Goal: Task Accomplishment & Management: Use online tool/utility

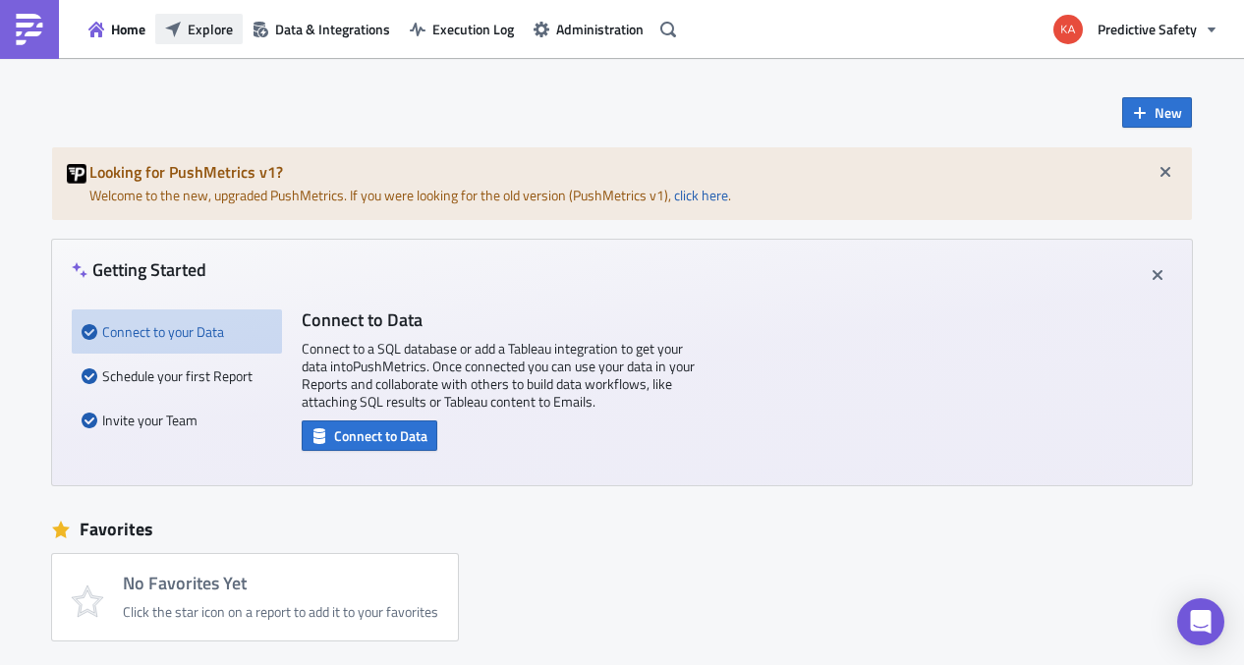
click at [198, 28] on span "Explore" at bounding box center [210, 29] width 45 height 21
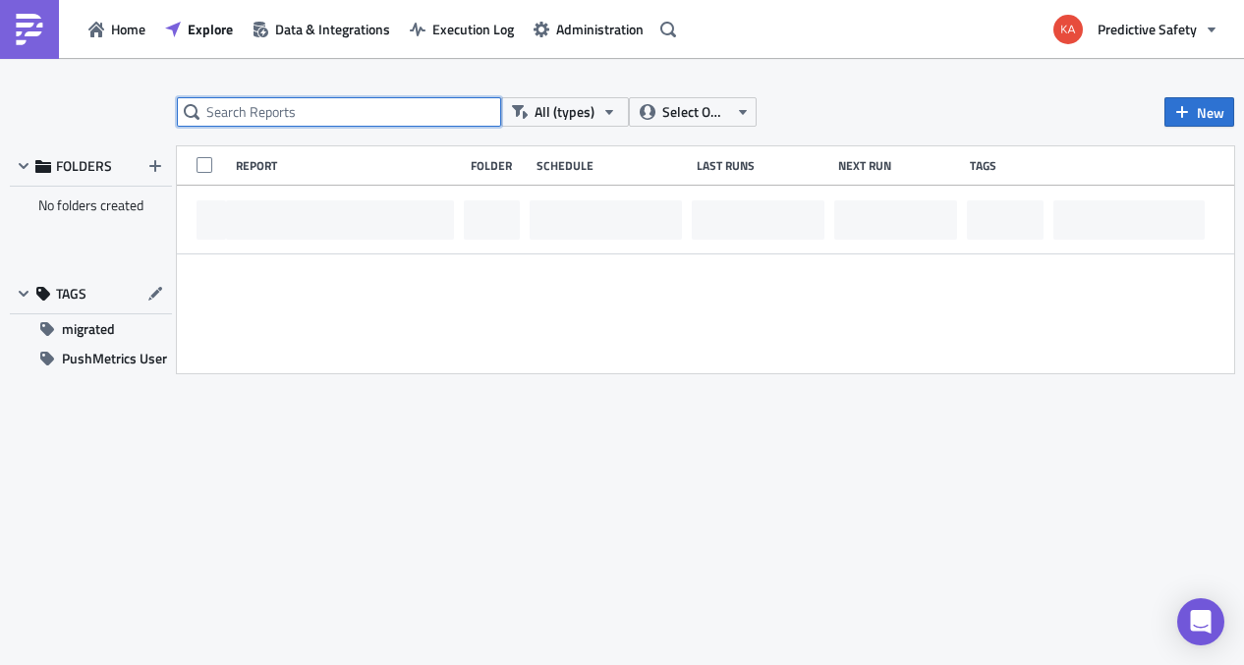
click at [252, 111] on input "text" at bounding box center [339, 111] width 324 height 29
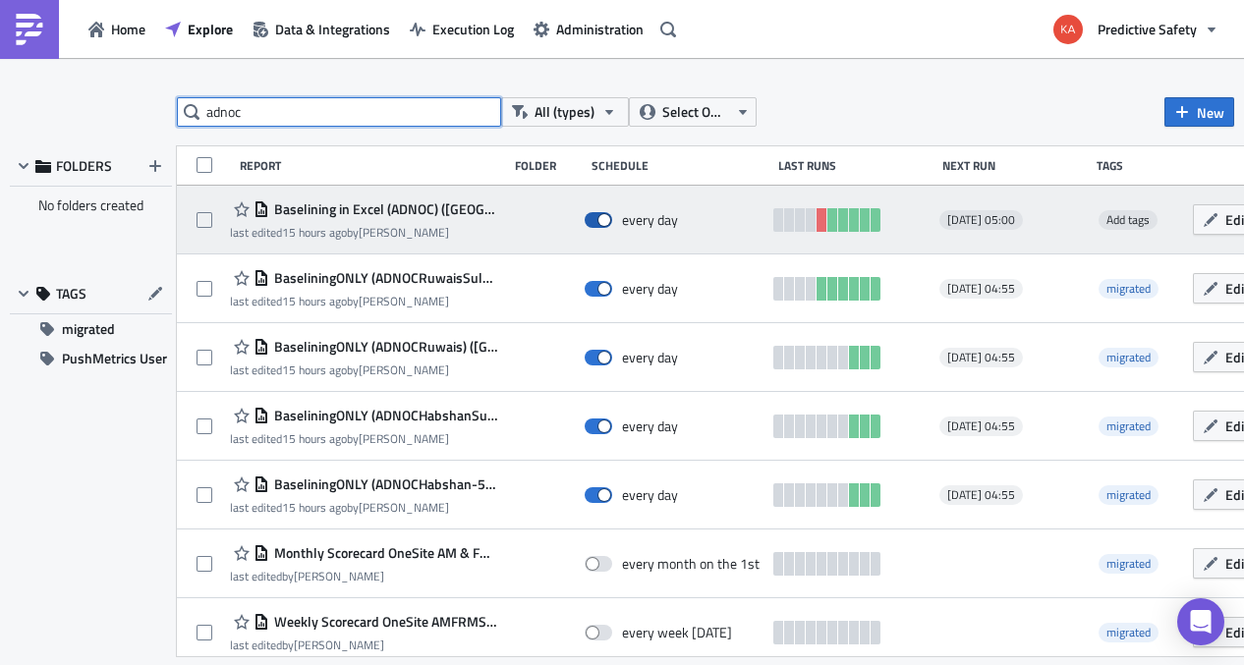
type input "adnoc"
click at [585, 220] on span at bounding box center [599, 220] width 28 height 16
click at [589, 220] on input "checkbox" at bounding box center [595, 220] width 13 height 13
checkbox input "false"
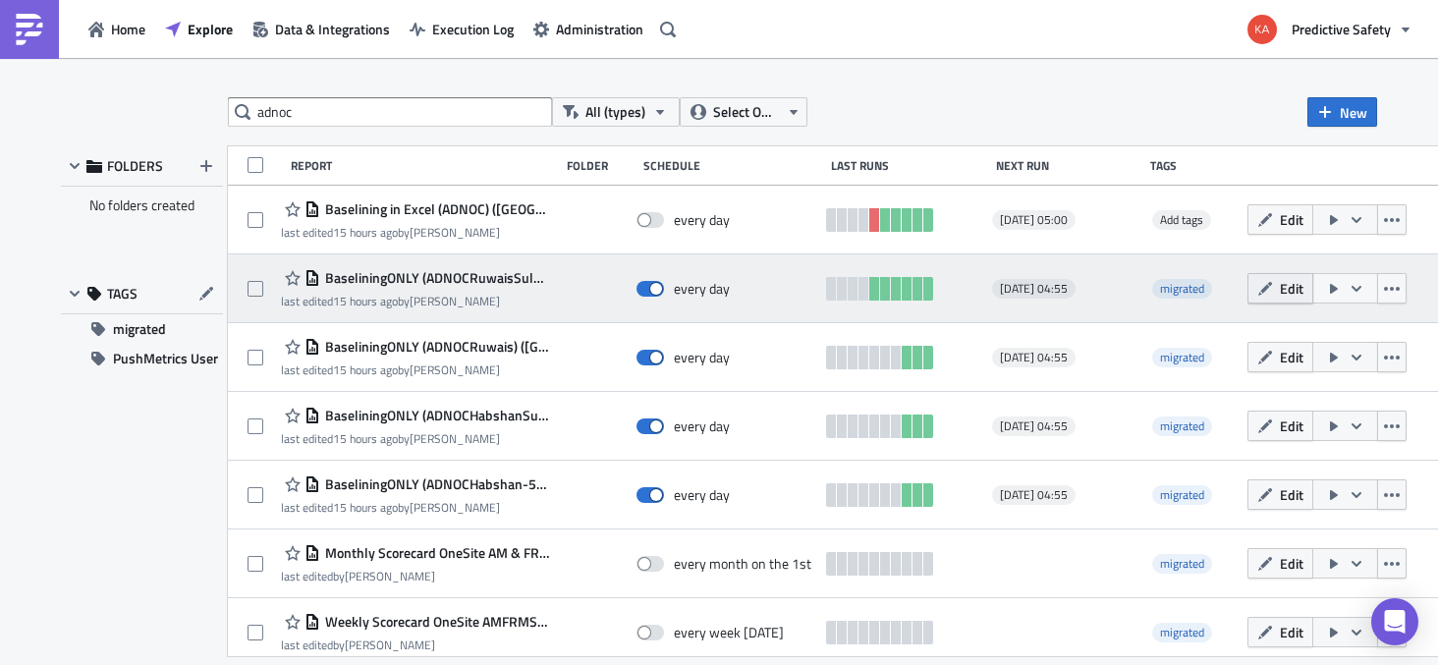
click at [1243, 289] on span "Edit" at bounding box center [1292, 288] width 24 height 21
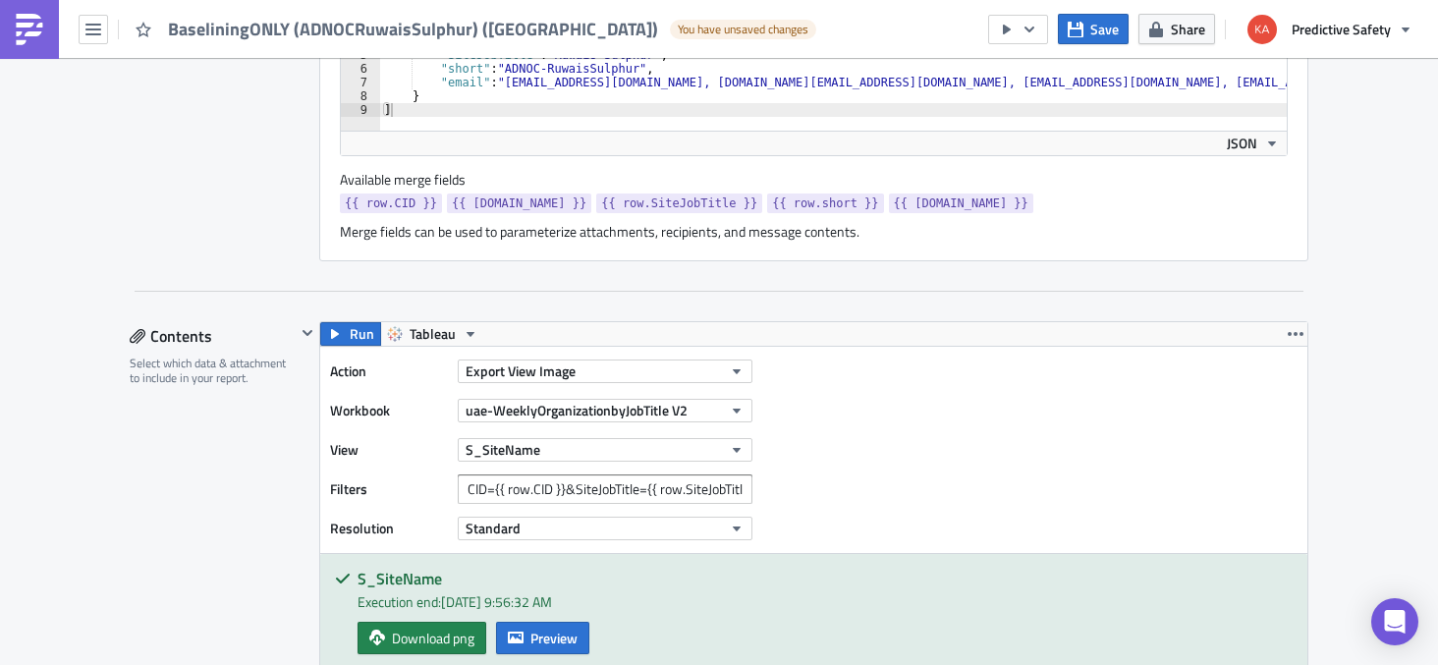
scroll to position [867, 0]
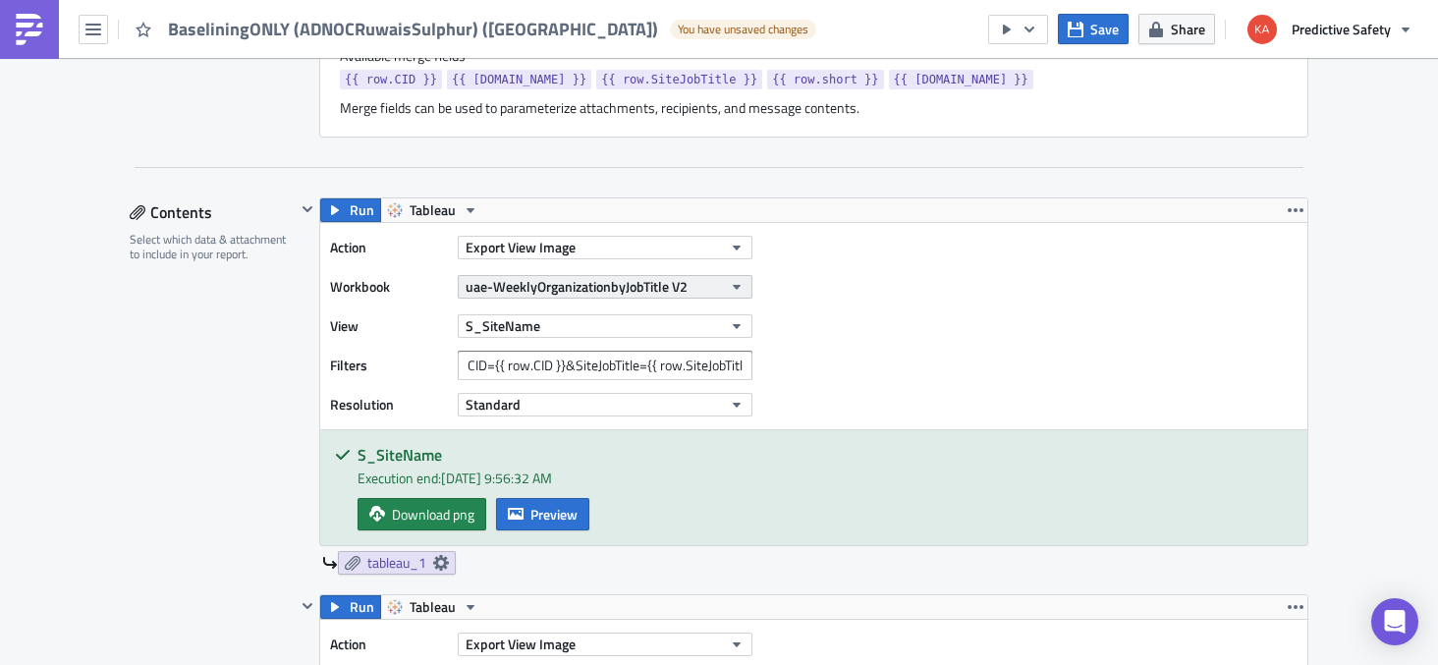
click at [737, 287] on icon "button" at bounding box center [737, 287] width 8 height 5
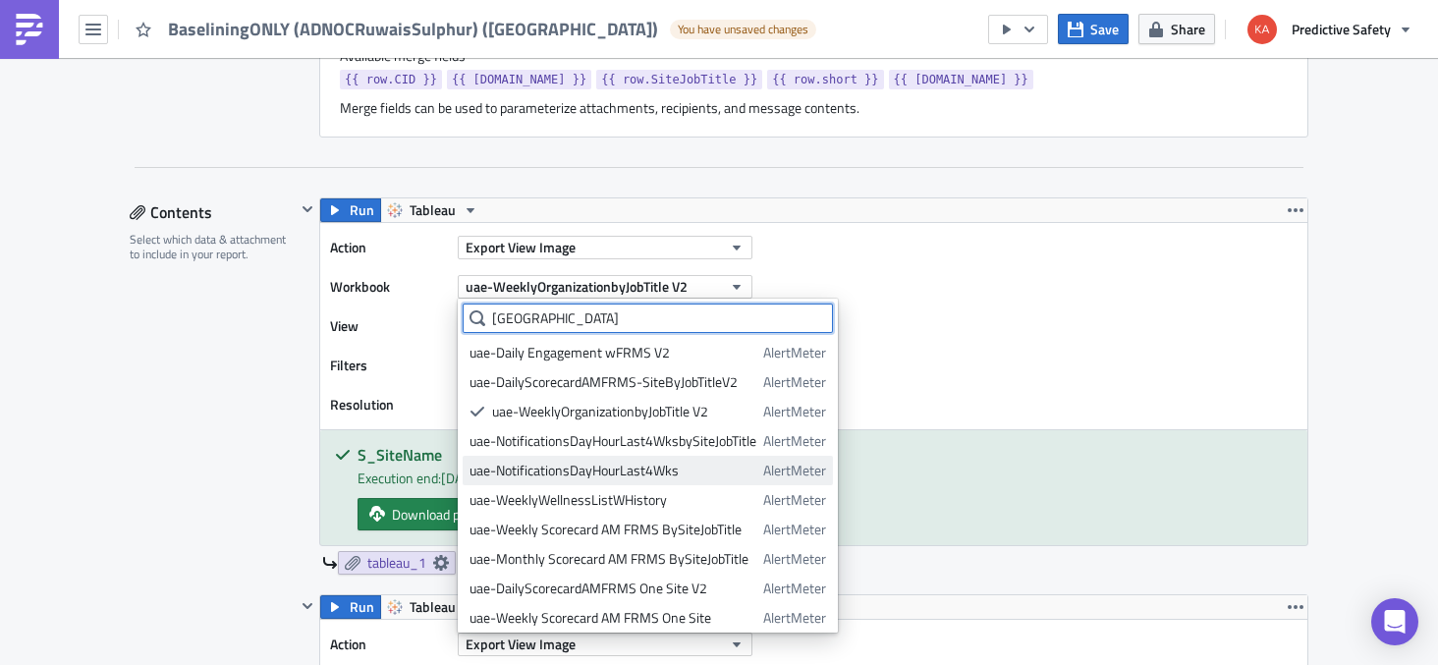
scroll to position [64, 0]
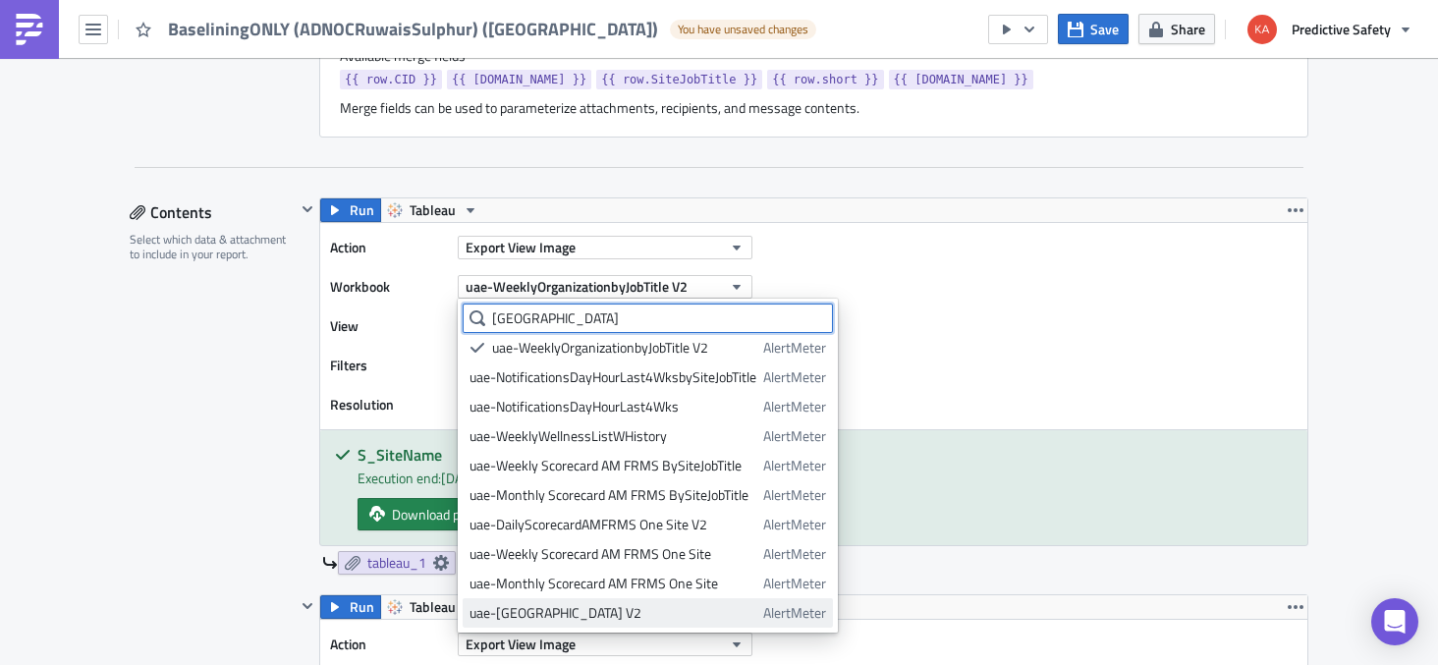
type input "uae"
click at [515, 613] on div "uae-[GEOGRAPHIC_DATA] V2" at bounding box center [613, 613] width 287 height 20
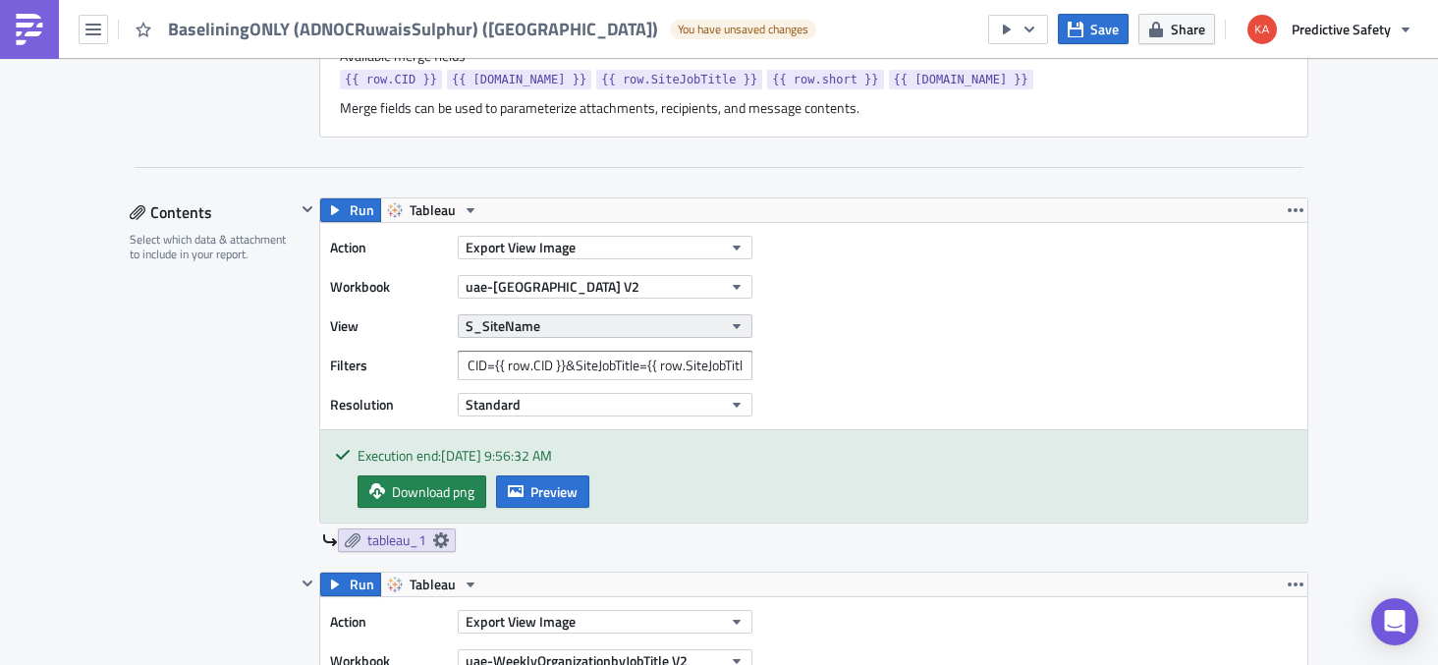
click at [736, 326] on icon "button" at bounding box center [737, 326] width 8 height 5
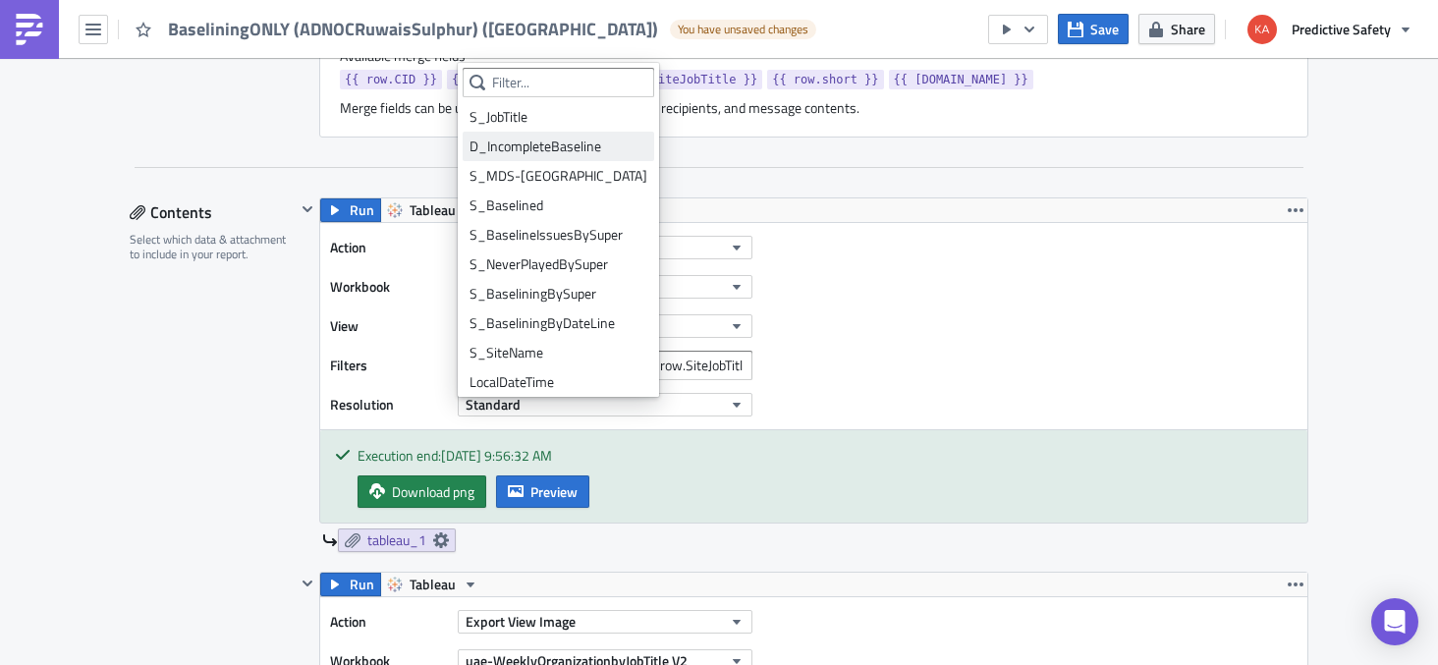
click at [565, 144] on div "D_IncompleteBaseline" at bounding box center [559, 147] width 178 height 20
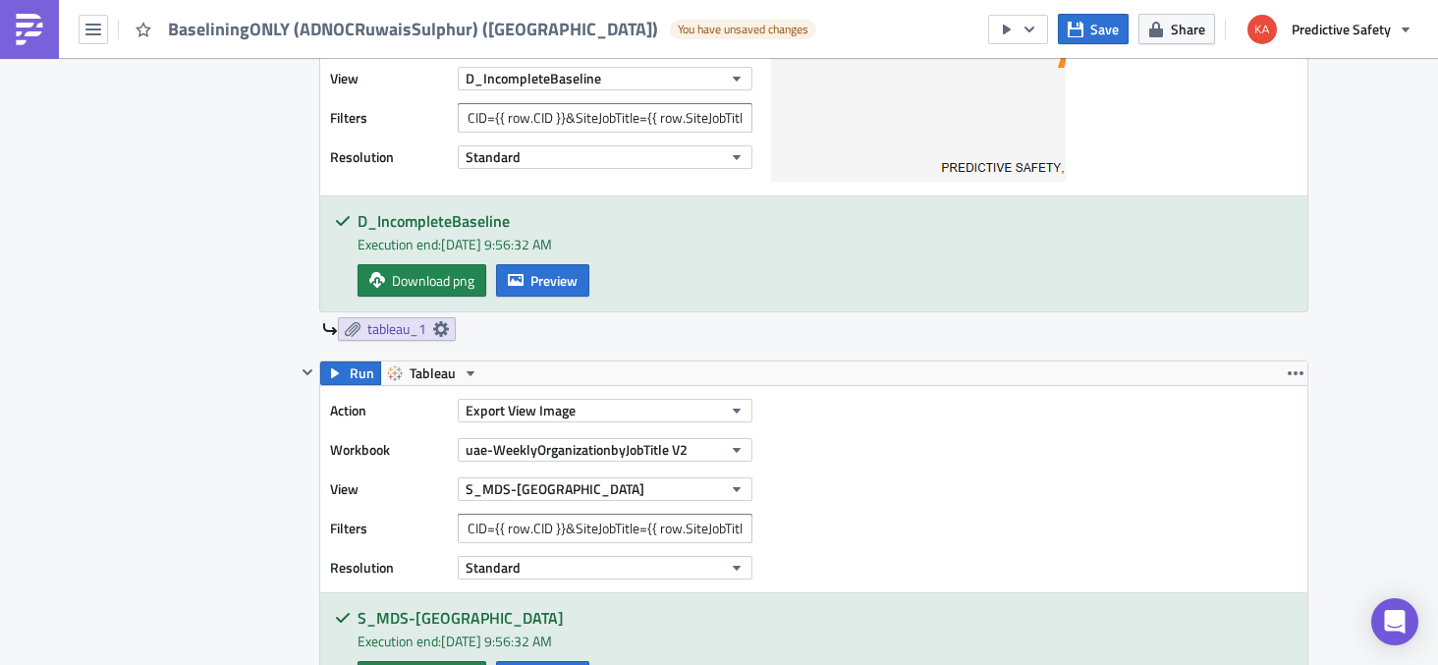
scroll to position [990, 0]
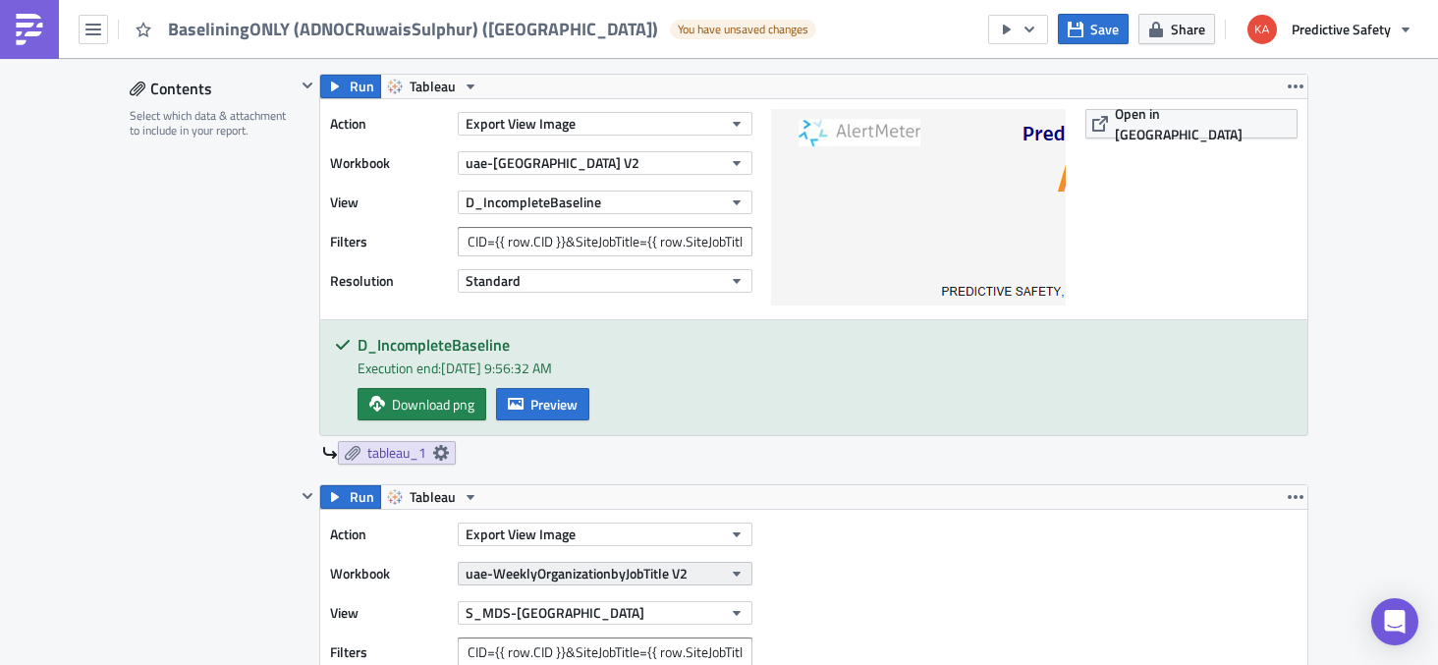
click at [736, 574] on icon "button" at bounding box center [737, 574] width 8 height 5
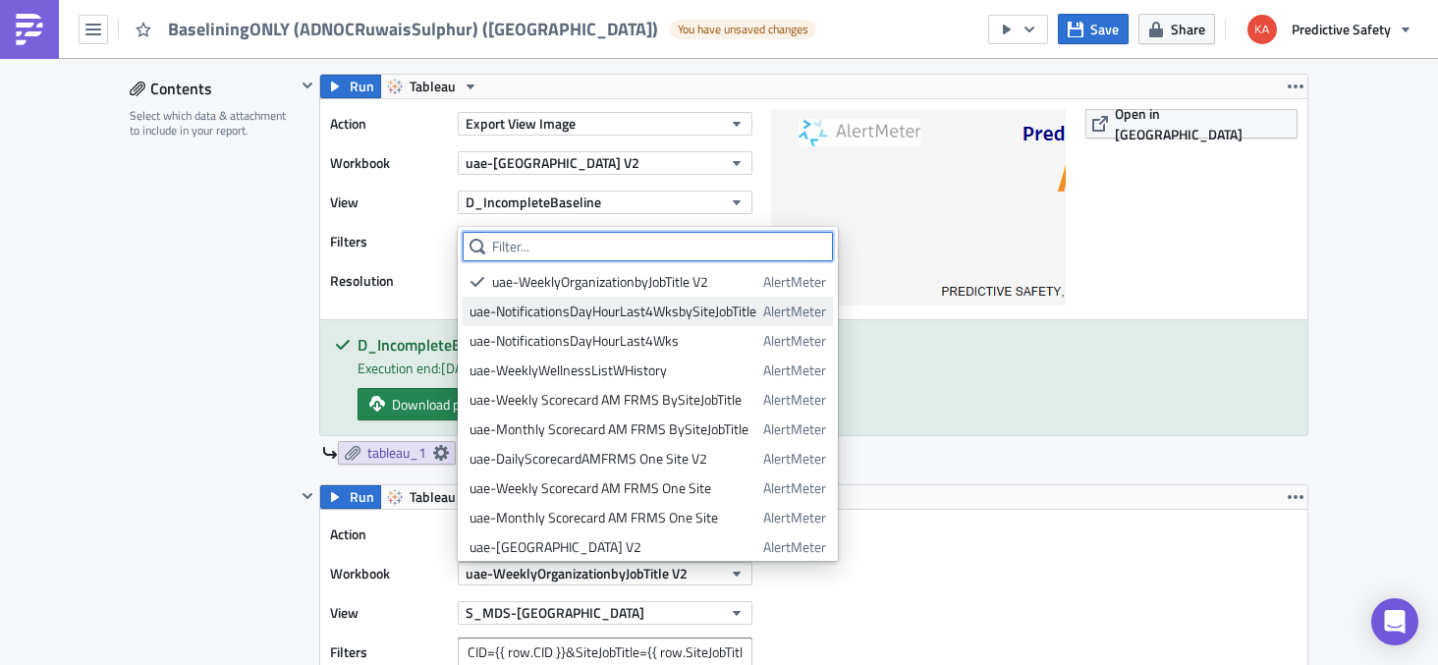
scroll to position [64, 0]
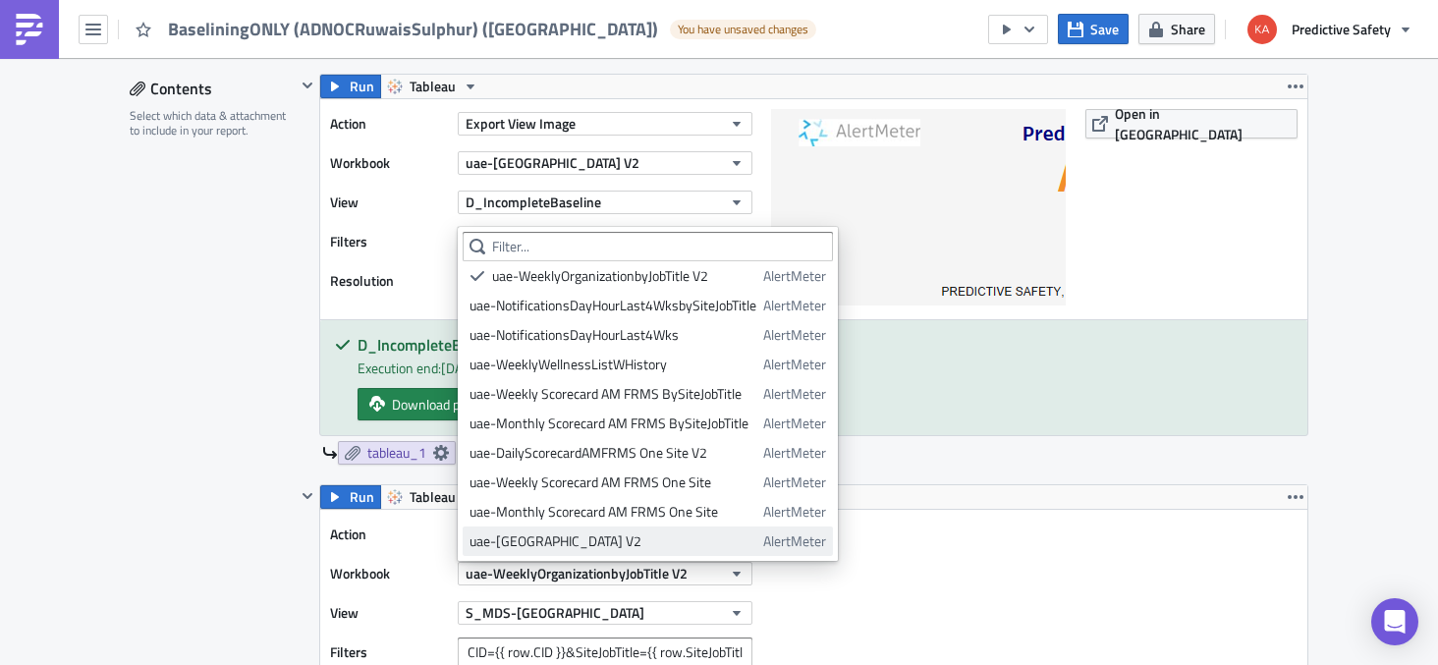
click at [526, 541] on div "uae-Baselining V2" at bounding box center [613, 542] width 287 height 20
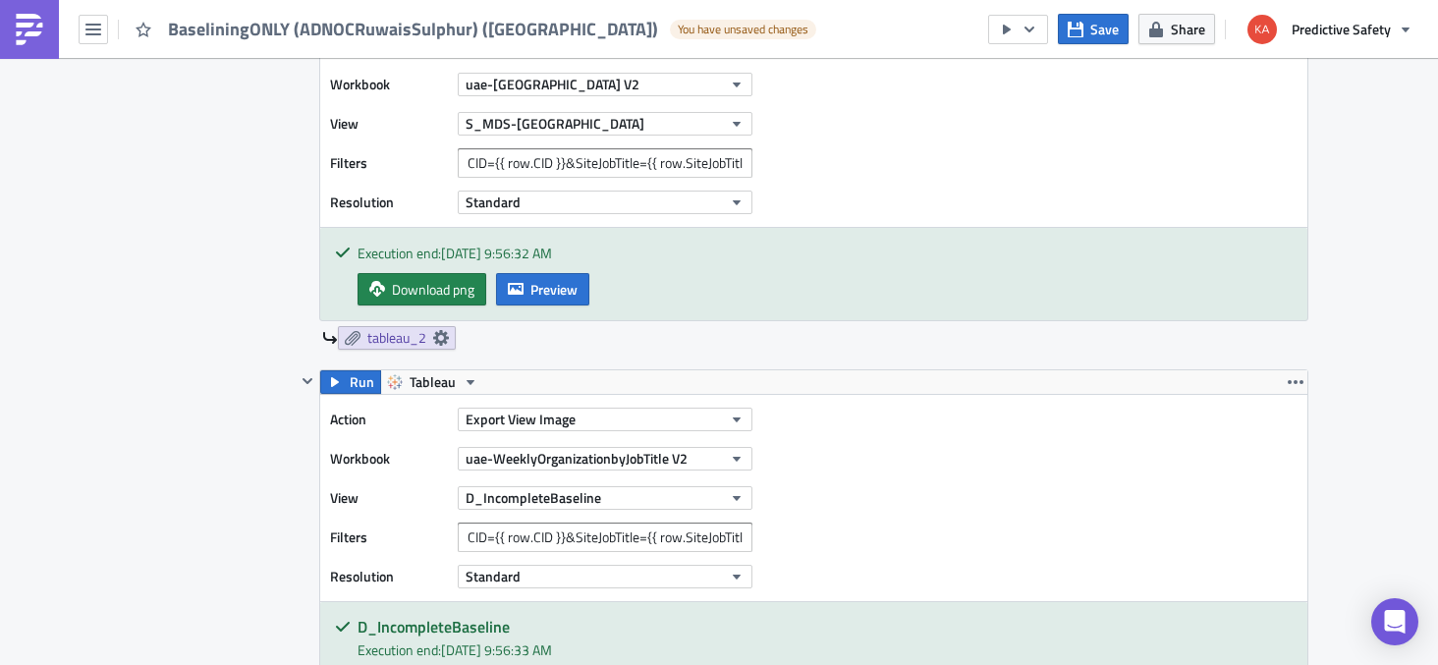
scroll to position [1486, 0]
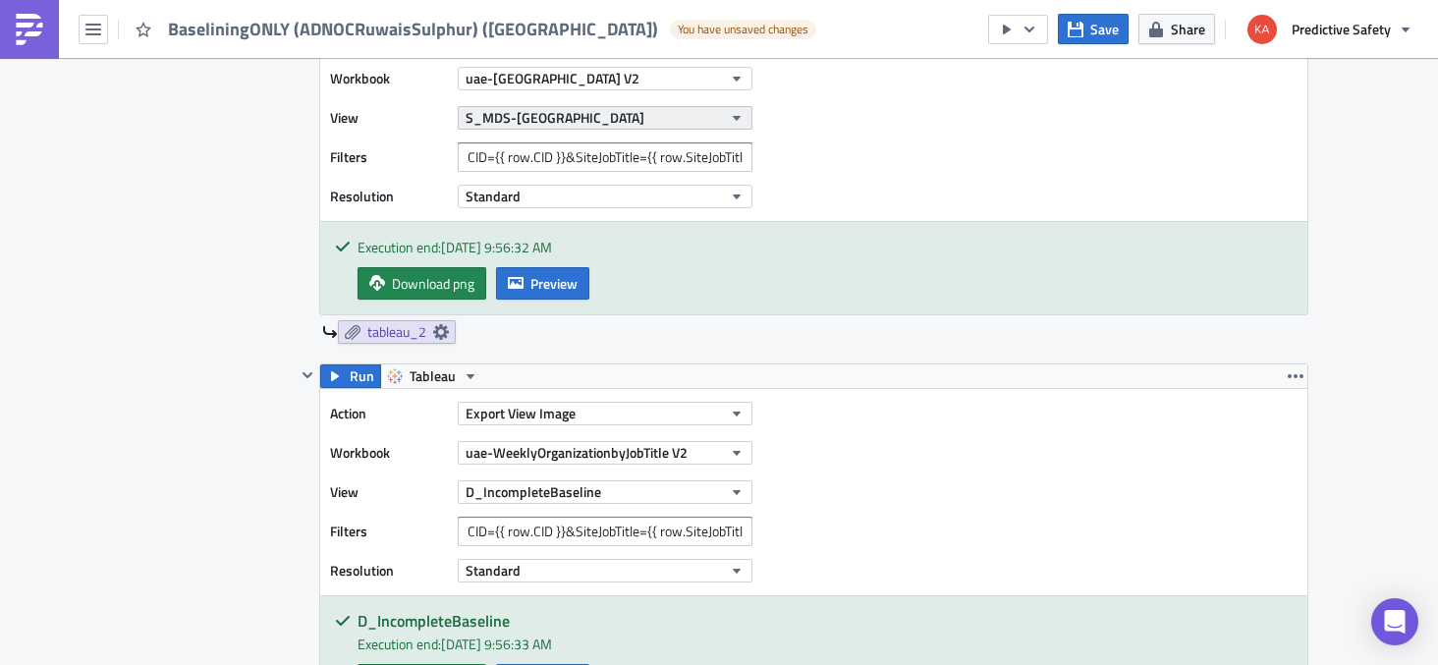
drag, startPoint x: 579, startPoint y: 118, endPoint x: 524, endPoint y: 107, distance: 56.1
click at [524, 107] on button "S_MDS-[GEOGRAPHIC_DATA]" at bounding box center [605, 118] width 295 height 24
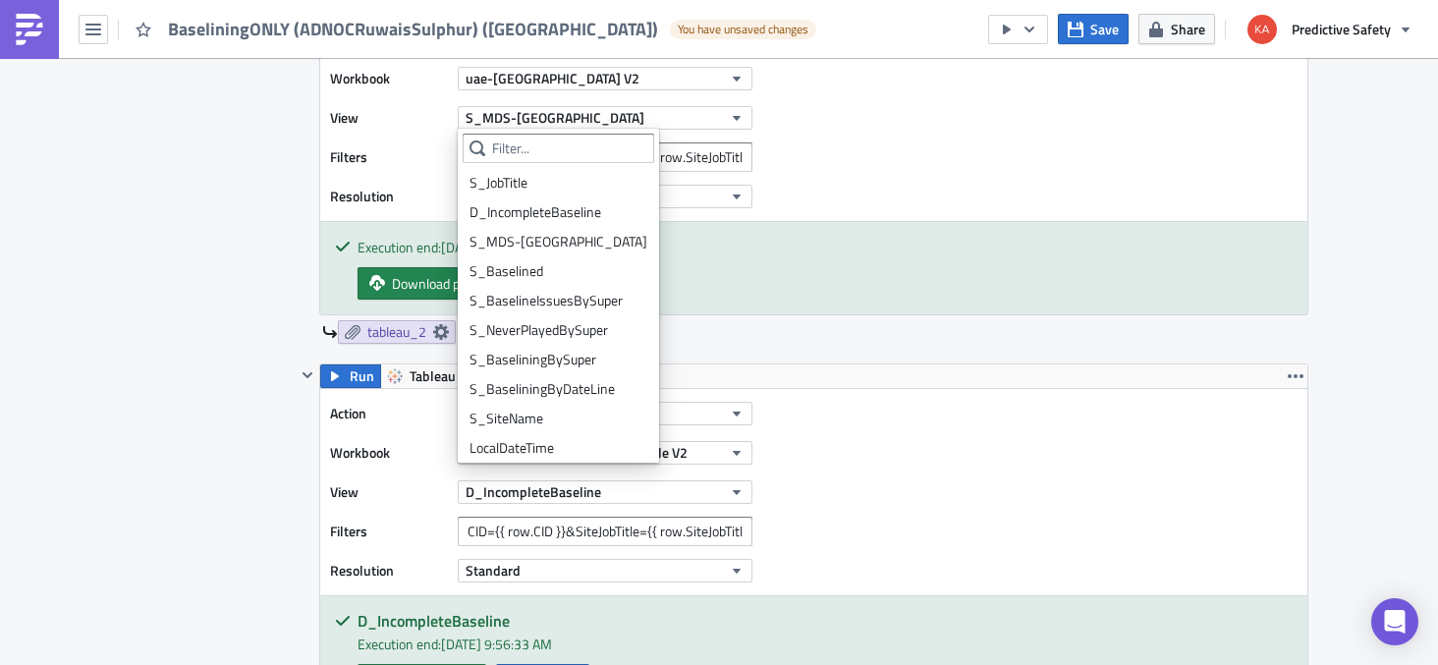
click at [919, 505] on div "Action Export View Image Workbook uae-WeeklyOrganizationbyJobTitle V2 View D_In…" at bounding box center [813, 492] width 987 height 206
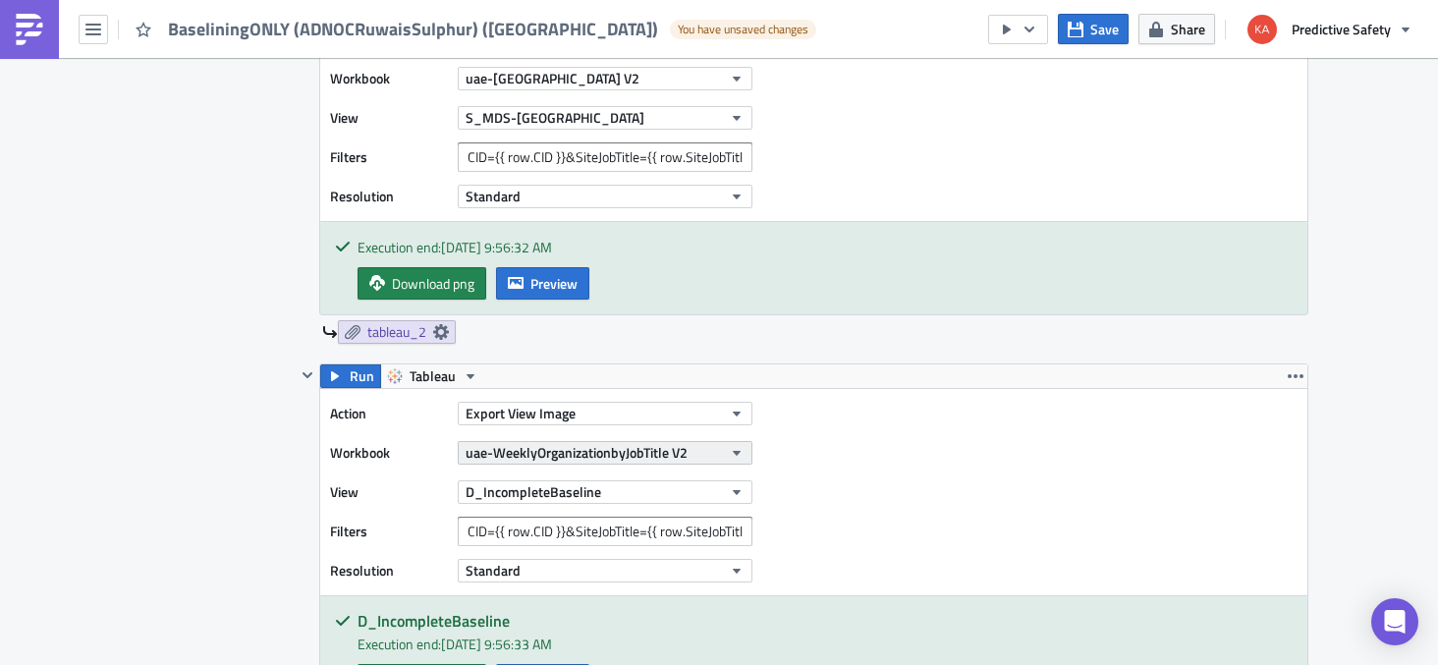
click at [743, 450] on icon "button" at bounding box center [737, 453] width 16 height 16
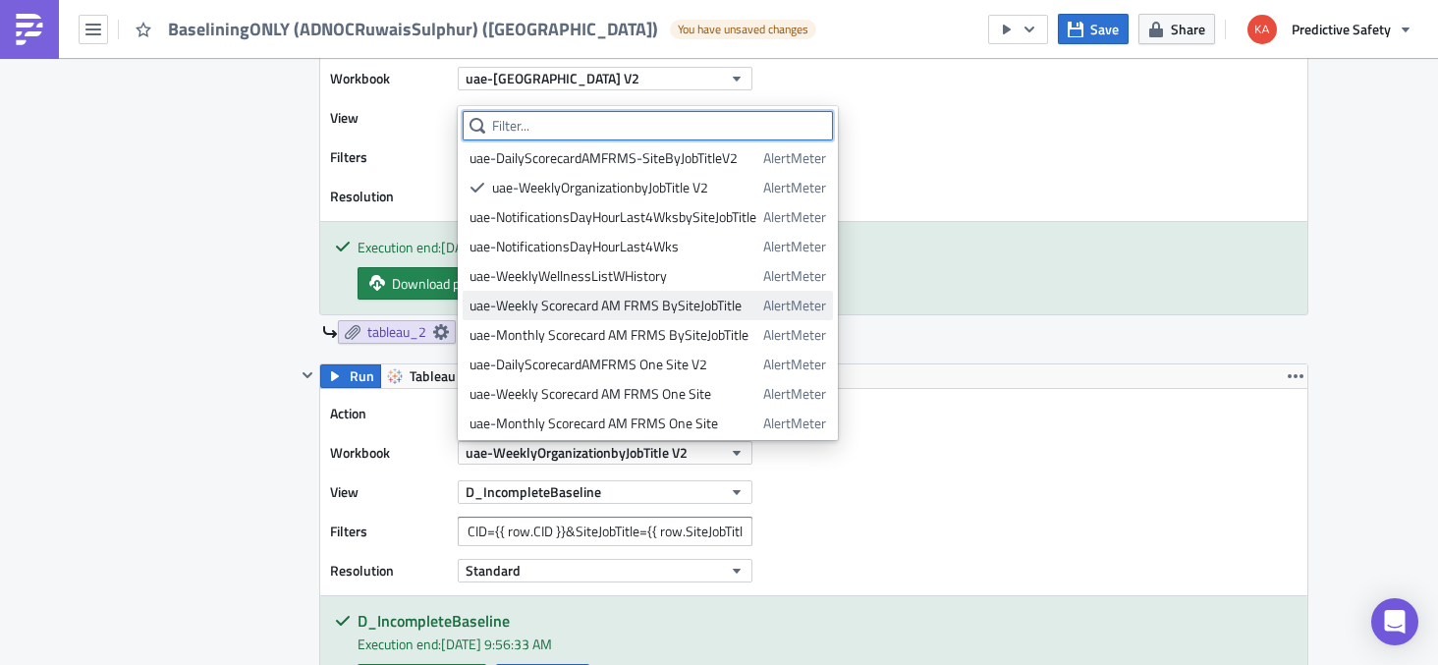
scroll to position [64, 0]
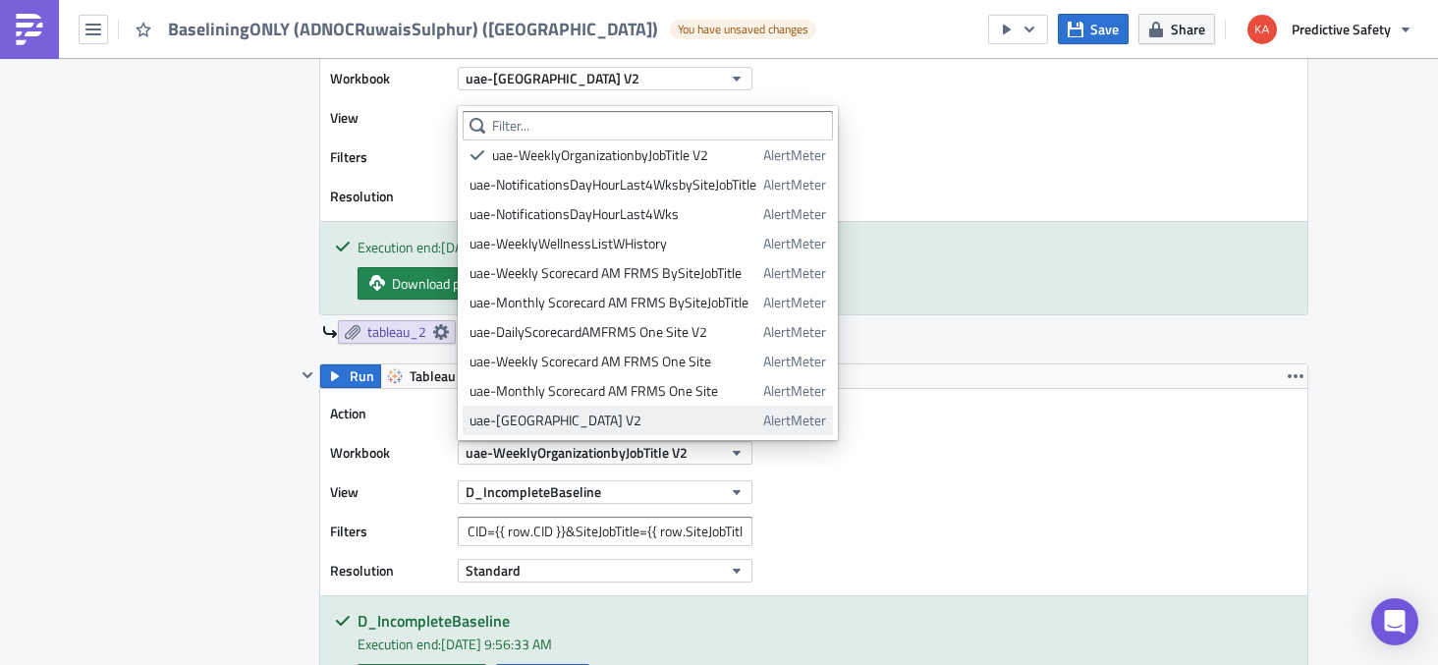
click at [522, 419] on div "uae-[GEOGRAPHIC_DATA] V2" at bounding box center [613, 421] width 287 height 20
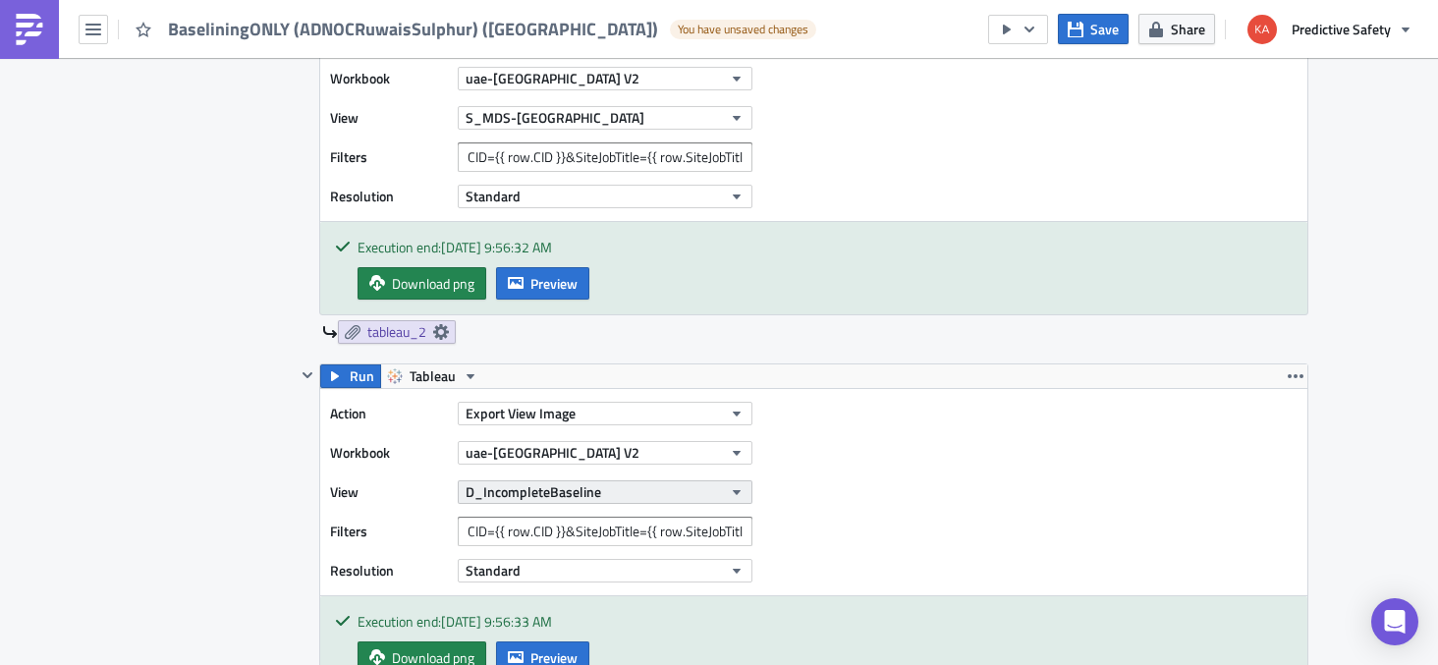
click at [738, 487] on icon "button" at bounding box center [737, 492] width 16 height 16
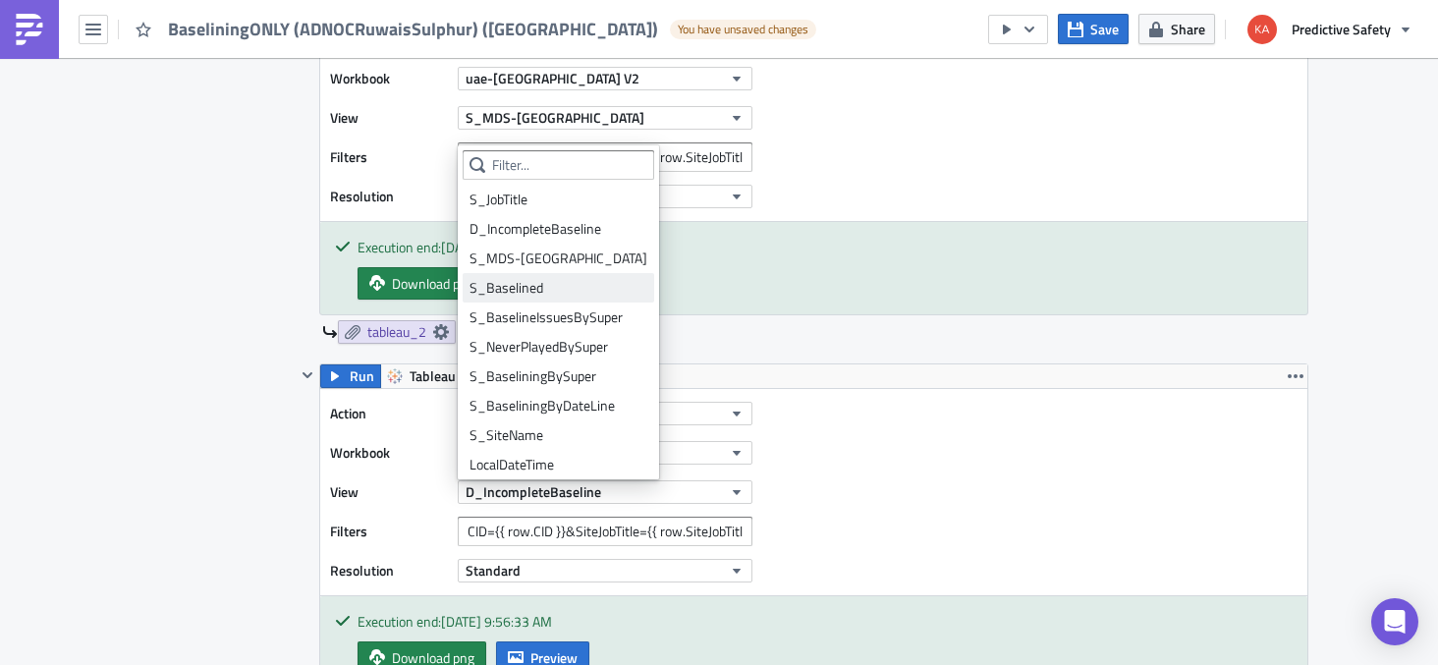
click at [540, 290] on div "S_Baselined" at bounding box center [559, 288] width 178 height 20
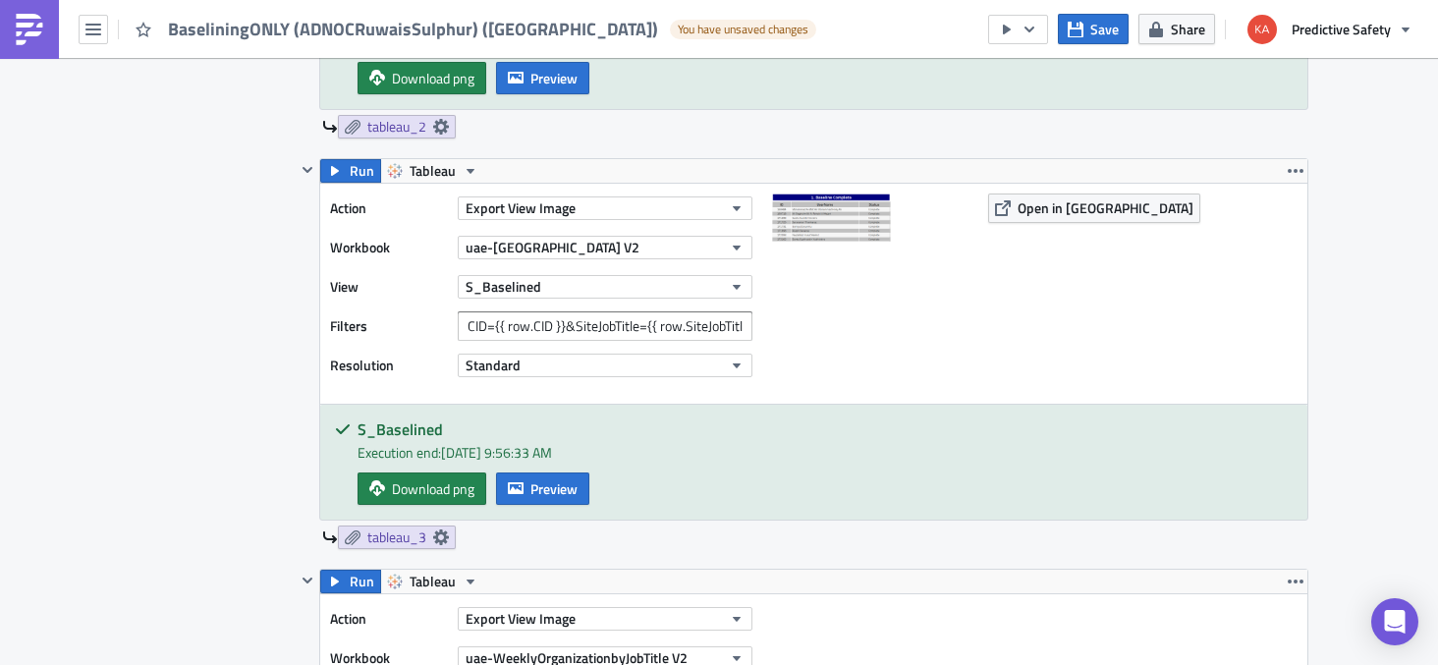
scroll to position [1857, 0]
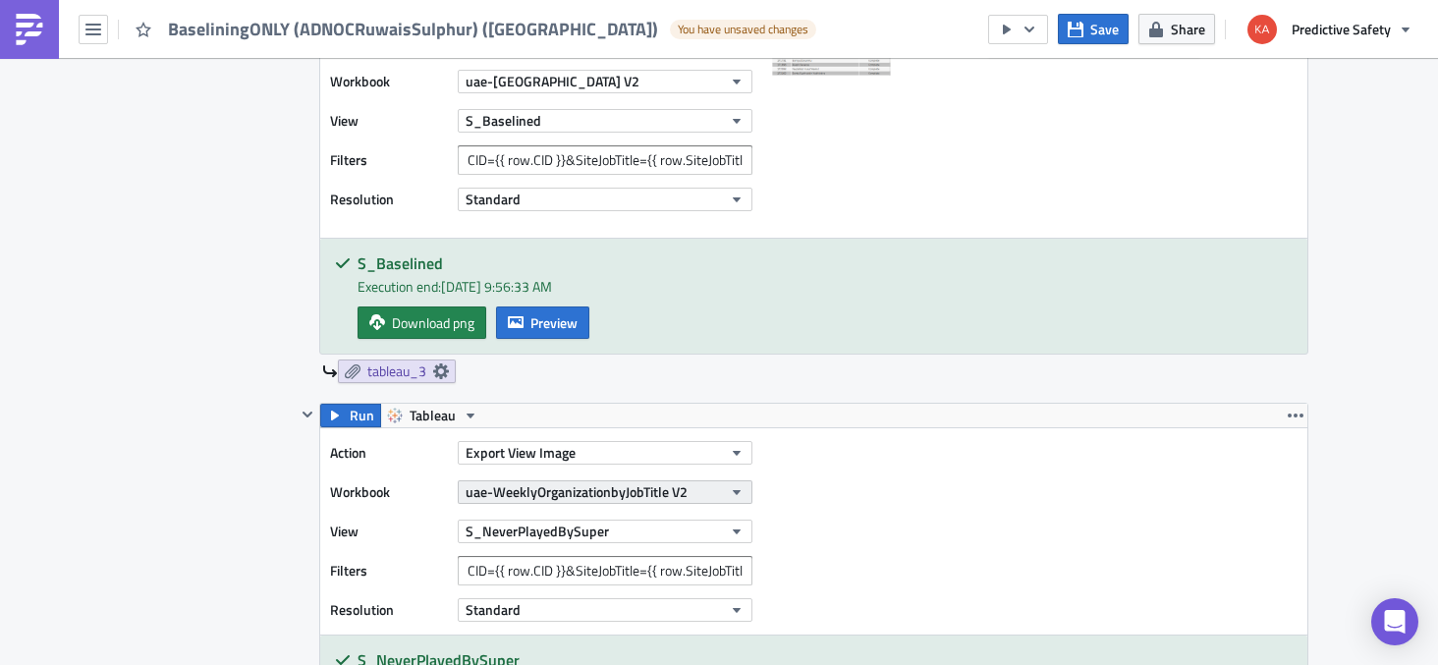
click at [745, 489] on button "uae-WeeklyOrganizationbyJobTitle V2" at bounding box center [605, 492] width 295 height 24
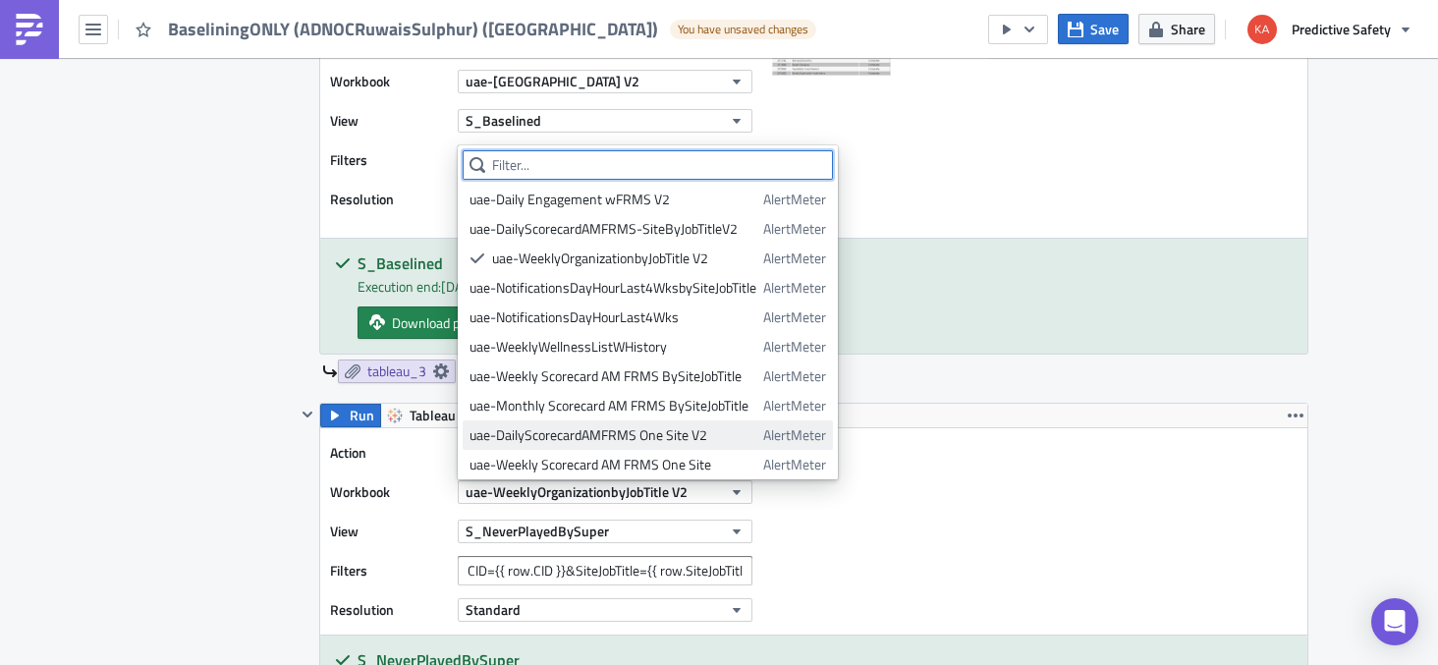
scroll to position [64, 0]
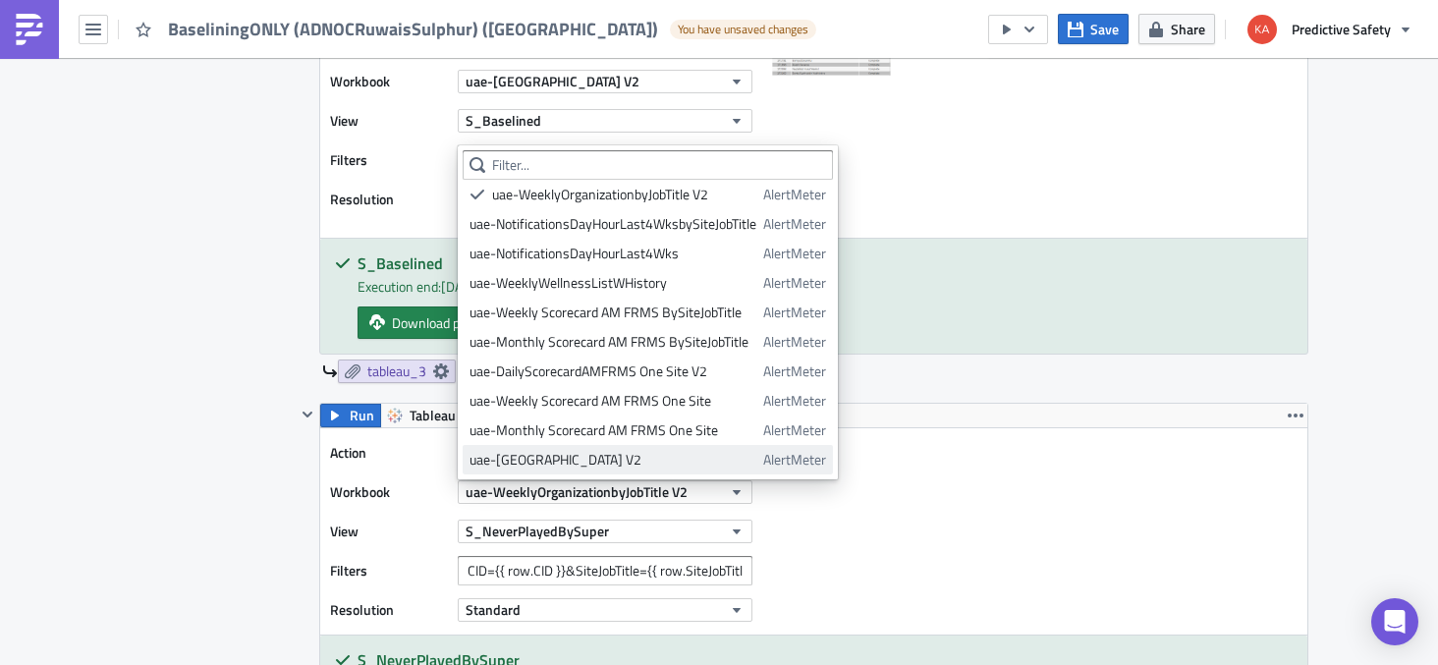
click at [541, 461] on div "uae-[GEOGRAPHIC_DATA] V2" at bounding box center [613, 460] width 287 height 20
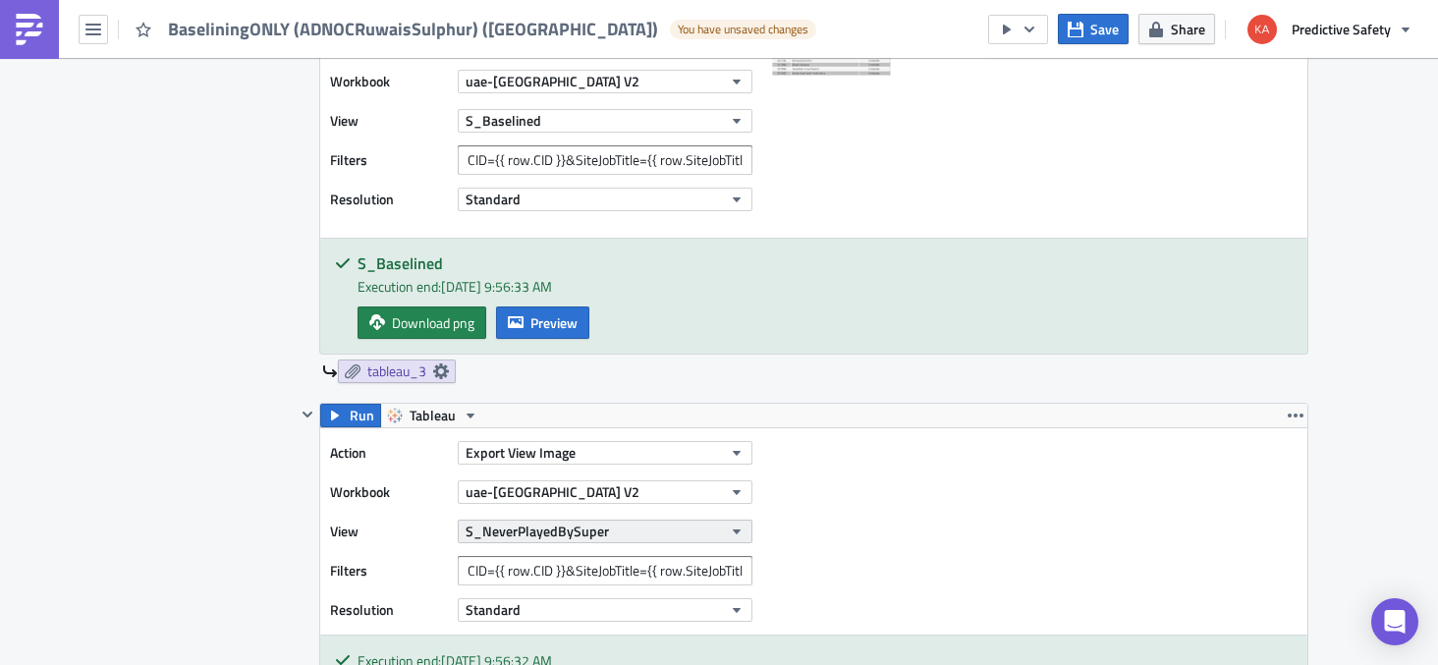
click at [739, 530] on icon "button" at bounding box center [737, 532] width 8 height 5
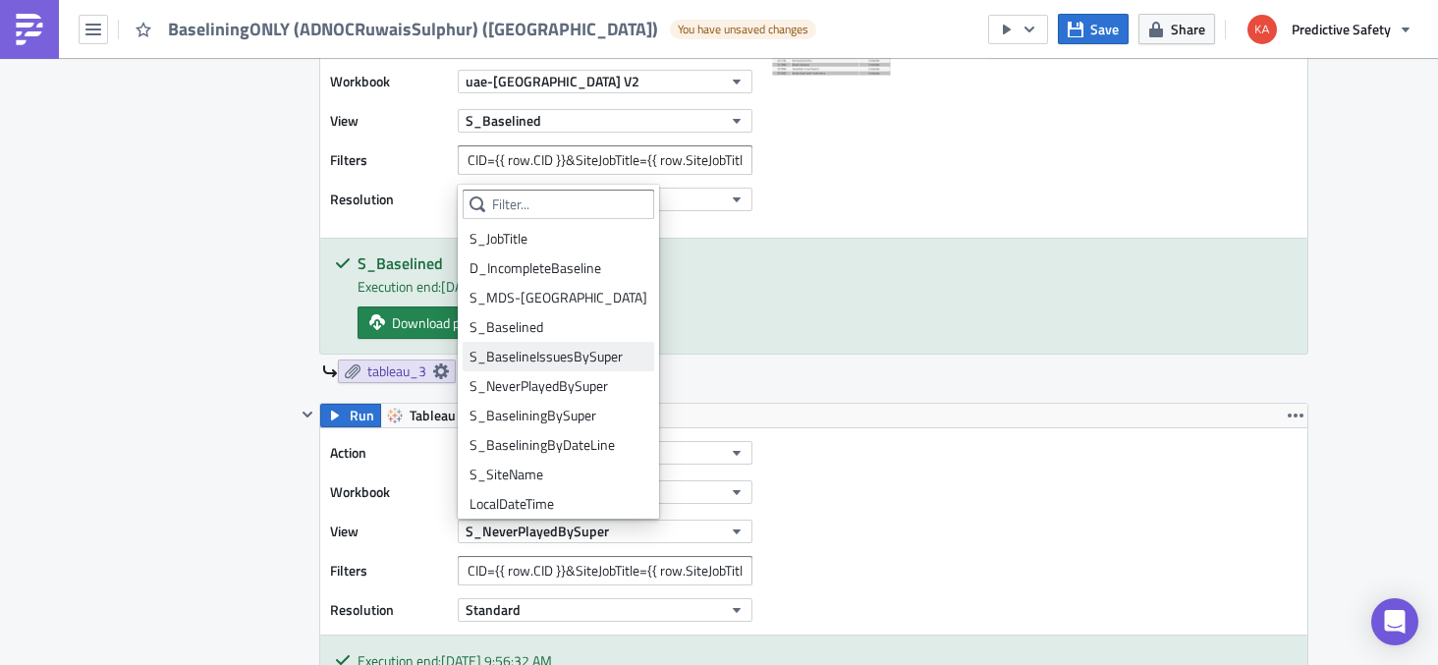
click at [615, 352] on div "S_BaselineIssuesBySuper" at bounding box center [559, 357] width 178 height 20
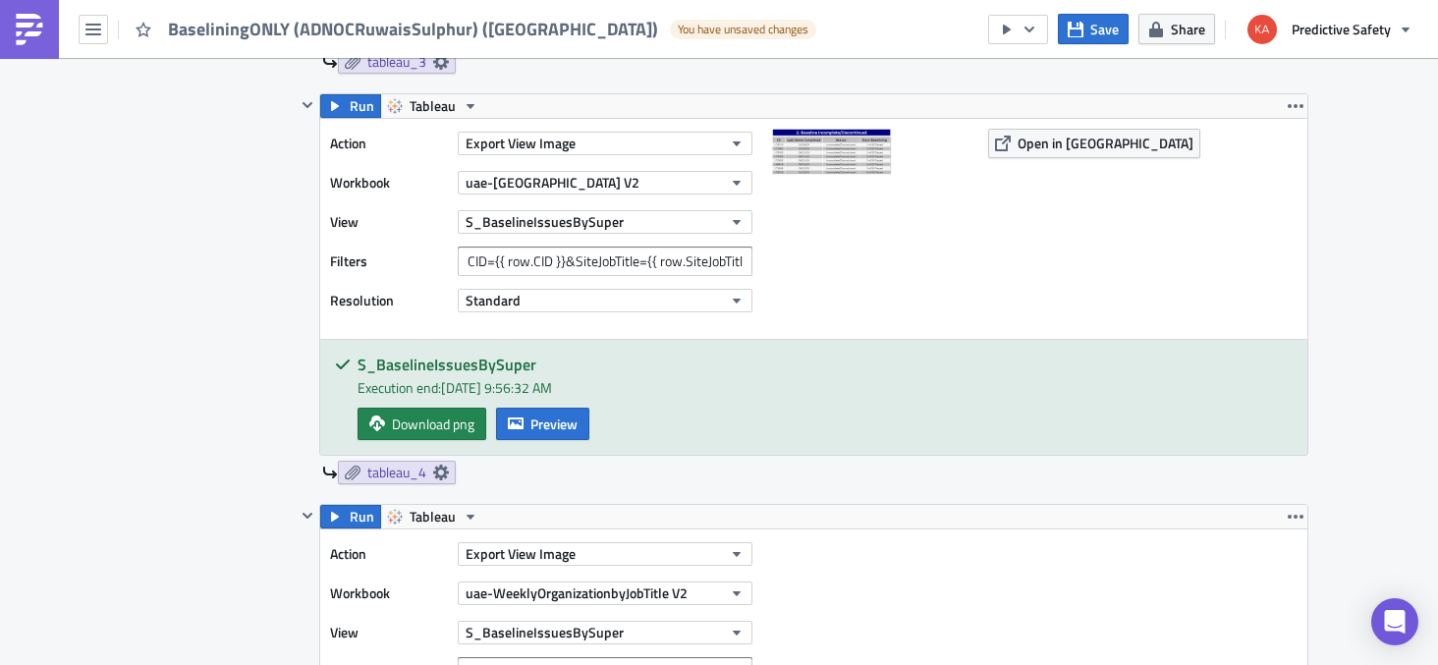
scroll to position [2228, 0]
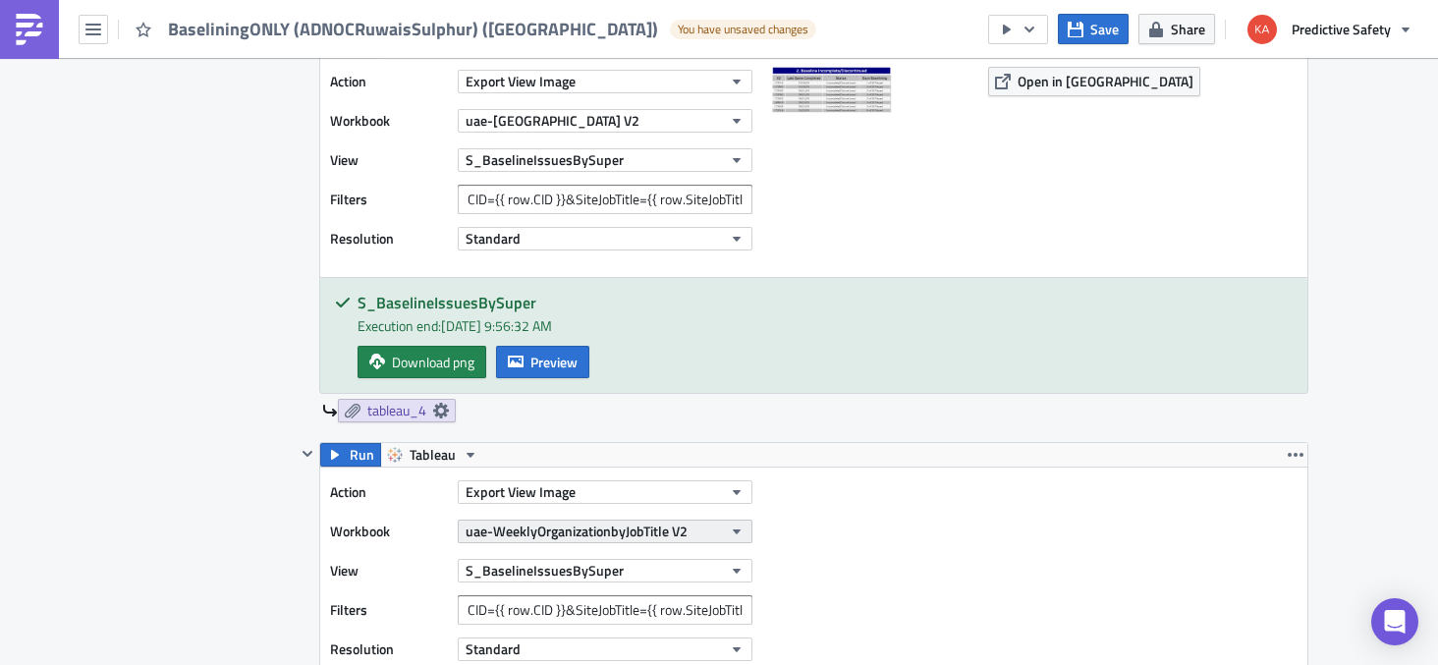
click at [738, 527] on icon "button" at bounding box center [737, 532] width 16 height 16
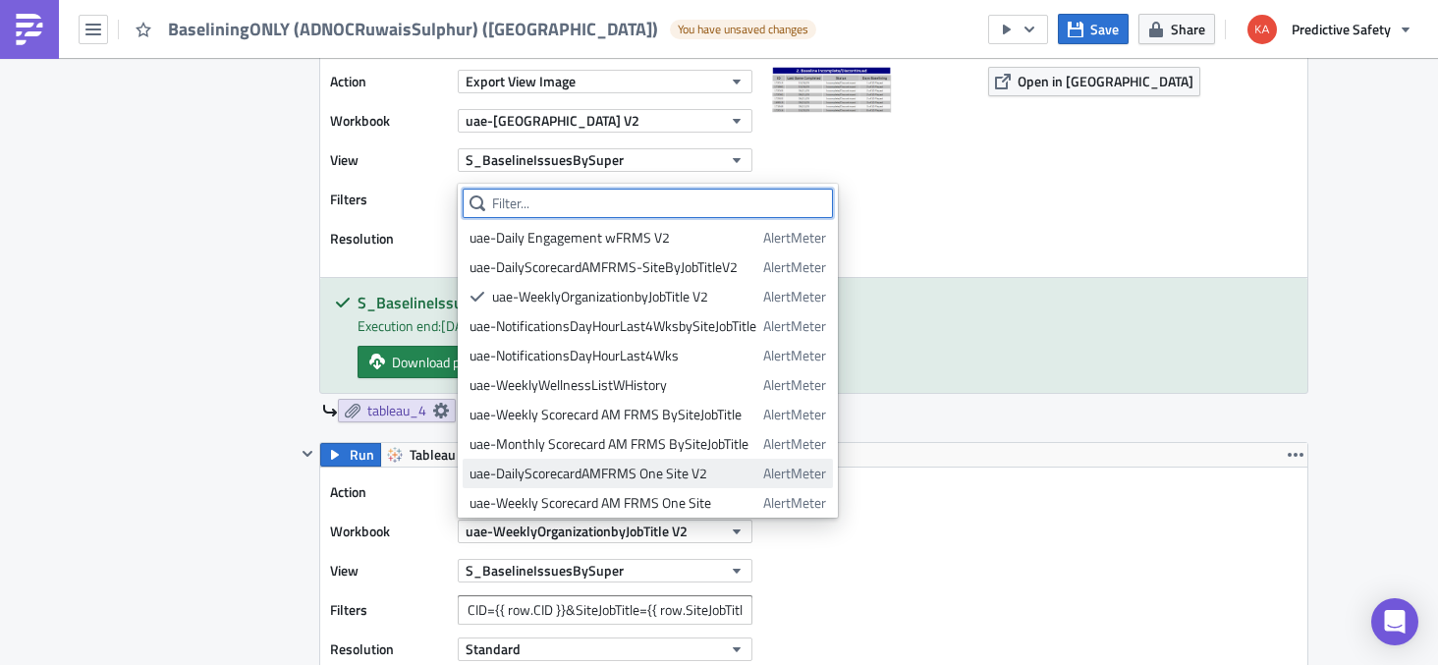
scroll to position [64, 0]
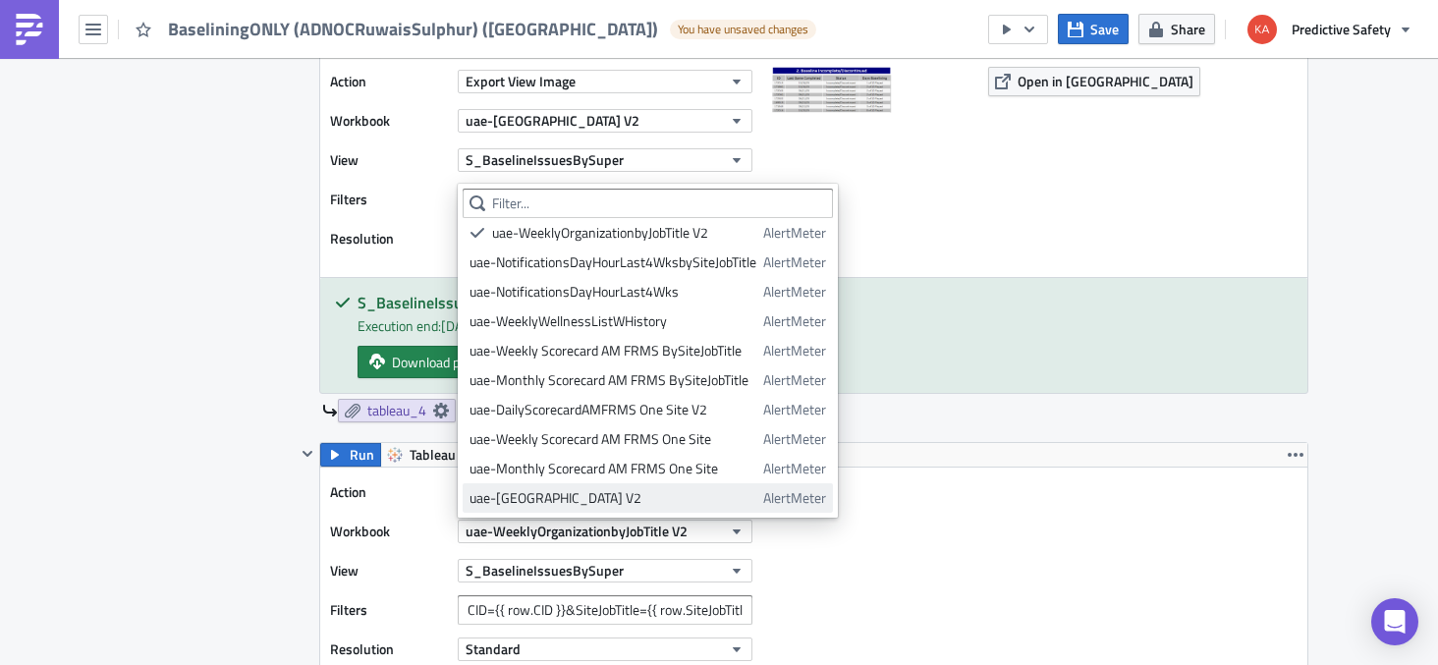
click at [555, 498] on div "uae-Baselining V2" at bounding box center [613, 498] width 287 height 20
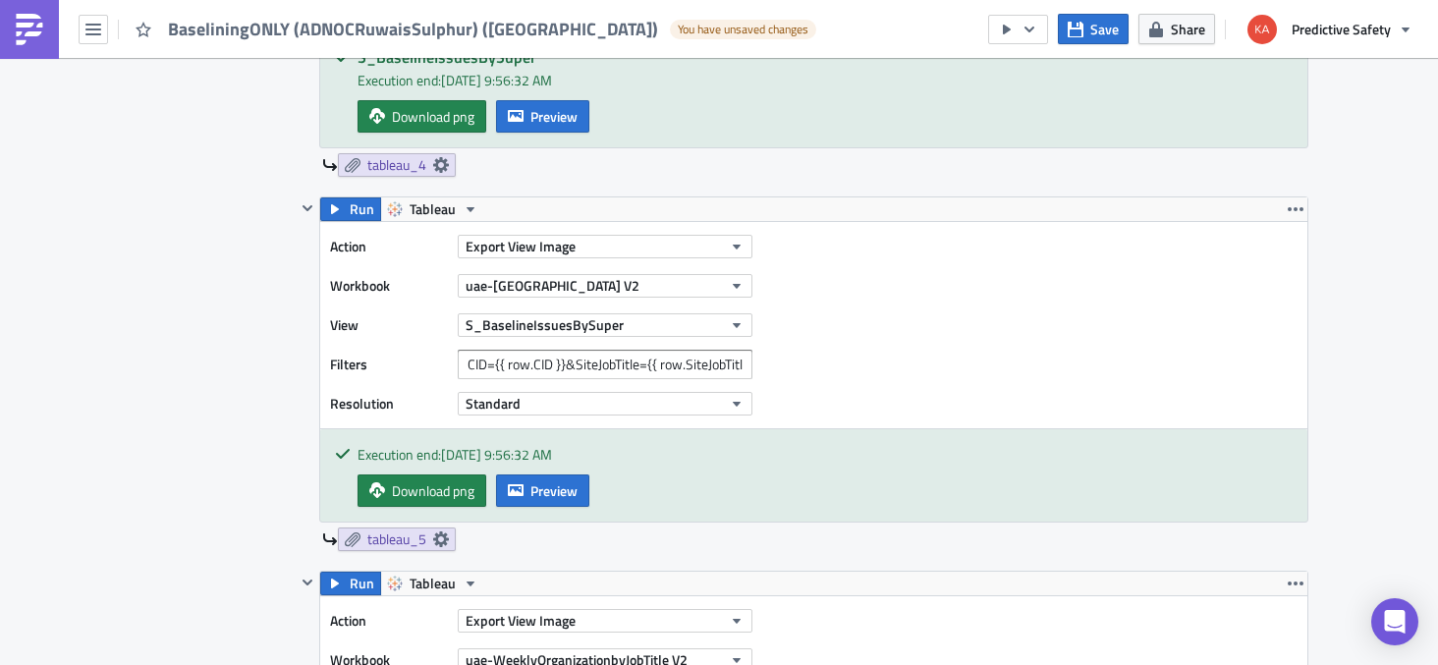
scroll to position [2476, 0]
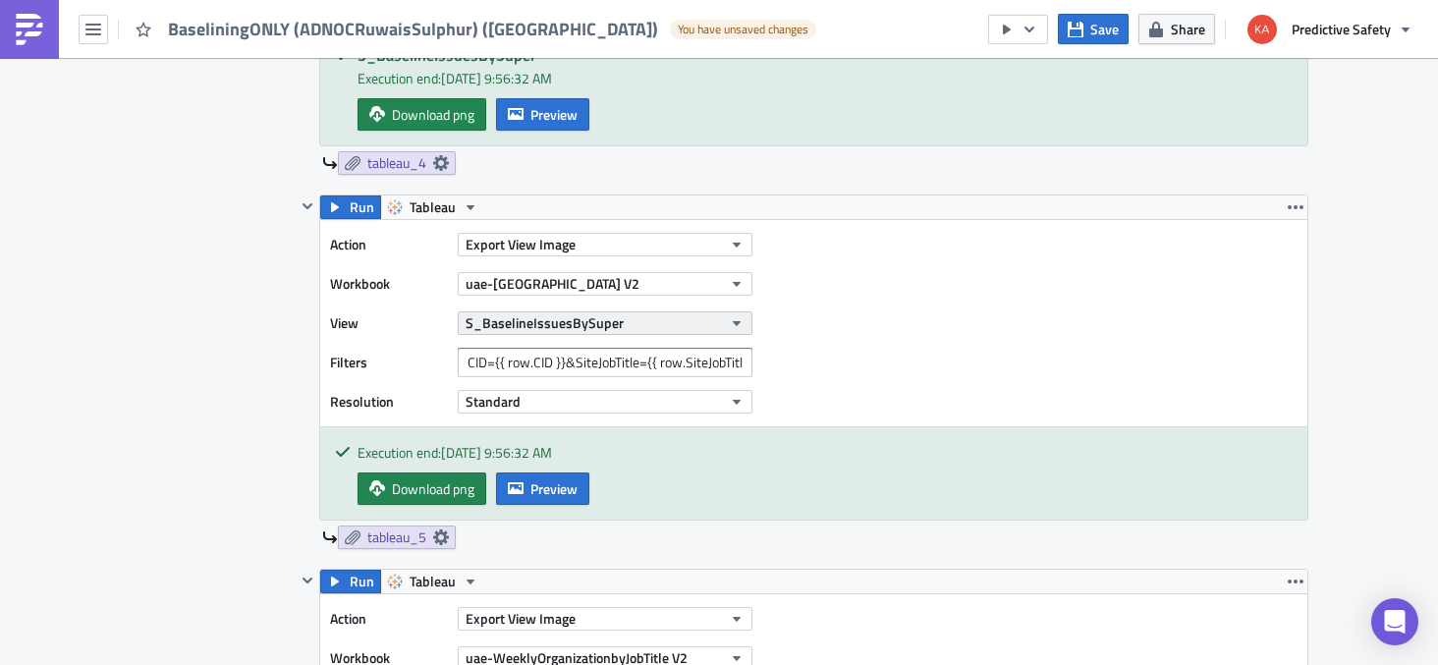
click at [737, 321] on icon "button" at bounding box center [737, 323] width 8 height 5
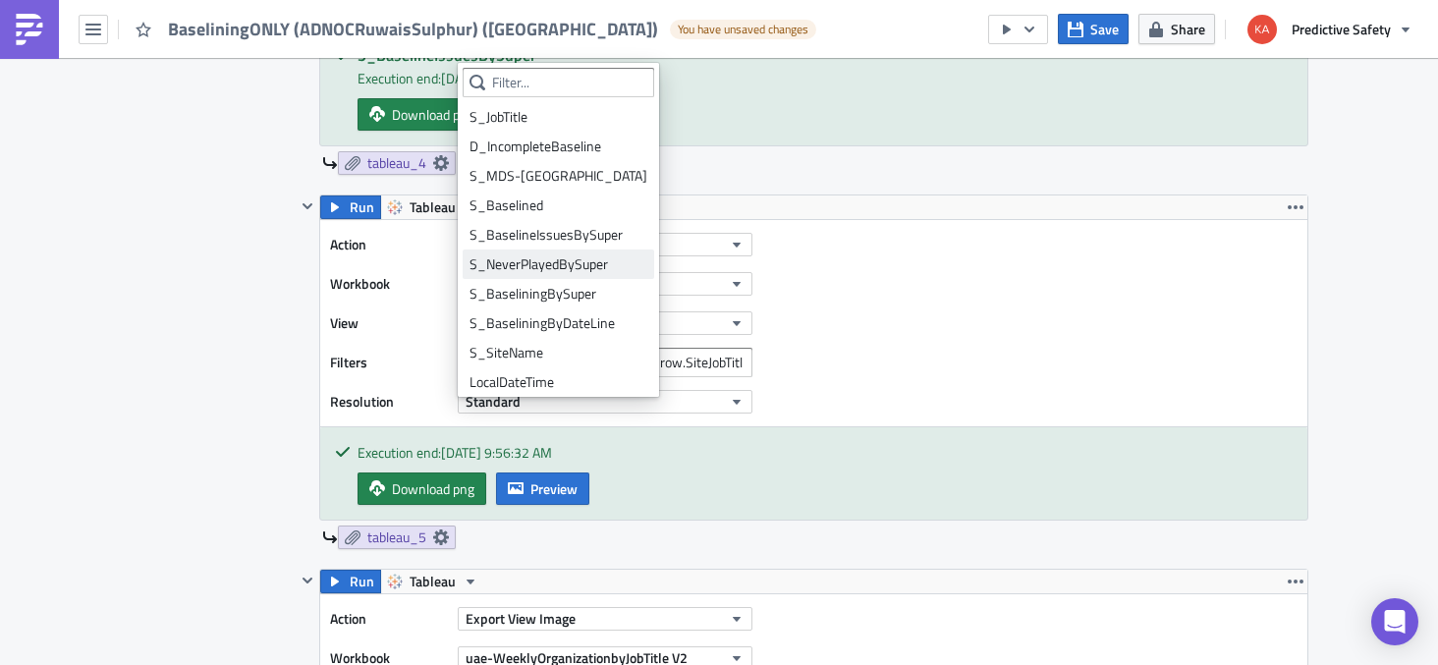
click at [583, 262] on div "S_NeverPlayedBySuper" at bounding box center [559, 264] width 178 height 20
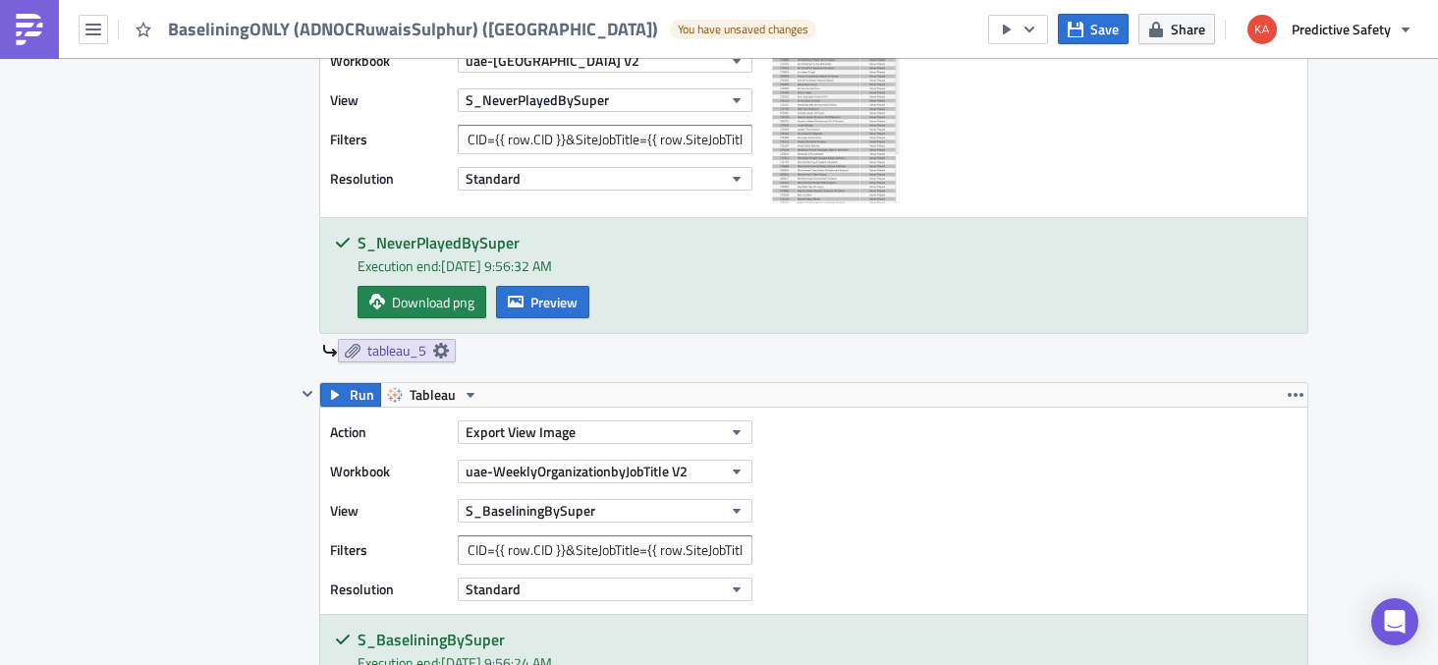
scroll to position [2847, 0]
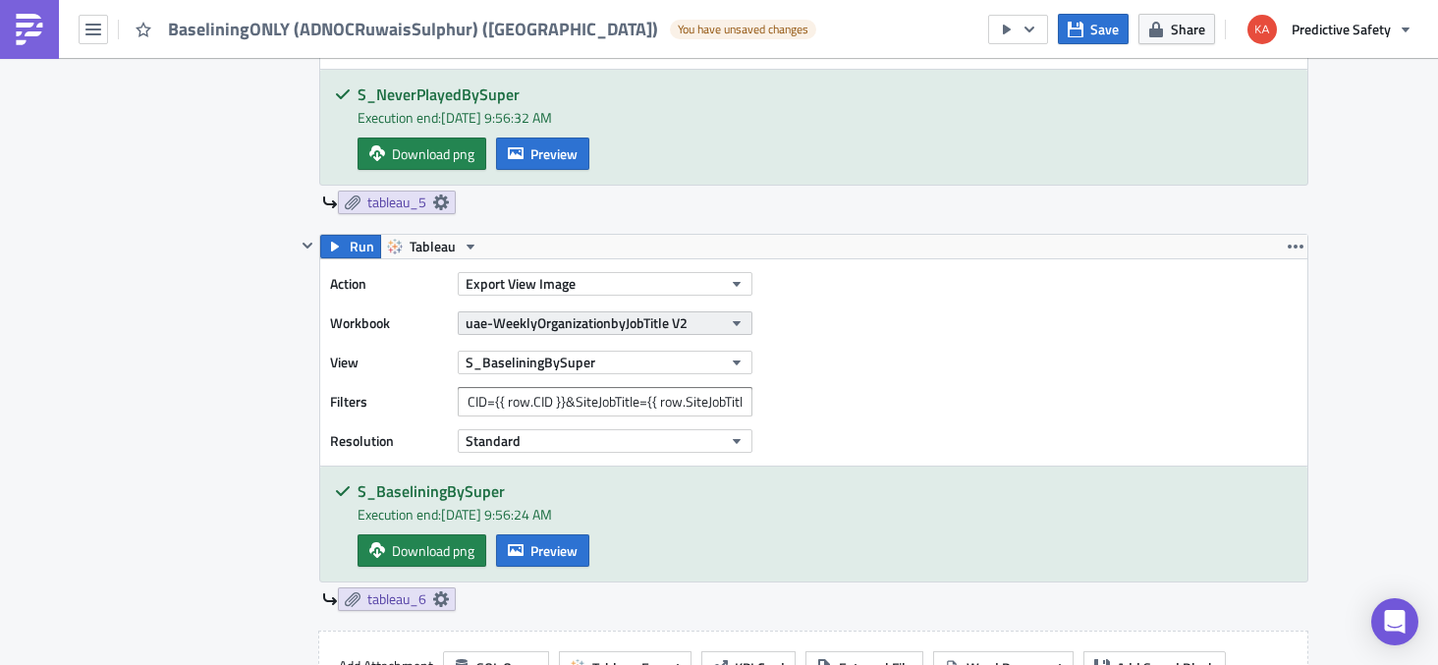
click at [734, 321] on icon "button" at bounding box center [737, 323] width 16 height 16
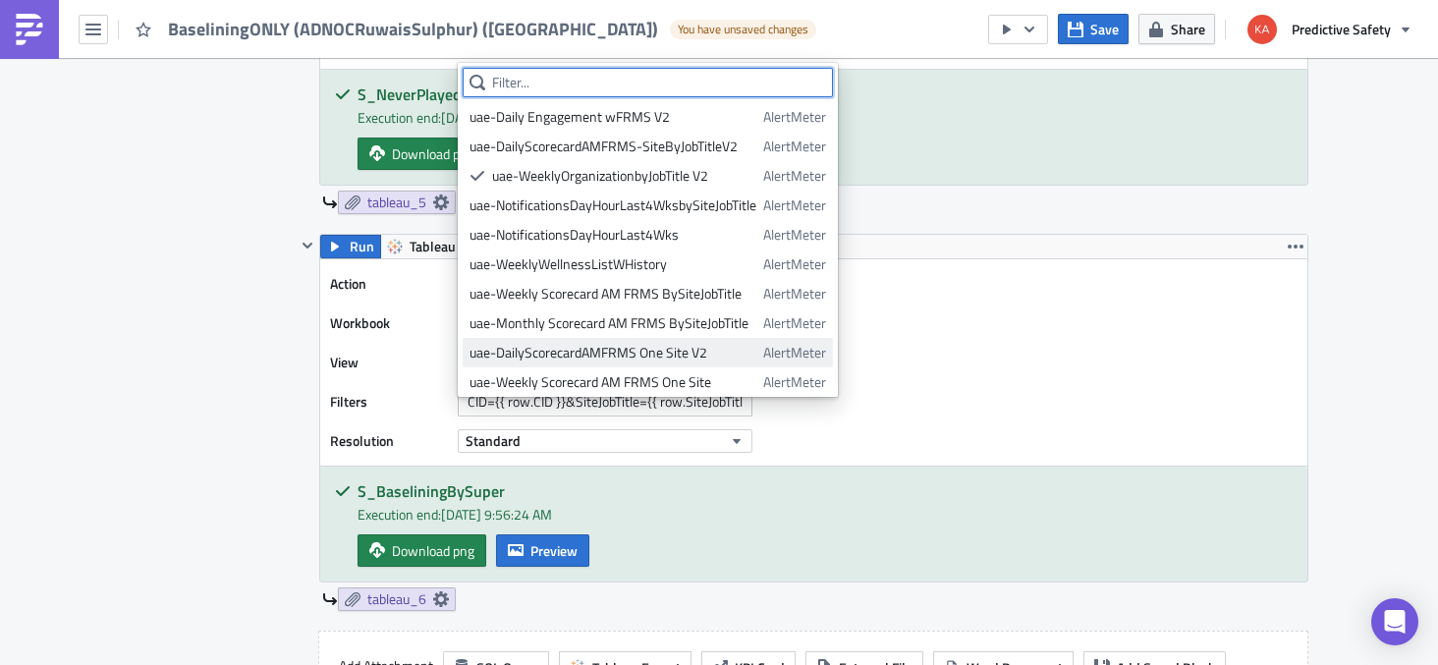
scroll to position [64, 0]
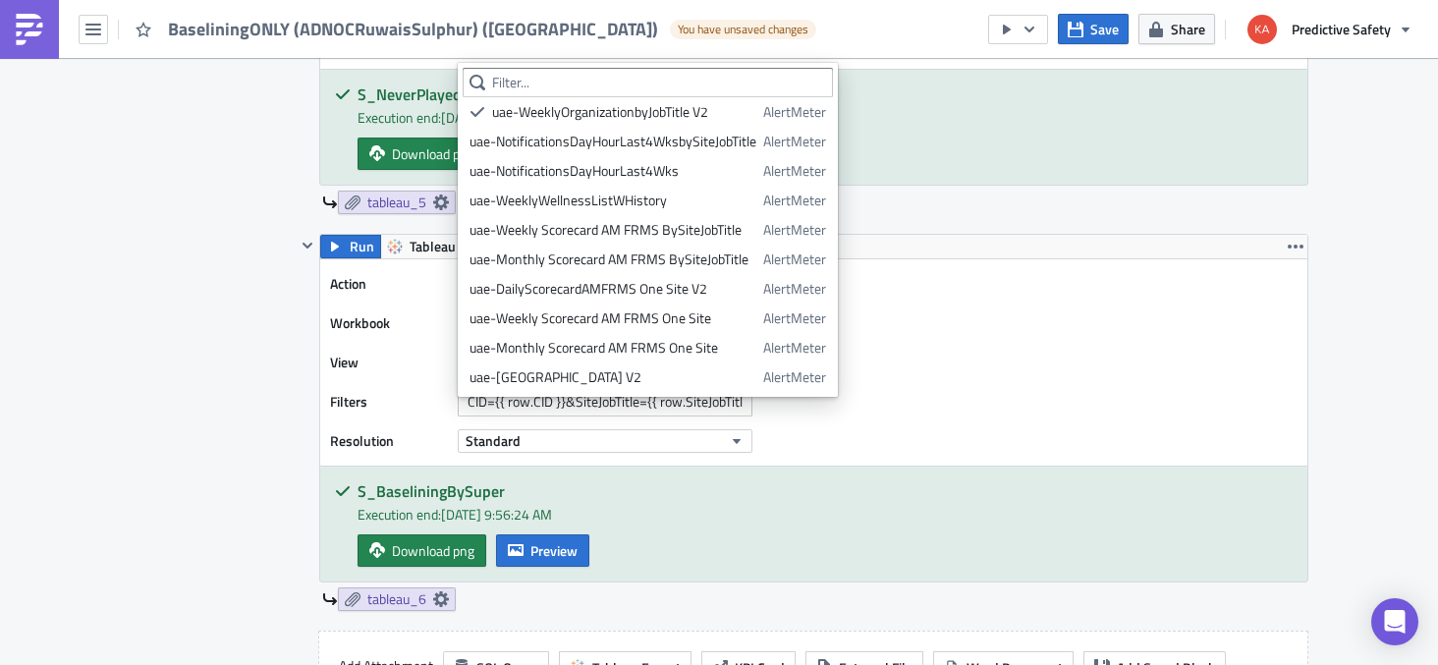
drag, startPoint x: 536, startPoint y: 371, endPoint x: 627, endPoint y: 350, distance: 92.9
click at [536, 372] on div "uae-[GEOGRAPHIC_DATA] V2" at bounding box center [613, 377] width 287 height 20
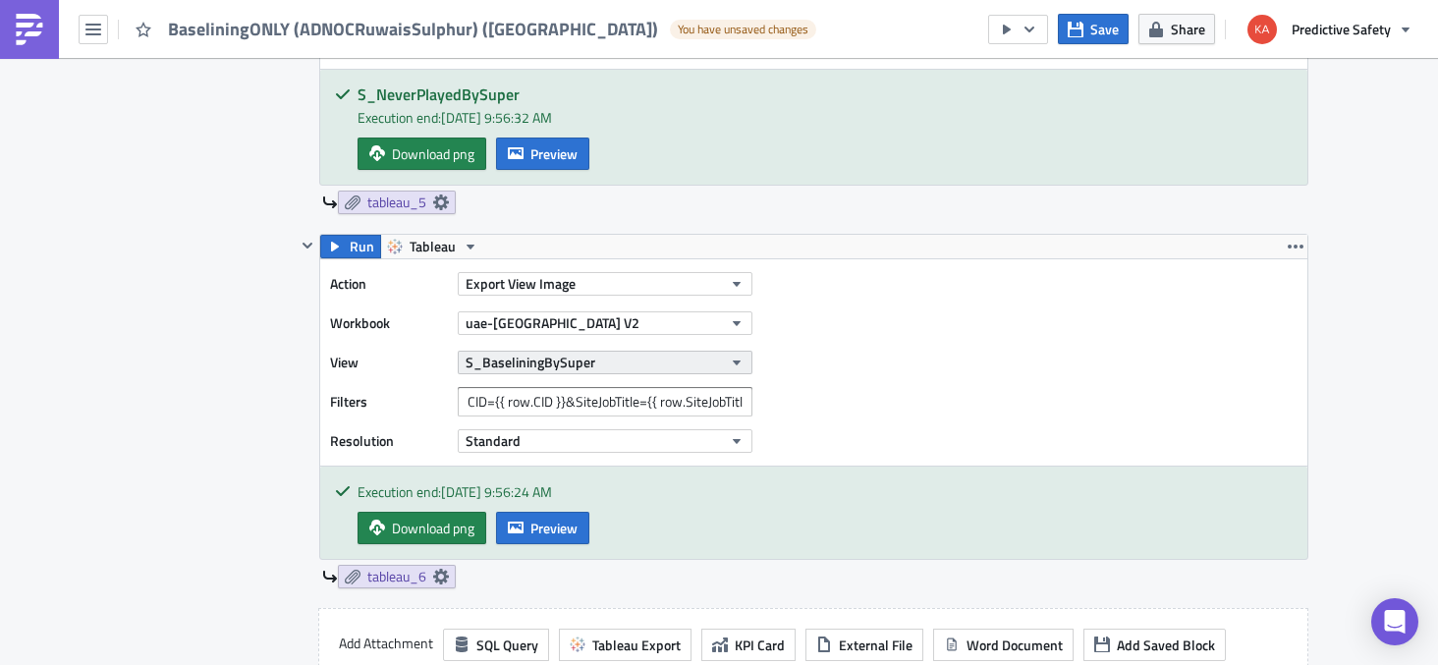
click at [741, 358] on icon "button" at bounding box center [737, 363] width 16 height 16
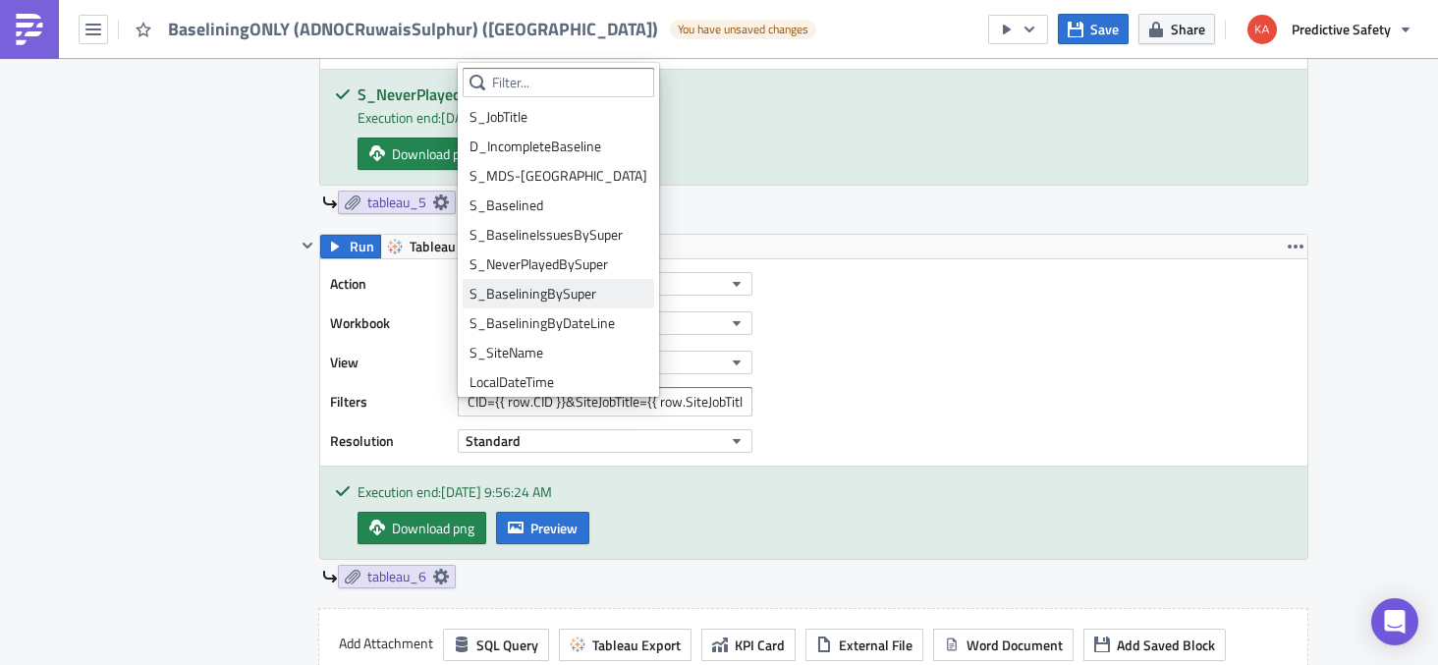
click at [571, 293] on div "S_BaseliningBySuper" at bounding box center [559, 294] width 178 height 20
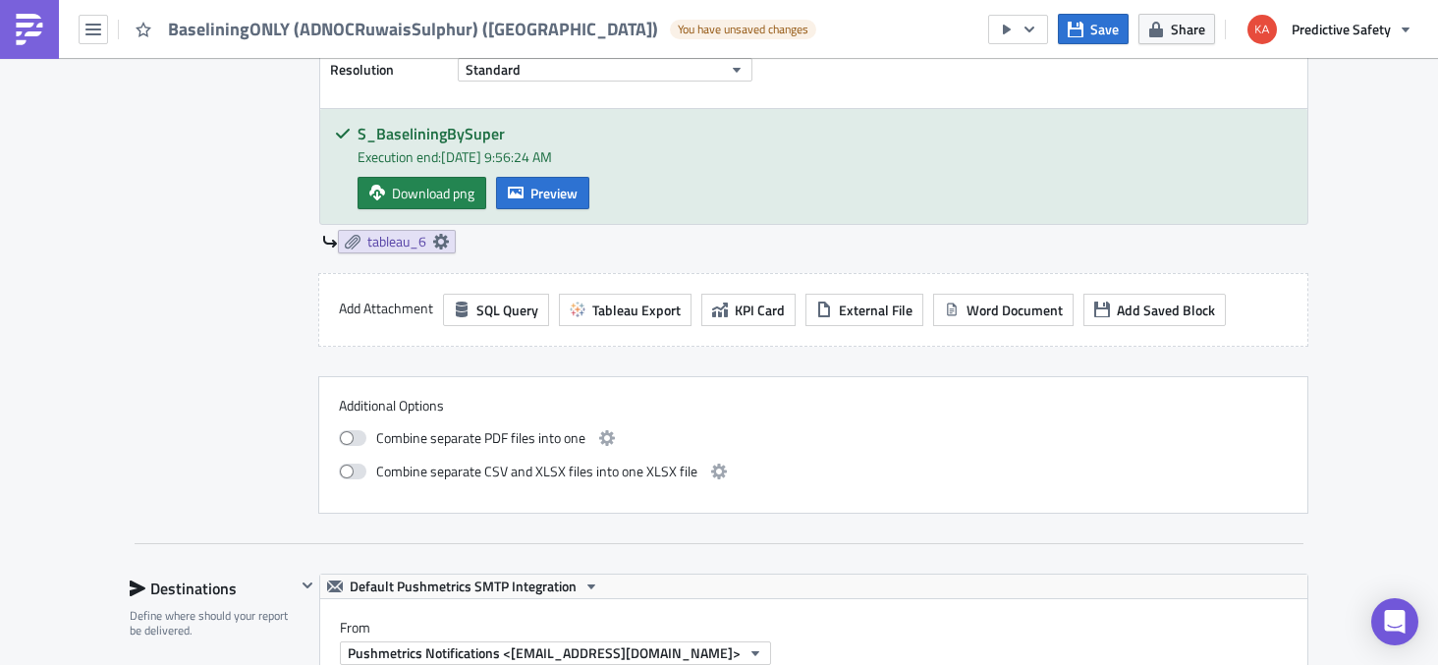
scroll to position [3095, 0]
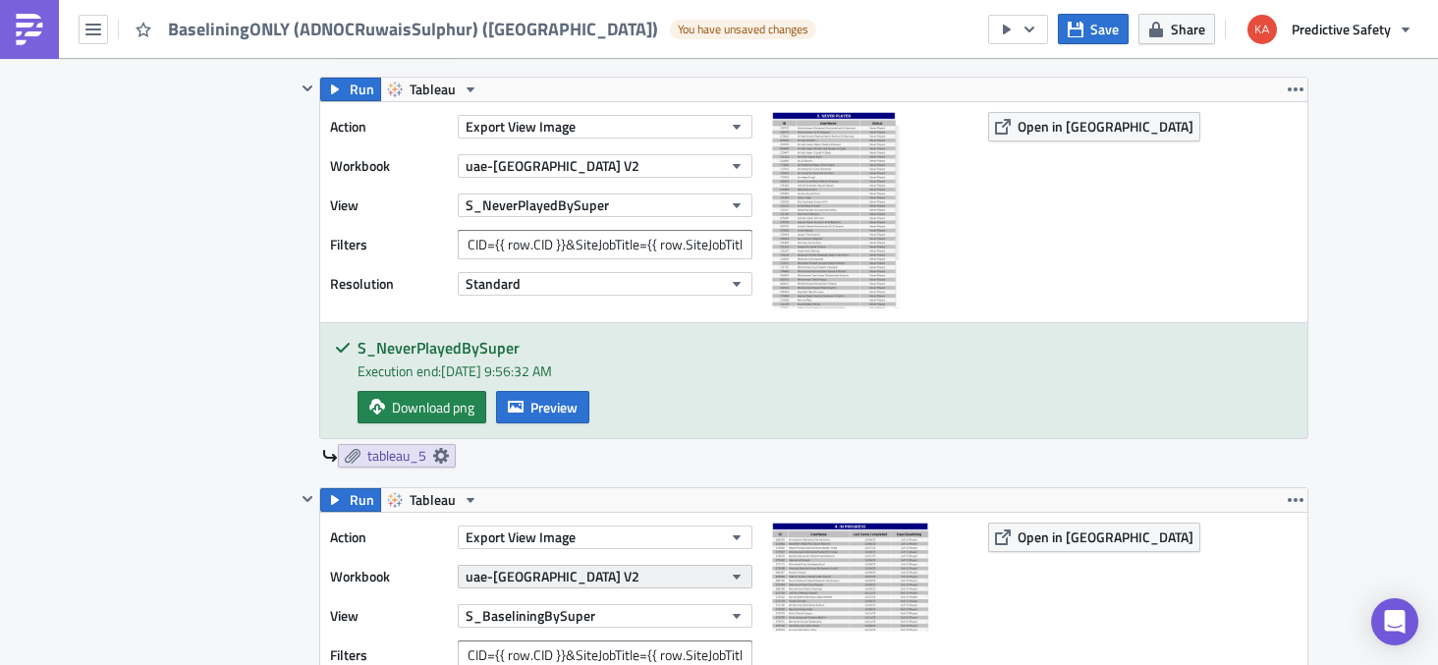
scroll to position [2476, 0]
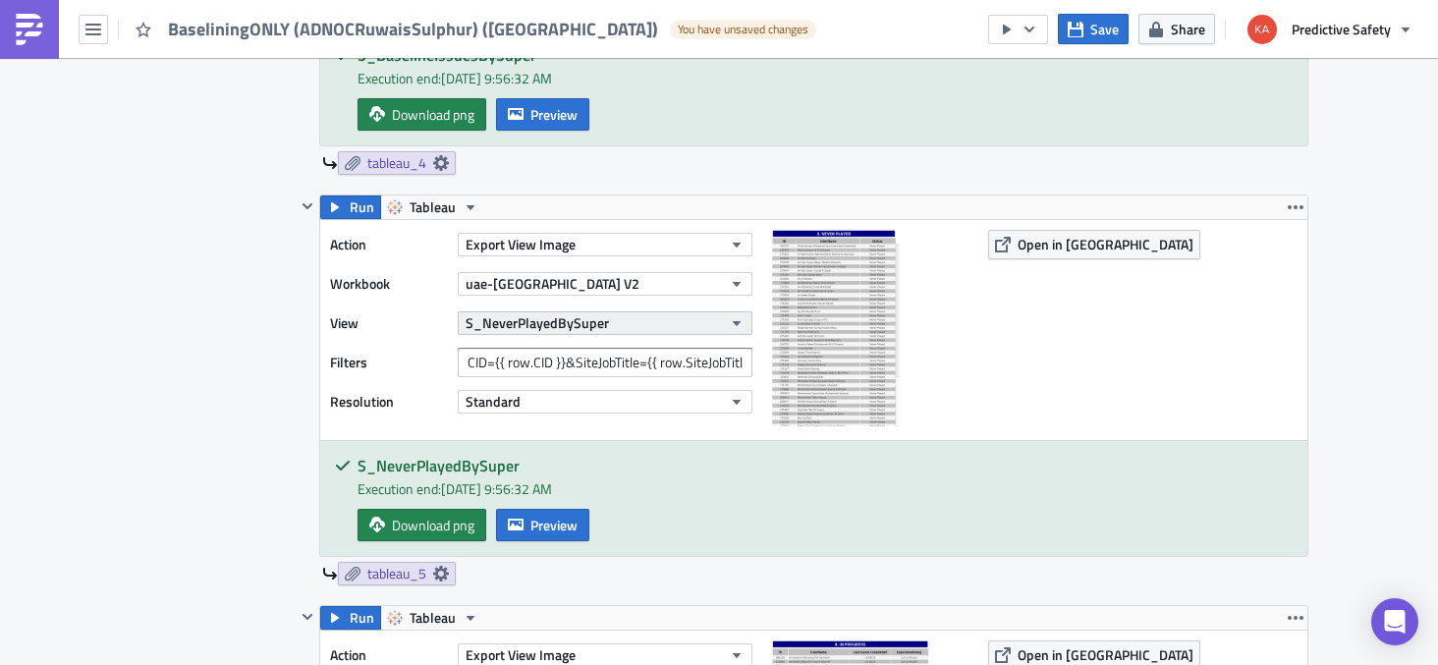
click at [742, 318] on icon "button" at bounding box center [737, 323] width 16 height 16
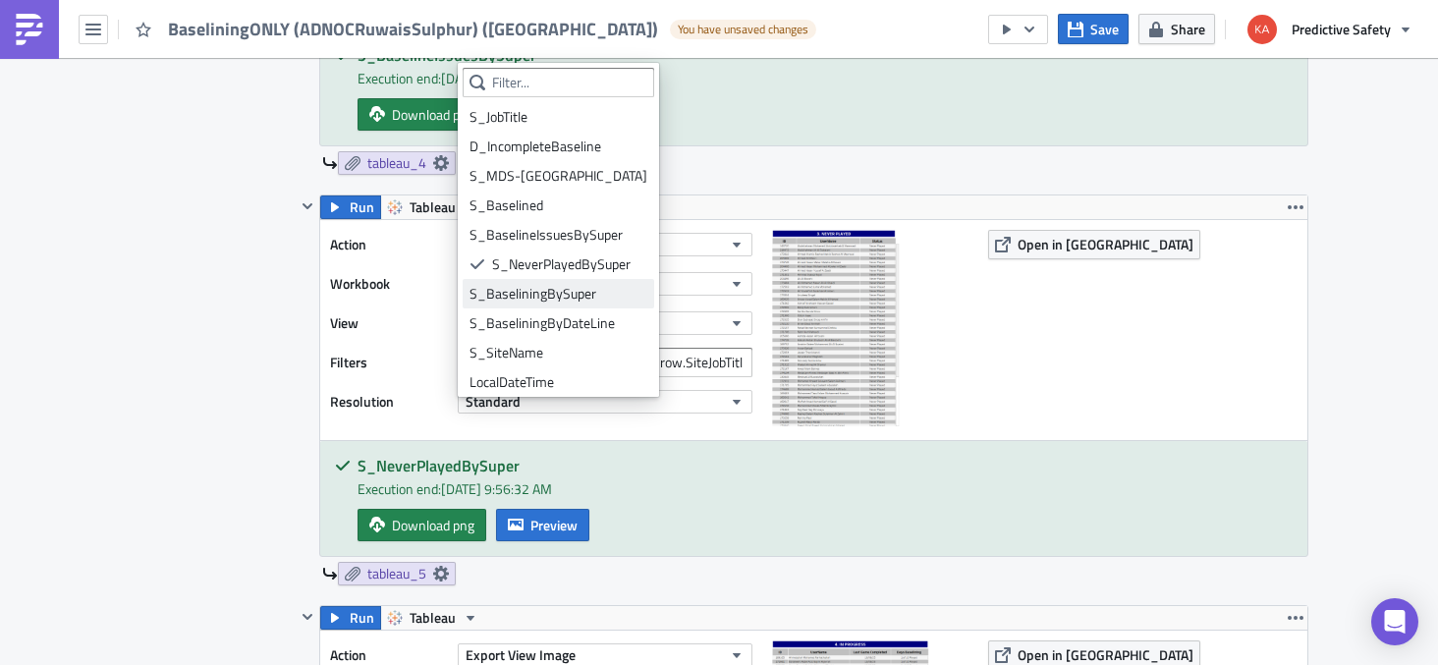
click at [573, 291] on div "S_BaseliningBySuper" at bounding box center [559, 294] width 178 height 20
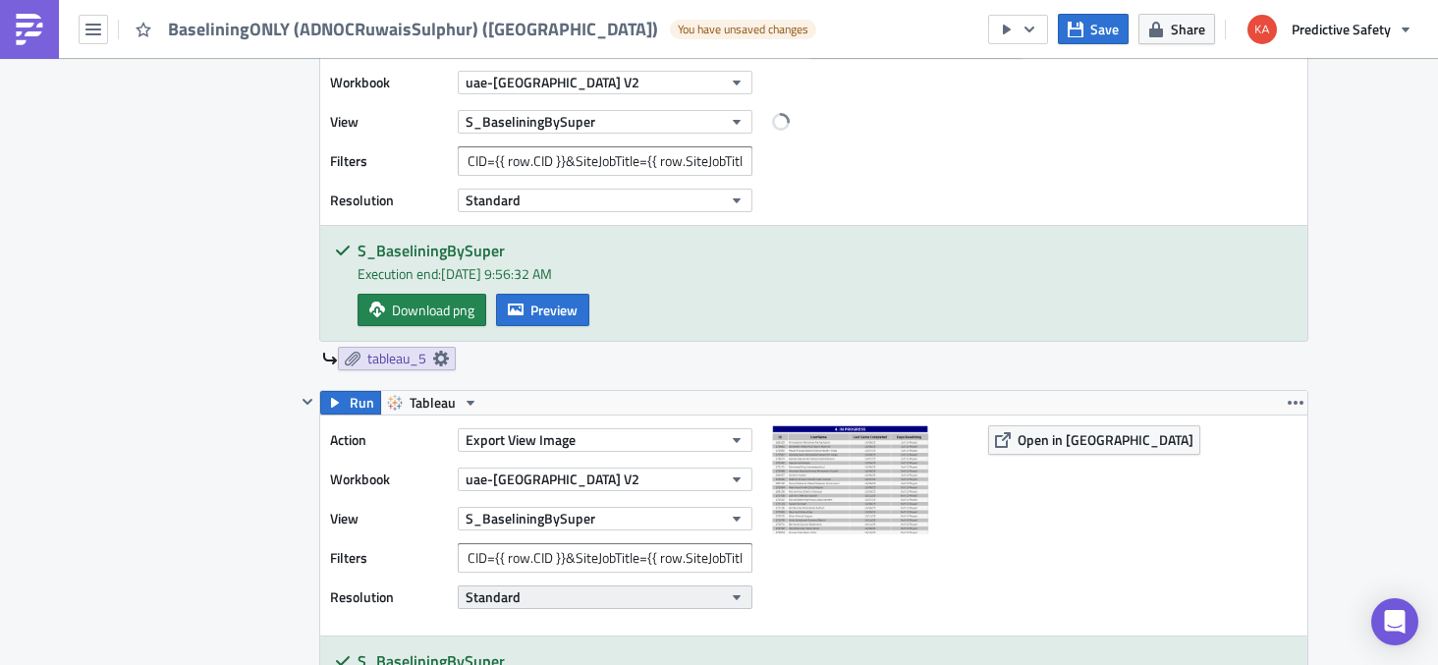
scroll to position [2847, 0]
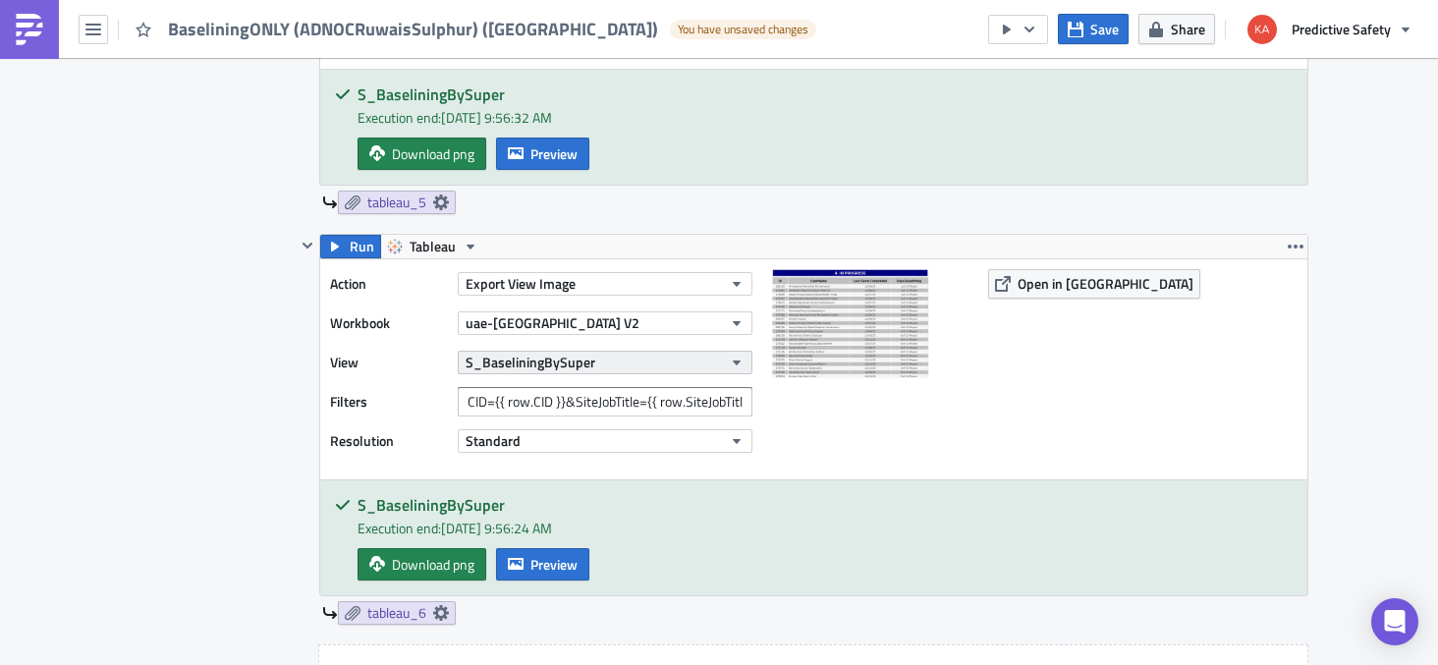
click at [738, 361] on icon "button" at bounding box center [737, 363] width 8 height 5
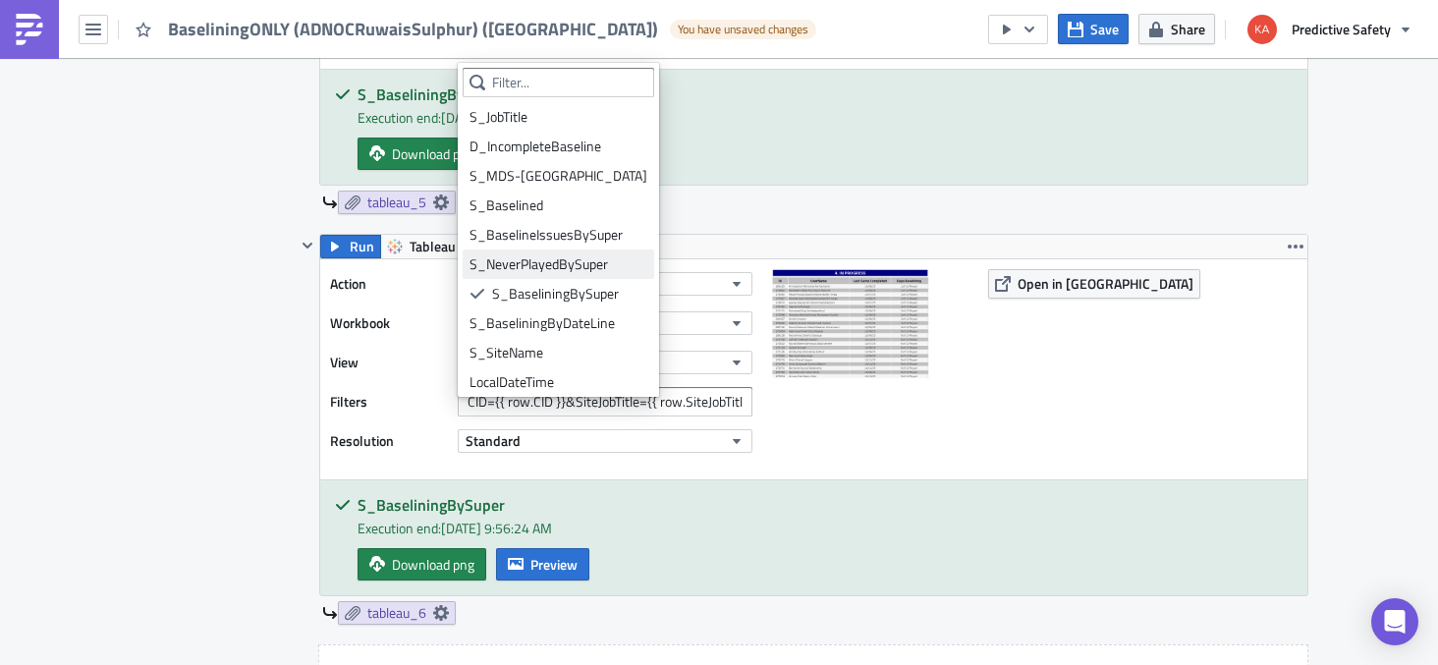
click at [539, 264] on div "S_NeverPlayedBySuper" at bounding box center [559, 264] width 178 height 20
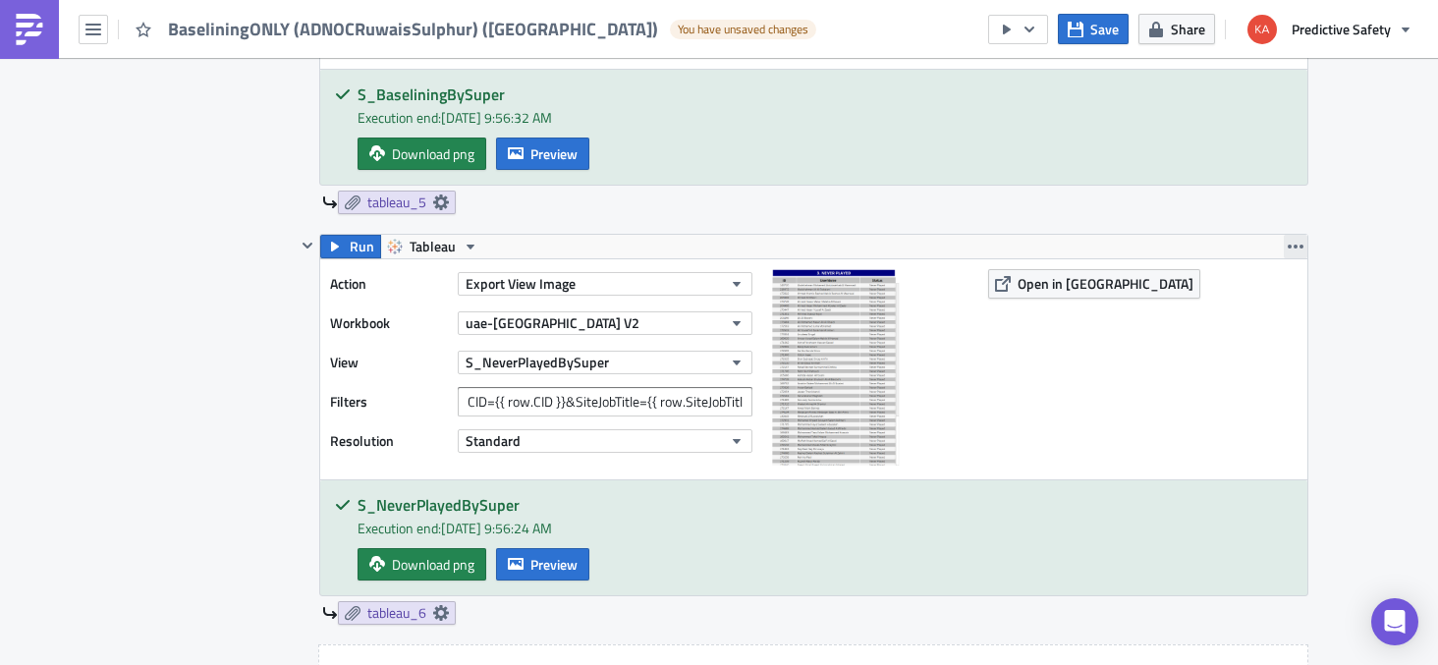
click at [1243, 242] on icon "button" at bounding box center [1296, 247] width 16 height 16
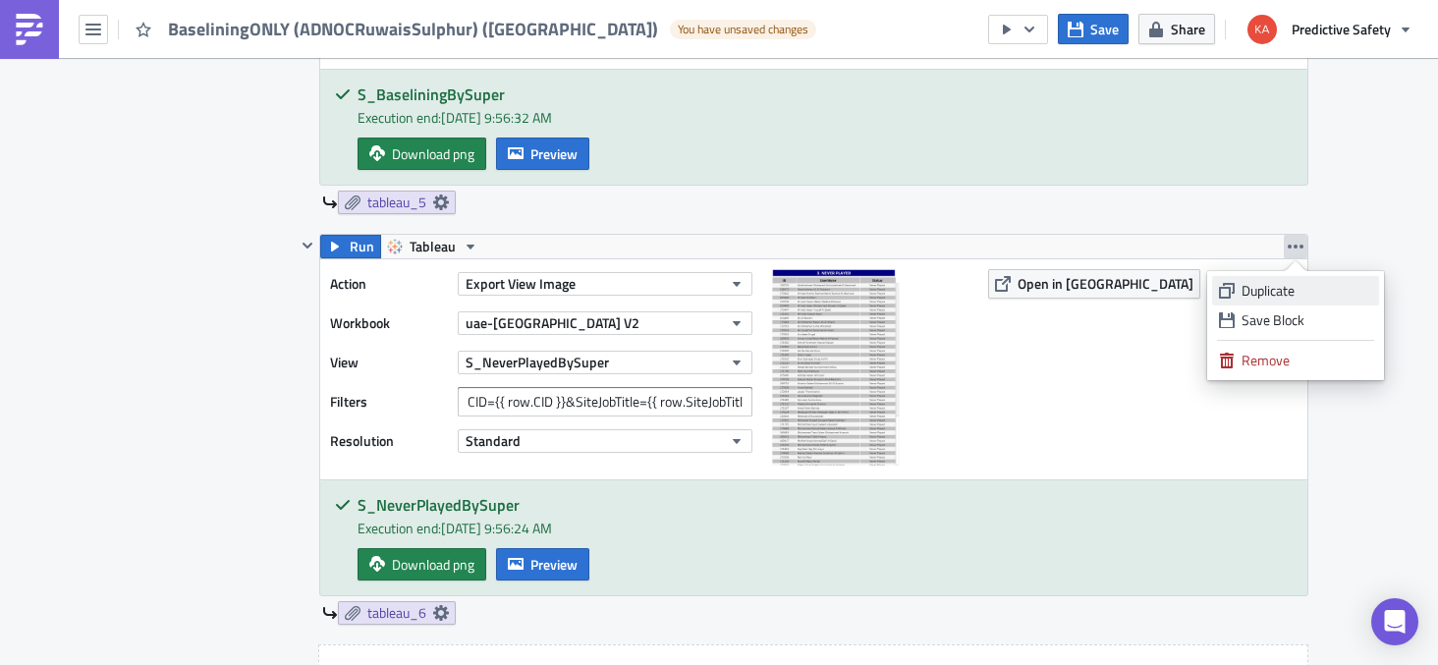
click at [1243, 292] on div "Duplicate" at bounding box center [1307, 291] width 131 height 20
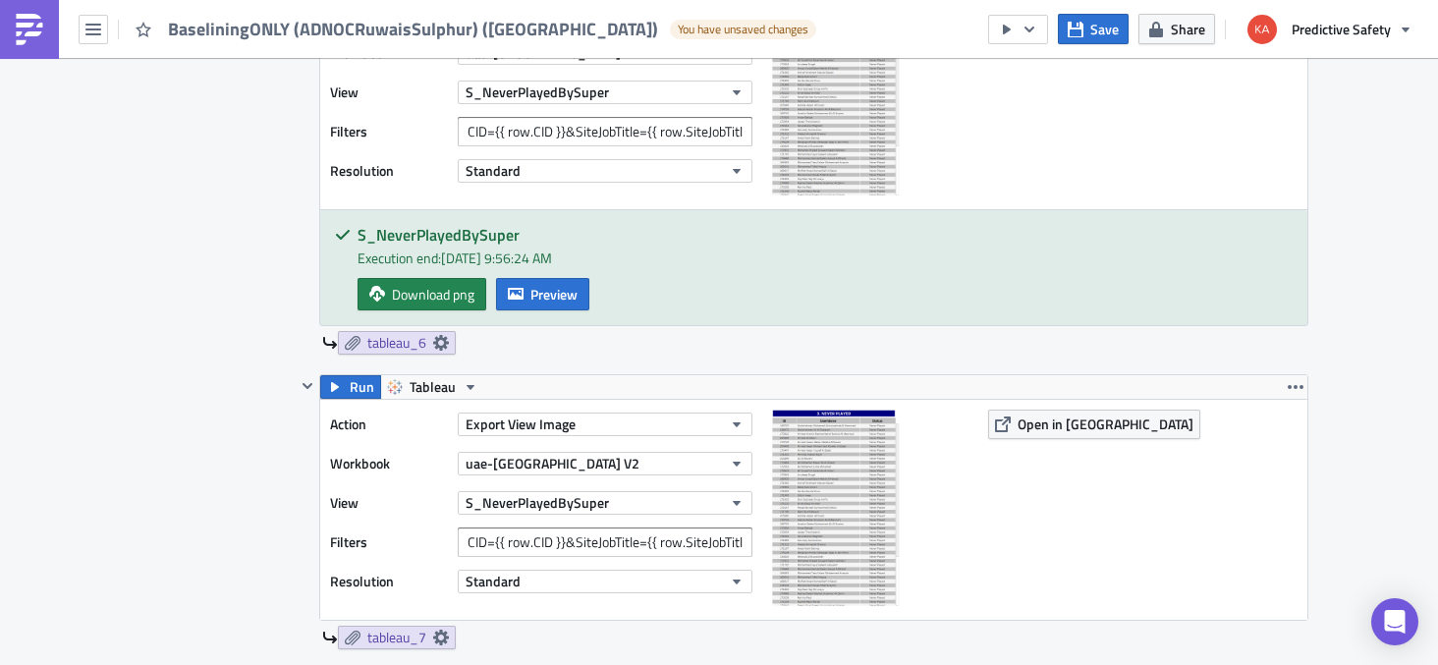
scroll to position [3219, 0]
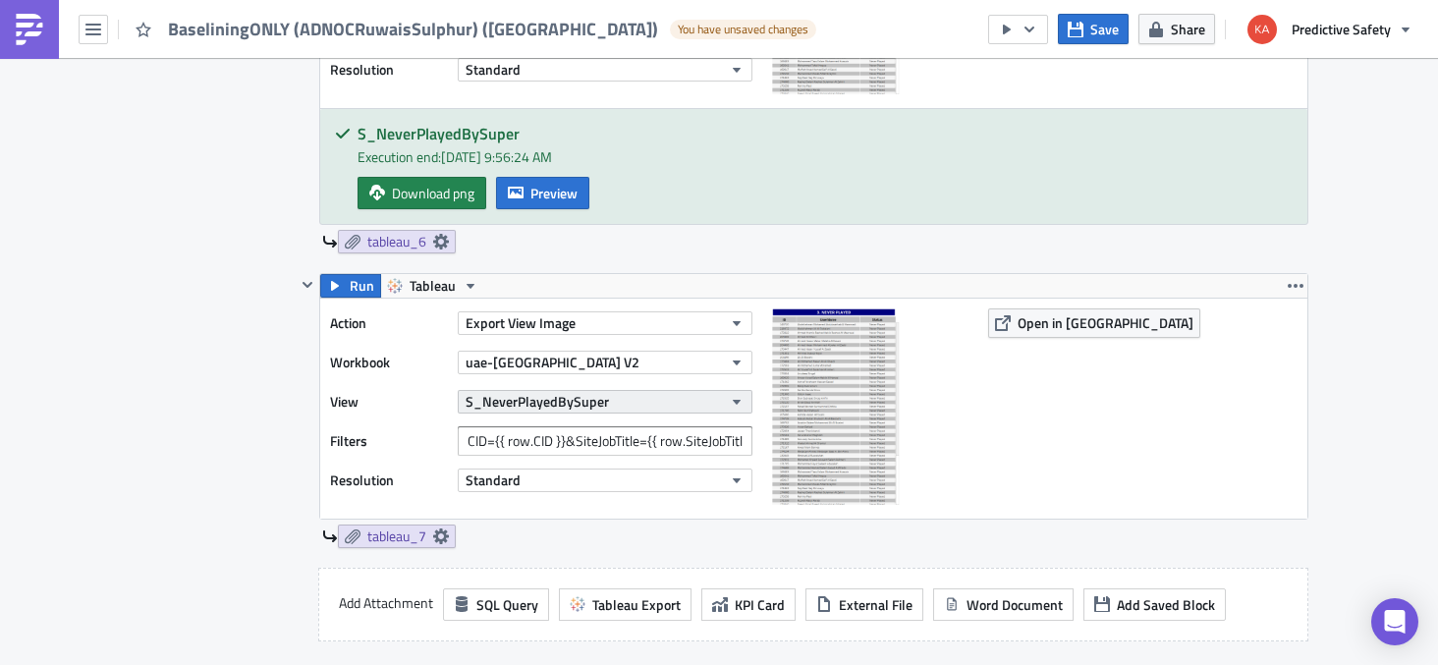
click at [739, 394] on icon "button" at bounding box center [737, 402] width 16 height 16
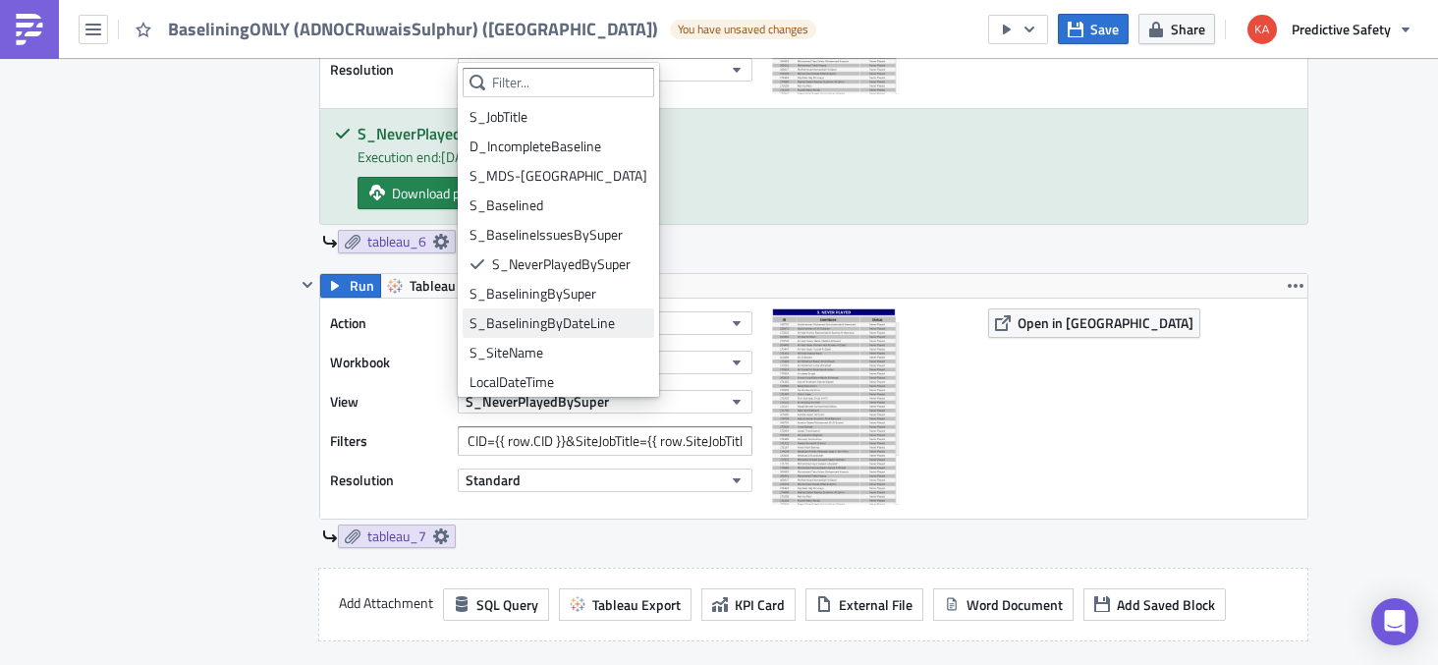
click at [582, 323] on div "S_BaseliningByDateLine" at bounding box center [559, 323] width 178 height 20
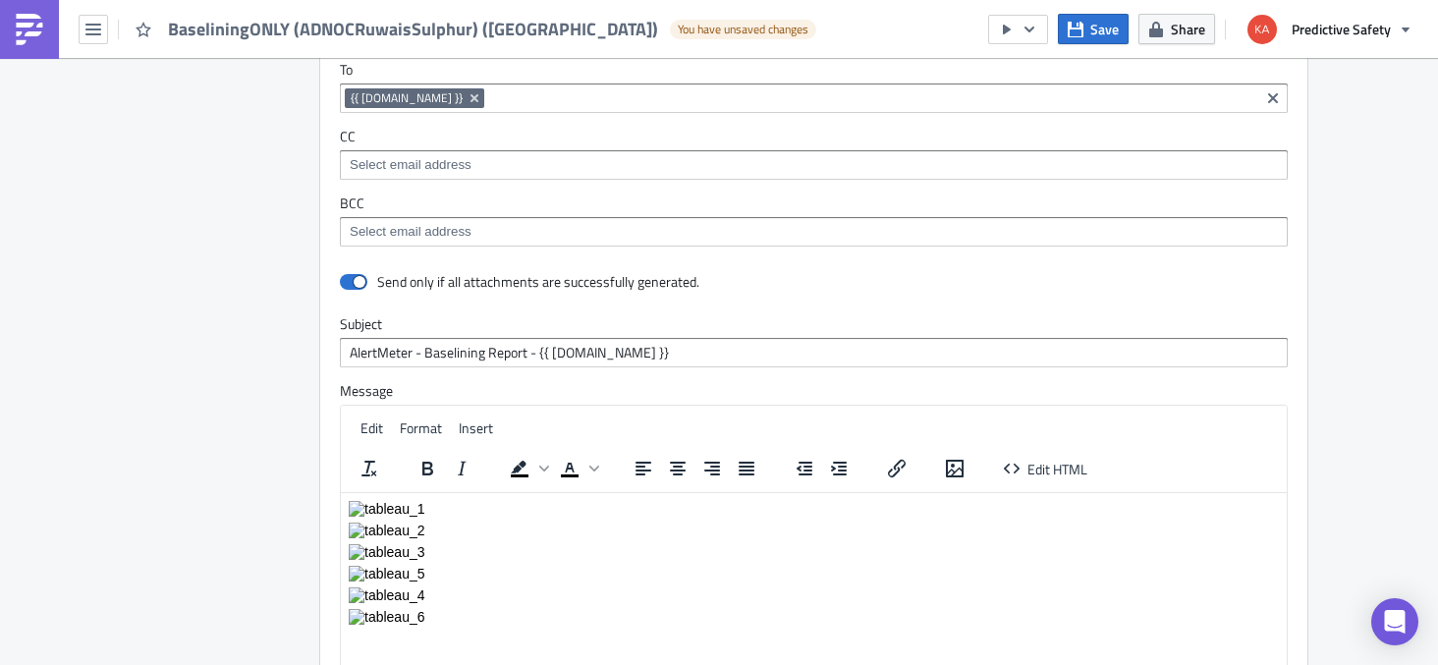
scroll to position [4209, 0]
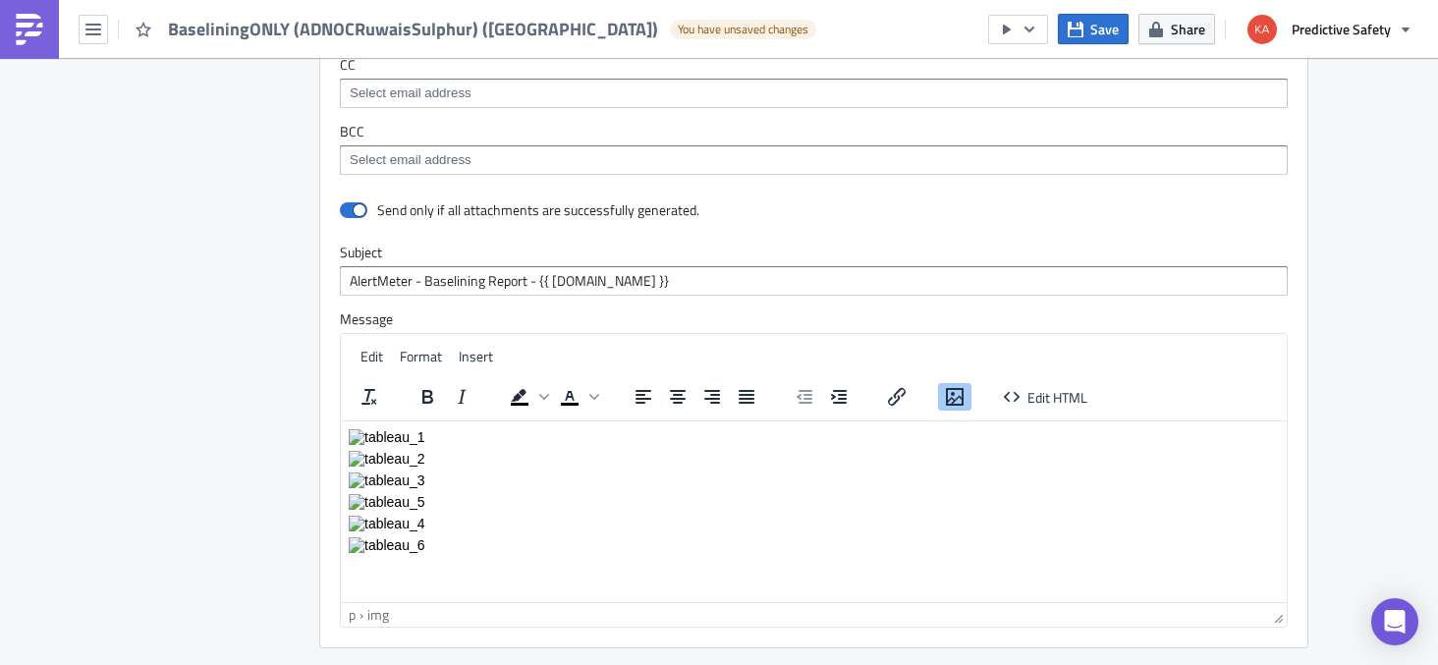
click at [460, 560] on html at bounding box center [814, 491] width 946 height 140
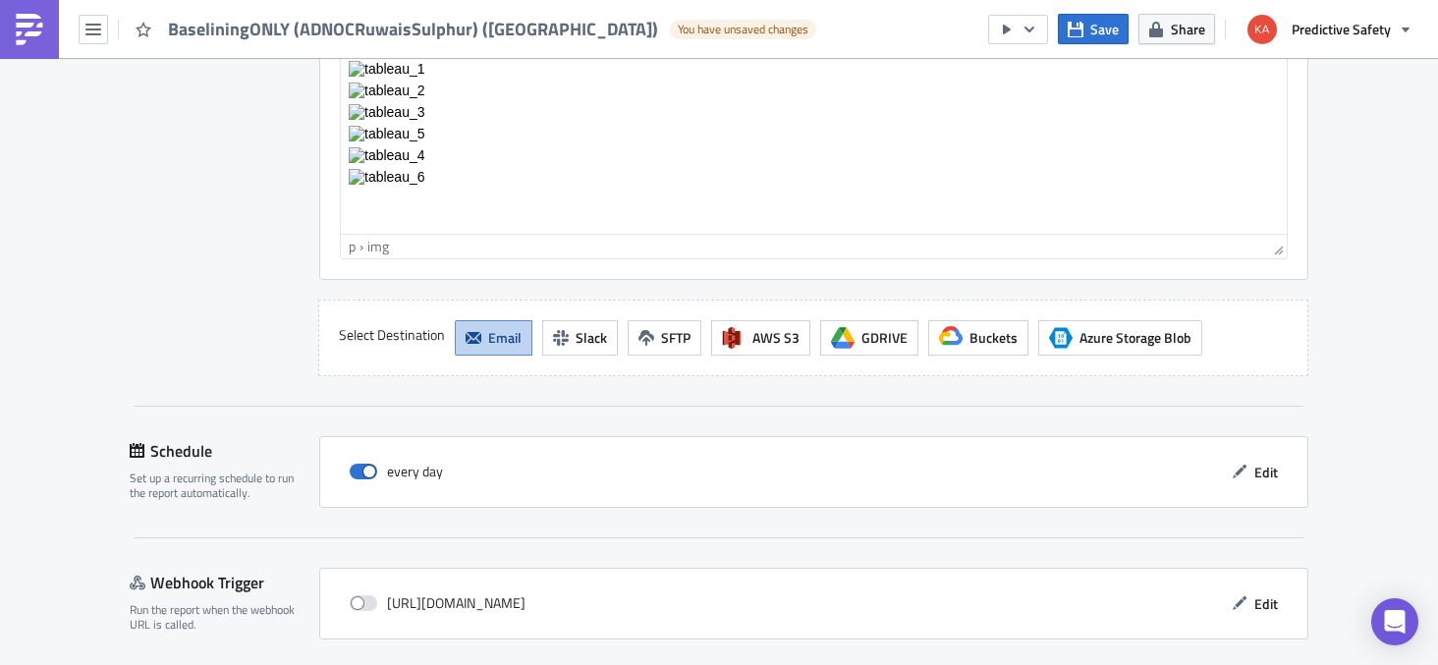
scroll to position [4645, 0]
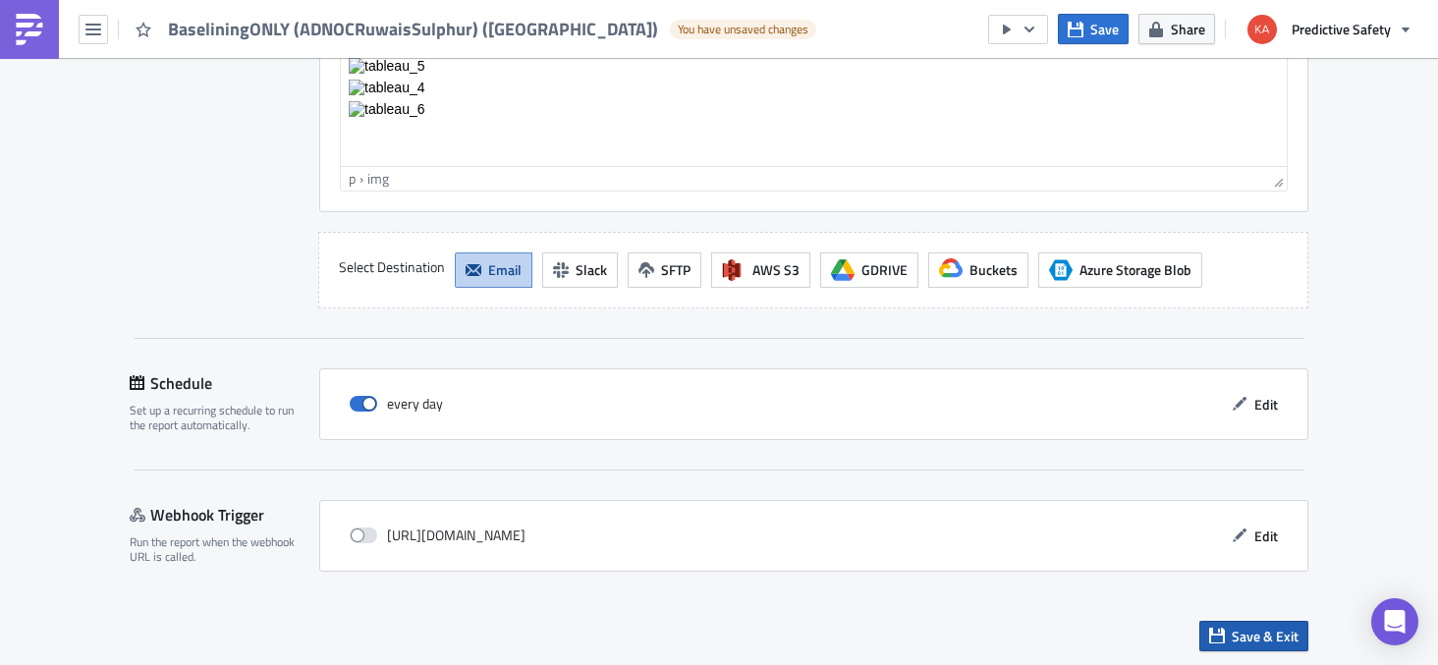
click at [1243, 636] on span "Save & Exit" at bounding box center [1265, 636] width 67 height 21
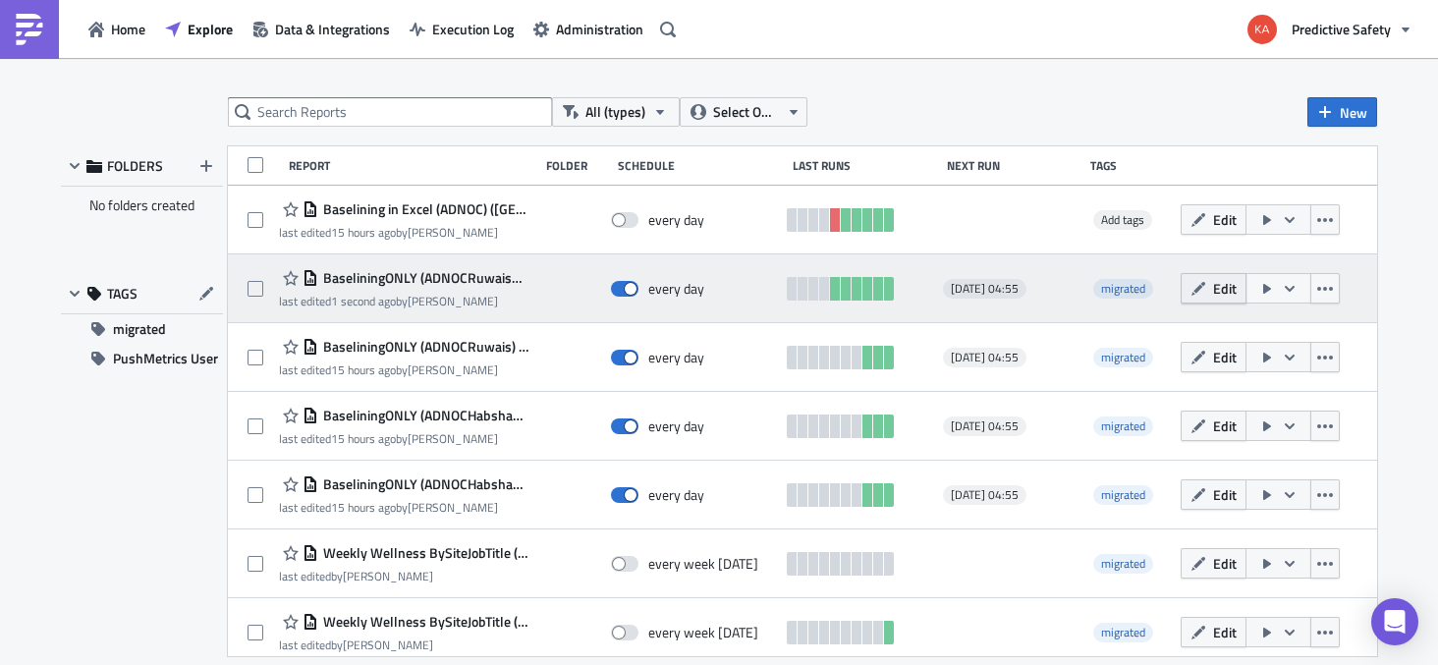
click at [1221, 291] on span "Edit" at bounding box center [1225, 288] width 24 height 21
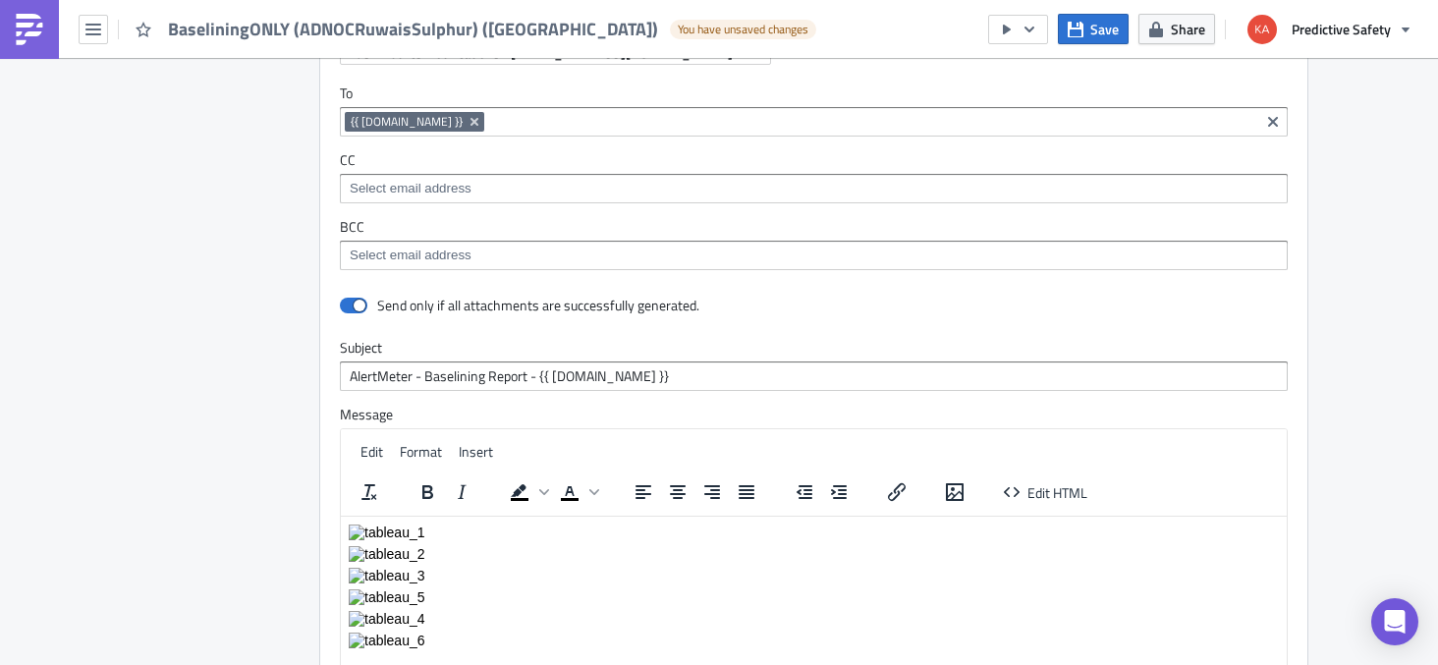
scroll to position [4147, 0]
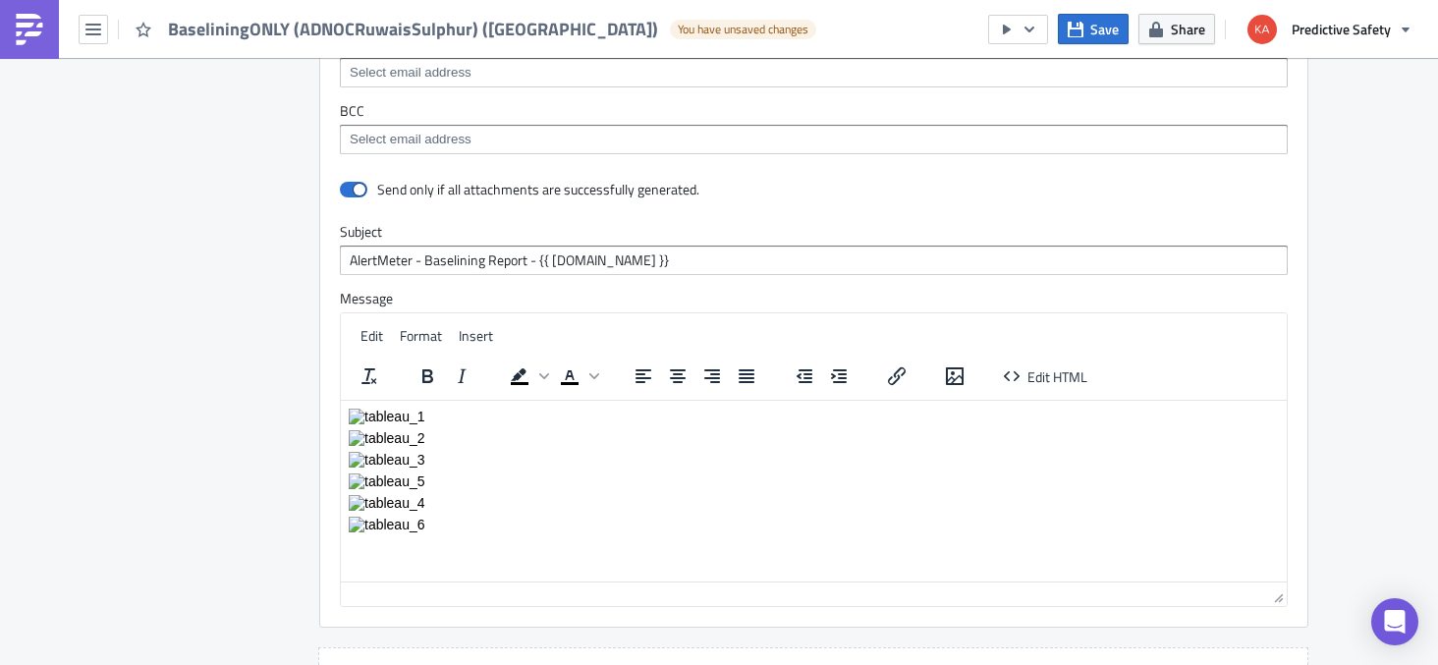
click at [437, 532] on p "Rich Text Area. Press ALT-0 for help." at bounding box center [814, 524] width 930 height 16
click at [424, 530] on p "Rich Text Area. Press ALT-0 for help." at bounding box center [814, 524] width 930 height 16
click at [420, 548] on p "Rich Text Area. Press ALT-0 for help." at bounding box center [814, 545] width 930 height 16
click at [481, 337] on span "Insert" at bounding box center [476, 335] width 34 height 21
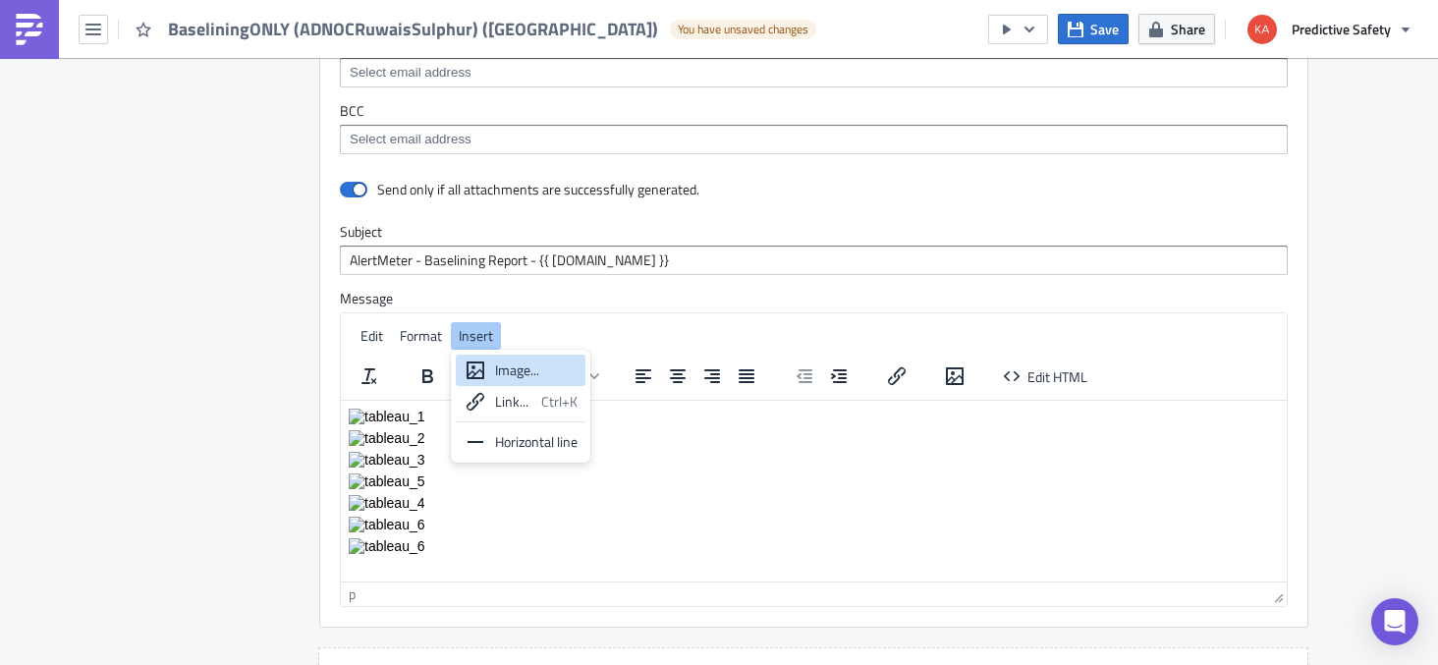
click at [524, 369] on div "Image..." at bounding box center [536, 371] width 83 height 24
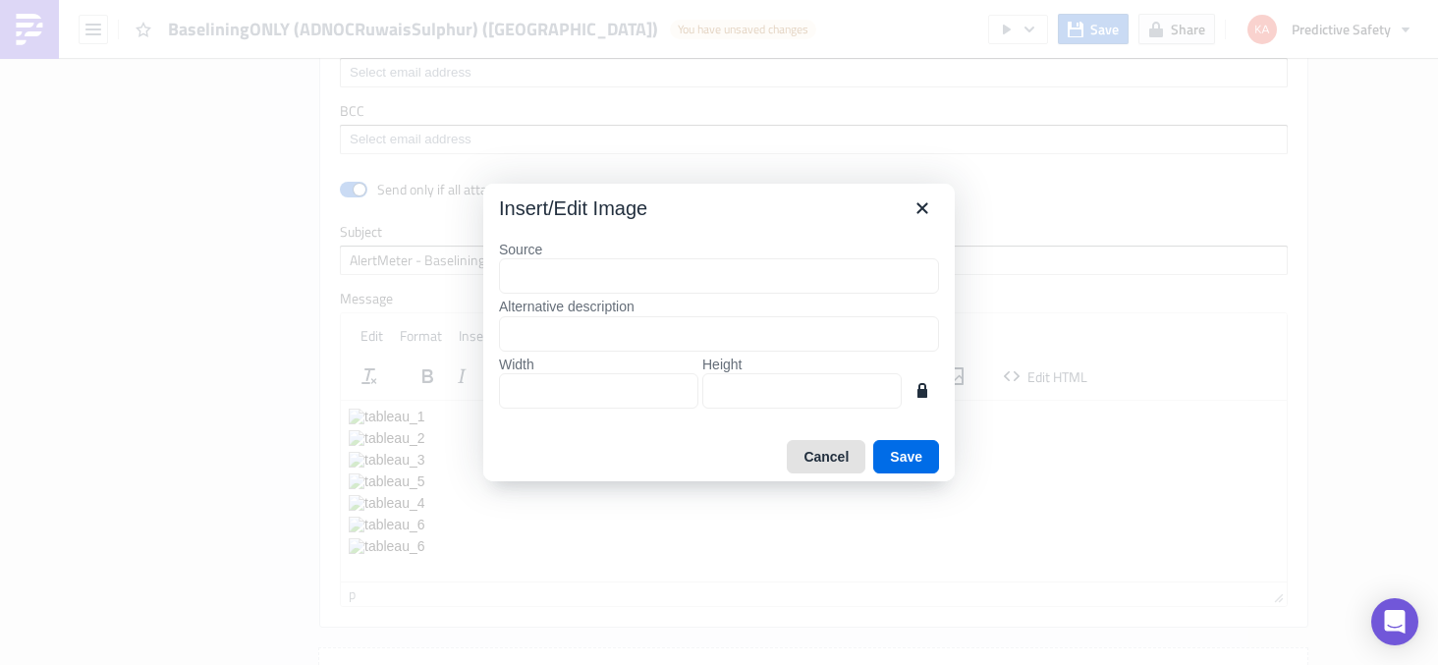
click at [827, 461] on button "Cancel" at bounding box center [826, 456] width 79 height 33
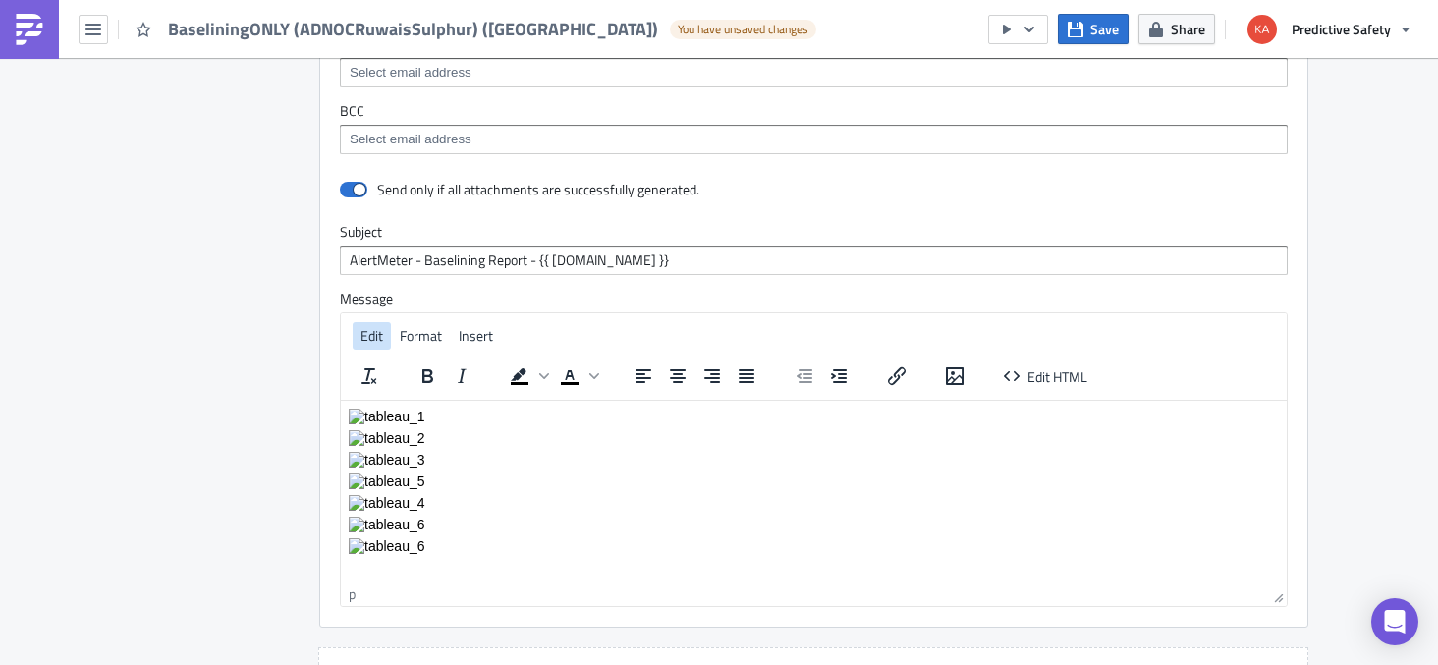
click at [380, 337] on span "Edit" at bounding box center [372, 335] width 23 height 21
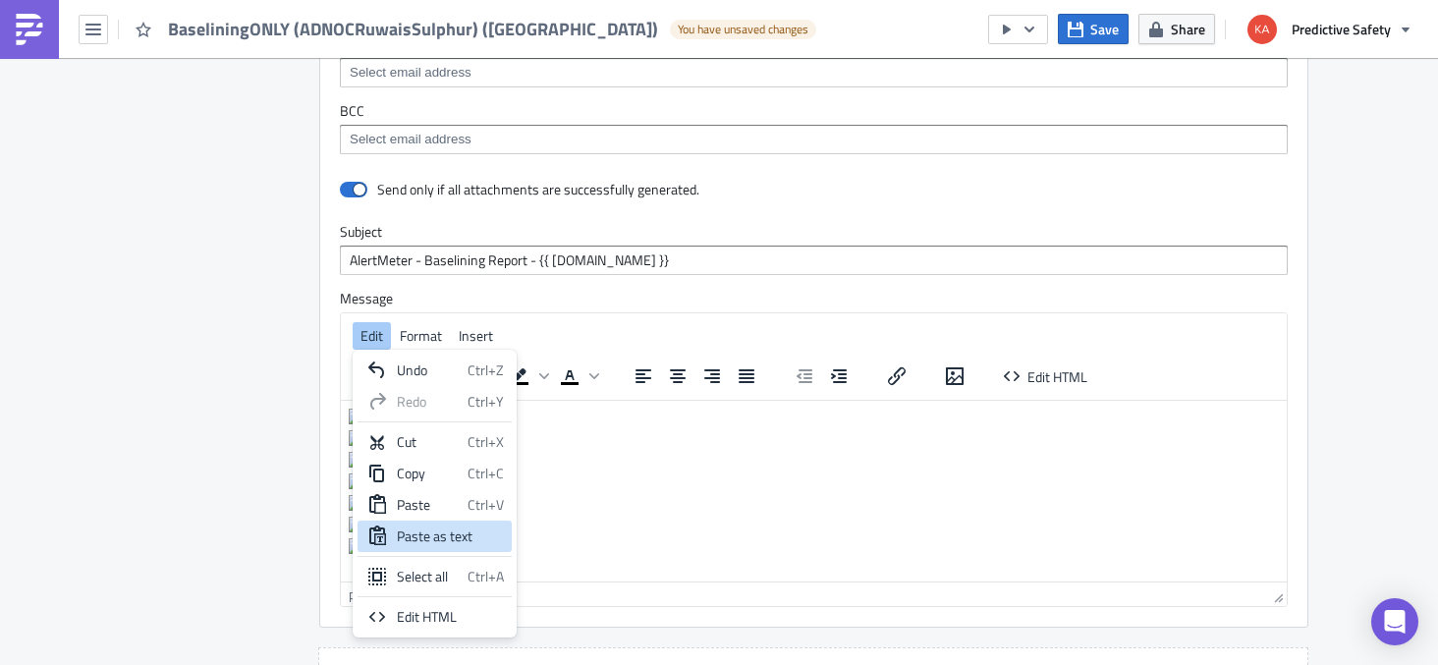
click at [648, 493] on body "Rich Text Area. Press ALT-0 for help." at bounding box center [814, 480] width 930 height 145
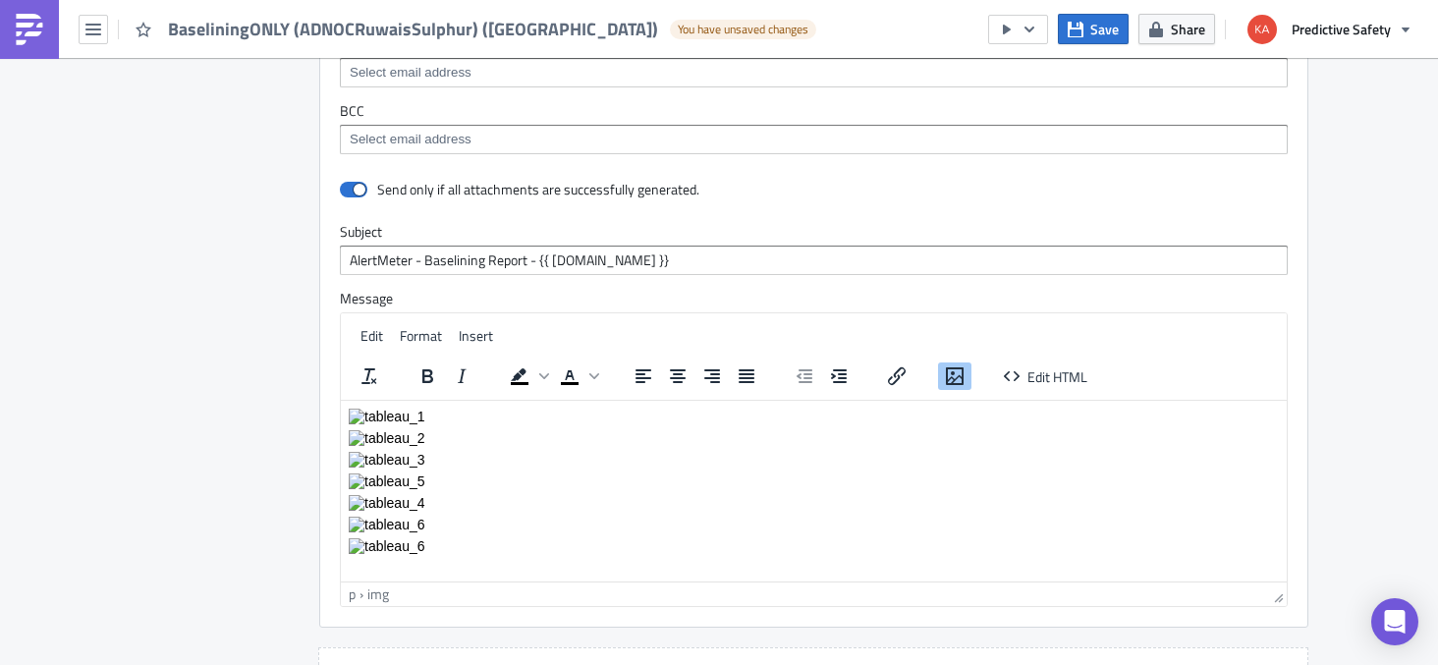
click at [407, 553] on img "Rich Text Area. Press ALT-0 for help." at bounding box center [387, 545] width 77 height 16
click at [396, 551] on img "Rich Text Area. Press ALT-0 for help." at bounding box center [387, 545] width 77 height 16
click at [373, 548] on img "Rich Text Area. Press ALT-0 for help." at bounding box center [387, 545] width 77 height 16
click at [805, 486] on p "Rich Text Area. Press ALT-0 for help." at bounding box center [814, 481] width 930 height 16
click at [1068, 378] on span "Edit HTML" at bounding box center [1058, 375] width 60 height 21
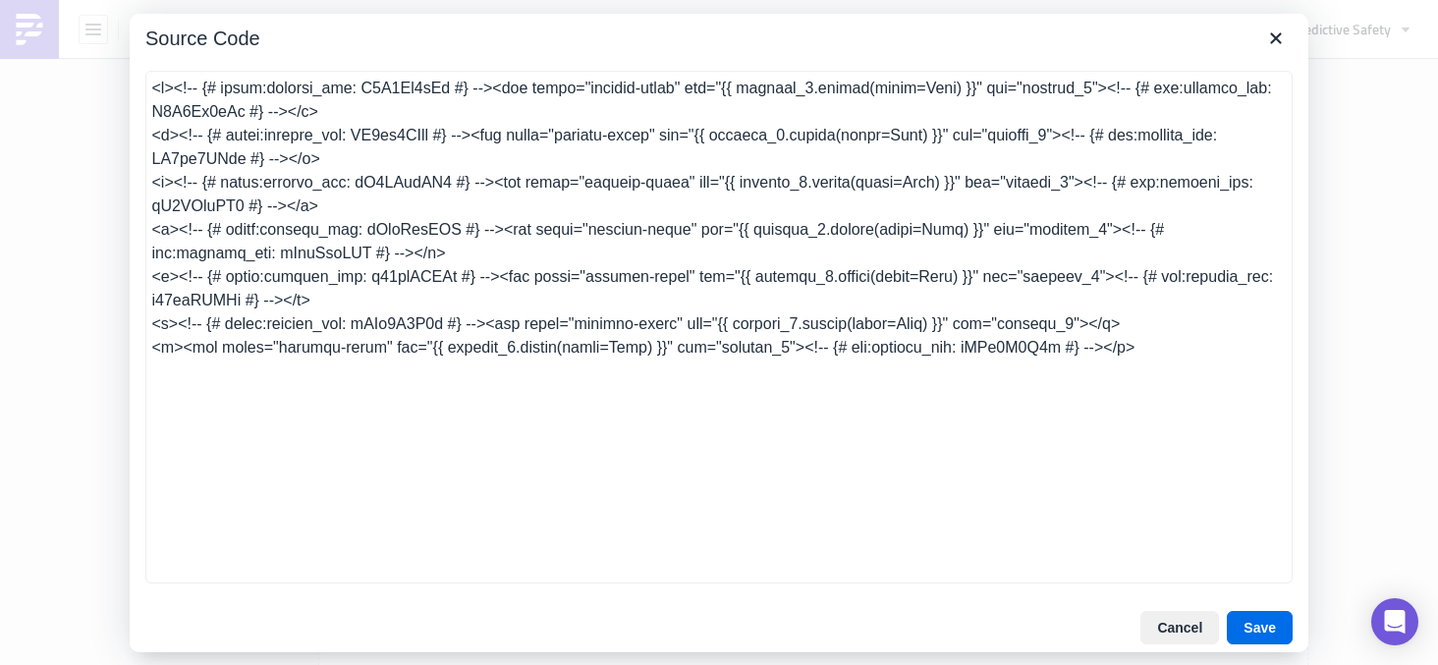
drag, startPoint x: 767, startPoint y: 348, endPoint x: 798, endPoint y: 355, distance: 31.2
click at [770, 348] on textarea at bounding box center [719, 327] width 1148 height 513
drag, startPoint x: 1138, startPoint y: 349, endPoint x: 94, endPoint y: 404, distance: 1044.8
click at [145, 381] on textarea at bounding box center [719, 327] width 1148 height 513
type textarea "<p><!-- {# start:content_uid: R1Q9Am5pQn #} --><img class="content-image" src="…"
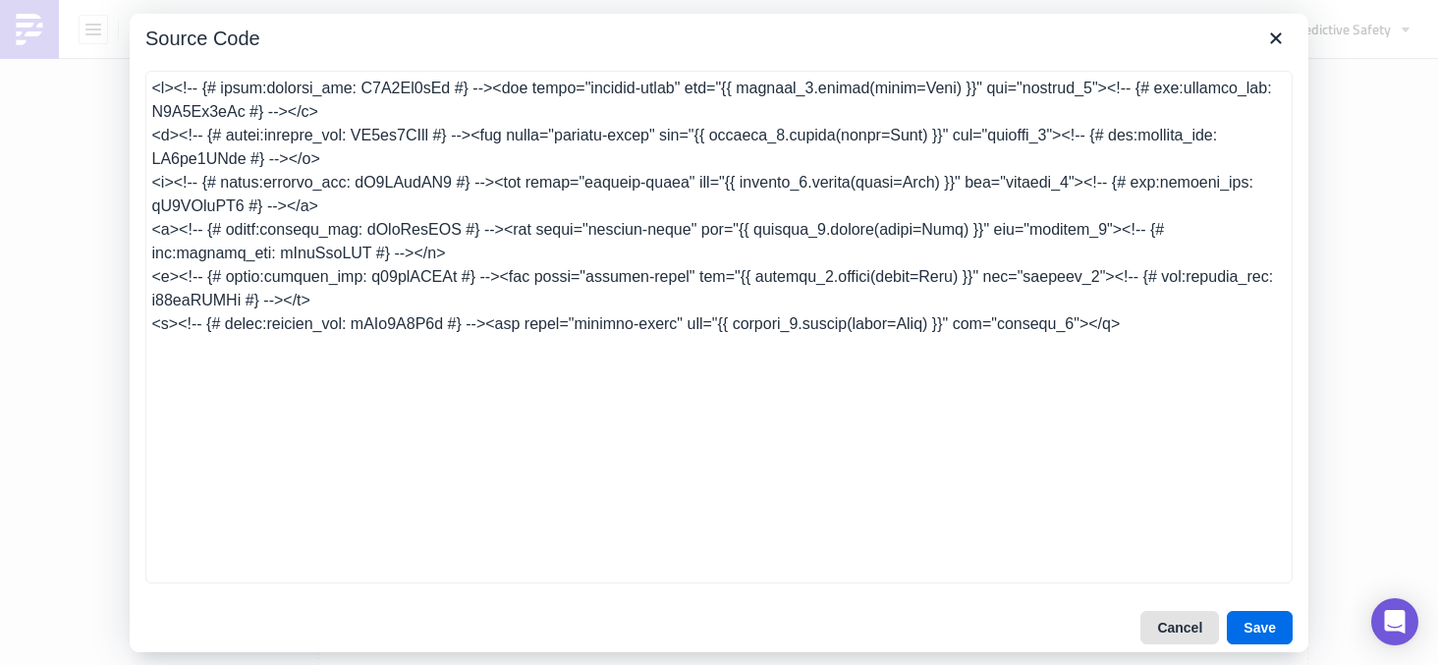
click at [1178, 632] on button "Cancel" at bounding box center [1180, 627] width 79 height 33
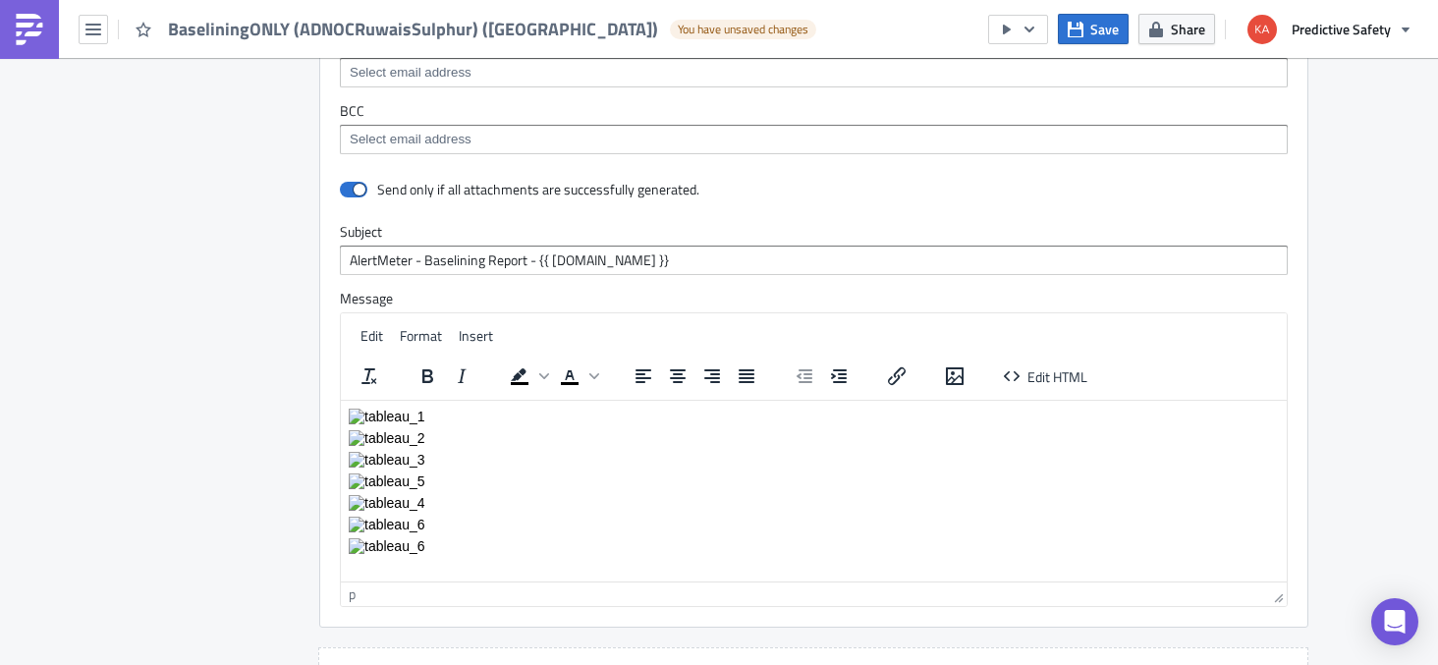
click at [359, 553] on img "Rich Text Area. Press ALT-0 for help." at bounding box center [387, 545] width 77 height 16
click at [347, 550] on html at bounding box center [814, 480] width 946 height 161
drag, startPoint x: 414, startPoint y: 547, endPoint x: 322, endPoint y: 548, distance: 91.4
click at [341, 548] on html at bounding box center [814, 480] width 946 height 161
click at [1052, 373] on span "Edit HTML" at bounding box center [1058, 375] width 60 height 21
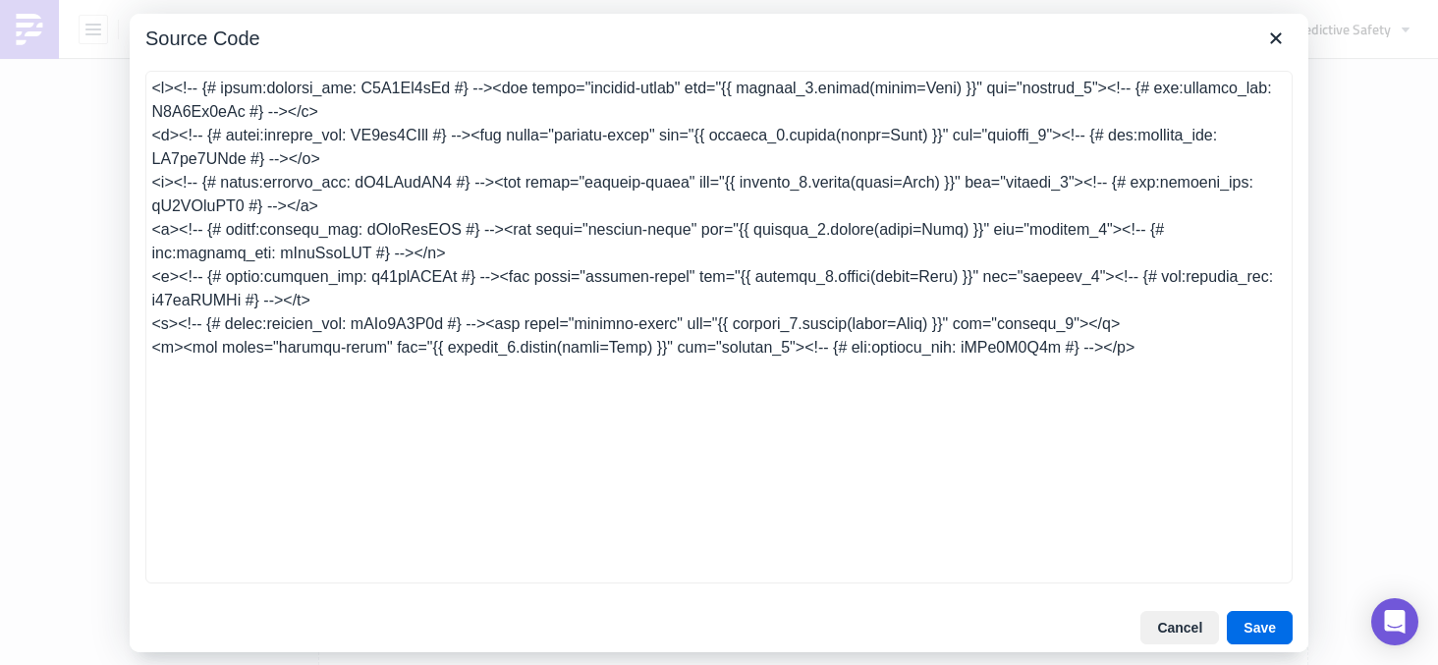
drag, startPoint x: 1131, startPoint y: 347, endPoint x: 118, endPoint y: 366, distance: 1013.1
click at [145, 366] on textarea at bounding box center [719, 327] width 1148 height 513
type textarea "<p><!-- {# start:content_uid: R1Q9Am5pQn #} --><img class="content-image" src="…"
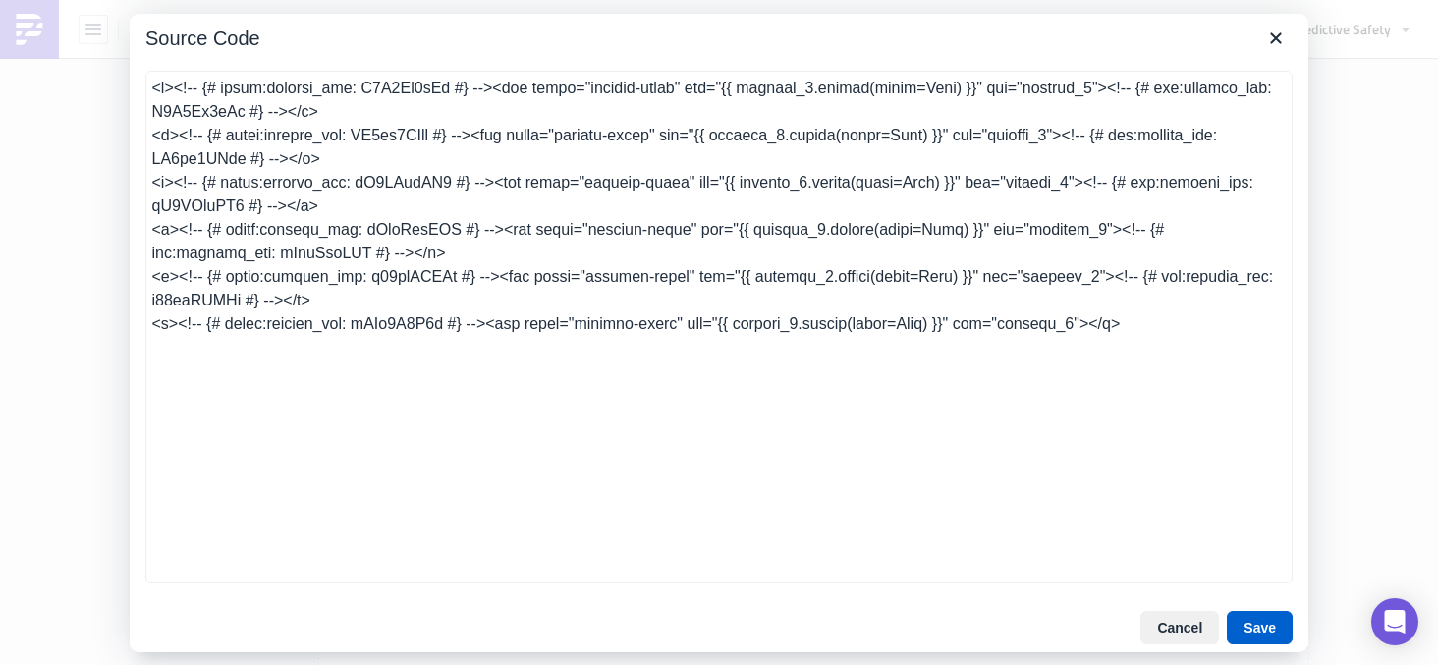
click at [1243, 629] on button "Save" at bounding box center [1260, 627] width 66 height 33
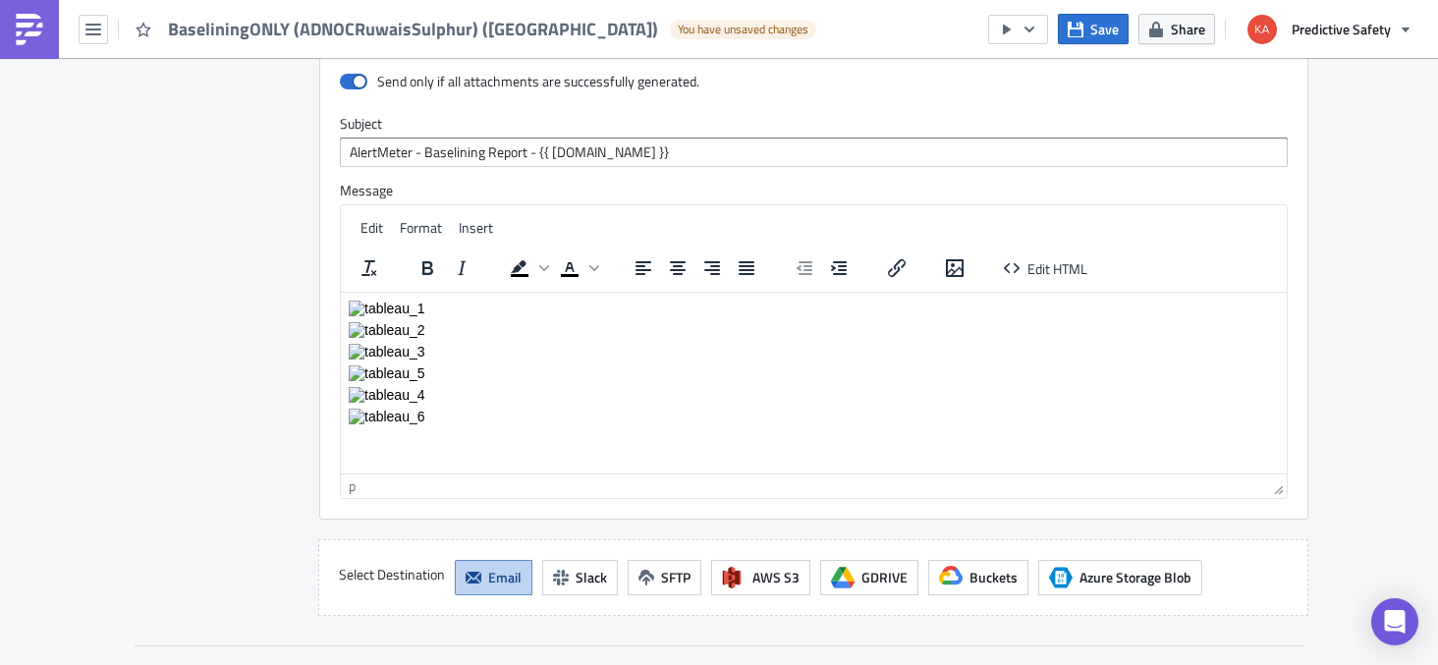
scroll to position [4271, 0]
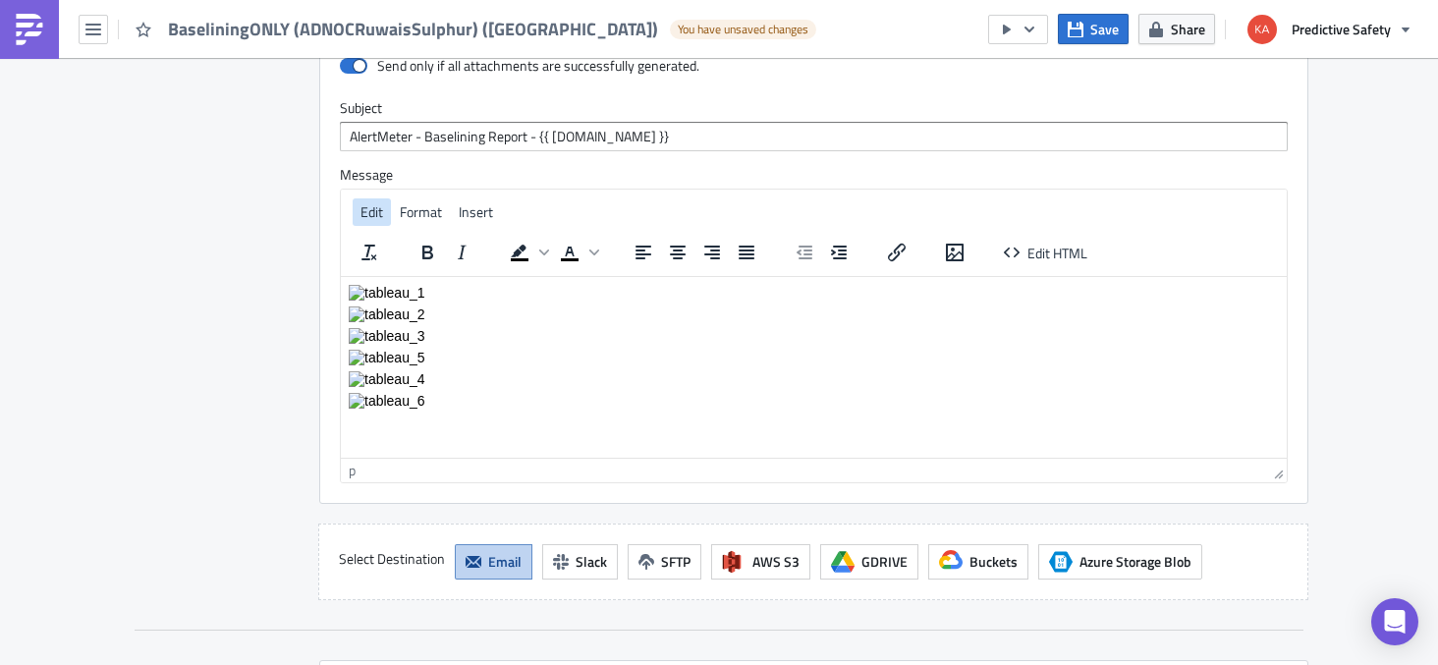
click at [374, 213] on span "Edit" at bounding box center [372, 211] width 23 height 21
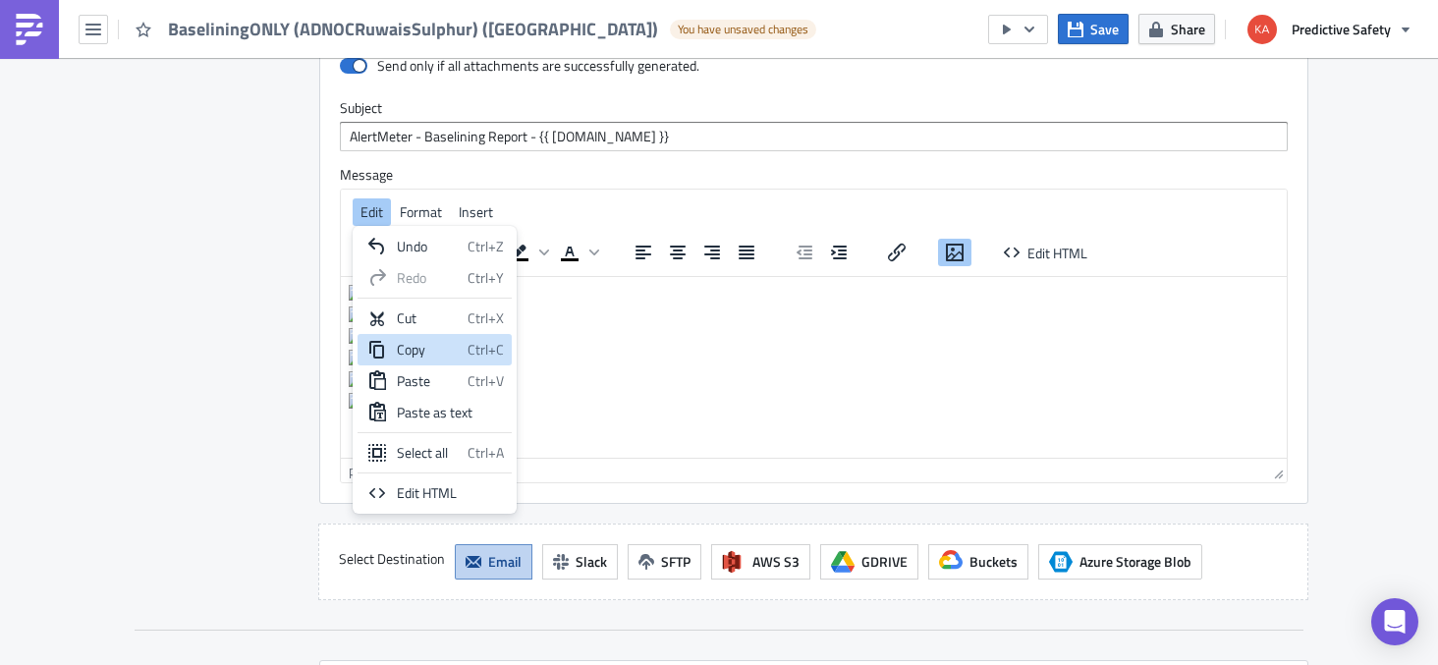
click at [616, 402] on p "Rich Text Area. Press ALT-0 for help." at bounding box center [814, 400] width 930 height 16
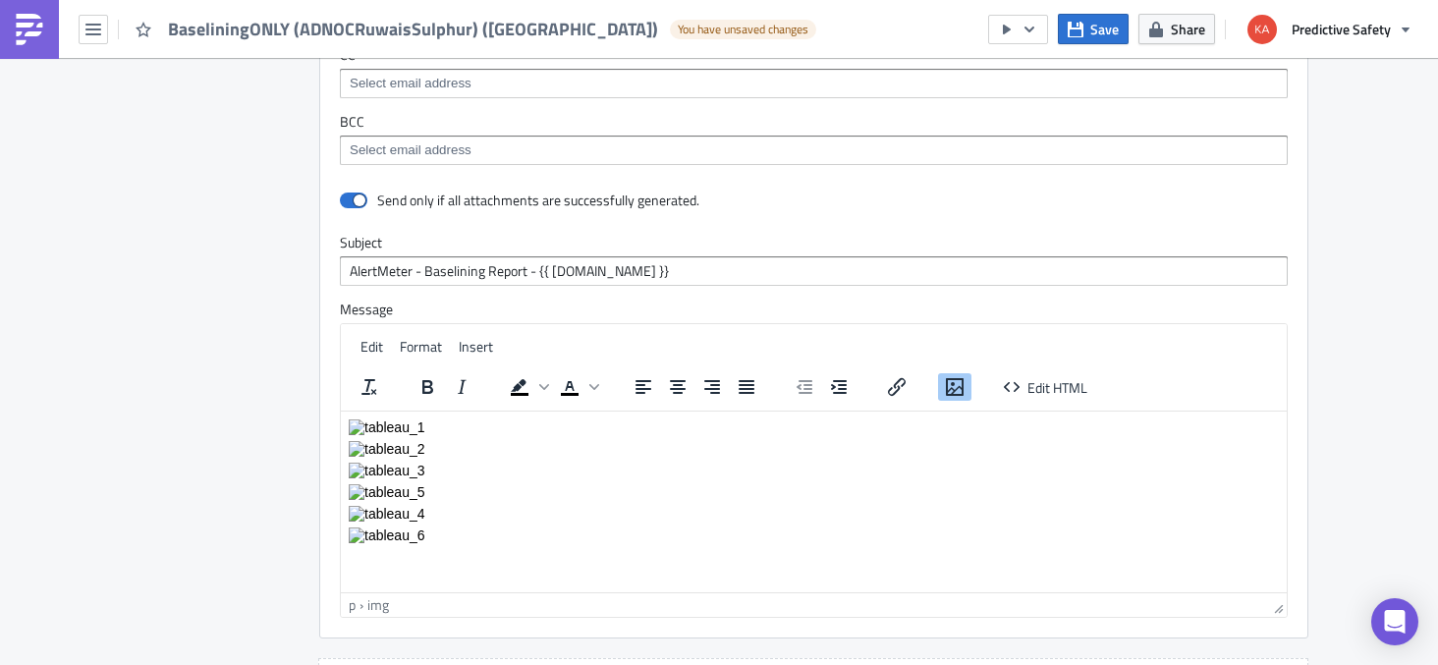
scroll to position [4147, 0]
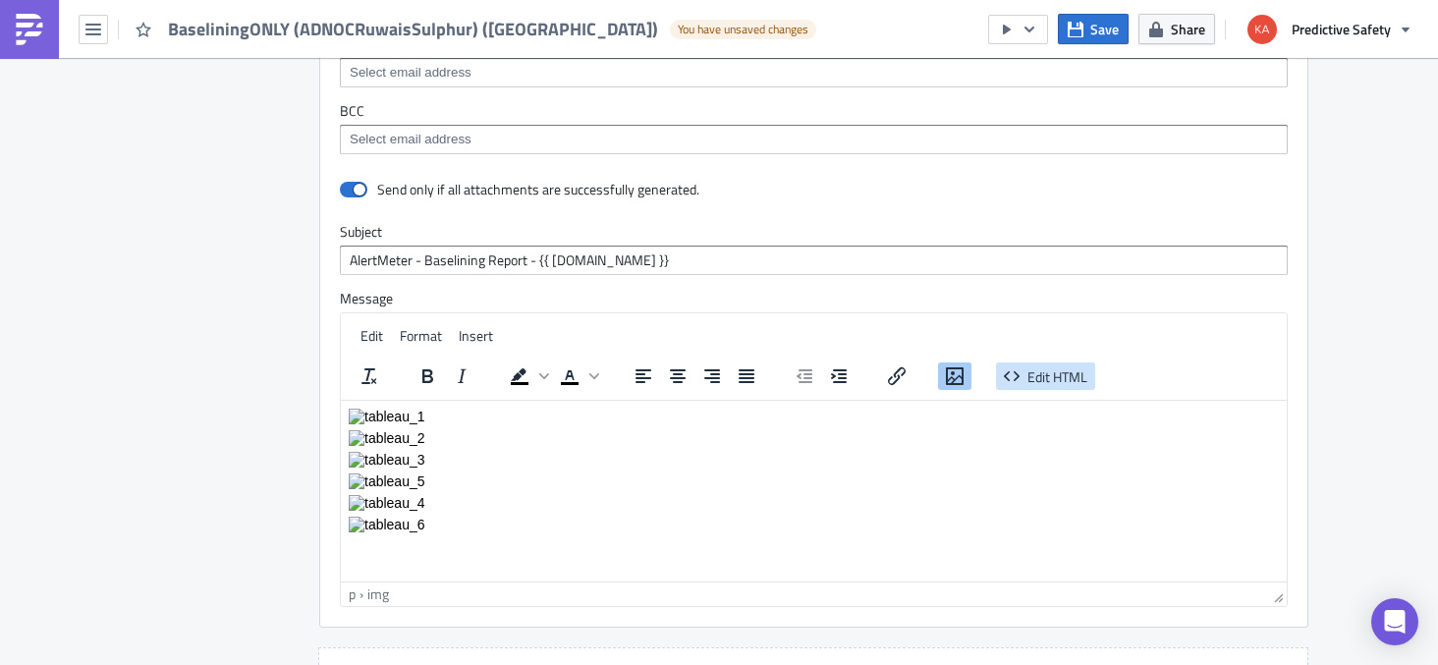
click at [1053, 377] on span "Edit HTML" at bounding box center [1058, 375] width 60 height 21
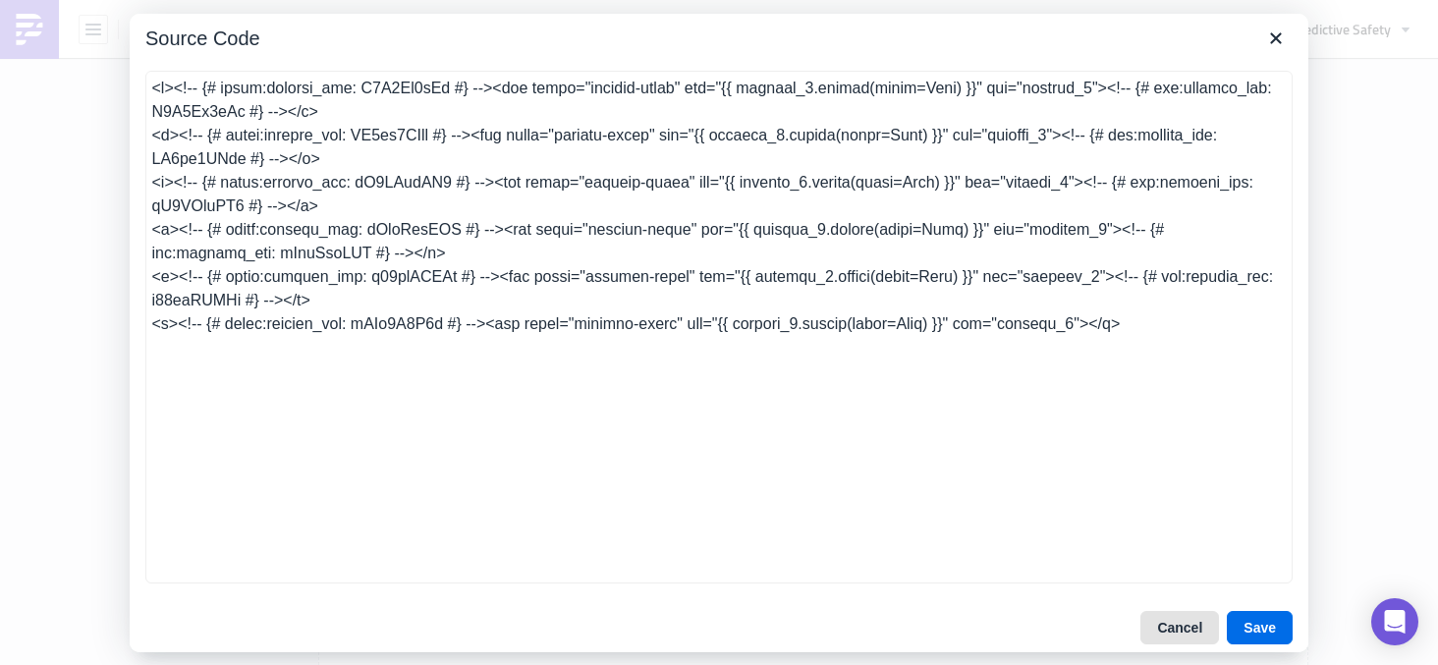
click at [1188, 631] on button "Cancel" at bounding box center [1180, 627] width 79 height 33
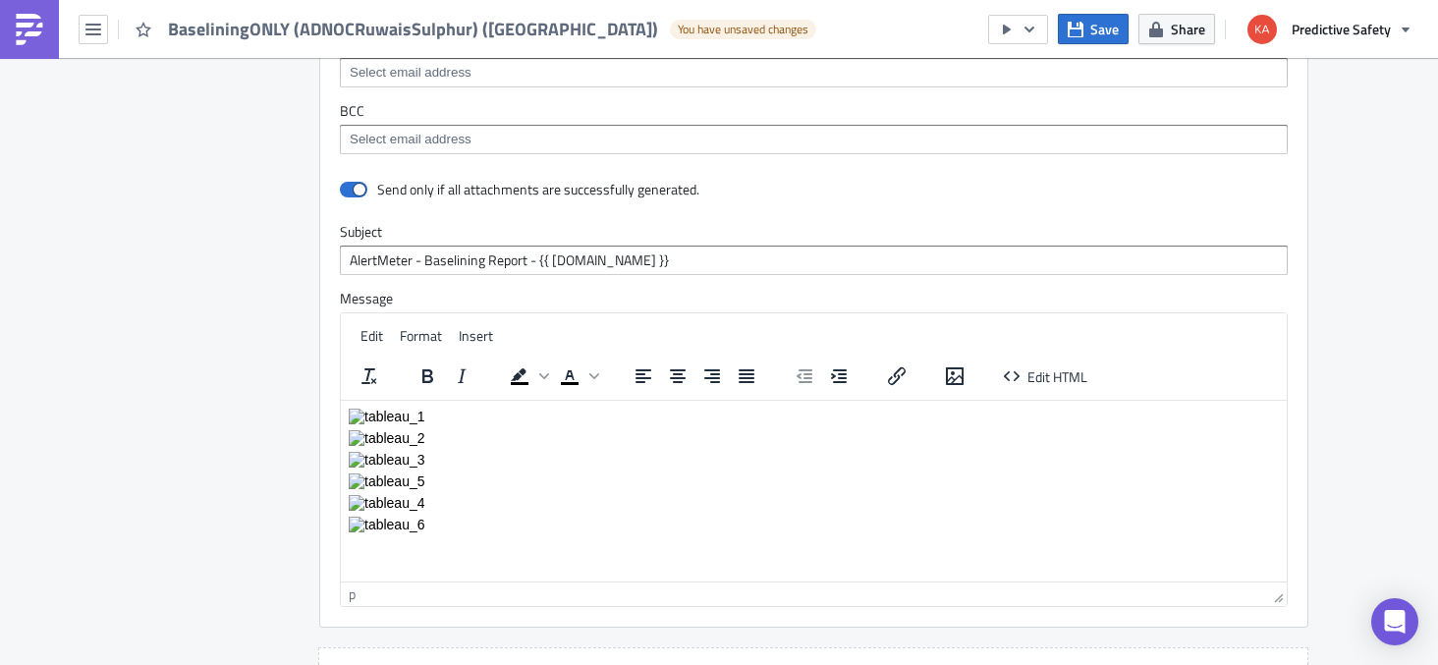
drag, startPoint x: 94, startPoint y: 396, endPoint x: 110, endPoint y: 385, distance: 19.1
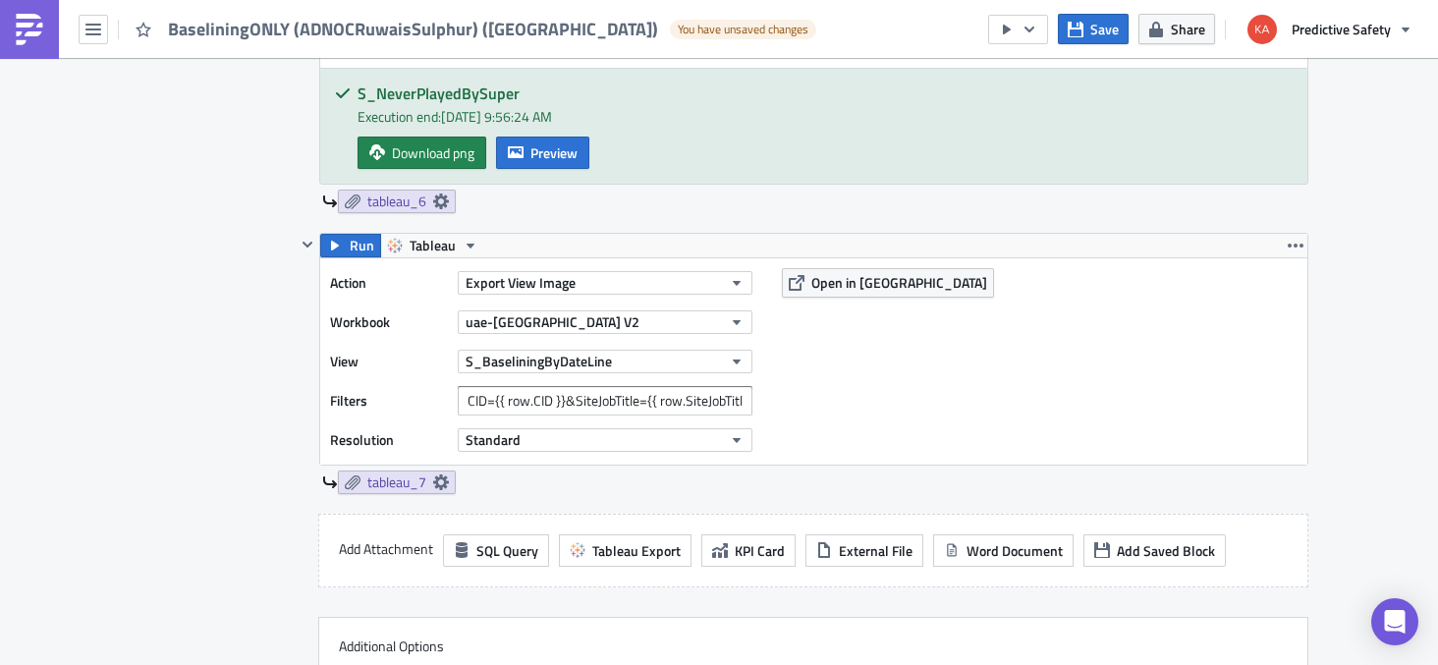
scroll to position [3157, 0]
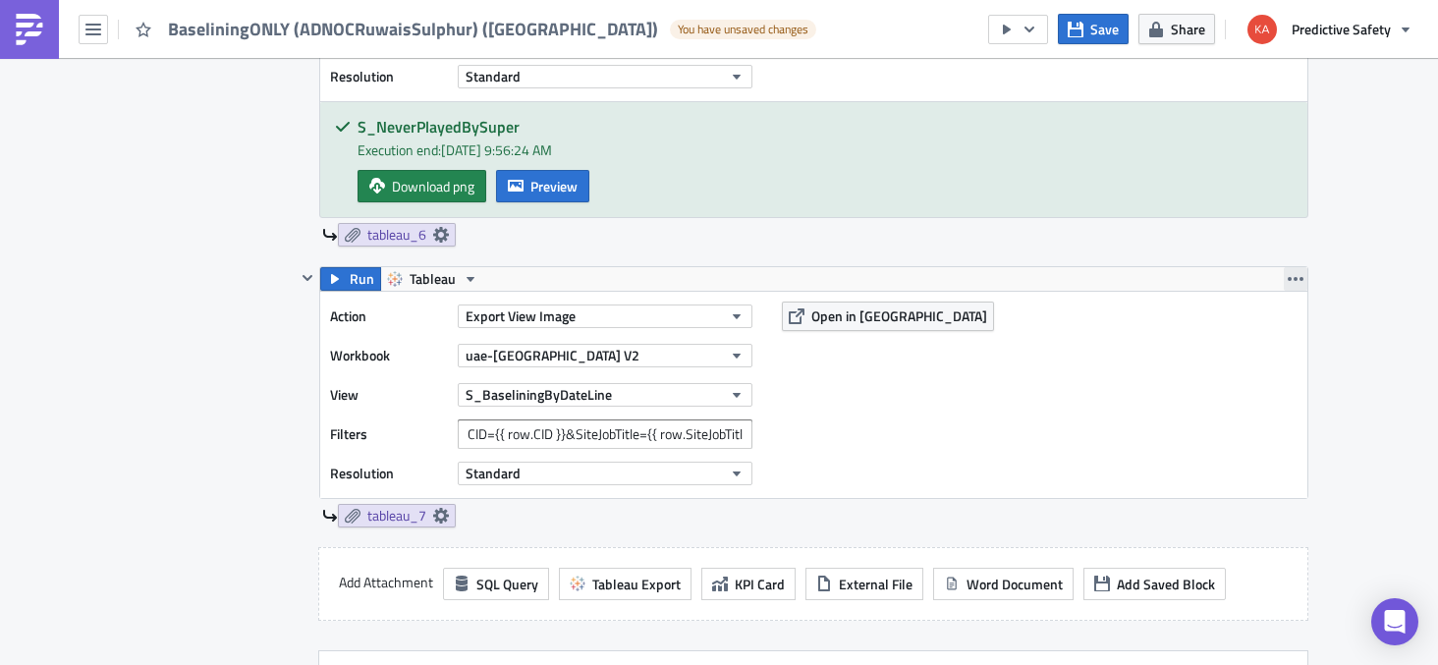
click at [1243, 278] on icon "button" at bounding box center [1296, 279] width 16 height 4
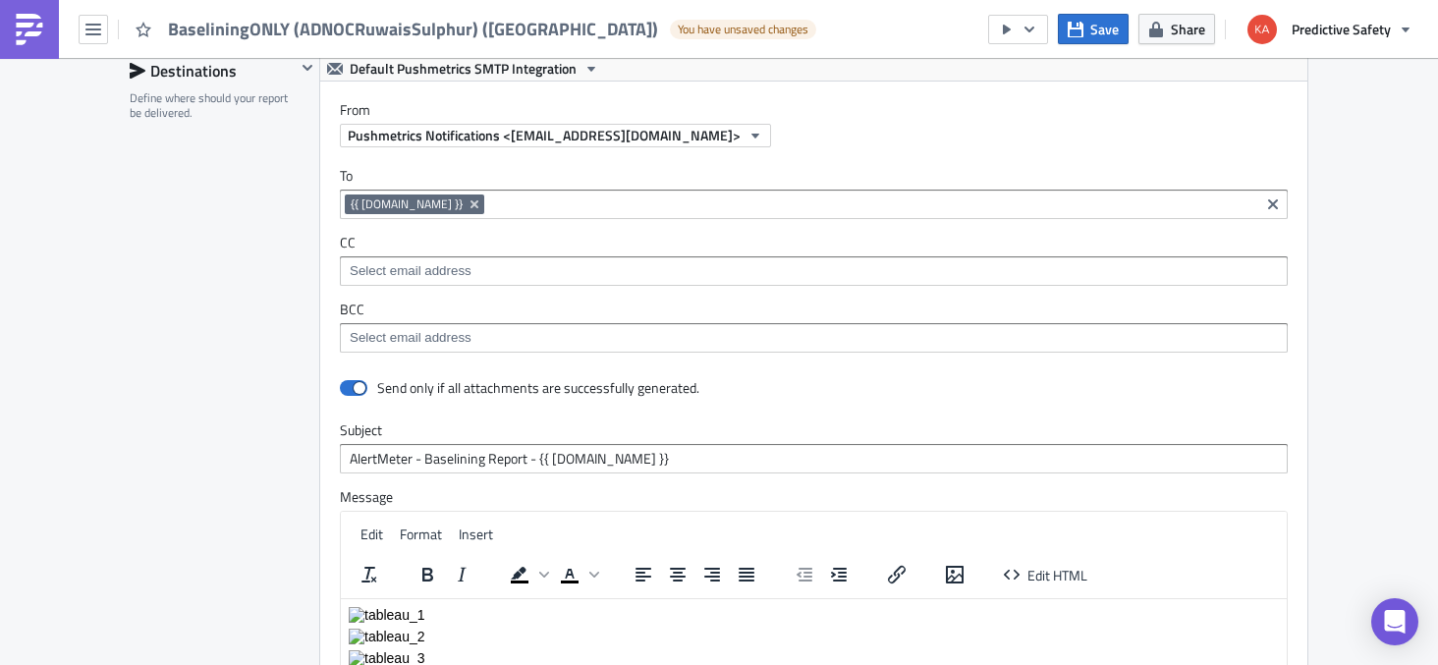
scroll to position [3947, 0]
click at [1243, 616] on icon "Open Intercom Messenger" at bounding box center [1394, 622] width 23 height 26
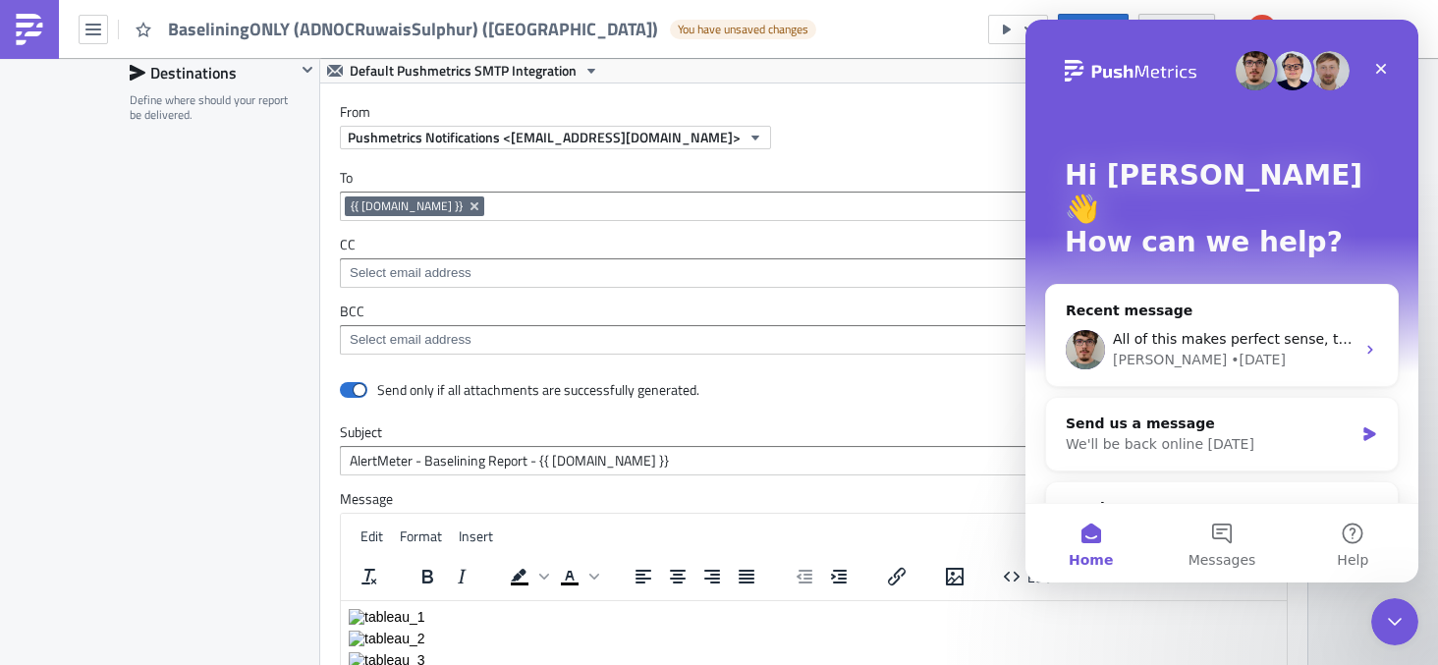
scroll to position [0, 0]
click at [1223, 533] on button "Messages" at bounding box center [1221, 543] width 131 height 79
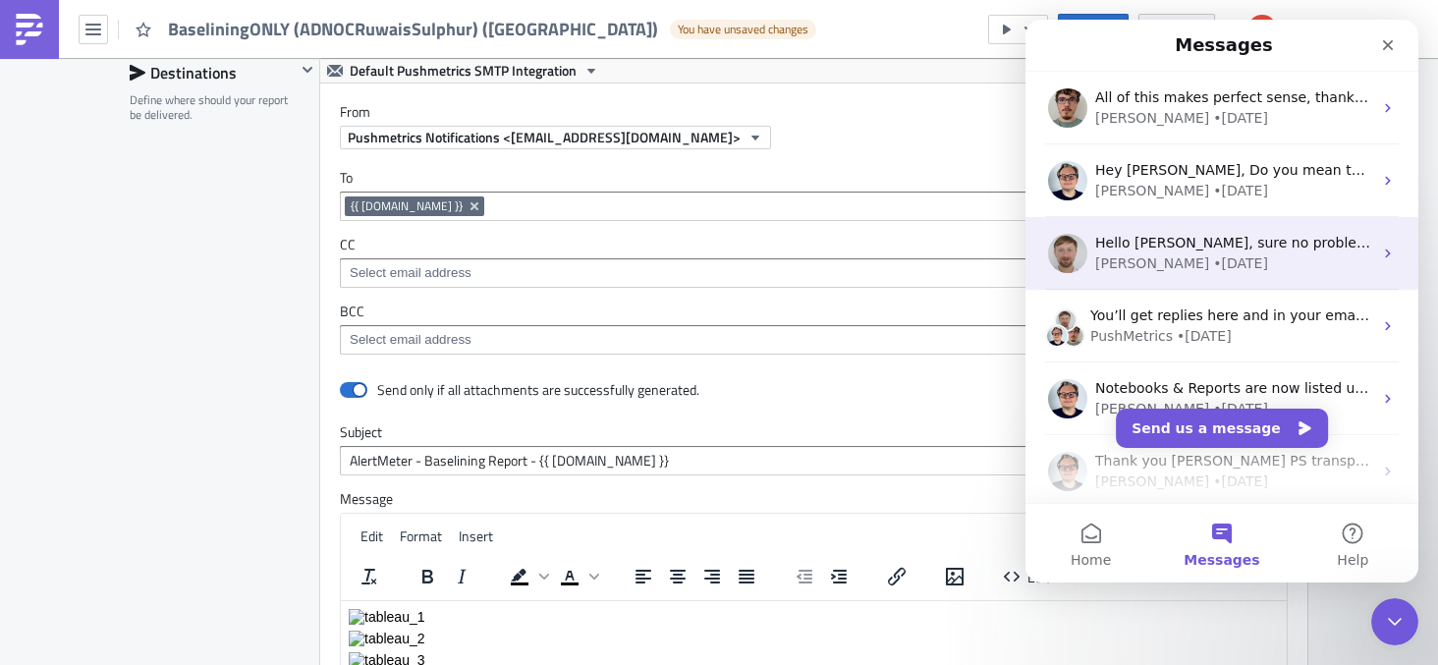
click at [1210, 242] on span "Hello Kari, sure no problem. Let us know if there is something to investigate." at bounding box center [1403, 243] width 616 height 16
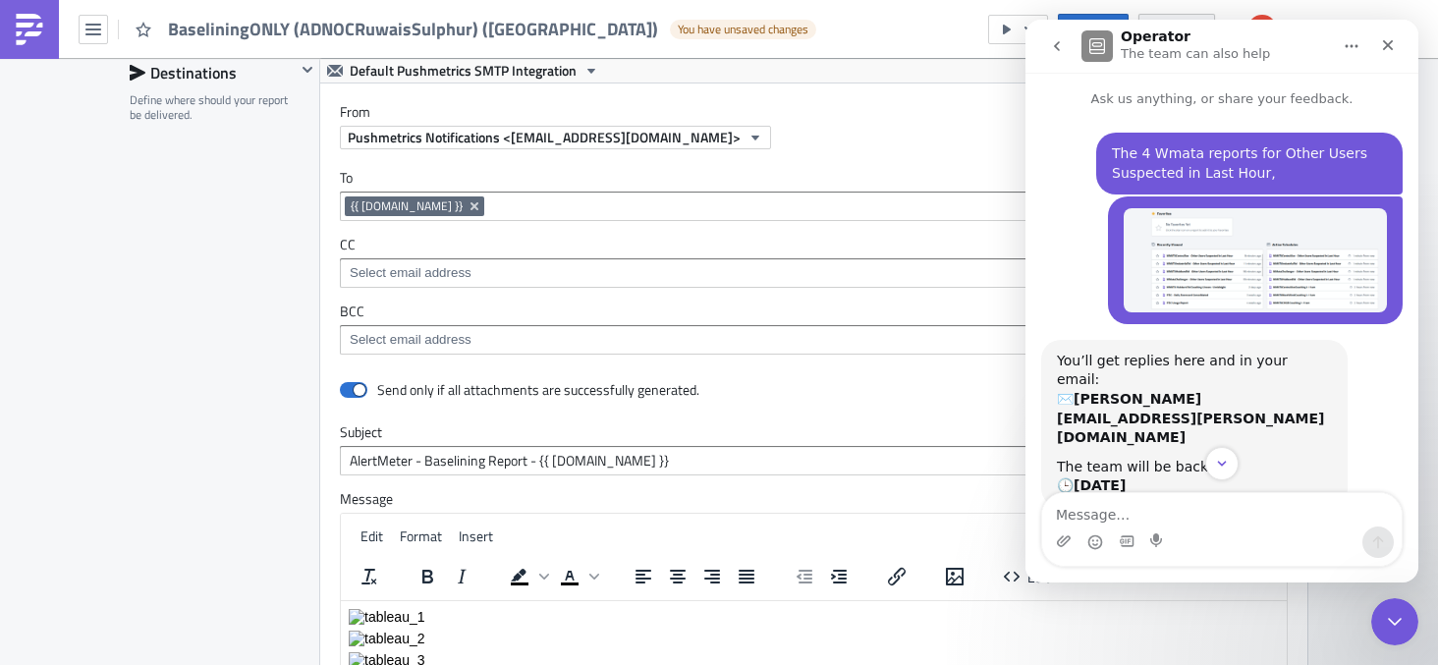
click at [1057, 38] on icon "go back" at bounding box center [1057, 46] width 16 height 16
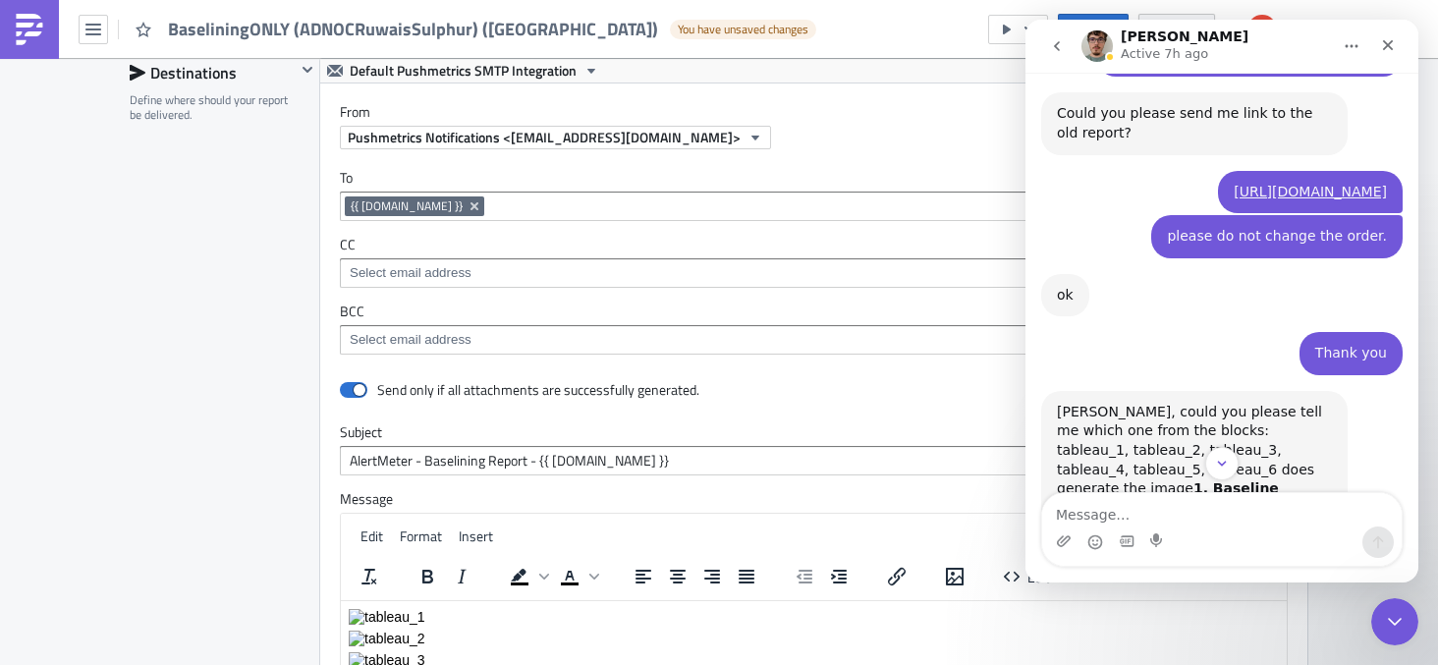
scroll to position [6507, 0]
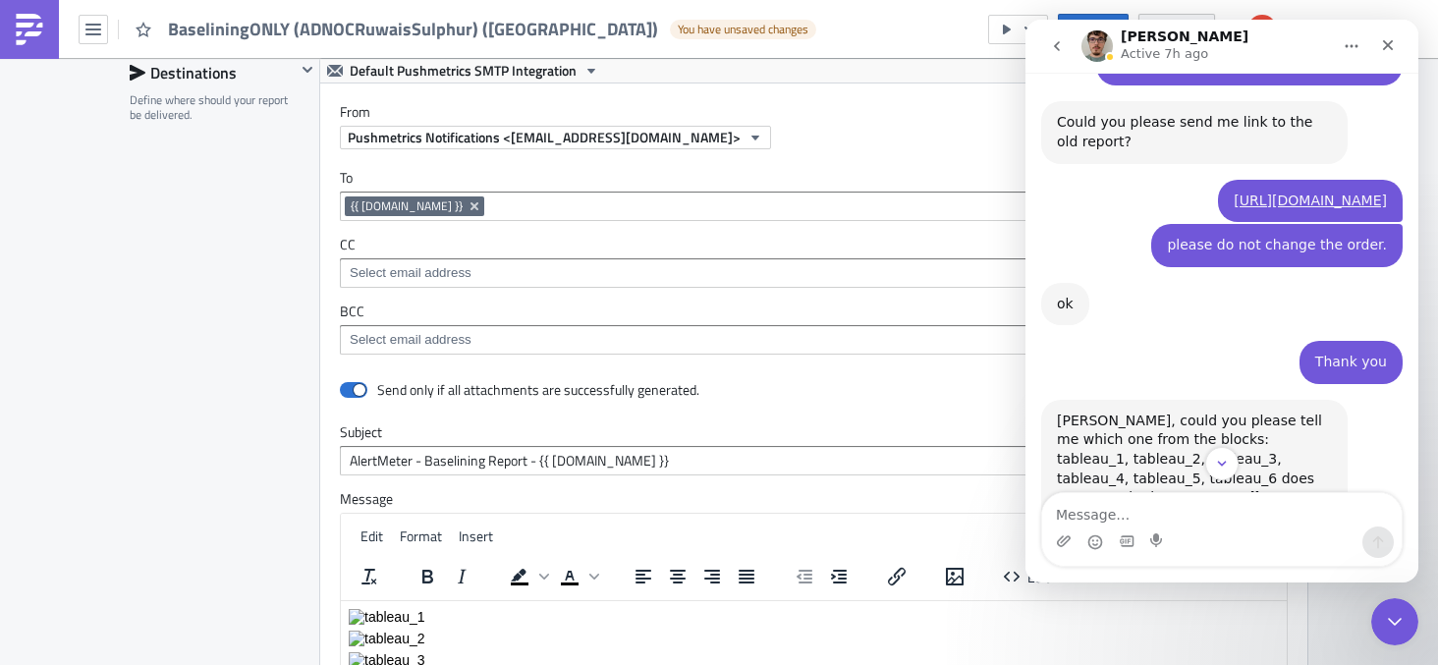
click at [1129, 557] on link "https://www.loom.com/share/8e8cc9afc4bc4652ada642524ece6ed5?sid=bee98ee8-d6af-4…" at bounding box center [1158, 574] width 203 height 35
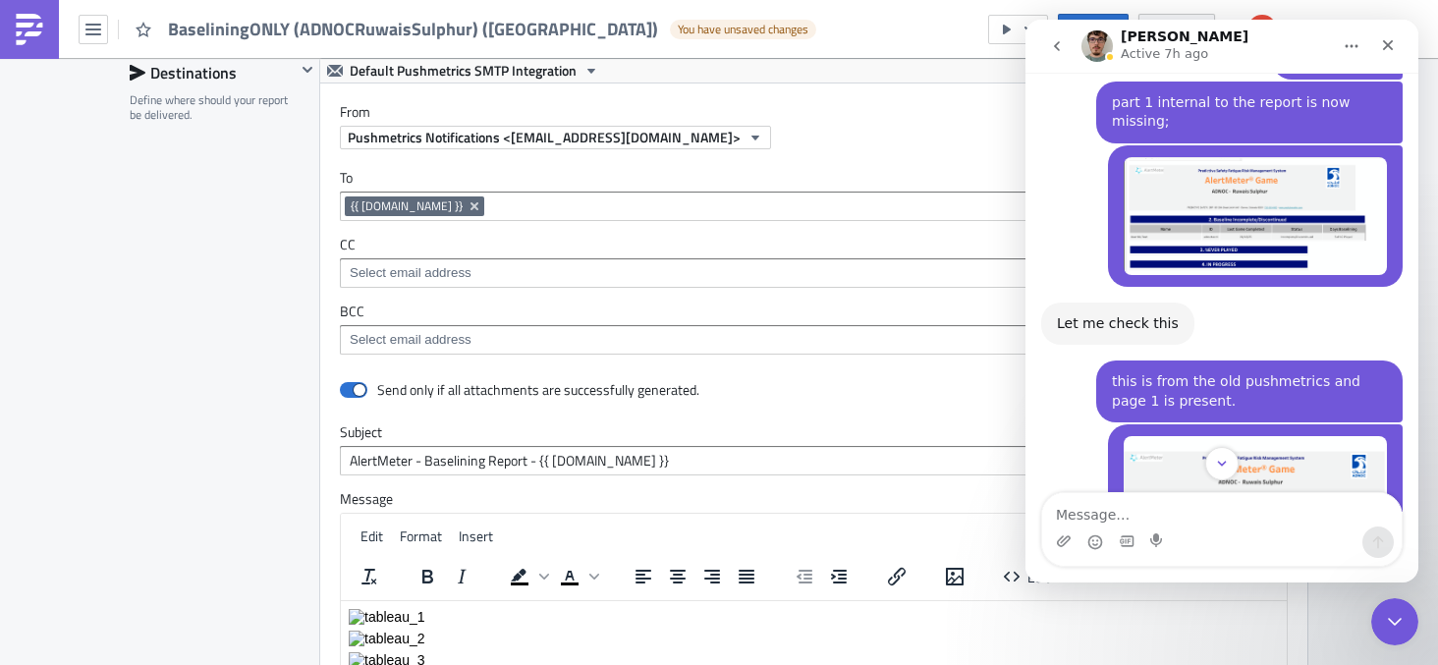
scroll to position [5269, 0]
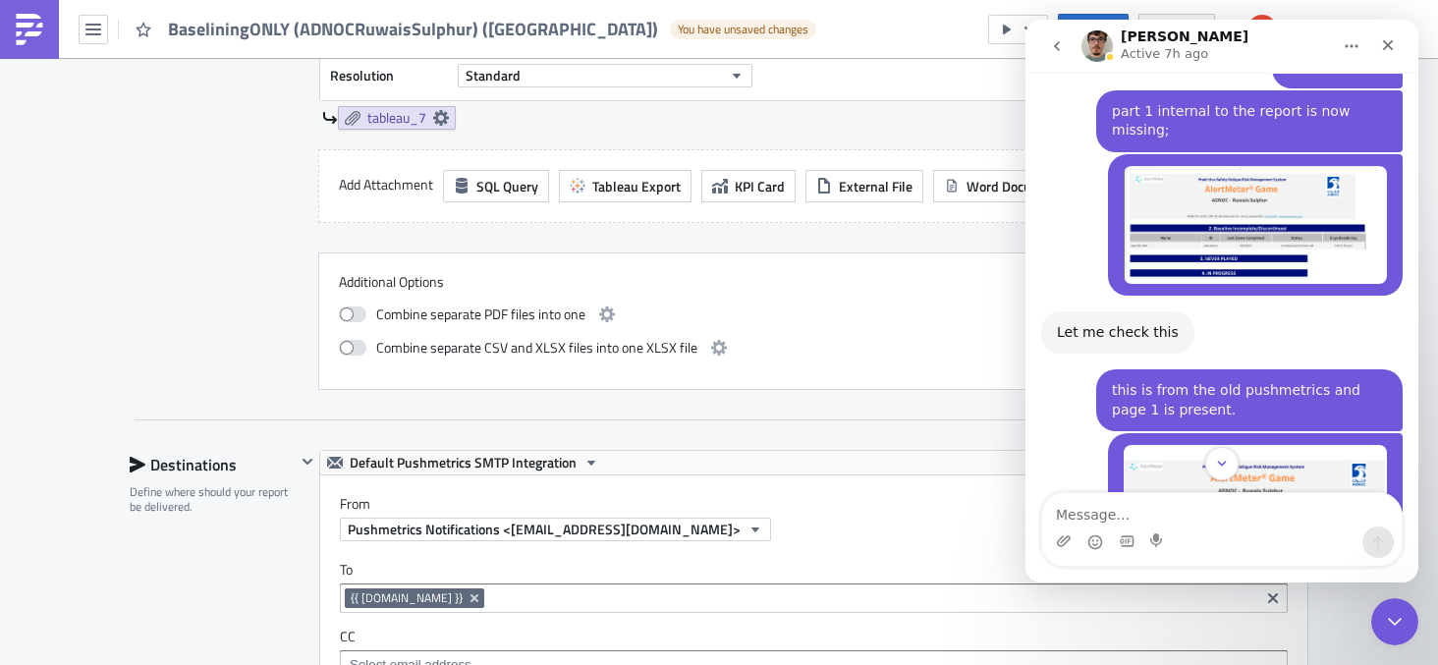
scroll to position [3328, 0]
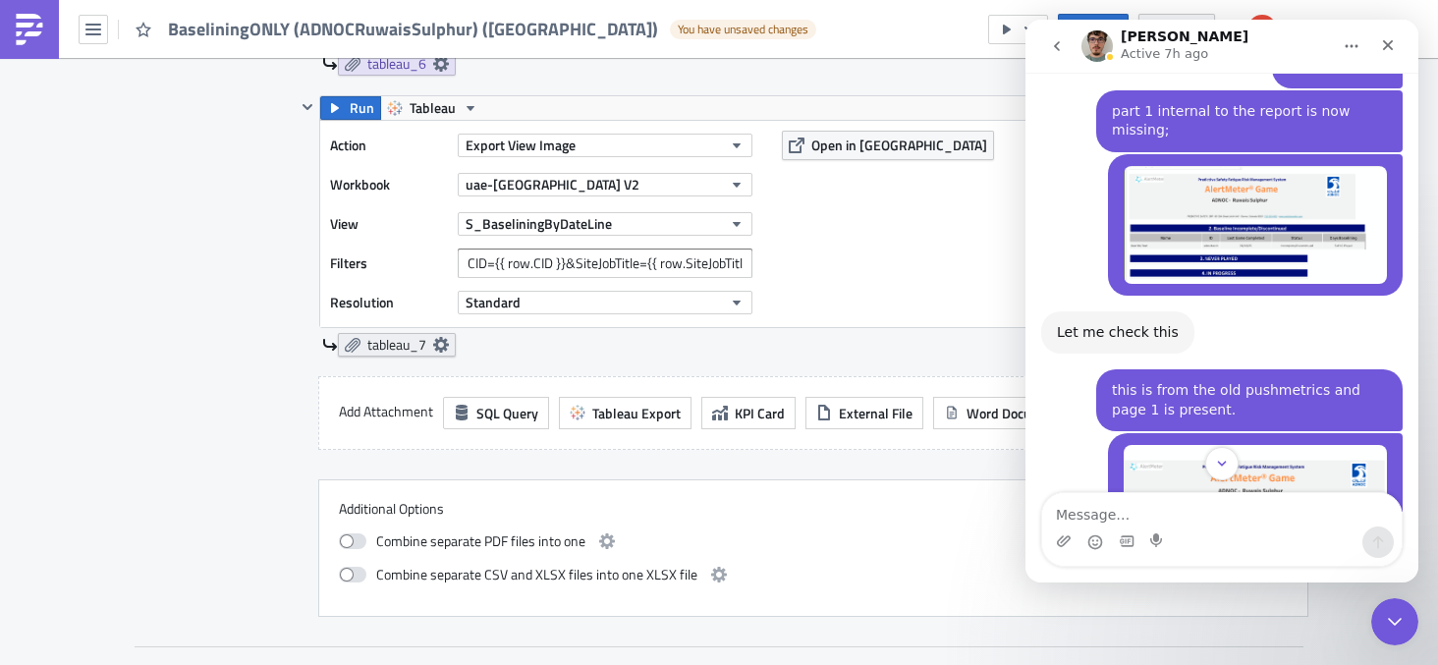
click at [444, 344] on icon at bounding box center [441, 345] width 16 height 16
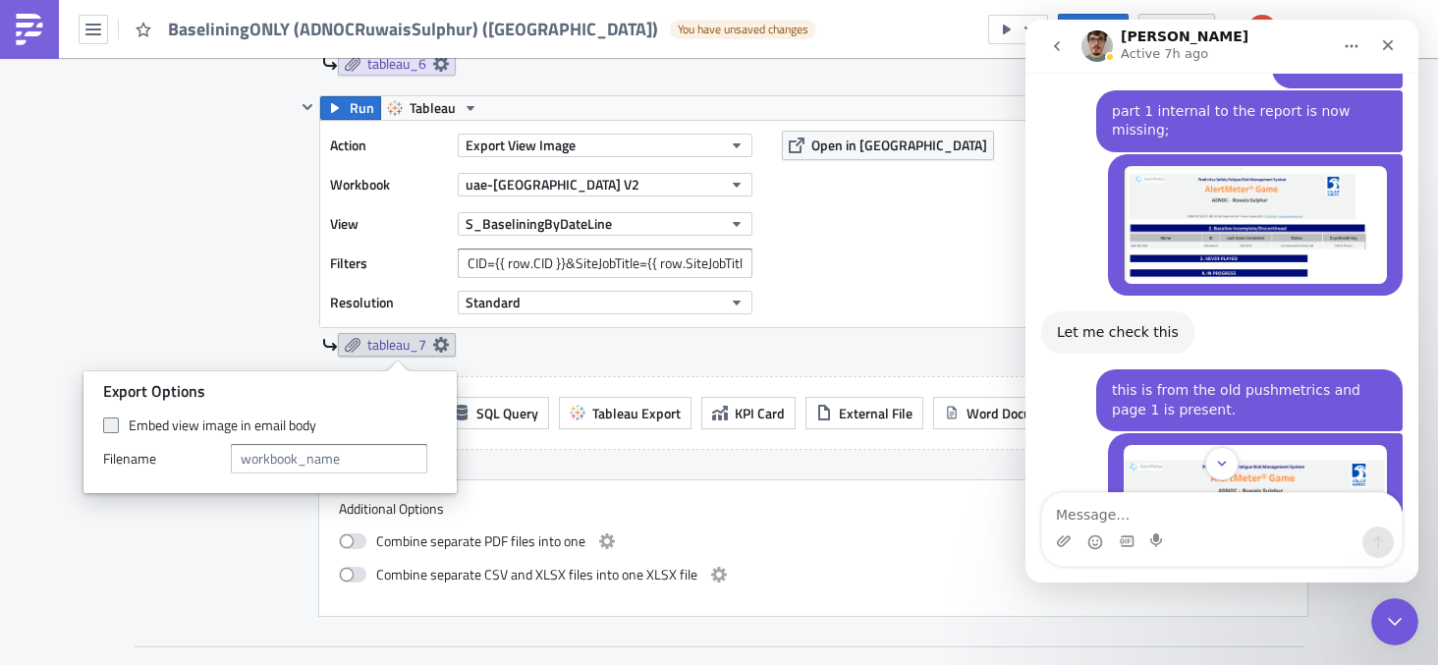
click at [113, 428] on span at bounding box center [111, 426] width 16 height 16
click at [113, 428] on input "Embed view image in email body" at bounding box center [113, 426] width 13 height 13
checkbox input "true"
drag, startPoint x: 343, startPoint y: 458, endPoint x: 234, endPoint y: 471, distance: 109.8
click at [234, 471] on input "text" at bounding box center [329, 458] width 196 height 29
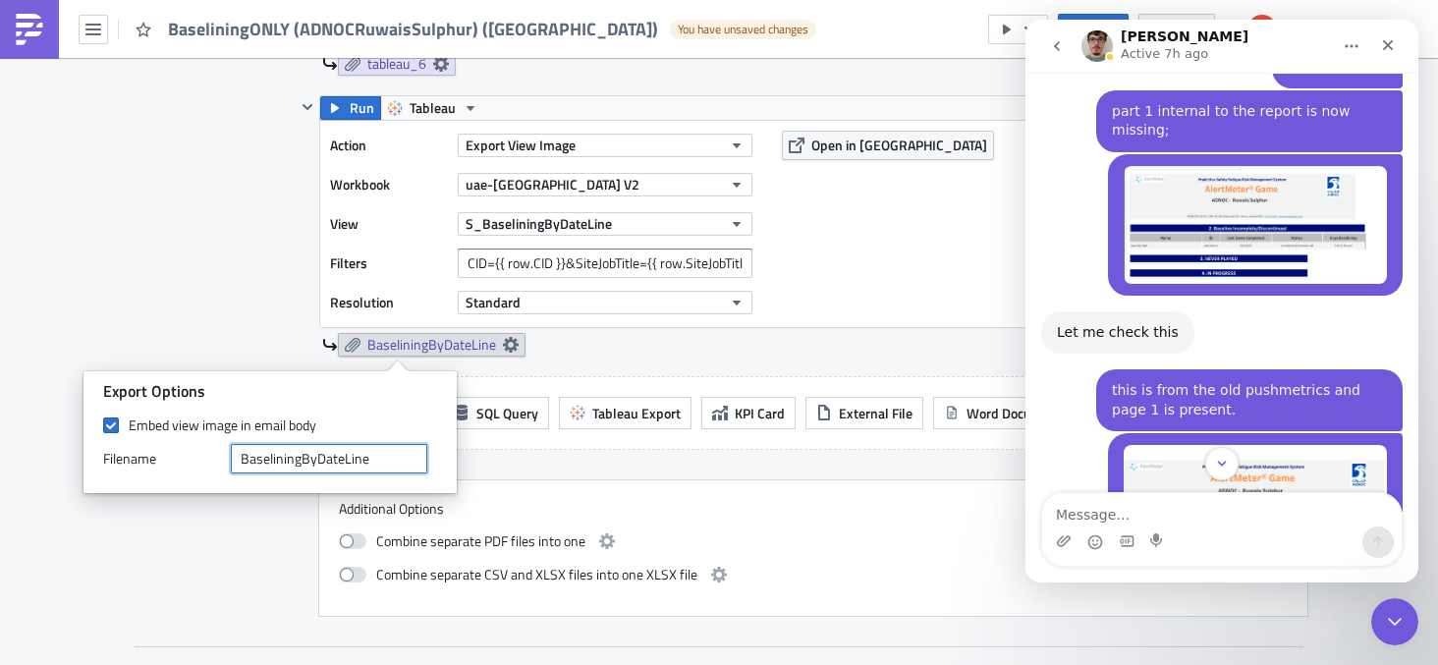
type input "BaseliningByDateLine"
click at [617, 353] on div "BaseliningByDateLine" at bounding box center [815, 345] width 986 height 24
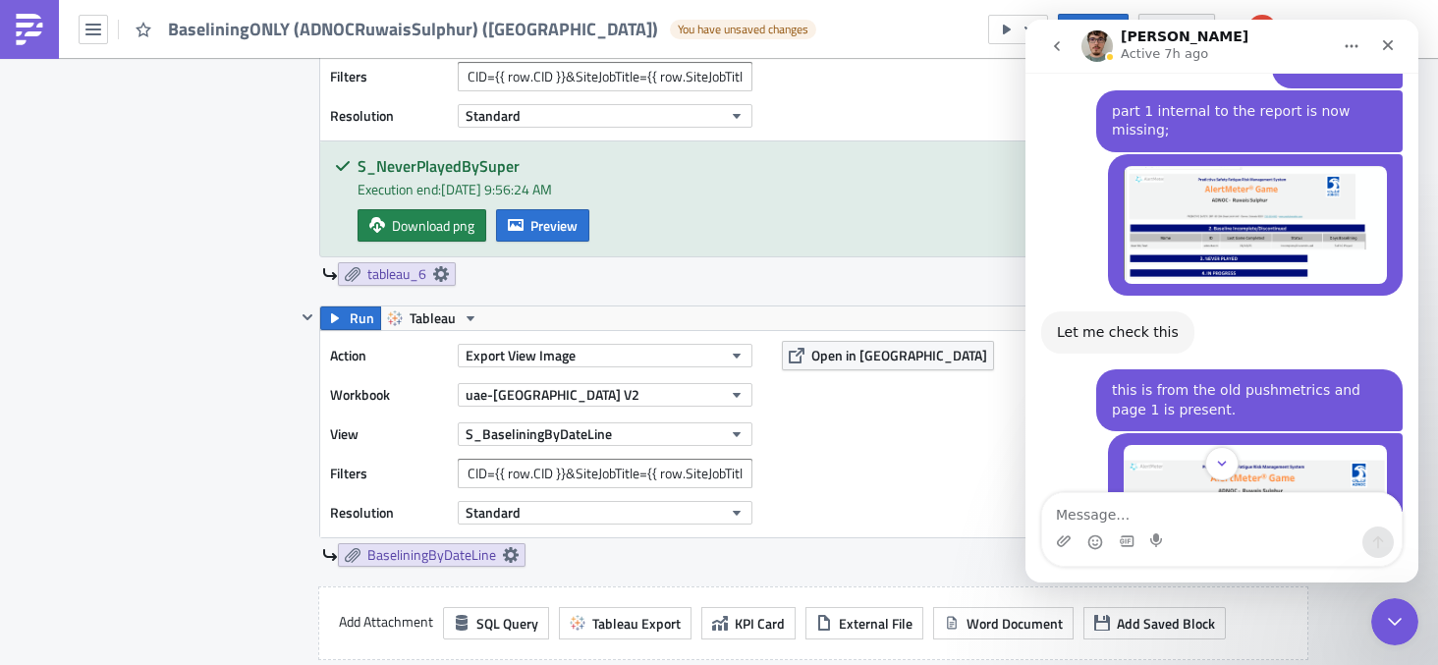
scroll to position [3080, 0]
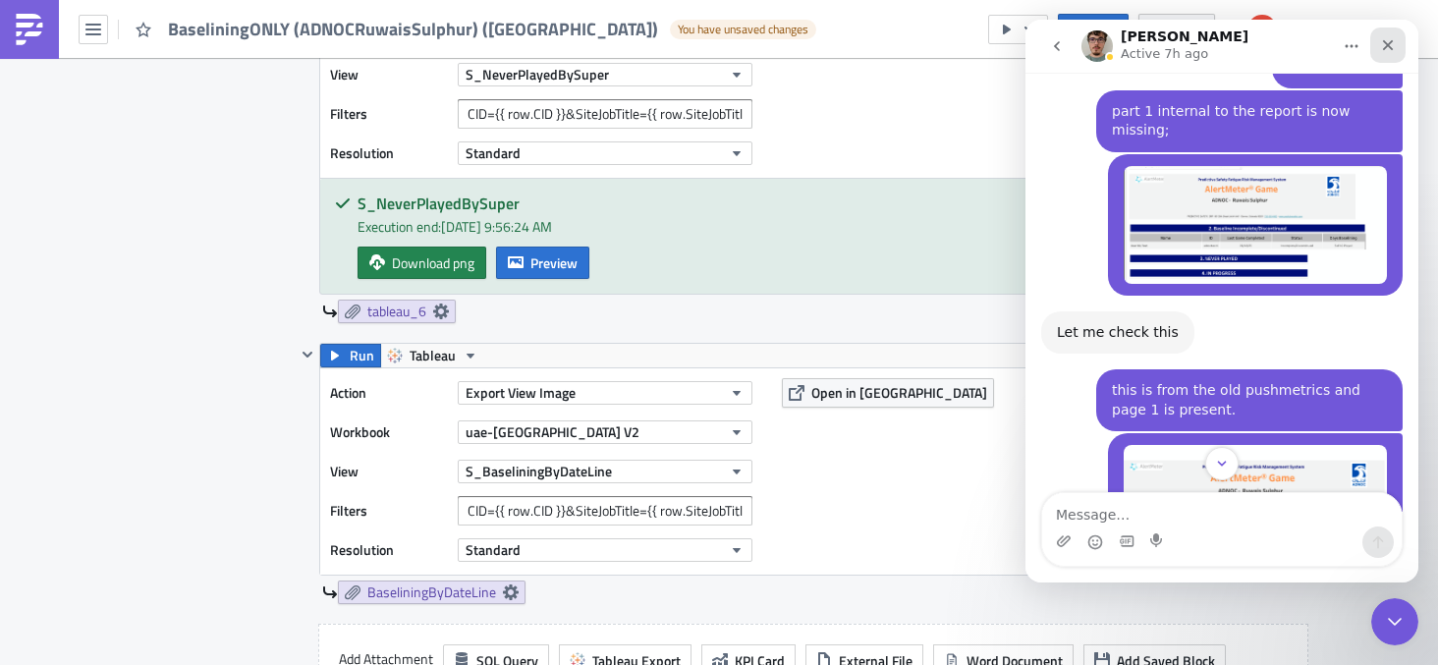
click at [1243, 40] on icon "Close" at bounding box center [1388, 45] width 16 height 16
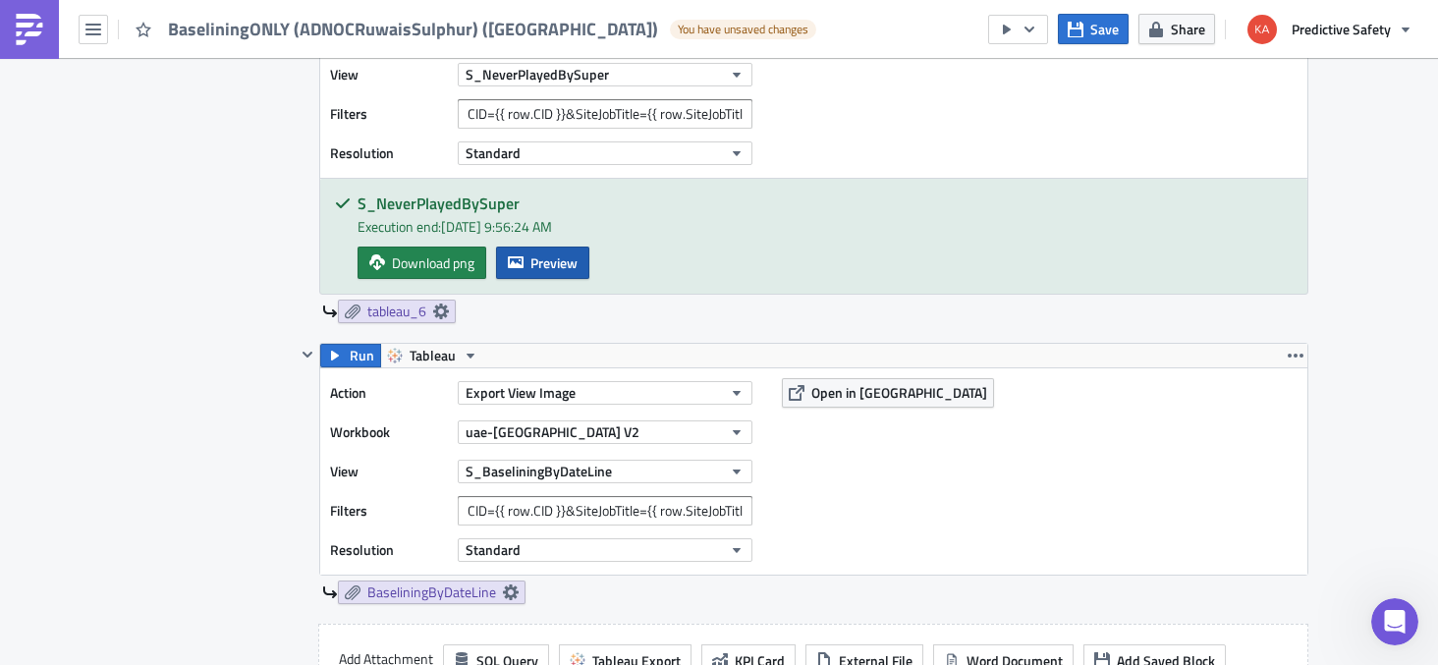
drag, startPoint x: 158, startPoint y: 265, endPoint x: 542, endPoint y: 256, distance: 384.3
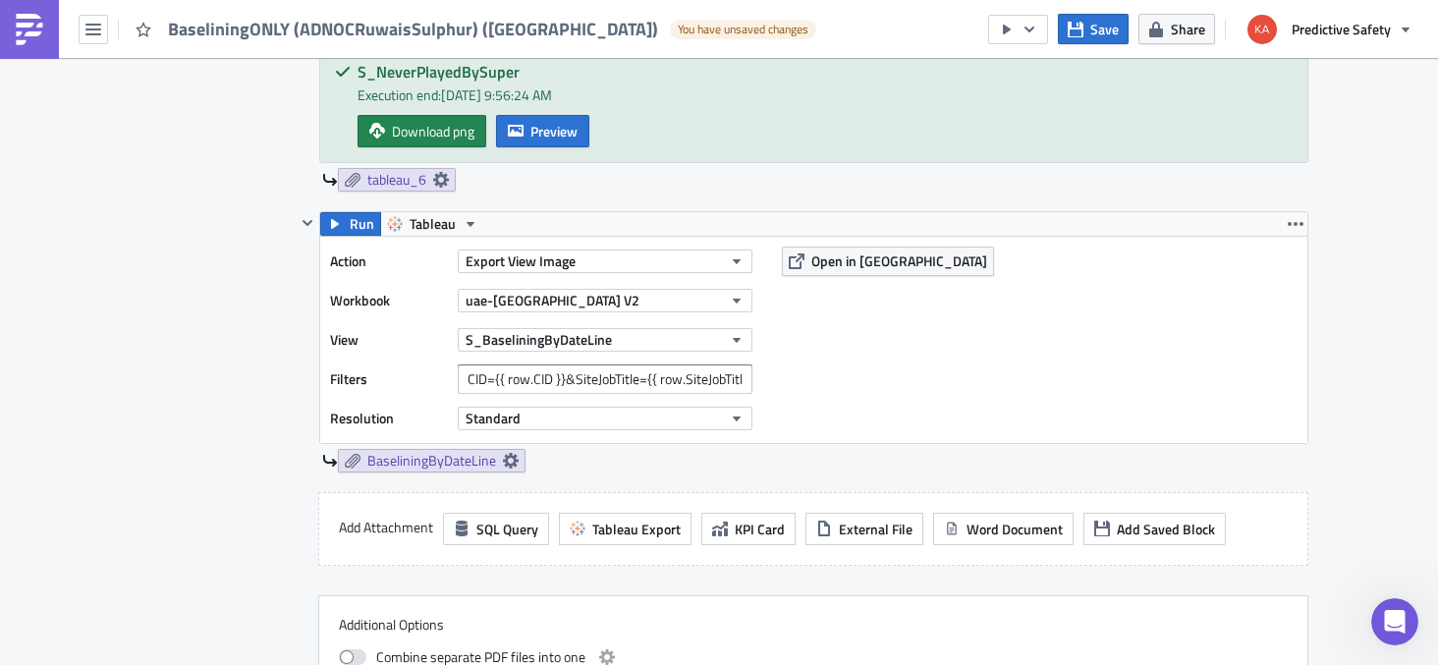
scroll to position [3204, 0]
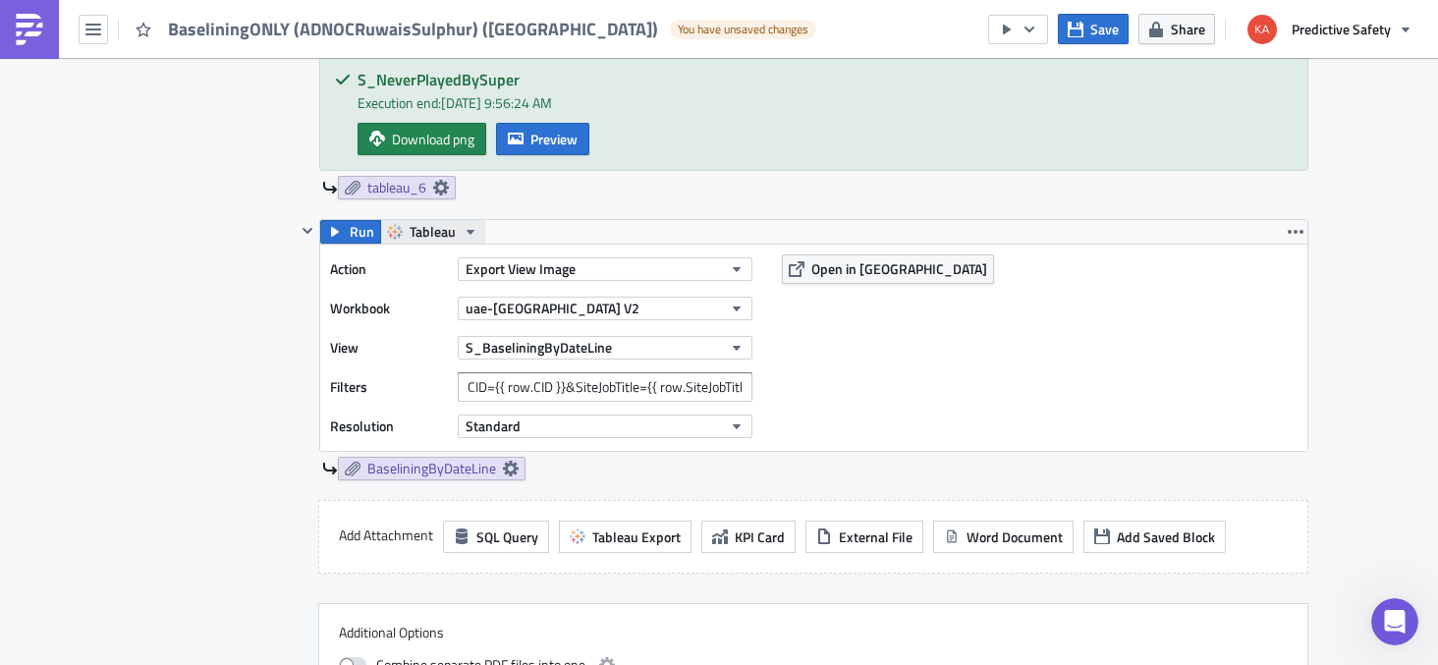
click at [468, 231] on icon "button" at bounding box center [471, 232] width 8 height 5
click at [1155, 350] on div "Action Export View Image Workbook uae-Baselining V2 View S_BaseliningByDateLine…" at bounding box center [813, 348] width 987 height 206
click at [509, 469] on icon at bounding box center [511, 469] width 16 height 16
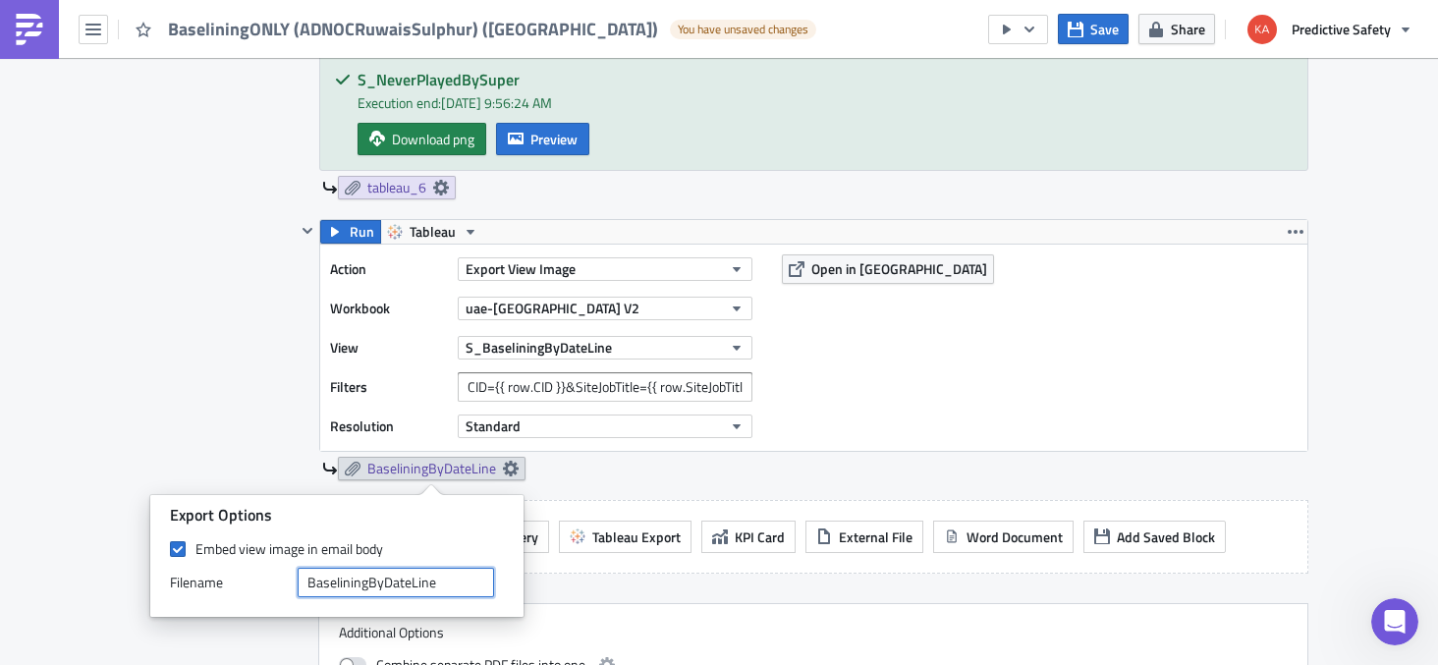
drag, startPoint x: 441, startPoint y: 586, endPoint x: 295, endPoint y: 591, distance: 146.5
click at [309, 585] on input "BaseliningByDateLine" at bounding box center [396, 582] width 196 height 29
type input "tableau_7"
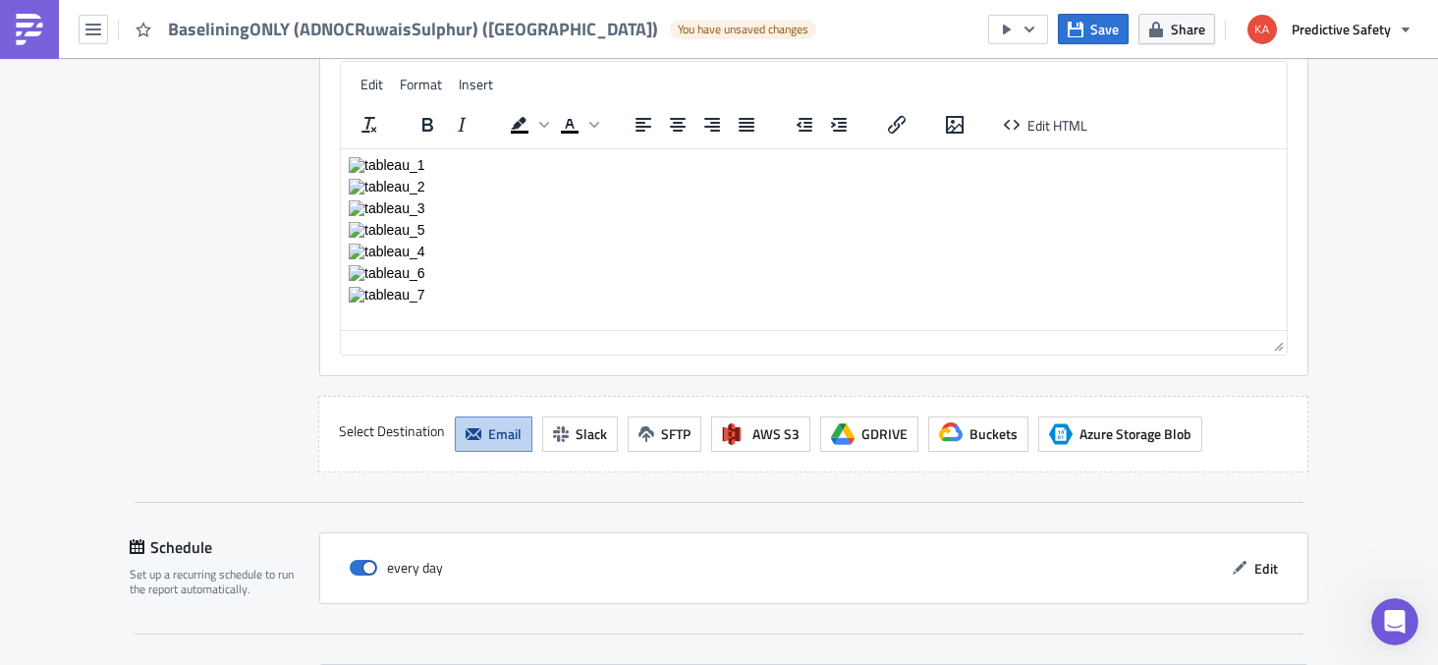
scroll to position [4566, 0]
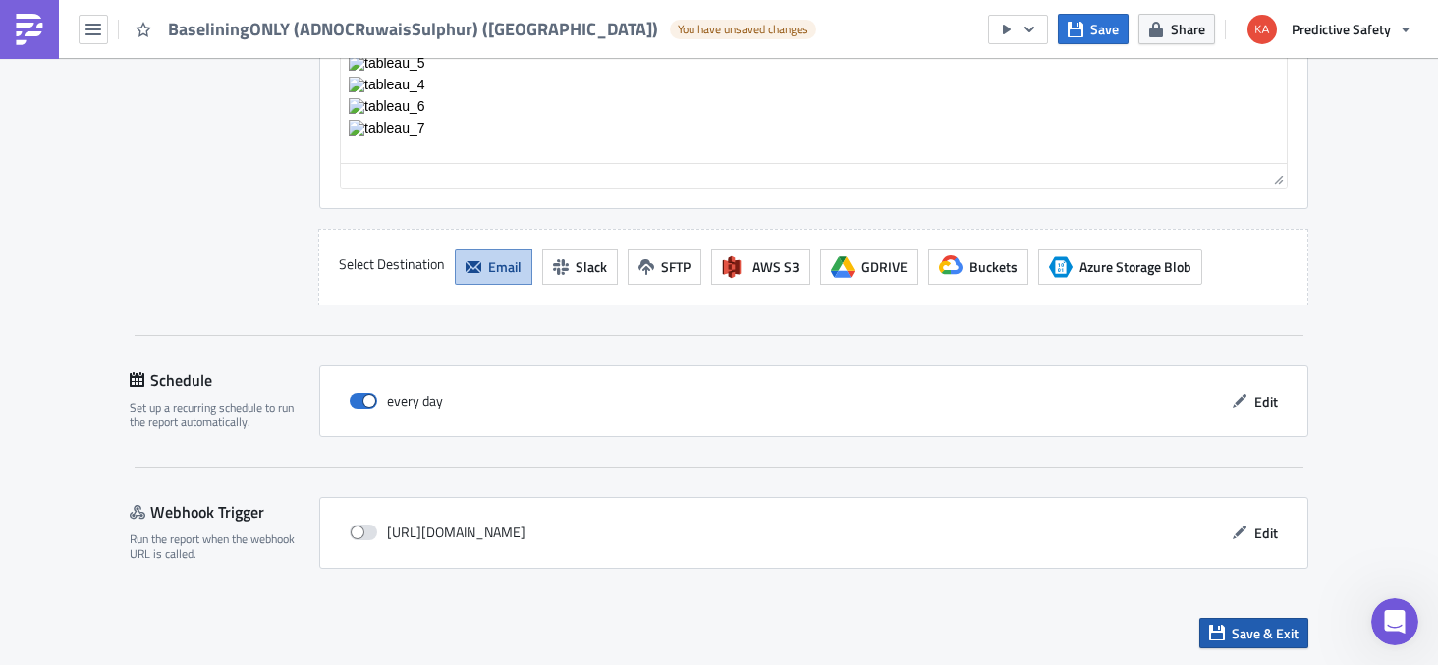
click at [1243, 636] on span "Save & Exit" at bounding box center [1265, 633] width 67 height 21
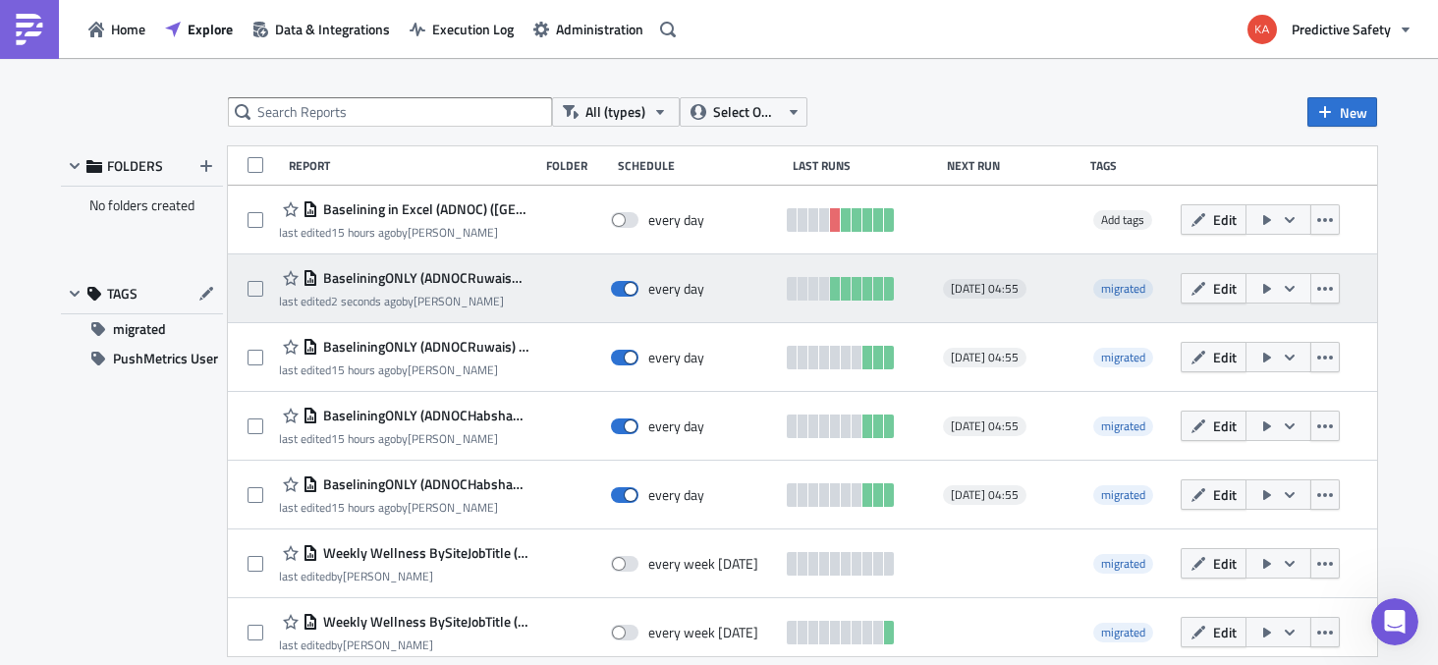
click at [1243, 287] on icon "button" at bounding box center [1267, 289] width 8 height 10
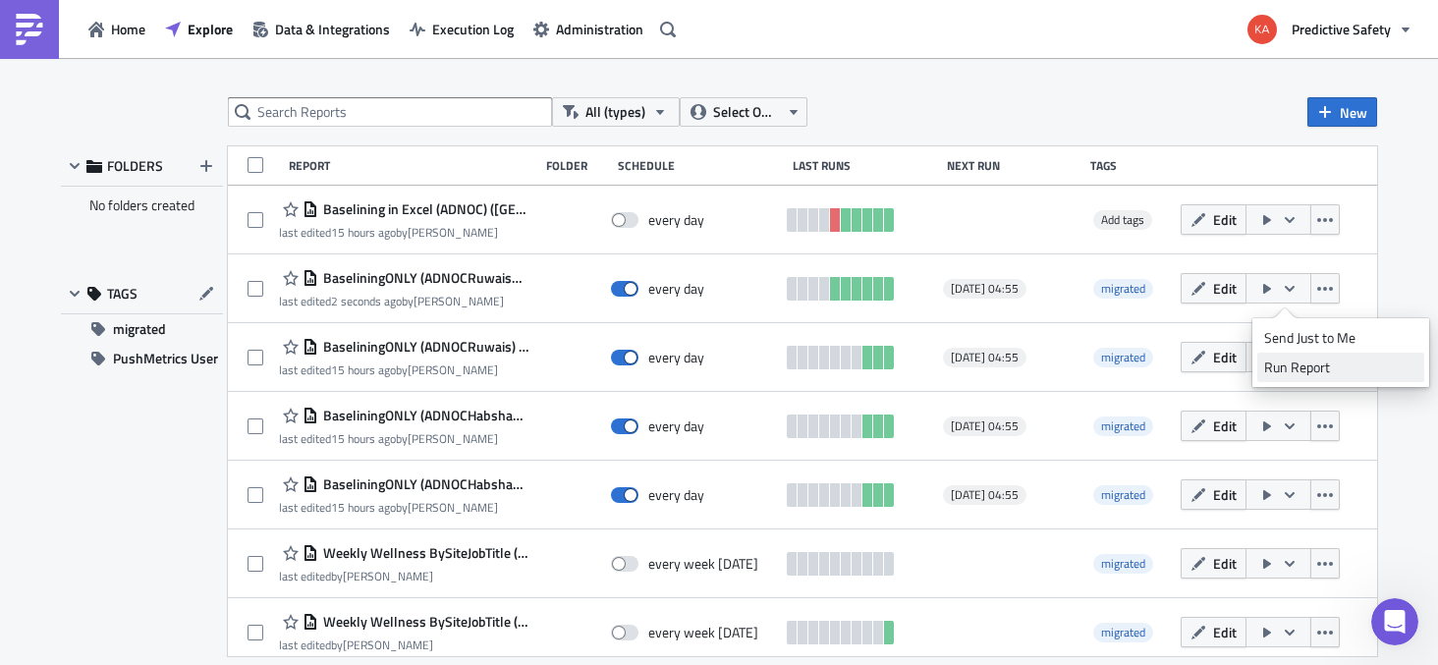
click at [1243, 365] on div "Run Report" at bounding box center [1340, 368] width 153 height 20
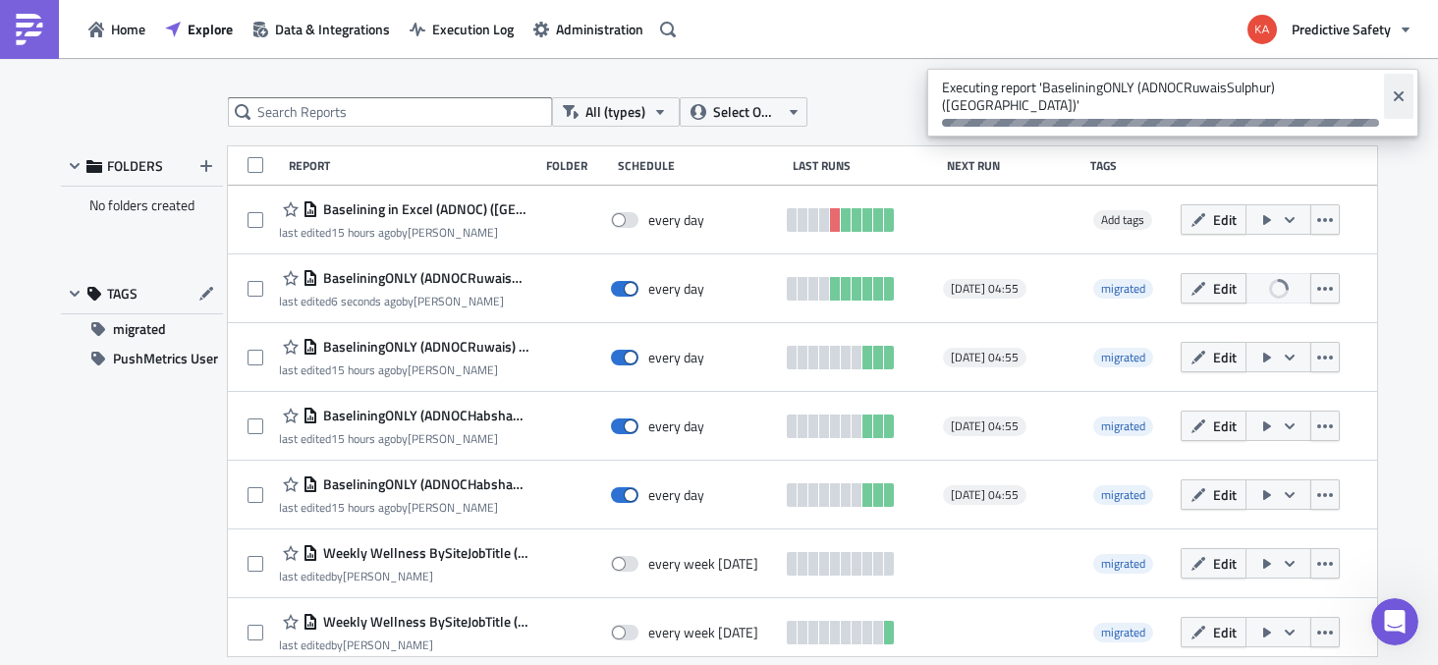
click at [1243, 92] on icon "Close" at bounding box center [1399, 96] width 16 height 16
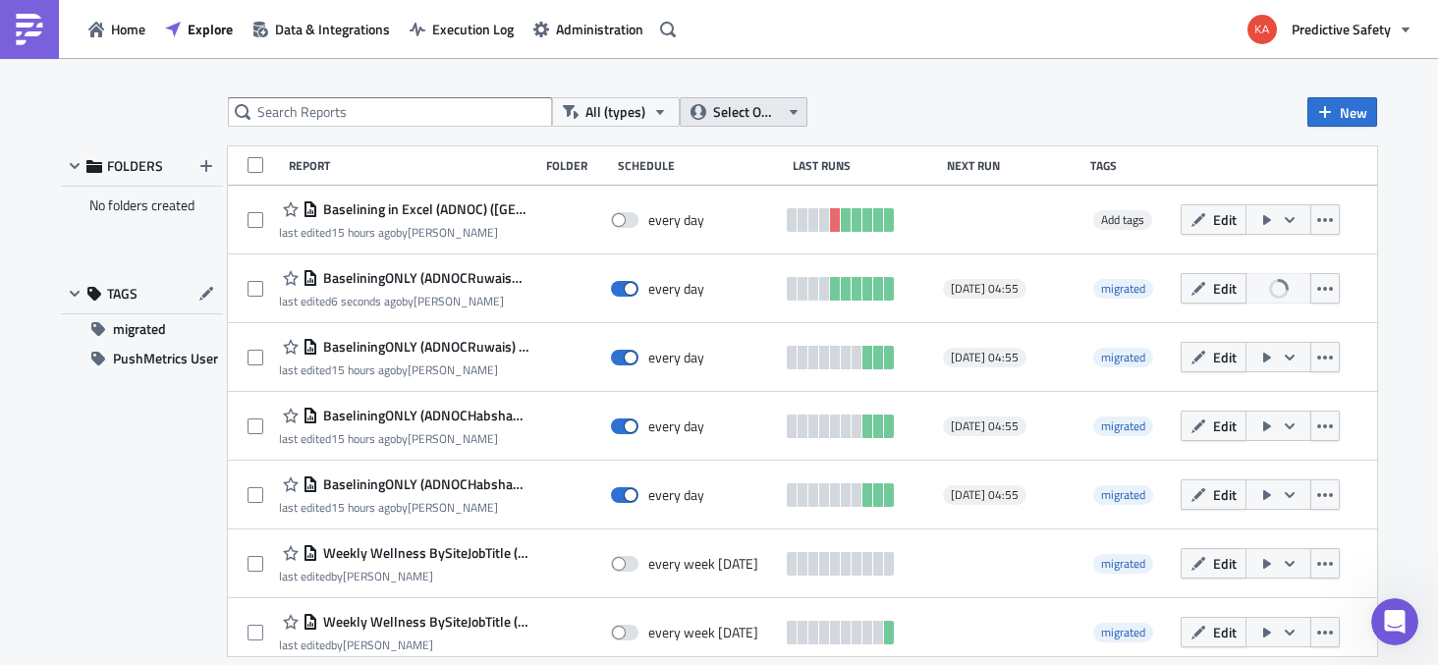
click at [796, 109] on icon "button" at bounding box center [794, 112] width 16 height 16
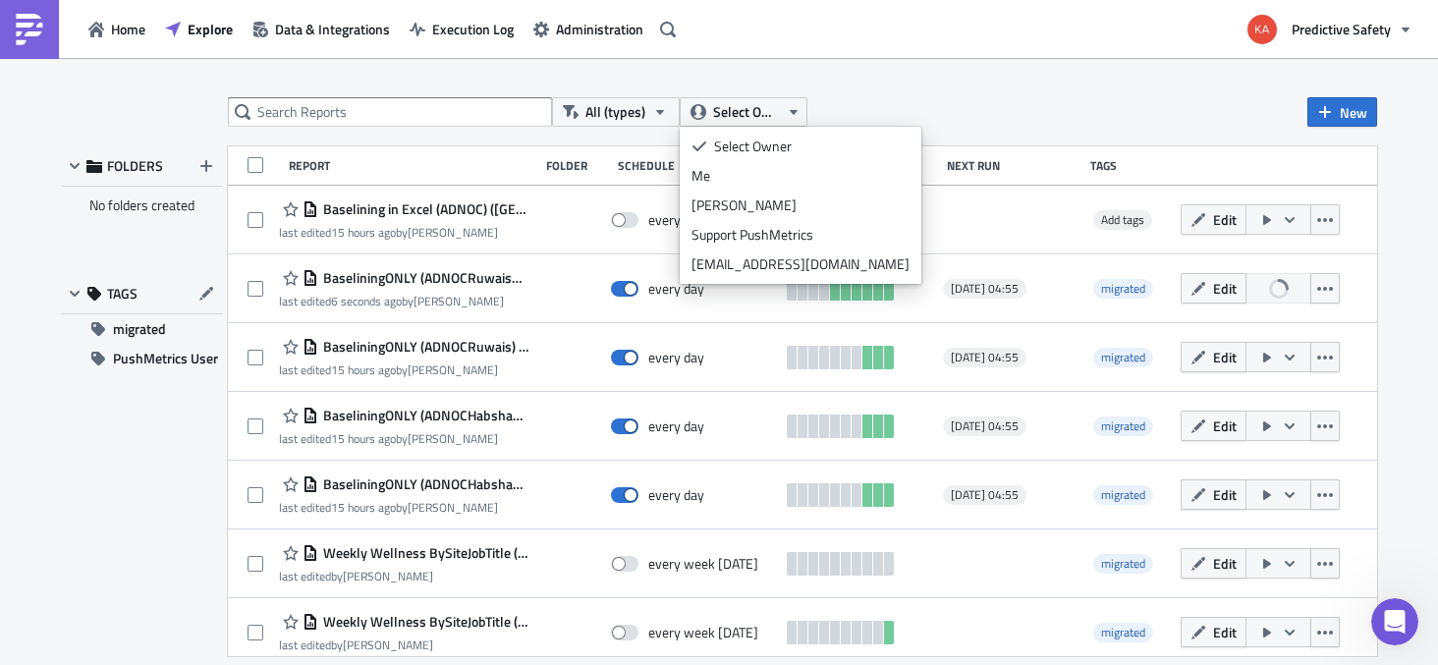
click at [972, 87] on div "All (types) Select Owner New FOLDERS No folders created TAGS migrated PushMetri…" at bounding box center [719, 363] width 1438 height 610
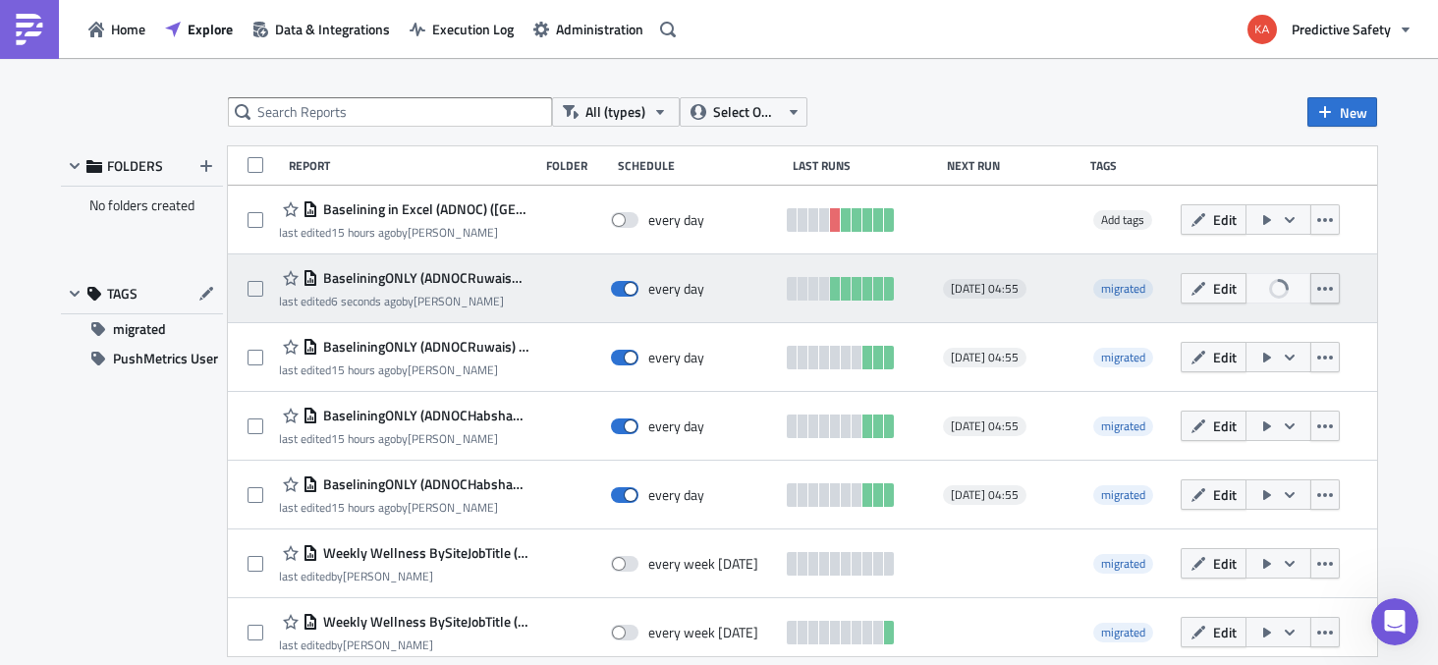
click at [1243, 285] on icon "button" at bounding box center [1326, 289] width 16 height 16
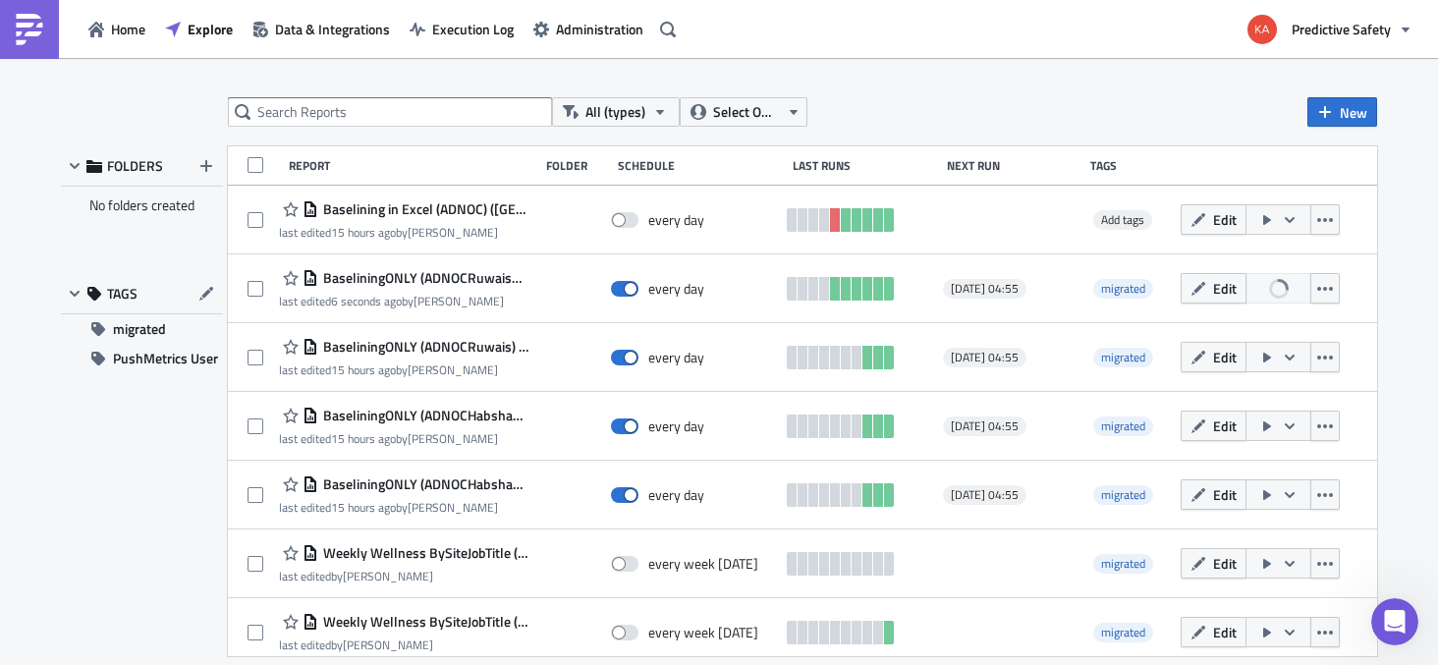
click at [1243, 259] on div "All (types) Select Owner New FOLDERS No folders created TAGS migrated PushMetri…" at bounding box center [719, 363] width 1438 height 610
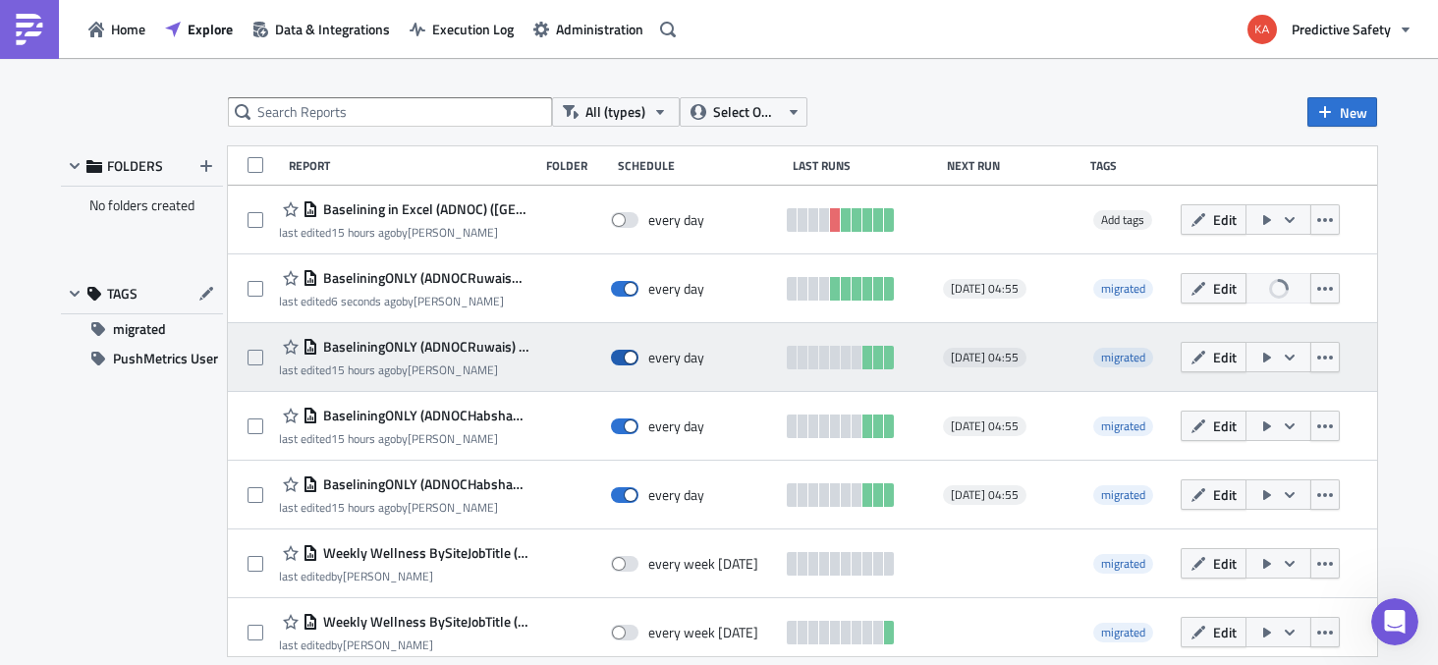
click at [622, 354] on span at bounding box center [625, 358] width 28 height 16
click at [622, 354] on input "checkbox" at bounding box center [621, 358] width 13 height 13
checkbox input "false"
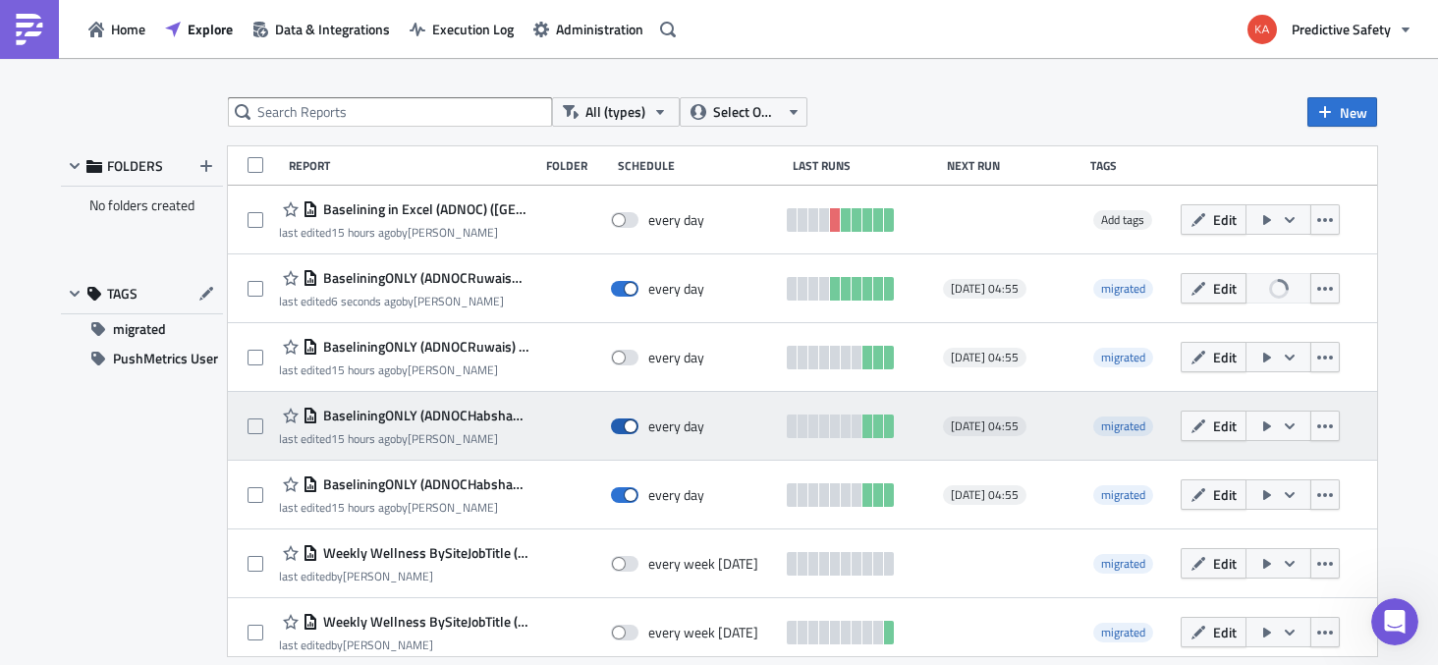
click at [623, 425] on span at bounding box center [625, 427] width 28 height 16
click at [623, 425] on input "checkbox" at bounding box center [621, 427] width 13 height 13
checkbox input "false"
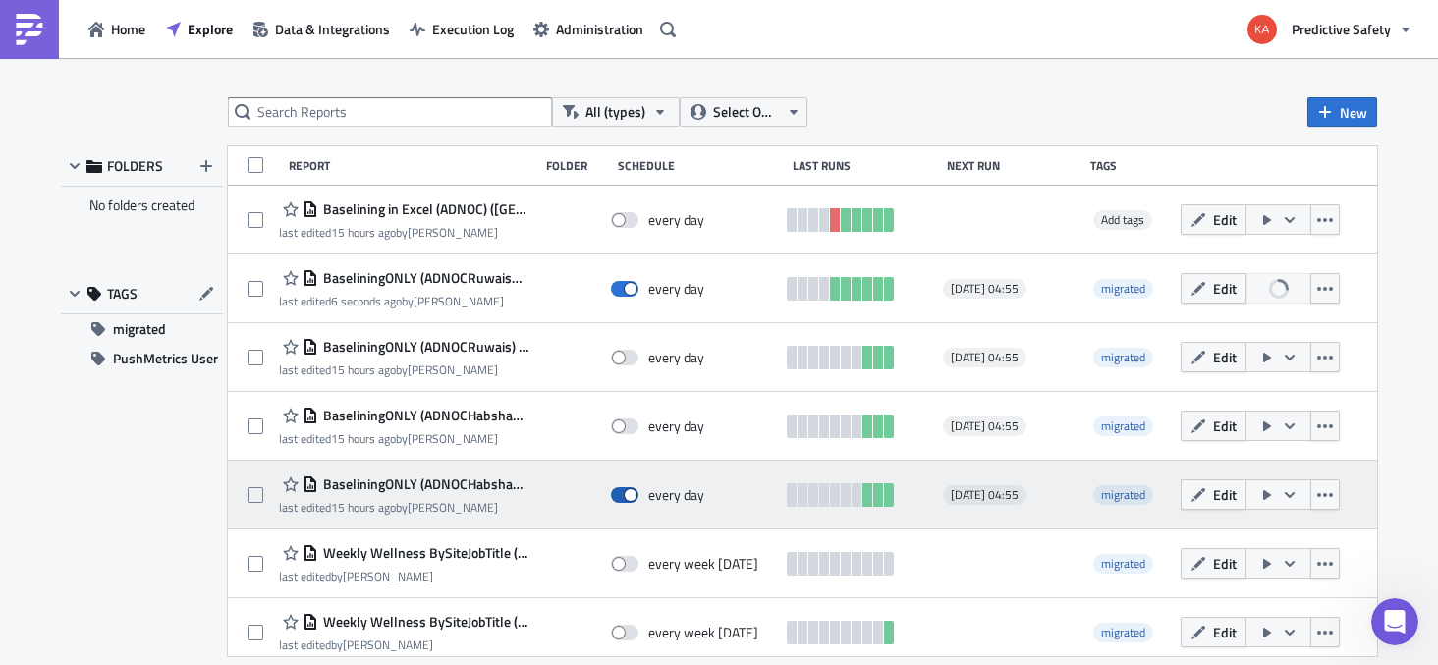
click at [621, 495] on span at bounding box center [625, 495] width 28 height 16
click at [621, 495] on input "checkbox" at bounding box center [621, 495] width 13 height 13
checkbox input "false"
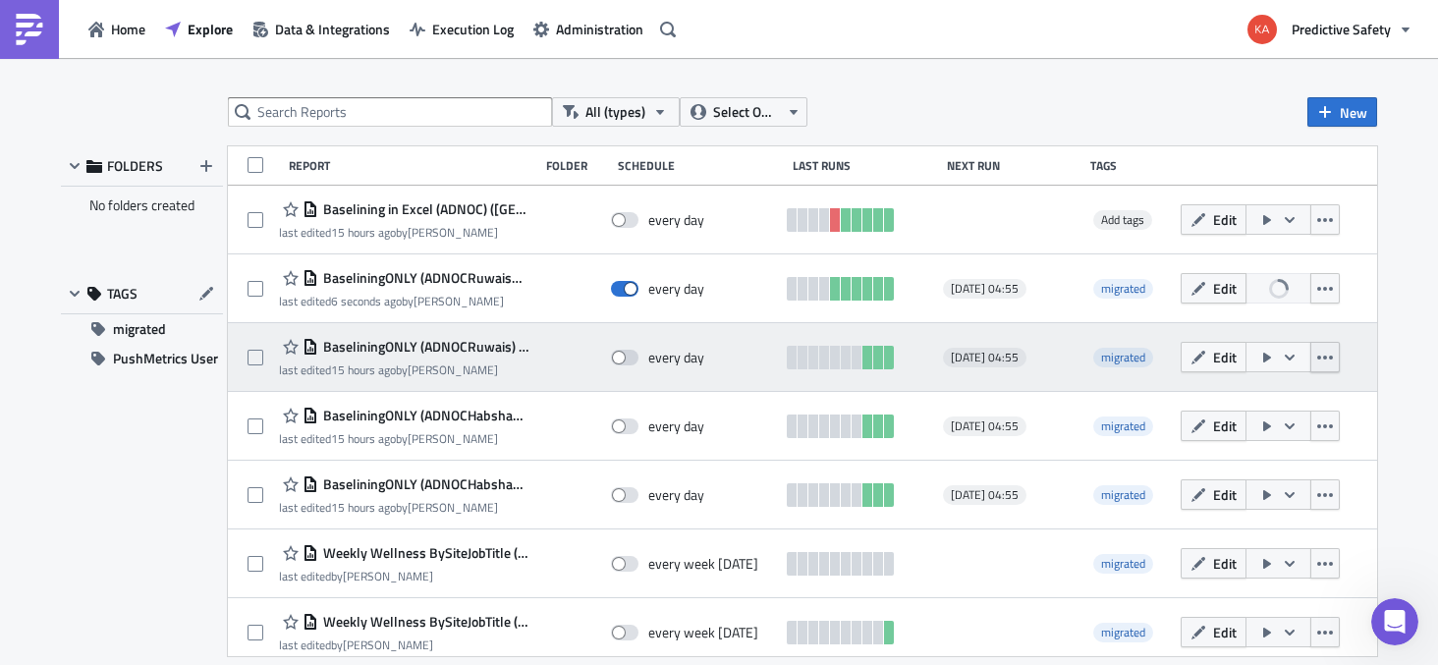
click at [1243, 355] on icon "button" at bounding box center [1326, 358] width 16 height 16
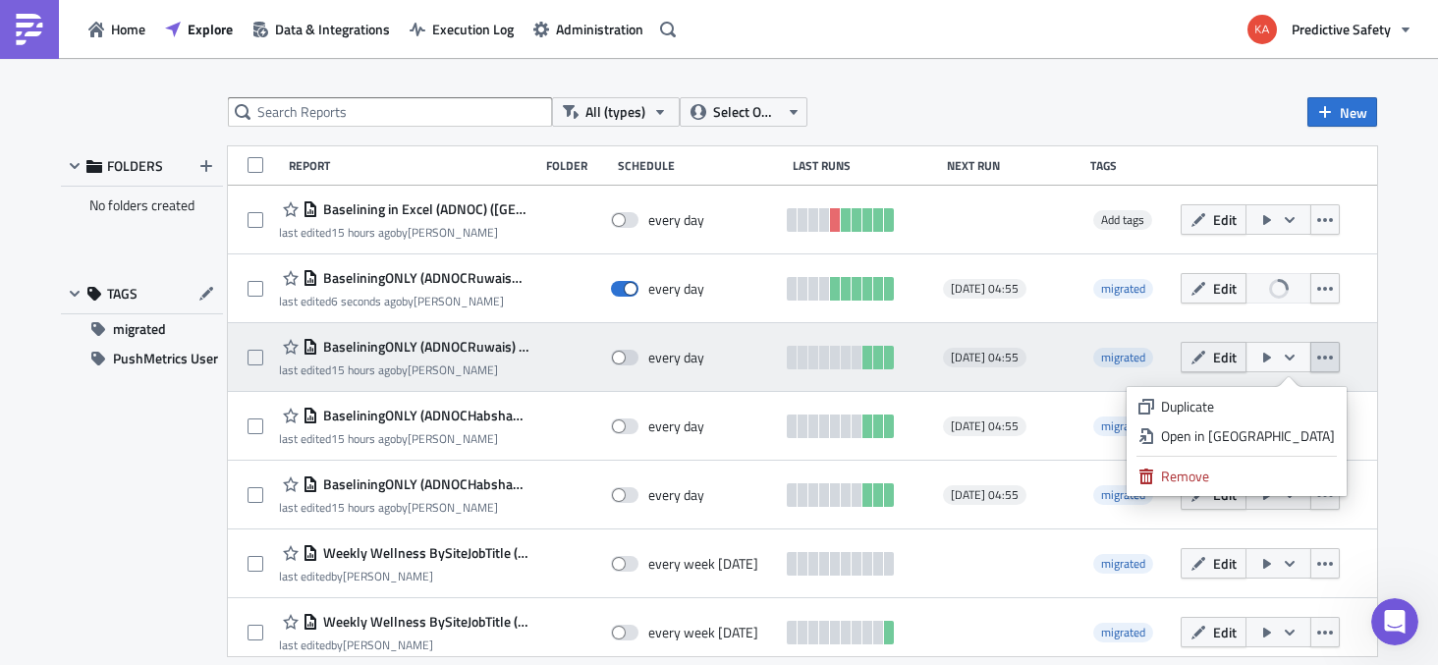
click at [1223, 359] on span "Edit" at bounding box center [1225, 357] width 24 height 21
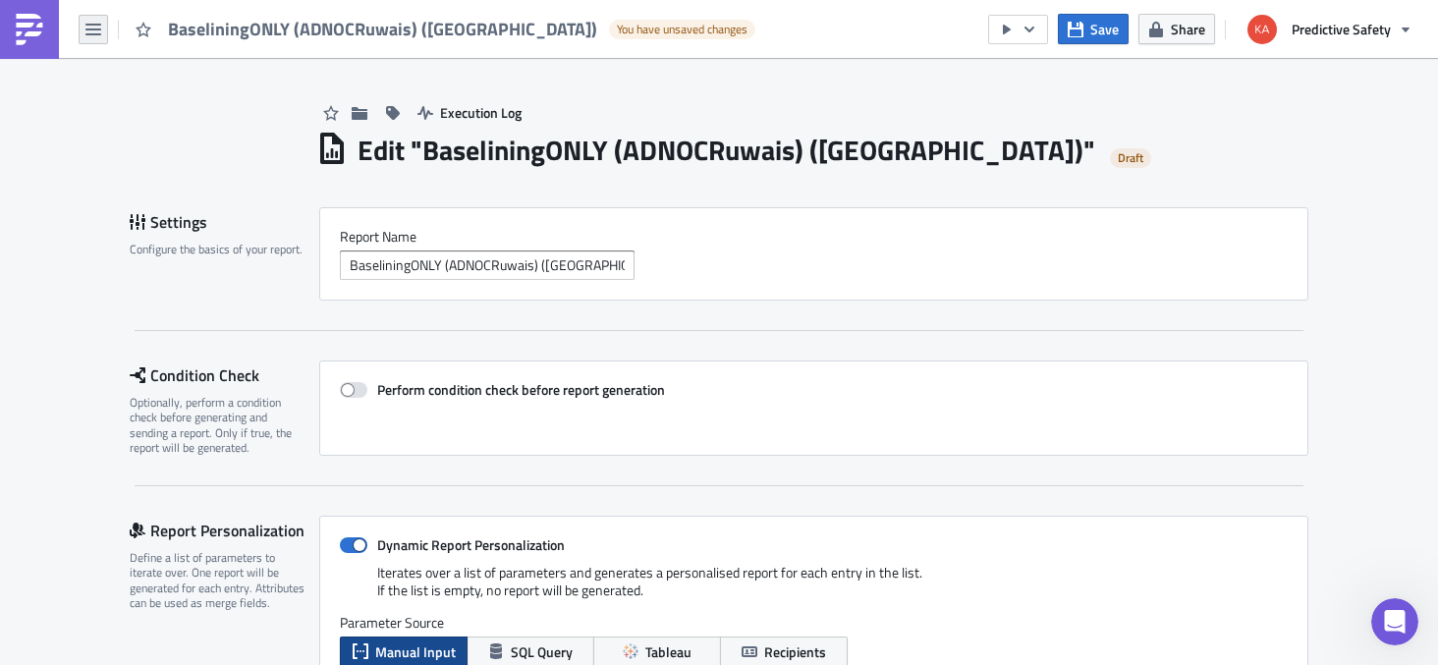
click at [92, 28] on icon "button" at bounding box center [93, 30] width 16 height 16
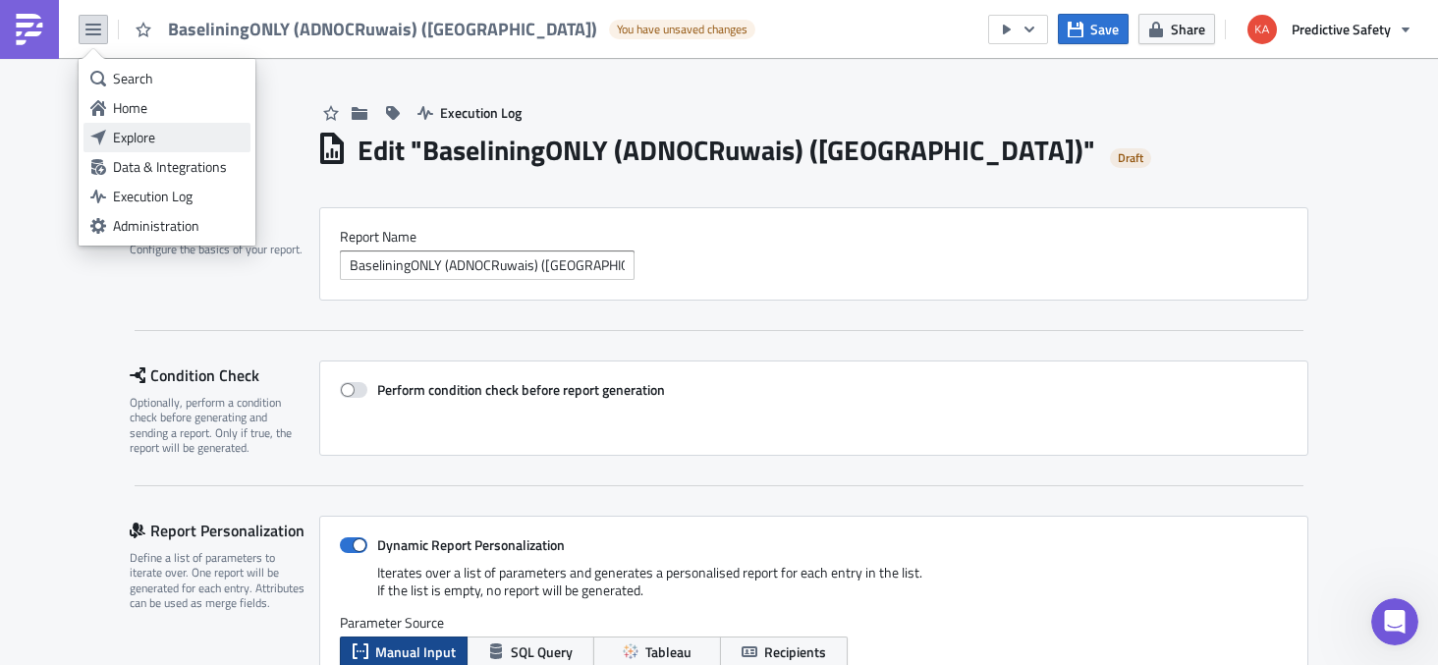
click at [140, 140] on div "Explore" at bounding box center [178, 138] width 131 height 20
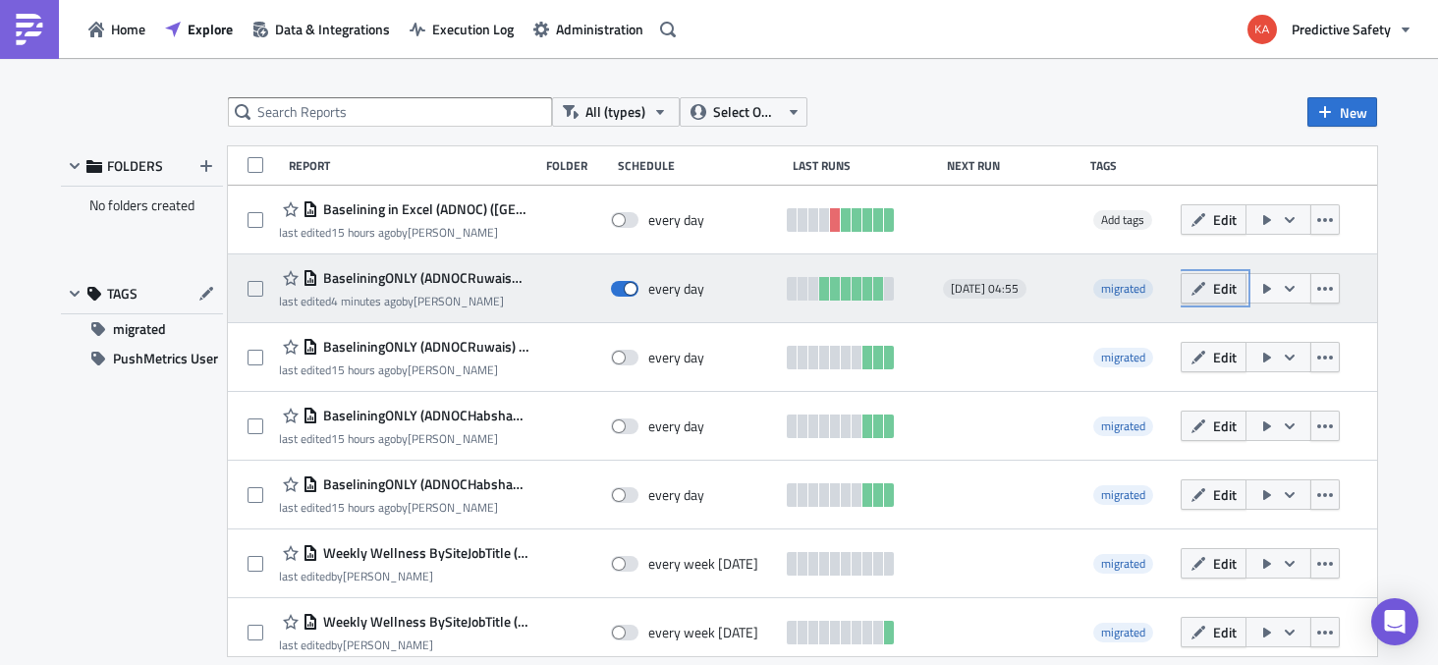
click at [1224, 289] on span "Edit" at bounding box center [1225, 288] width 24 height 21
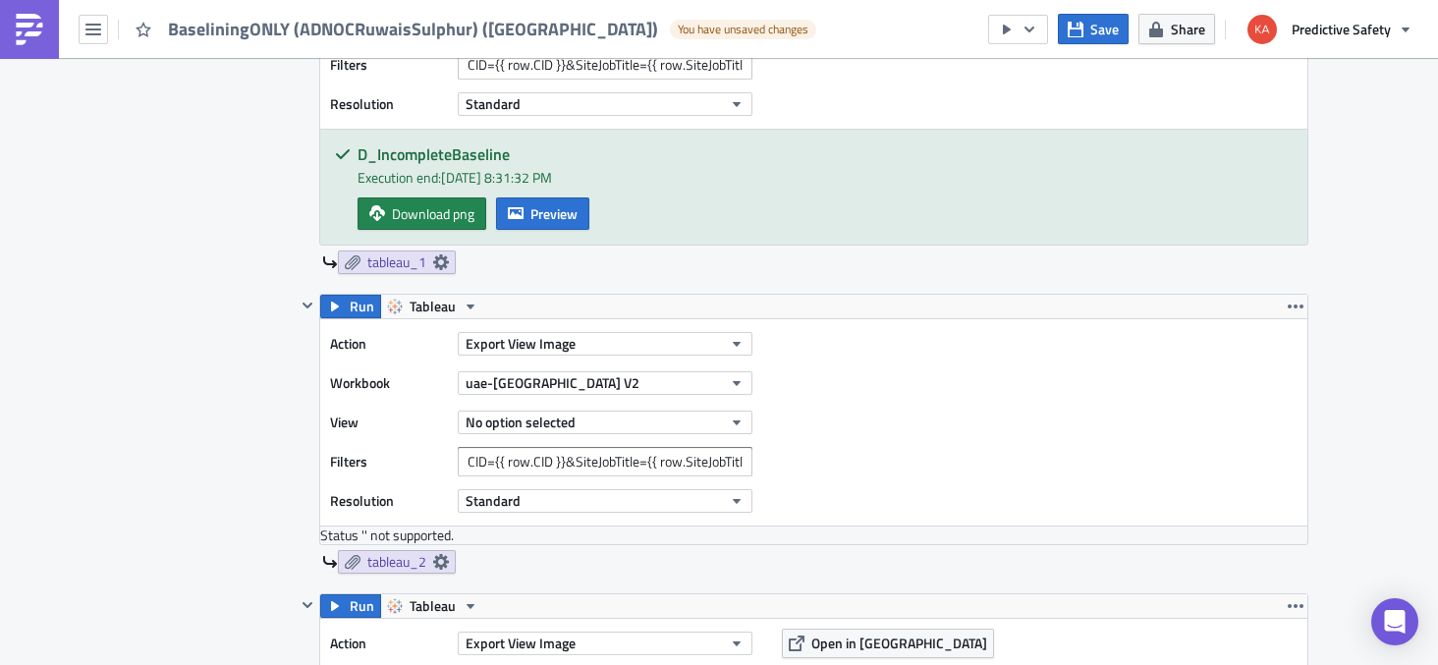
scroll to position [1238, 0]
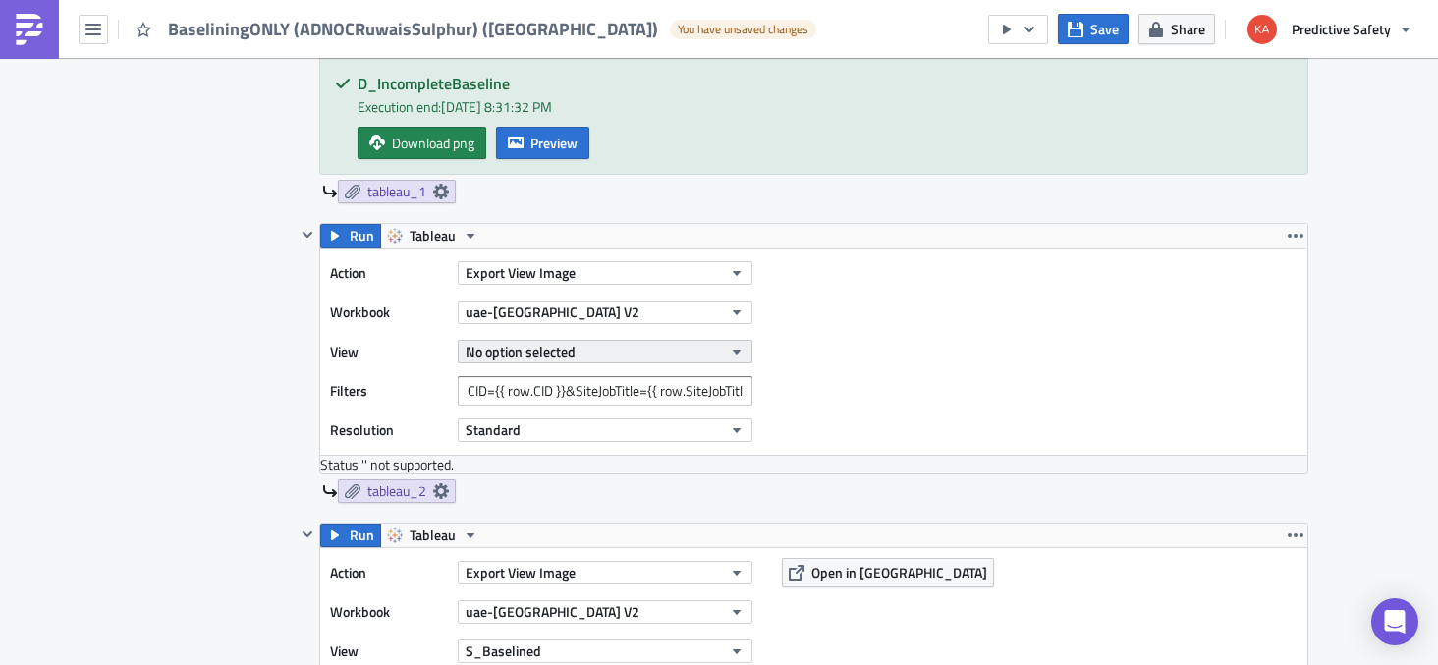
click at [742, 352] on icon "button" at bounding box center [737, 352] width 16 height 16
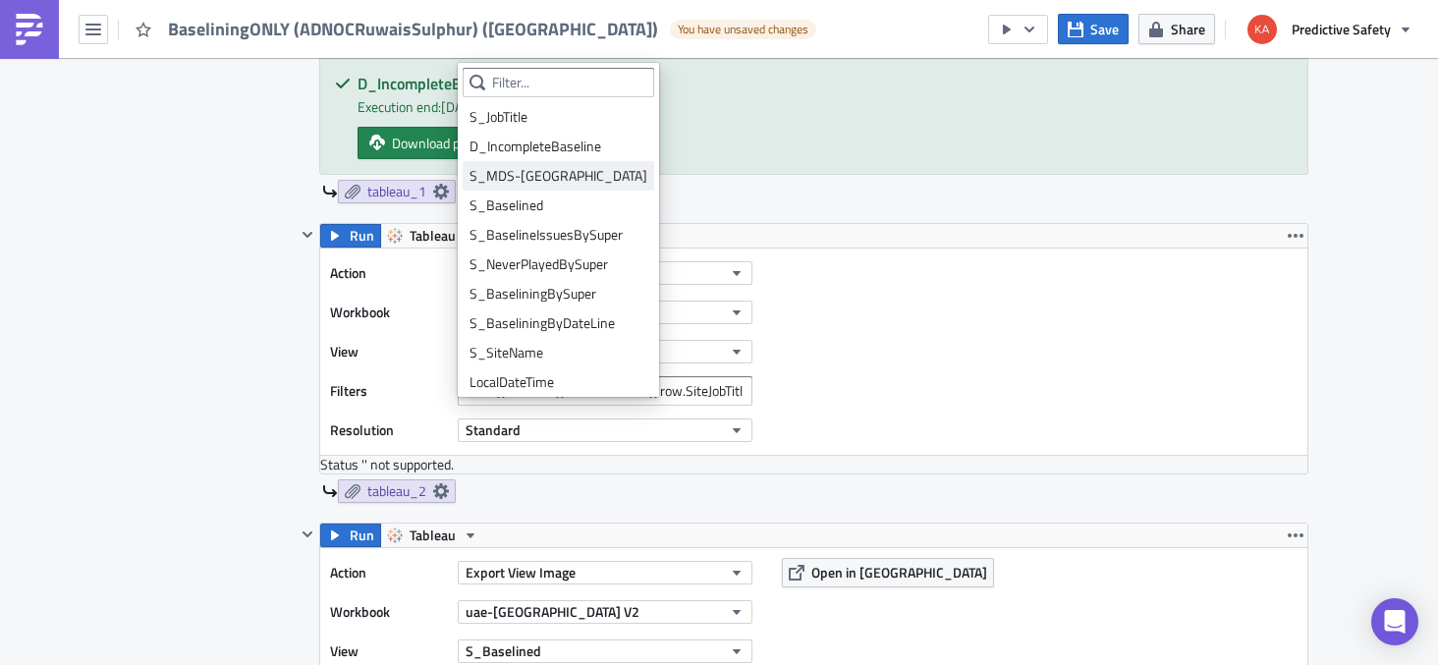
click at [549, 176] on div "S_MDS-[GEOGRAPHIC_DATA]" at bounding box center [559, 176] width 178 height 20
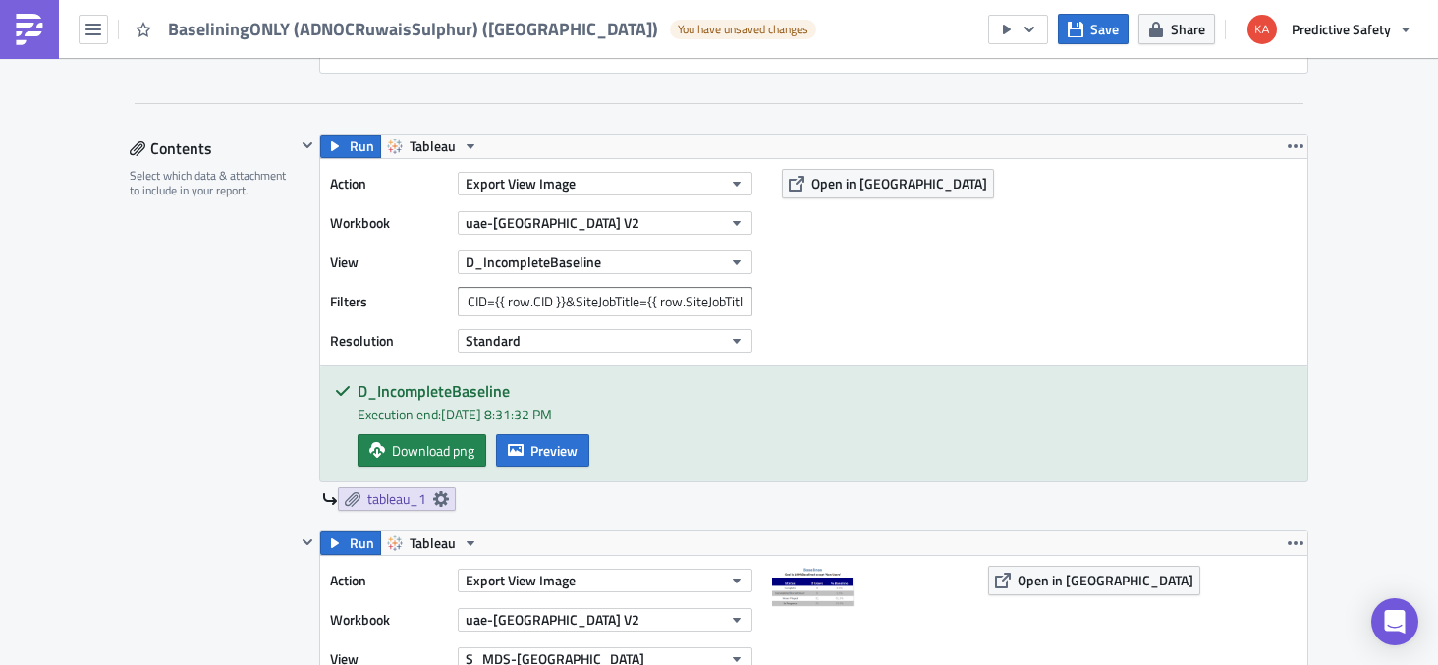
scroll to position [867, 0]
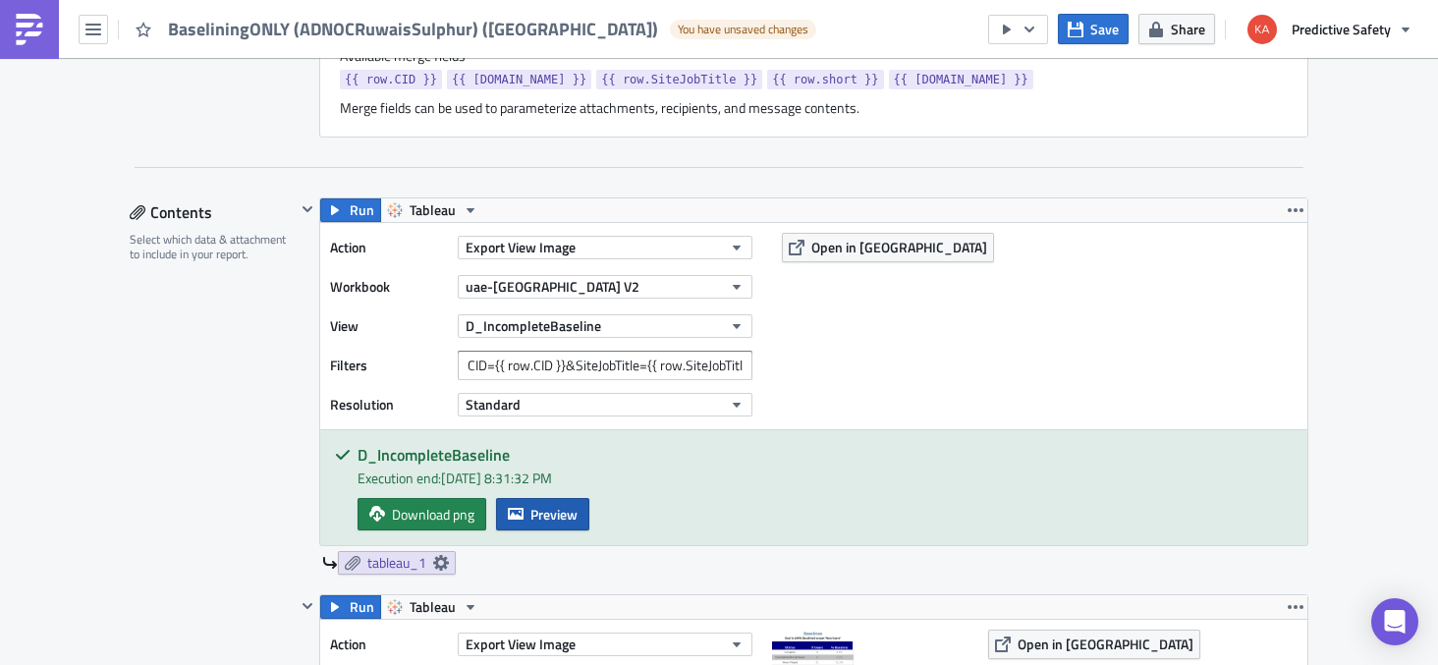
click at [575, 513] on span "Preview" at bounding box center [554, 514] width 47 height 21
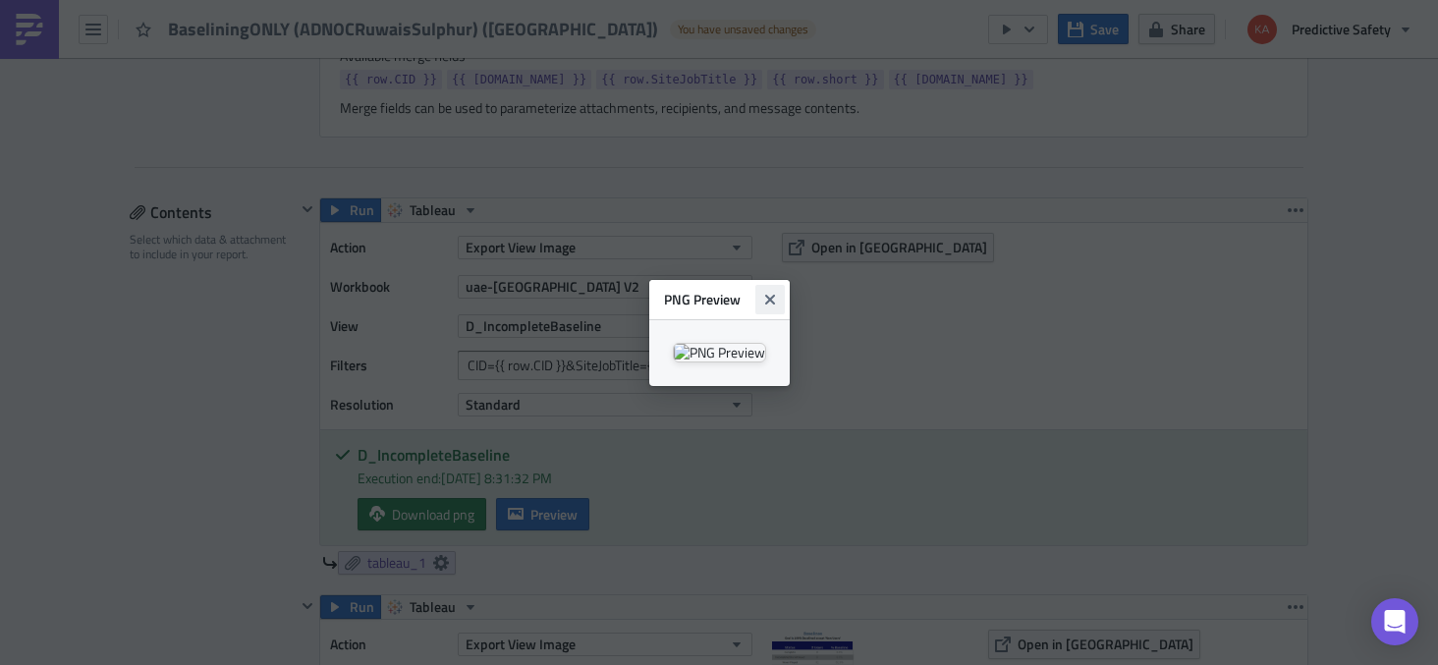
click at [774, 294] on icon "Close" at bounding box center [769, 299] width 10 height 10
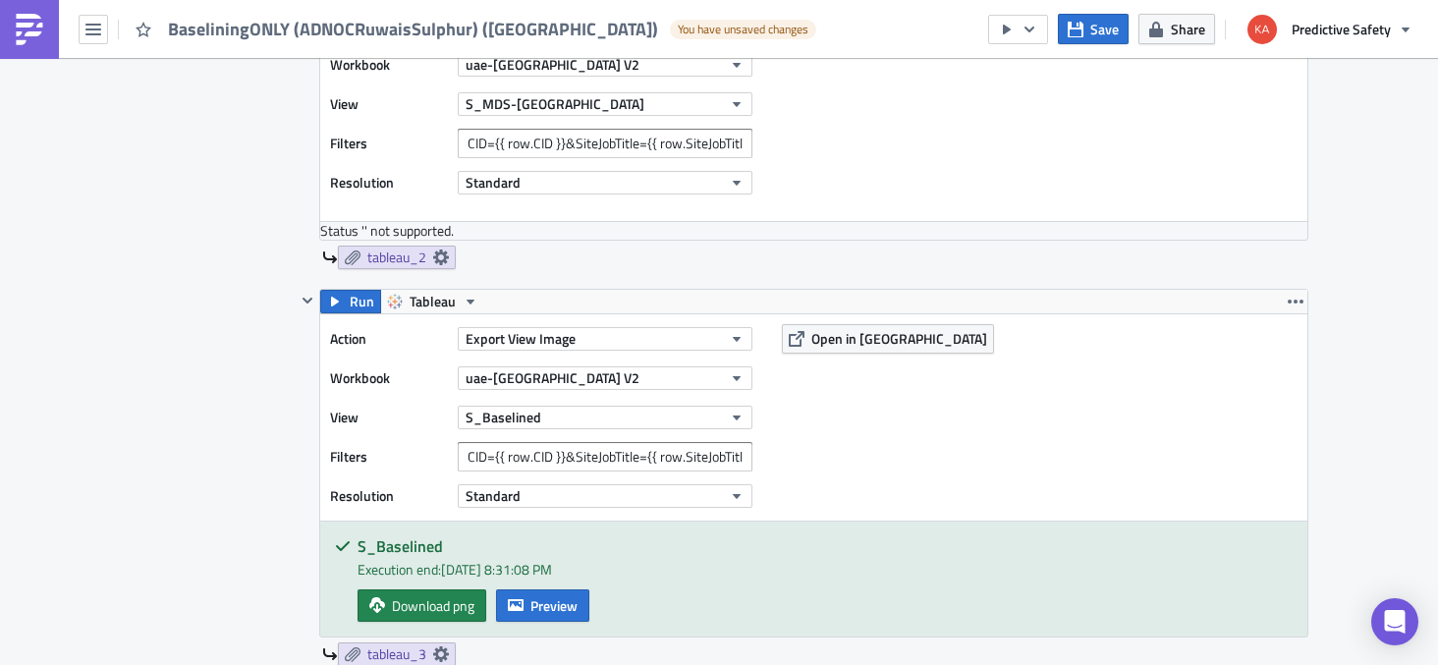
scroll to position [1609, 0]
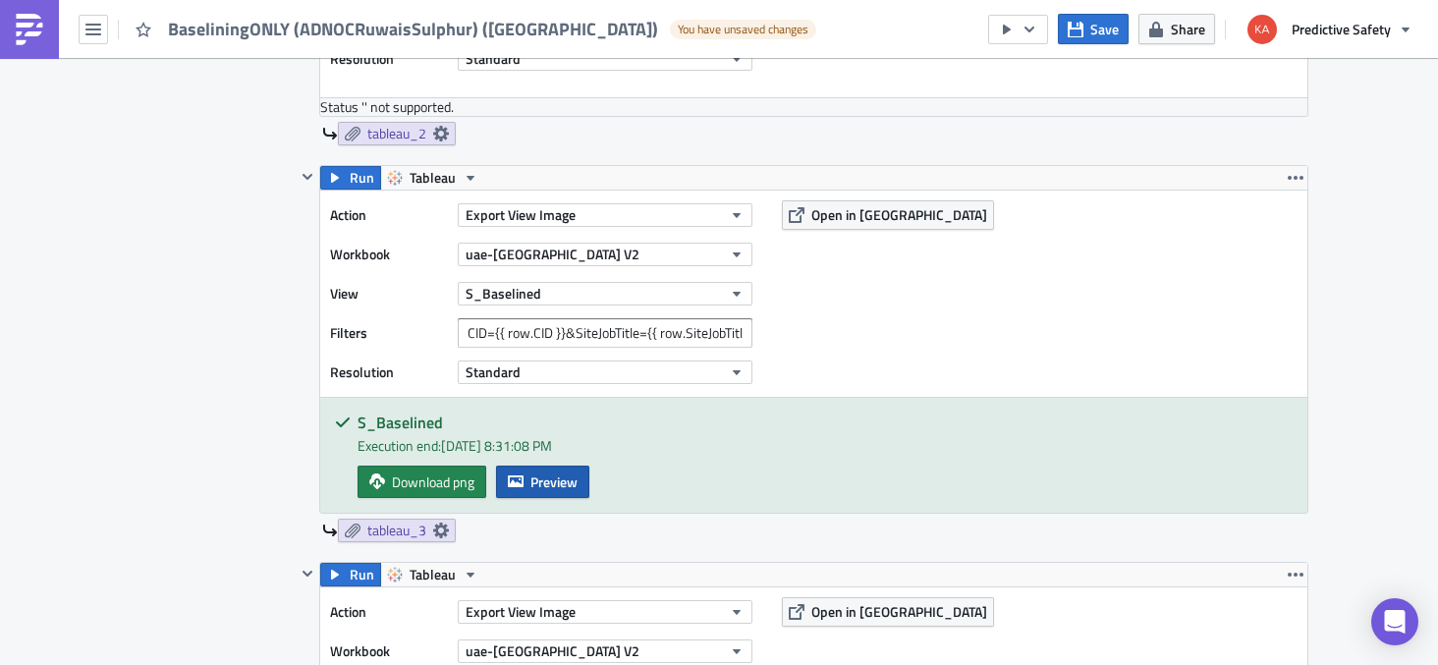
click at [556, 481] on span "Preview" at bounding box center [554, 482] width 47 height 21
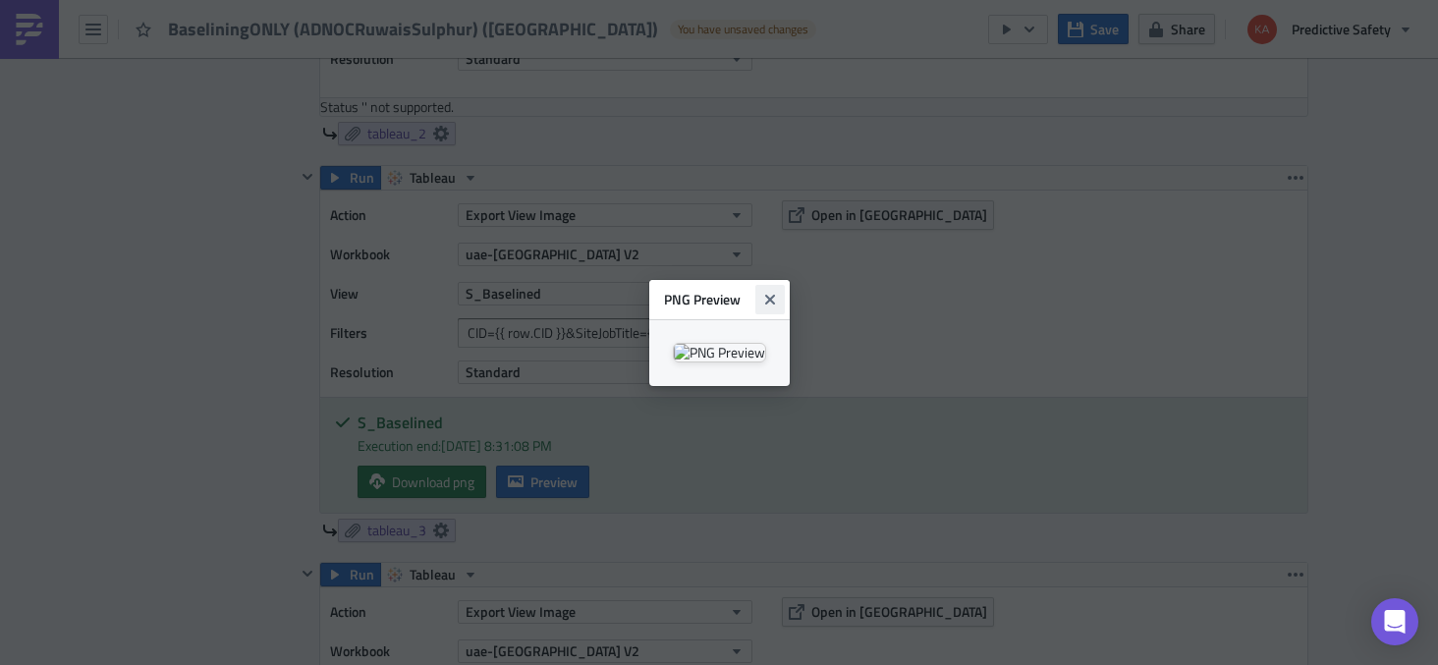
click at [774, 294] on icon "Close" at bounding box center [769, 299] width 10 height 10
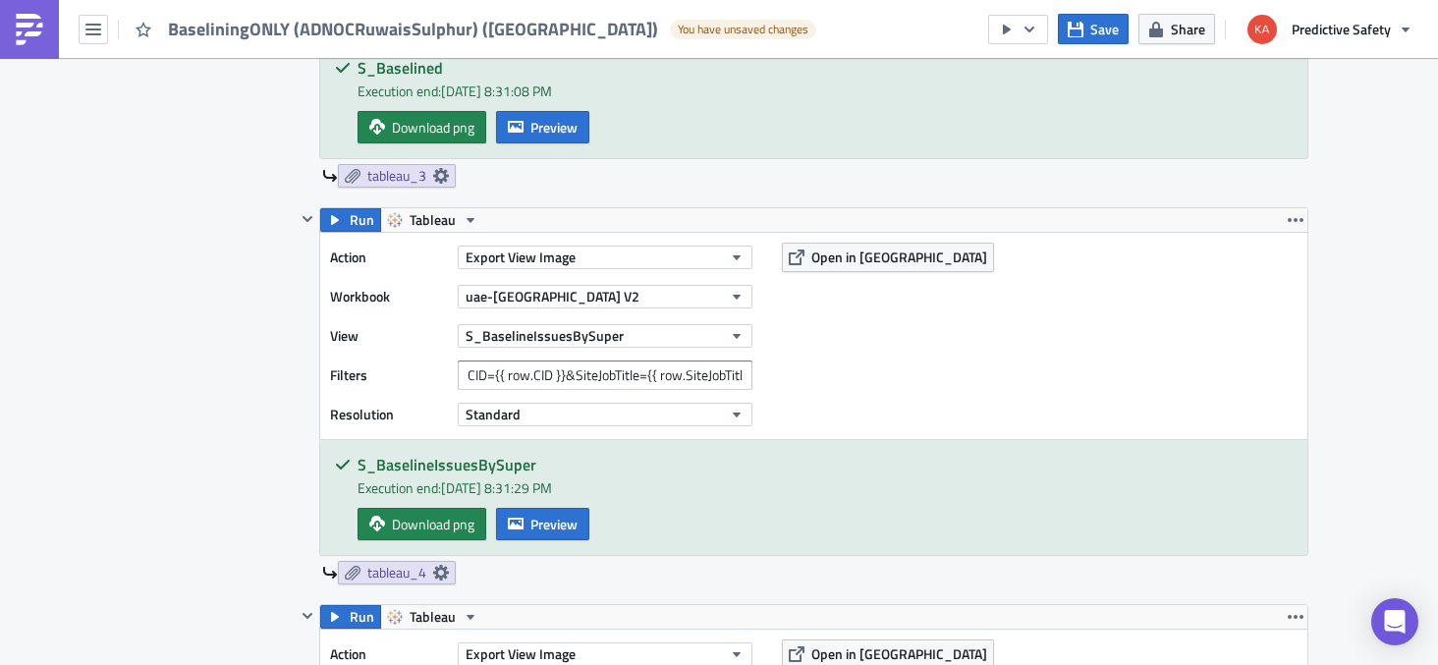
scroll to position [1981, 0]
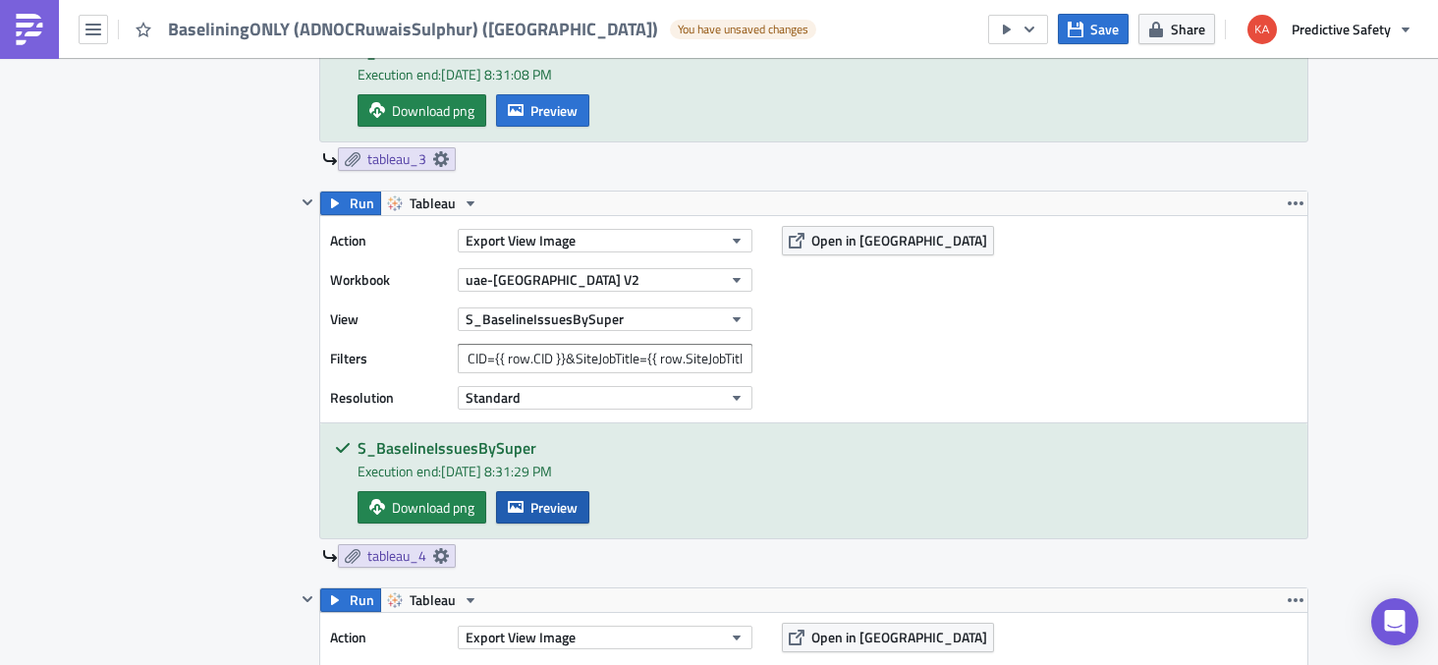
click at [557, 505] on span "Preview" at bounding box center [554, 507] width 47 height 21
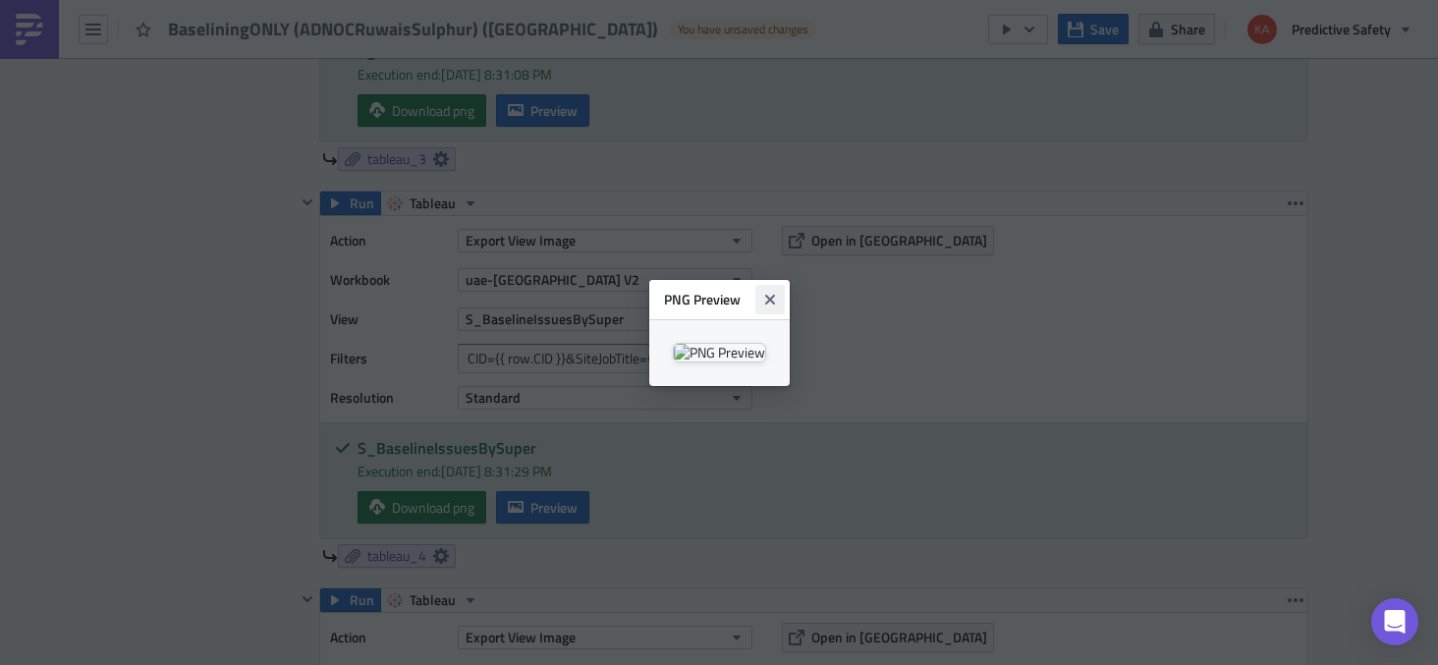
click at [778, 292] on icon "Close" at bounding box center [770, 300] width 16 height 16
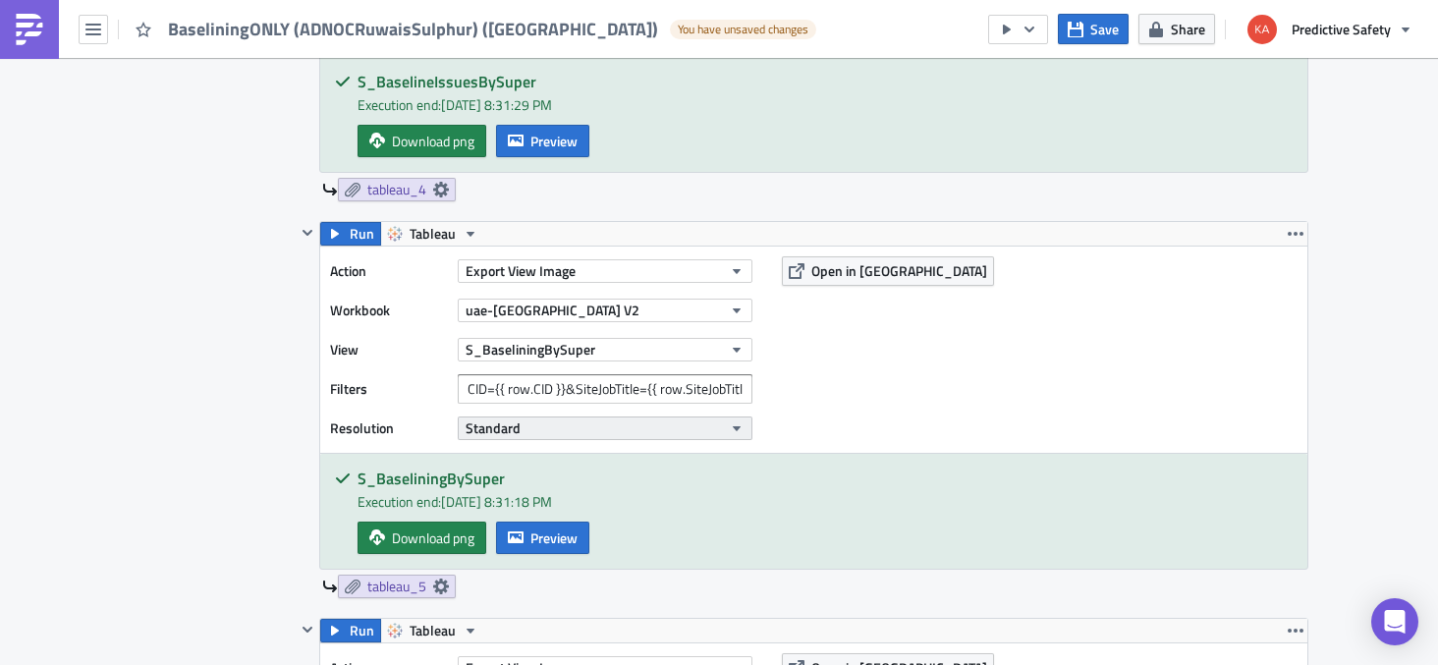
scroll to position [2352, 0]
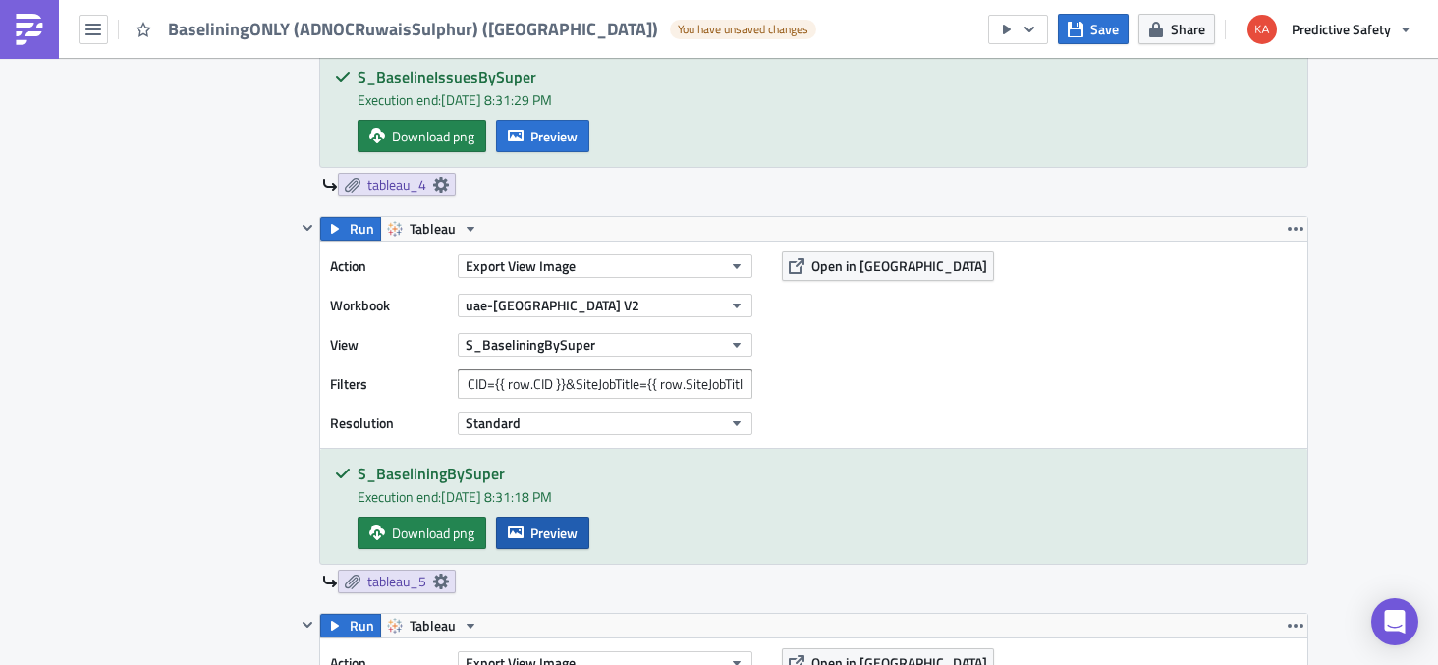
click at [554, 533] on span "Preview" at bounding box center [554, 533] width 47 height 21
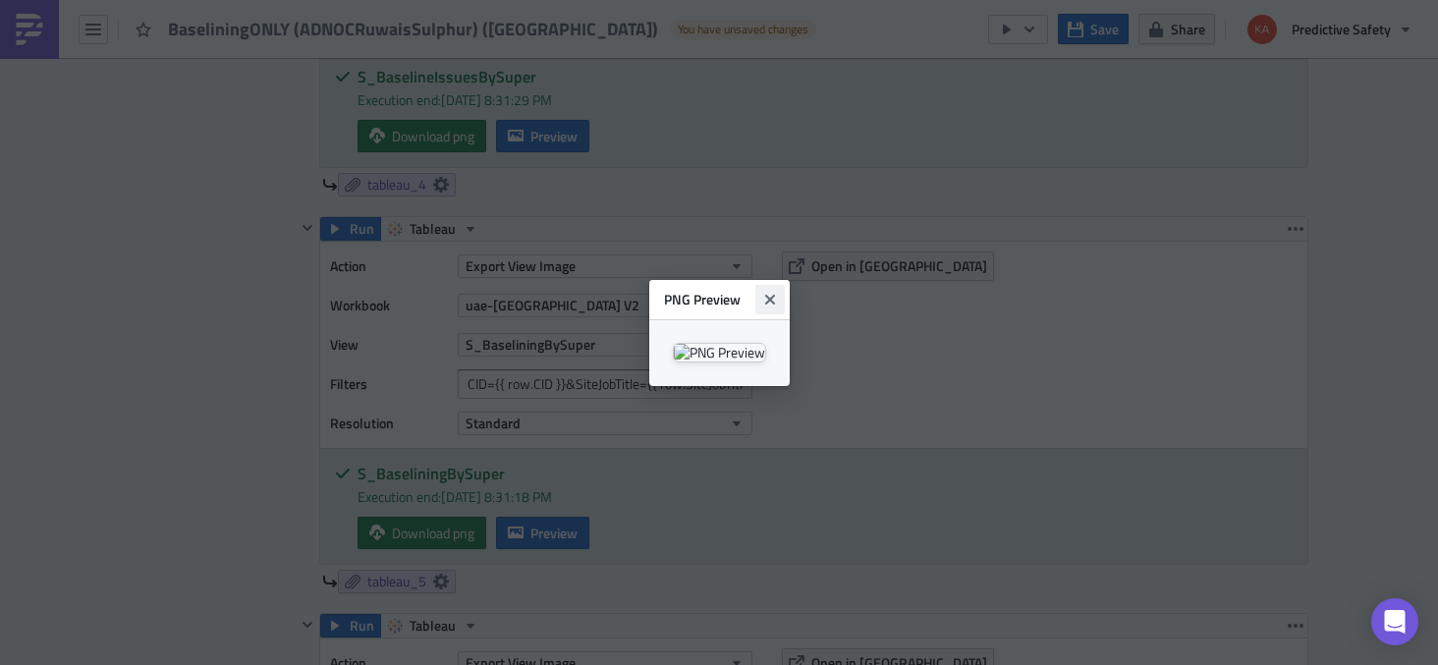
click at [774, 294] on icon "Close" at bounding box center [769, 299] width 10 height 10
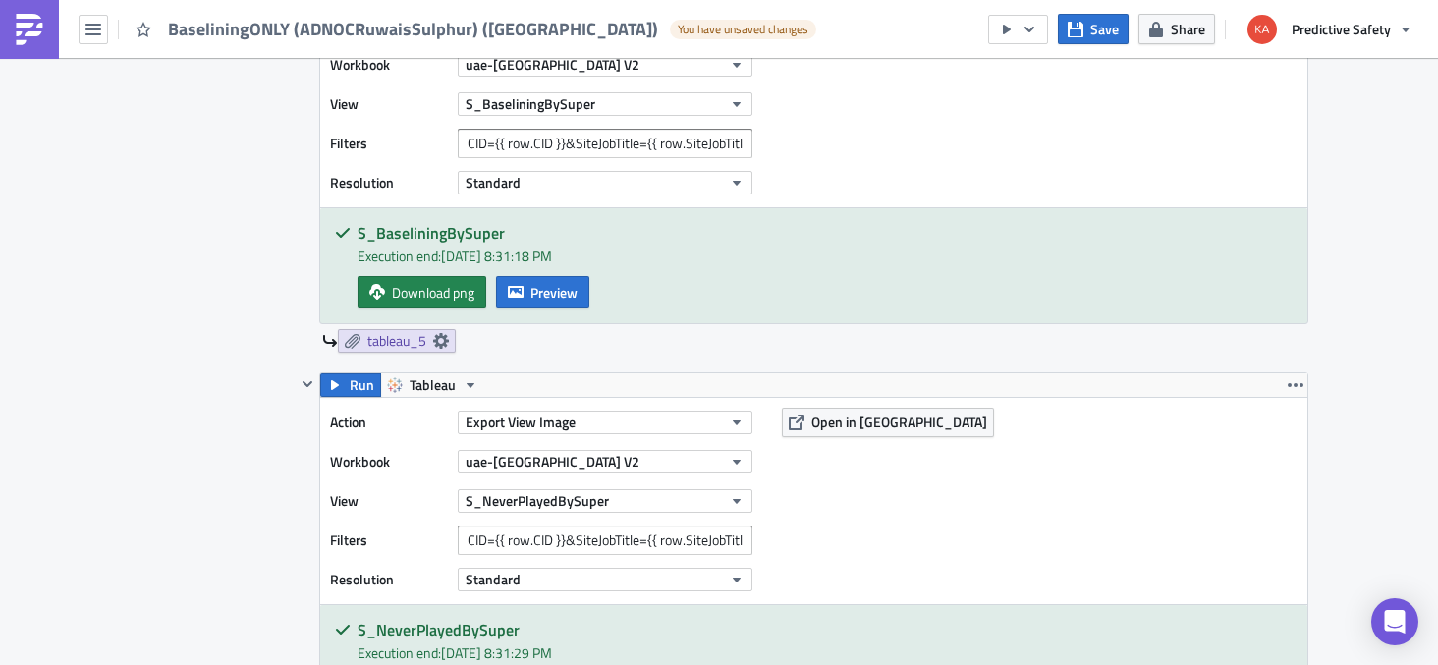
scroll to position [2723, 0]
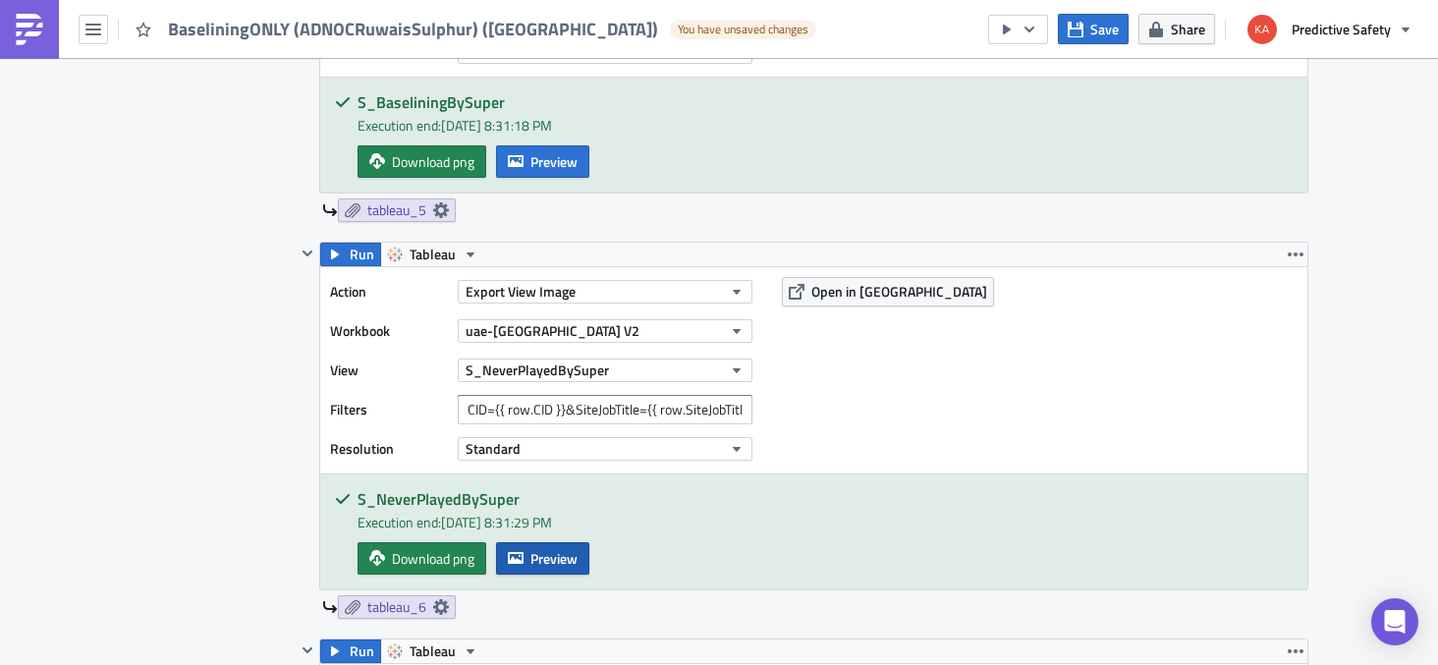
click at [545, 556] on span "Preview" at bounding box center [554, 558] width 47 height 21
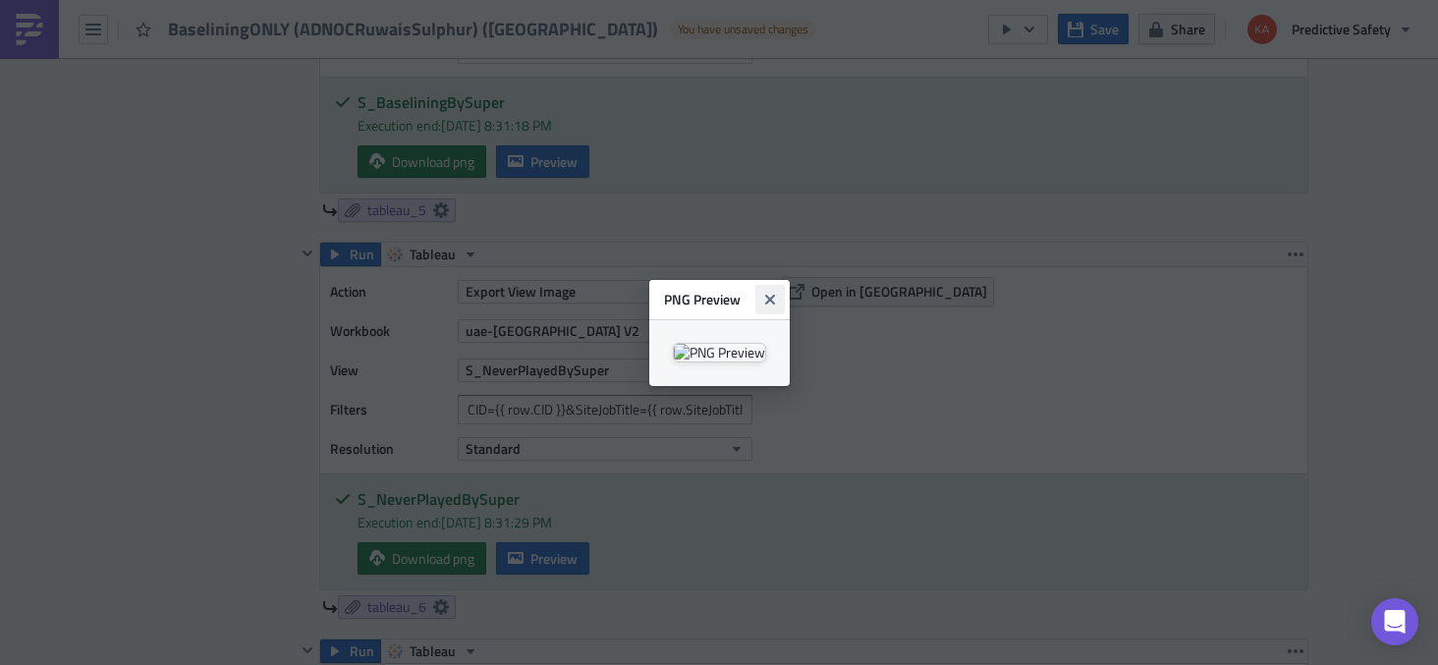
click at [778, 292] on icon "Close" at bounding box center [770, 300] width 16 height 16
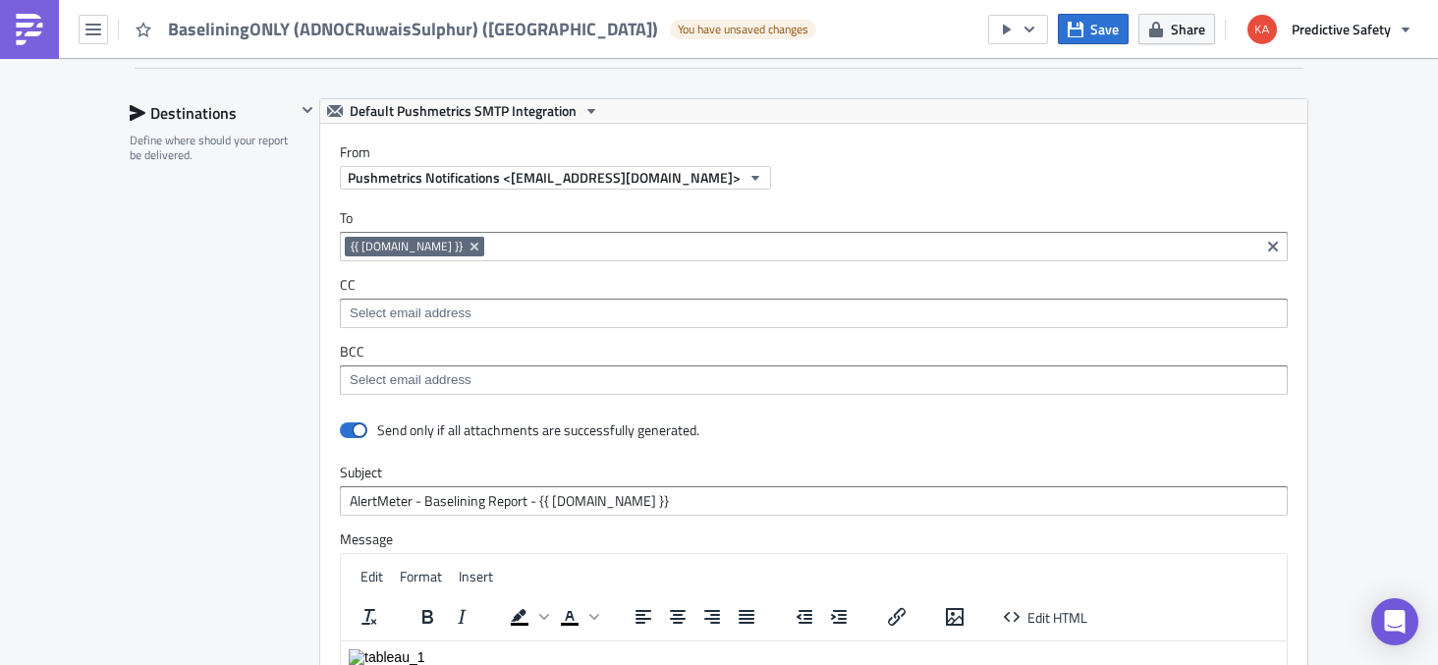
scroll to position [3466, 0]
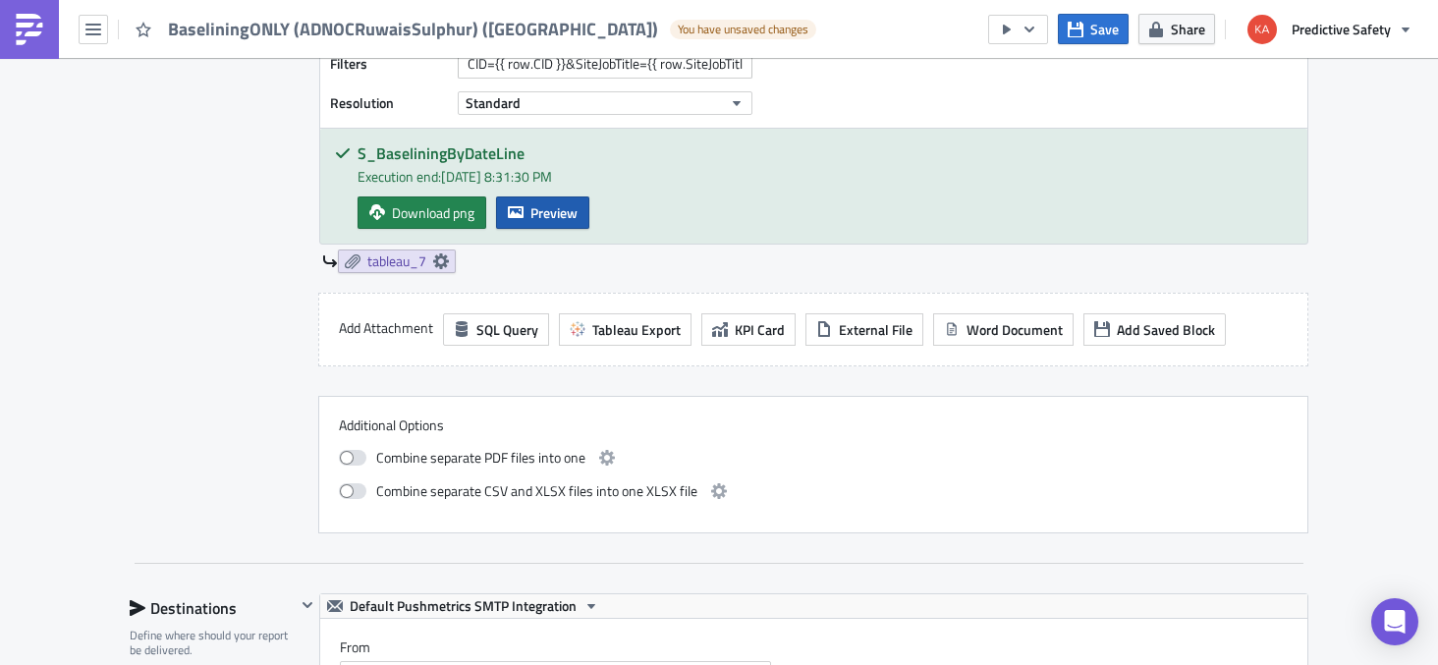
click at [546, 210] on span "Preview" at bounding box center [554, 212] width 47 height 21
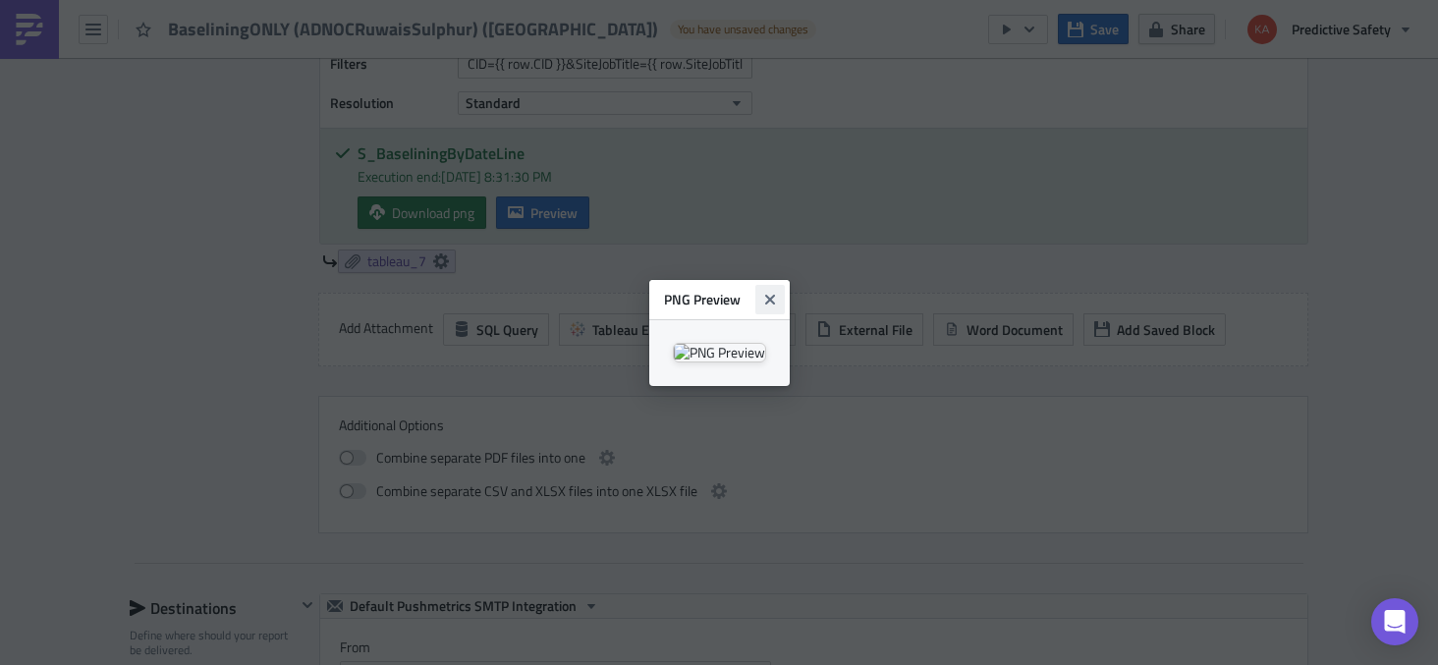
click at [778, 292] on icon "Close" at bounding box center [770, 300] width 16 height 16
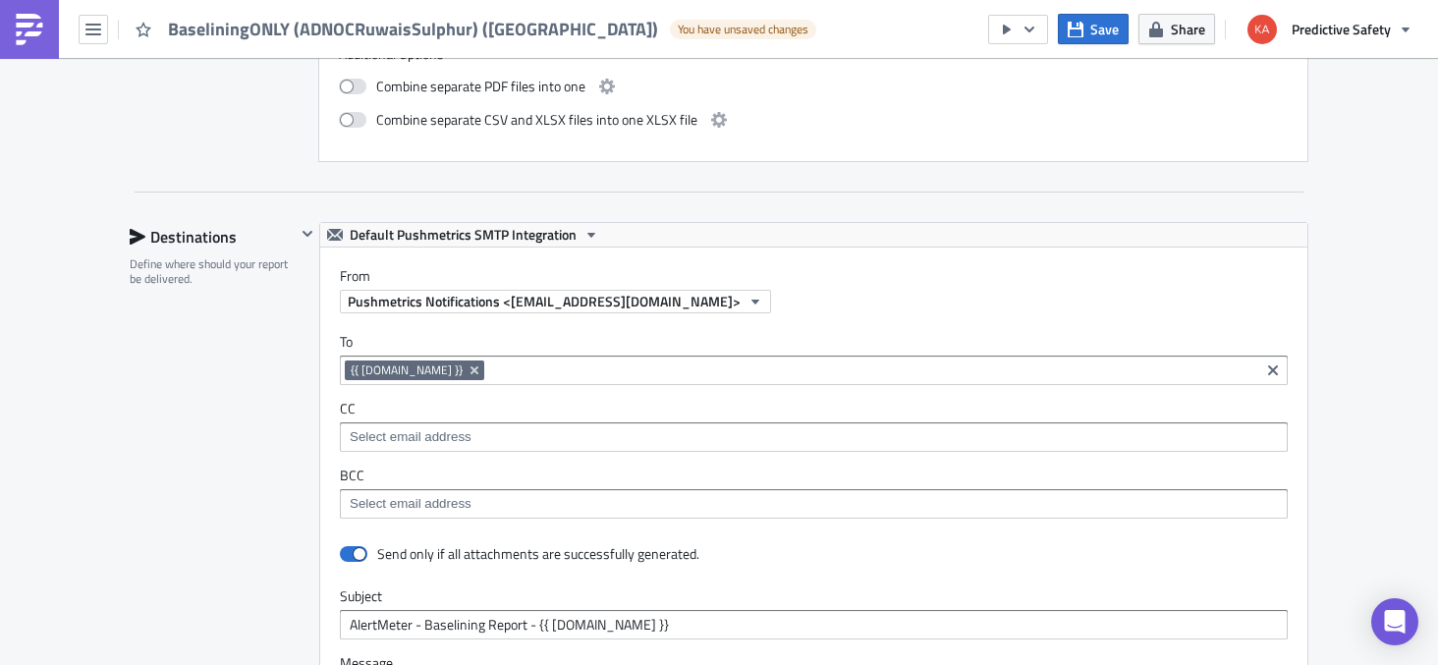
scroll to position [4620, 0]
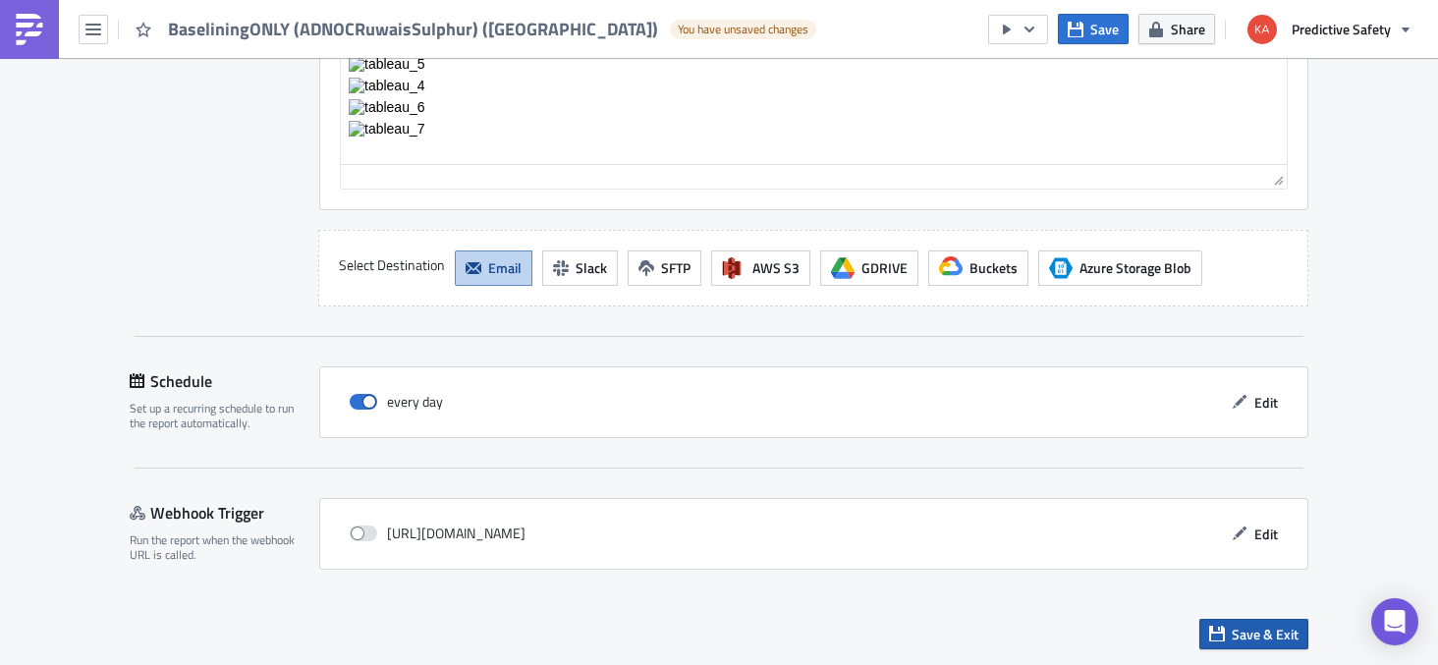
click at [1263, 632] on span "Save & Exit" at bounding box center [1265, 634] width 67 height 21
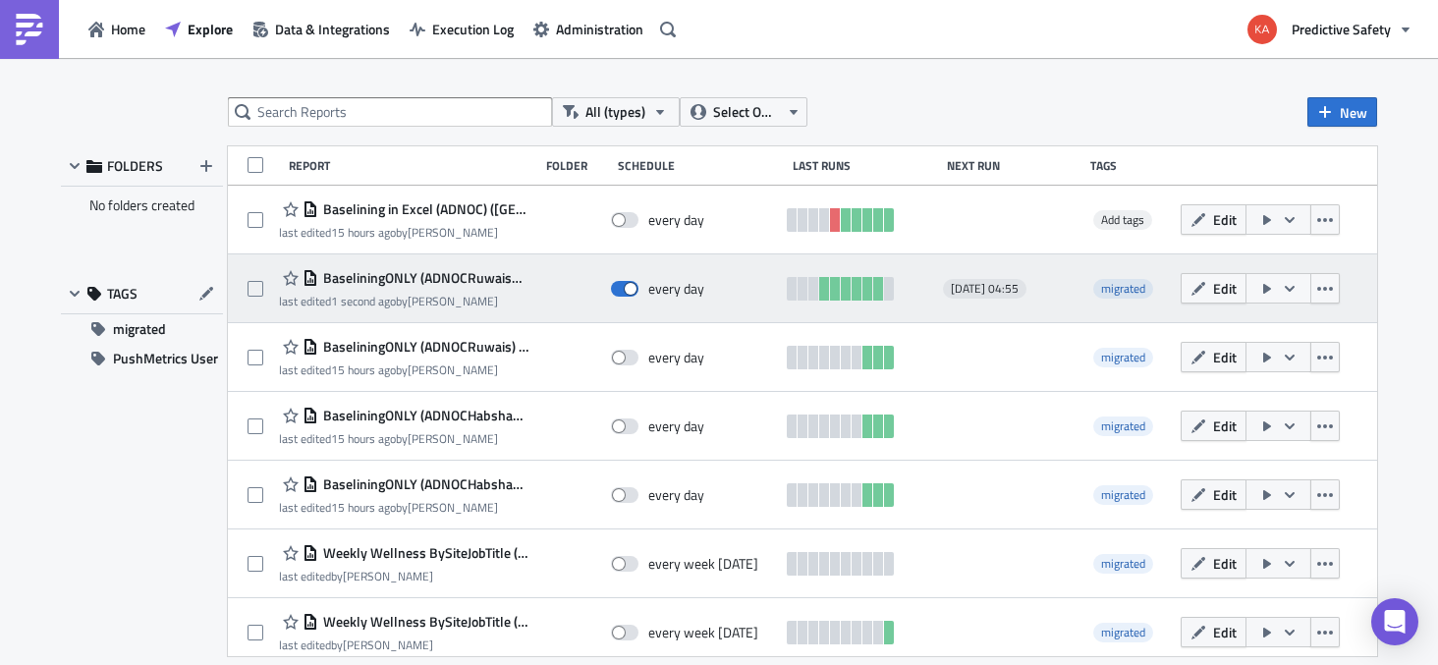
click at [1295, 288] on icon "button" at bounding box center [1290, 288] width 10 height 6
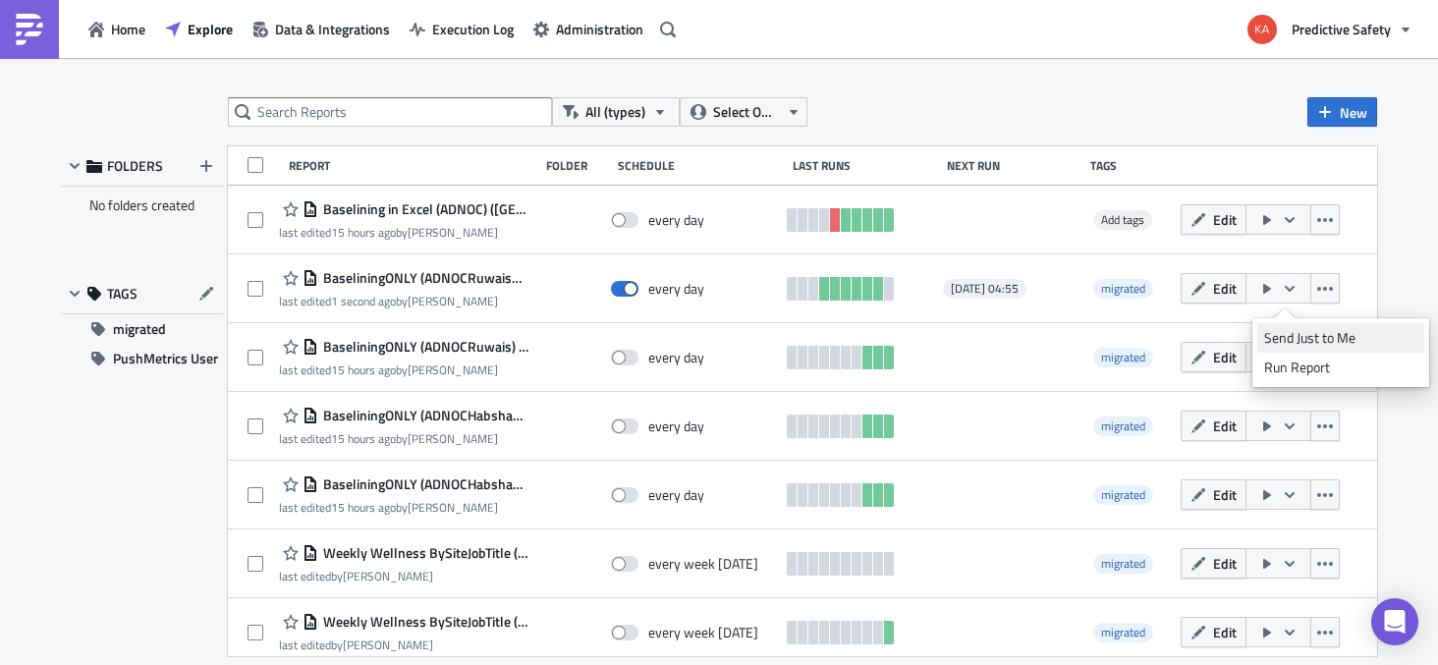
click at [1306, 339] on div "Send Just to Me" at bounding box center [1340, 338] width 153 height 20
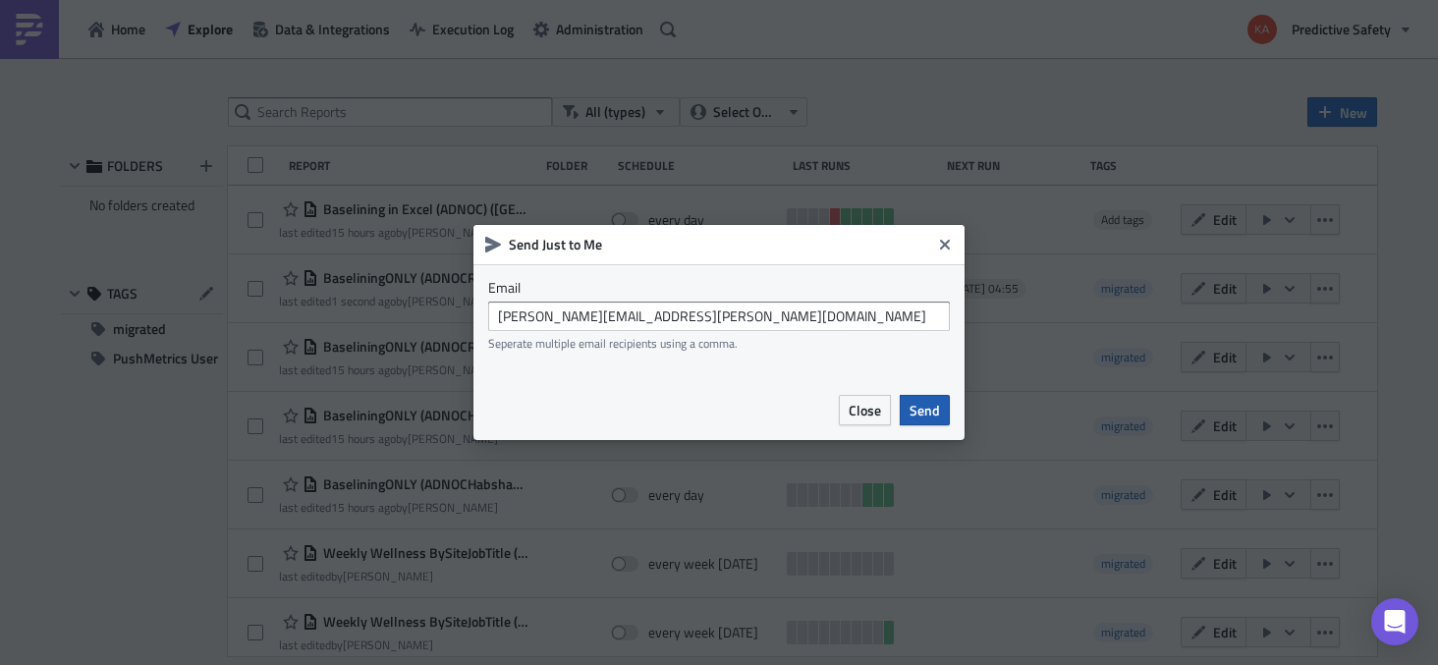
click at [936, 411] on span "Send" at bounding box center [925, 410] width 30 height 21
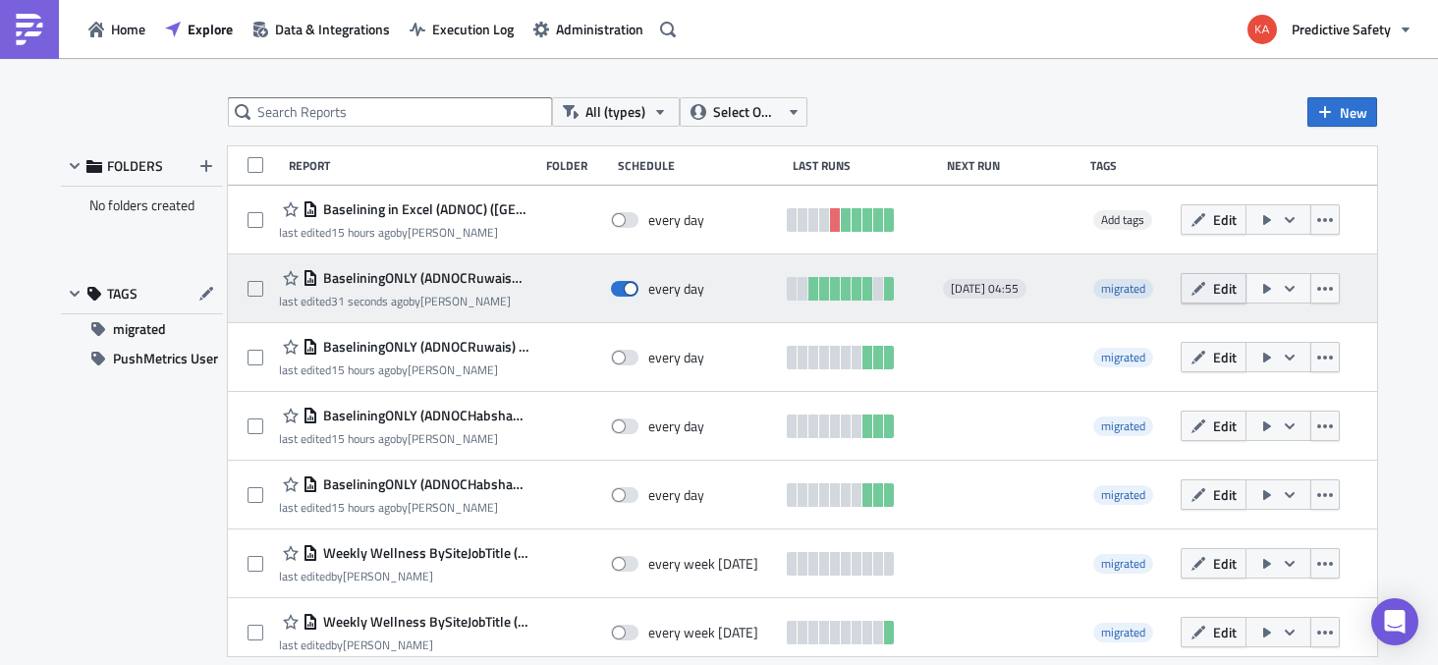
click at [1228, 292] on span "Edit" at bounding box center [1225, 288] width 24 height 21
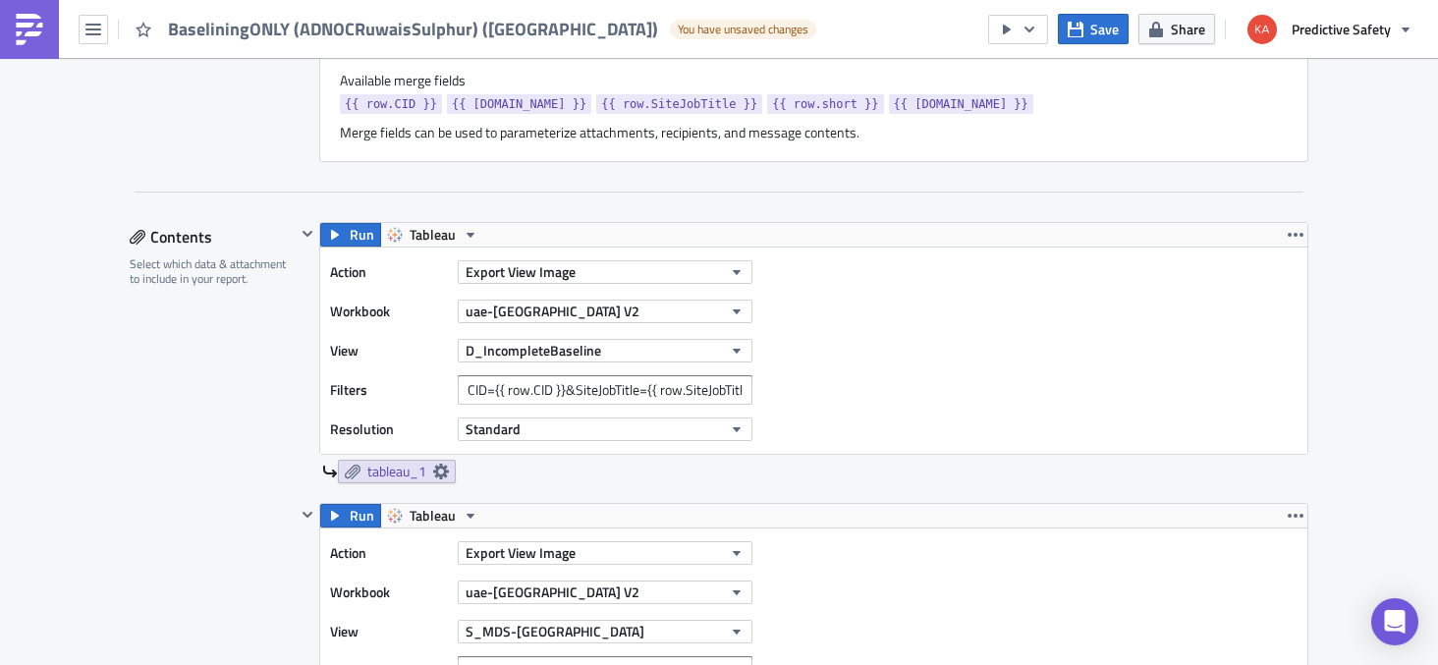
scroll to position [867, 0]
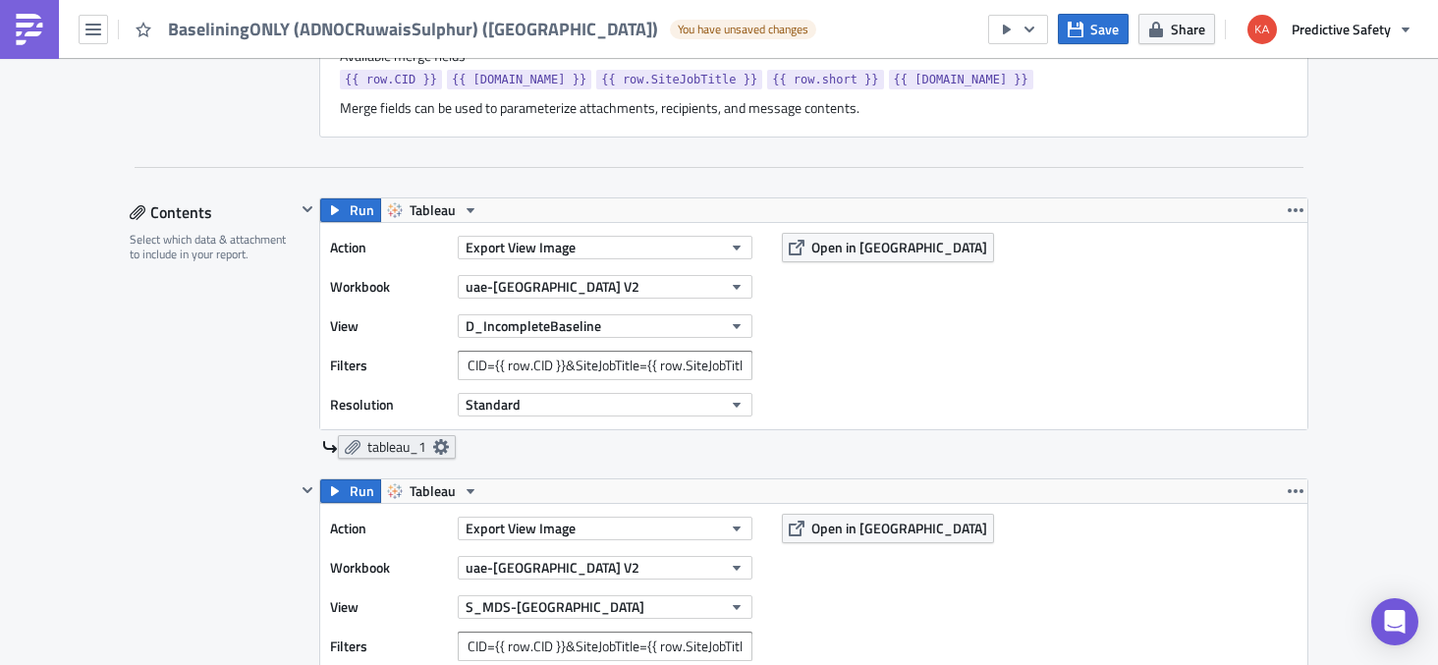
click at [443, 445] on icon at bounding box center [441, 447] width 16 height 16
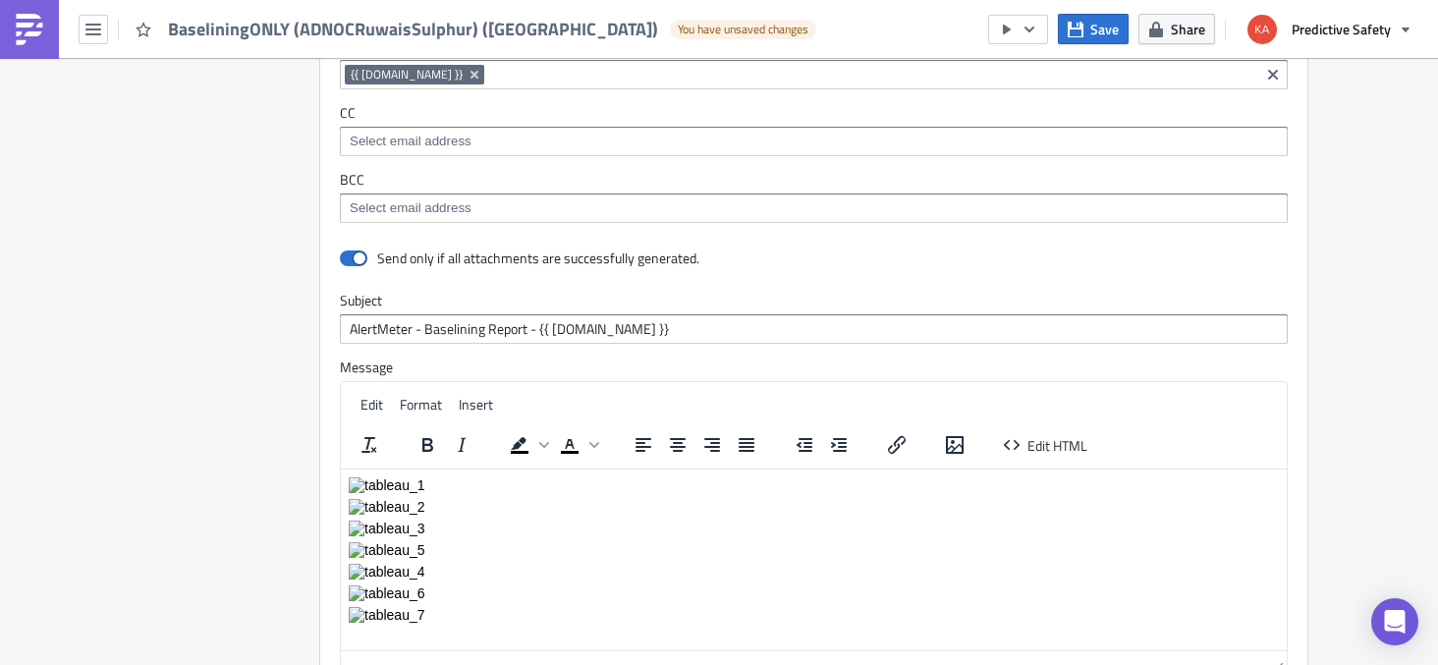
scroll to position [4209, 0]
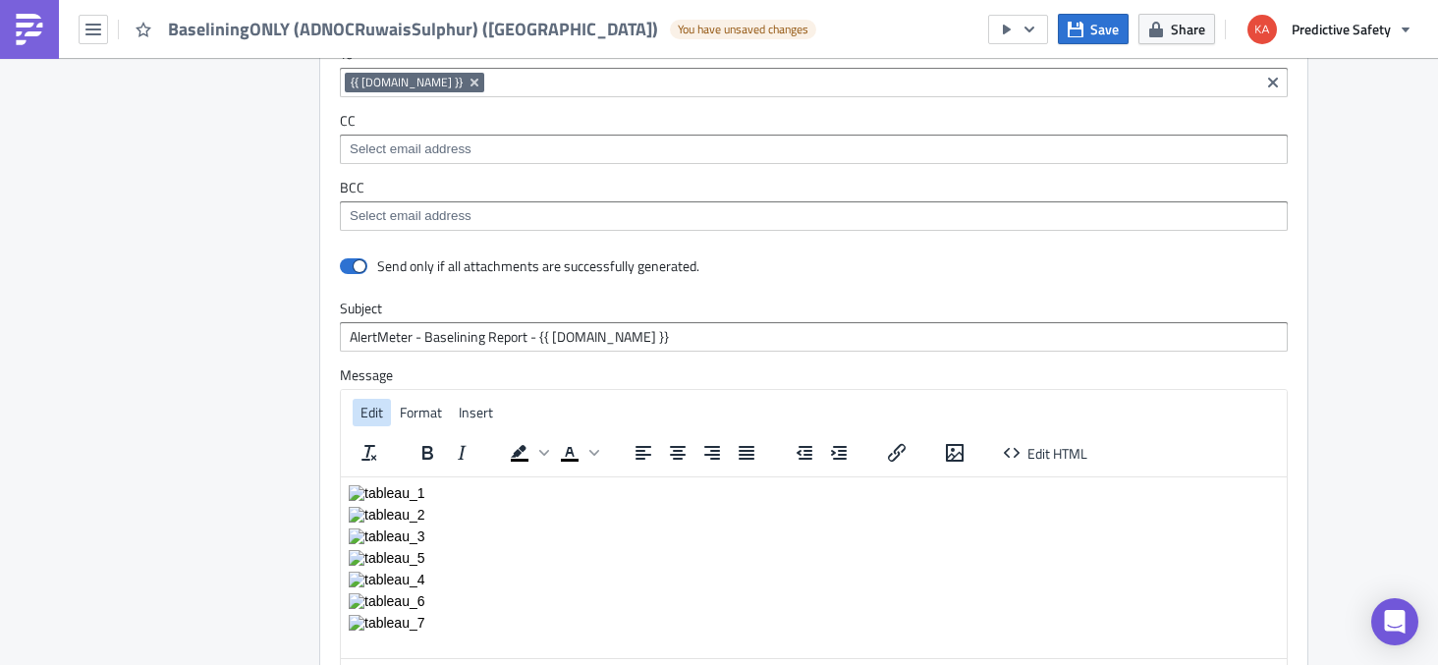
click at [374, 418] on span "Edit" at bounding box center [372, 412] width 23 height 21
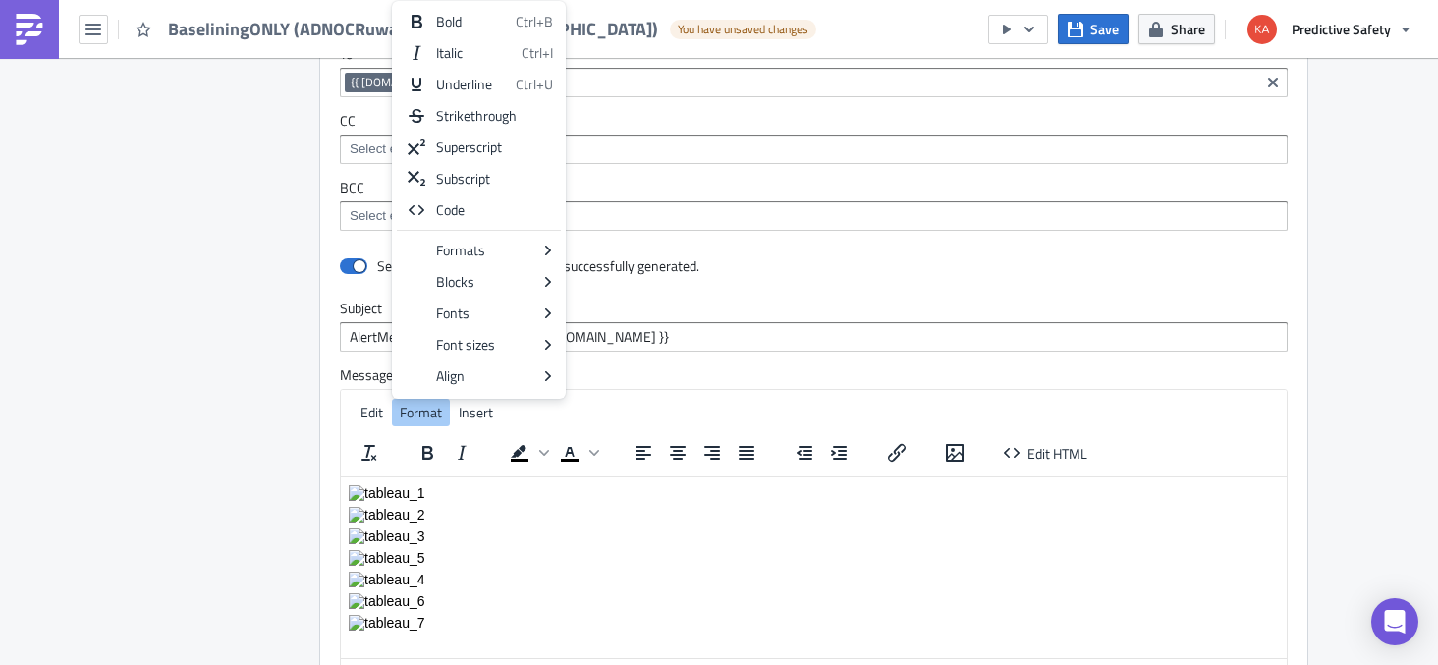
scroll to position [141, 0]
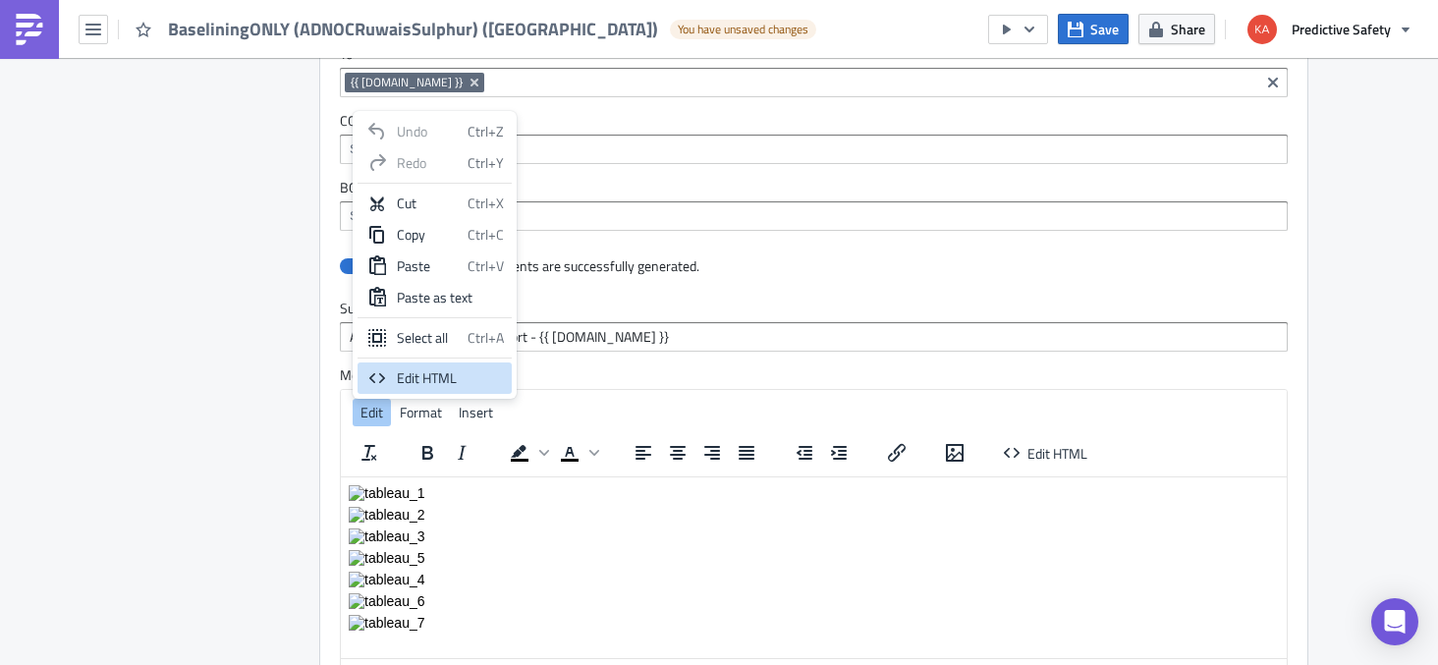
click at [391, 370] on div "Edit HTML" at bounding box center [435, 378] width 154 height 31
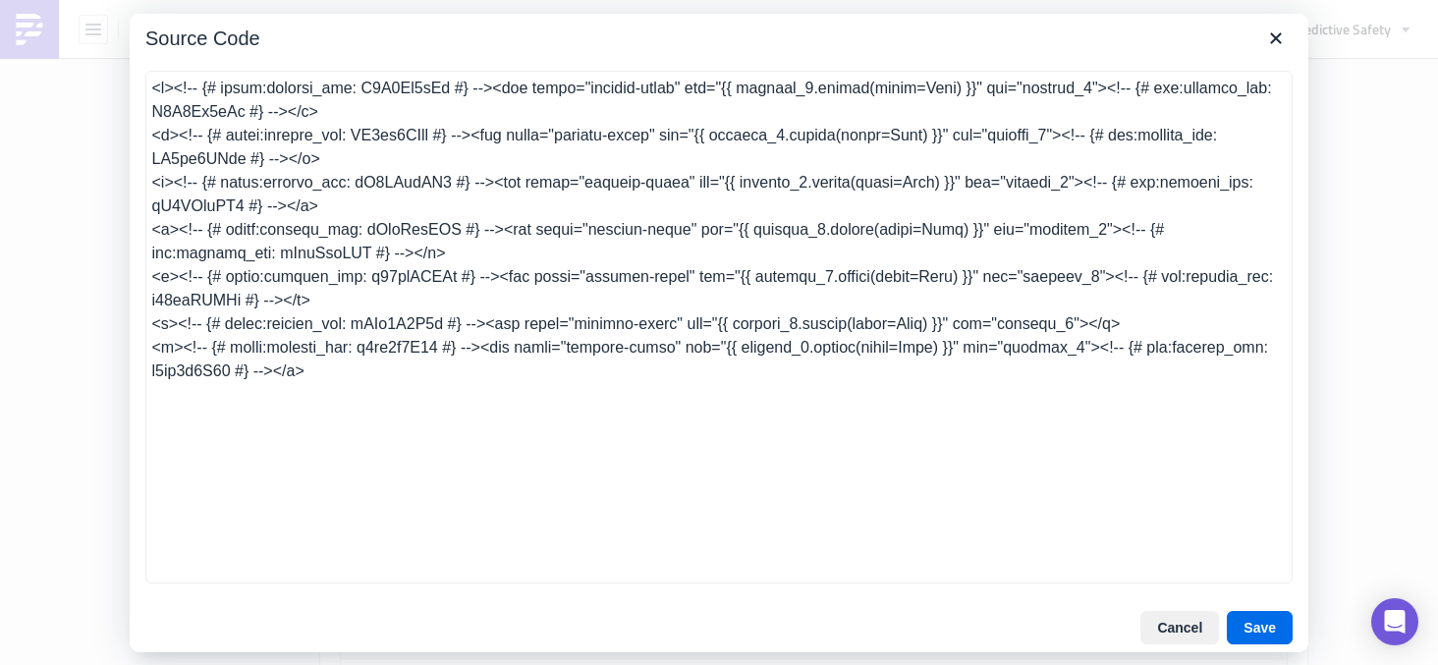
drag, startPoint x: 378, startPoint y: 384, endPoint x: 124, endPoint y: 78, distance: 398.4
click at [145, 73] on textarea at bounding box center [719, 327] width 1148 height 513
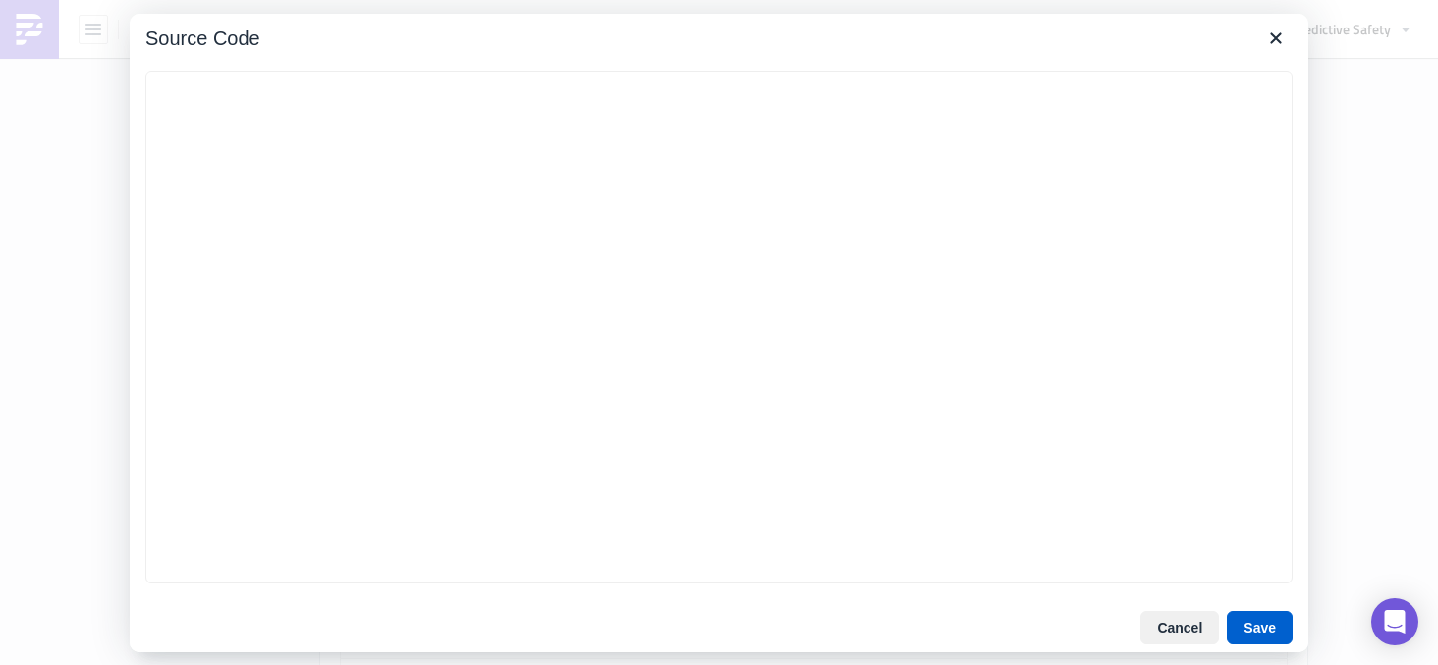
click at [1270, 628] on button "Save" at bounding box center [1260, 627] width 66 height 33
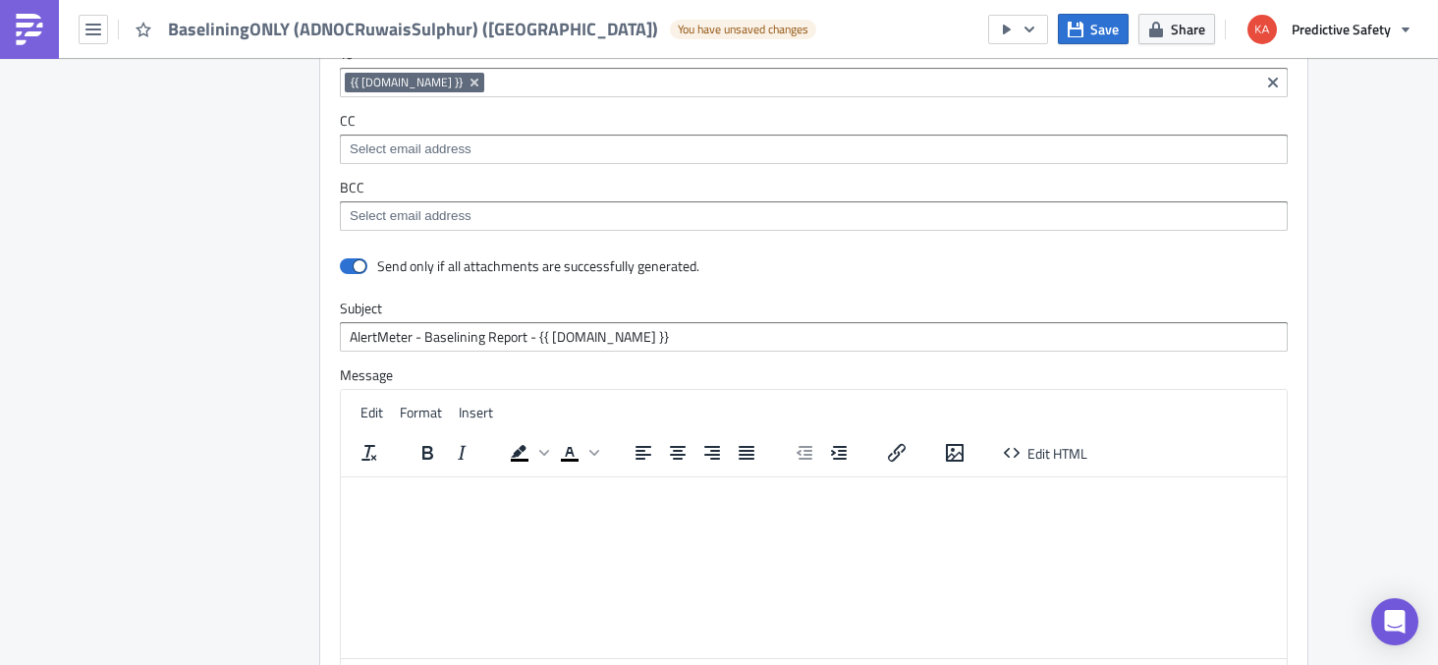
click at [621, 508] on html at bounding box center [814, 492] width 946 height 31
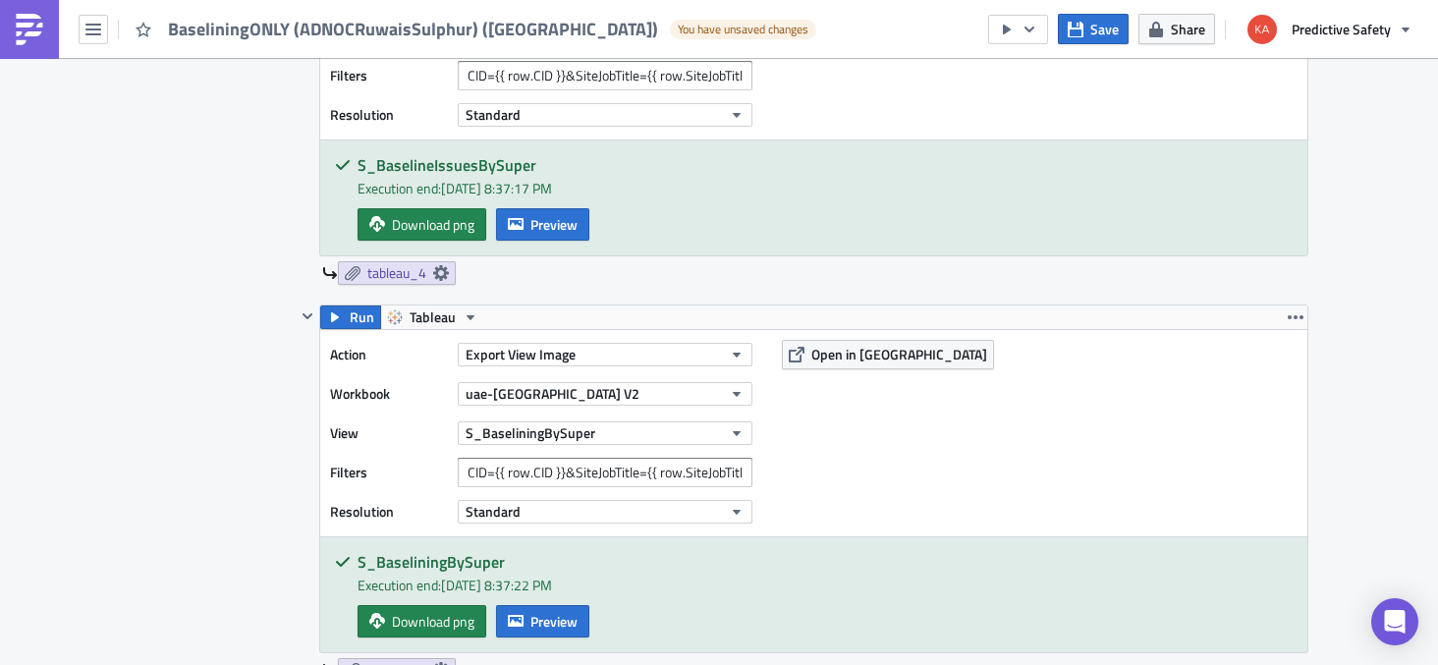
scroll to position [2352, 0]
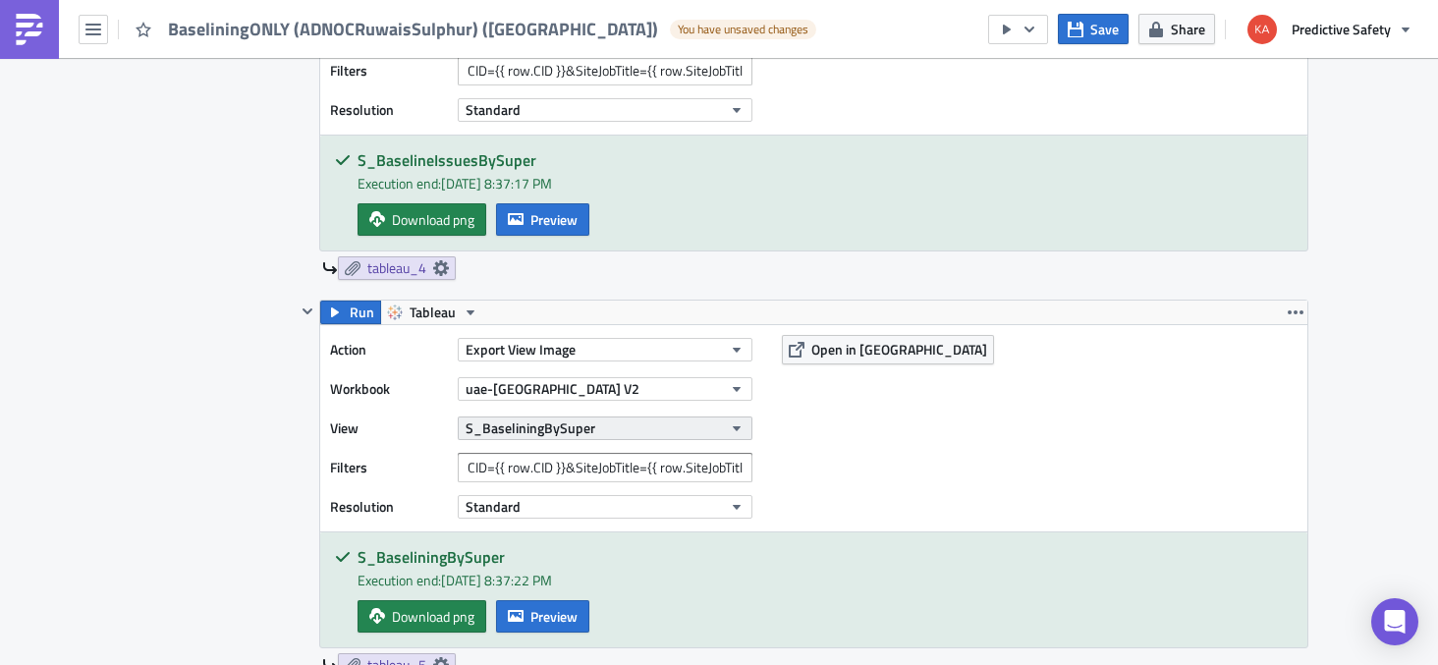
click at [738, 425] on icon "button" at bounding box center [737, 429] width 16 height 16
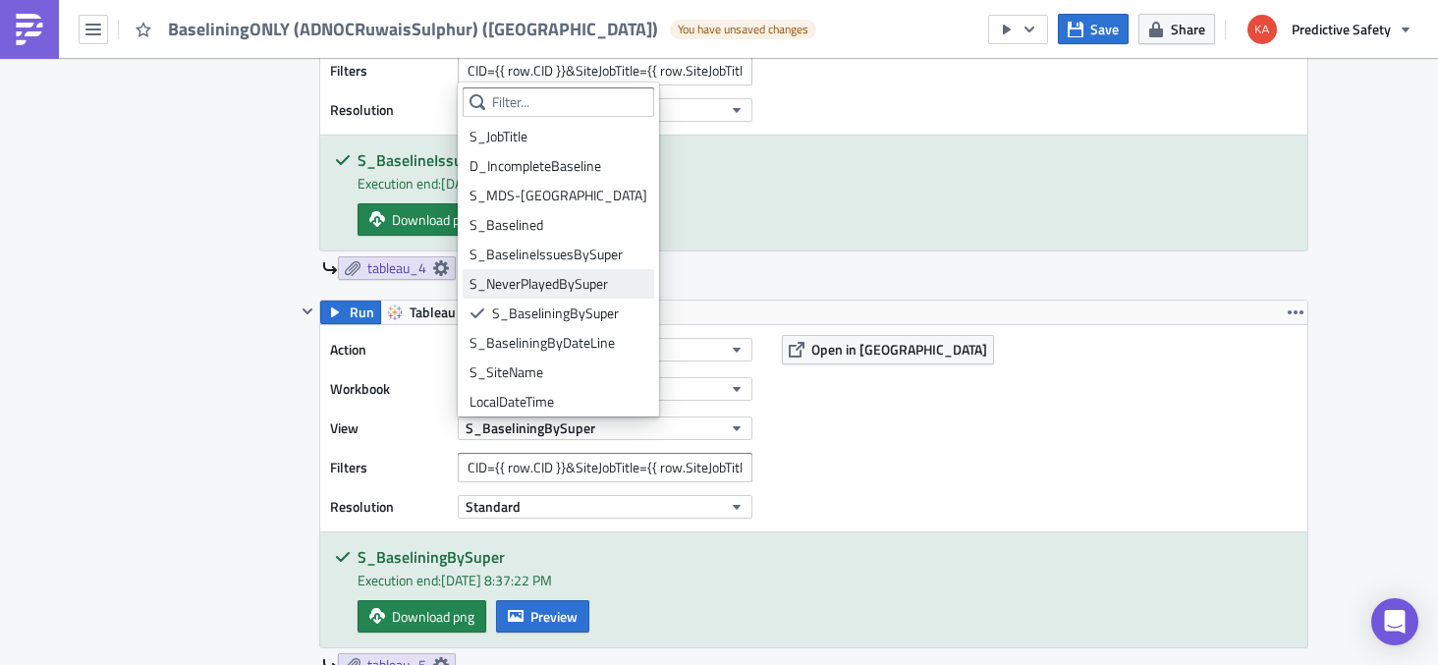
click at [547, 282] on div "S_NeverPlayedBySuper" at bounding box center [559, 284] width 178 height 20
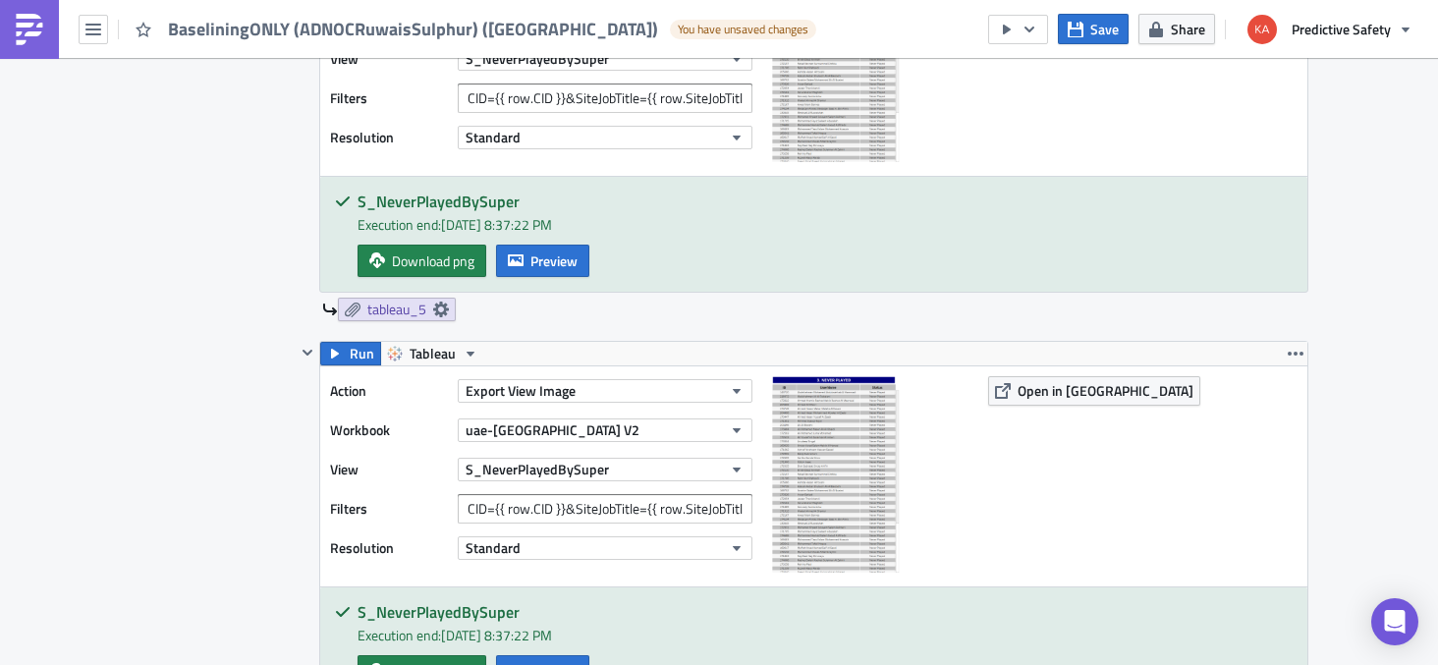
scroll to position [2723, 0]
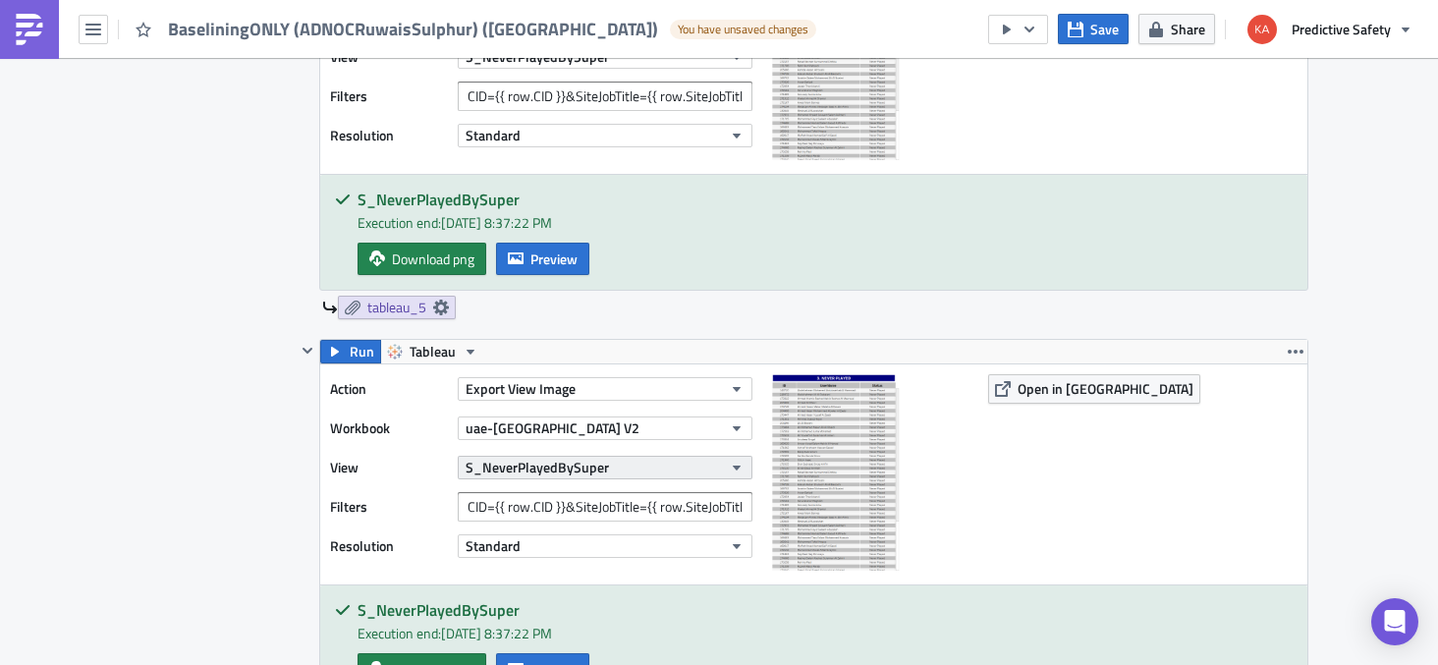
click at [737, 466] on icon "button" at bounding box center [737, 468] width 8 height 5
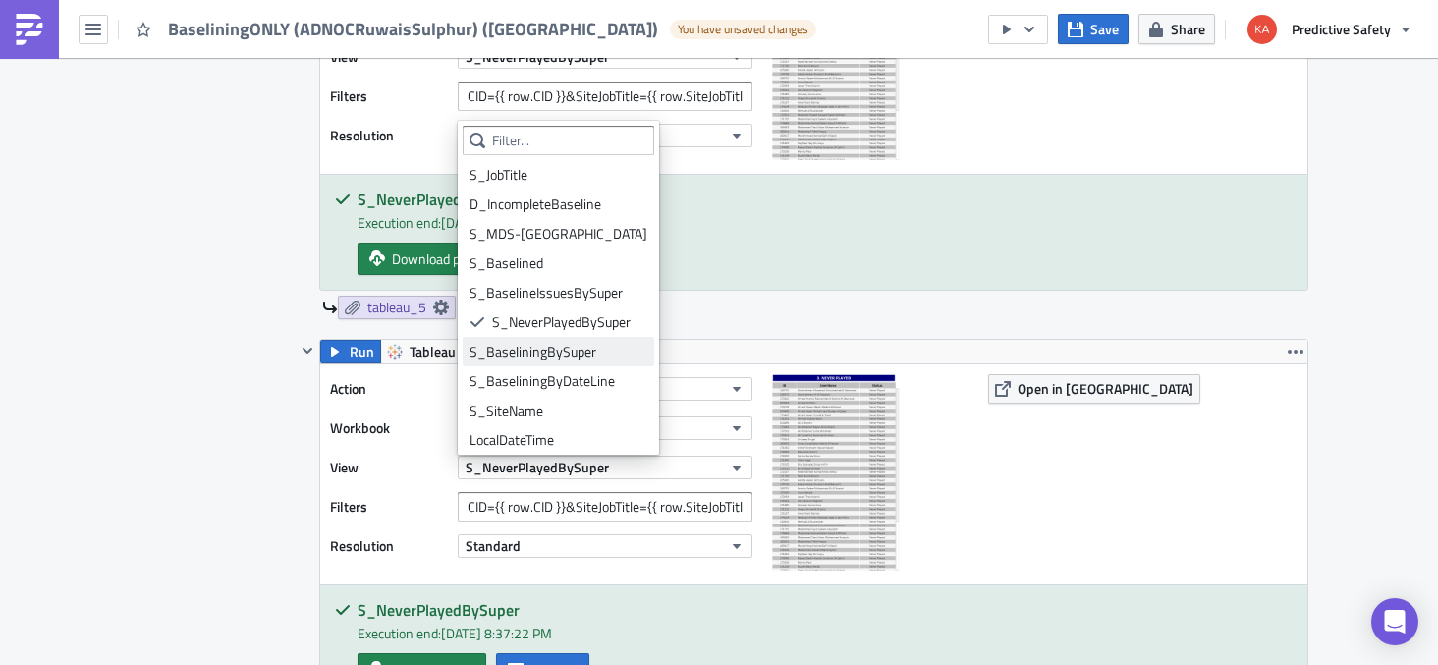
click at [533, 355] on div "S_BaseliningBySuper" at bounding box center [559, 352] width 178 height 20
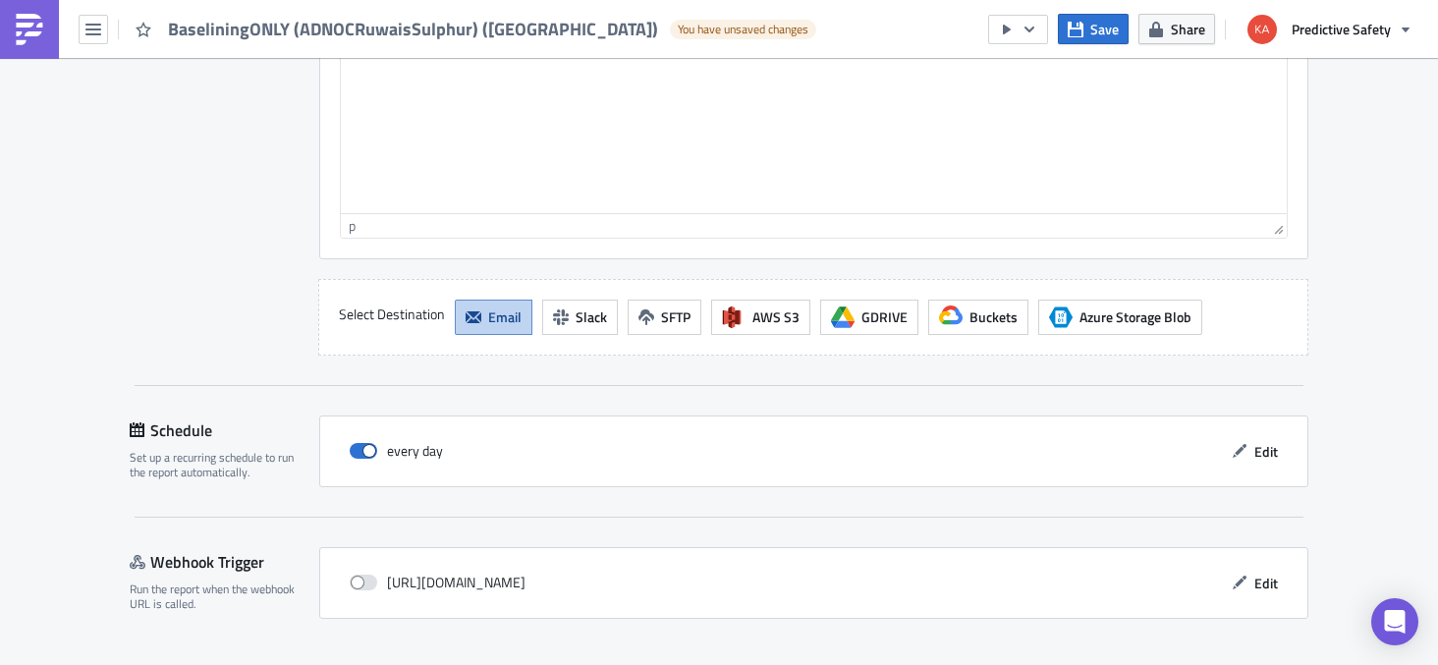
scroll to position [4731, 0]
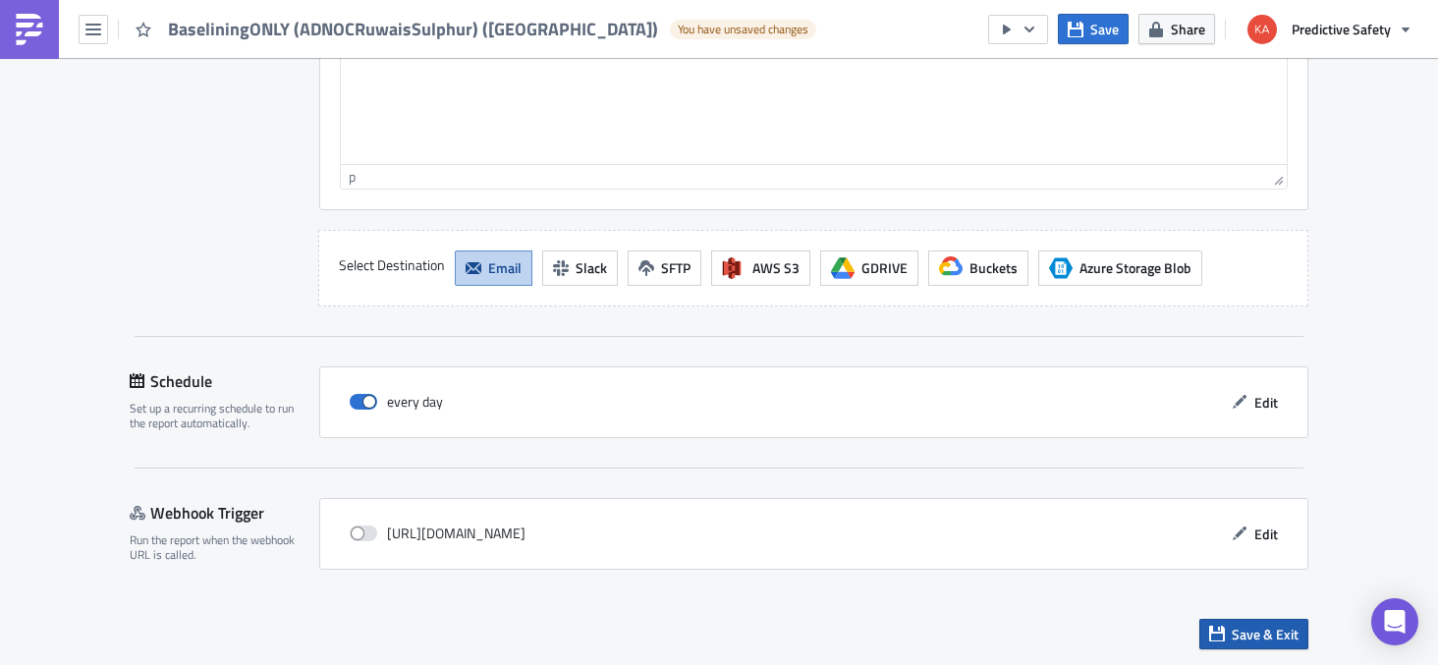
click at [1249, 635] on span "Save & Exit" at bounding box center [1265, 634] width 67 height 21
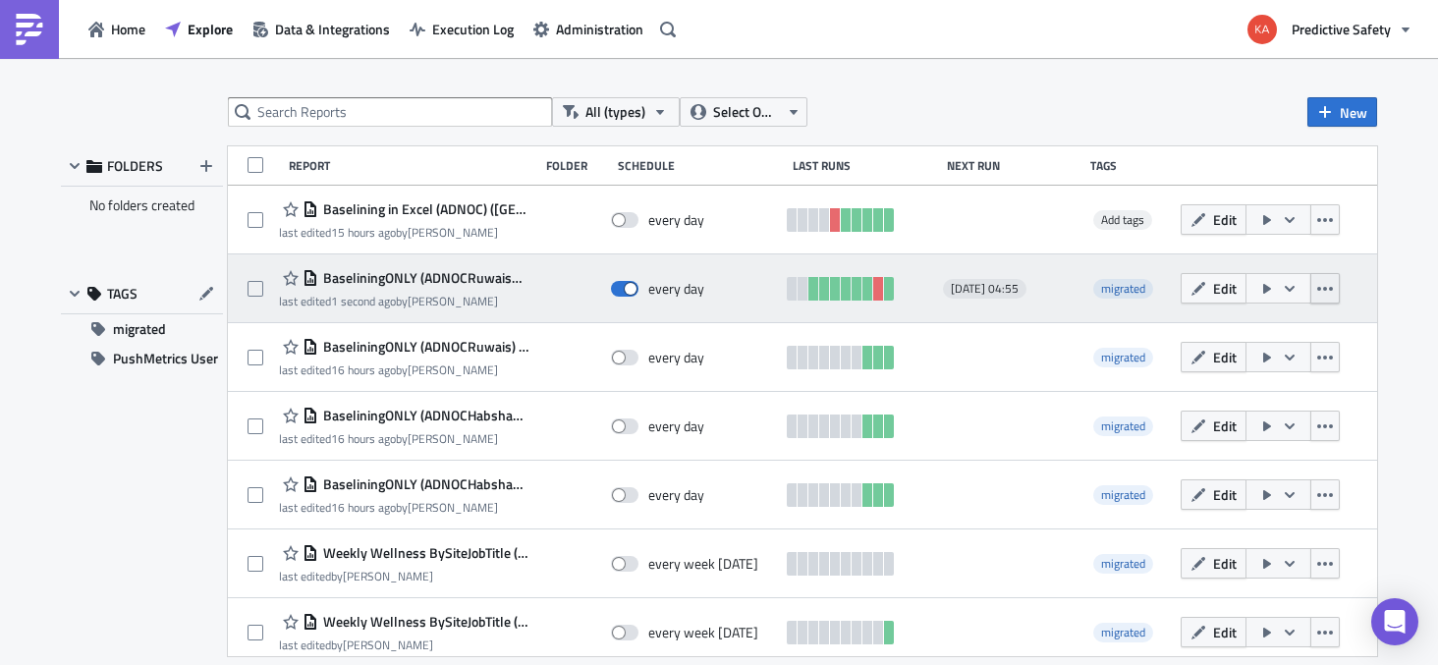
click at [1333, 287] on icon "button" at bounding box center [1326, 289] width 16 height 16
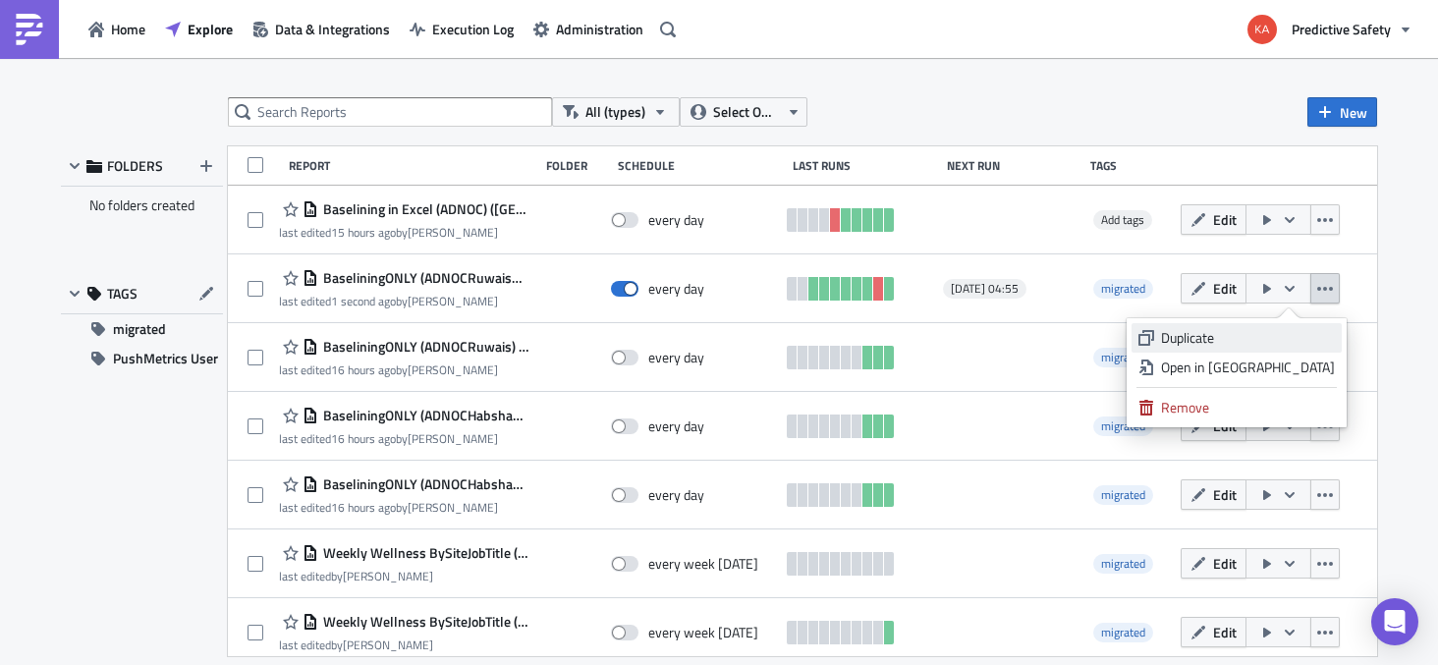
click at [1255, 337] on div "Duplicate" at bounding box center [1248, 338] width 174 height 20
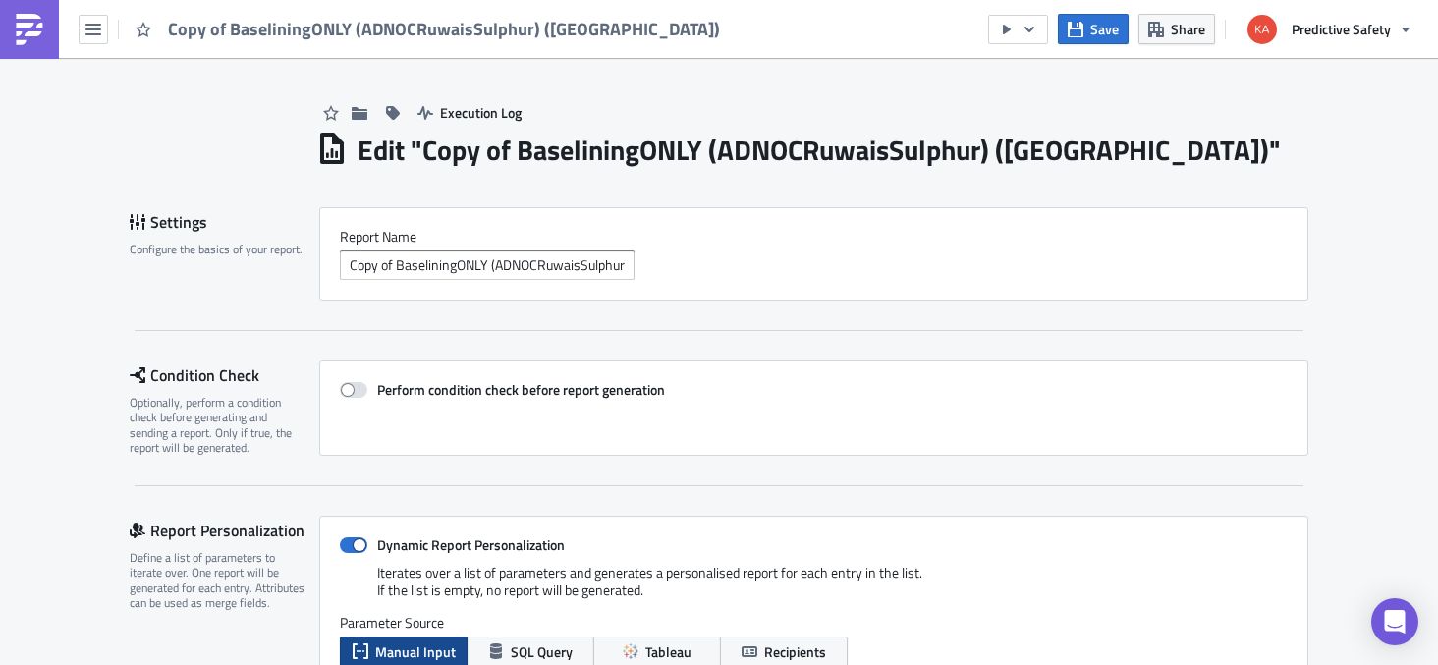
click at [509, 149] on h1 "Edit " Copy of BaseliningONLY (ADNOCRuwaisSulphur) (uae) "" at bounding box center [820, 150] width 924 height 35
drag, startPoint x: 395, startPoint y: 266, endPoint x: 306, endPoint y: 292, distance: 93.0
click at [340, 276] on input "Copy of BaseliningONLY (ADNOCRuwaisSulphur) (uae)" at bounding box center [487, 265] width 295 height 29
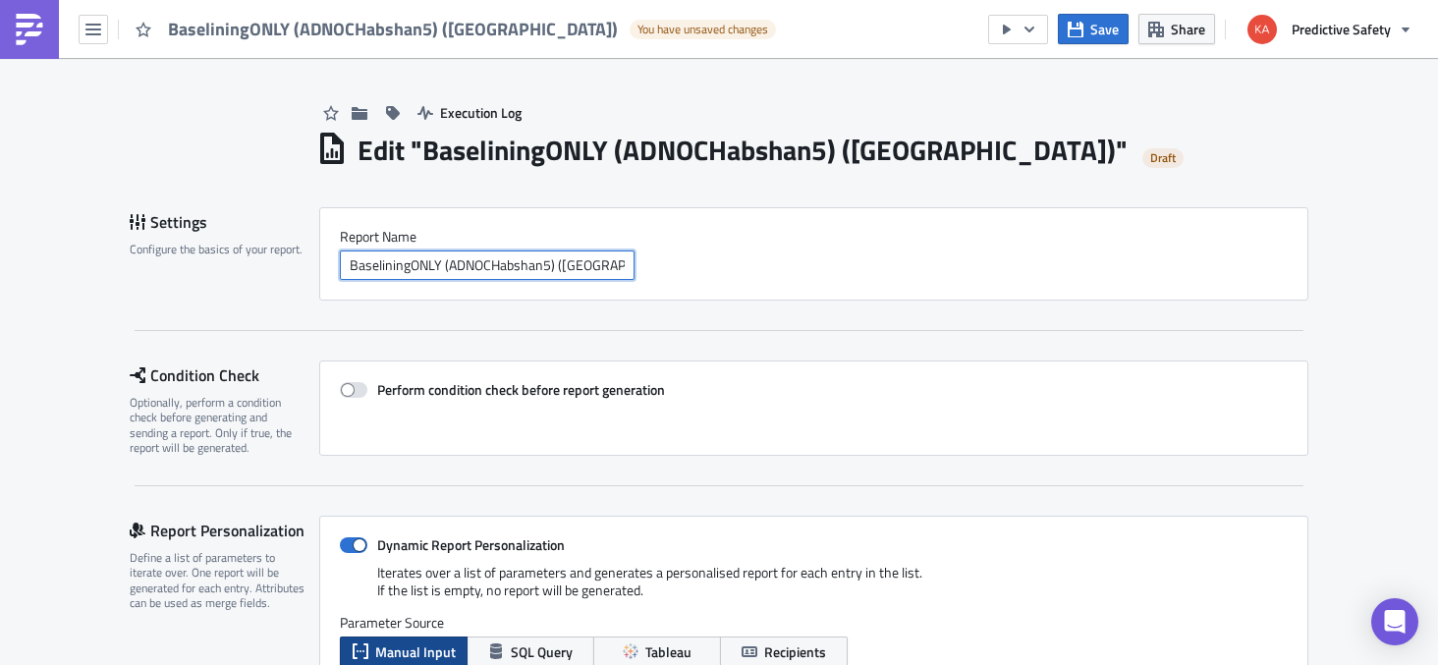
type input "BaseliningONLY (ADNOCHabshan5) ([GEOGRAPHIC_DATA])"
click at [759, 261] on div "BaseliningONLY (ADNOCHabshan5) ([GEOGRAPHIC_DATA])" at bounding box center [814, 265] width 948 height 29
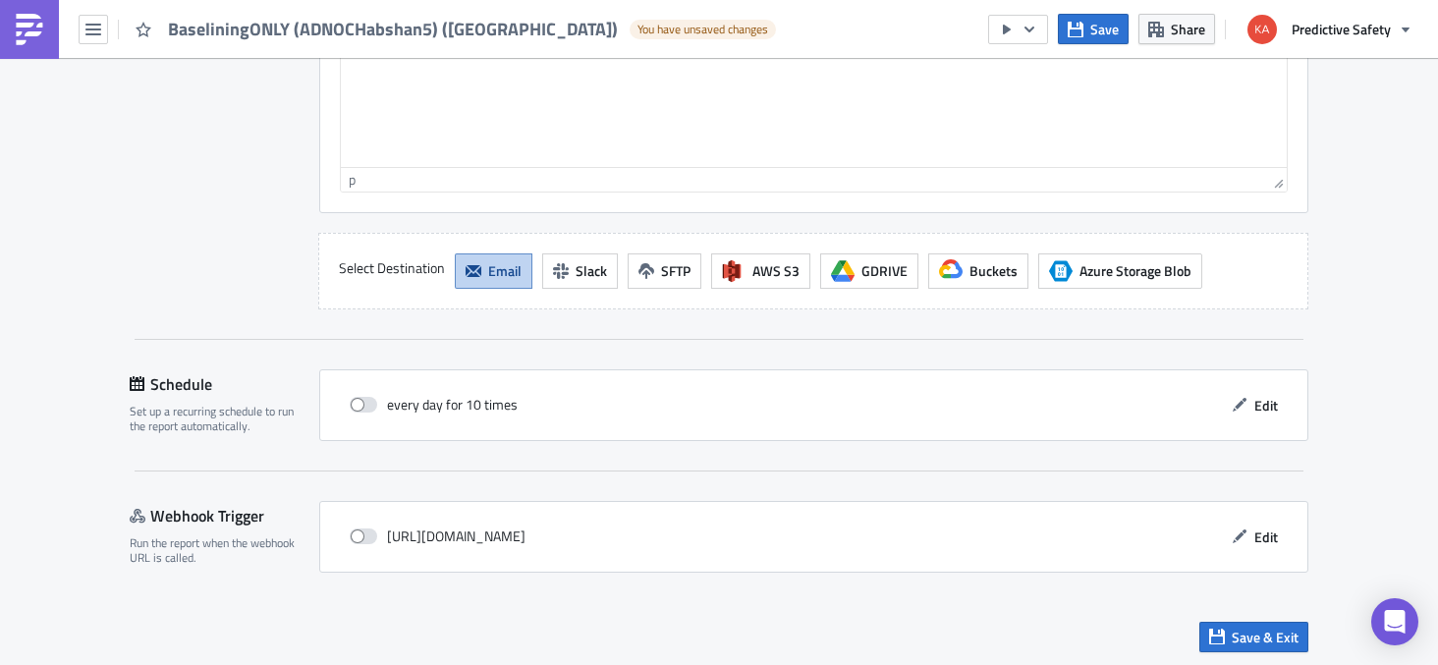
scroll to position [3893, 0]
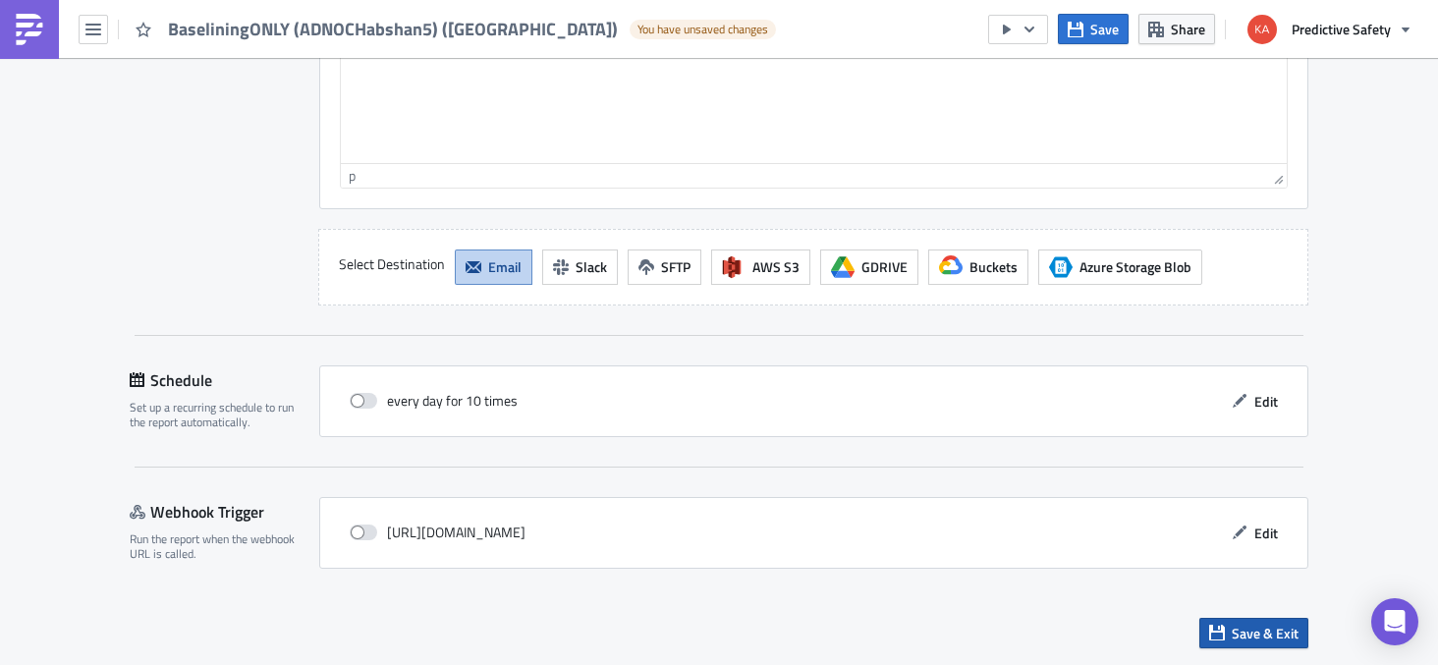
click at [1265, 637] on span "Save & Exit" at bounding box center [1265, 633] width 67 height 21
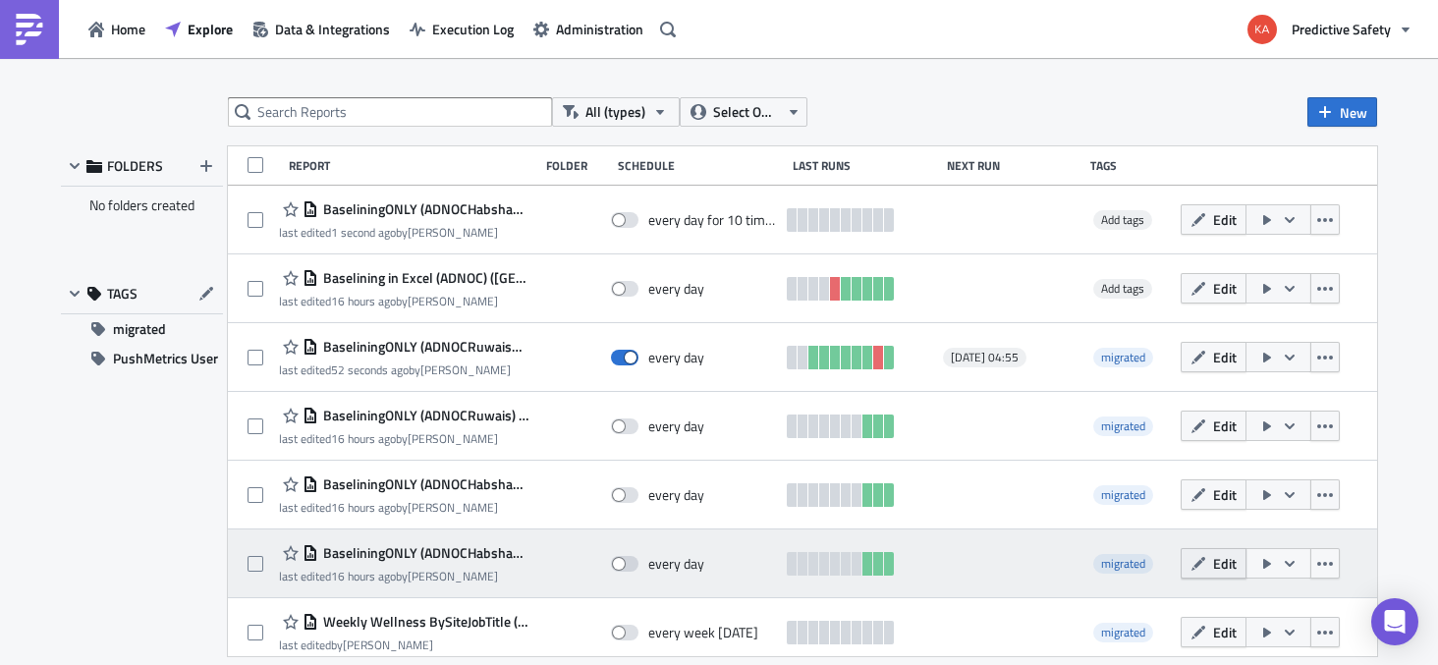
click at [1226, 564] on span "Edit" at bounding box center [1225, 563] width 24 height 21
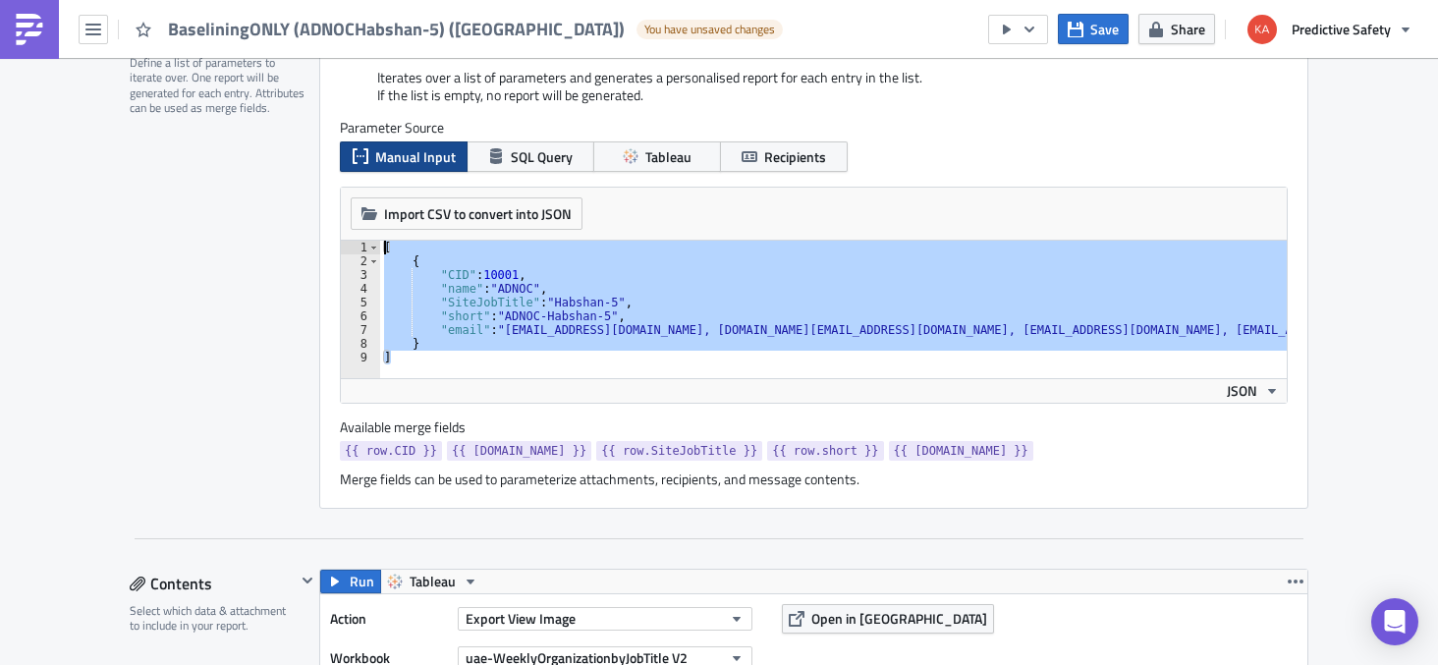
drag, startPoint x: 397, startPoint y: 356, endPoint x: 354, endPoint y: 250, distance: 114.6
click at [380, 250] on div "[ { "CID" : 10001 , "name" : "ADNOC" , "SiteJobTitle" : "Habshan-5" , "short" :…" at bounding box center [833, 310] width 907 height 138
type textarea "[ {"
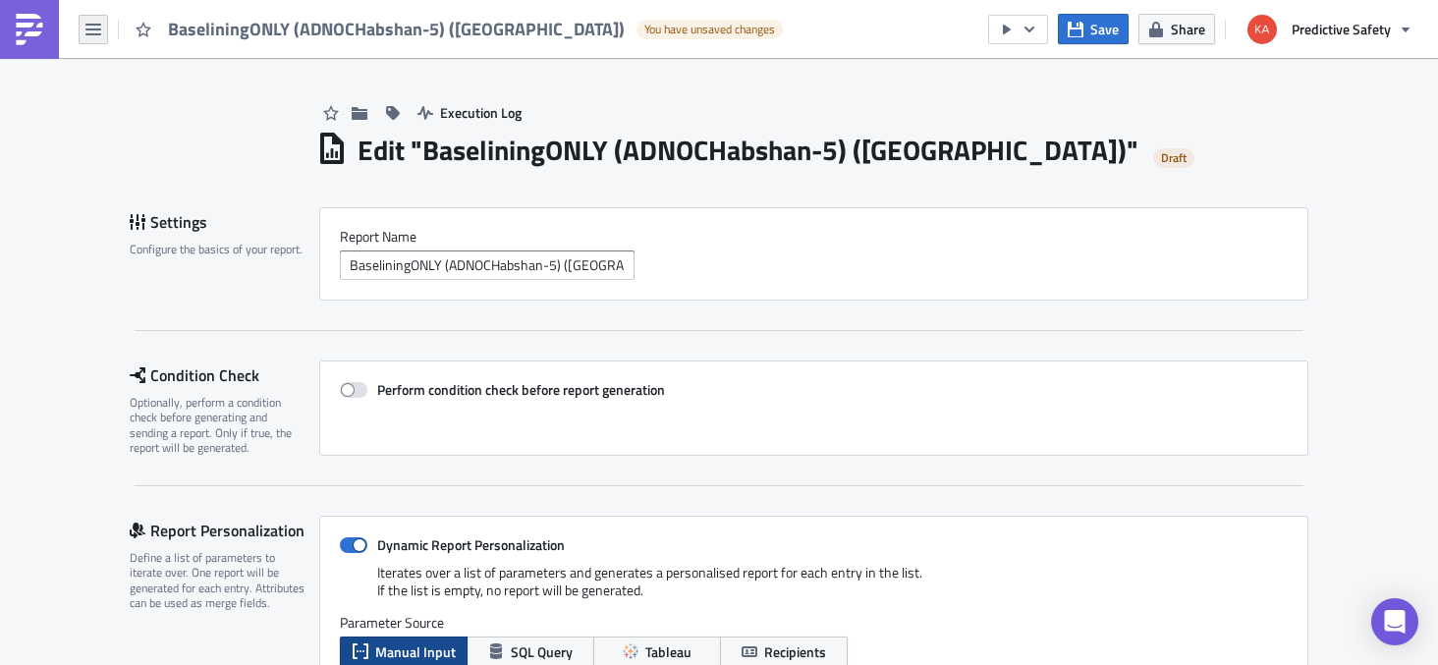
click at [95, 28] on icon "button" at bounding box center [93, 30] width 16 height 12
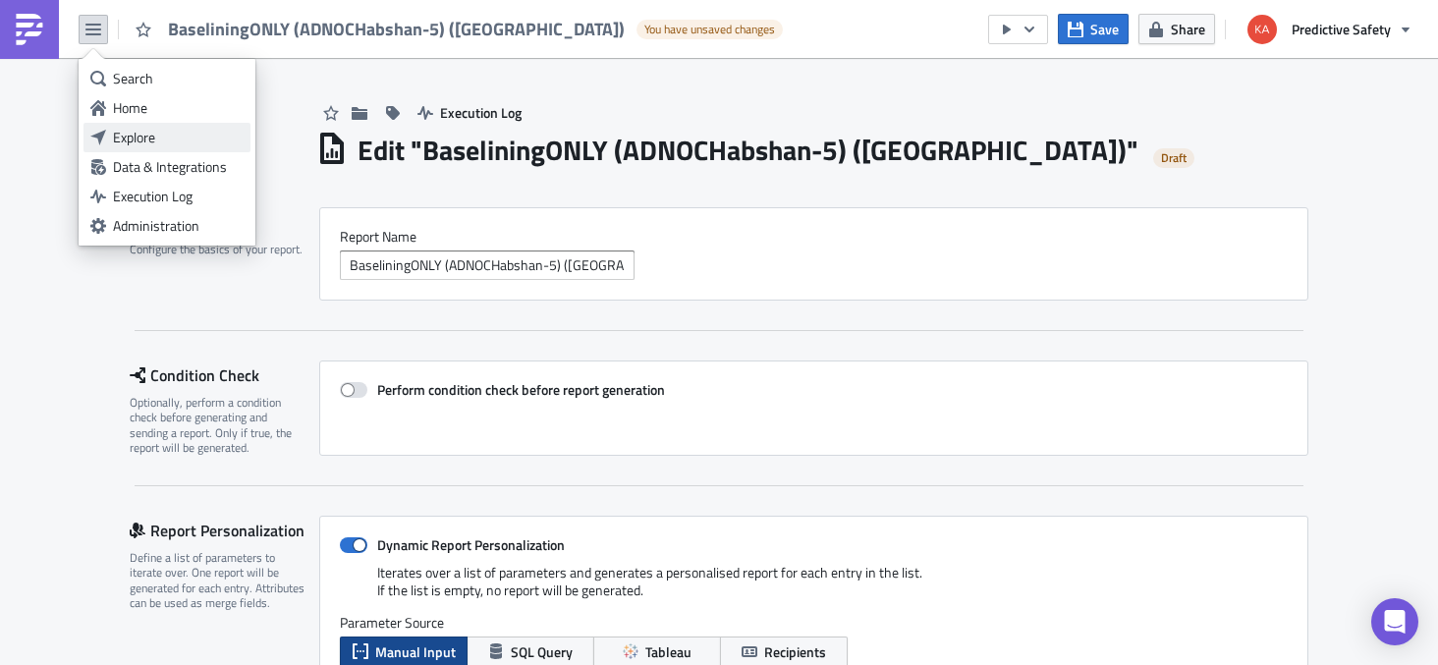
click at [136, 136] on div "Explore" at bounding box center [178, 138] width 131 height 20
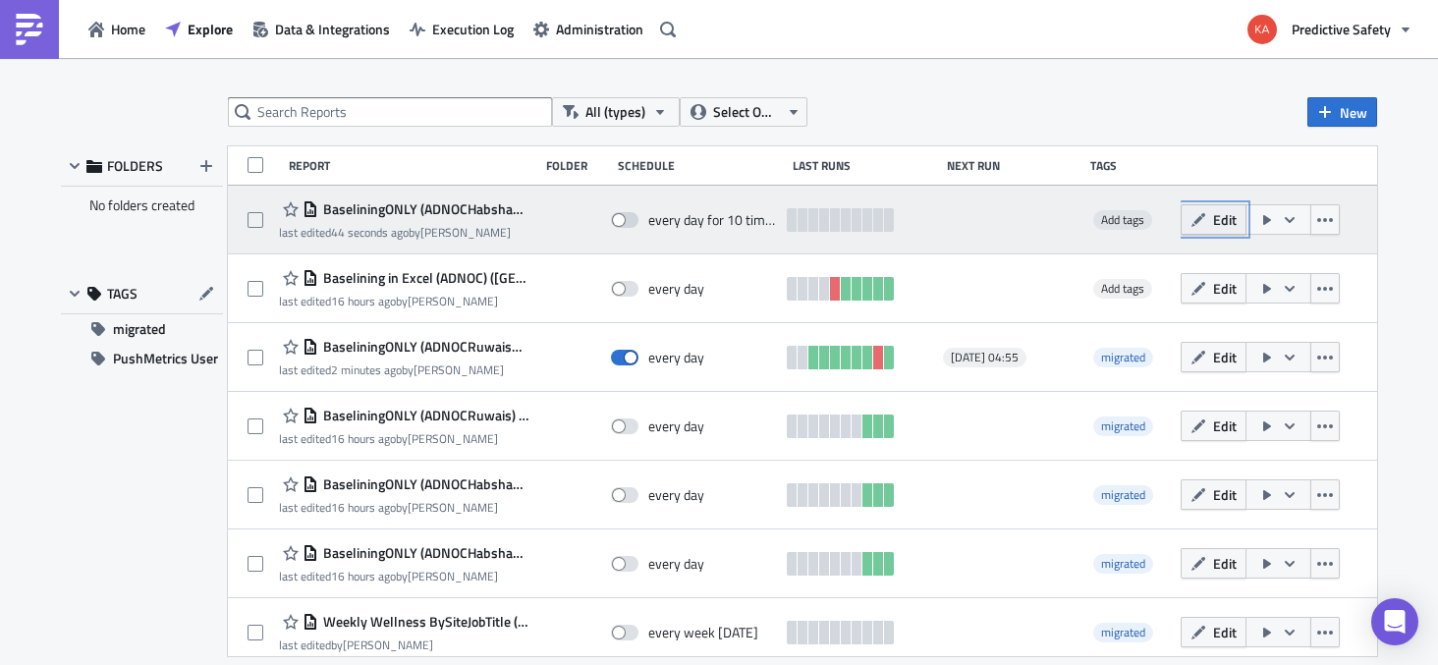
click at [1222, 217] on span "Edit" at bounding box center [1225, 219] width 24 height 21
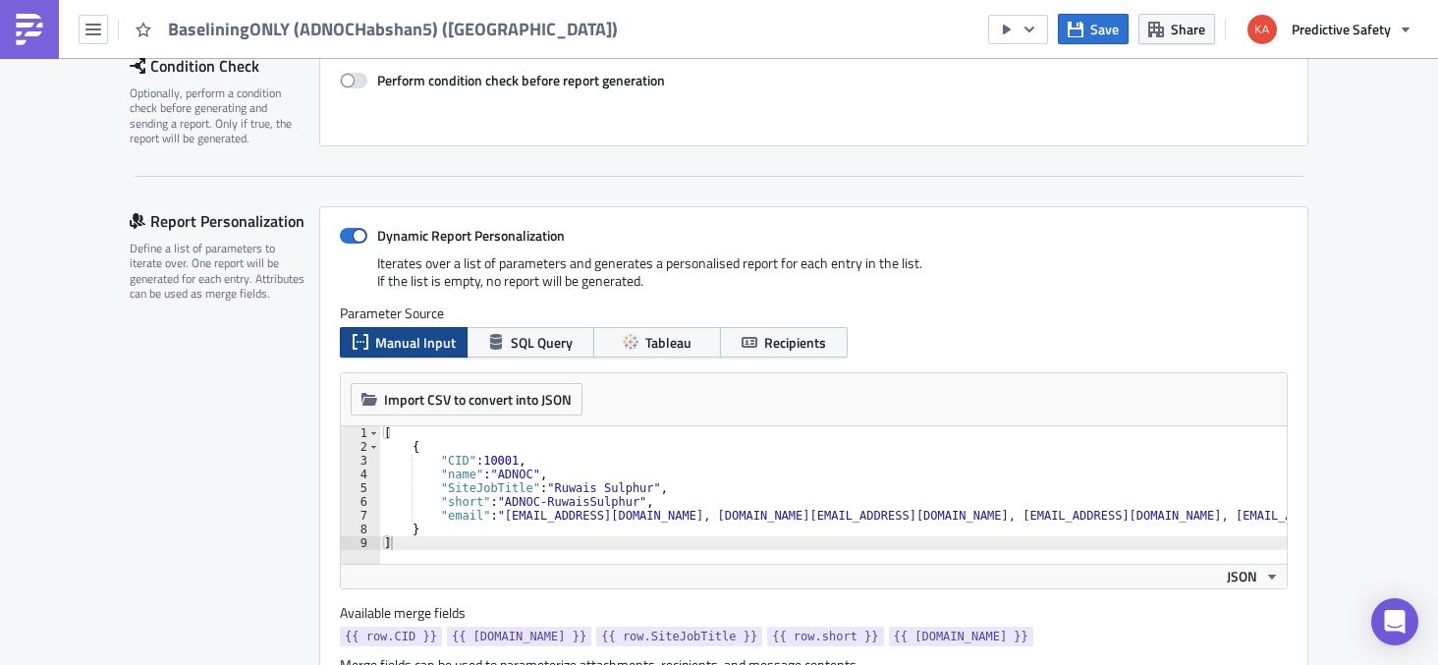
scroll to position [371, 0]
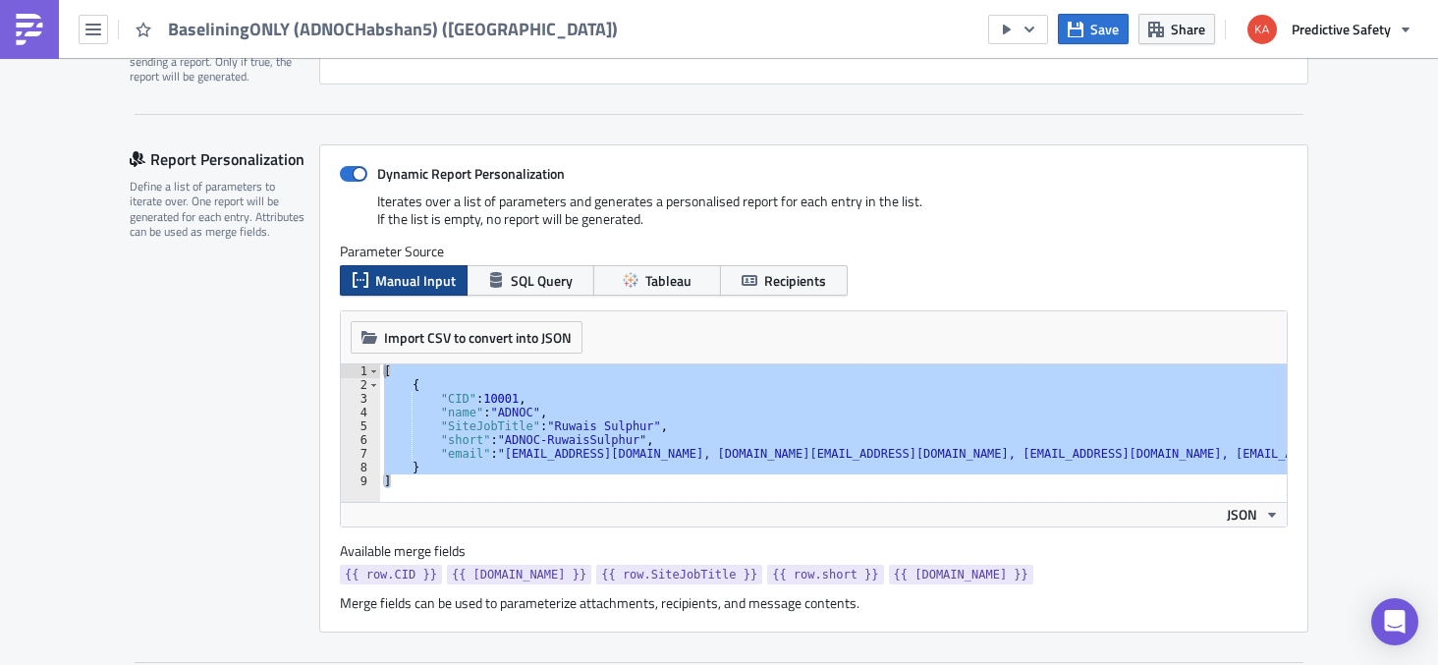
drag, startPoint x: 404, startPoint y: 482, endPoint x: 361, endPoint y: 359, distance: 131.1
click at [361, 365] on div "1 2 3 4 5 6 7 8 9 [ { "CID" : 10001 , "name" : "ADNOC" , "SiteJobTitle" : "Ruwa…" at bounding box center [814, 434] width 946 height 138
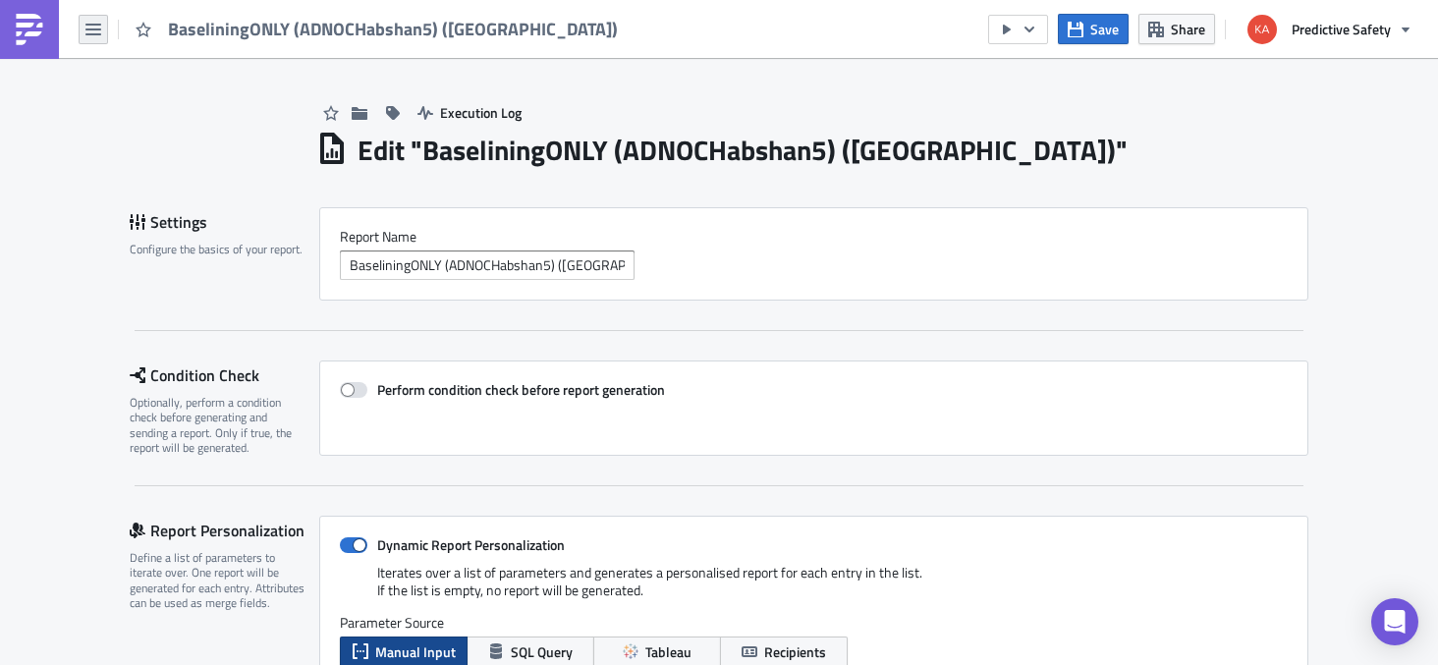
click at [96, 21] on button "button" at bounding box center [93, 29] width 29 height 29
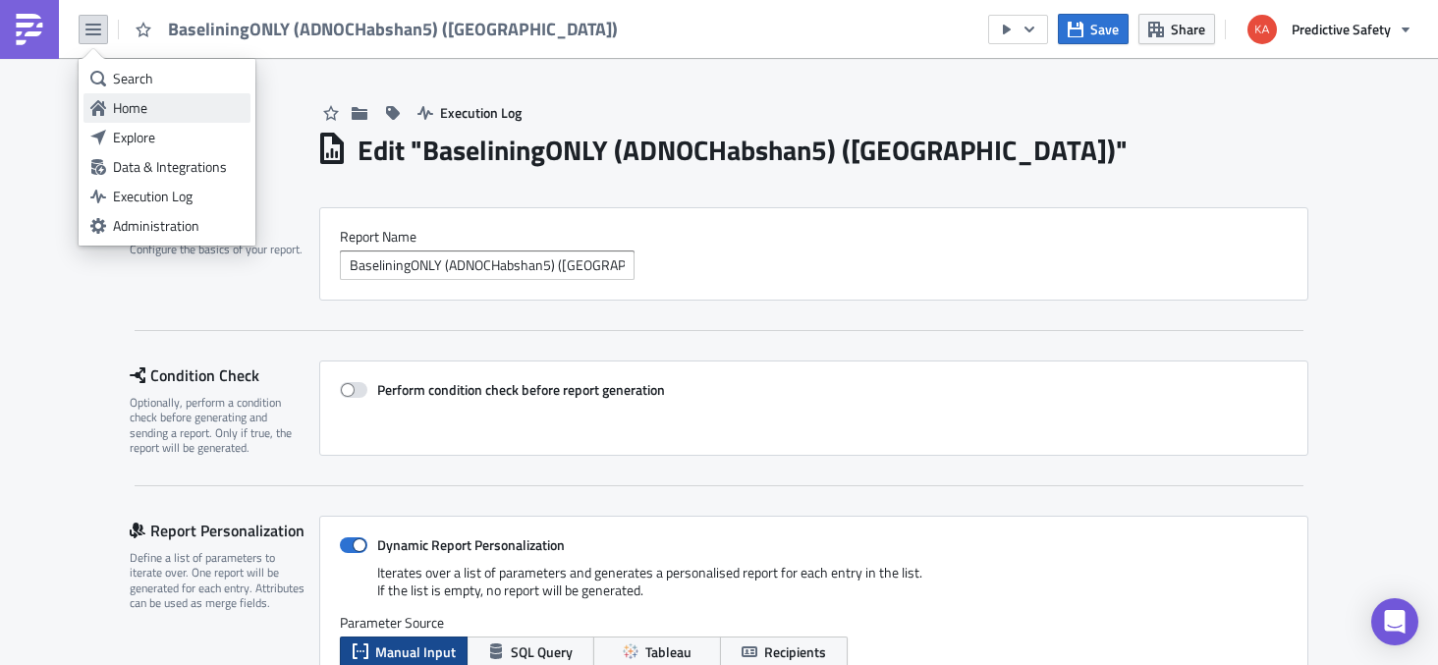
click at [167, 109] on div "Home" at bounding box center [178, 108] width 131 height 20
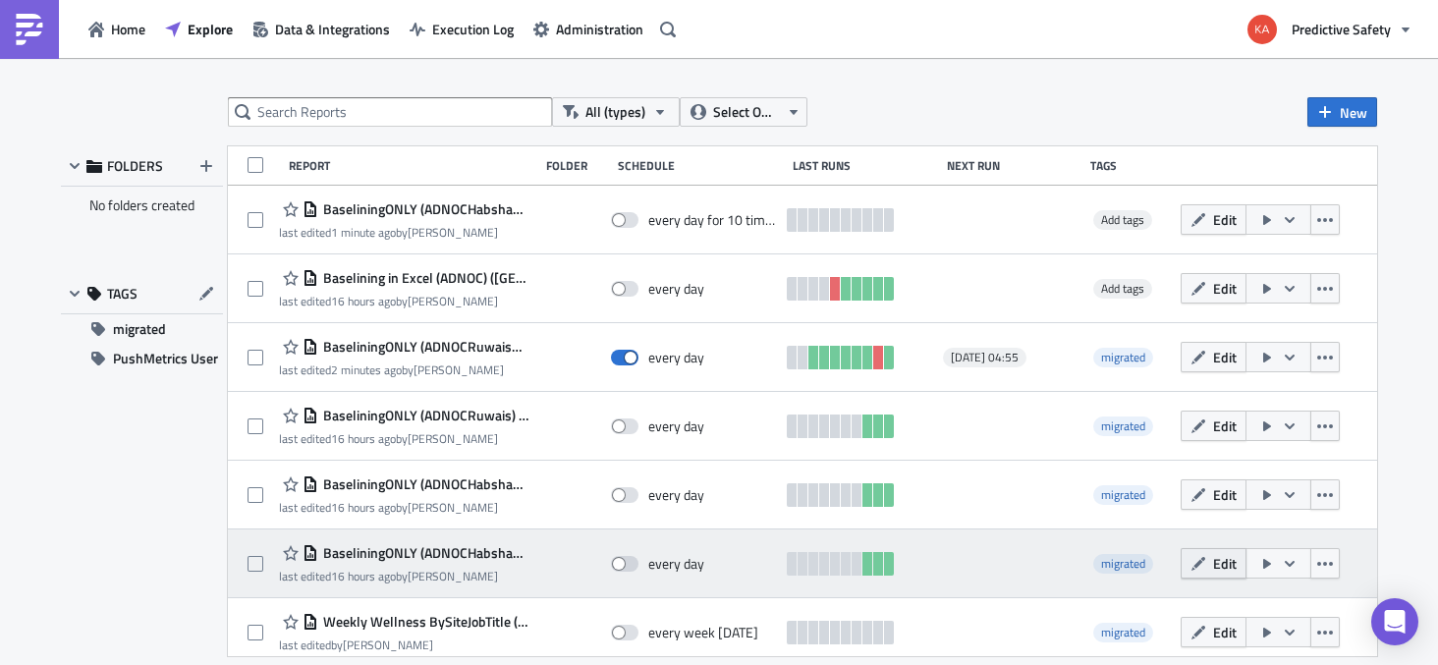
click at [1231, 561] on span "Edit" at bounding box center [1225, 563] width 24 height 21
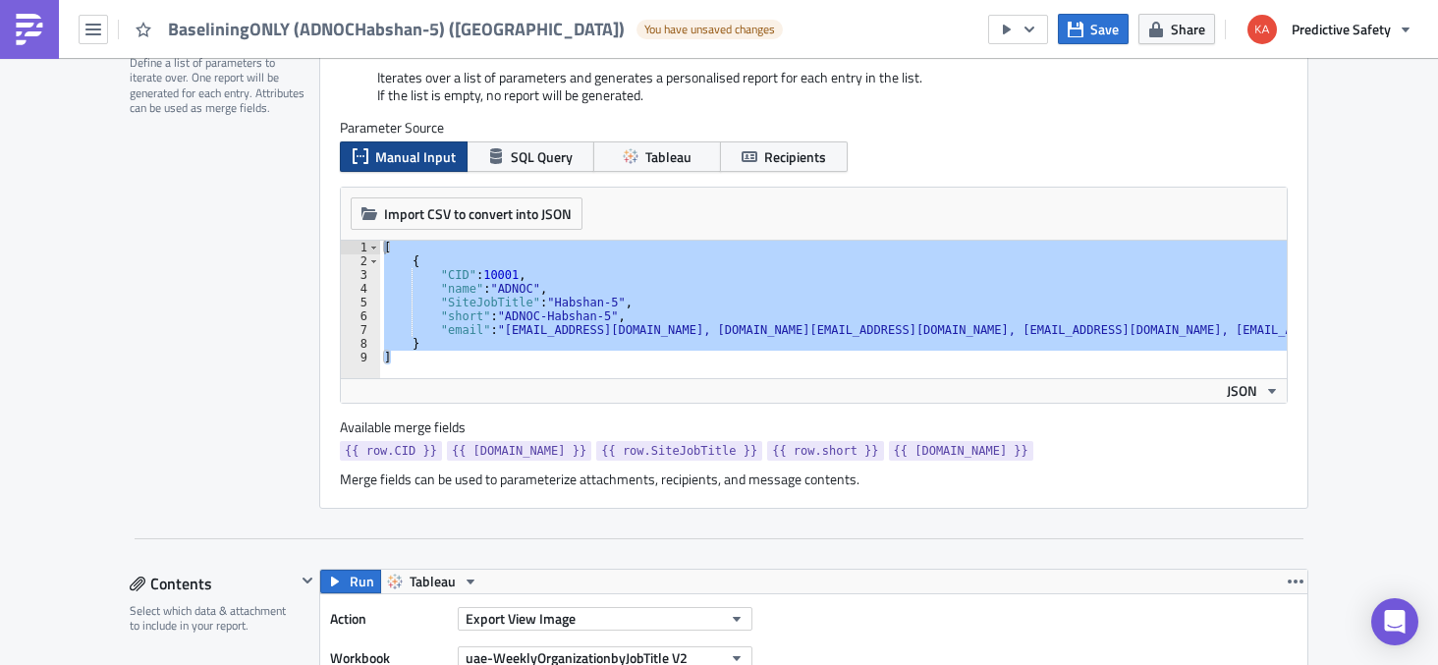
drag, startPoint x: 398, startPoint y: 359, endPoint x: 351, endPoint y: 249, distance: 119.7
click at [351, 249] on div "1 2 3 4 5 6 7 8 9 [ { "CID" : 10001 , "name" : "ADNOC" , "SiteJobTitle" : "Habs…" at bounding box center [814, 310] width 946 height 138
click at [103, 34] on button "button" at bounding box center [93, 29] width 29 height 29
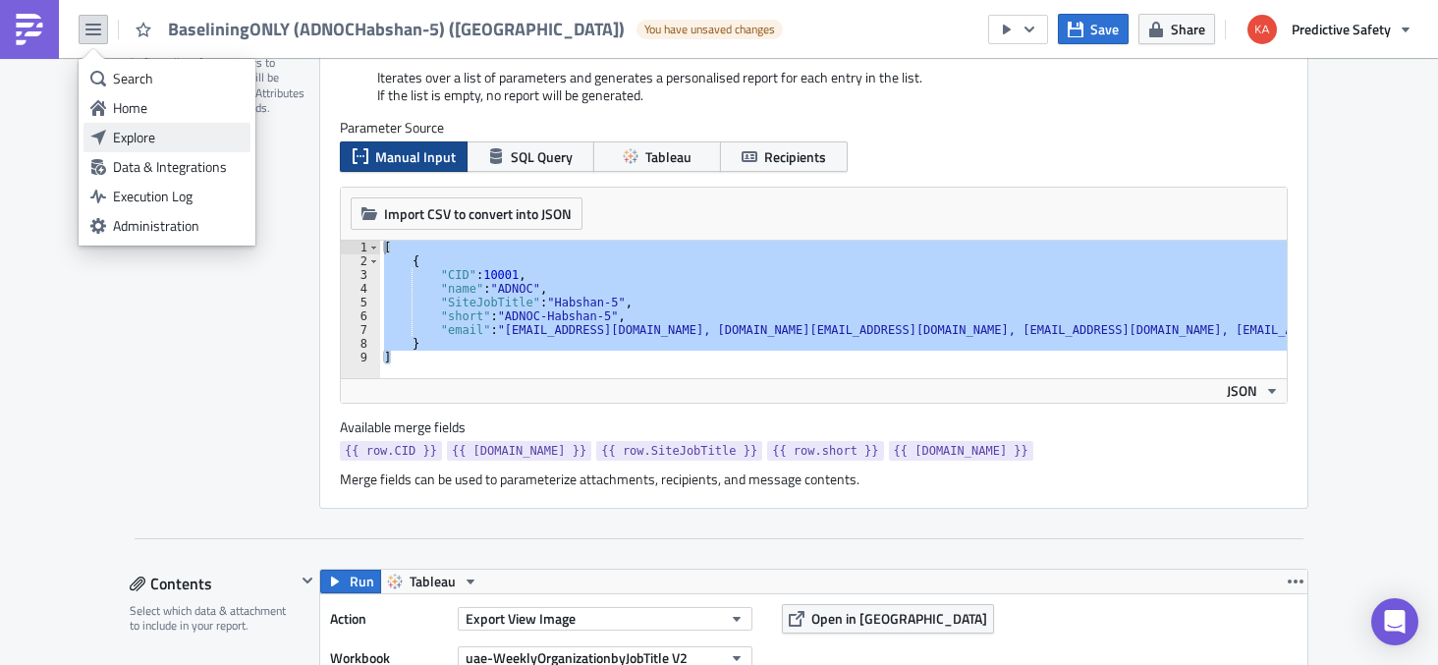
click at [130, 137] on div "Explore" at bounding box center [178, 138] width 131 height 20
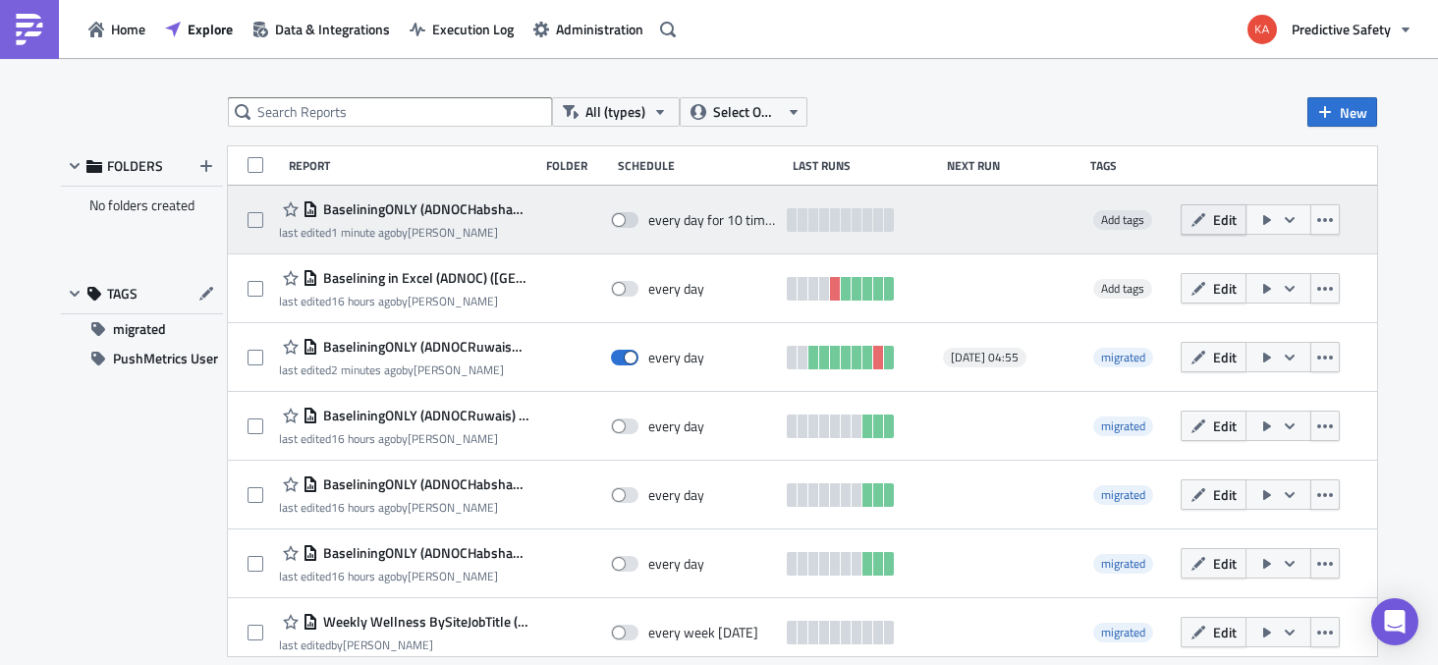
click at [1225, 215] on span "Edit" at bounding box center [1225, 219] width 24 height 21
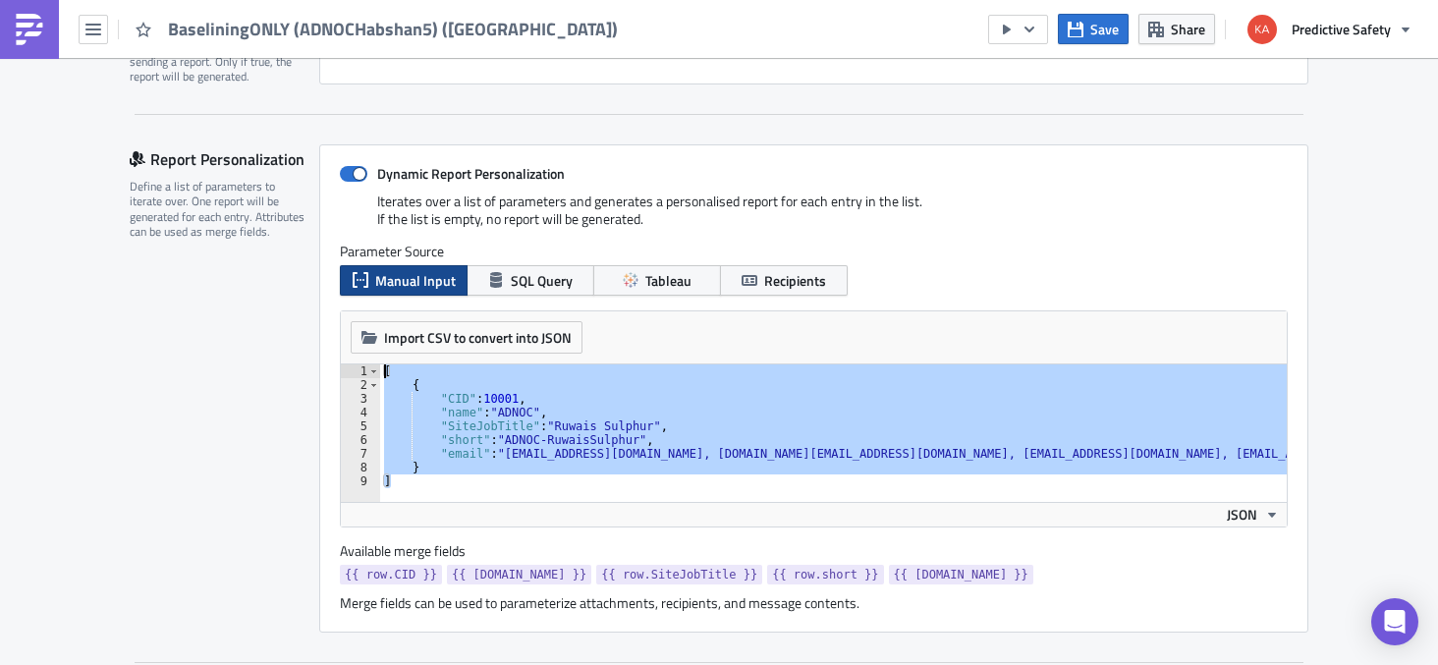
drag, startPoint x: 398, startPoint y: 480, endPoint x: 369, endPoint y: 365, distance: 119.4
click at [380, 365] on div "[ { "CID" : 10001 , "name" : "ADNOC" , "SiteJobTitle" : "Ruwais Sulphur" , "sho…" at bounding box center [833, 434] width 907 height 138
paste textarea "]"
type textarea "]"
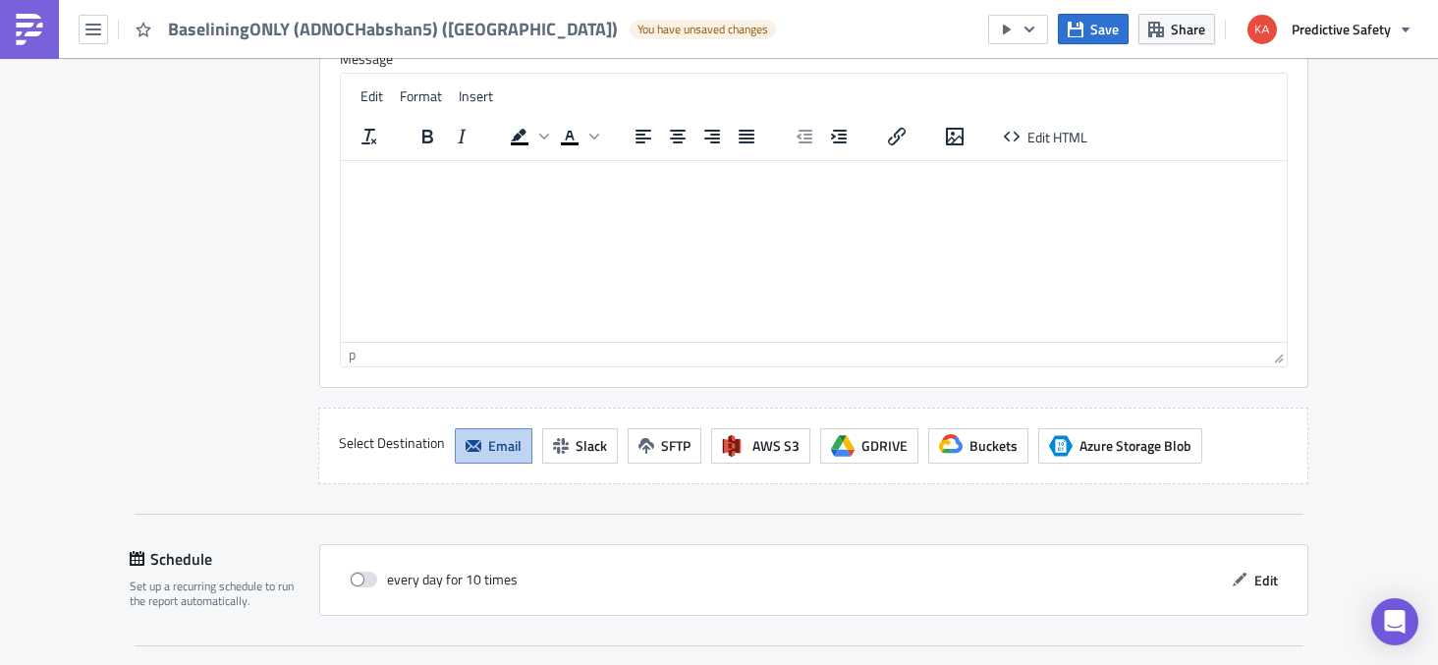
scroll to position [3893, 0]
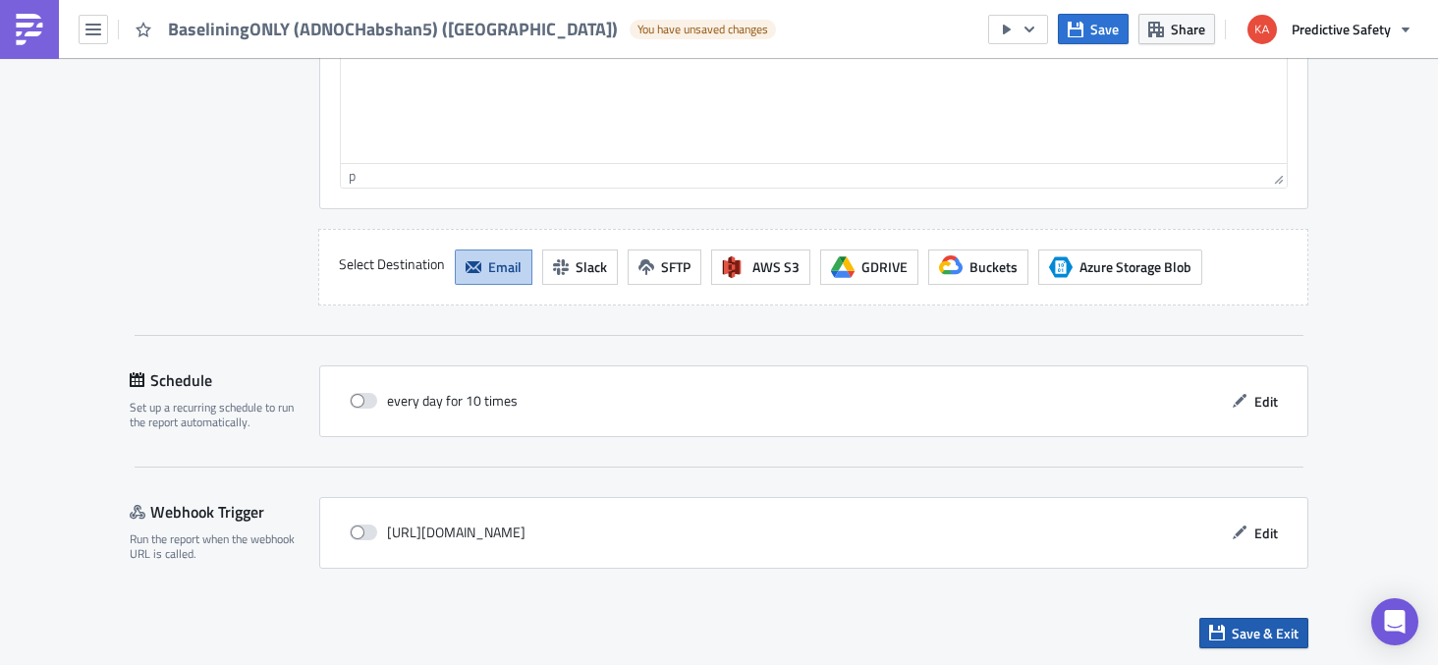
click at [1276, 635] on span "Save & Exit" at bounding box center [1265, 633] width 67 height 21
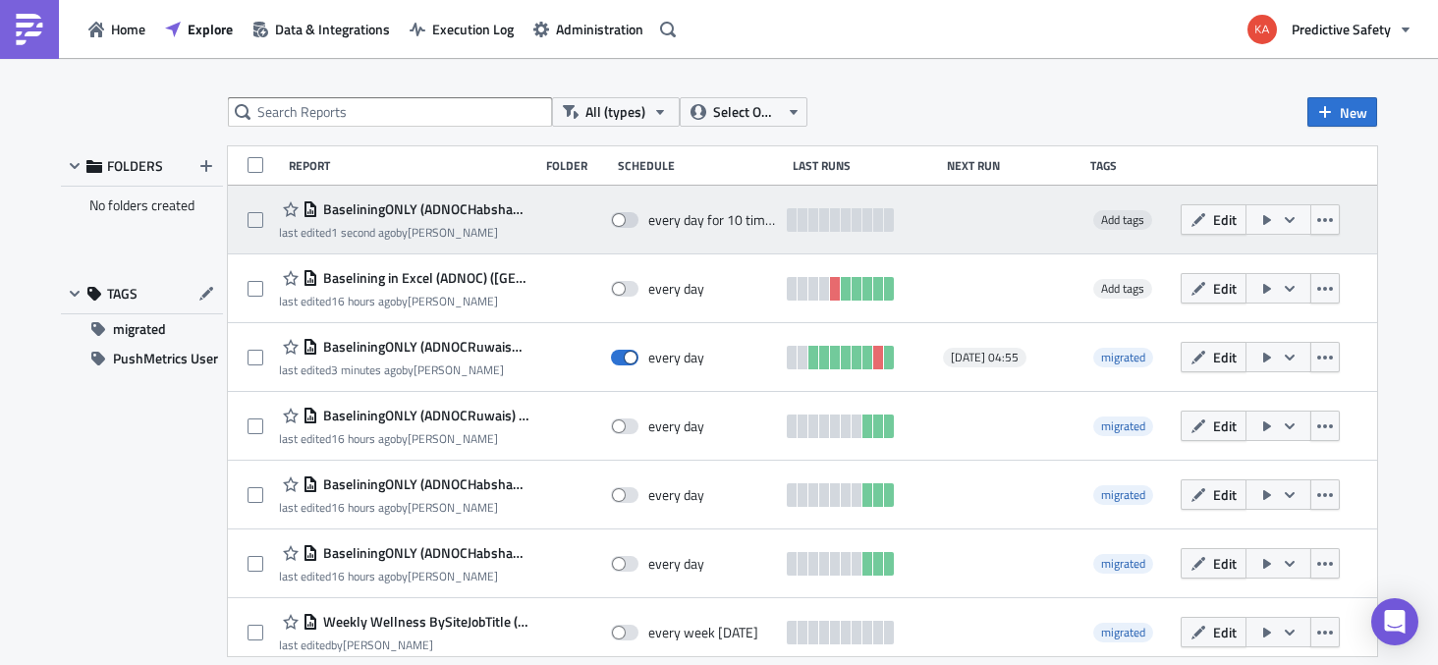
click at [1298, 218] on icon "button" at bounding box center [1290, 220] width 16 height 16
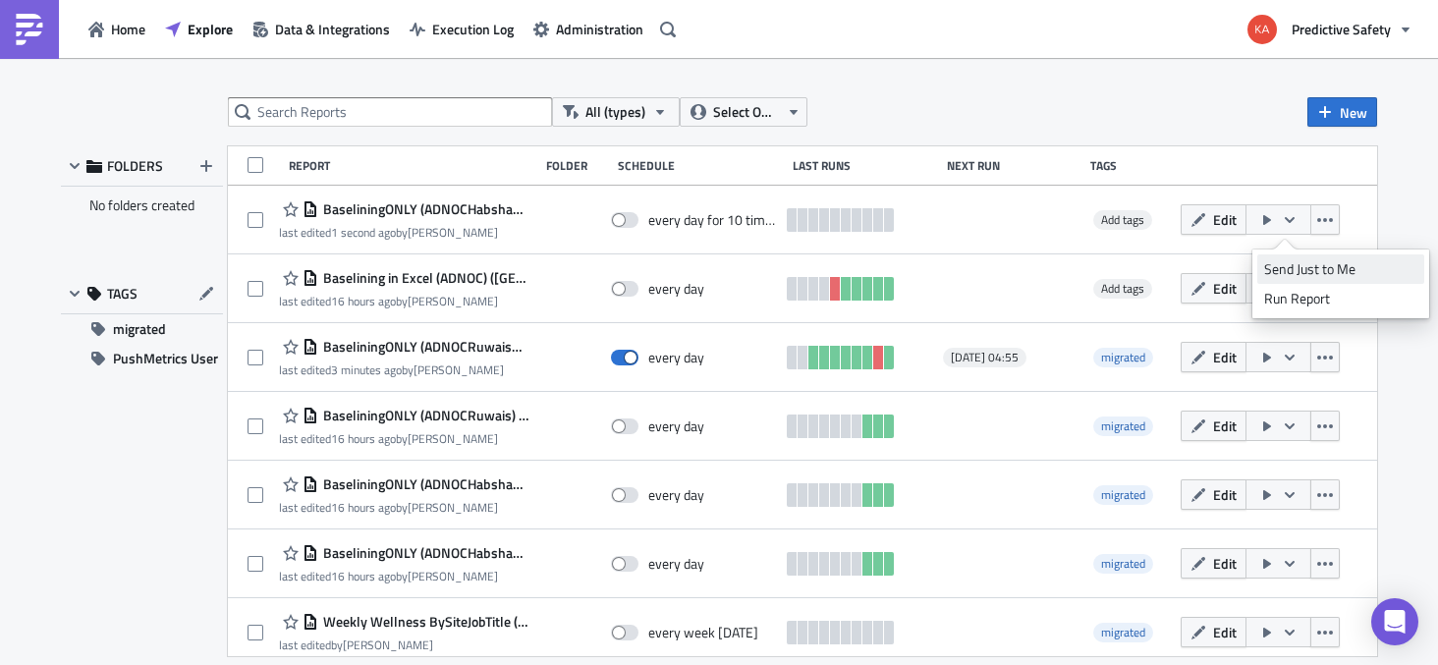
click at [1298, 268] on div "Send Just to Me" at bounding box center [1340, 269] width 153 height 20
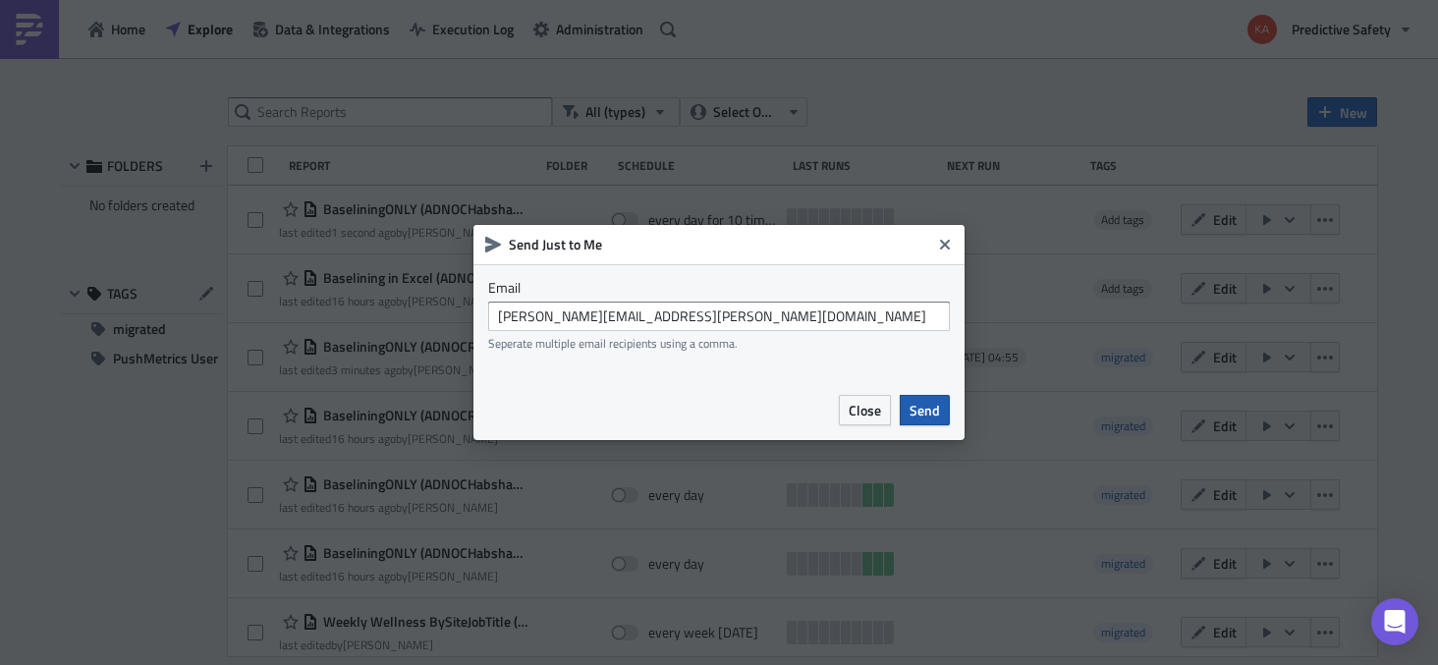
click at [927, 411] on span "Send" at bounding box center [925, 410] width 30 height 21
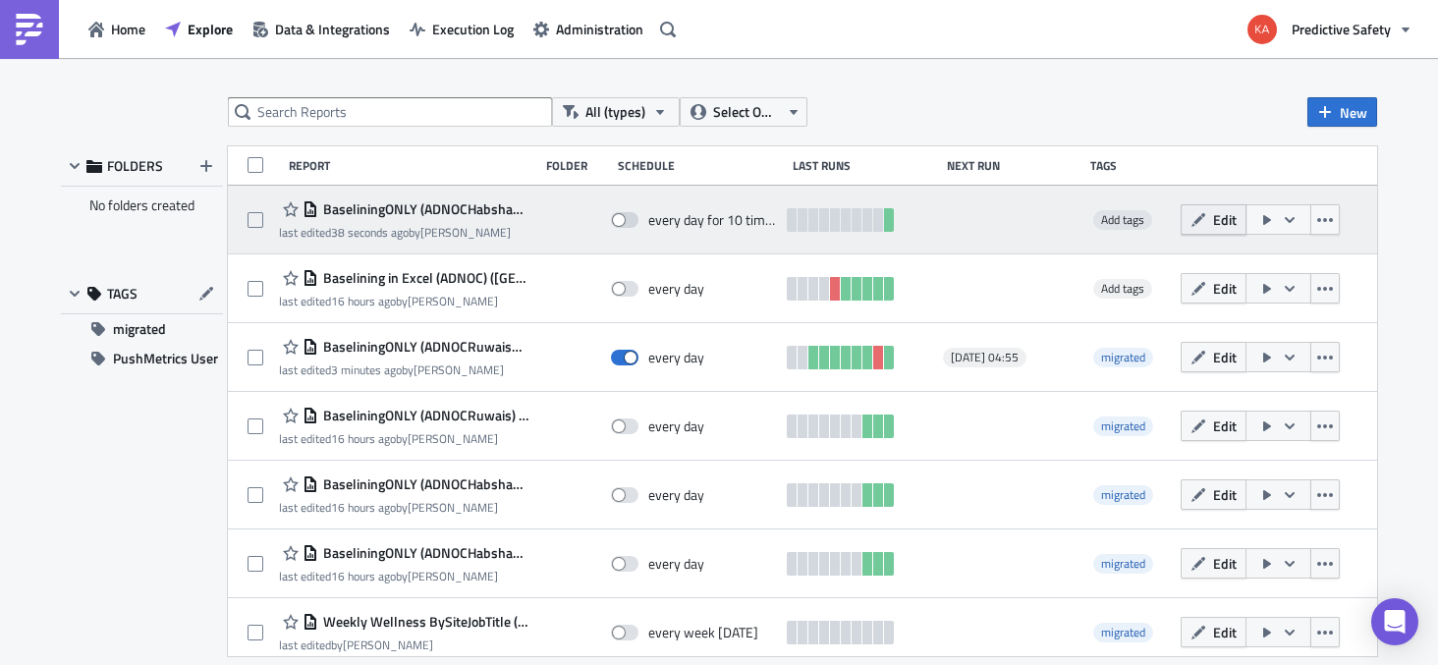
click at [1223, 220] on span "Edit" at bounding box center [1225, 219] width 24 height 21
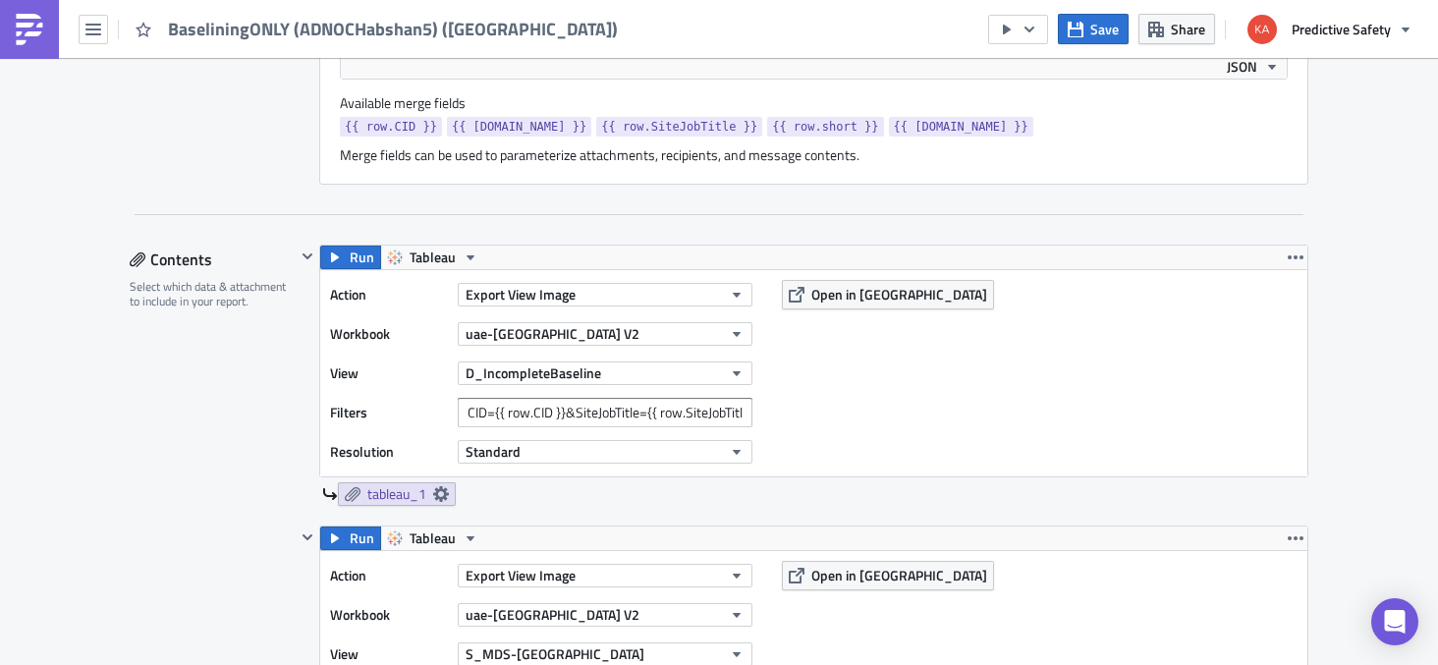
scroll to position [867, 0]
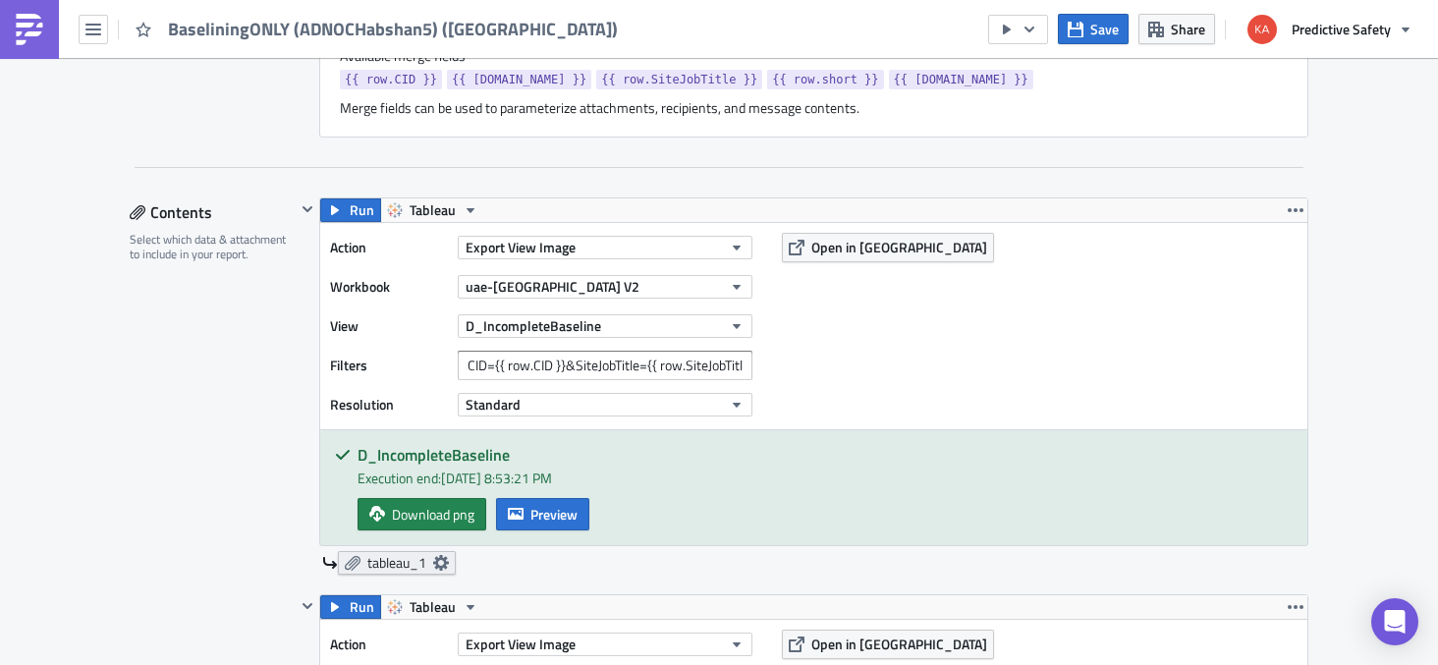
click at [440, 561] on icon at bounding box center [441, 563] width 16 height 16
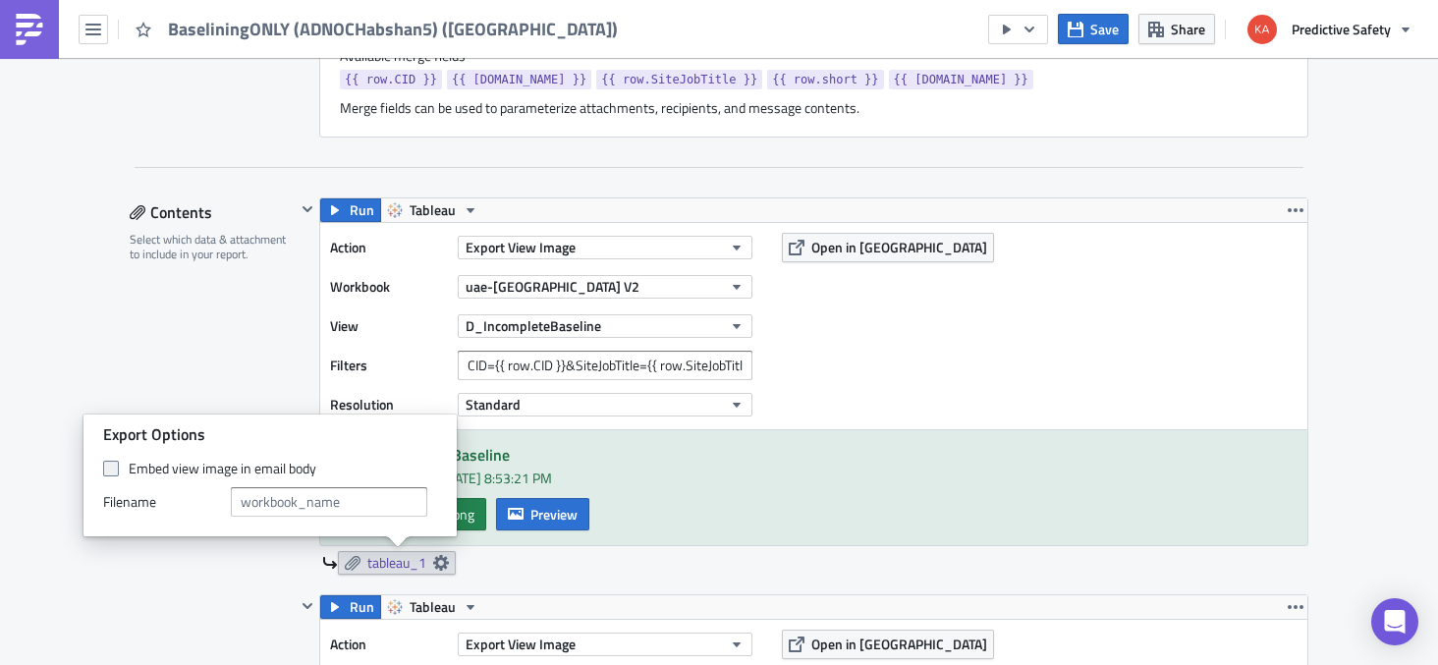
click at [112, 469] on span at bounding box center [111, 469] width 16 height 16
click at [112, 469] on input "Embed view image in email body" at bounding box center [113, 469] width 13 height 13
checkbox input "true"
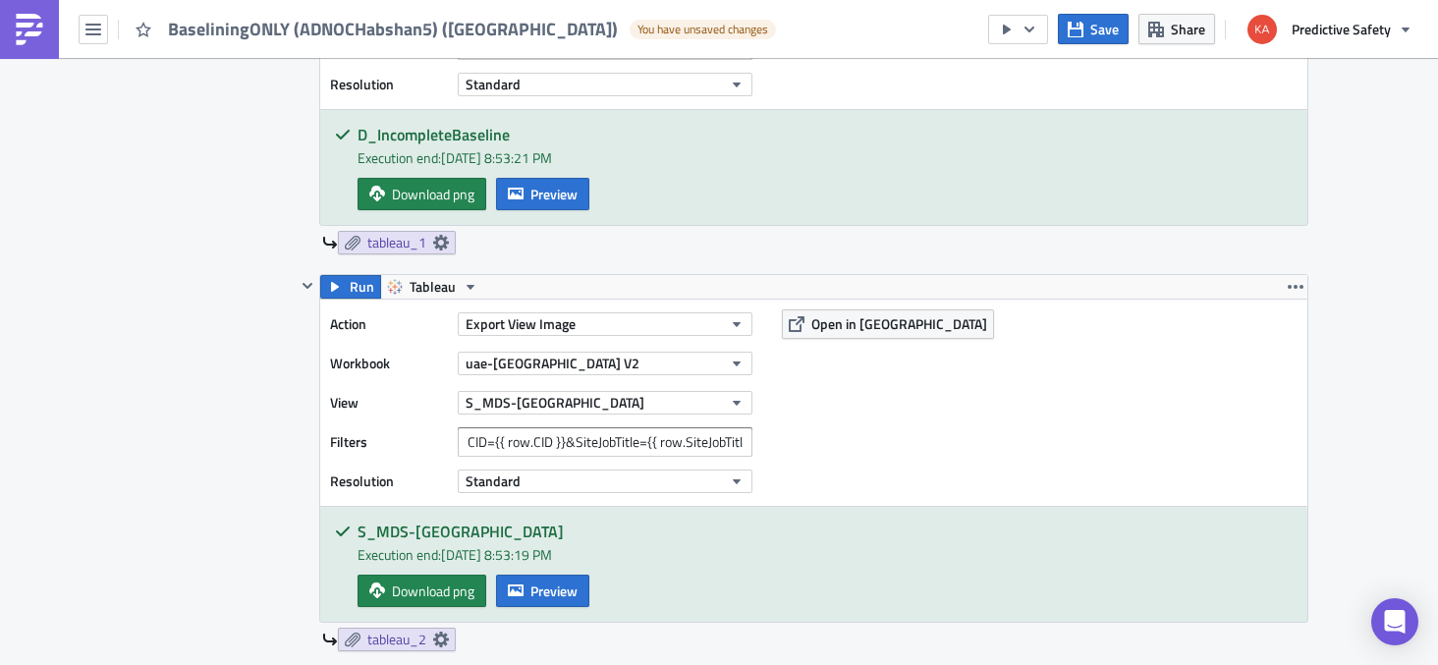
scroll to position [1238, 0]
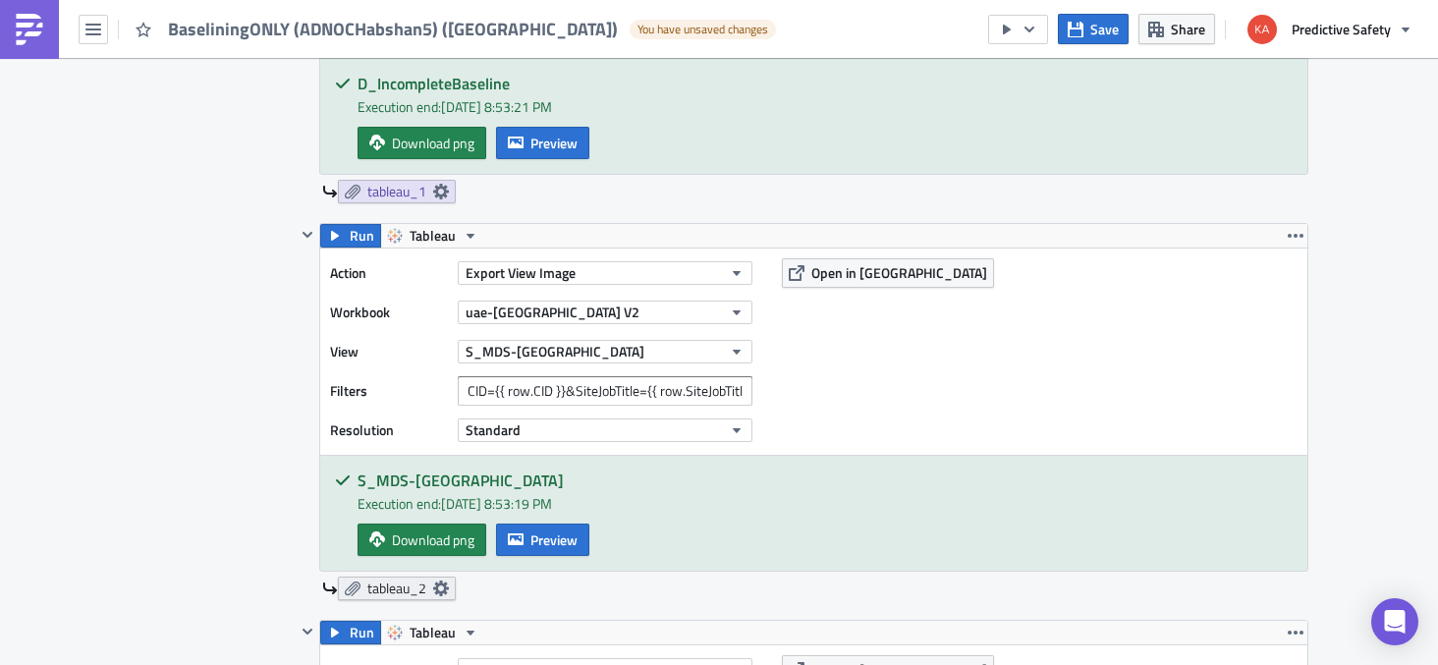
click at [442, 589] on icon at bounding box center [441, 589] width 16 height 16
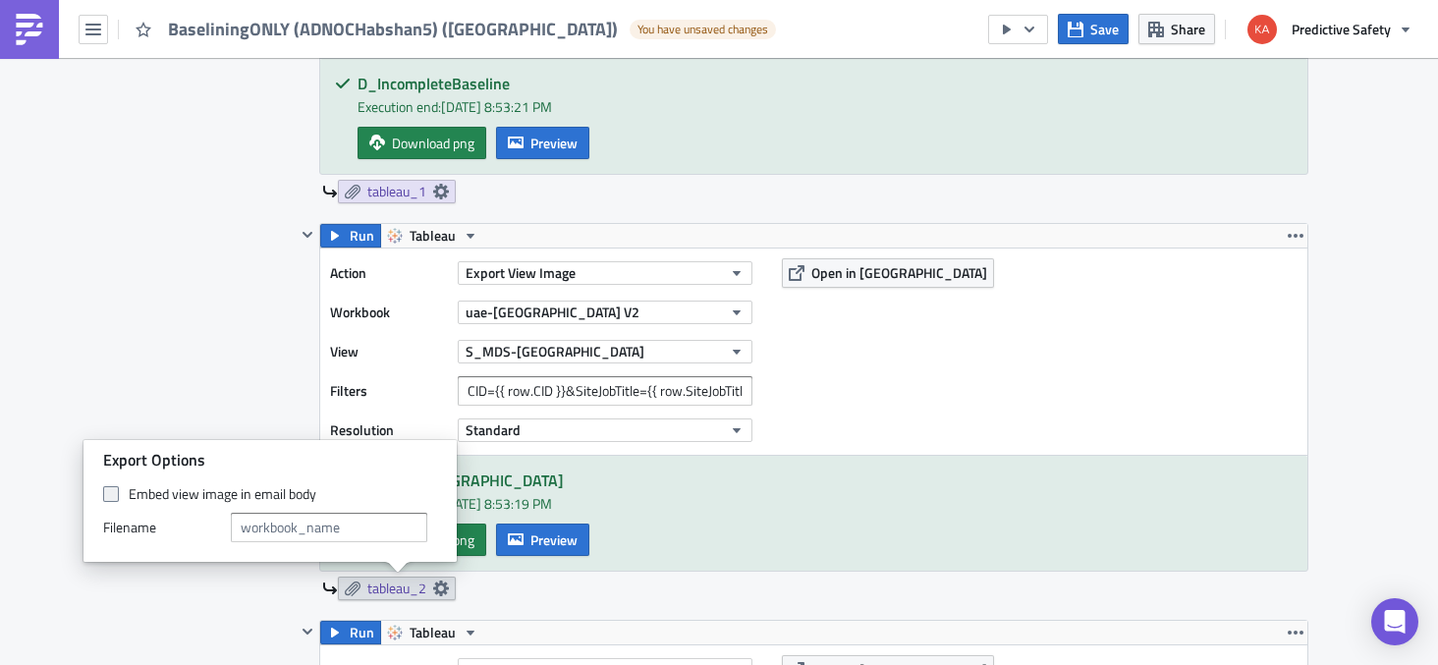
click at [107, 489] on span at bounding box center [111, 494] width 16 height 16
click at [107, 489] on input "Embed view image in email body" at bounding box center [113, 494] width 13 height 13
checkbox input "true"
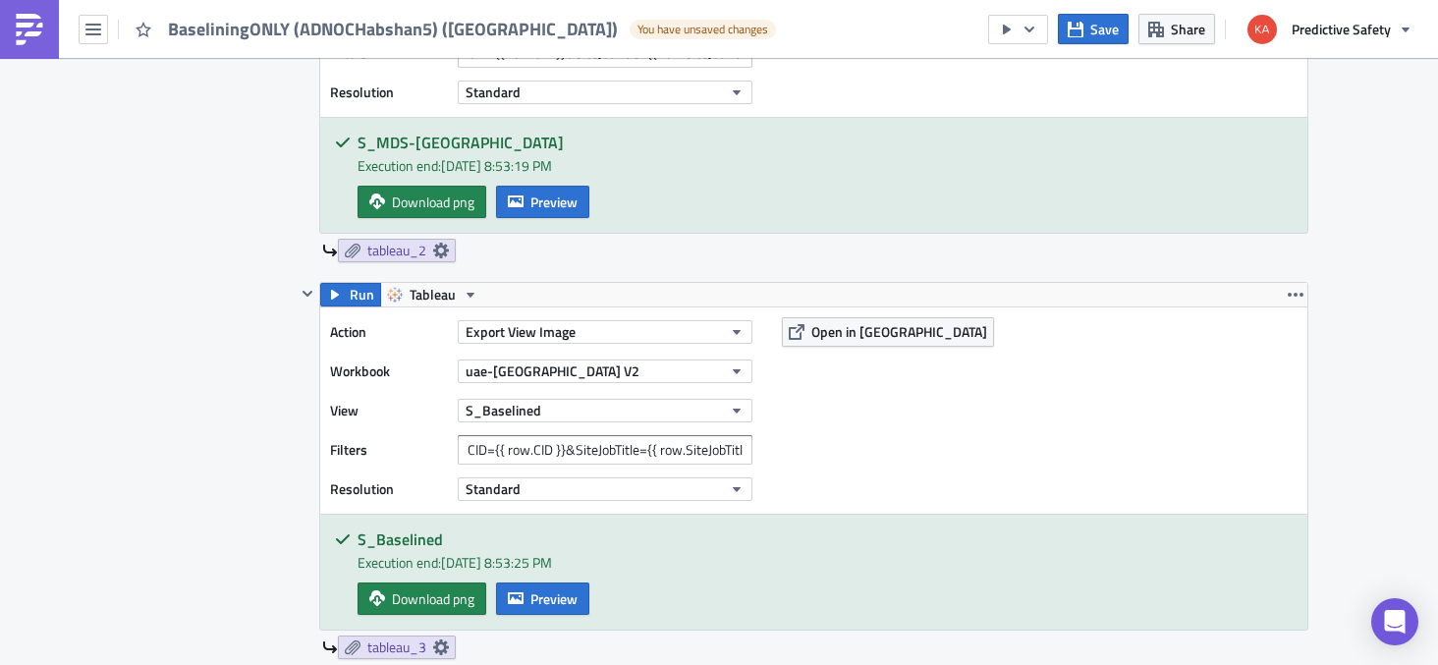
scroll to position [1609, 0]
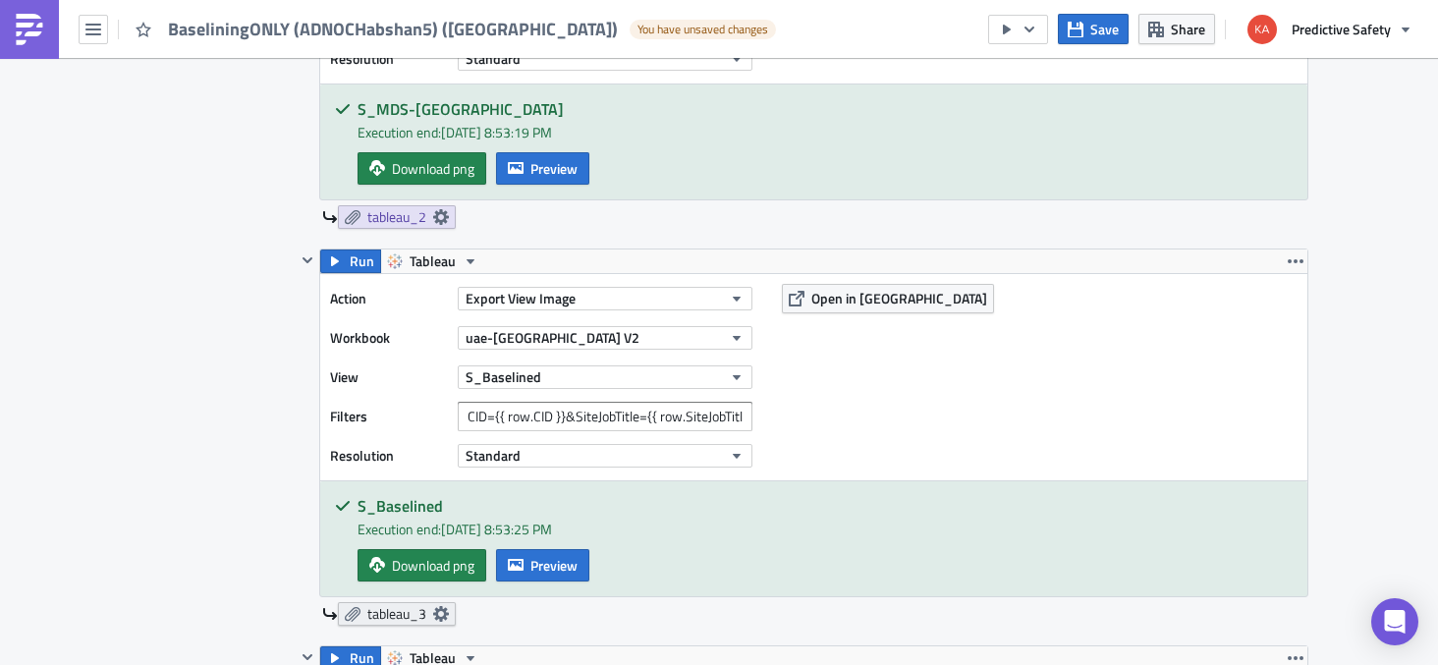
click at [441, 614] on icon at bounding box center [441, 614] width 16 height 16
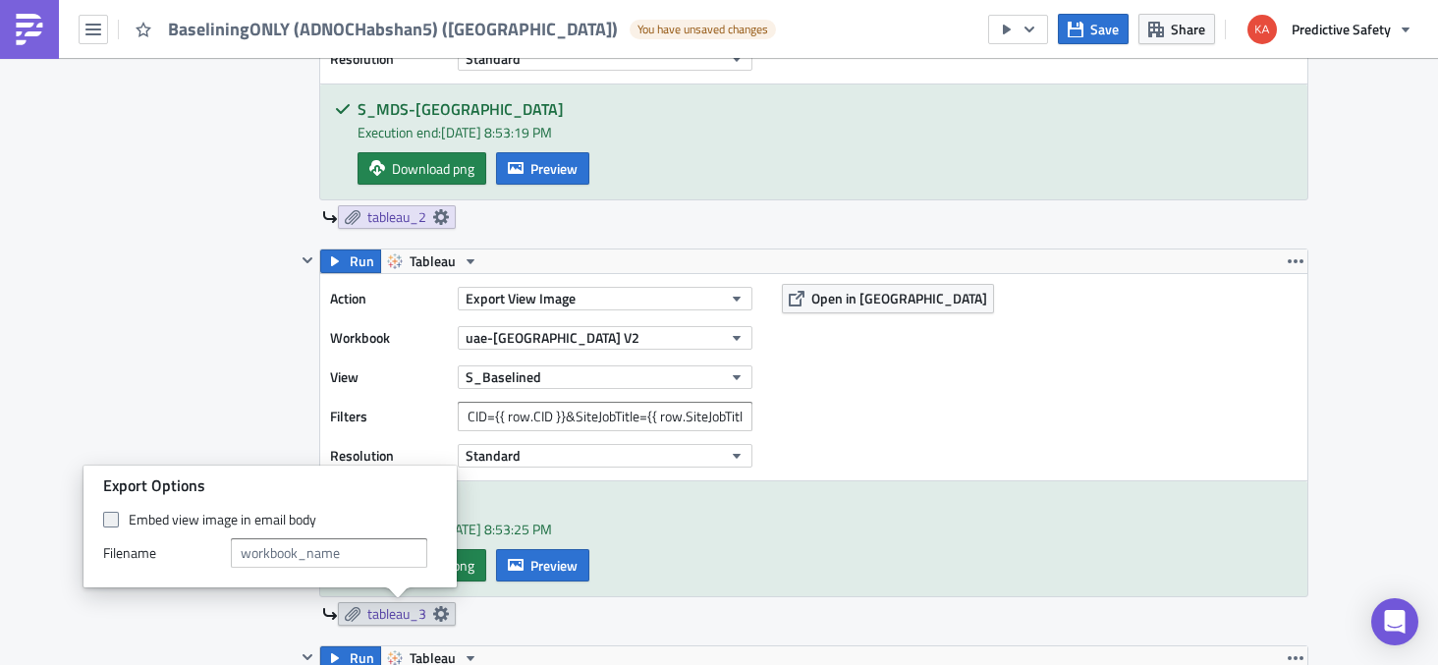
click at [109, 517] on span at bounding box center [111, 520] width 16 height 16
click at [109, 517] on input "Embed view image in email body" at bounding box center [113, 520] width 13 height 13
checkbox input "true"
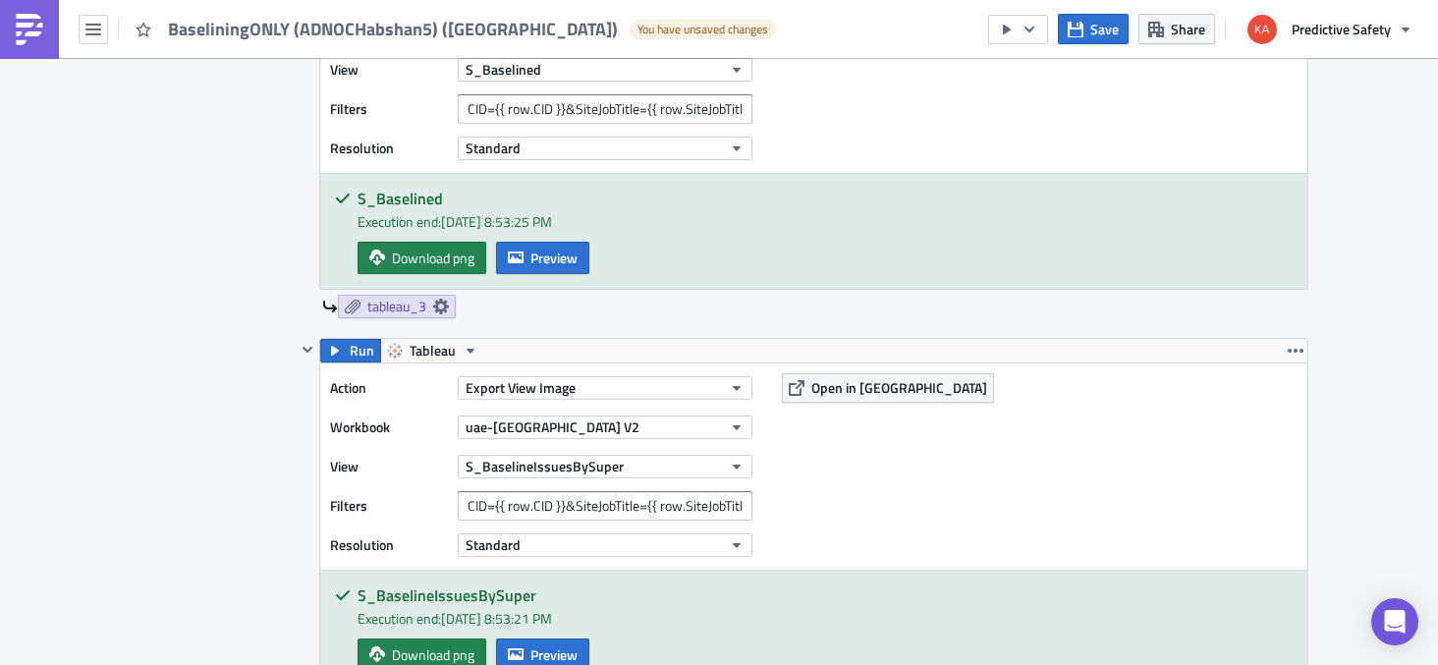
scroll to position [1981, 0]
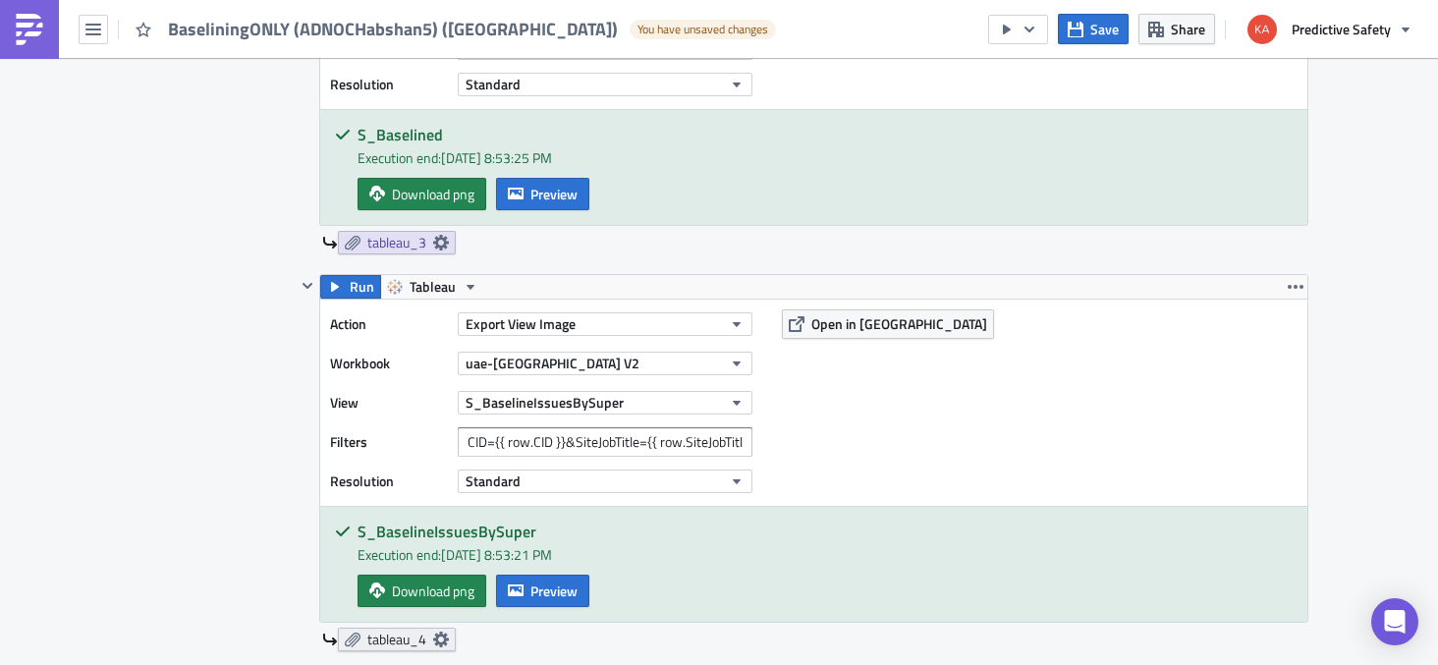
click at [441, 640] on icon at bounding box center [441, 640] width 16 height 16
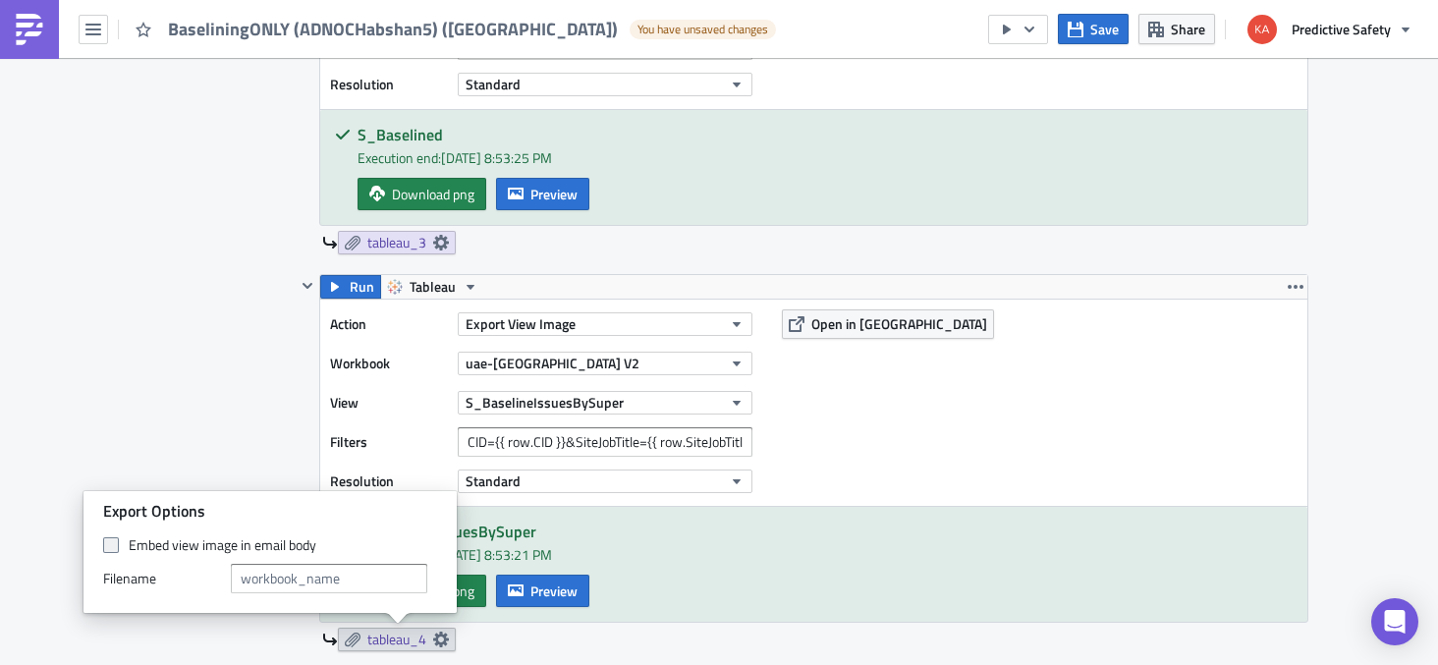
click at [108, 545] on span at bounding box center [111, 545] width 16 height 16
click at [108, 545] on input "Embed view image in email body" at bounding box center [113, 545] width 13 height 13
checkbox input "true"
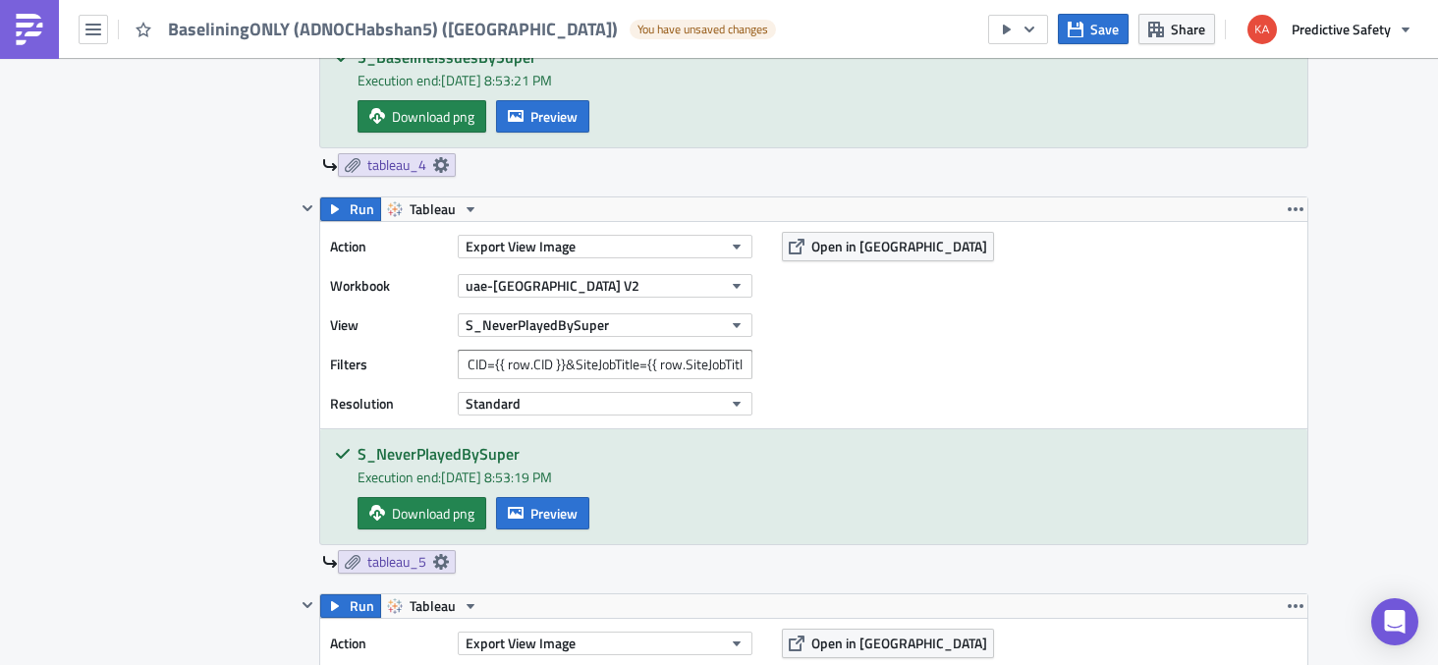
scroll to position [2476, 0]
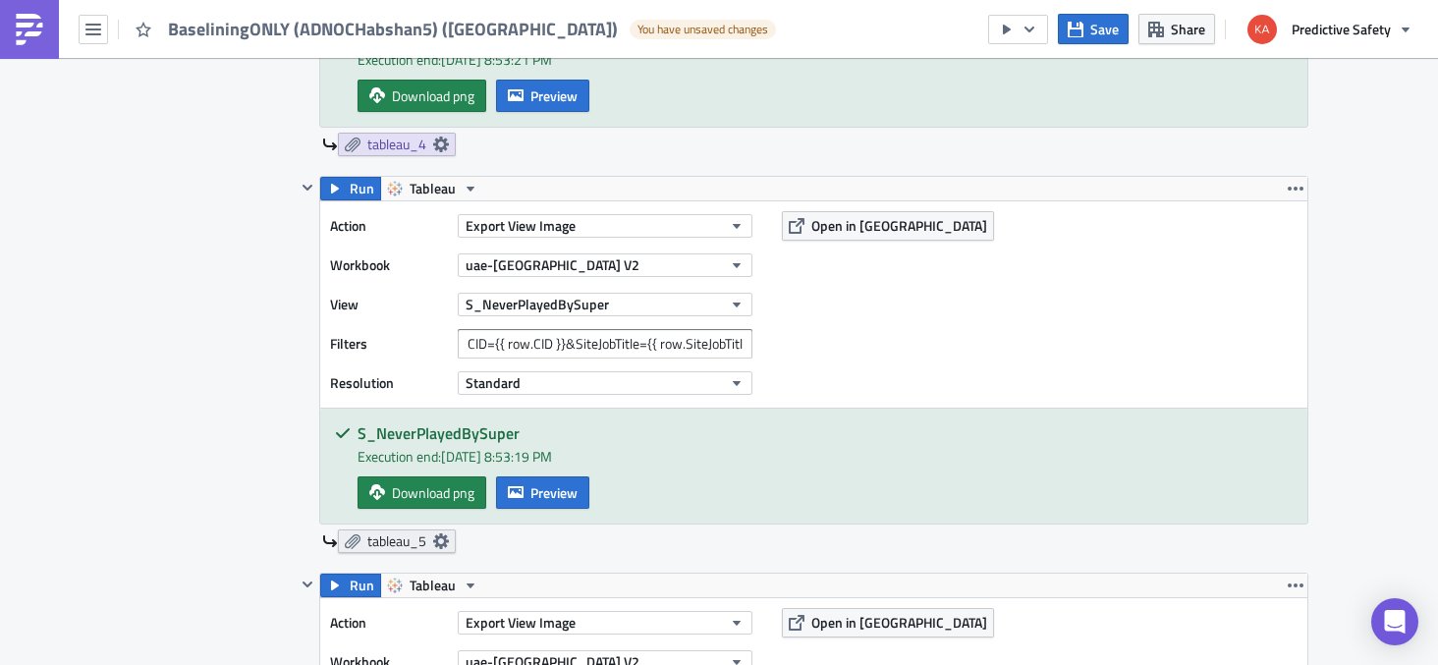
click at [443, 540] on icon at bounding box center [441, 541] width 16 height 16
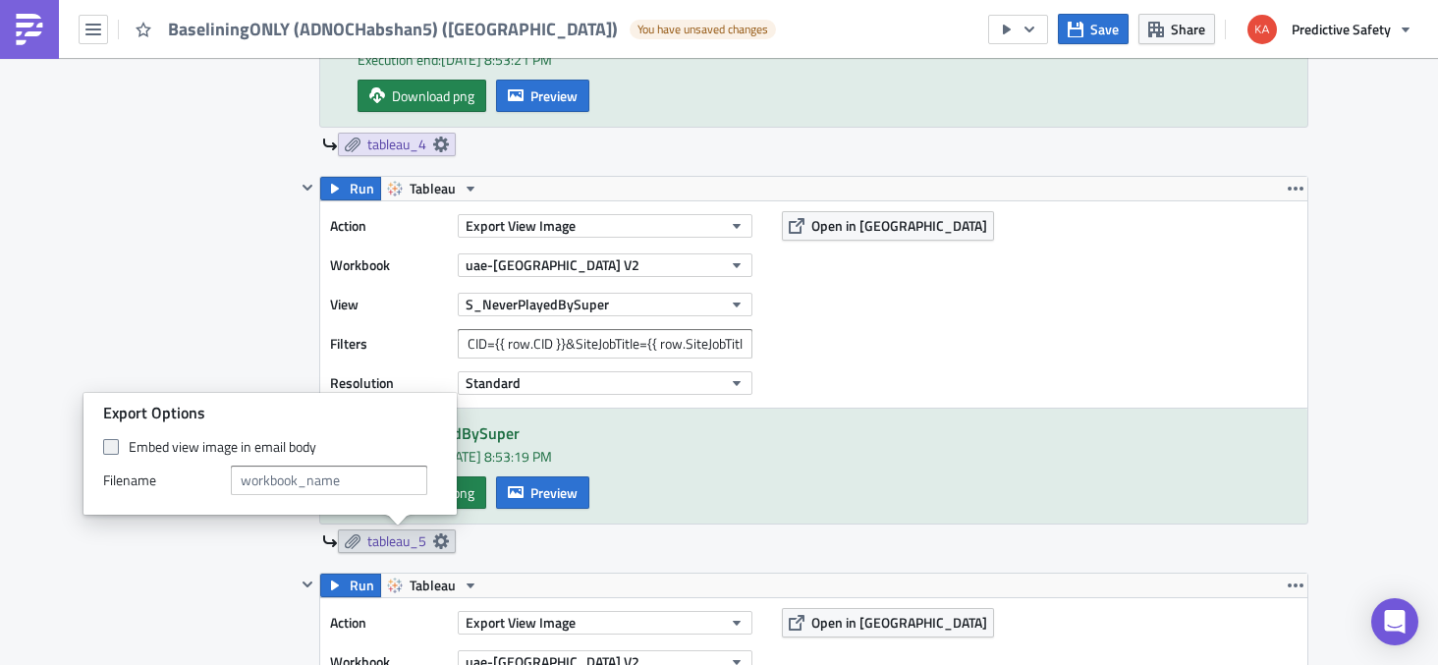
click at [113, 445] on span at bounding box center [111, 447] width 16 height 16
click at [113, 445] on input "Embed view image in email body" at bounding box center [113, 447] width 13 height 13
checkbox input "true"
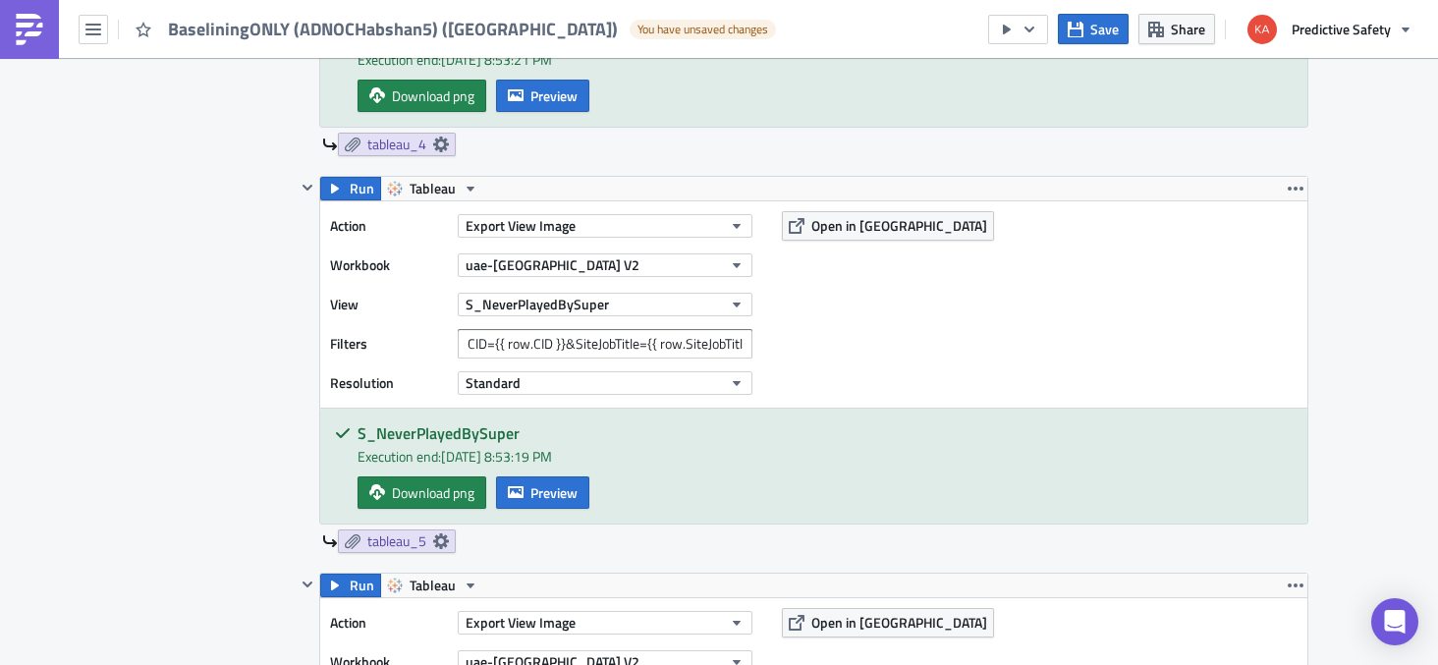
click at [137, 553] on div "Contents Select which data & attachment to include in your report." at bounding box center [213, 97] width 166 height 3019
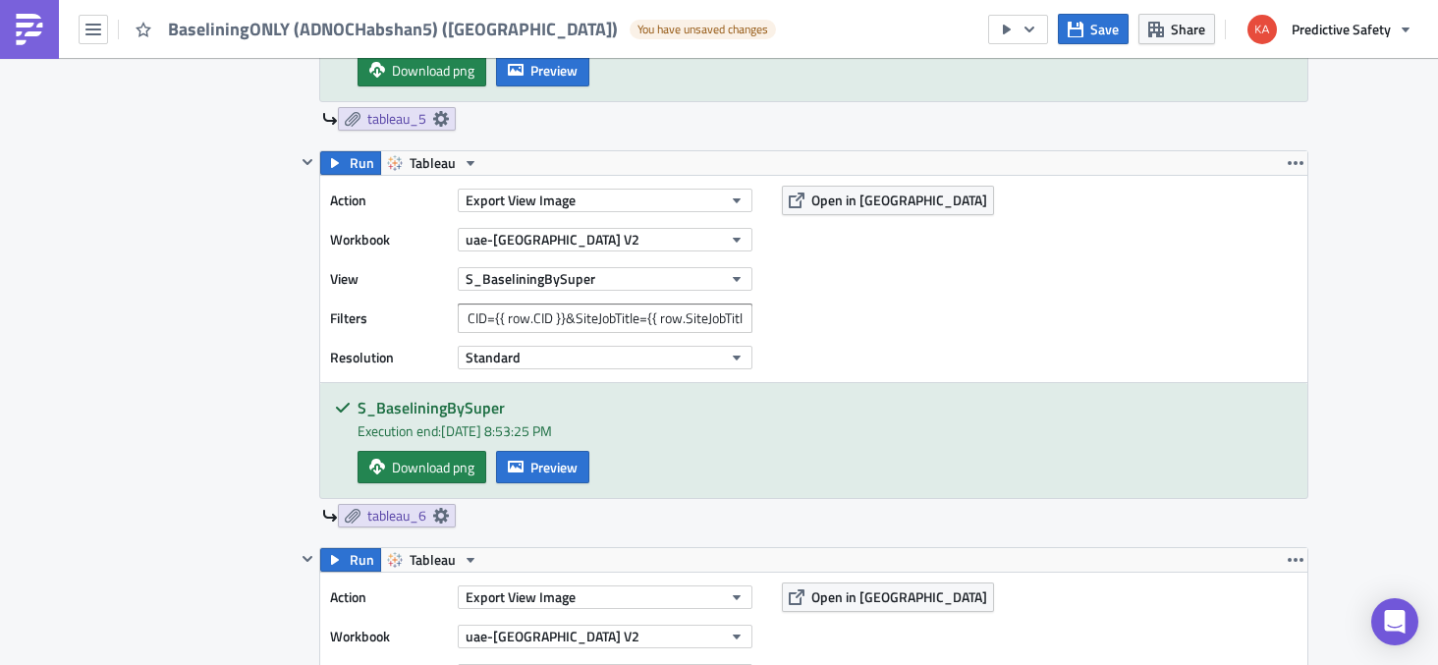
scroll to position [2971, 0]
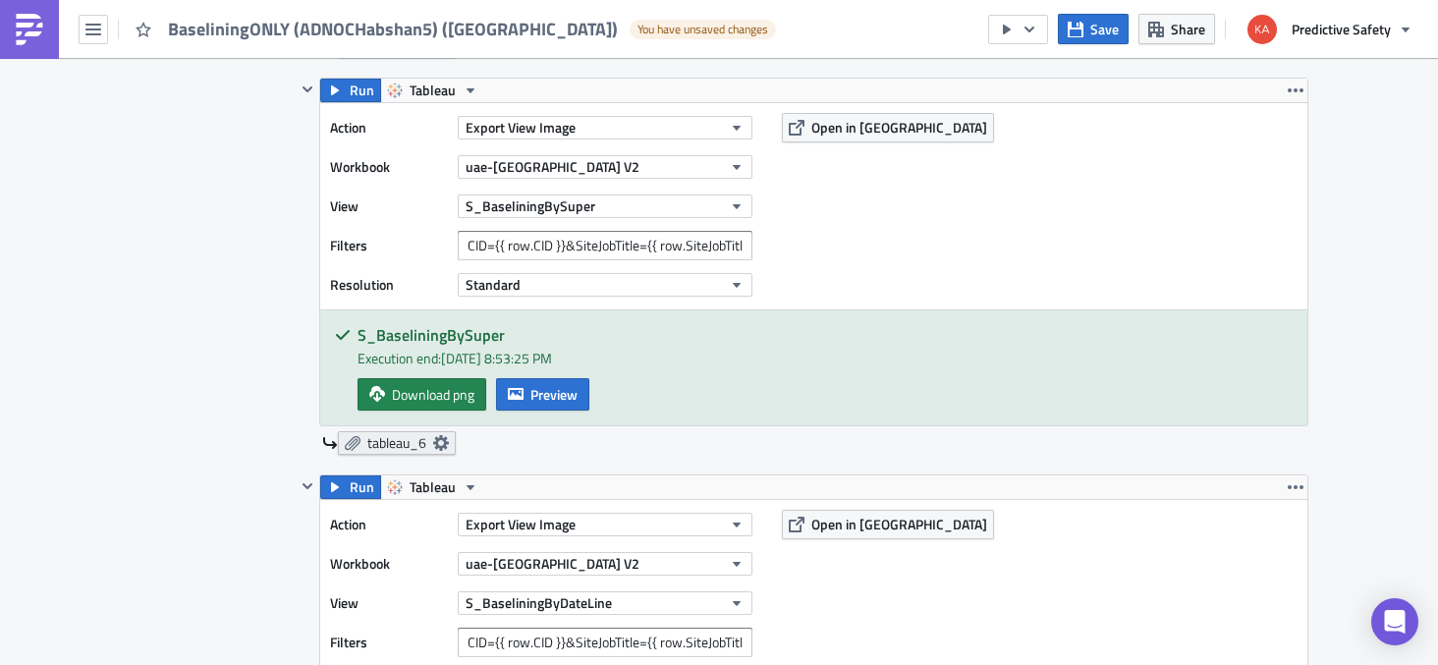
click at [444, 443] on icon at bounding box center [441, 443] width 16 height 16
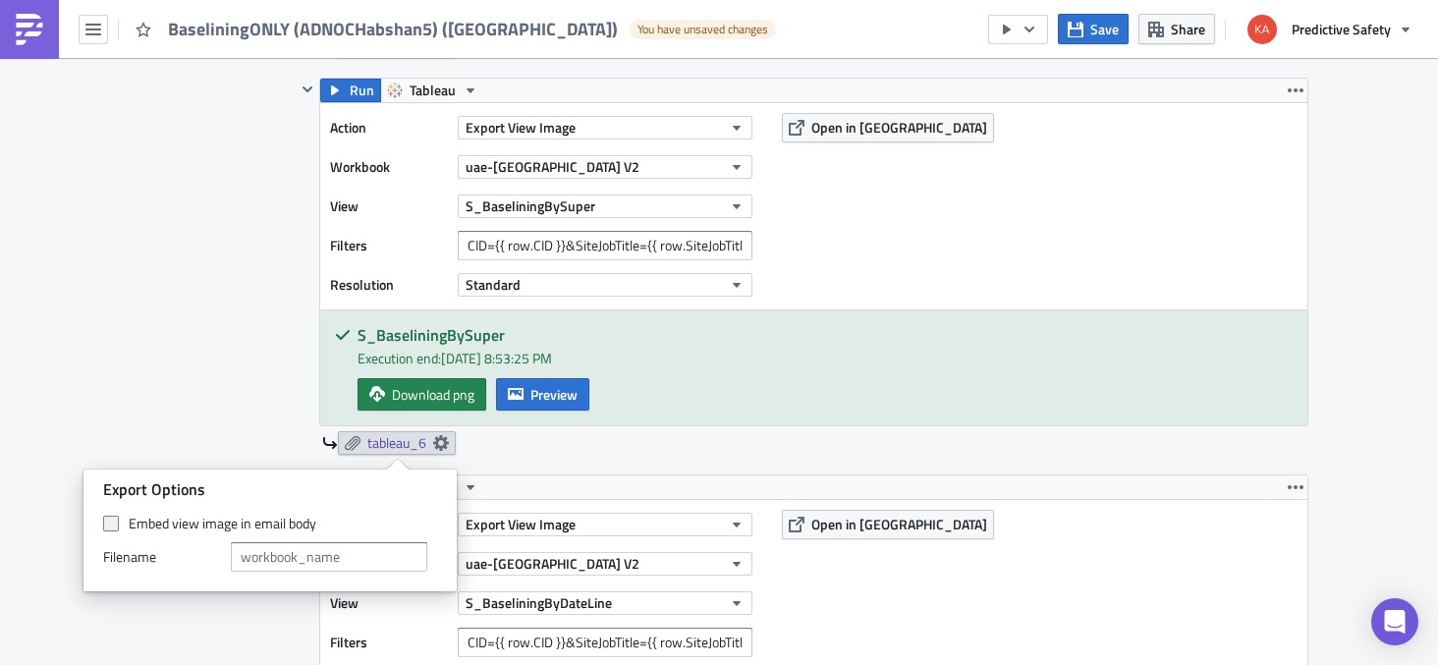
click at [113, 524] on span at bounding box center [111, 524] width 16 height 16
click at [113, 524] on input "Embed view image in email body" at bounding box center [113, 524] width 13 height 13
checkbox input "true"
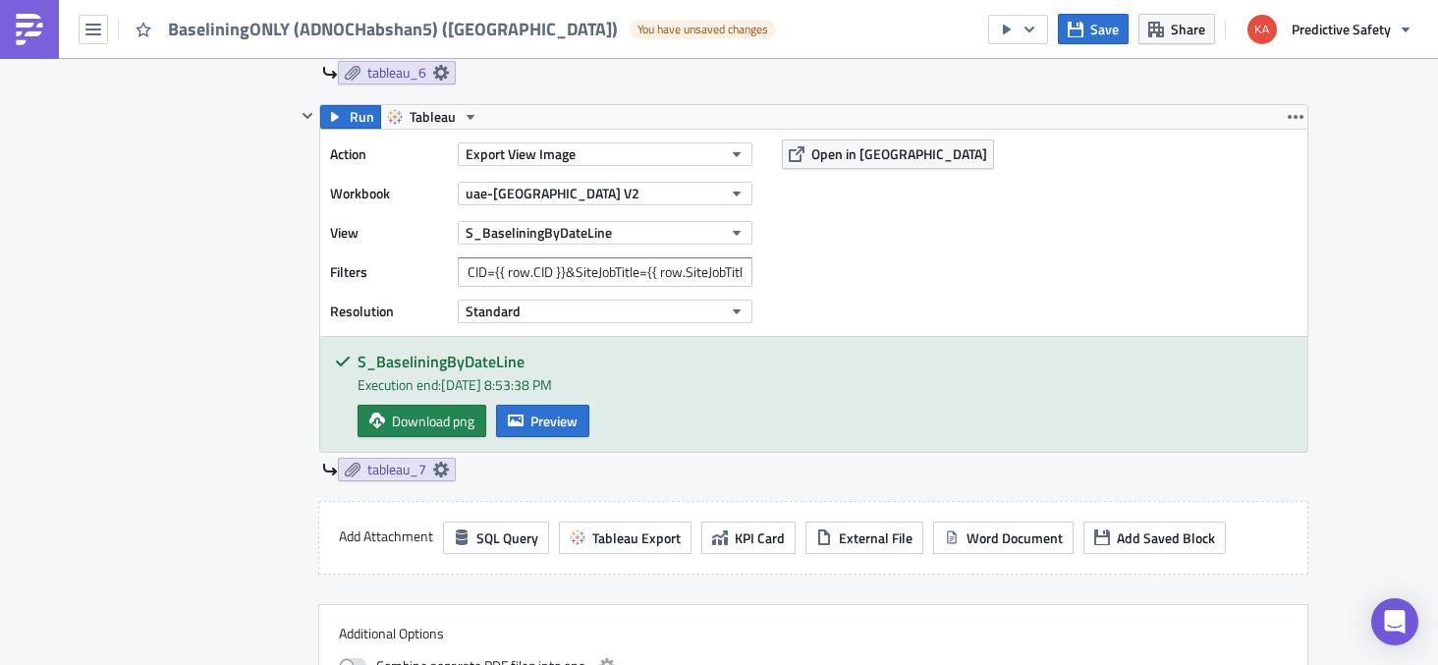
scroll to position [3342, 0]
click at [442, 467] on icon at bounding box center [441, 469] width 16 height 16
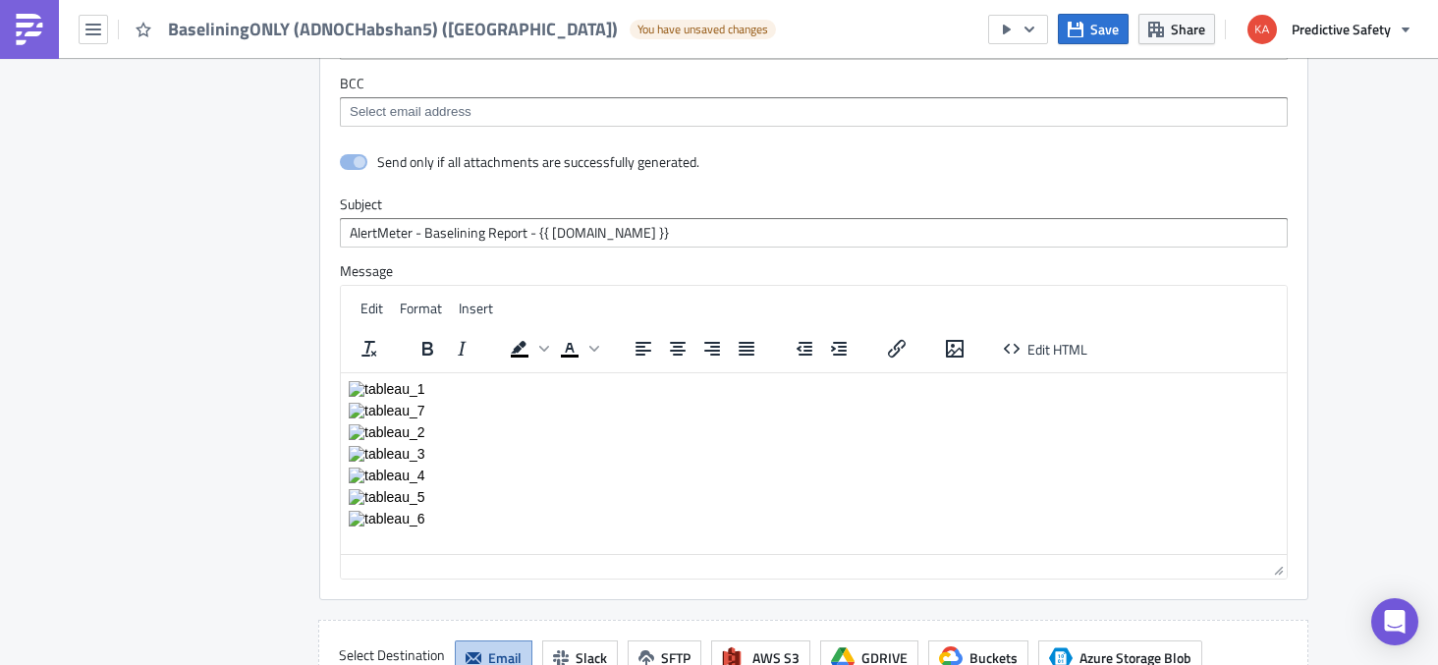
scroll to position [4333, 0]
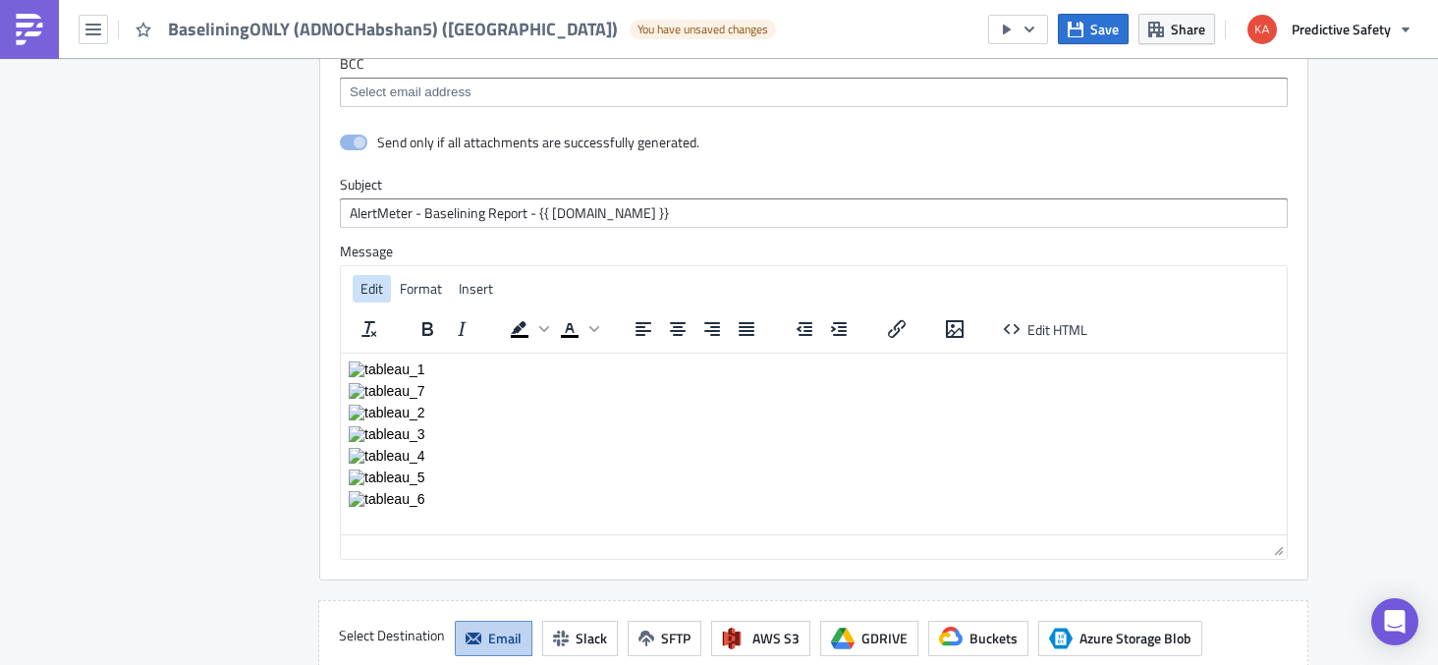
click at [369, 285] on span "Edit" at bounding box center [372, 288] width 23 height 21
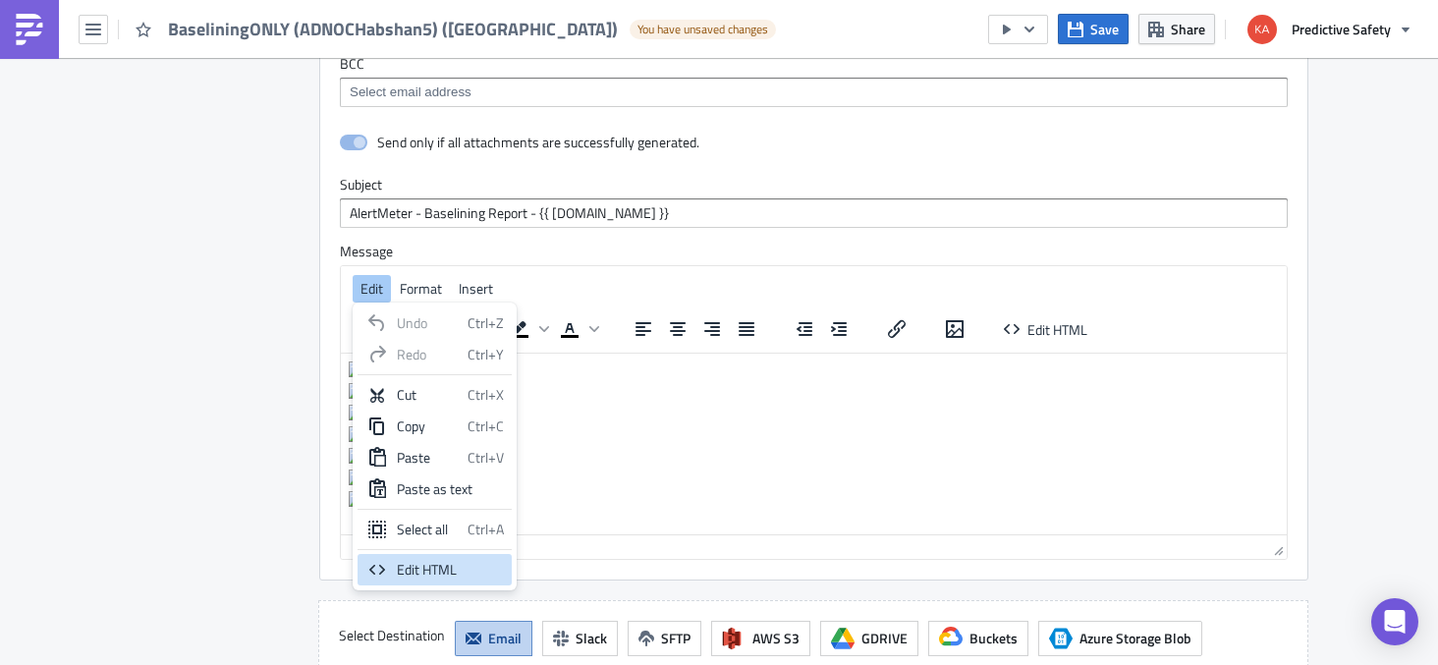
click at [410, 574] on div "Edit HTML" at bounding box center [450, 570] width 107 height 24
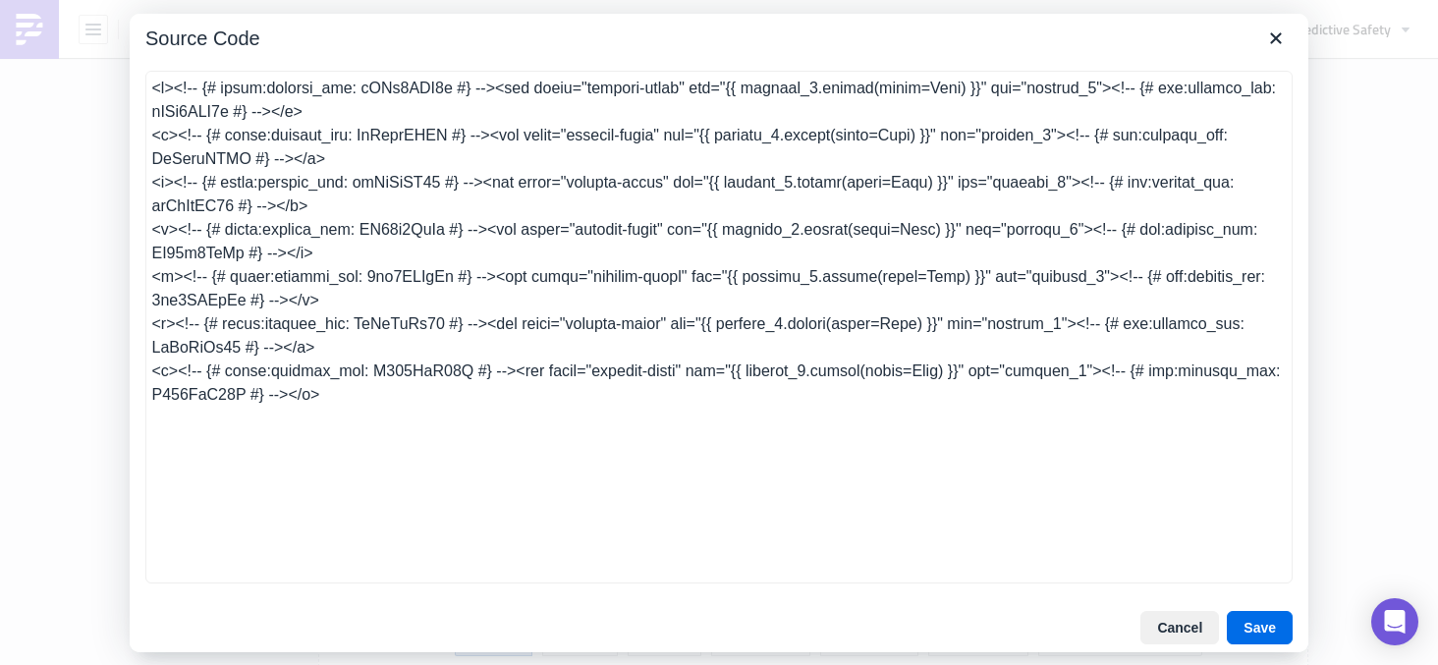
drag, startPoint x: 327, startPoint y: 165, endPoint x: 135, endPoint y: 140, distance: 194.3
click at [145, 140] on textarea at bounding box center [719, 327] width 1148 height 513
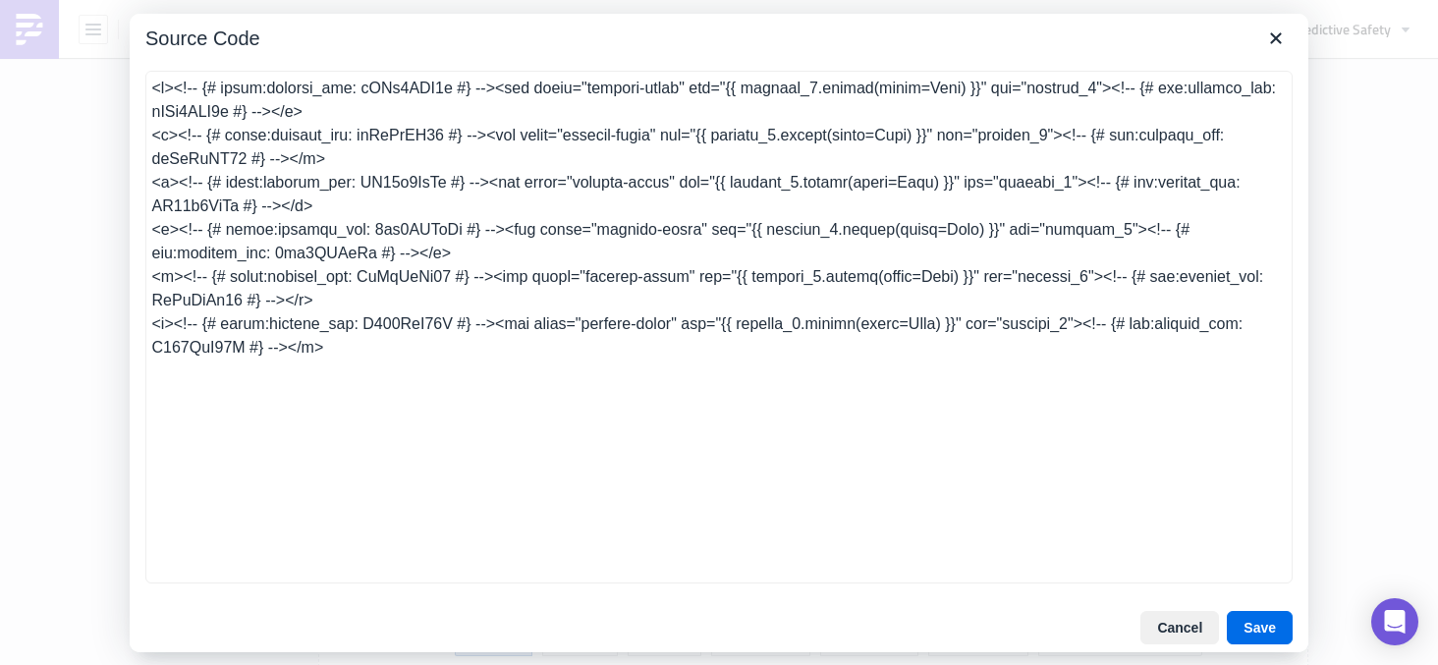
click at [372, 349] on textarea at bounding box center [719, 327] width 1148 height 513
type textarea "<p><!-- {# start:content_uid: vRQd6YAV7l #} --><img class="content-image" src="…"
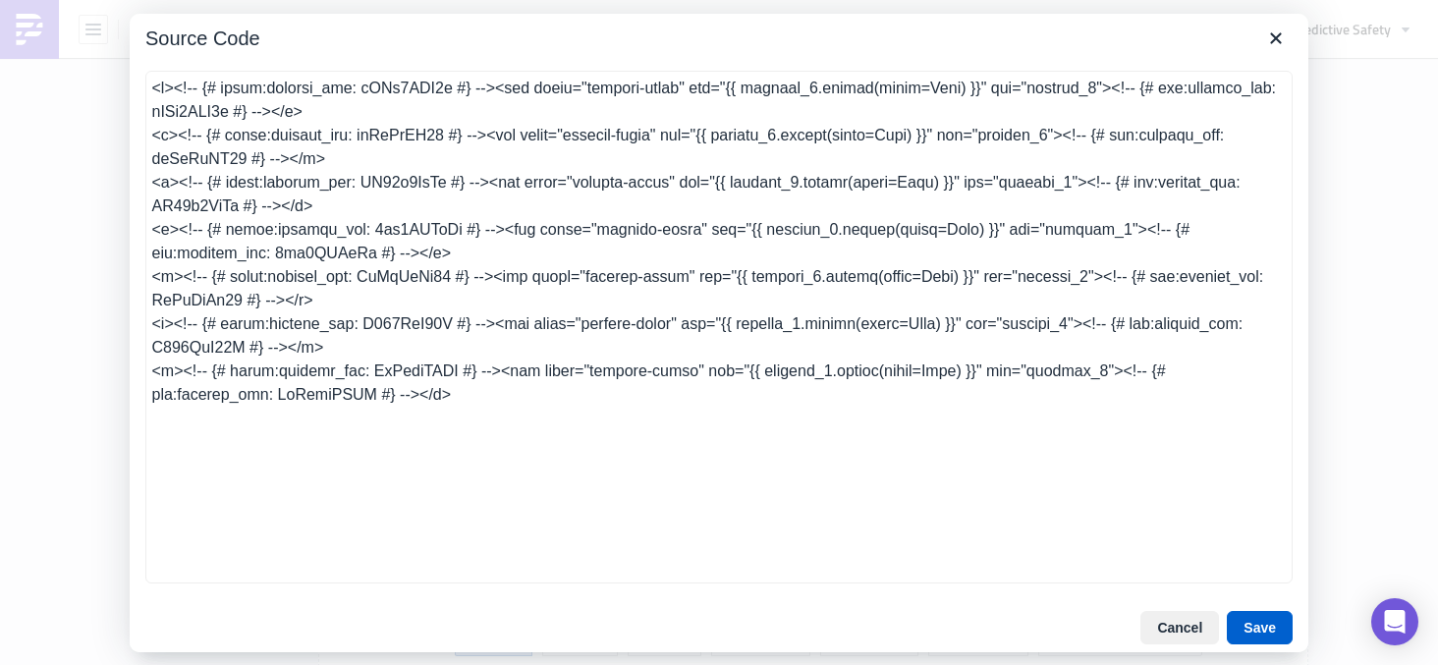
click at [1260, 628] on button "Save" at bounding box center [1260, 627] width 66 height 33
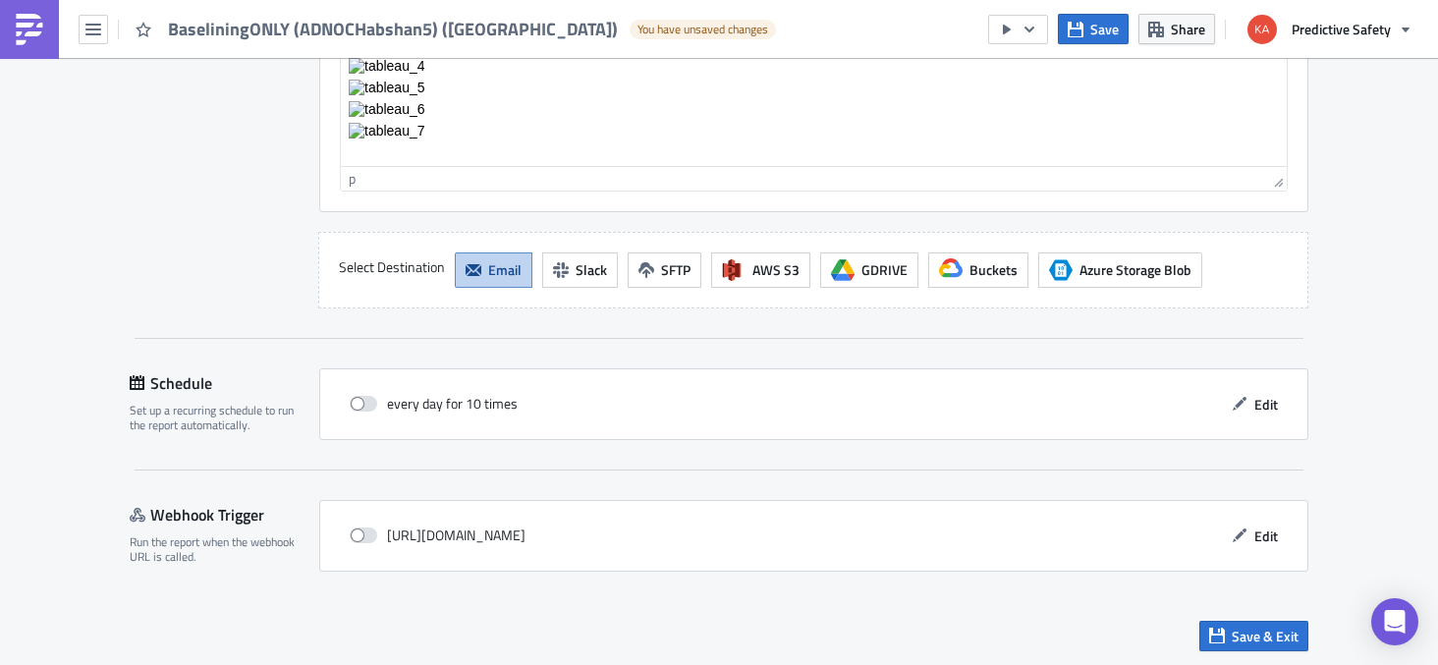
scroll to position [4704, 0]
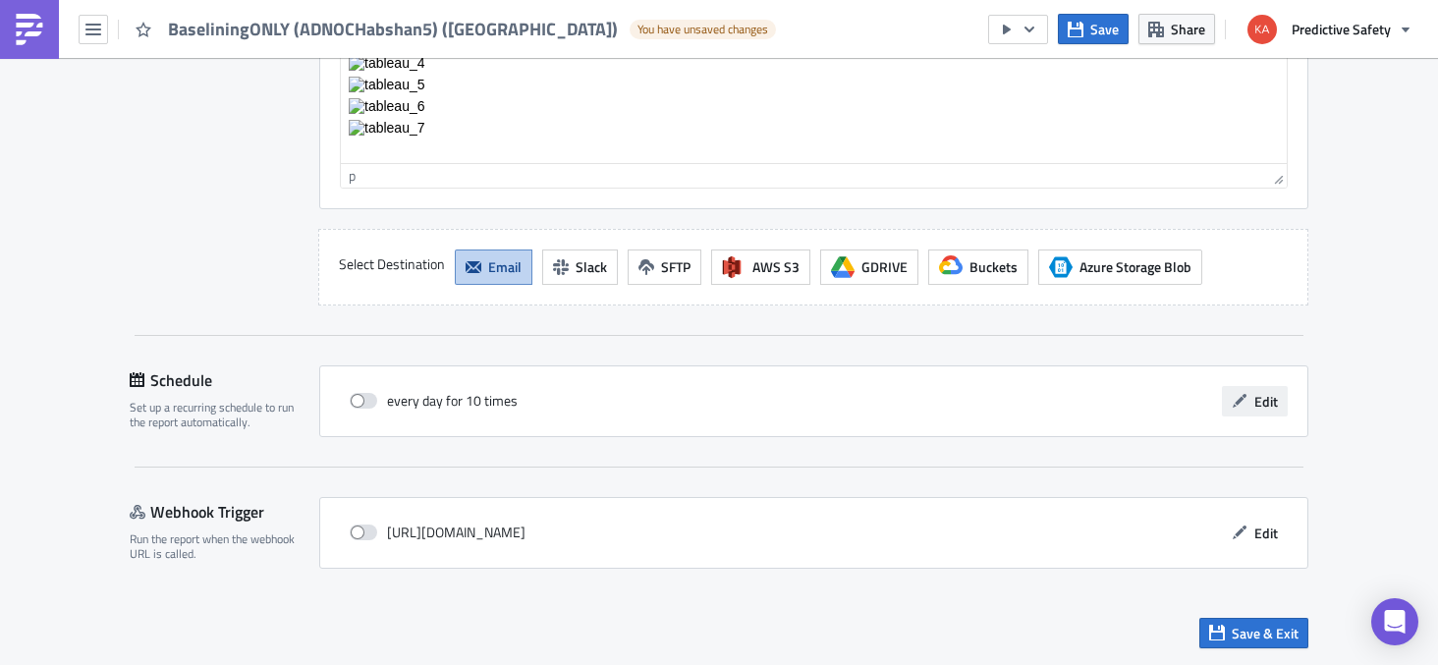
click at [1263, 398] on span "Edit" at bounding box center [1267, 401] width 24 height 21
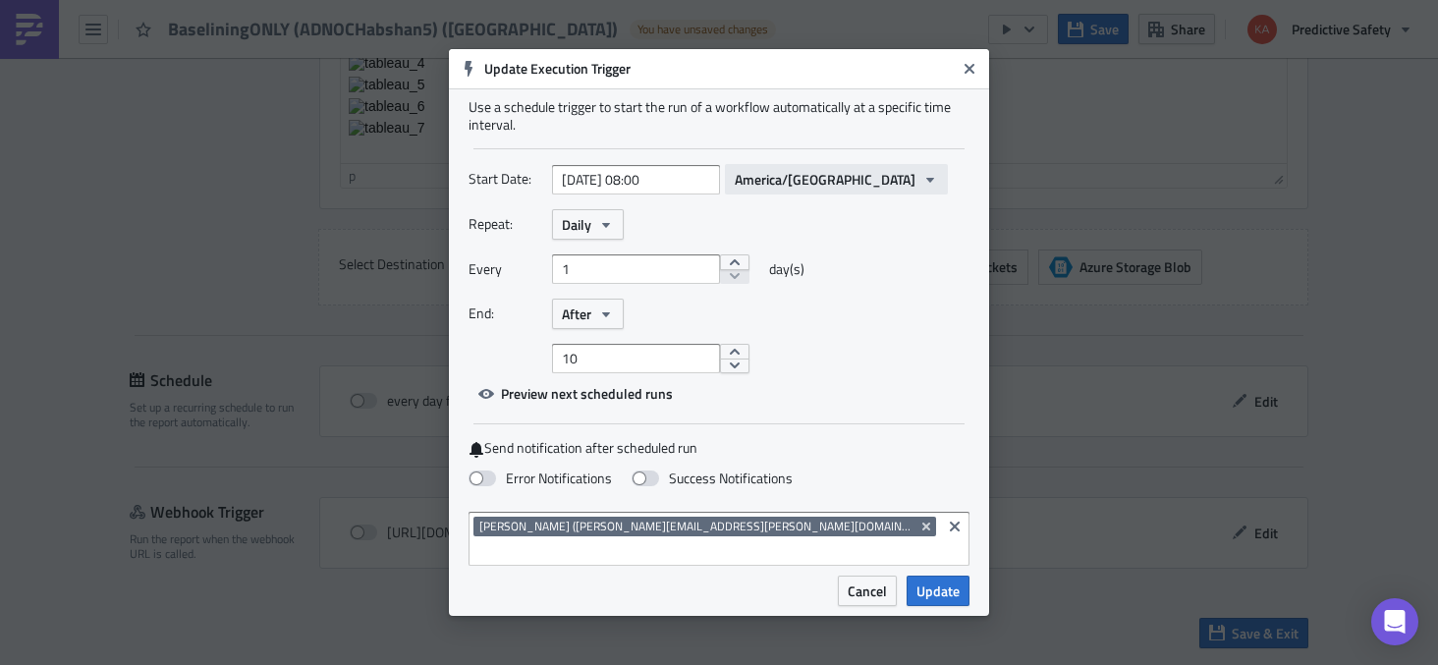
click at [923, 188] on icon "button" at bounding box center [931, 180] width 16 height 16
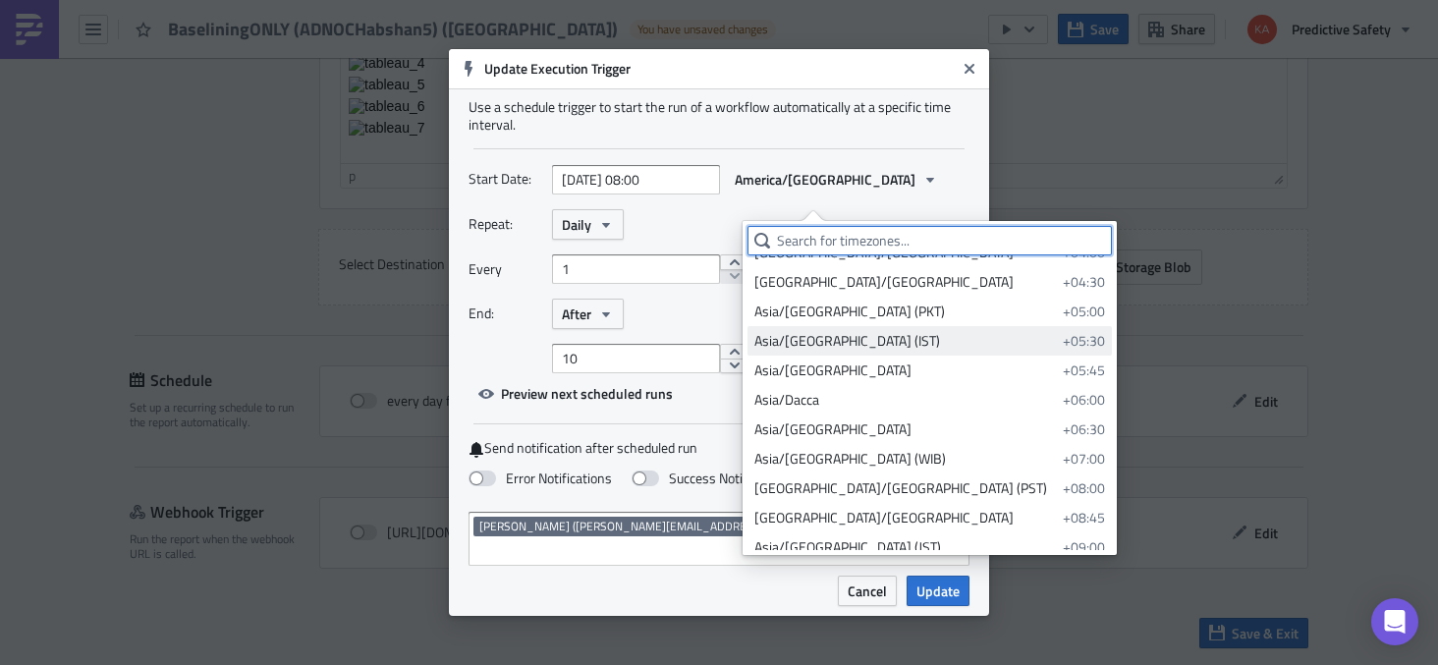
scroll to position [459, 0]
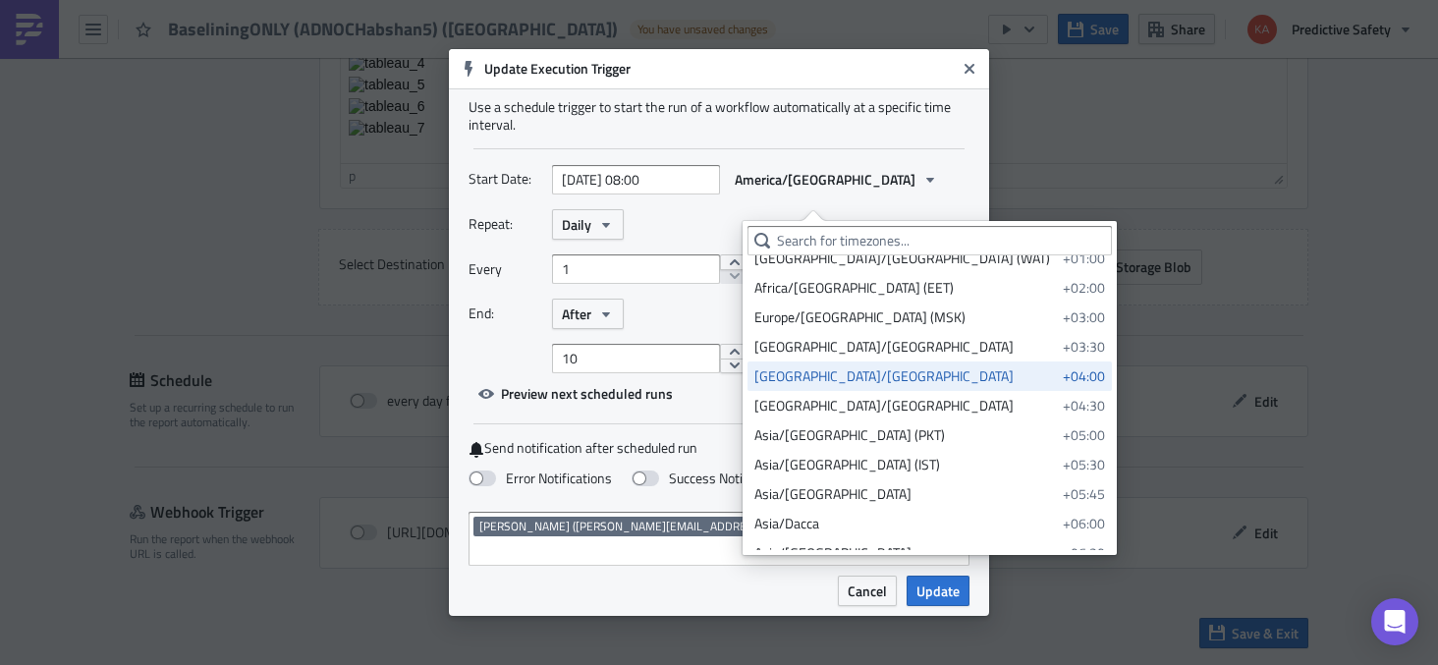
click at [786, 371] on div "[GEOGRAPHIC_DATA]/[GEOGRAPHIC_DATA]" at bounding box center [906, 376] width 302 height 20
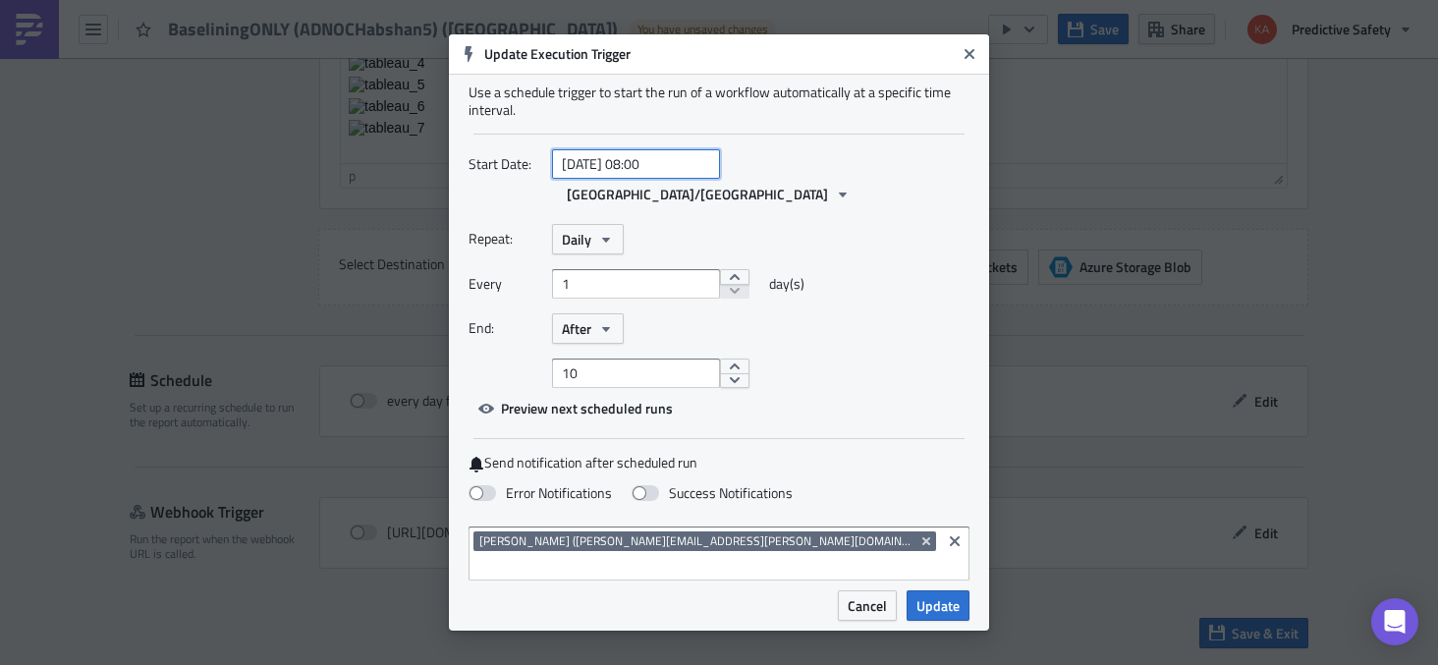
click at [649, 179] on input "2025-10-14 08:00" at bounding box center [636, 163] width 168 height 29
select select "9"
select select "2025"
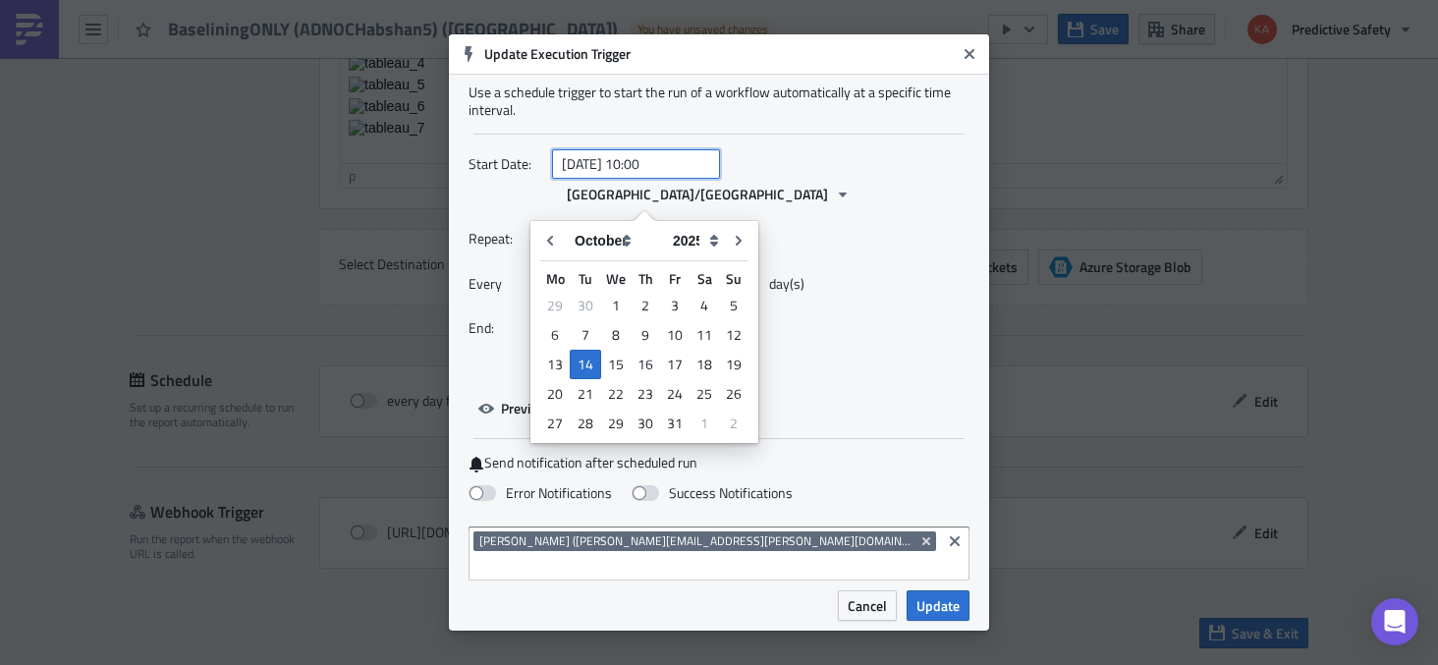
type input "[DATE] 10:00"
drag, startPoint x: 933, startPoint y: 270, endPoint x: 938, endPoint y: 261, distance: 10.1
click at [933, 269] on div "Every 1 day(s)" at bounding box center [719, 291] width 501 height 44
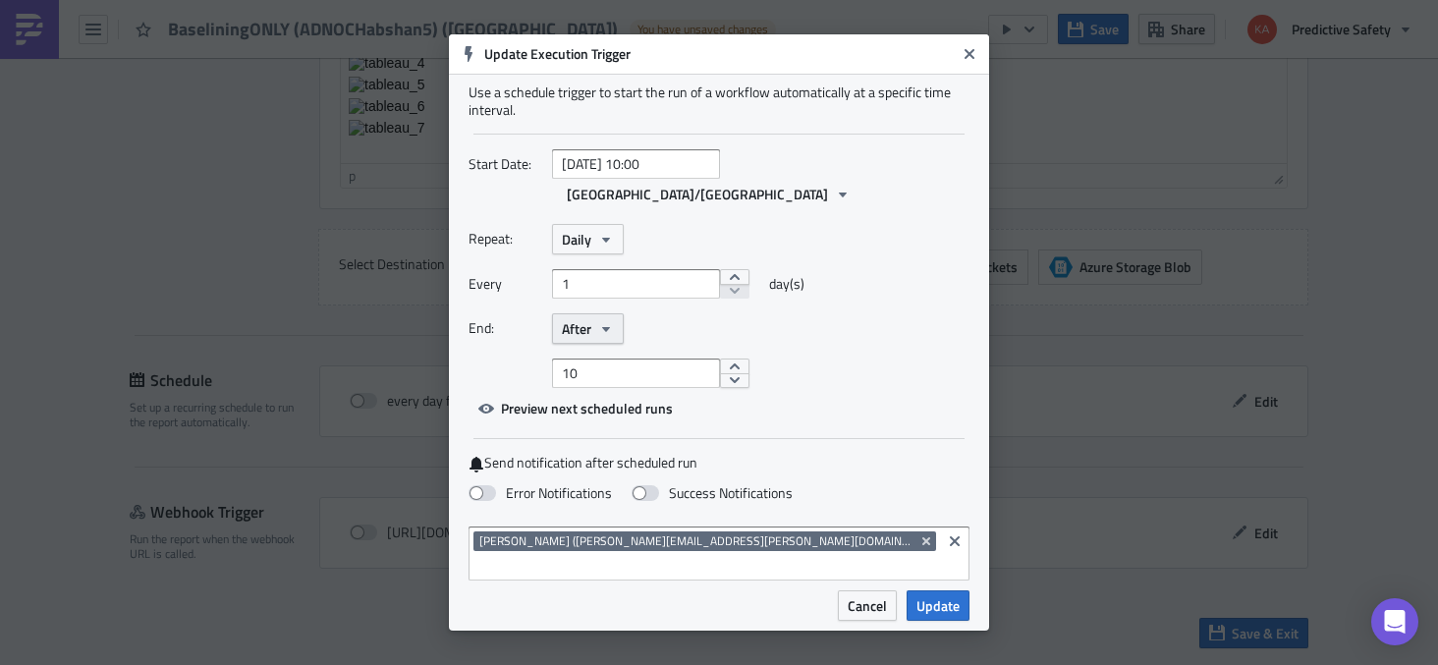
click at [614, 325] on icon "button" at bounding box center [606, 329] width 16 height 16
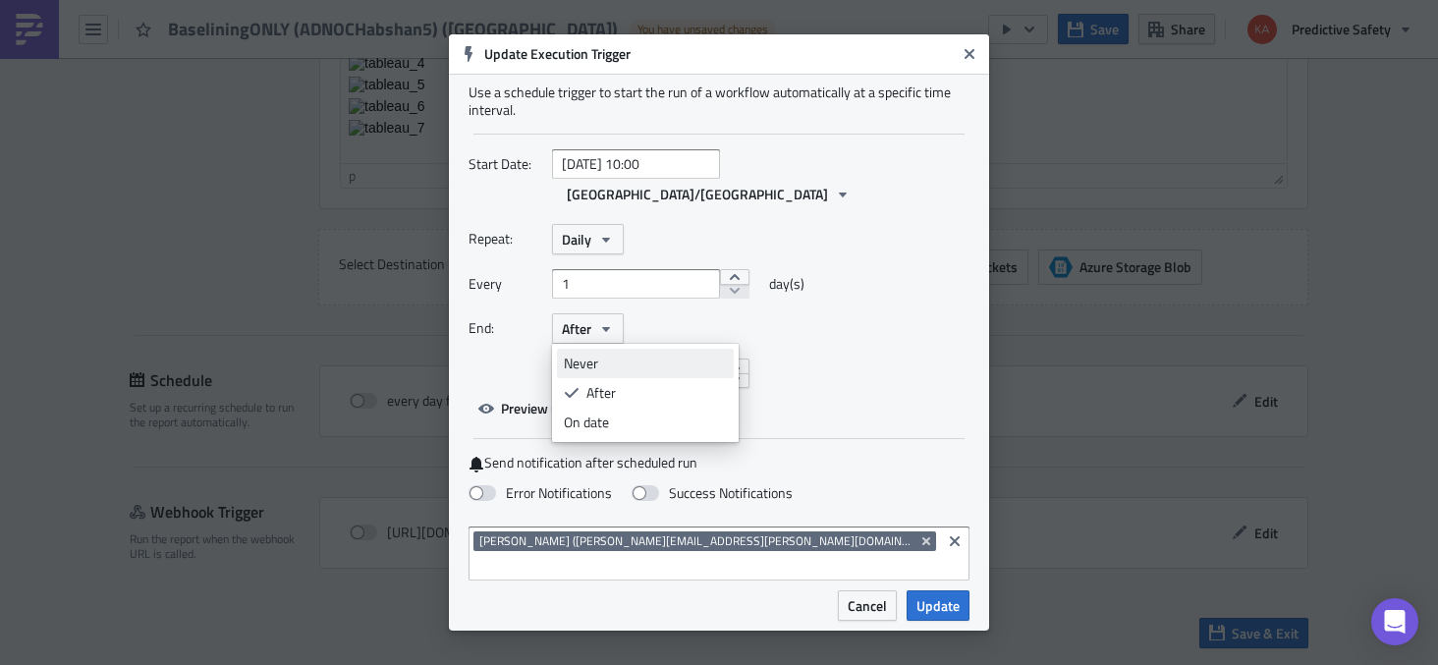
click at [581, 365] on div "Never" at bounding box center [645, 364] width 163 height 20
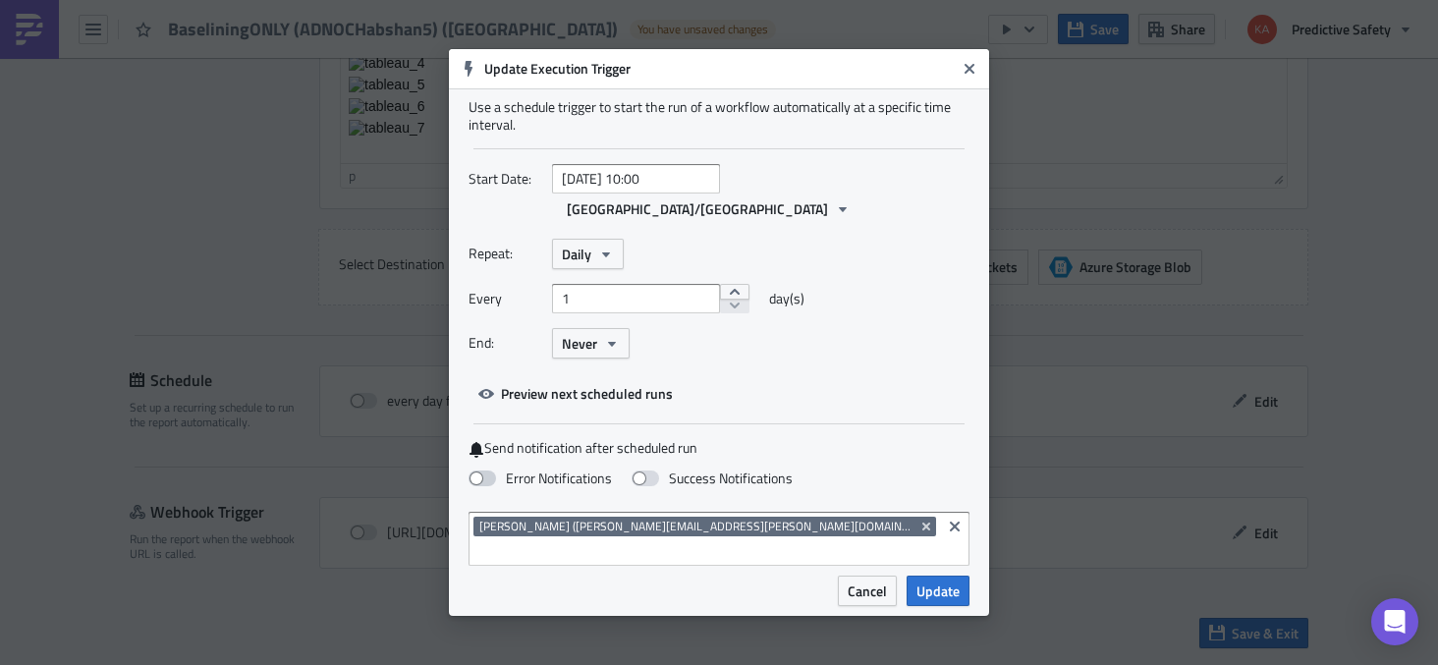
click at [491, 479] on span at bounding box center [483, 479] width 28 height 16
click at [17, 16] on input "Error Notifications" at bounding box center [10, 9] width 13 height 13
checkbox input "true"
click at [951, 581] on span "Update" at bounding box center [938, 591] width 43 height 21
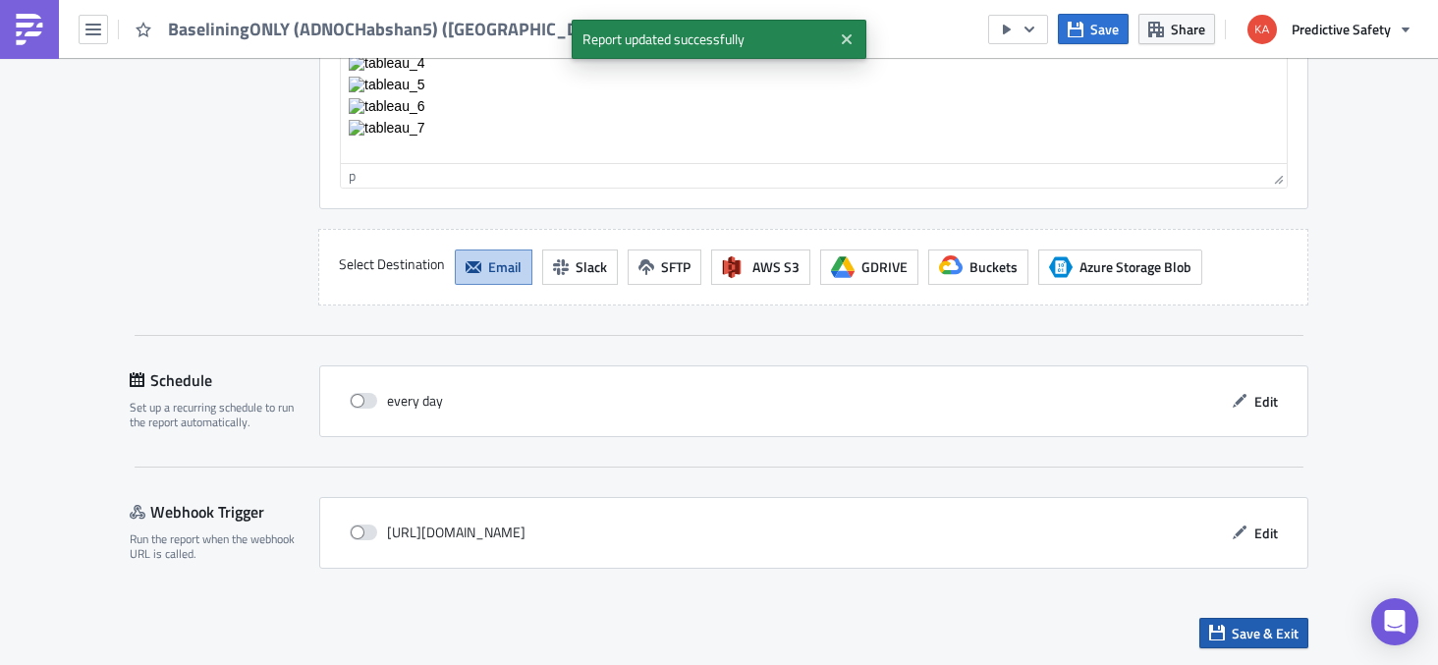
click at [1261, 635] on span "Save & Exit" at bounding box center [1265, 633] width 67 height 21
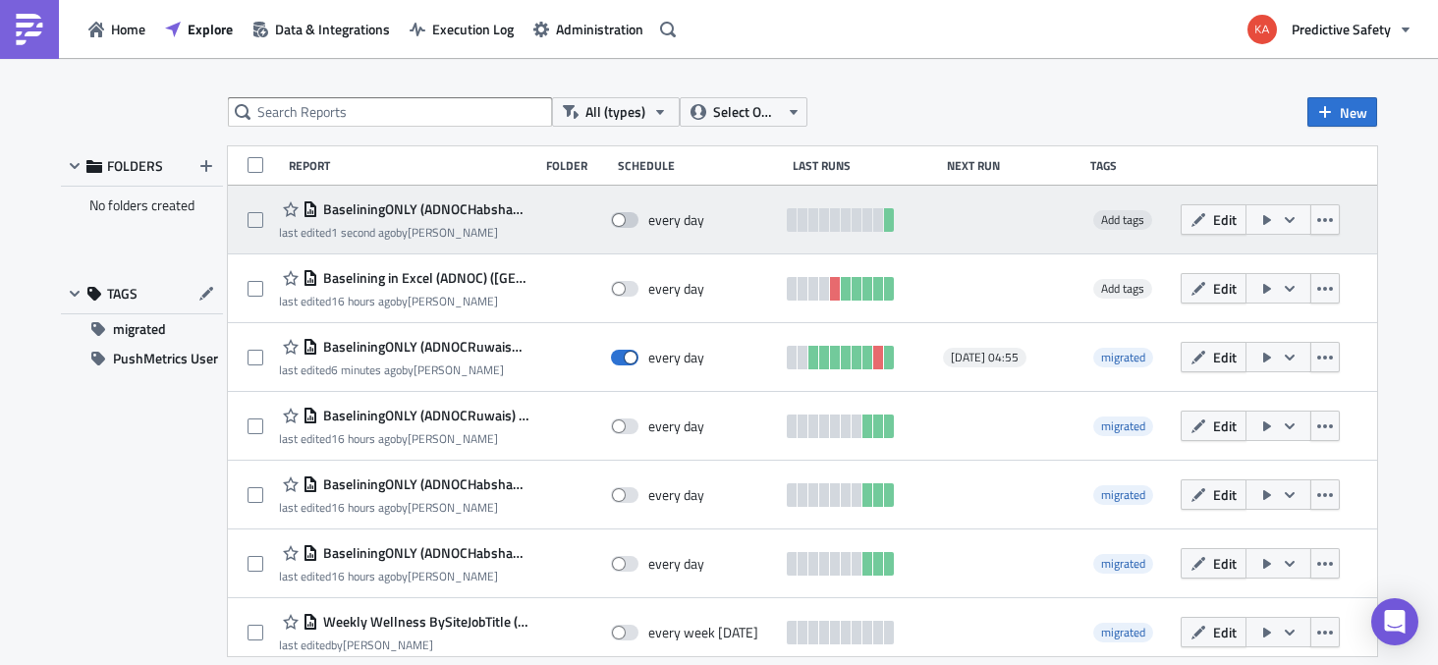
click at [632, 217] on span at bounding box center [625, 220] width 28 height 16
click at [628, 217] on input "checkbox" at bounding box center [621, 220] width 13 height 13
checkbox input "true"
click at [1298, 217] on icon "button" at bounding box center [1290, 220] width 16 height 16
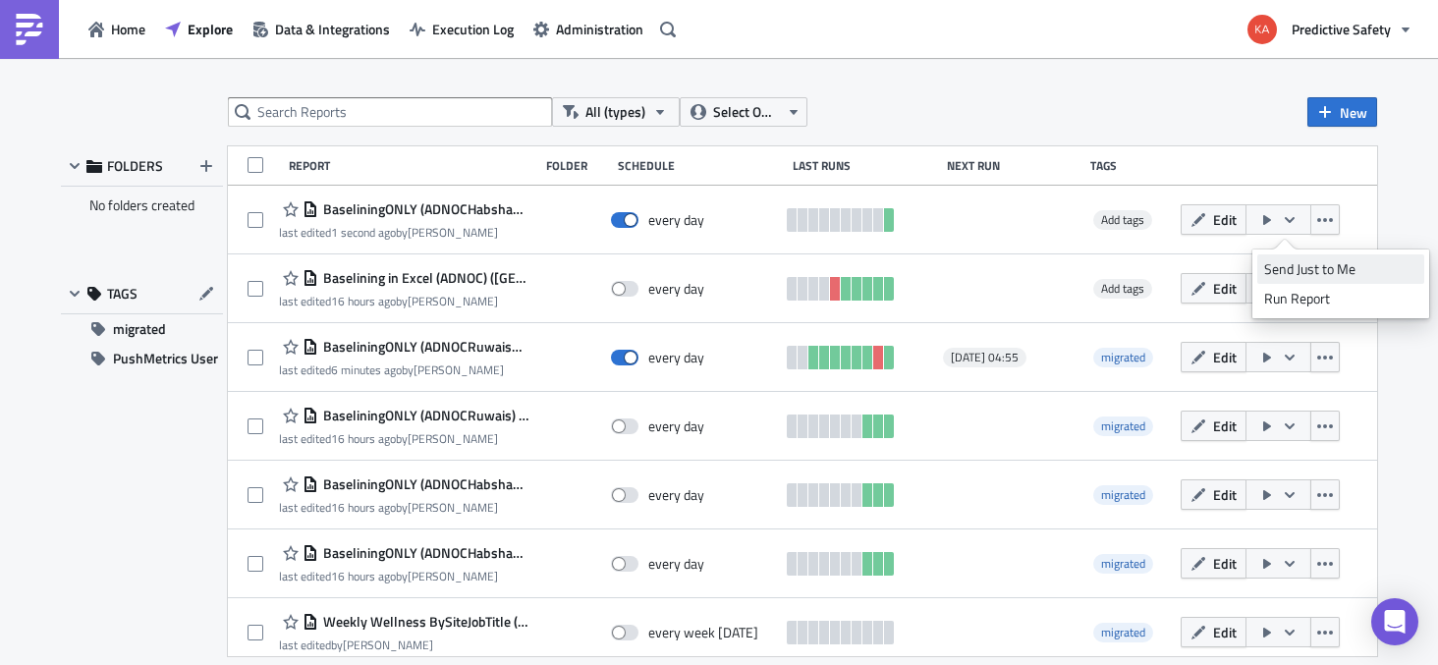
click at [1308, 268] on div "Send Just to Me" at bounding box center [1340, 269] width 153 height 20
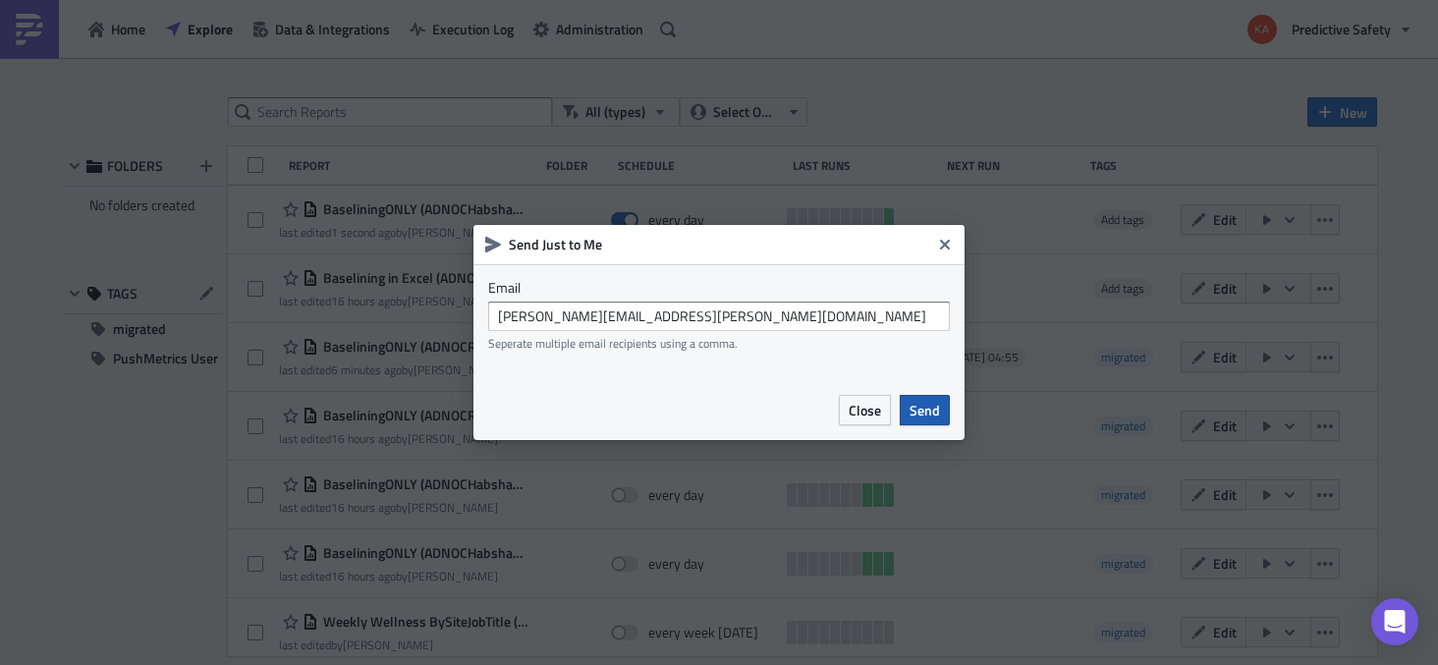
click at [934, 411] on span "Send" at bounding box center [925, 410] width 30 height 21
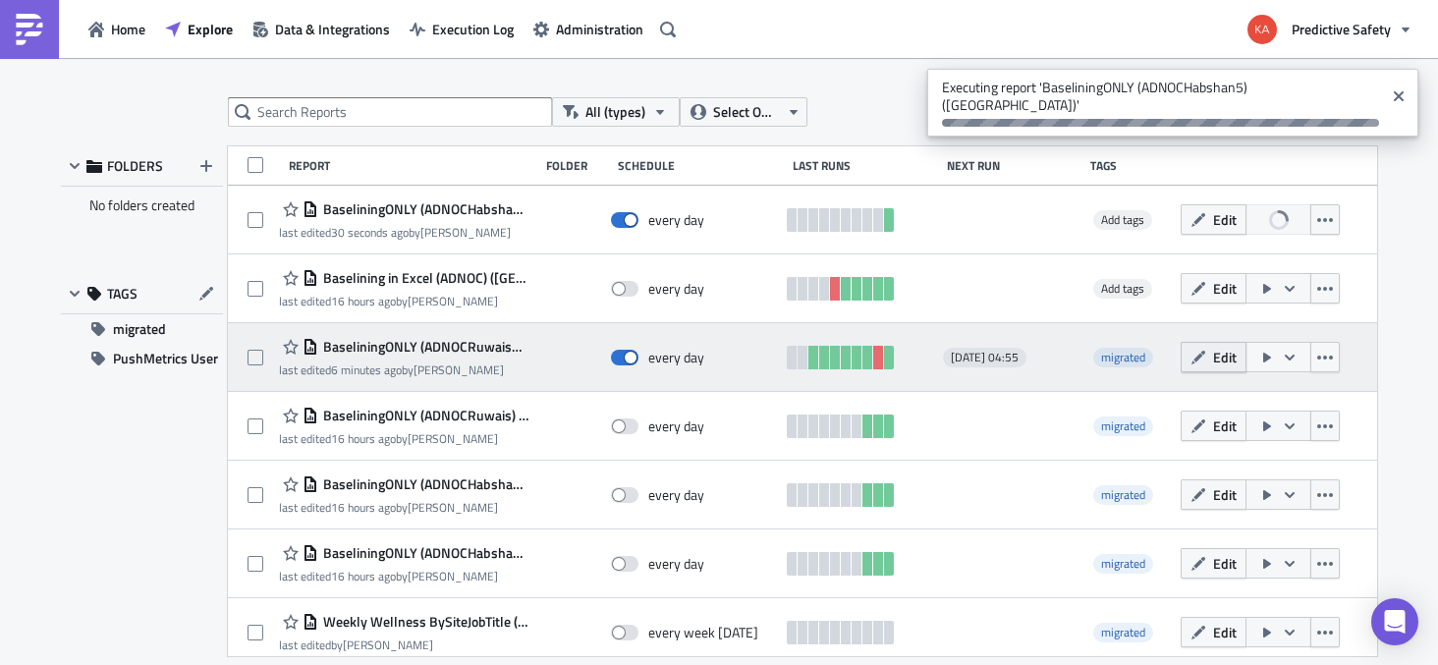
click at [1221, 358] on span "Edit" at bounding box center [1225, 357] width 24 height 21
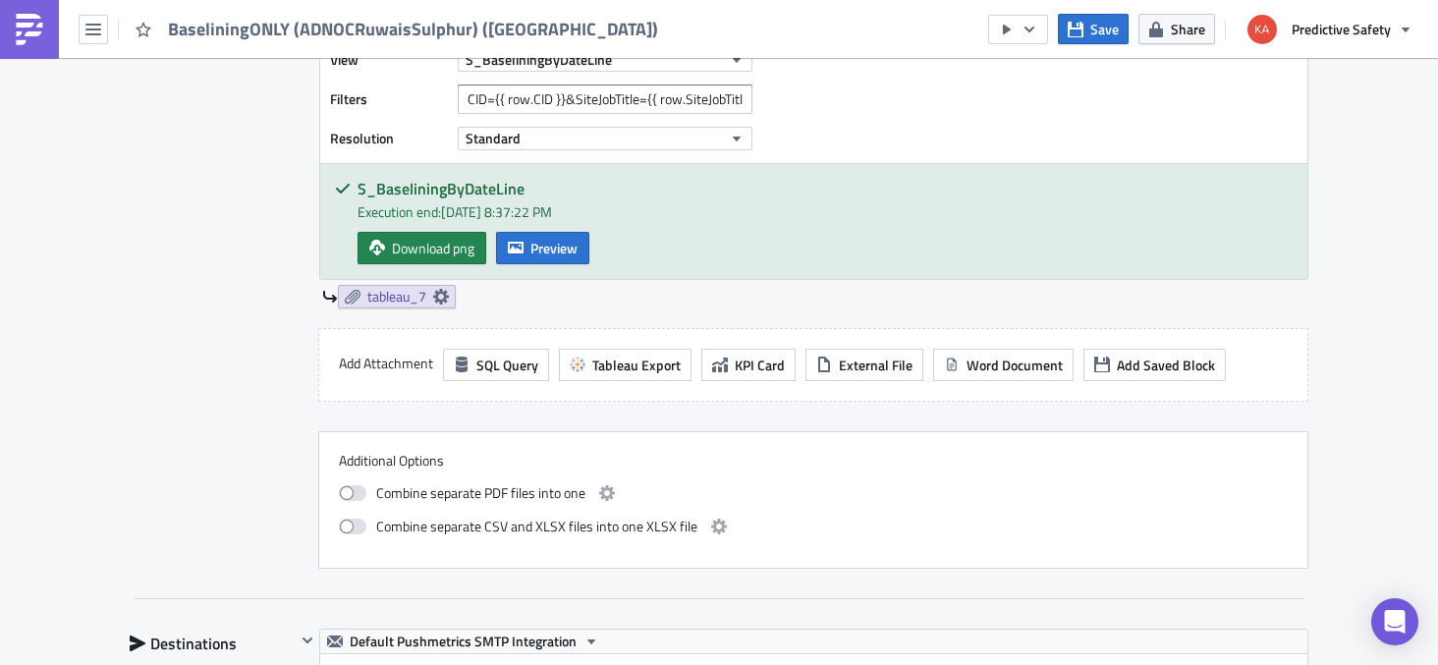
scroll to position [3590, 0]
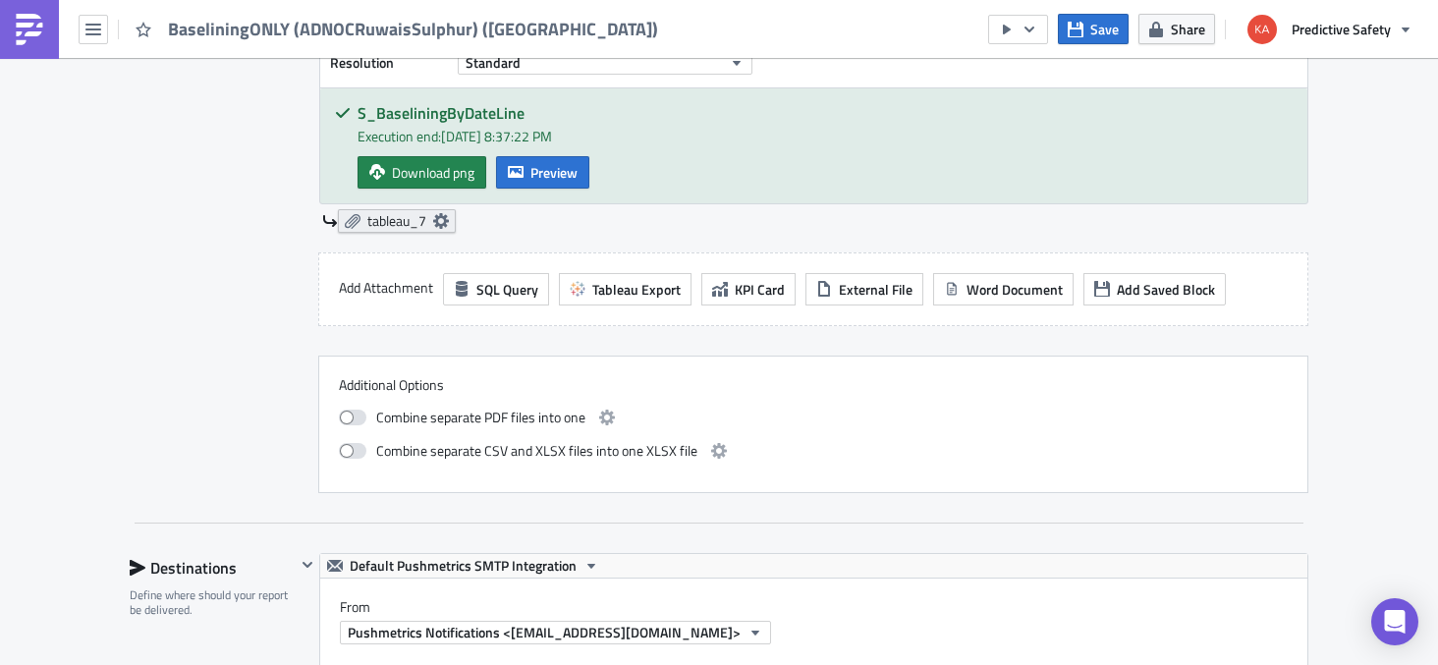
click at [444, 220] on icon at bounding box center [441, 221] width 16 height 16
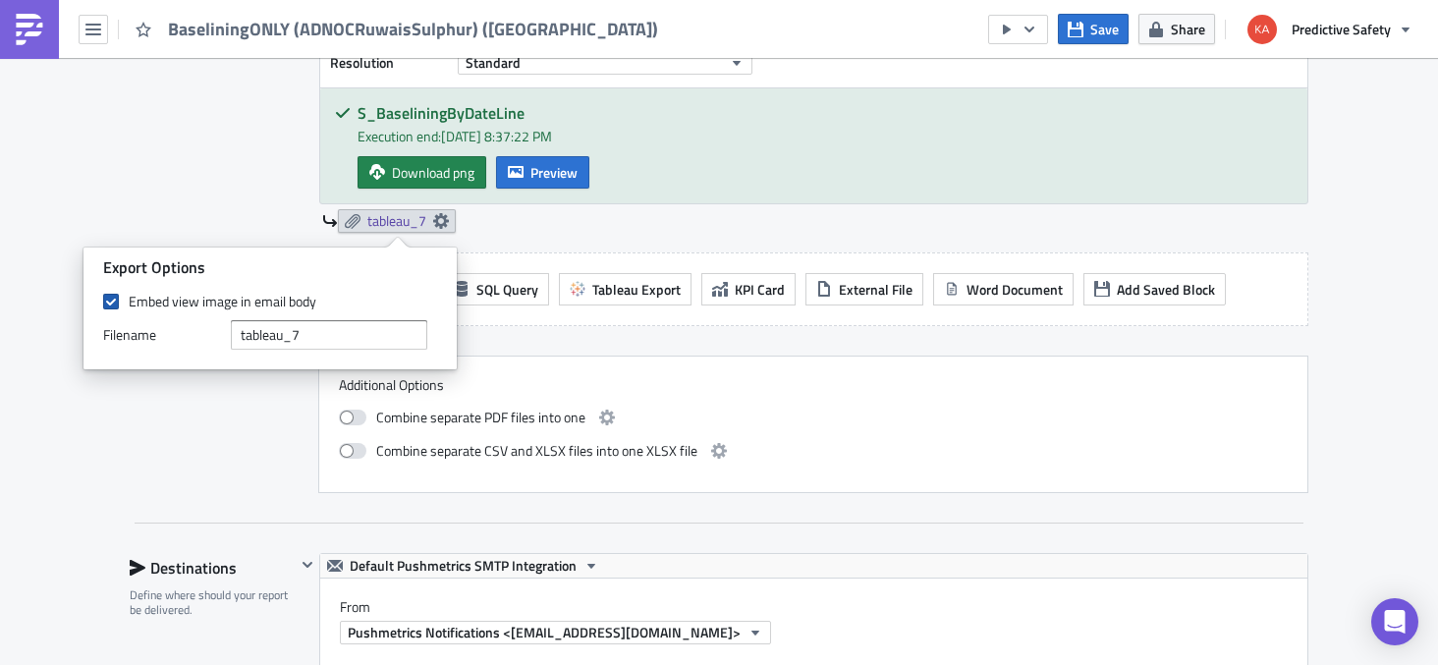
click at [110, 305] on span at bounding box center [111, 302] width 16 height 16
click at [110, 305] on input "Embed view image in email body" at bounding box center [113, 302] width 13 height 13
checkbox input "false"
drag, startPoint x: 131, startPoint y: 143, endPoint x: 170, endPoint y: 159, distance: 42.3
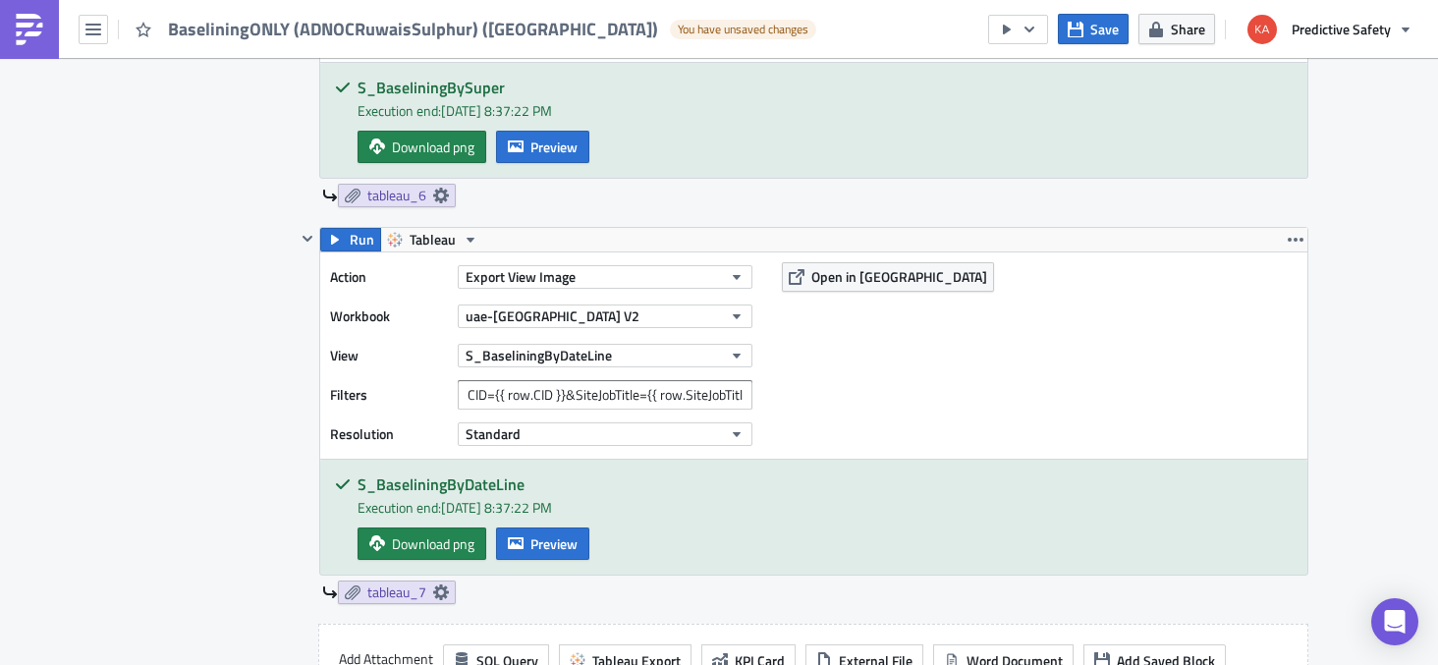
scroll to position [3095, 0]
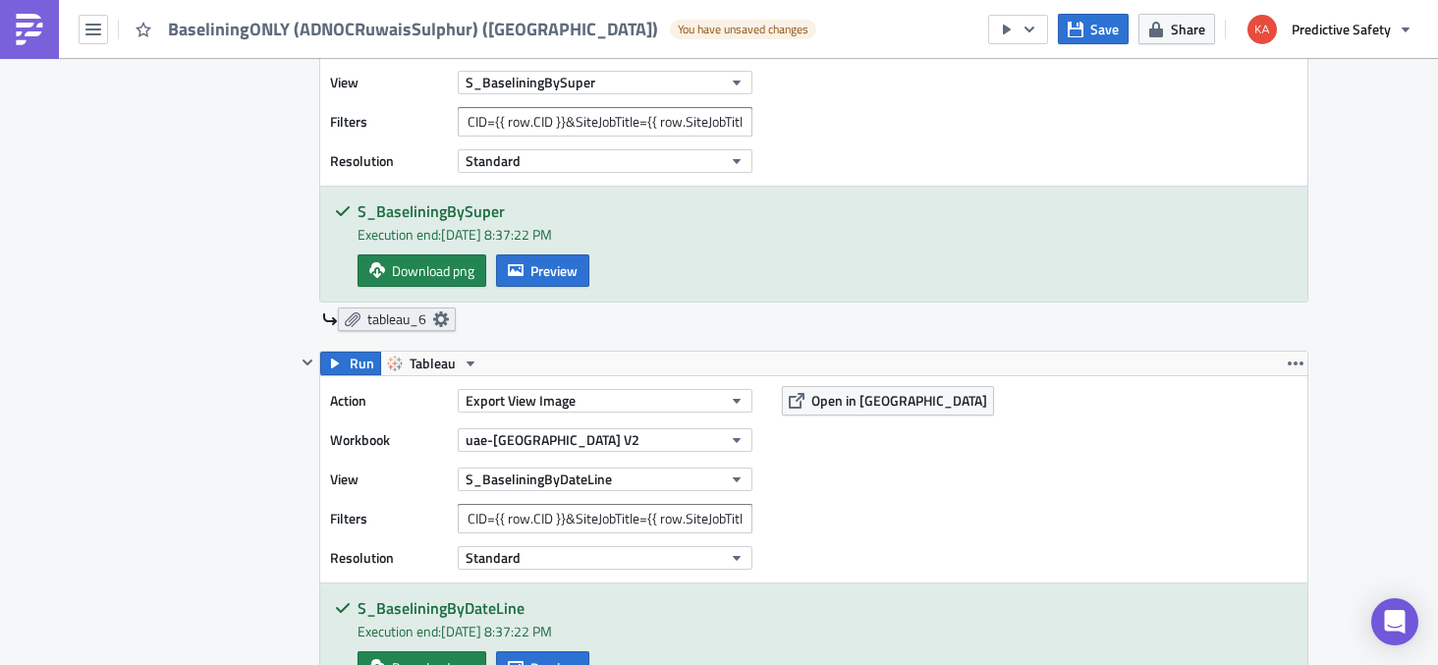
click at [442, 322] on icon at bounding box center [441, 319] width 16 height 16
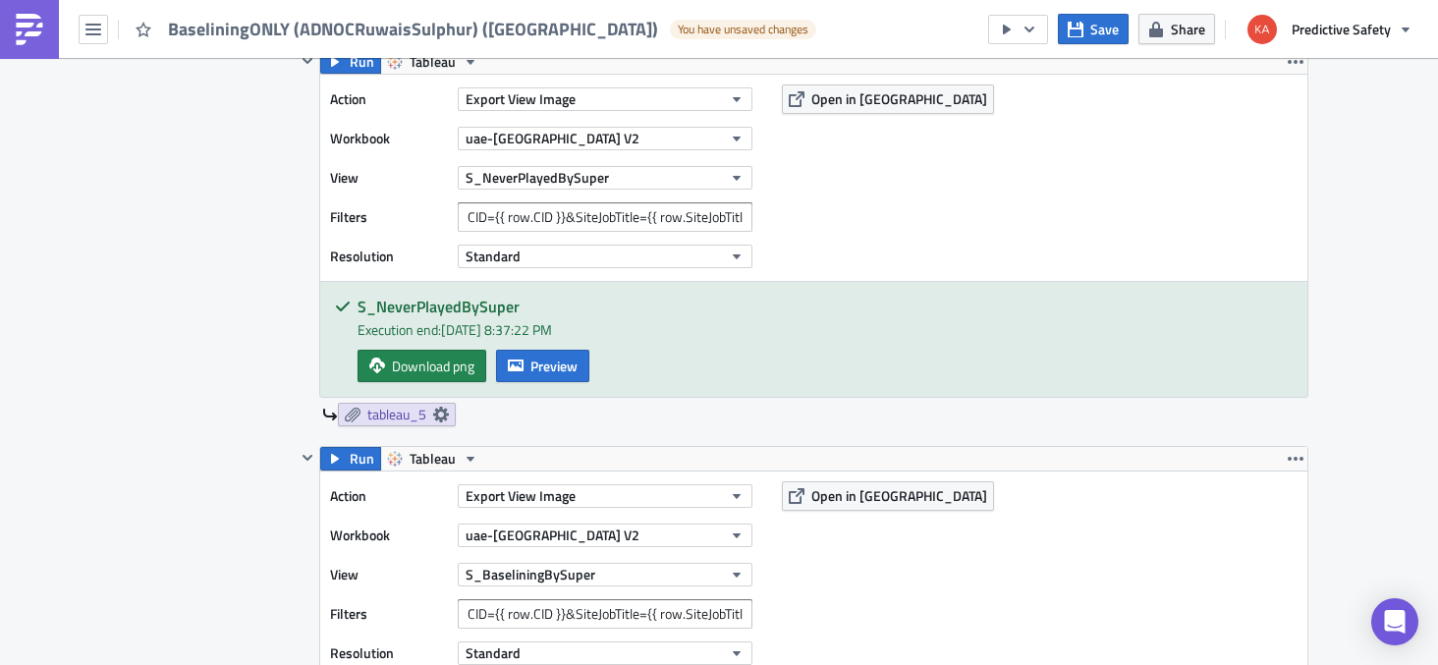
scroll to position [2600, 0]
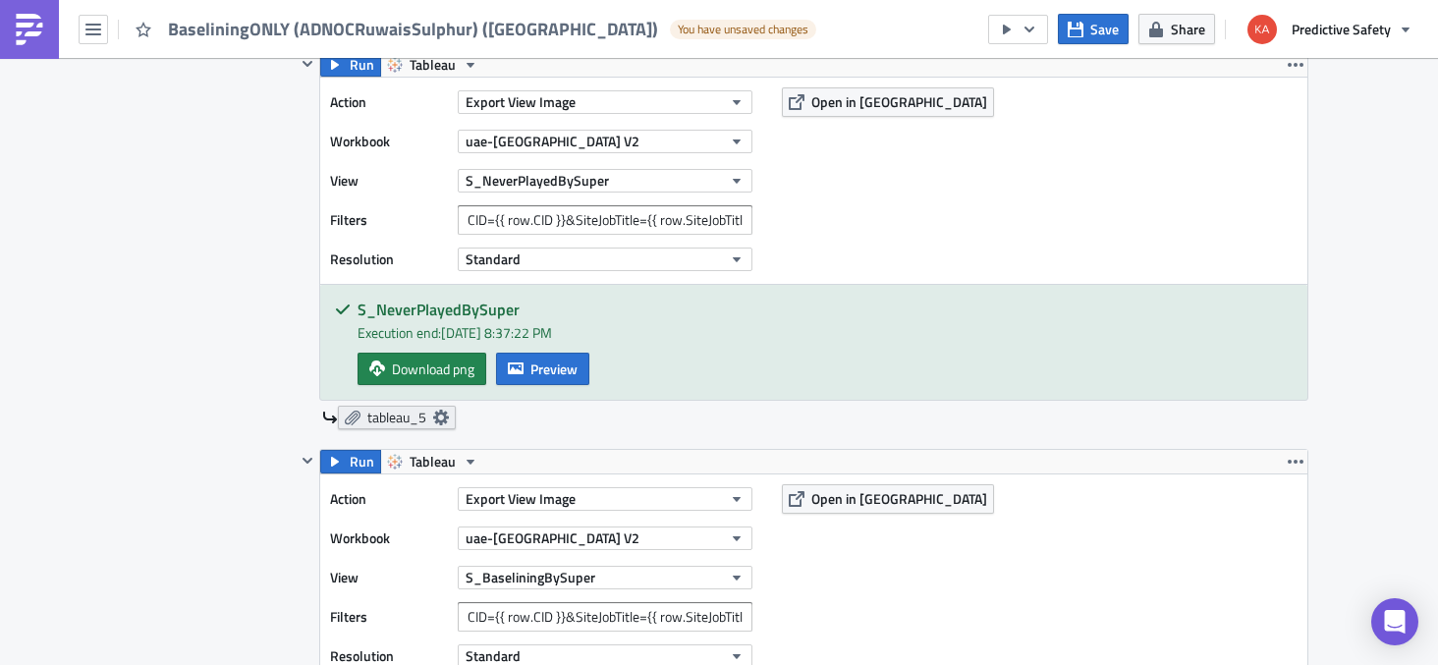
click at [446, 415] on icon at bounding box center [441, 418] width 16 height 16
click at [123, 246] on div "Execution Log Edit " BaseliningONLY (ADNOCRuwaisSulphur) (uae) " Draft Settings…" at bounding box center [719, 115] width 1218 height 5314
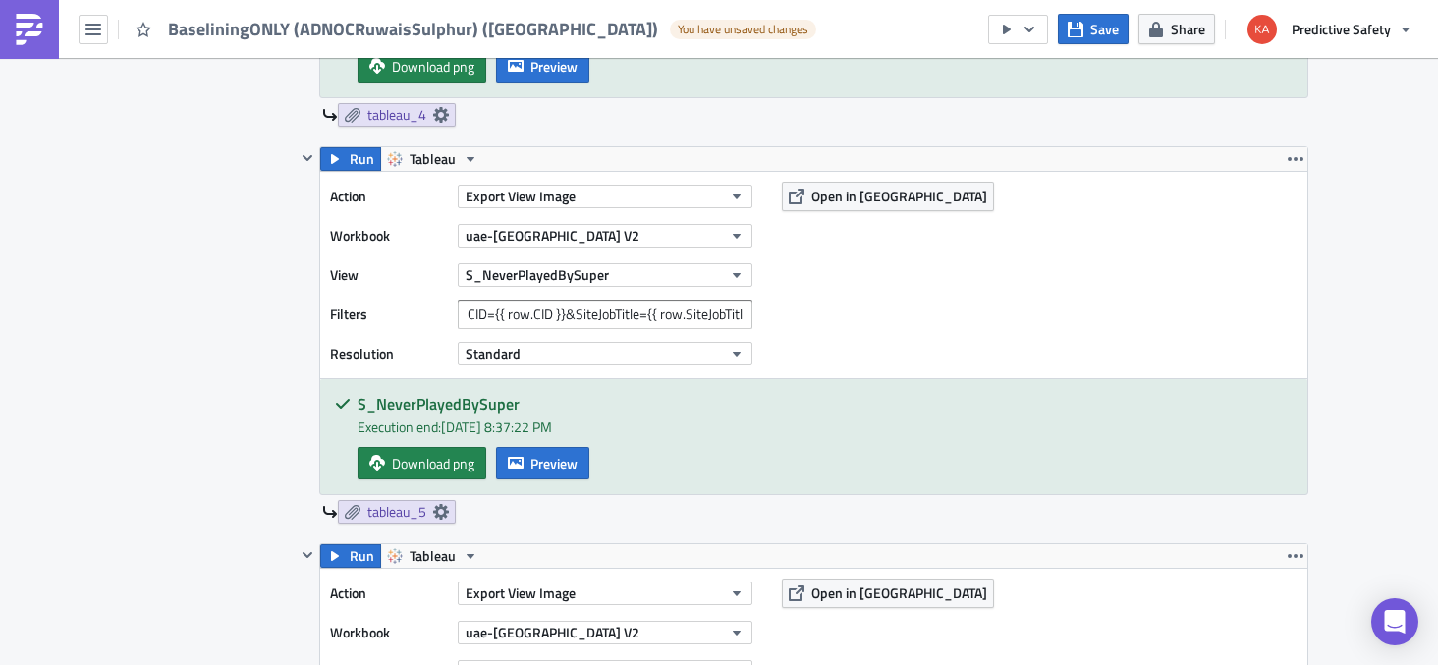
scroll to position [2228, 0]
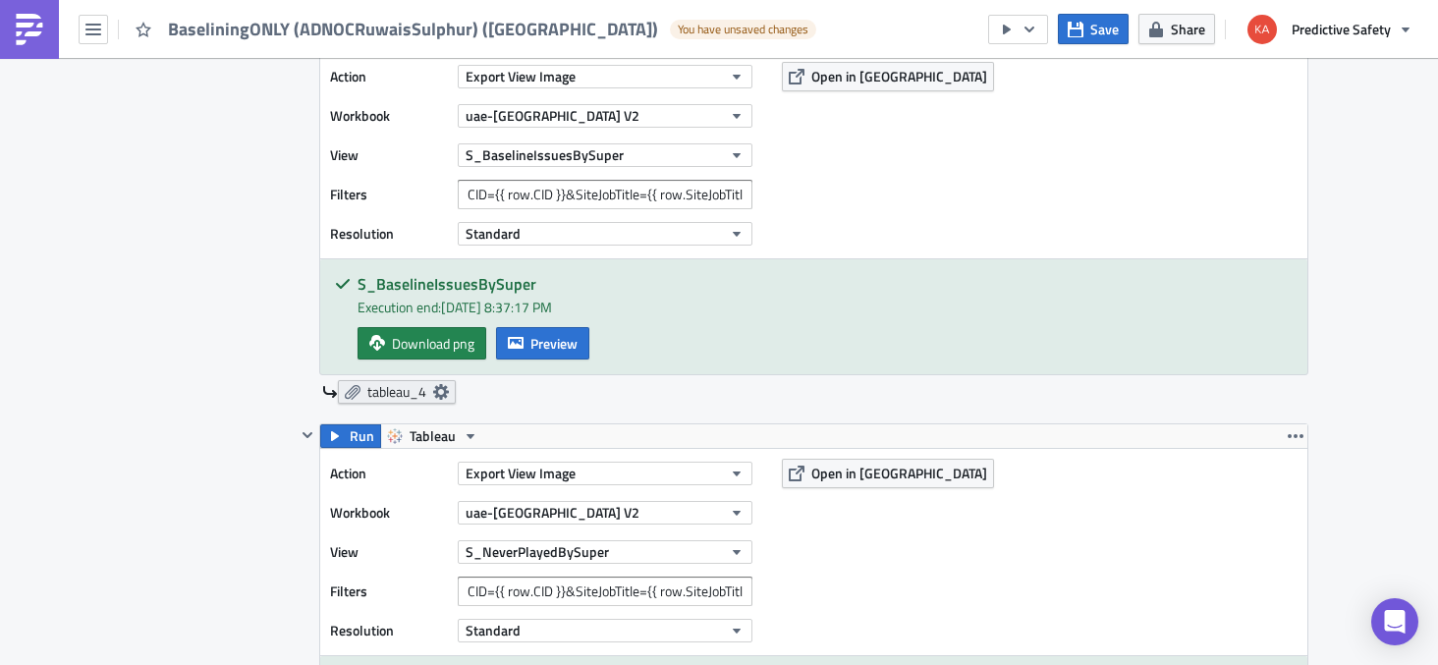
click at [441, 389] on icon at bounding box center [441, 392] width 16 height 16
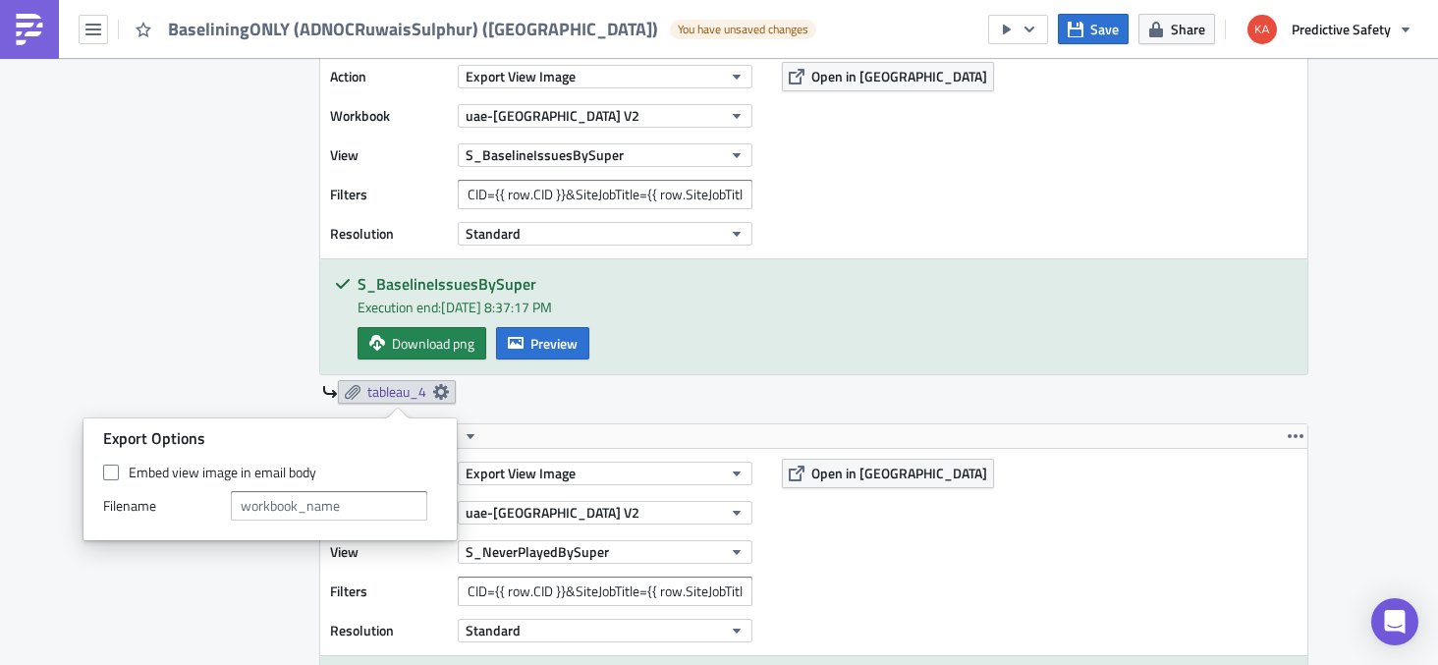
click at [136, 279] on div "Contents Select which data & attachment to include in your report." at bounding box center [213, 345] width 166 height 3019
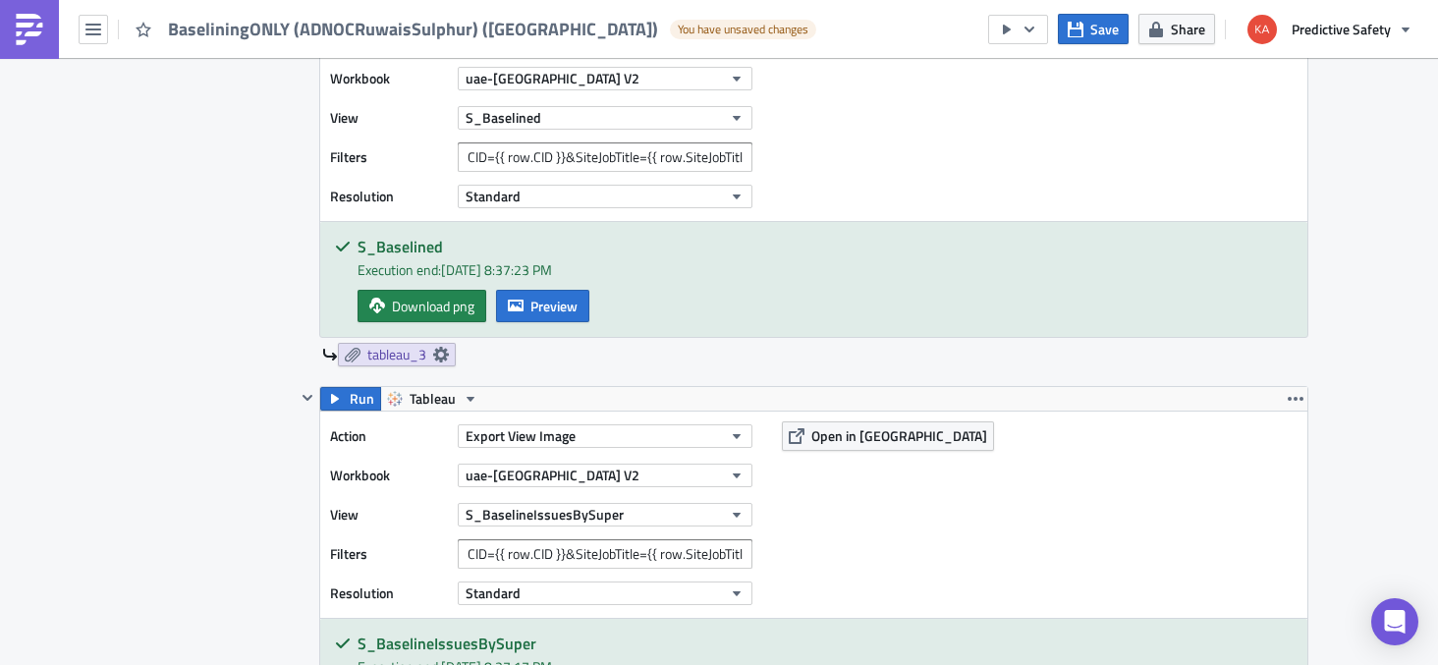
scroll to position [1857, 0]
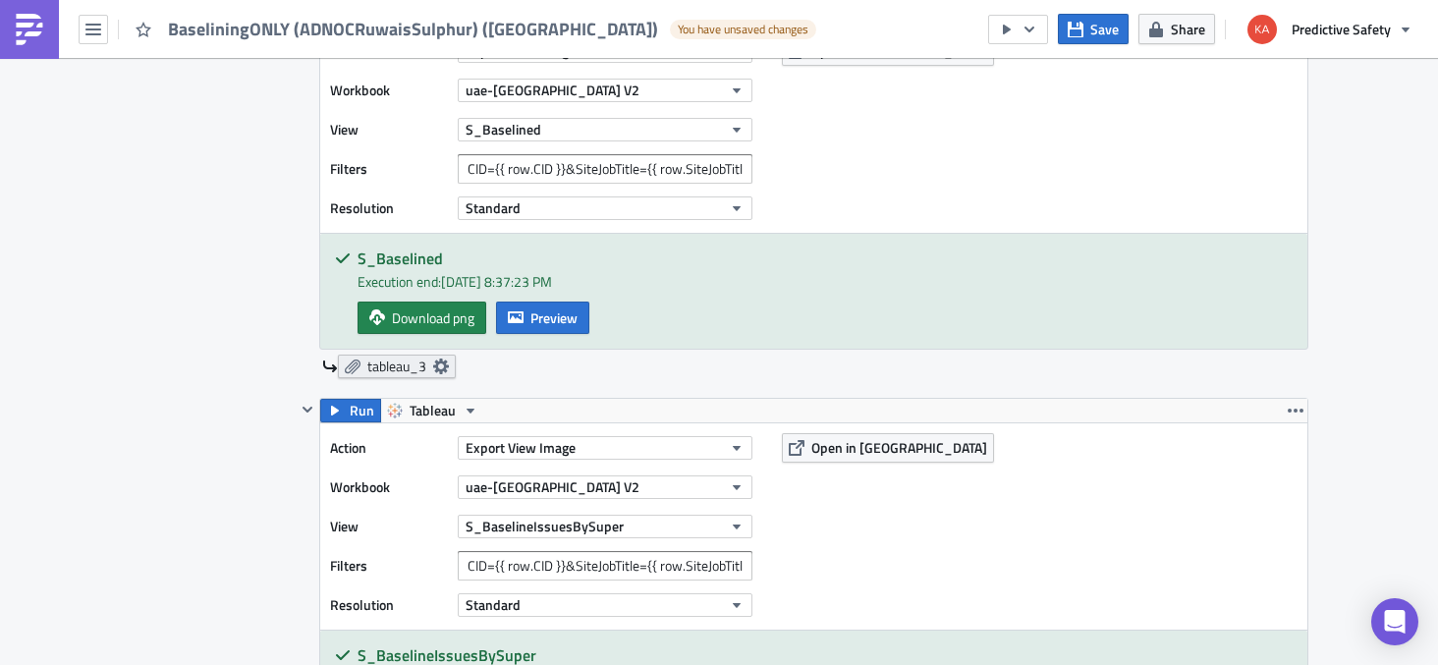
click at [444, 366] on icon at bounding box center [441, 367] width 16 height 16
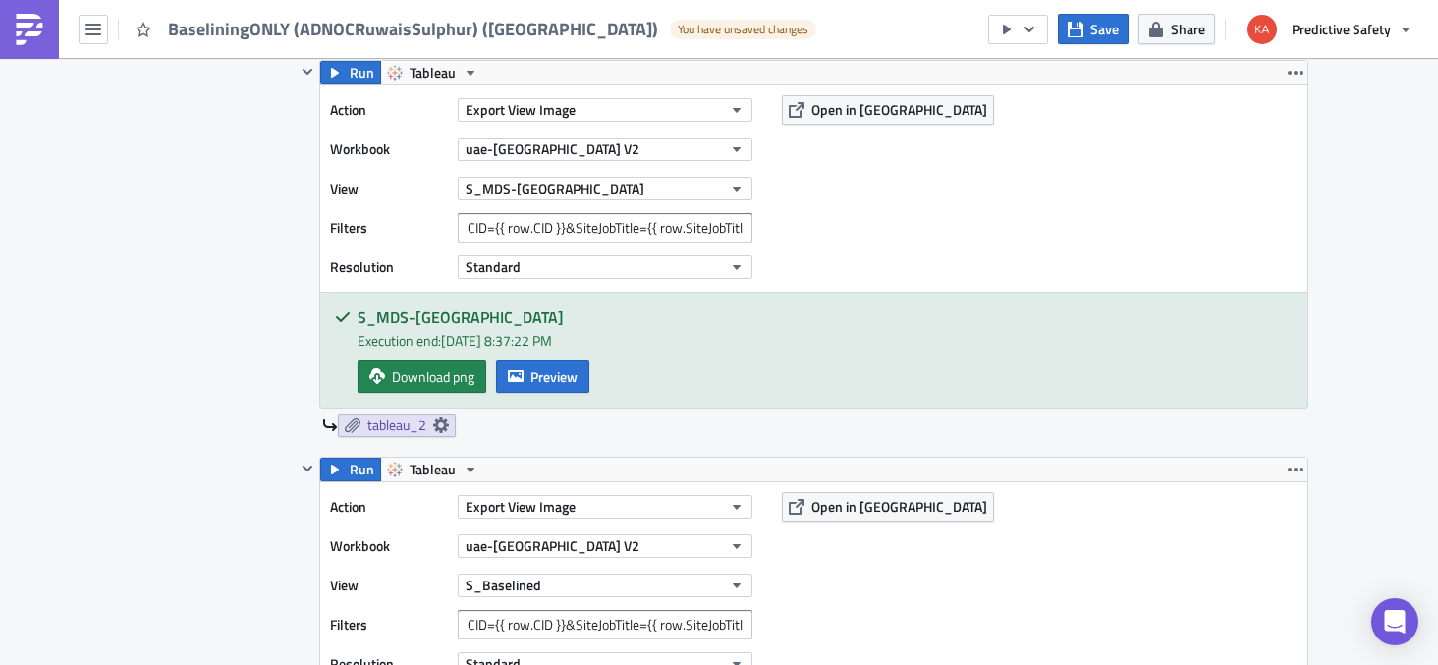
scroll to position [1362, 0]
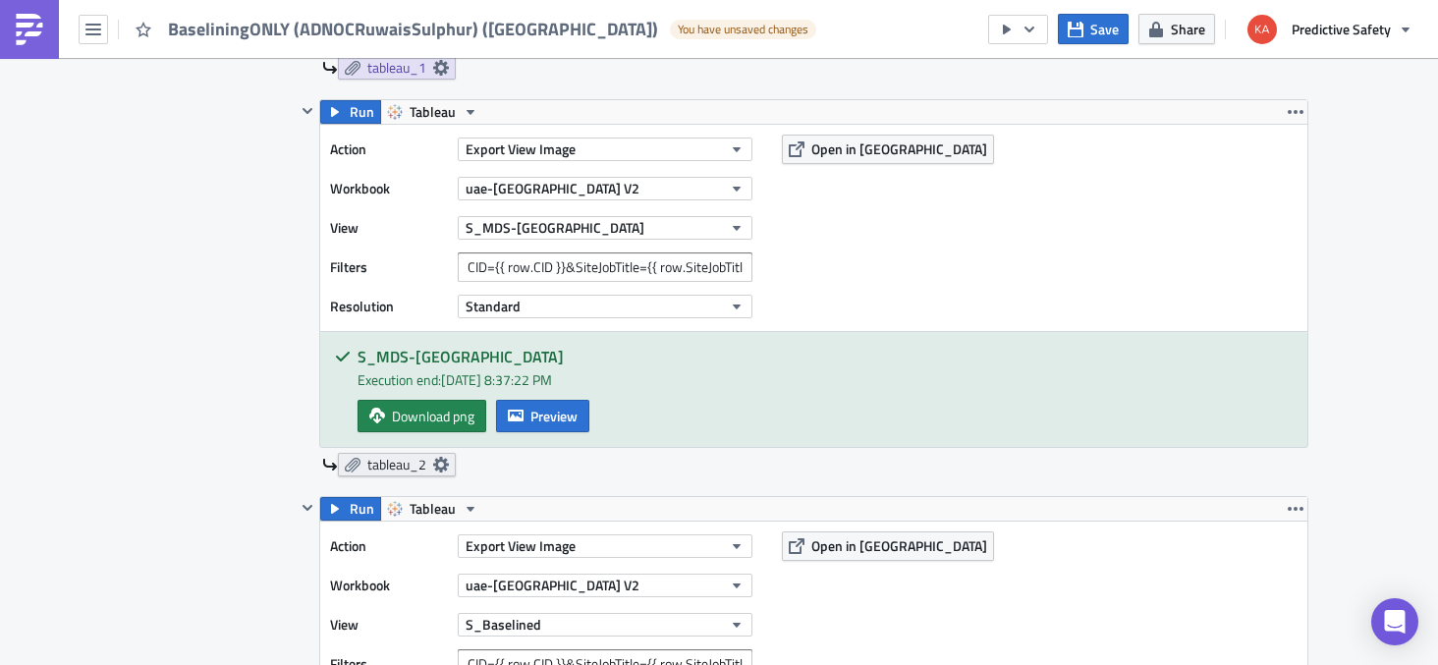
click at [443, 464] on icon at bounding box center [441, 465] width 16 height 16
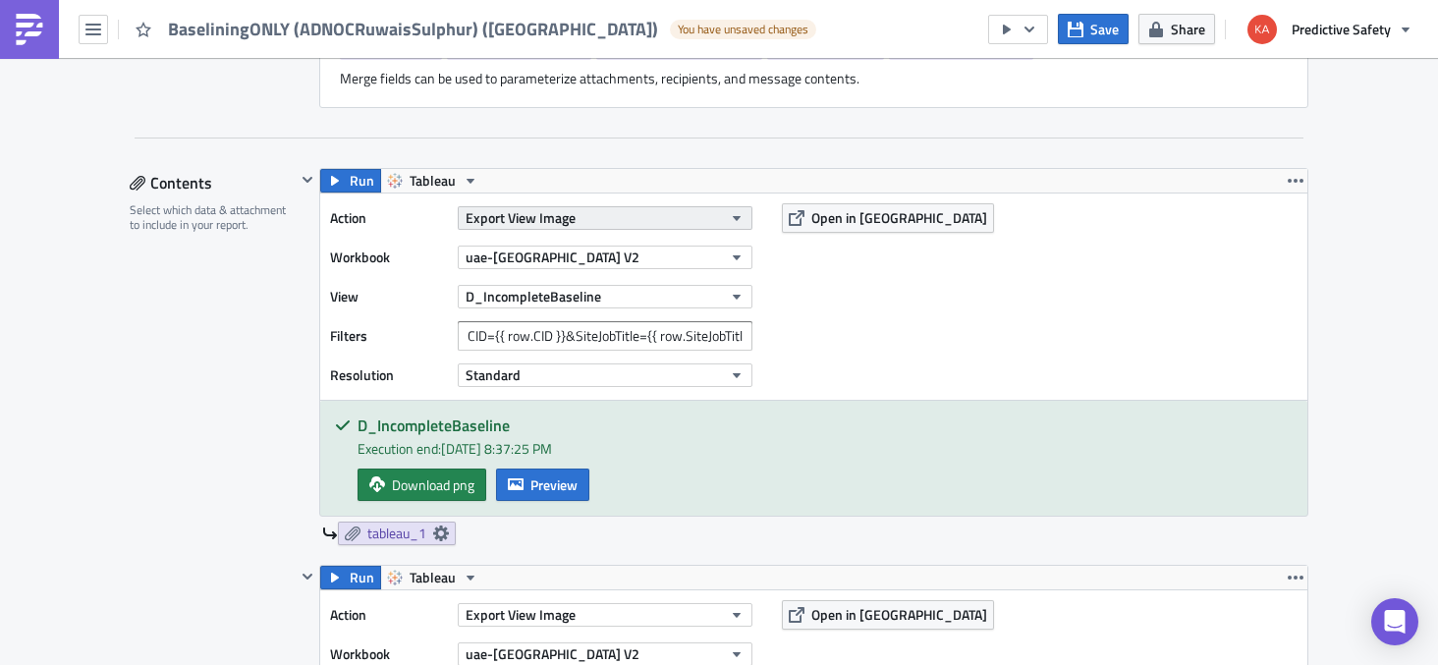
scroll to position [867, 0]
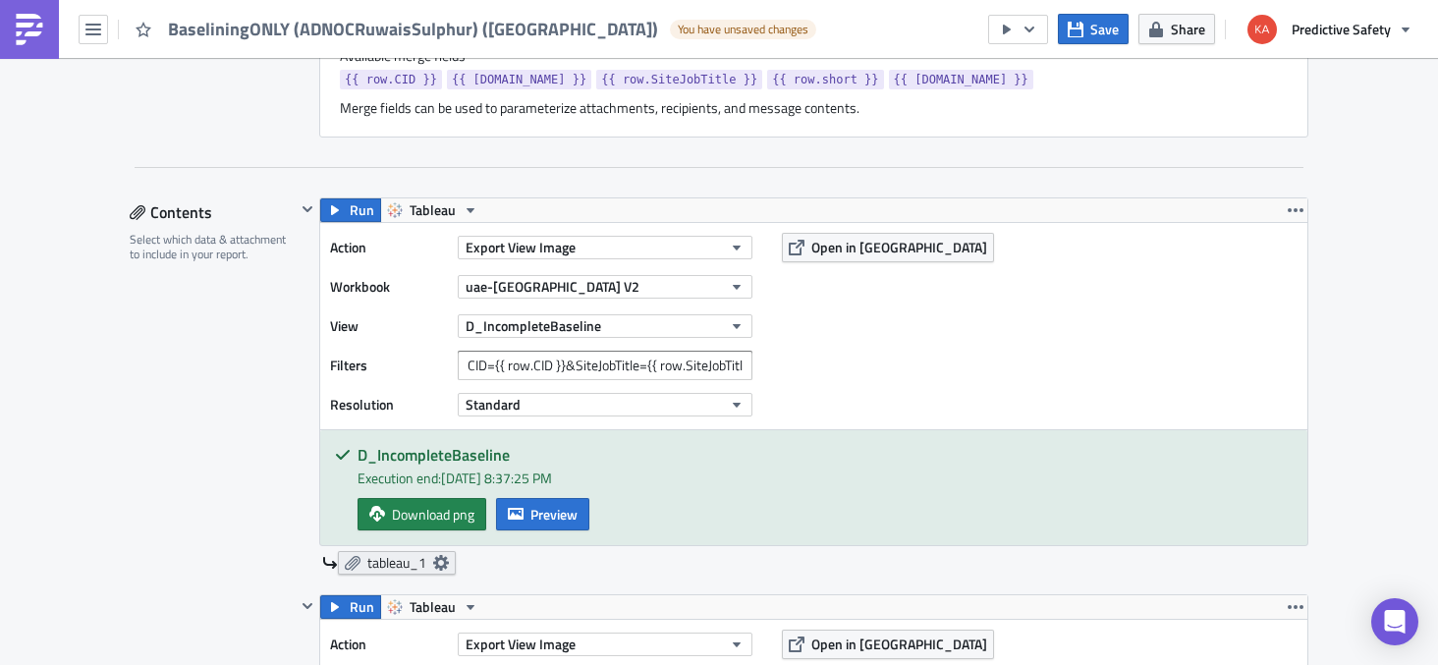
click at [446, 562] on icon at bounding box center [441, 563] width 16 height 16
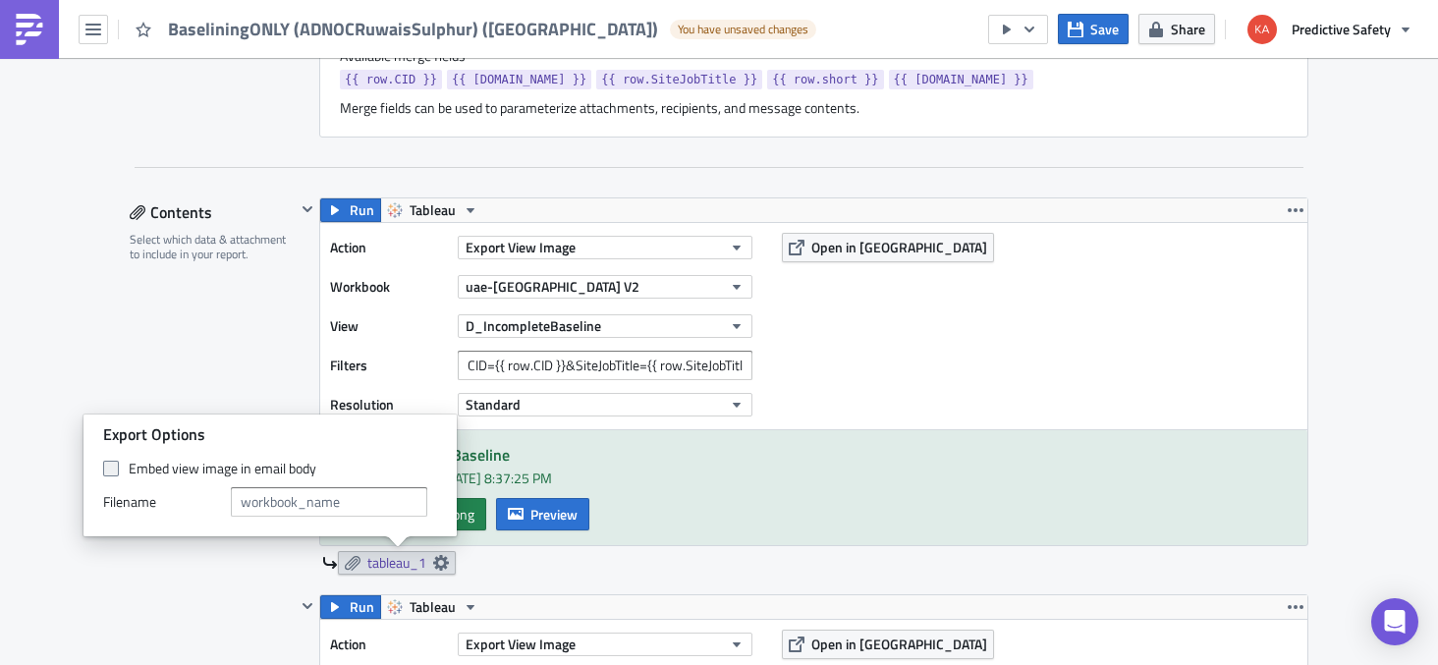
click at [115, 467] on span at bounding box center [111, 469] width 16 height 16
click at [115, 467] on input "Embed view image in email body" at bounding box center [113, 469] width 13 height 13
checkbox input "true"
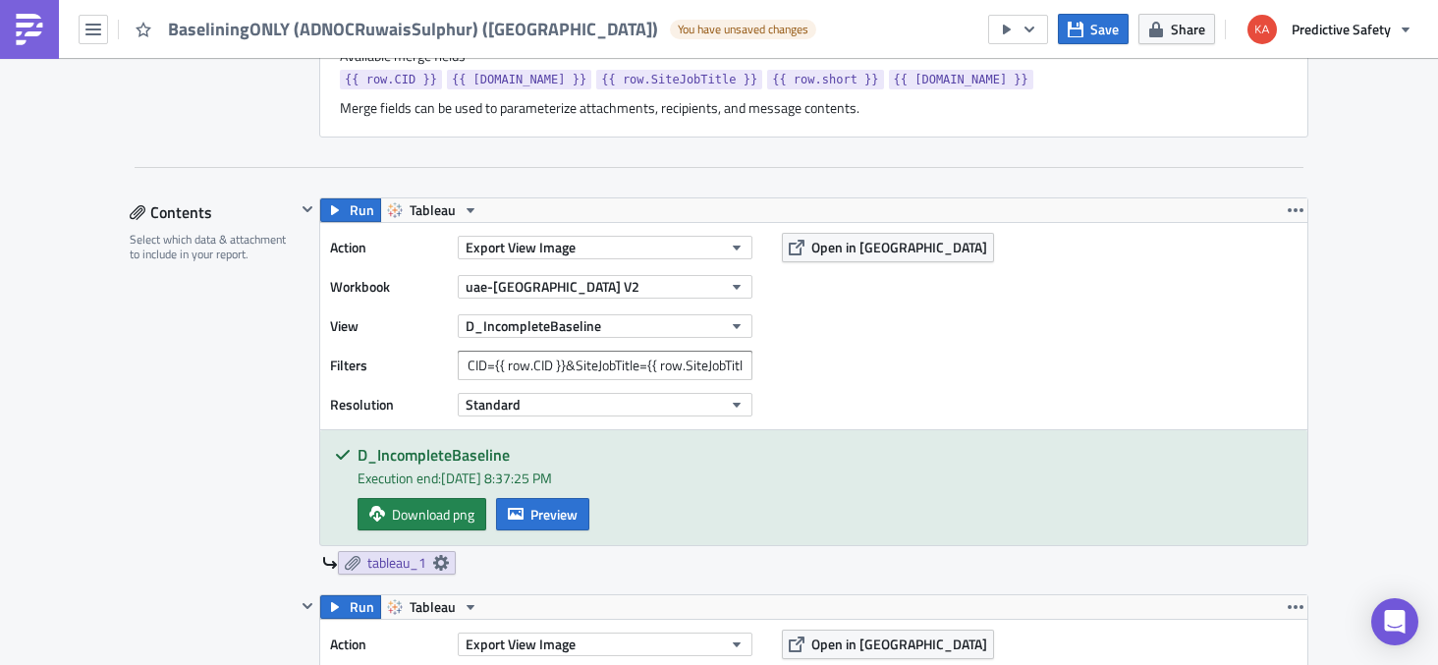
drag, startPoint x: 97, startPoint y: 569, endPoint x: 259, endPoint y: 589, distance: 163.3
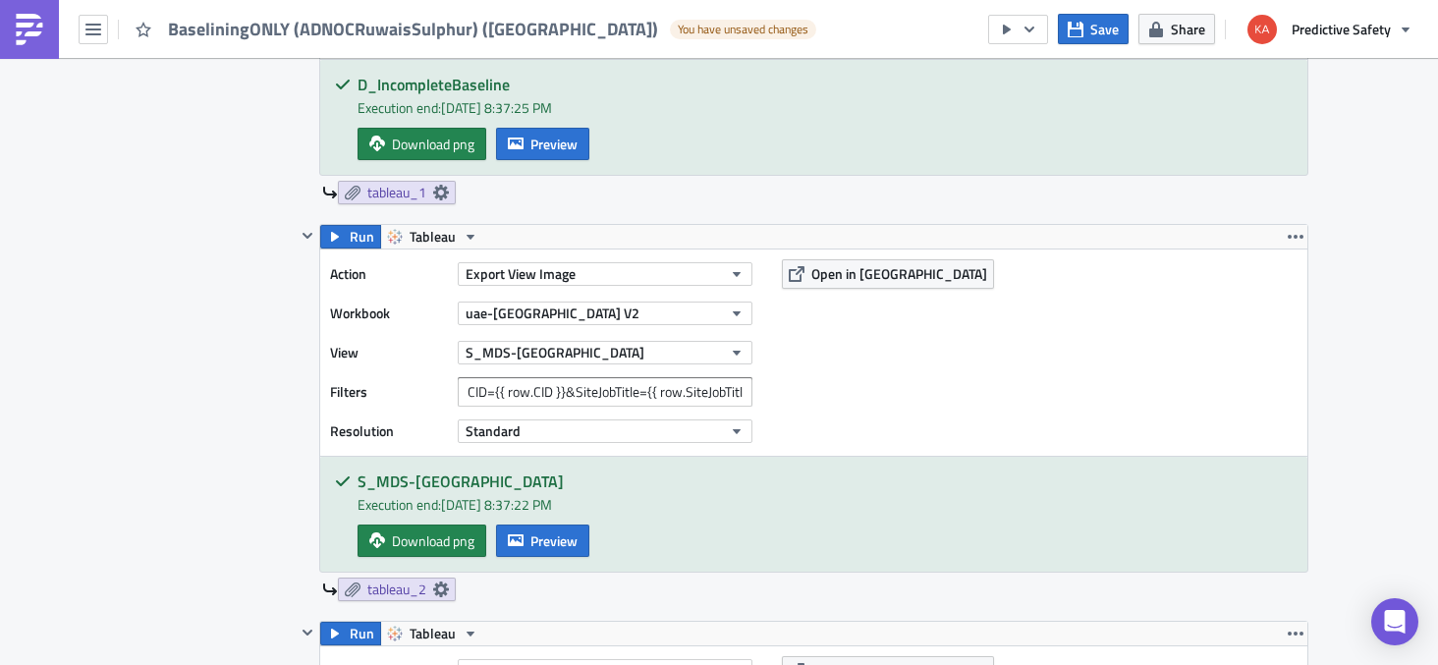
scroll to position [1238, 0]
click at [444, 587] on icon at bounding box center [441, 589] width 16 height 16
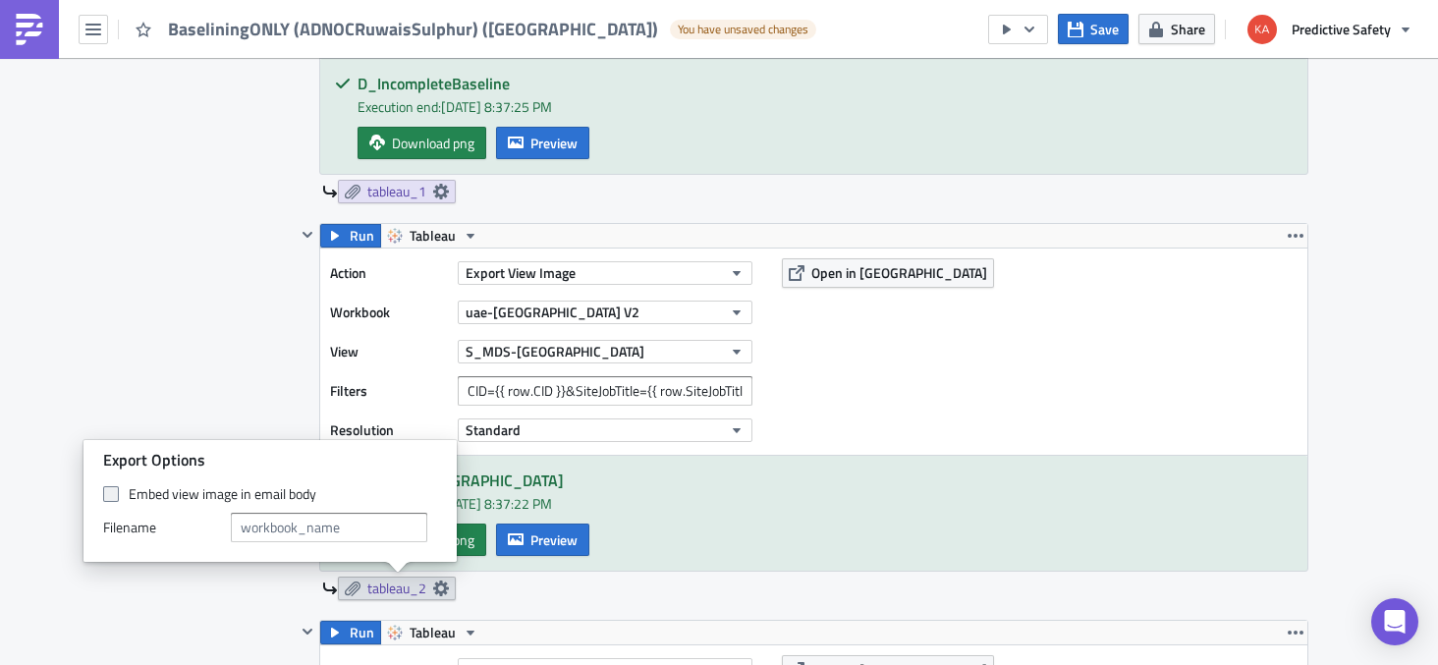
click at [112, 493] on span at bounding box center [111, 494] width 16 height 16
click at [112, 493] on input "Embed view image in email body" at bounding box center [113, 494] width 13 height 13
checkbox input "true"
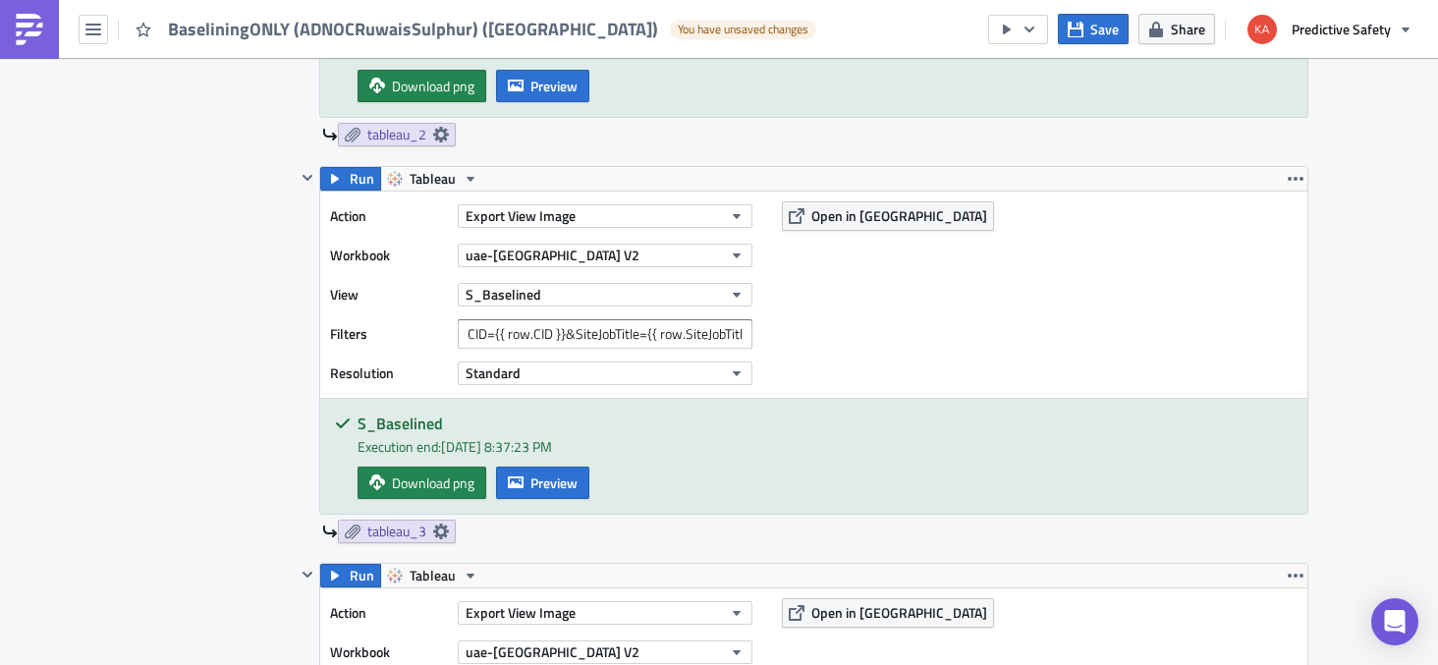
scroll to position [1733, 0]
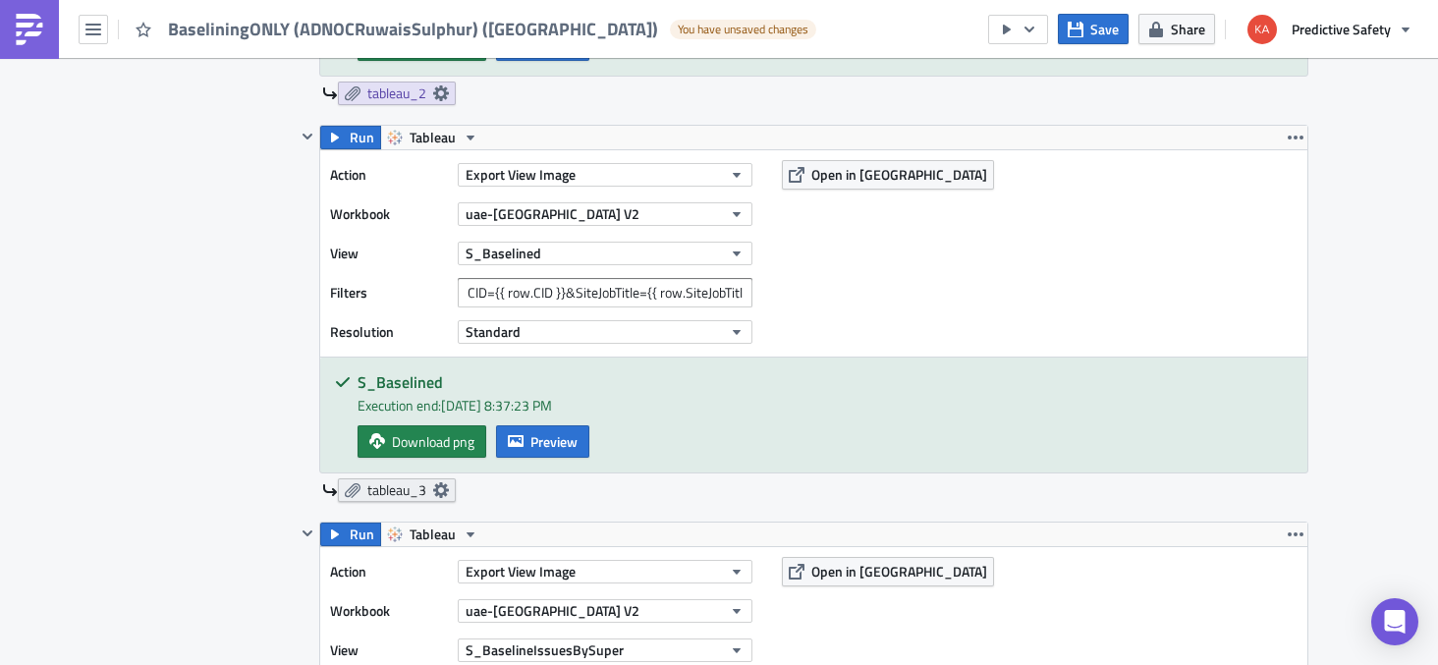
click at [445, 488] on icon at bounding box center [441, 490] width 16 height 16
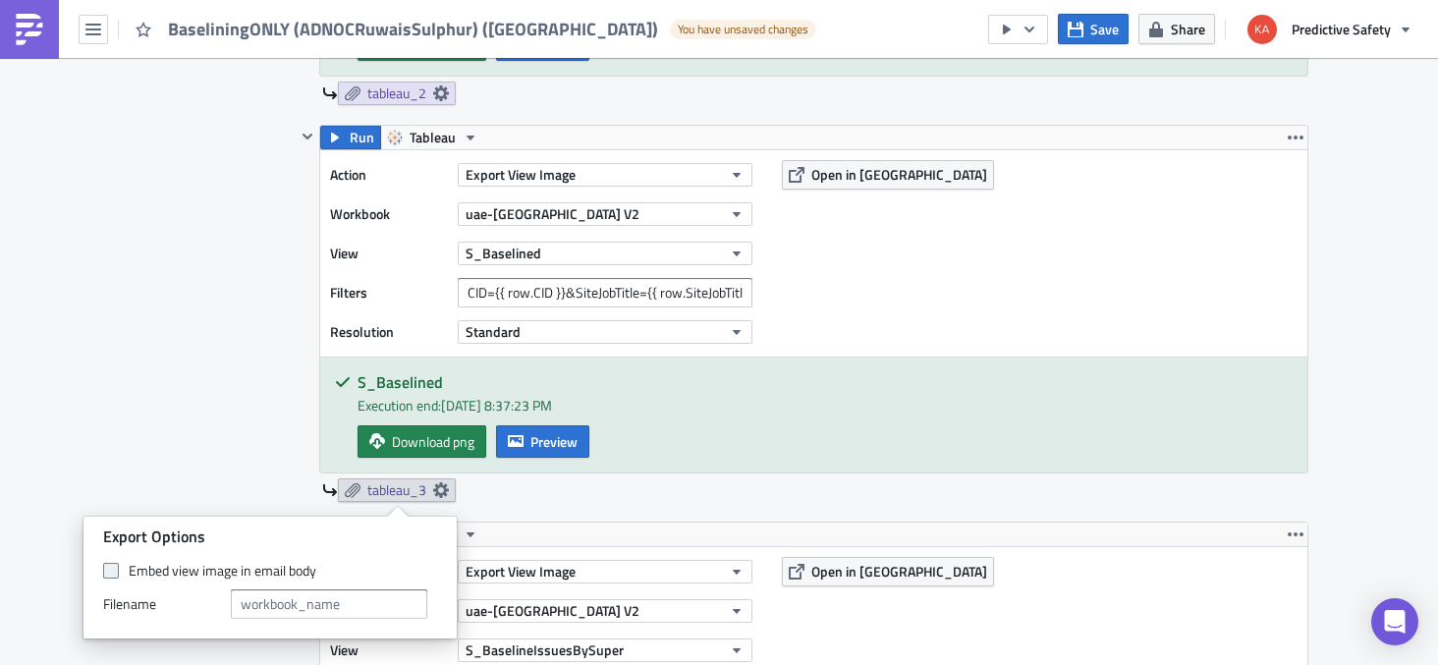
click at [117, 569] on span at bounding box center [111, 571] width 16 height 16
click at [117, 569] on input "Embed view image in email body" at bounding box center [113, 571] width 13 height 13
checkbox input "true"
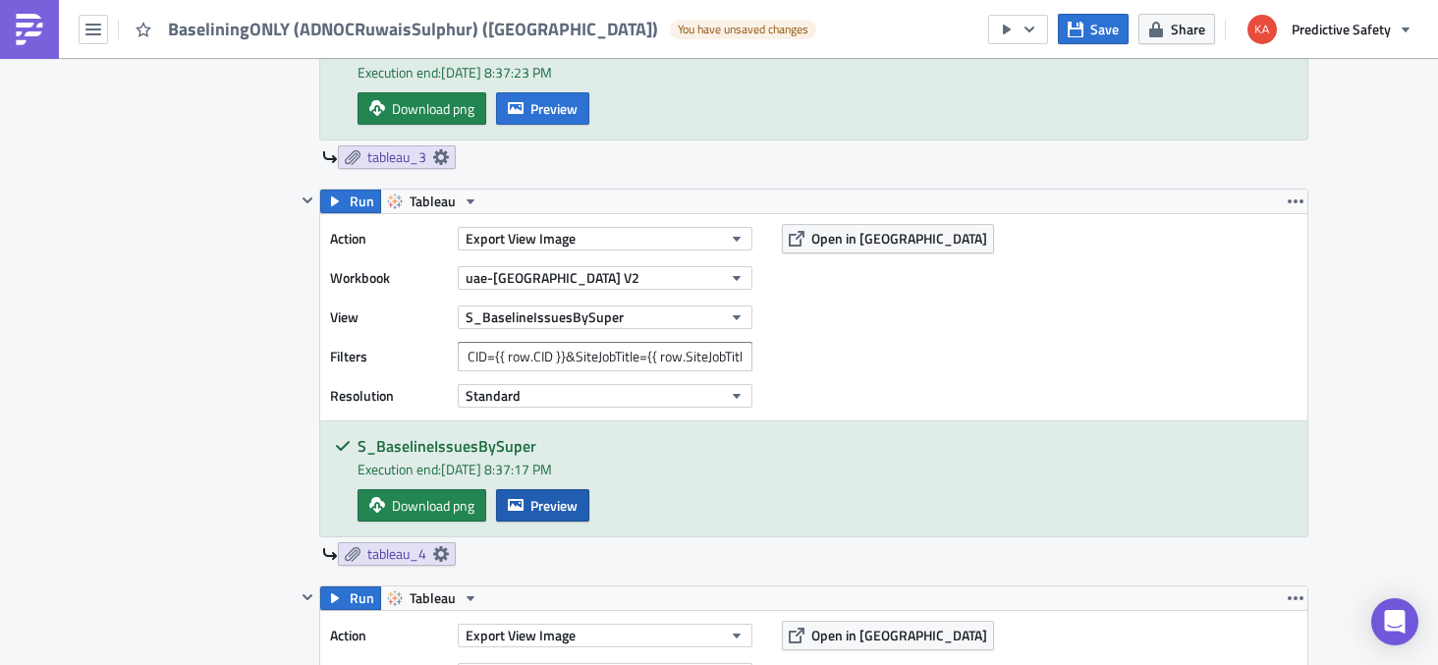
scroll to position [2104, 0]
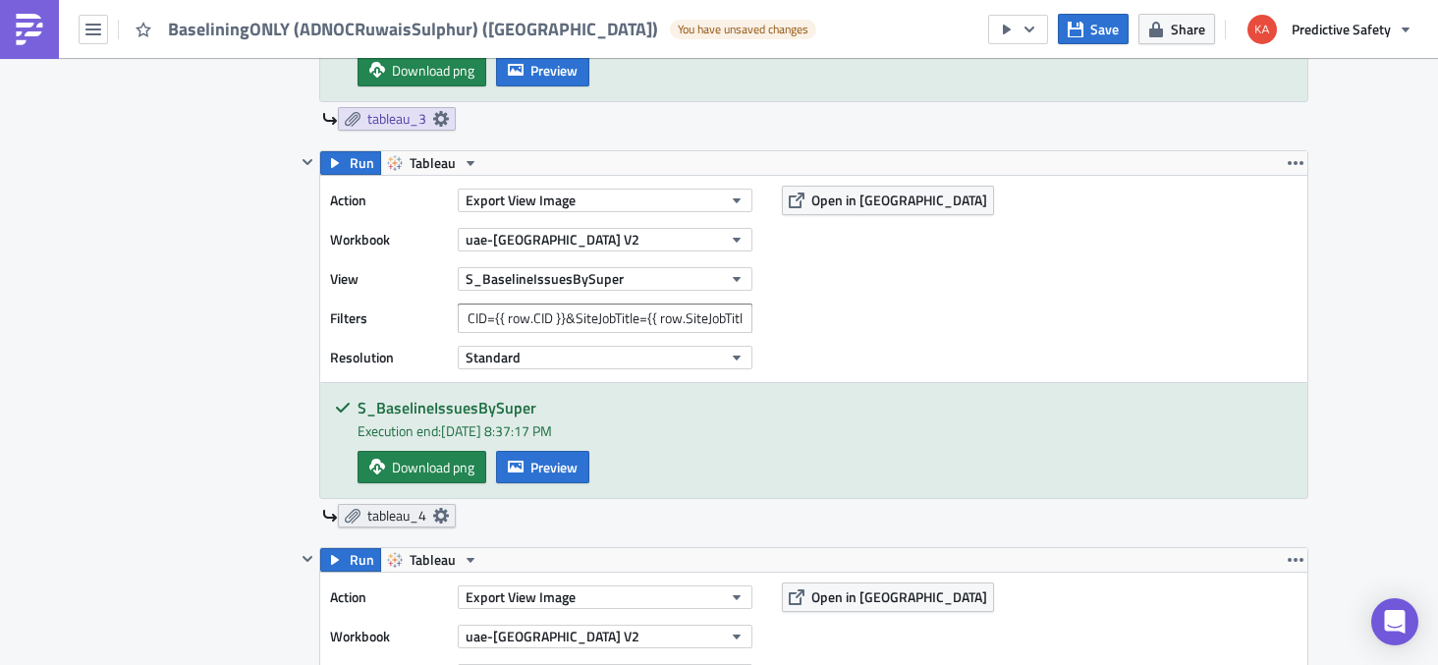
click at [440, 517] on icon at bounding box center [441, 516] width 16 height 16
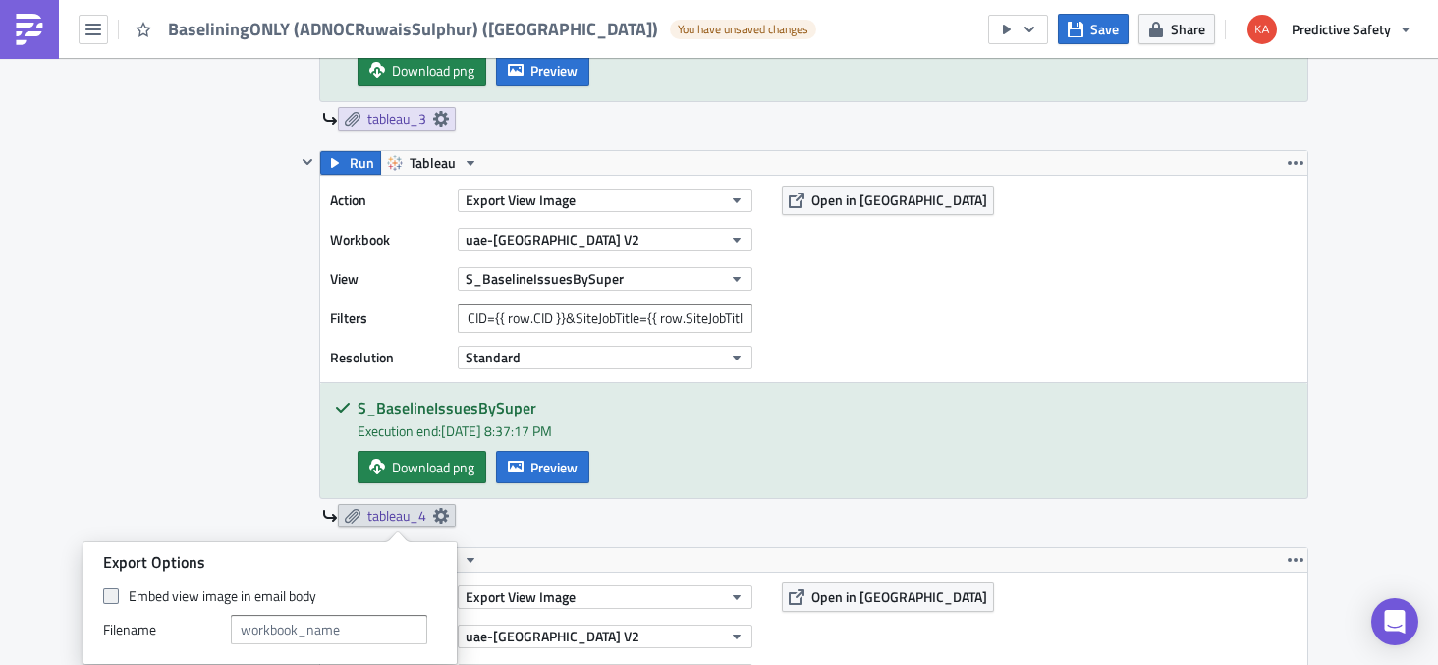
click at [117, 591] on span at bounding box center [111, 597] width 16 height 16
click at [117, 591] on input "Embed view image in email body" at bounding box center [113, 596] width 13 height 13
checkbox input "true"
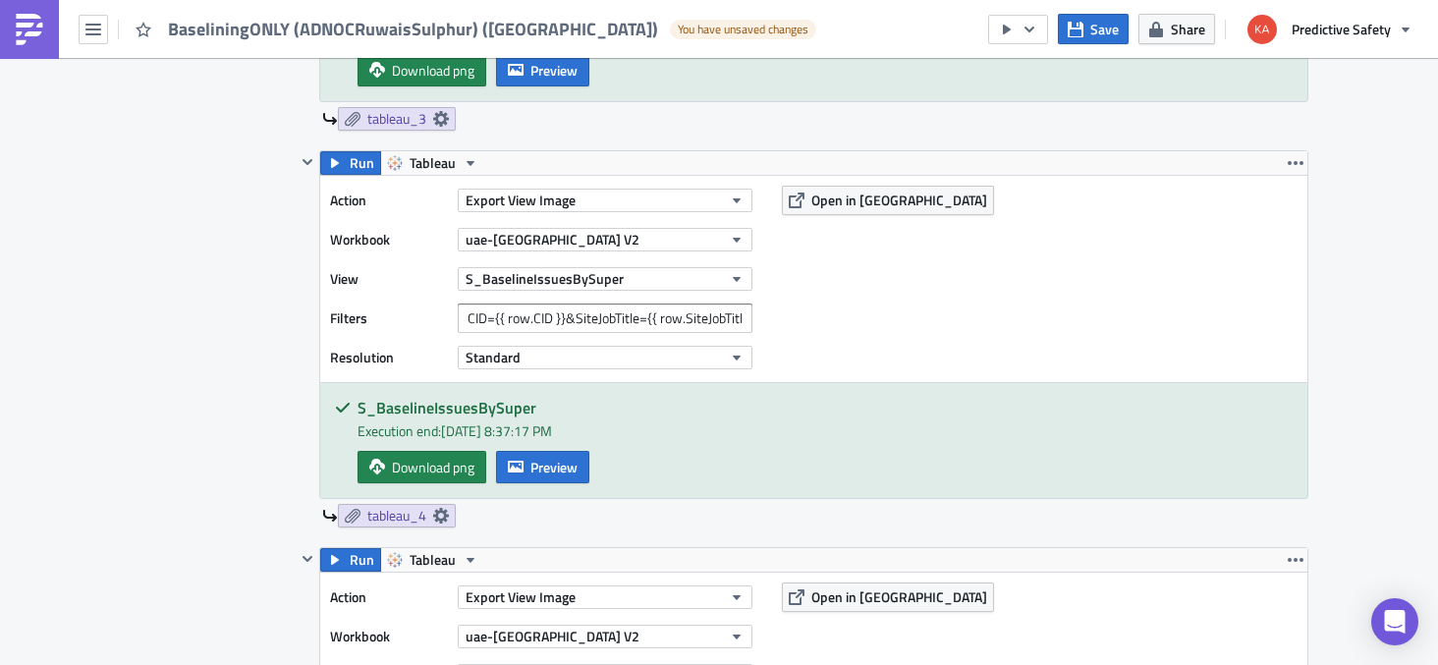
click at [166, 393] on div "Contents Select which data & attachment to include in your report." at bounding box center [213, 469] width 166 height 3019
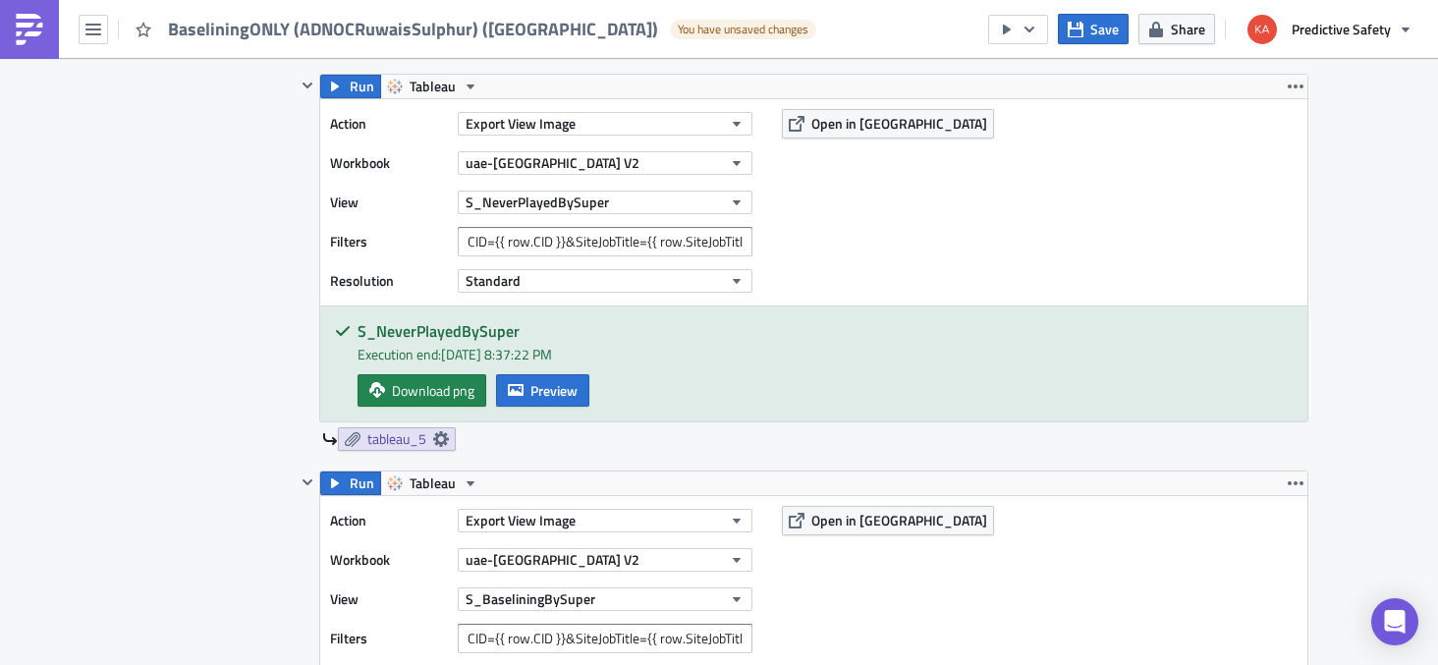
scroll to position [2600, 0]
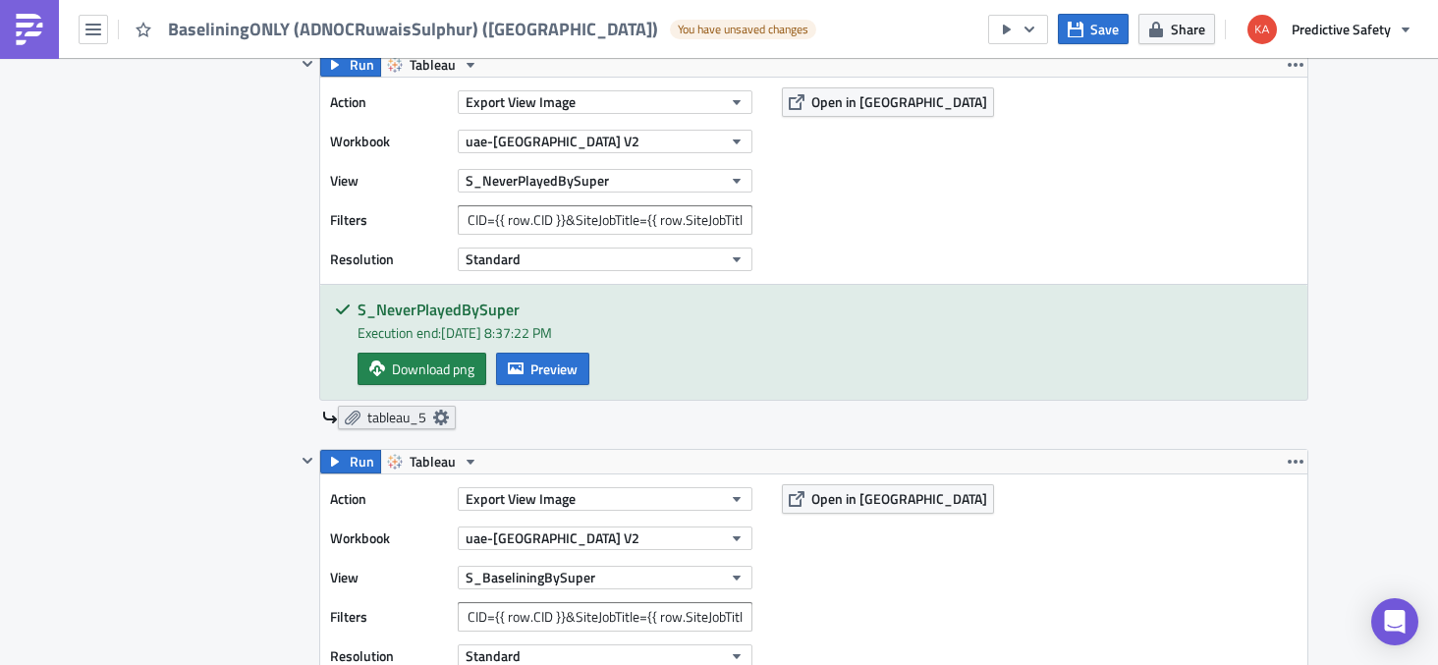
click at [443, 417] on icon at bounding box center [441, 418] width 16 height 16
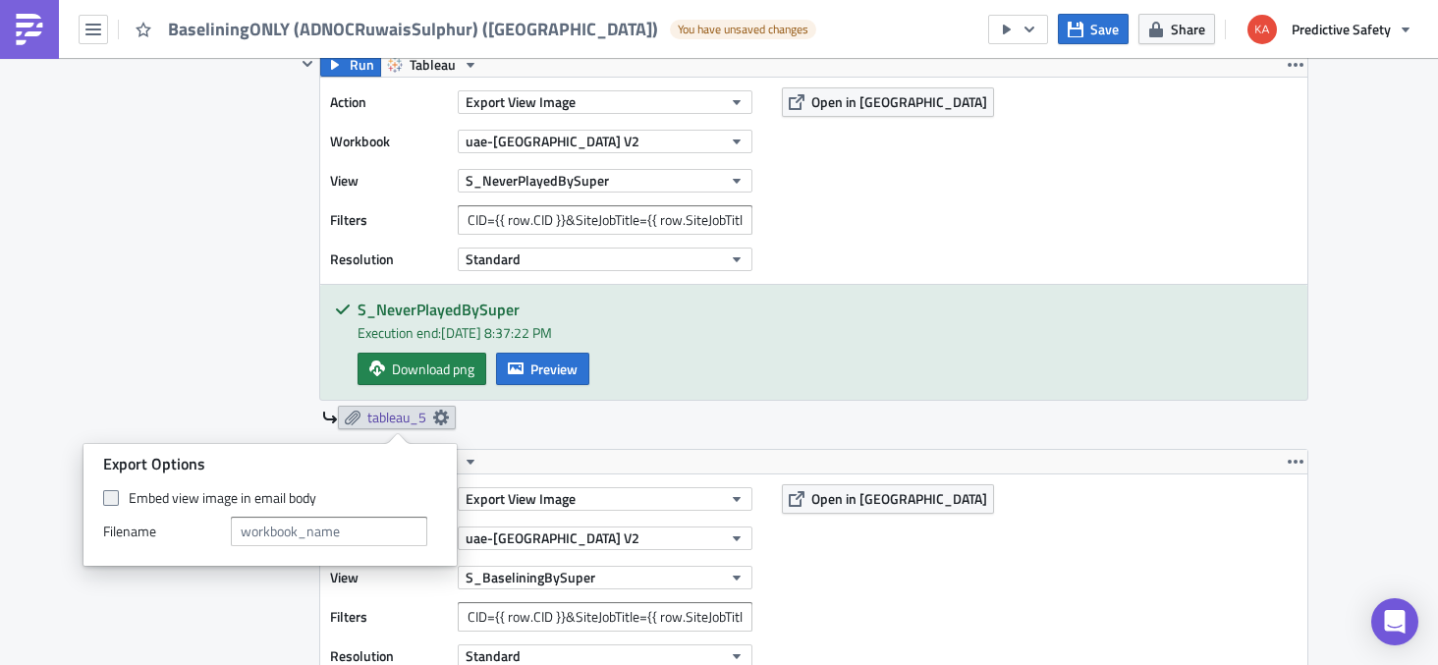
click at [114, 498] on span at bounding box center [111, 498] width 16 height 16
click at [114, 498] on input "Embed view image in email body" at bounding box center [113, 498] width 13 height 13
checkbox input "true"
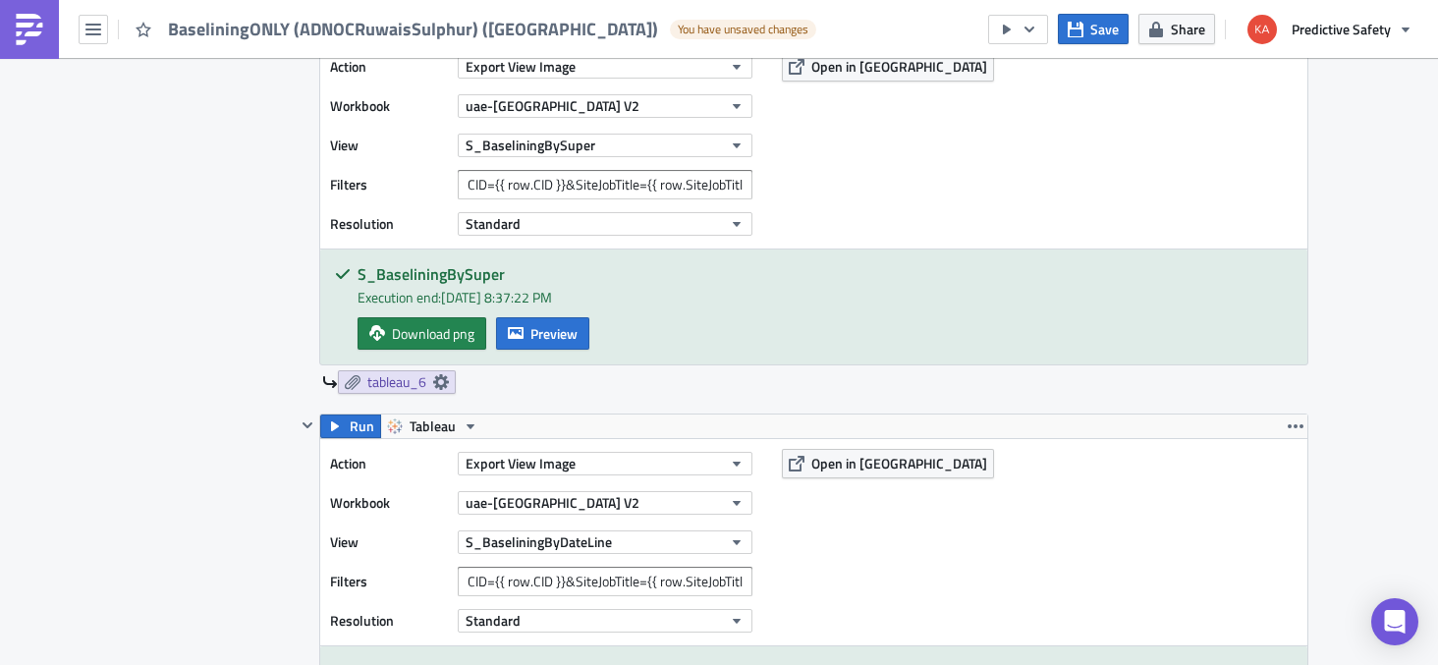
scroll to position [3219, 0]
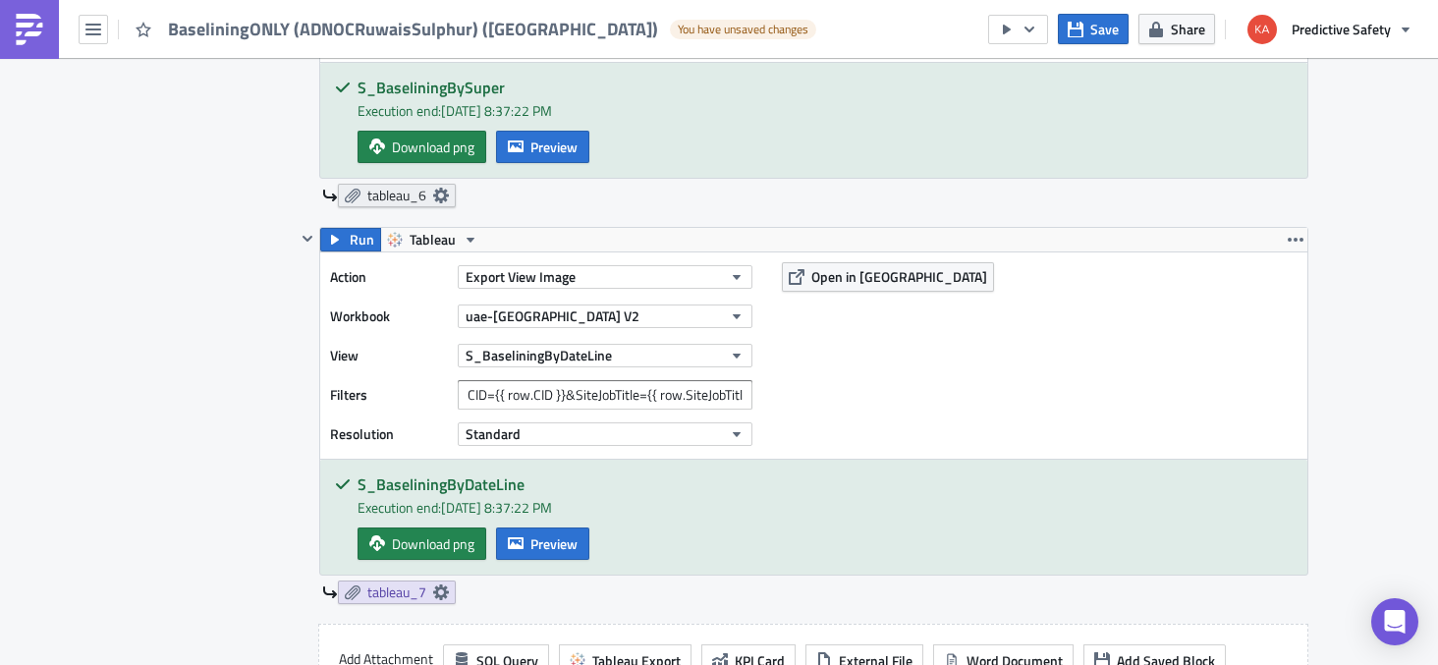
click at [441, 195] on icon at bounding box center [441, 196] width 16 height 16
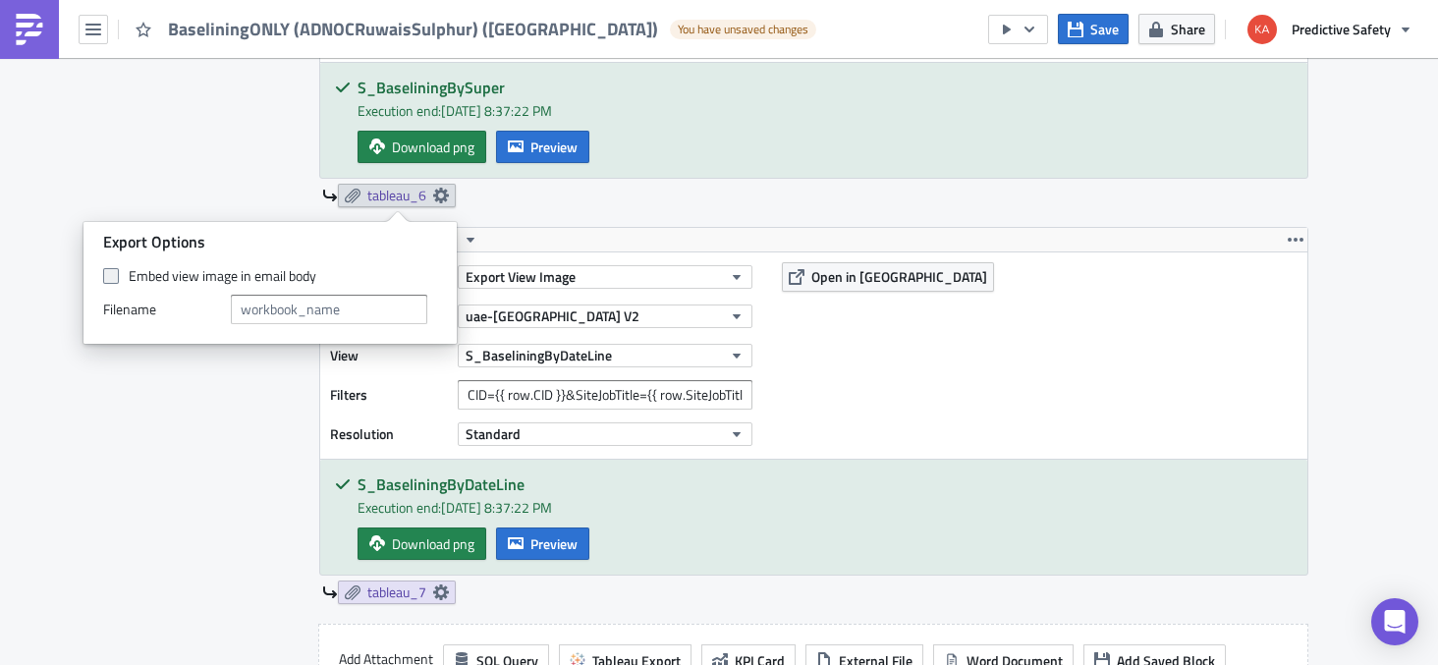
click at [109, 272] on span at bounding box center [111, 276] width 16 height 16
click at [109, 272] on input "Embed view image in email body" at bounding box center [113, 276] width 13 height 13
checkbox input "true"
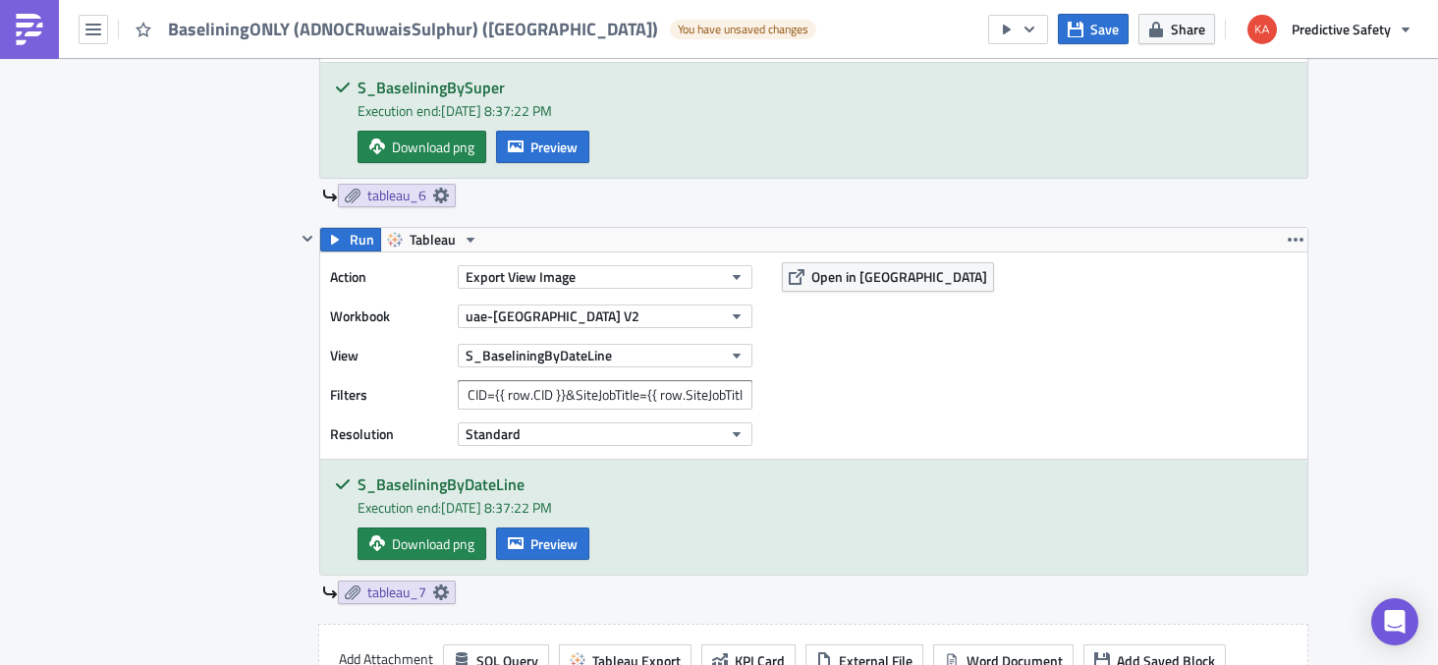
click at [443, 595] on icon at bounding box center [441, 593] width 16 height 16
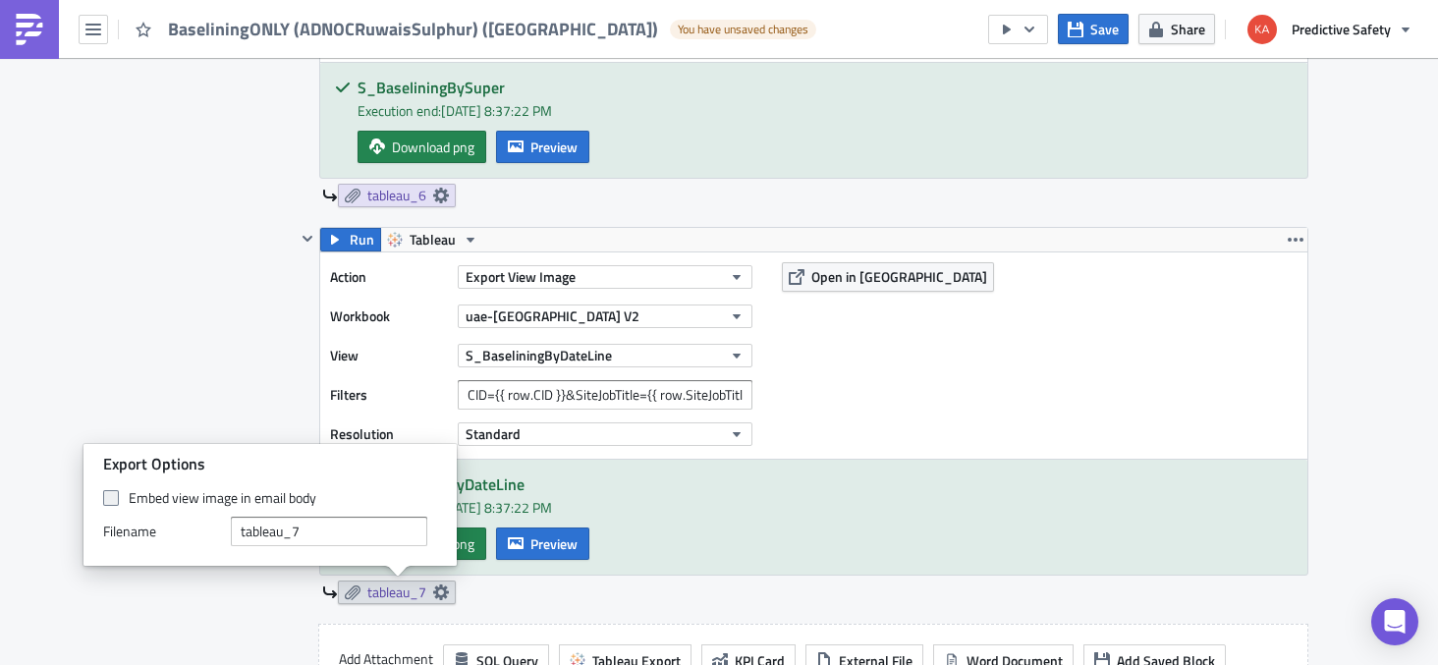
click at [112, 495] on span at bounding box center [111, 498] width 16 height 16
click at [112, 495] on input "Embed view image in email body" at bounding box center [113, 498] width 13 height 13
checkbox input "true"
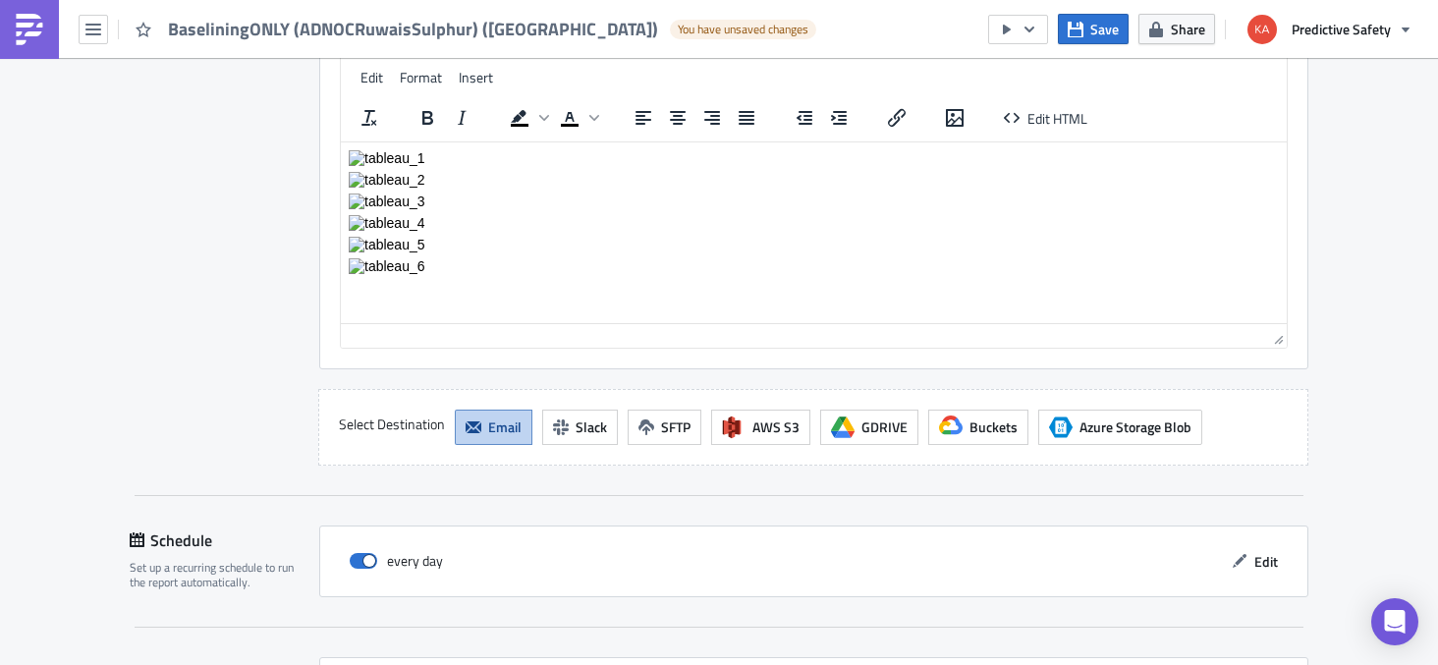
scroll to position [4704, 0]
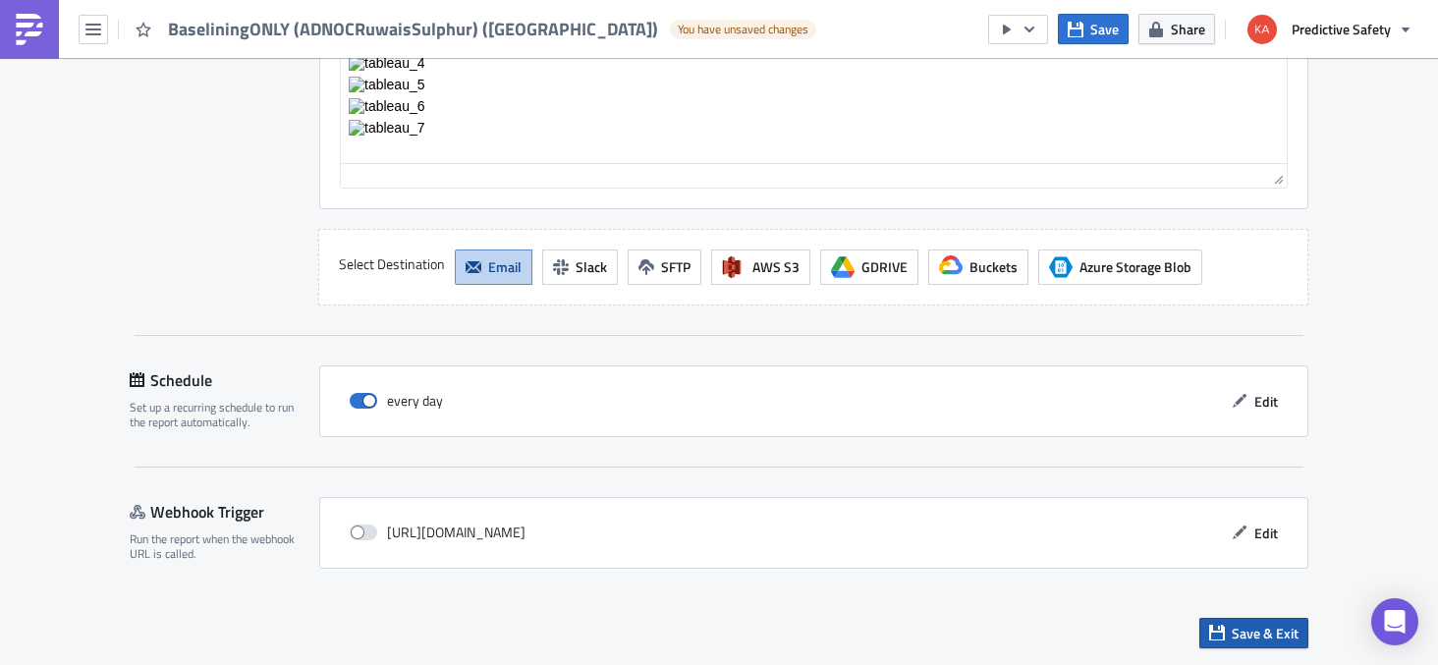
click at [1264, 631] on span "Save & Exit" at bounding box center [1265, 633] width 67 height 21
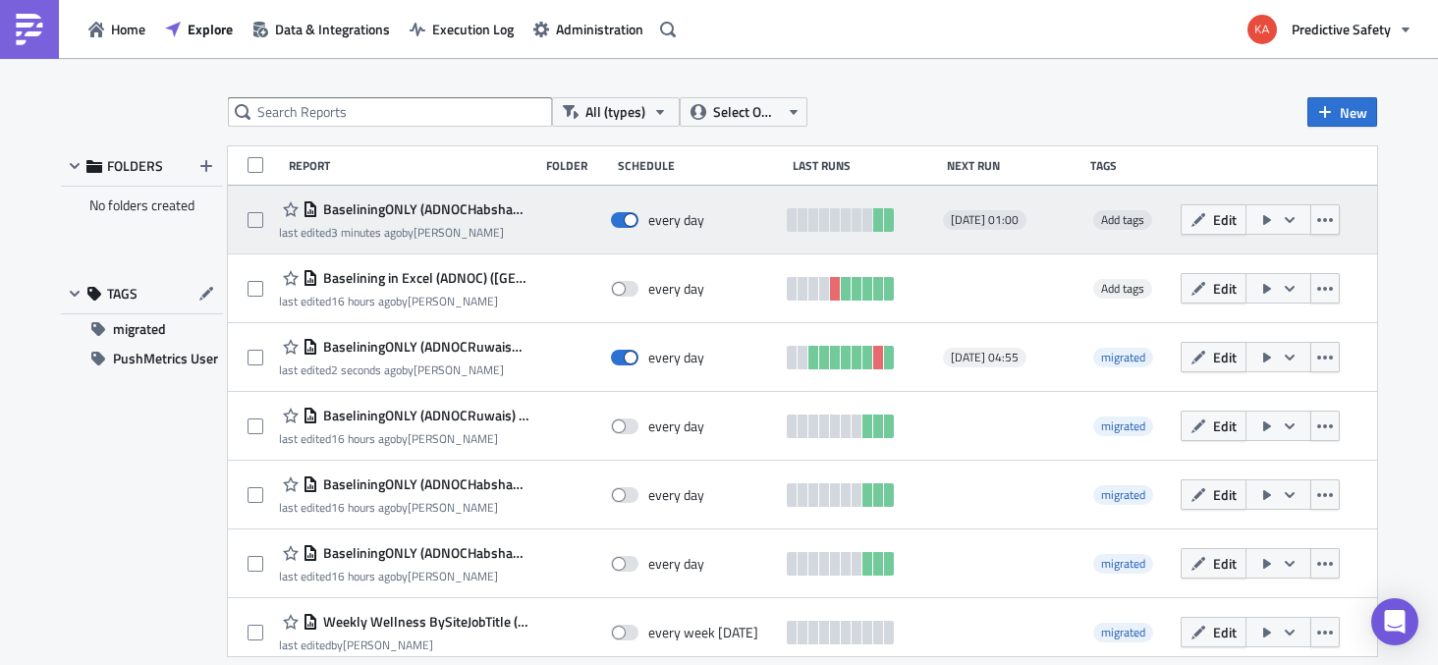
click at [470, 210] on span "BaseliningONLY (ADNOCHabshan5) ([GEOGRAPHIC_DATA])" at bounding box center [423, 209] width 210 height 18
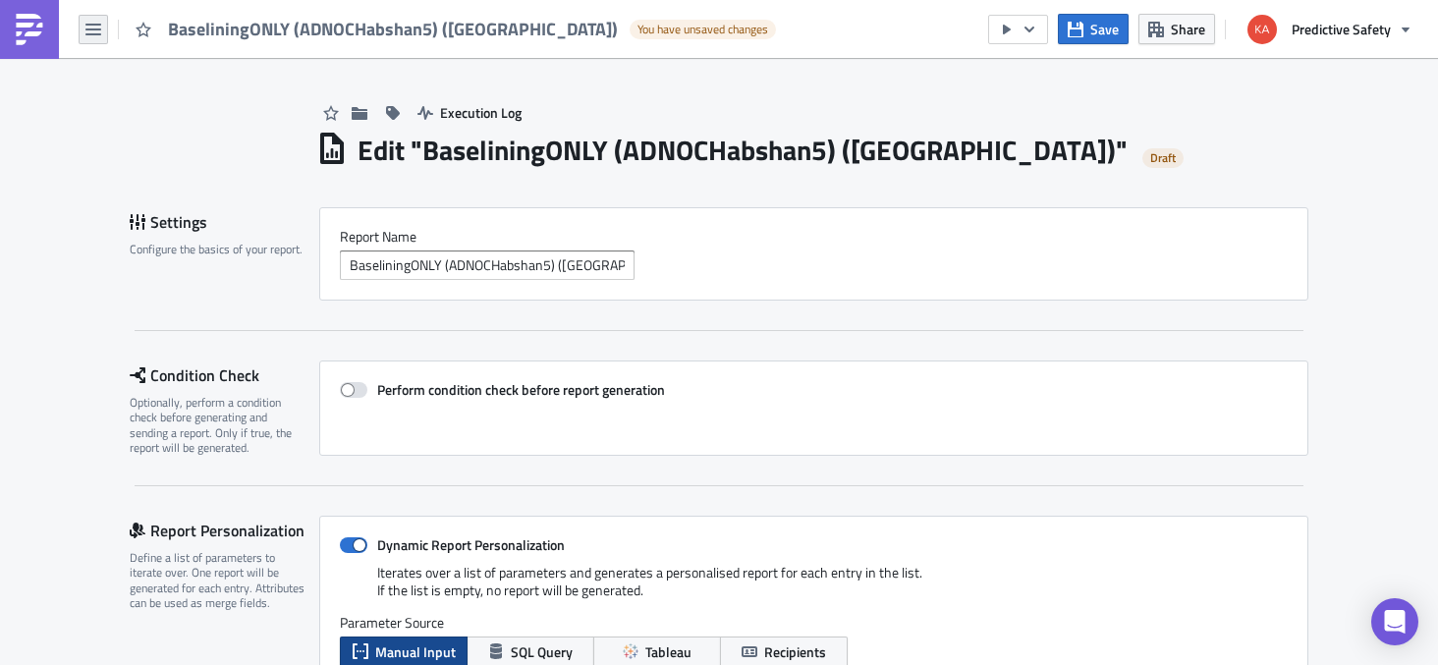
click at [93, 28] on icon "button" at bounding box center [93, 30] width 16 height 12
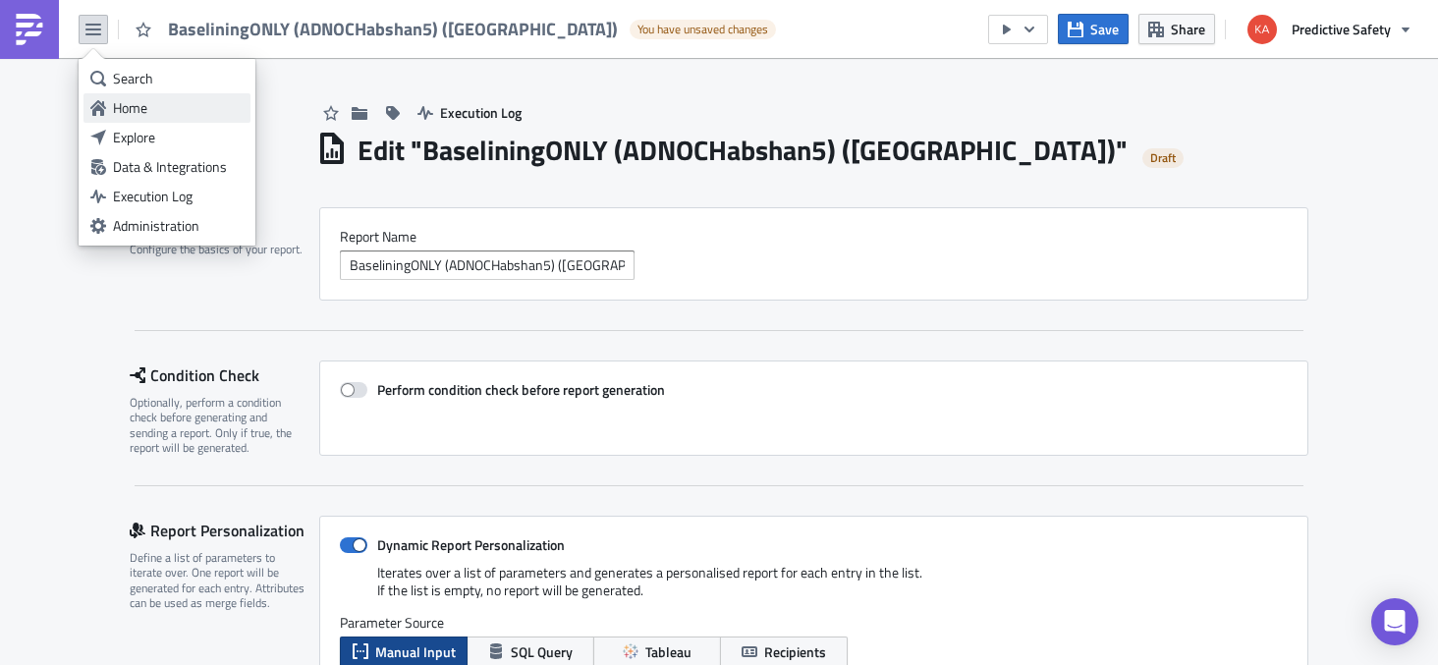
click at [136, 106] on div "Home" at bounding box center [178, 108] width 131 height 20
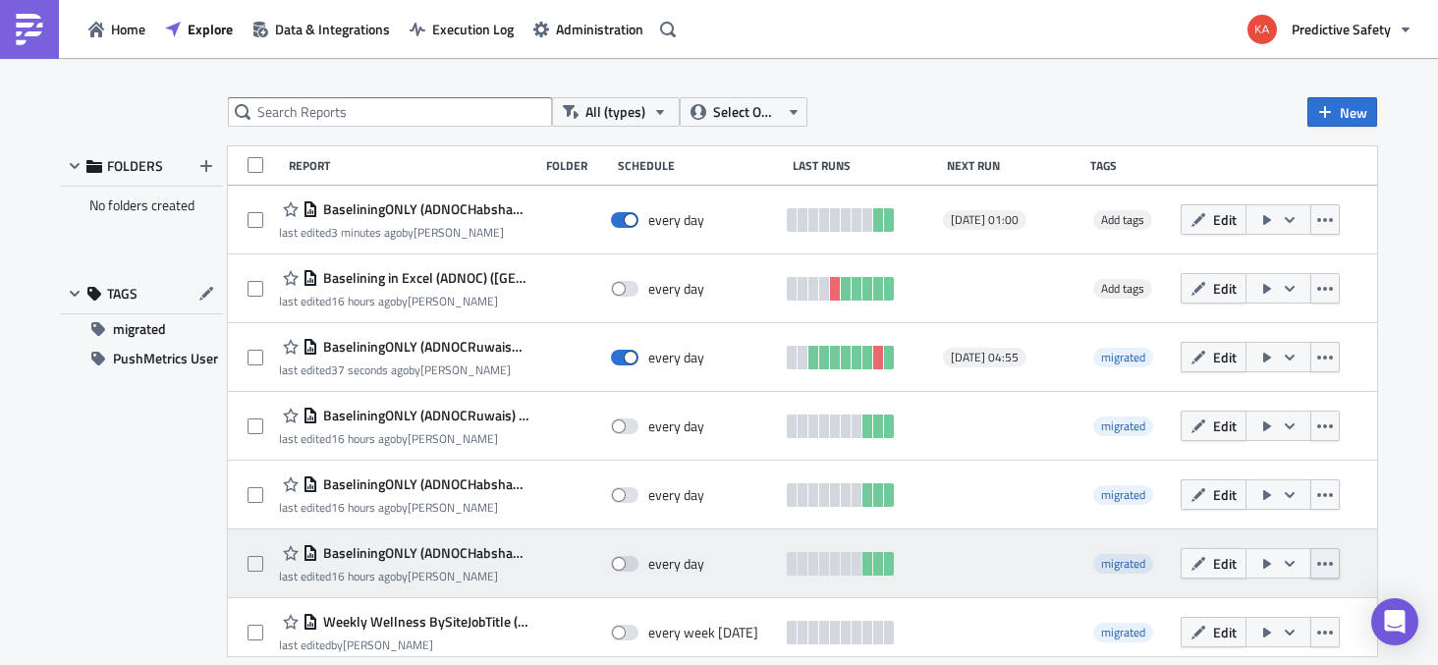
click at [1333, 560] on icon "button" at bounding box center [1326, 564] width 16 height 16
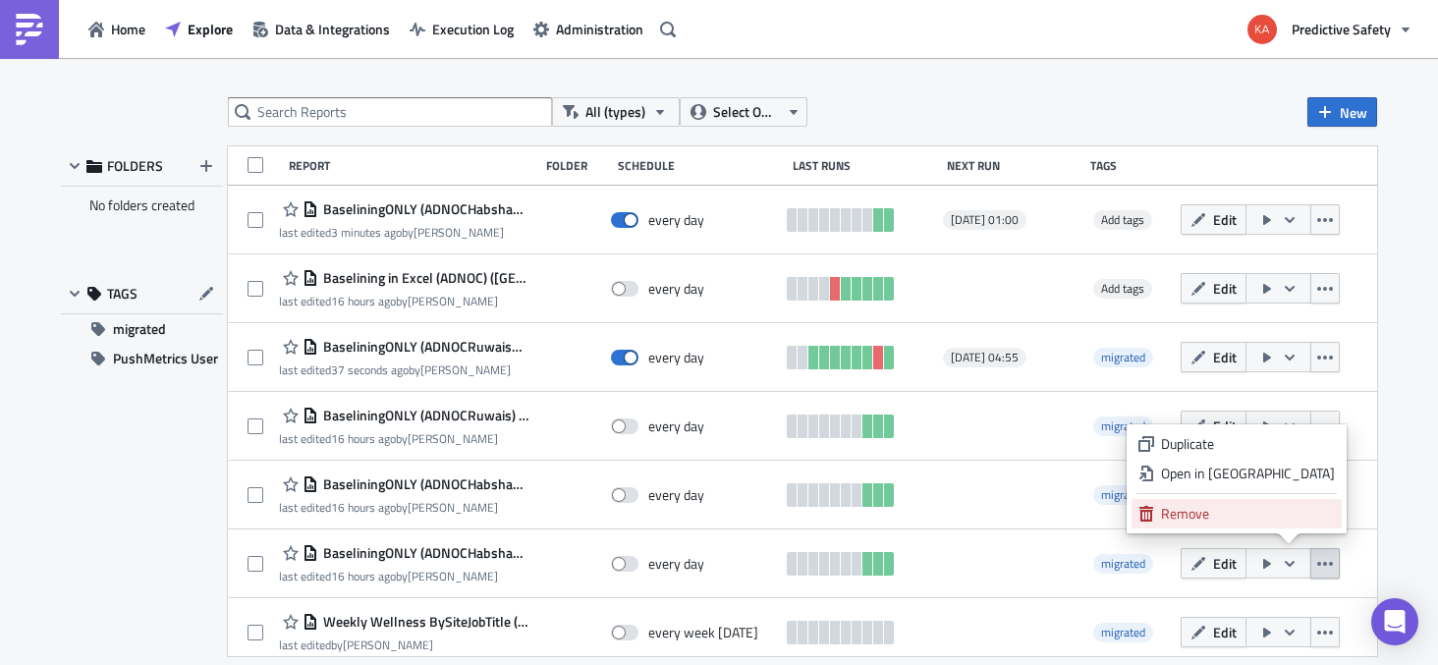
click at [1230, 514] on div "Remove" at bounding box center [1248, 514] width 174 height 20
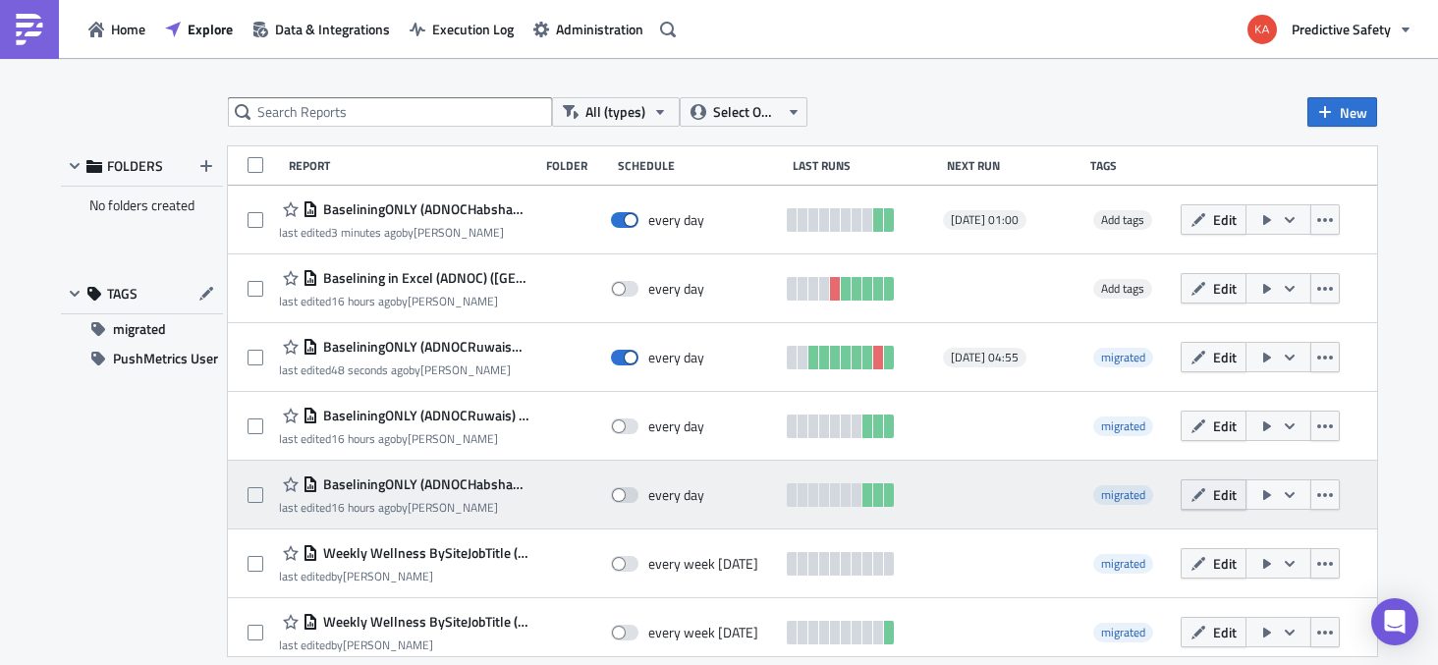
click at [1227, 497] on span "Edit" at bounding box center [1225, 494] width 24 height 21
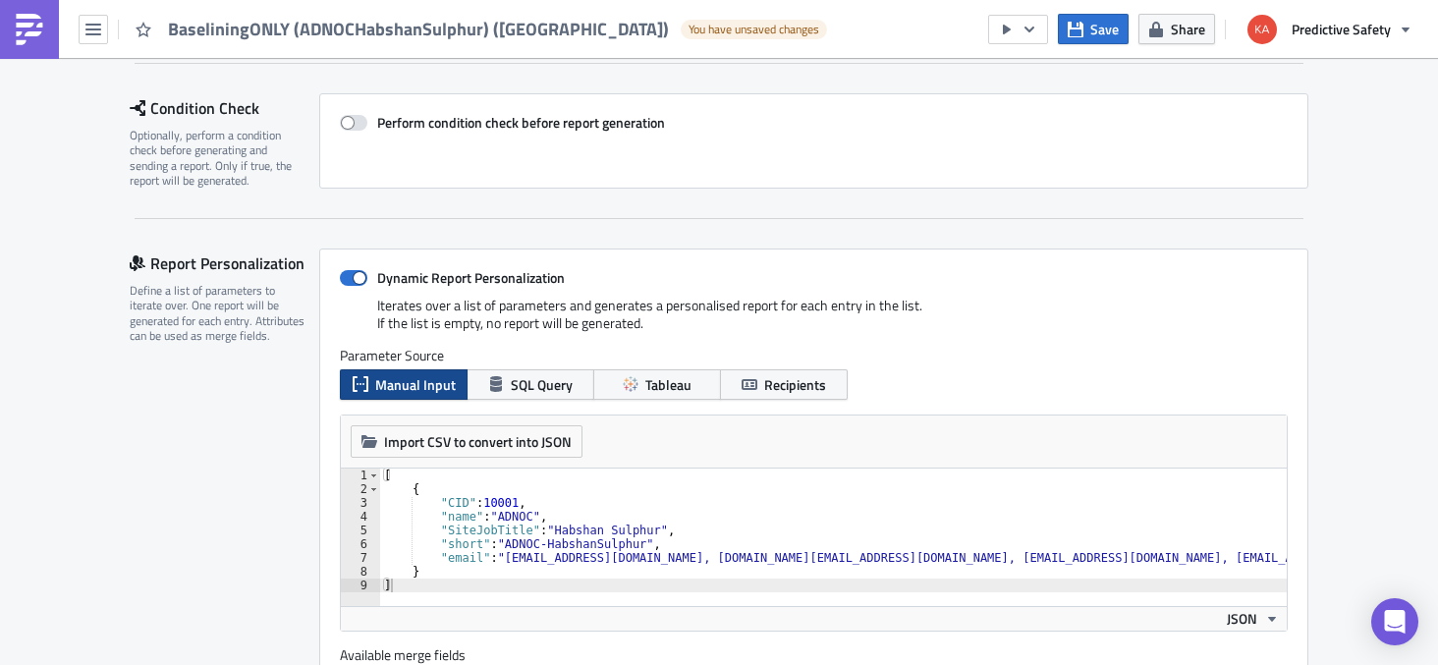
scroll to position [495, 0]
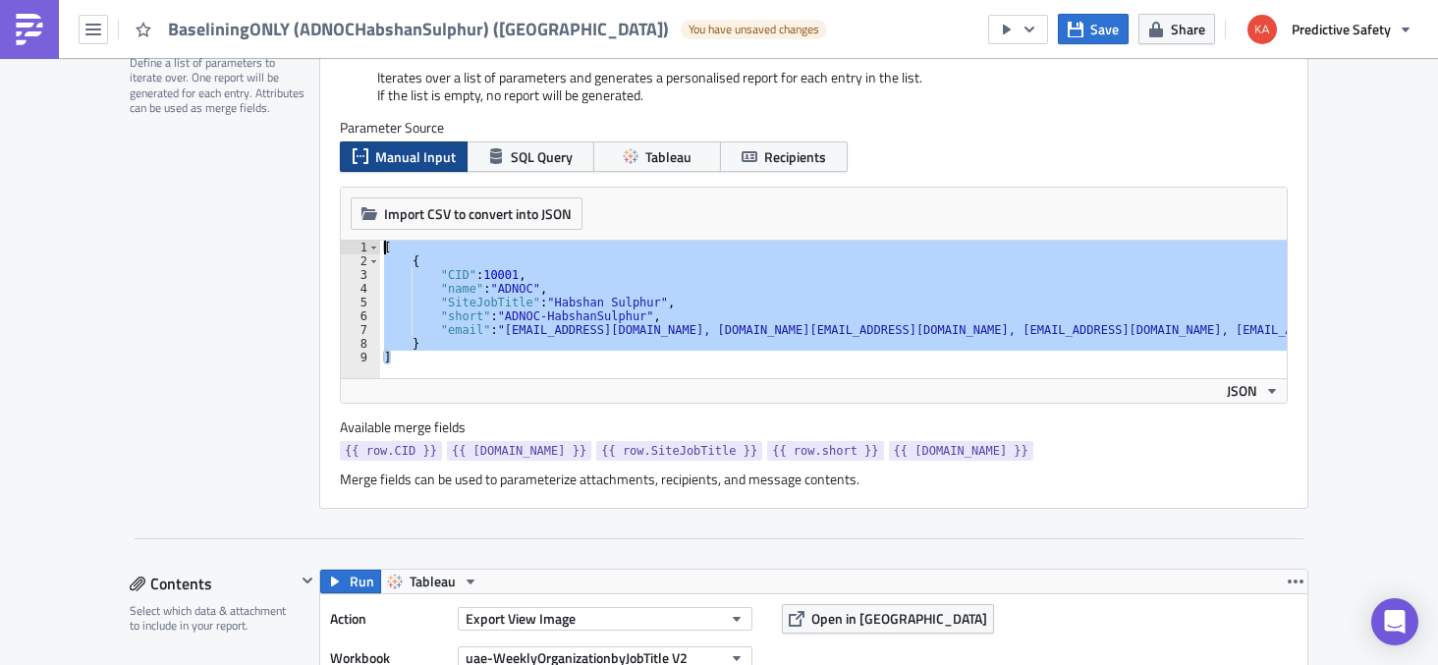
drag, startPoint x: 393, startPoint y: 356, endPoint x: 360, endPoint y: 248, distance: 113.1
click at [380, 248] on div "[ { "CID" : 10001 , "name" : "ADNOC" , "SiteJobTitle" : "Habshan Sulphur" , "sh…" at bounding box center [833, 310] width 907 height 138
type textarea "[ {"
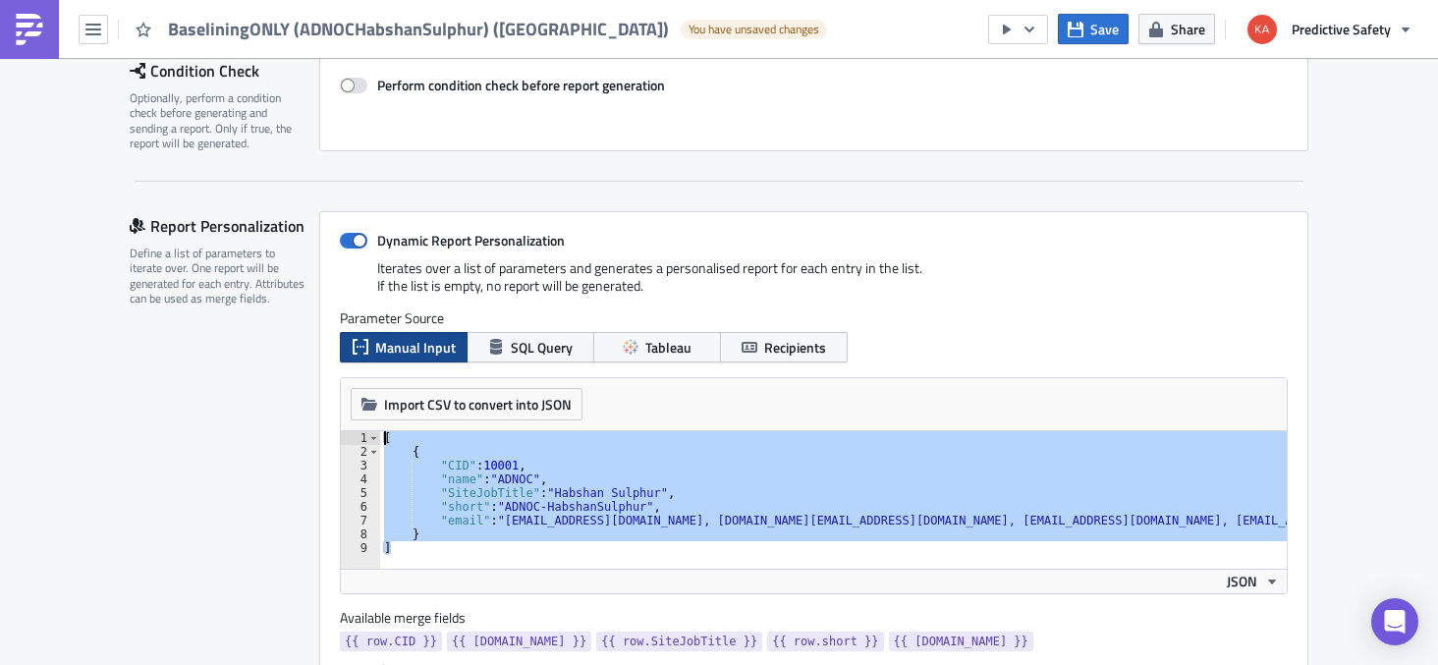
scroll to position [0, 0]
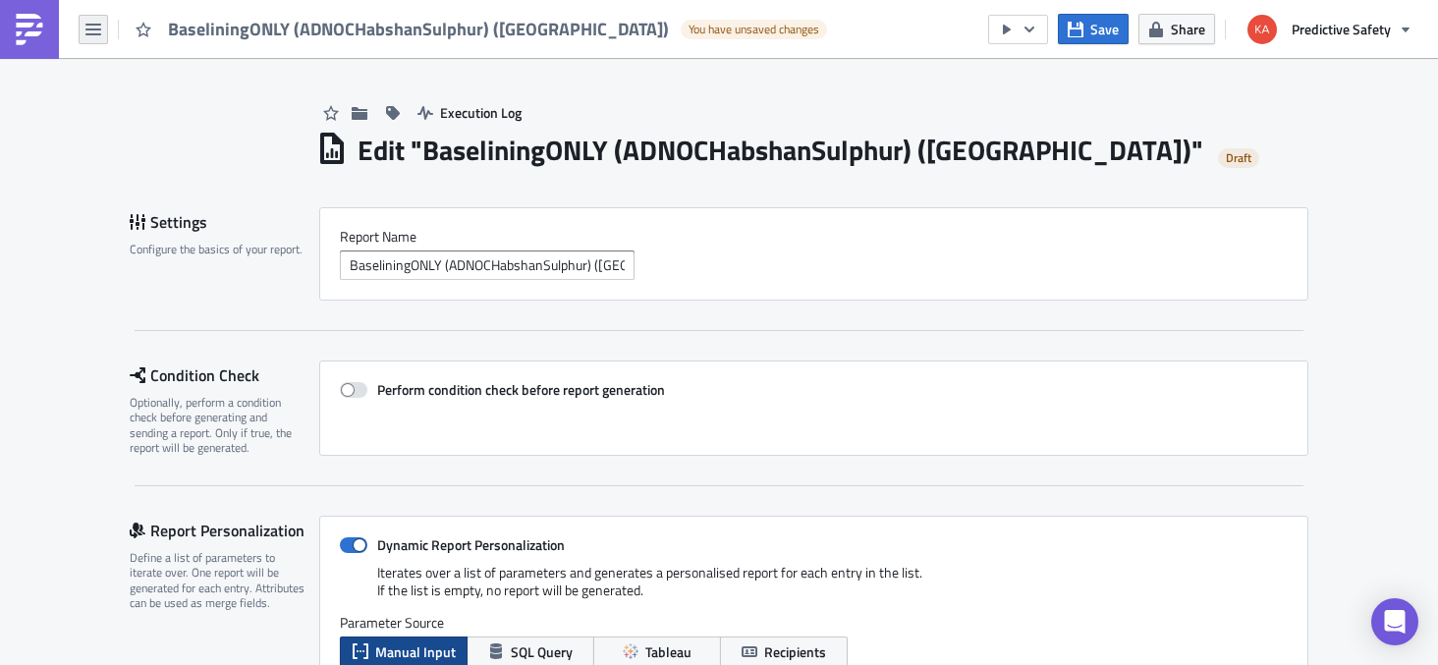
click at [94, 24] on icon "button" at bounding box center [93, 30] width 16 height 12
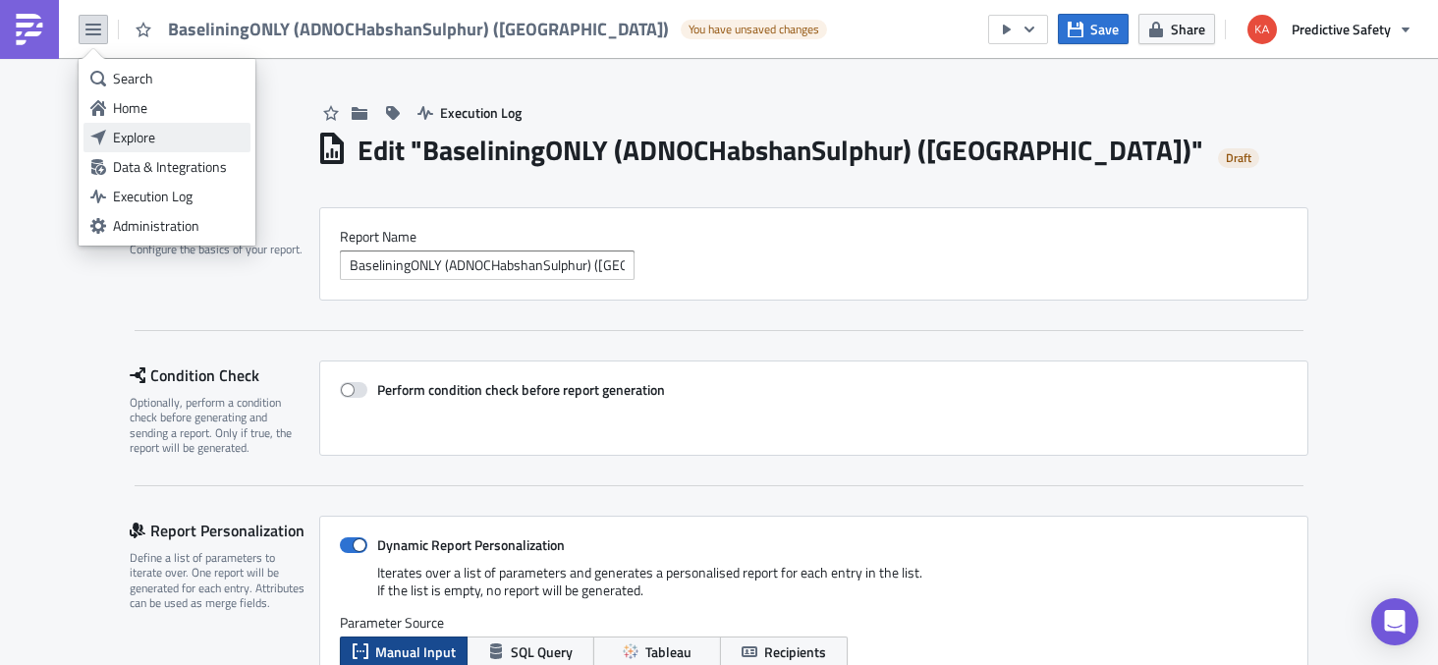
click at [131, 136] on div "Explore" at bounding box center [178, 138] width 131 height 20
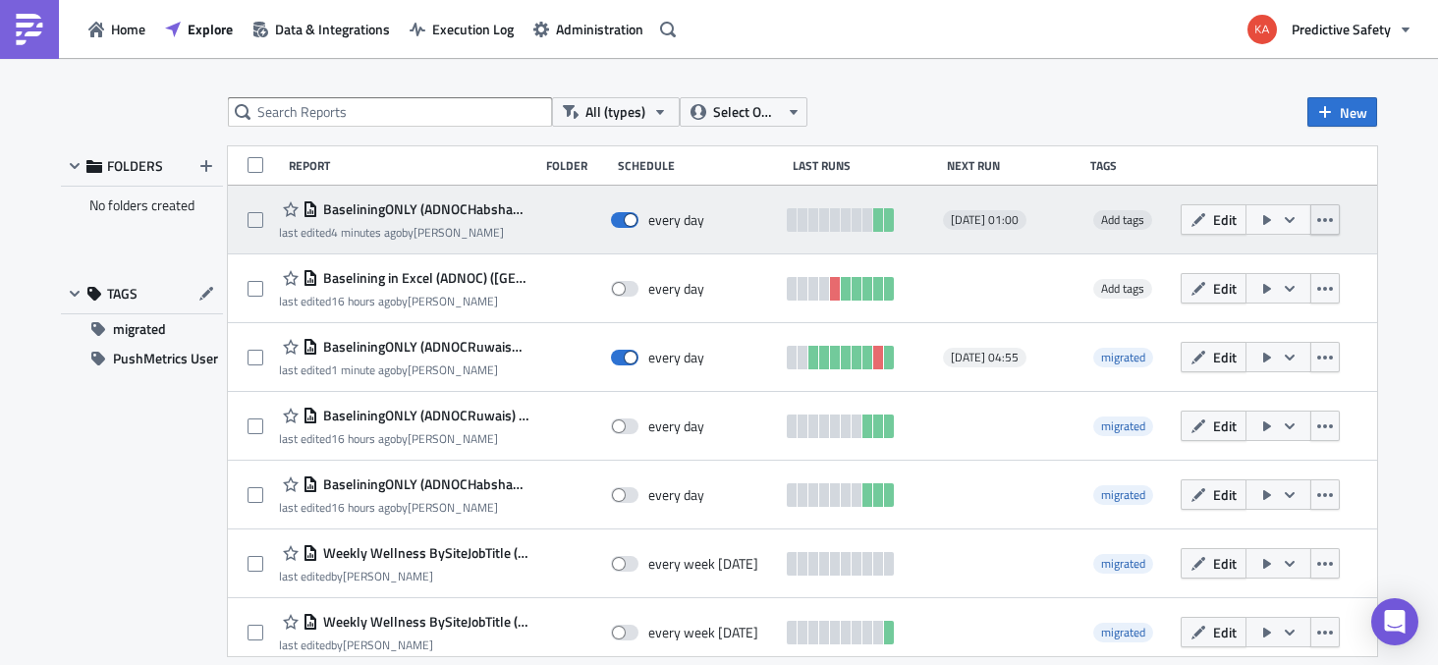
click at [1333, 217] on icon "button" at bounding box center [1326, 220] width 16 height 16
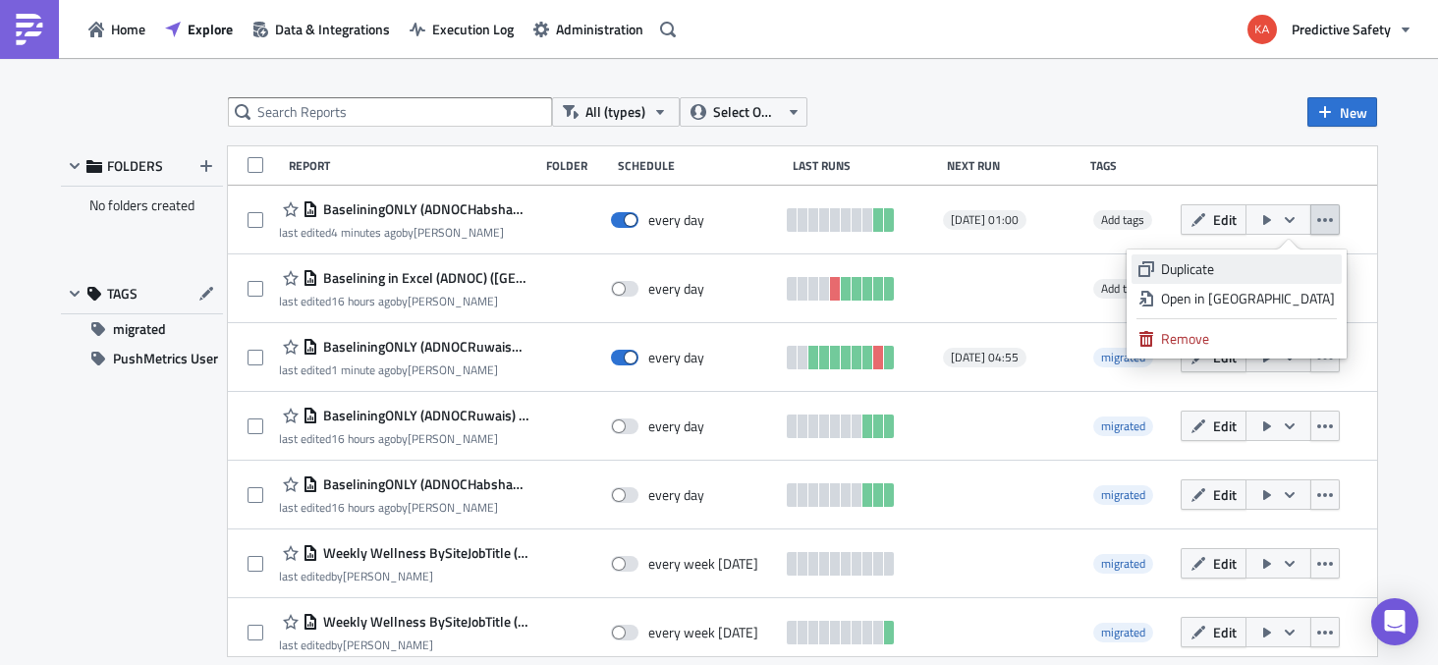
click at [1256, 267] on div "Duplicate" at bounding box center [1248, 269] width 174 height 20
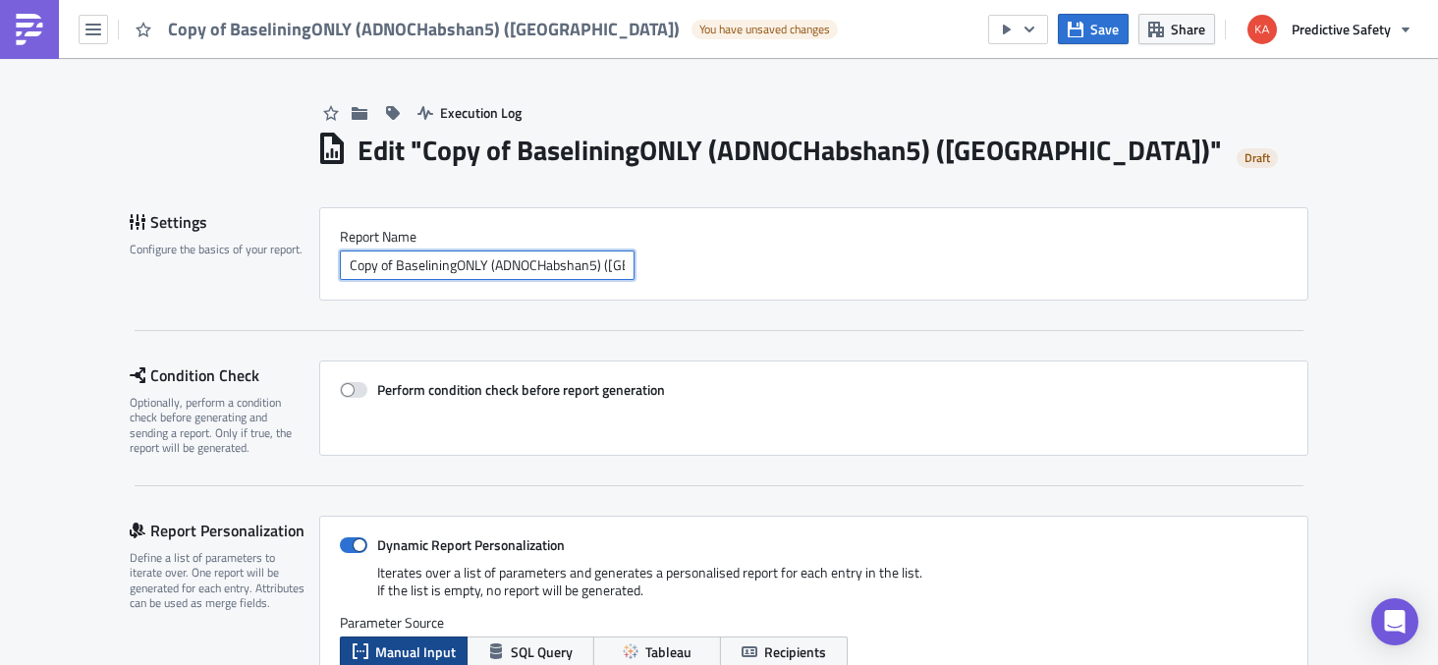
drag, startPoint x: 397, startPoint y: 263, endPoint x: 324, endPoint y: 273, distance: 73.4
click at [340, 264] on input "Copy of BaseliningONLY (ADNOCHabshan5) (uae)" at bounding box center [487, 265] width 295 height 29
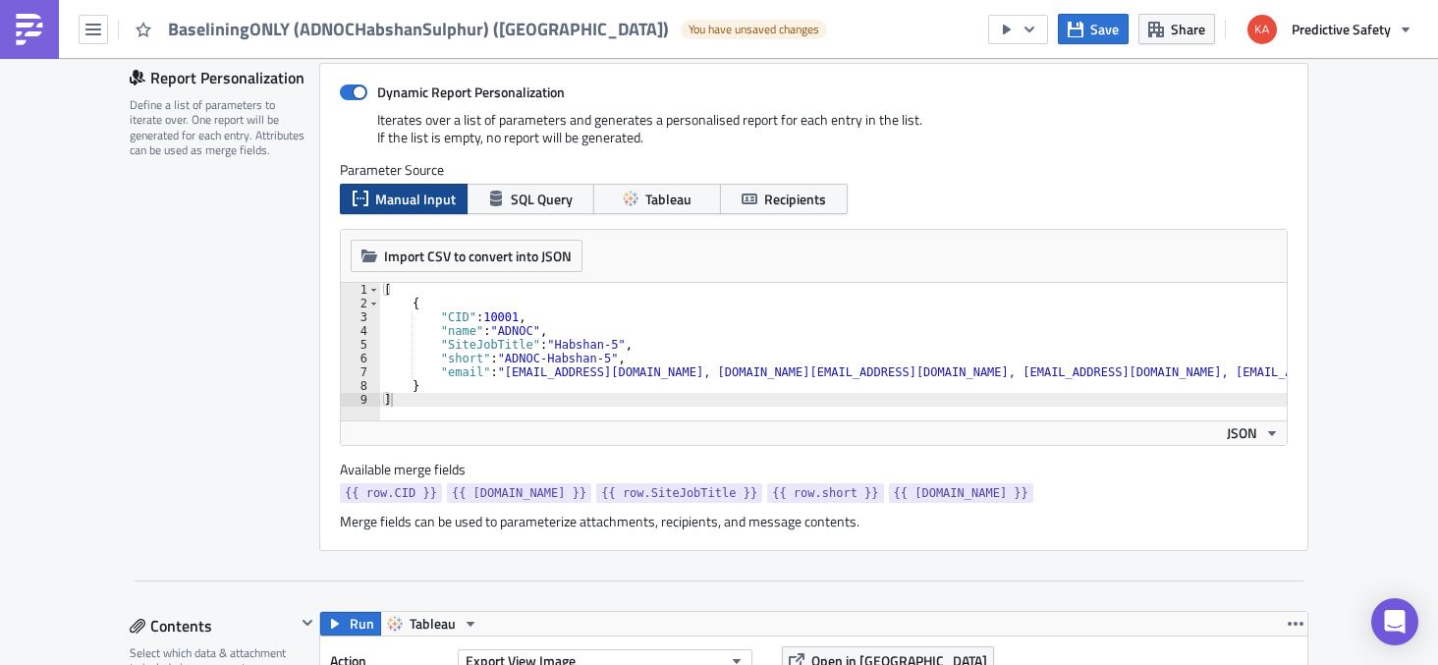
scroll to position [619, 0]
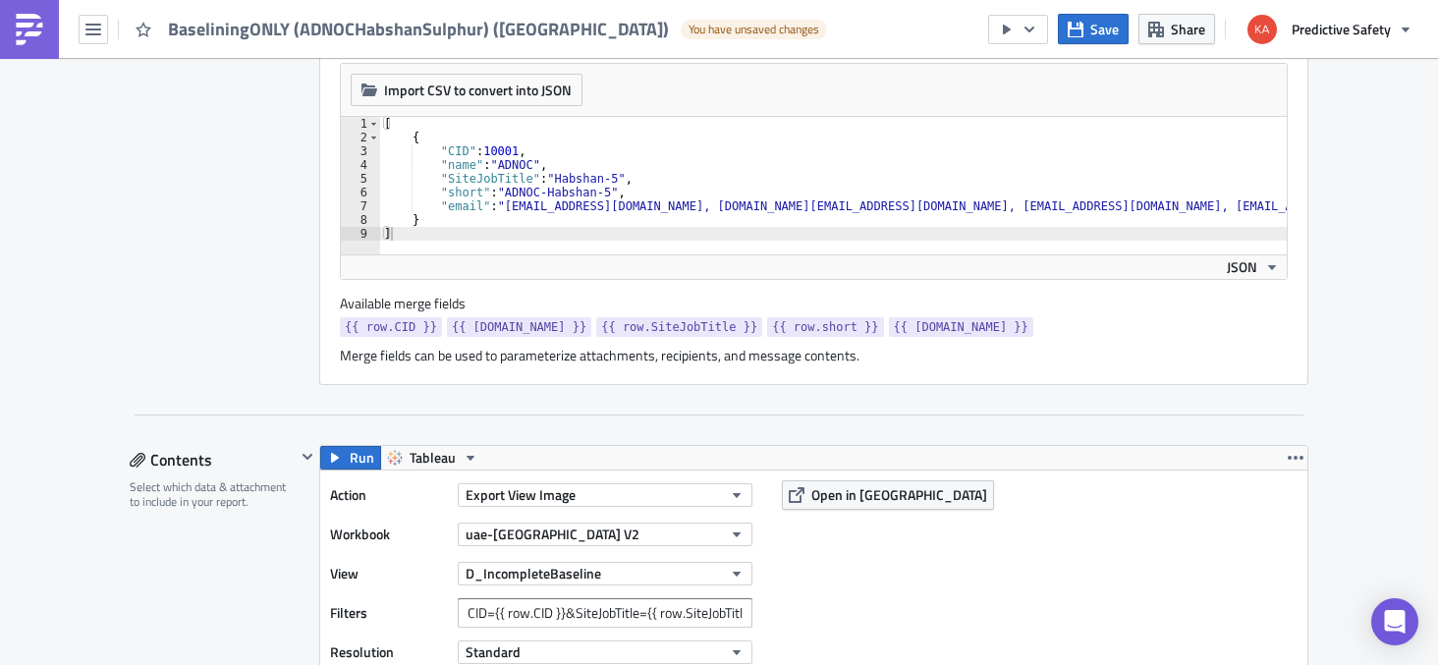
type input "BaseliningONLY (ADNOCHabshanSulphur) ([GEOGRAPHIC_DATA])"
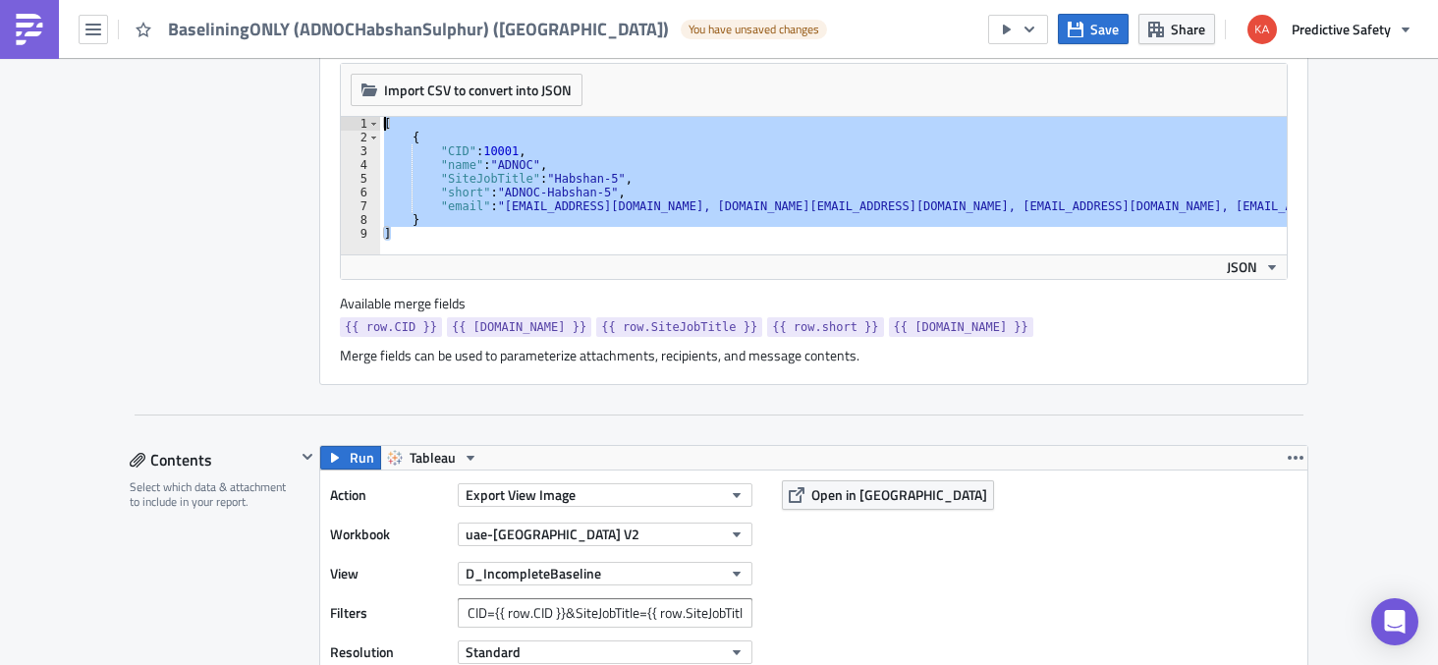
drag, startPoint x: 397, startPoint y: 233, endPoint x: 375, endPoint y: 119, distance: 116.0
click at [380, 119] on div "[ { "CID" : 10001 , "name" : "ADNOC" , "SiteJobTitle" : "Habshan-5" , "short" :…" at bounding box center [833, 186] width 907 height 138
paste textarea "]"
type textarea "]"
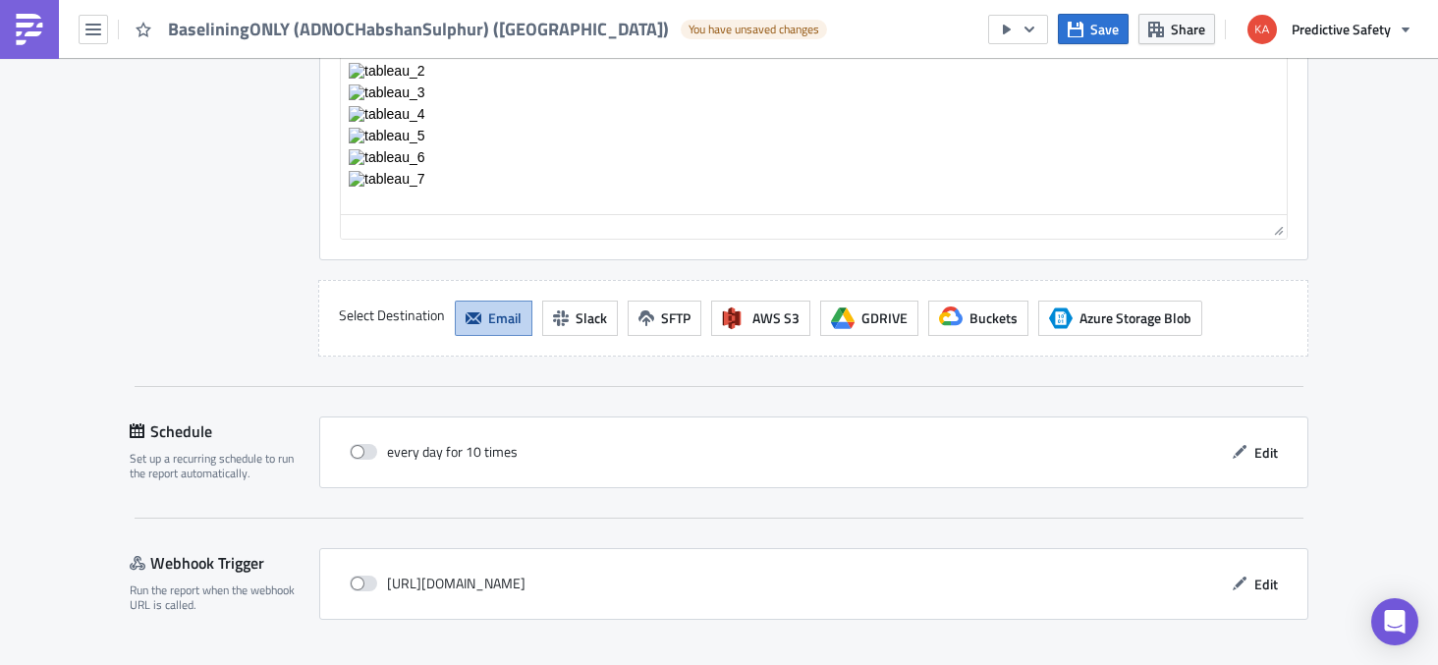
scroll to position [3893, 0]
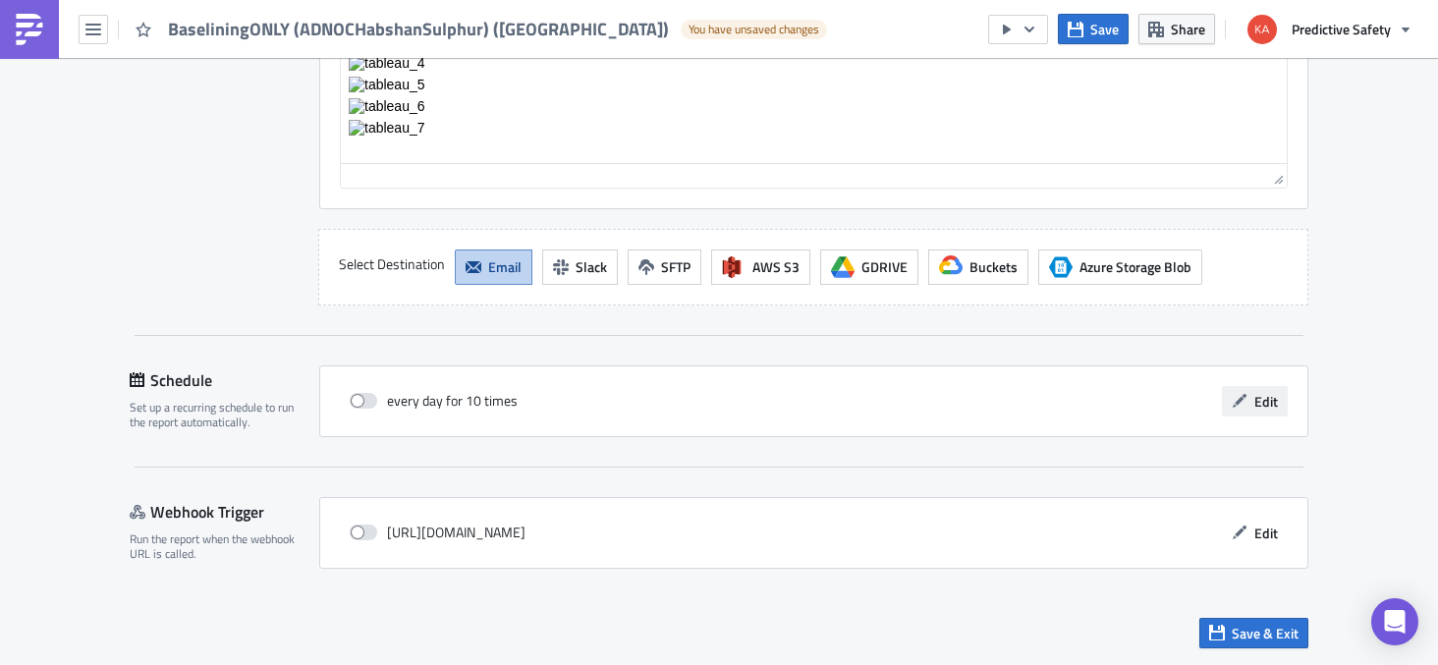
click at [1260, 401] on span "Edit" at bounding box center [1267, 401] width 24 height 21
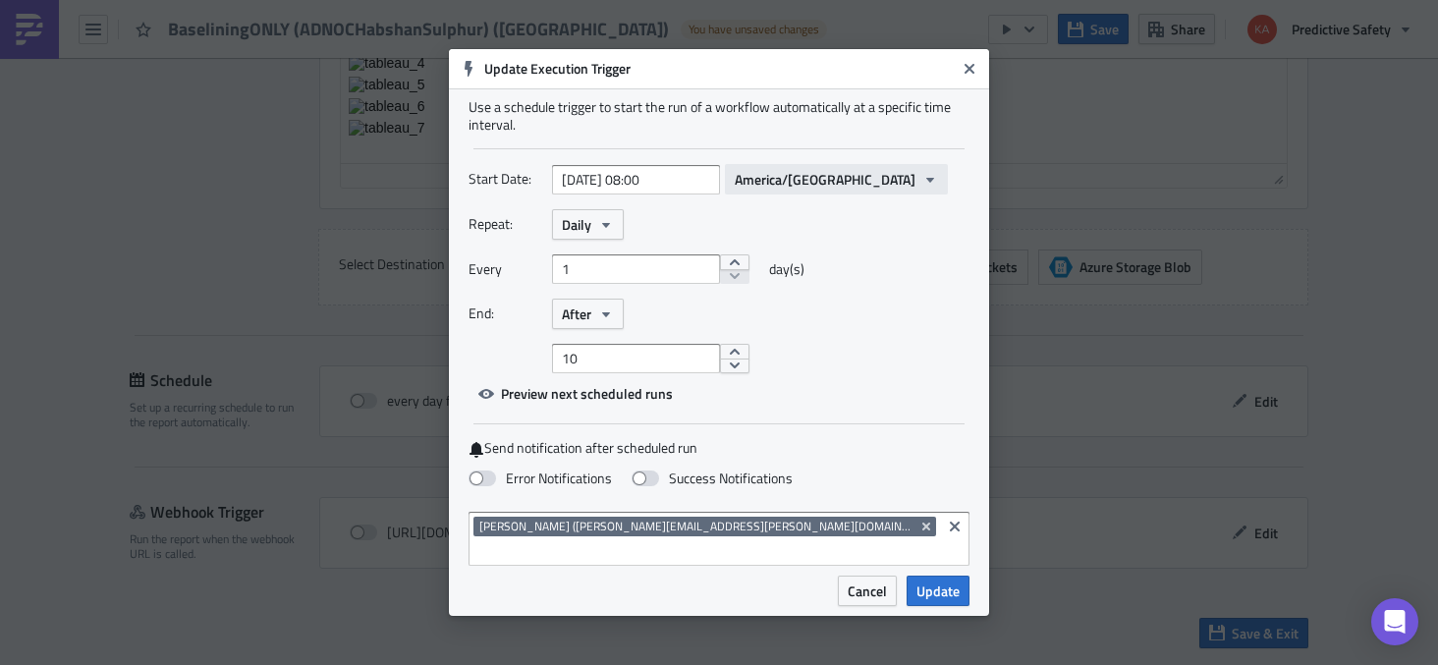
click at [926, 182] on icon "button" at bounding box center [930, 179] width 8 height 5
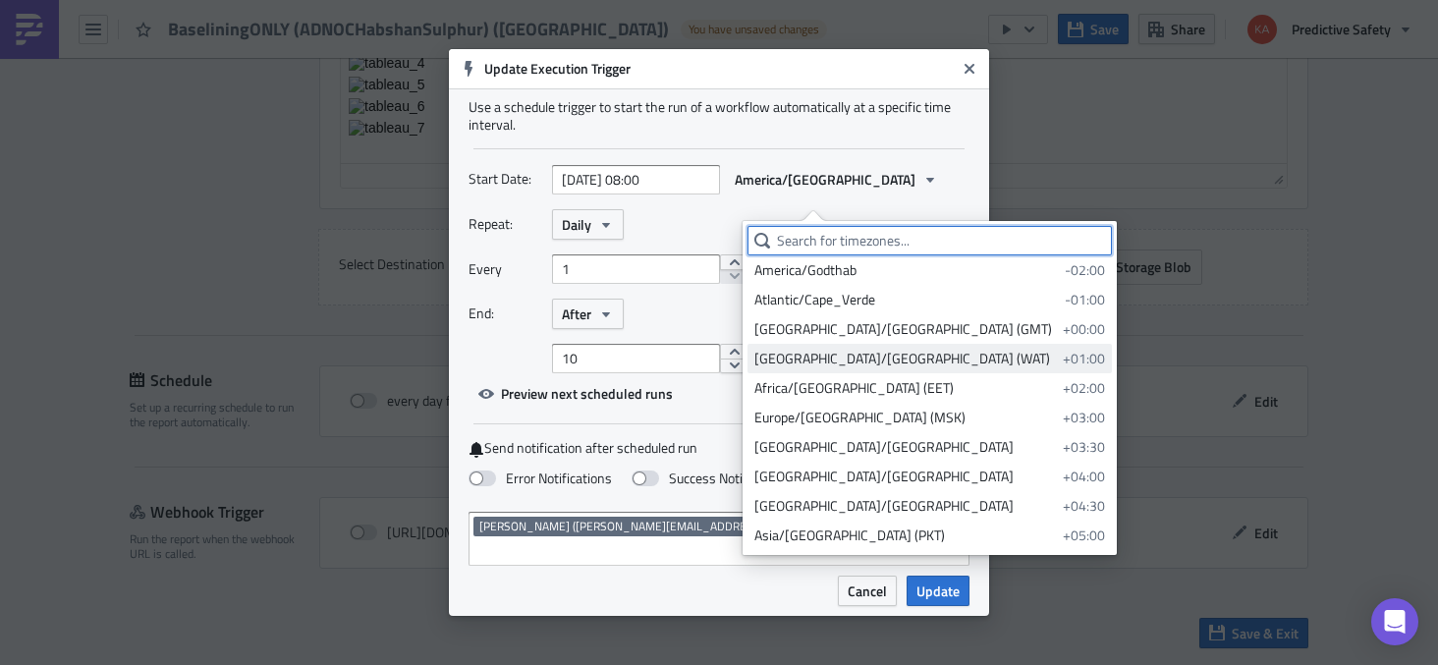
scroll to position [371, 0]
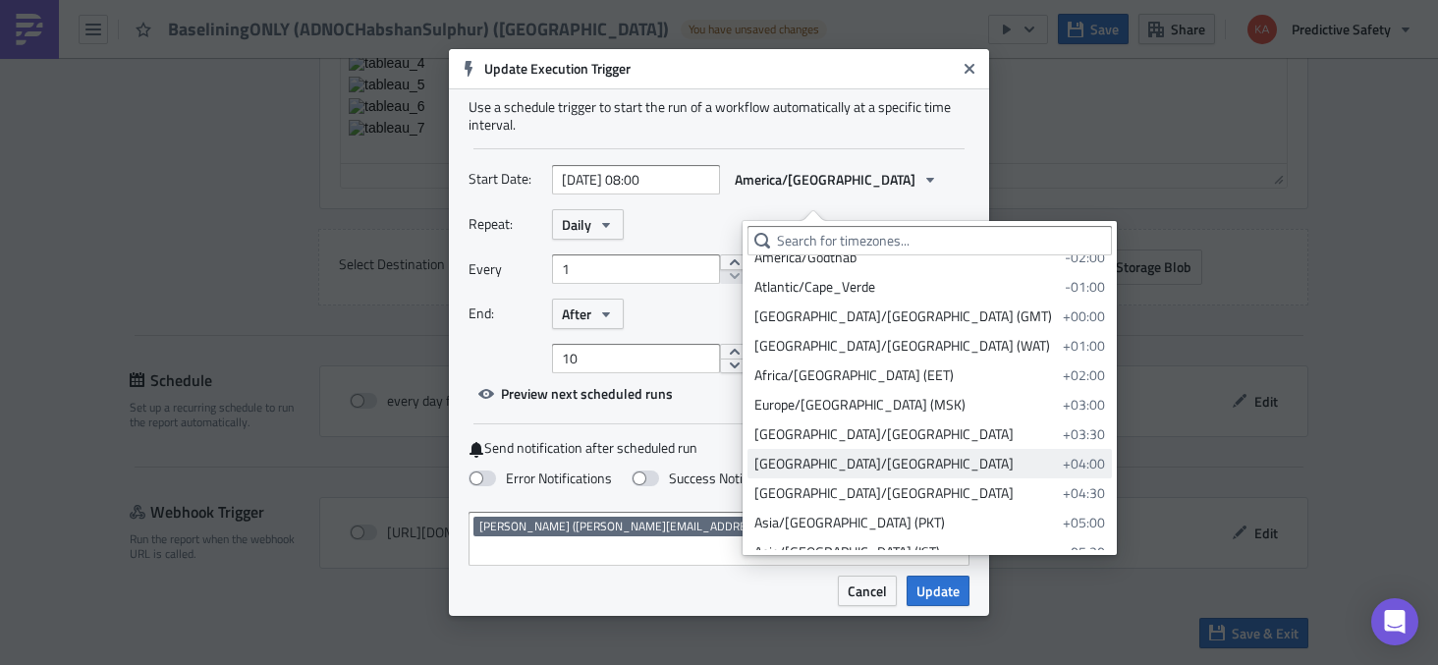
click at [802, 463] on div "[GEOGRAPHIC_DATA]/[GEOGRAPHIC_DATA]" at bounding box center [906, 464] width 302 height 20
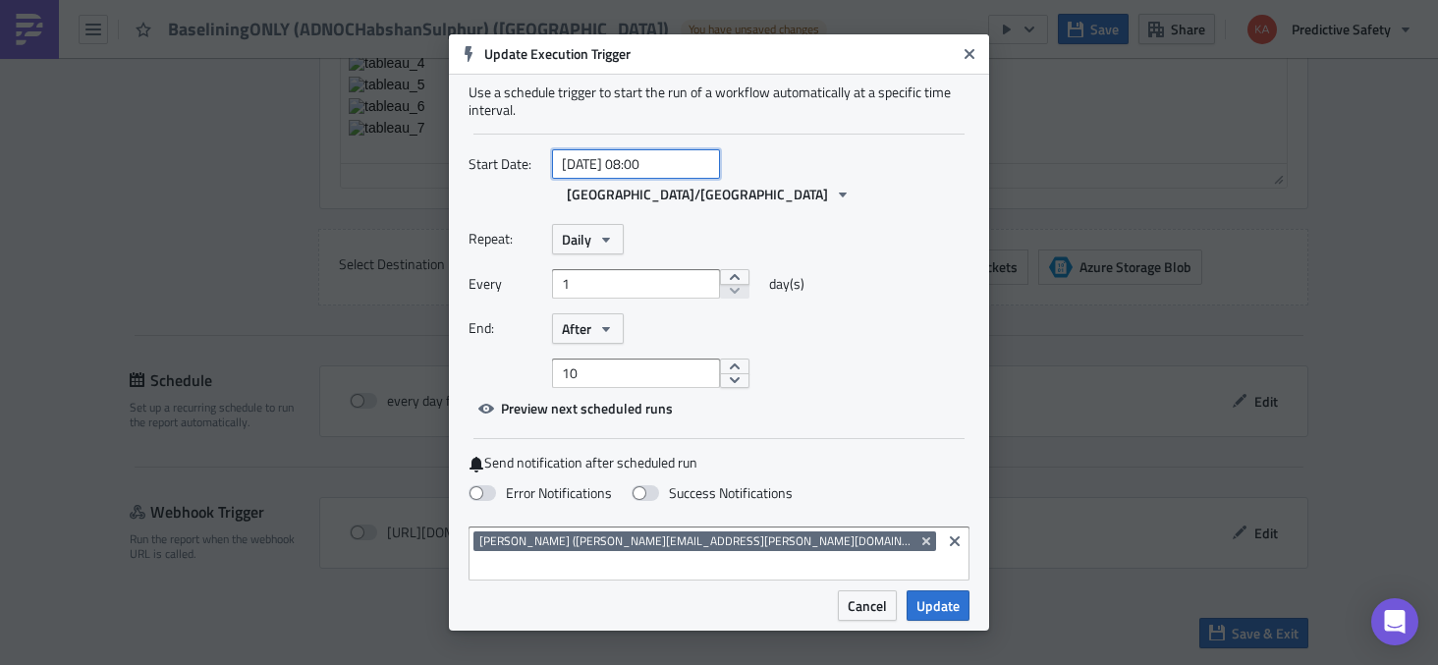
click at [648, 179] on input "2025-10-14 08:00" at bounding box center [636, 163] width 168 height 29
select select "9"
select select "2025"
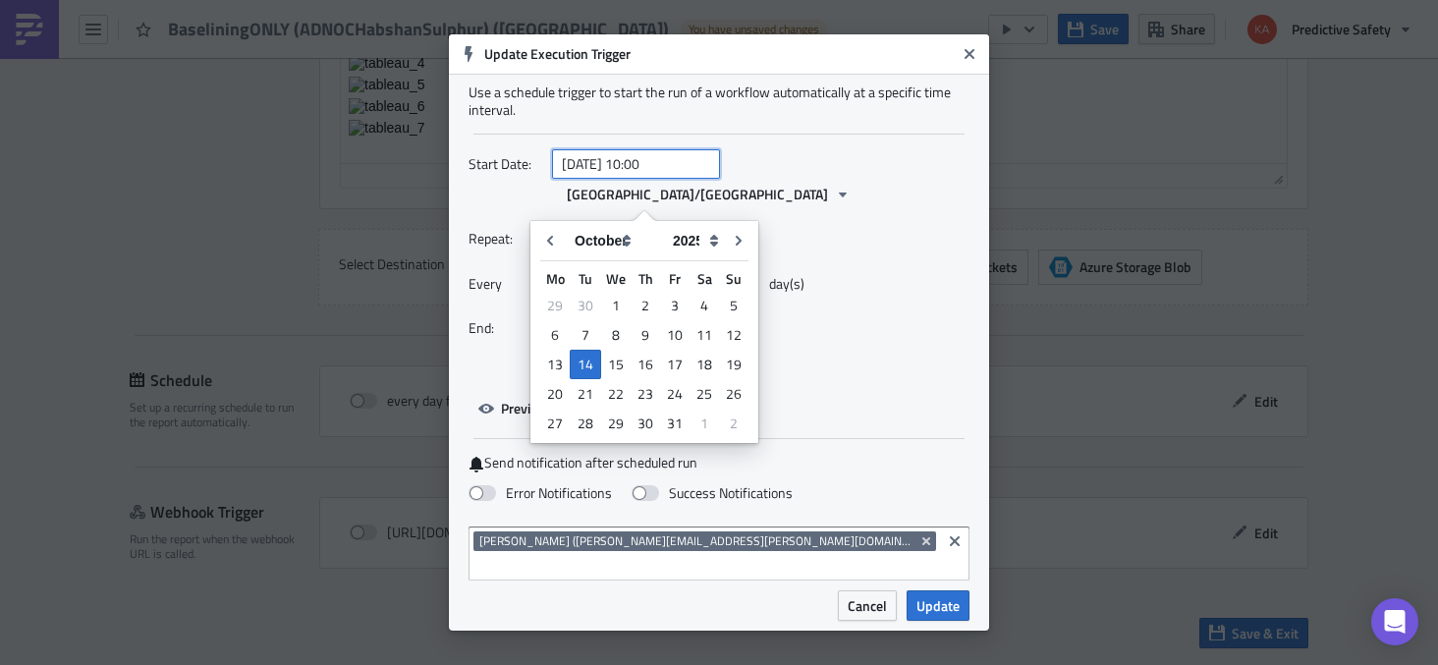
type input "[DATE] 10:00"
click at [935, 224] on div "Repeat: Daily" at bounding box center [719, 239] width 501 height 30
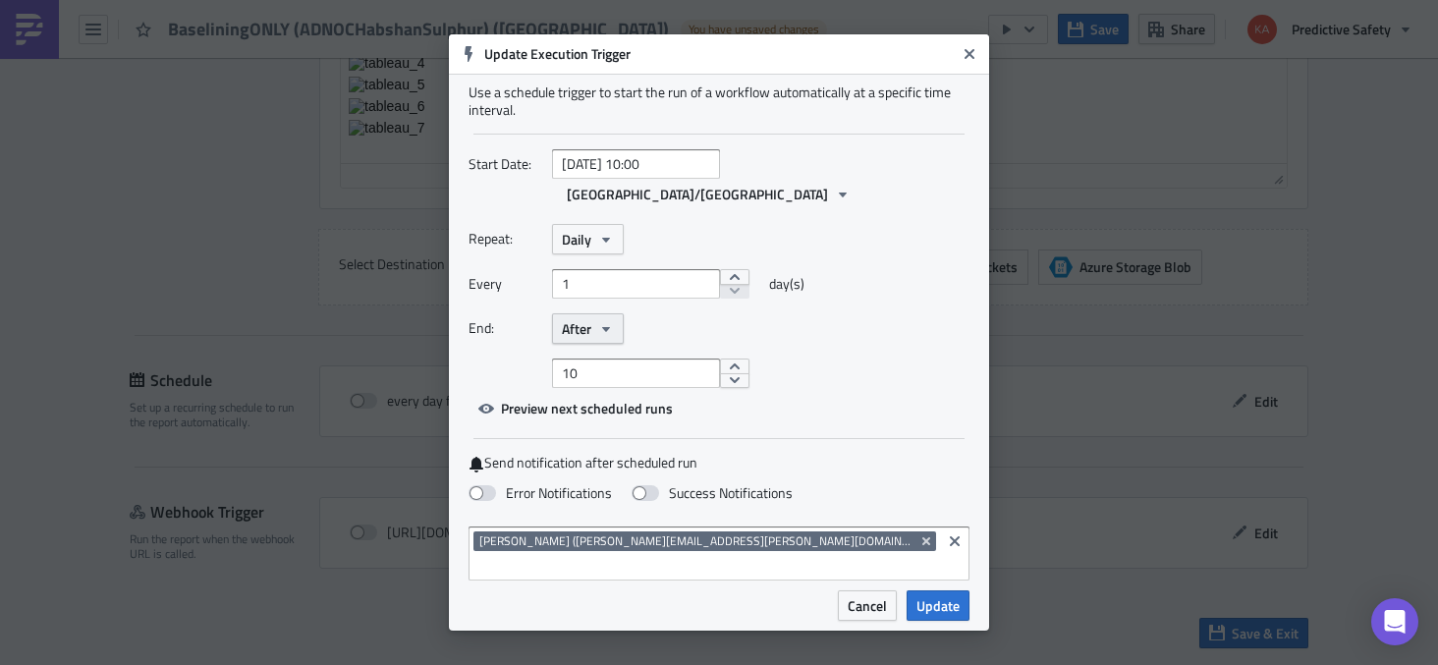
click at [606, 326] on icon "button" at bounding box center [606, 328] width 8 height 5
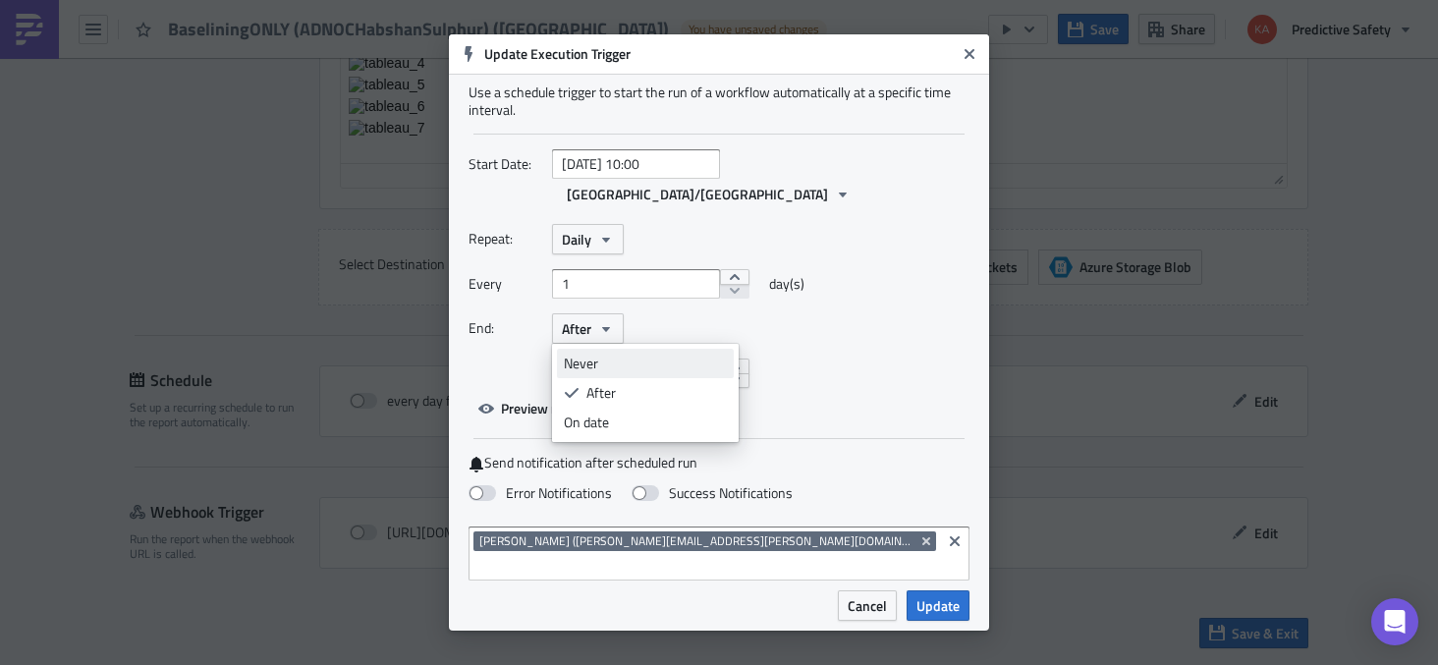
click at [584, 359] on div "Never" at bounding box center [645, 364] width 163 height 20
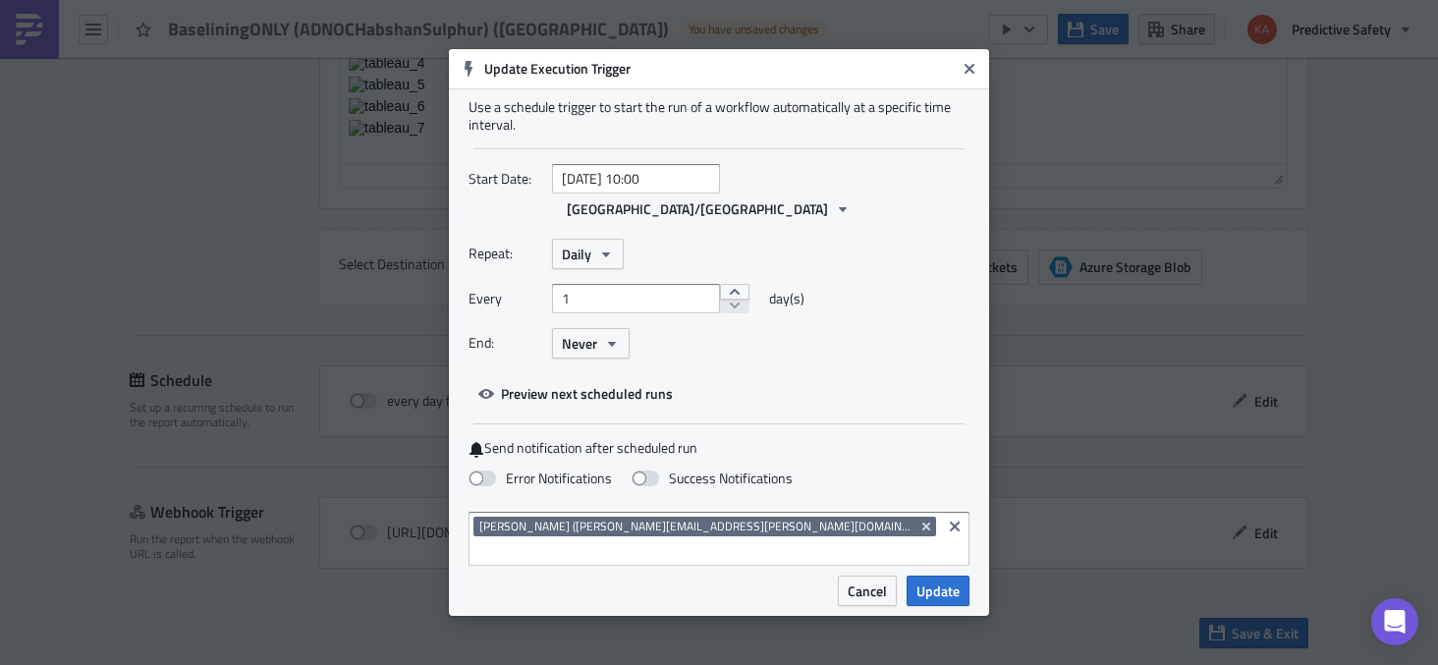
drag, startPoint x: 485, startPoint y: 474, endPoint x: 567, endPoint y: 507, distance: 88.1
click at [487, 474] on span at bounding box center [483, 479] width 28 height 16
click at [17, 16] on input "Error Notifications" at bounding box center [10, 9] width 13 height 13
checkbox input "true"
click at [954, 581] on span "Update" at bounding box center [938, 591] width 43 height 21
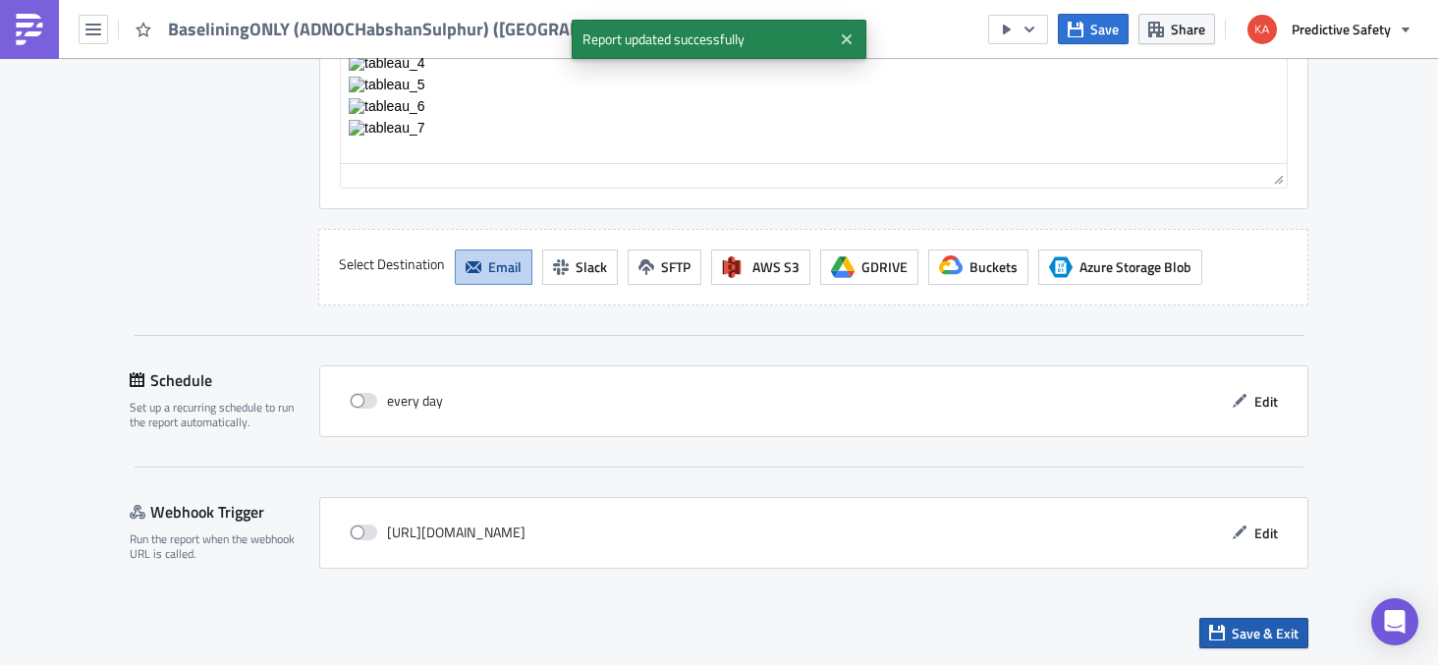
click at [1253, 635] on span "Save & Exit" at bounding box center [1265, 633] width 67 height 21
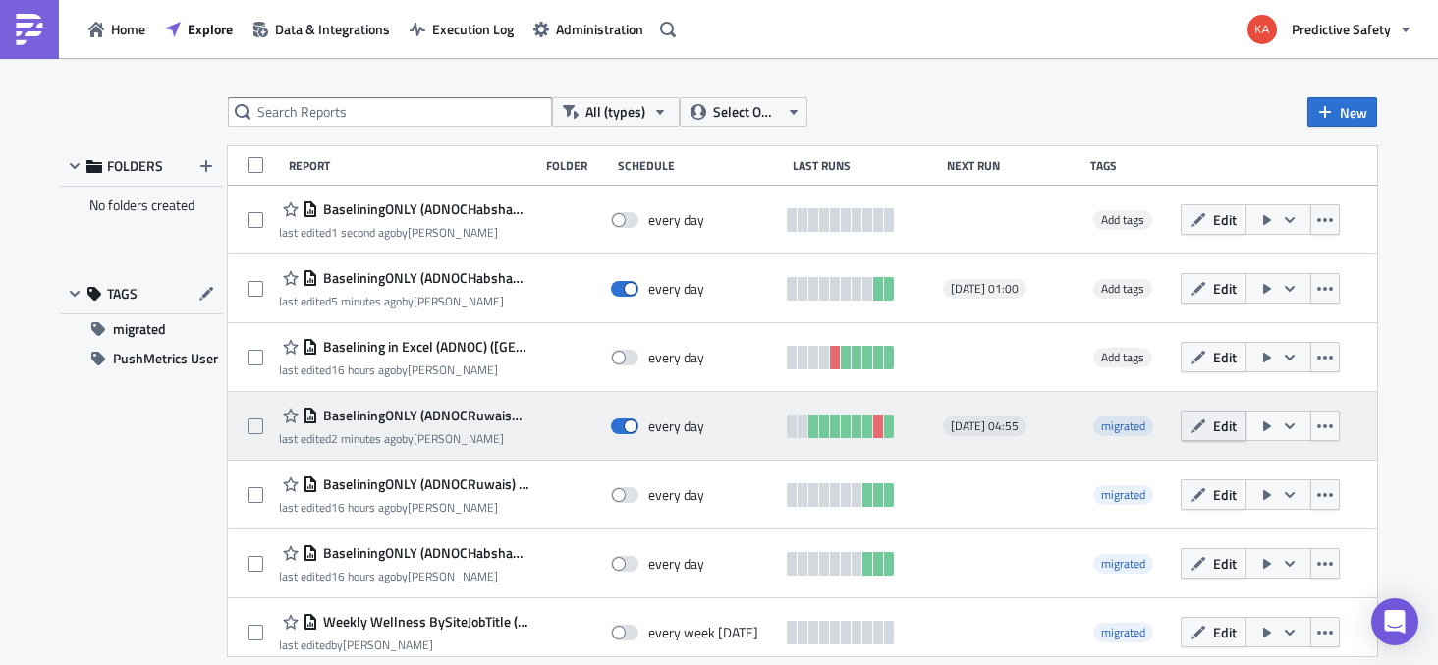
click at [1223, 426] on span "Edit" at bounding box center [1225, 426] width 24 height 21
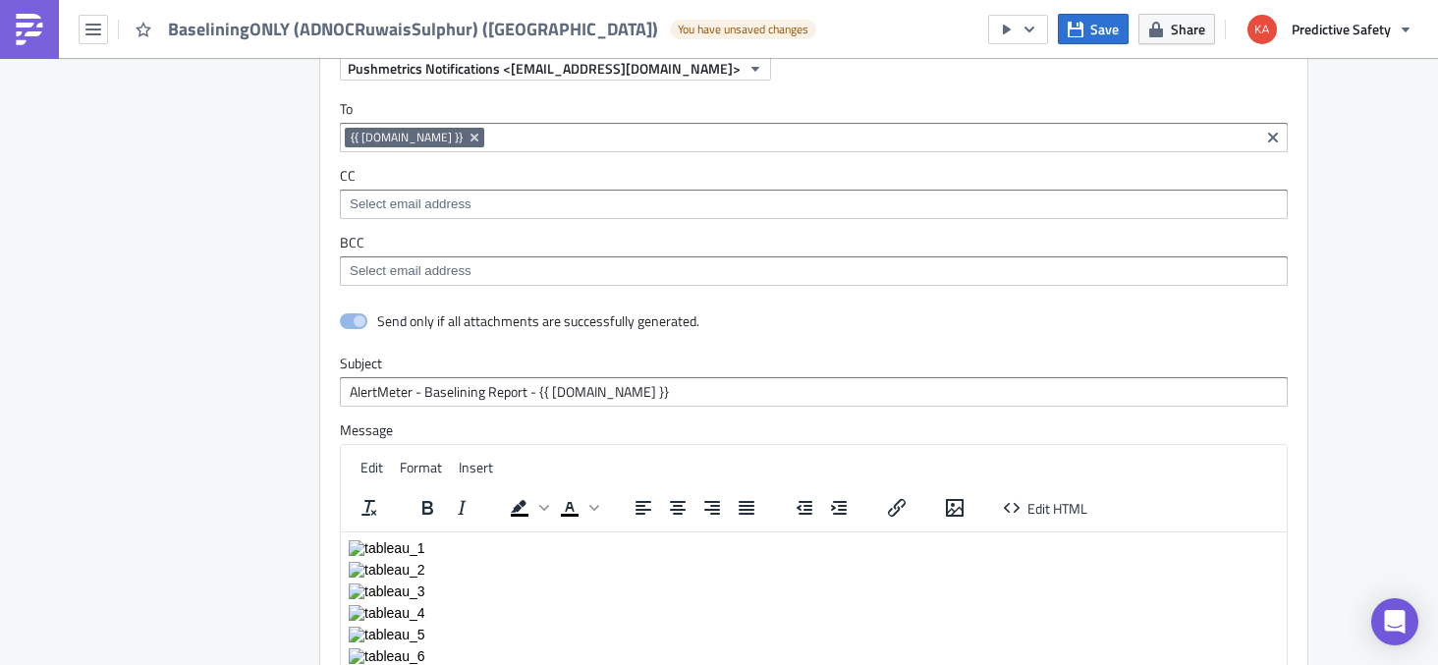
scroll to position [3893, 0]
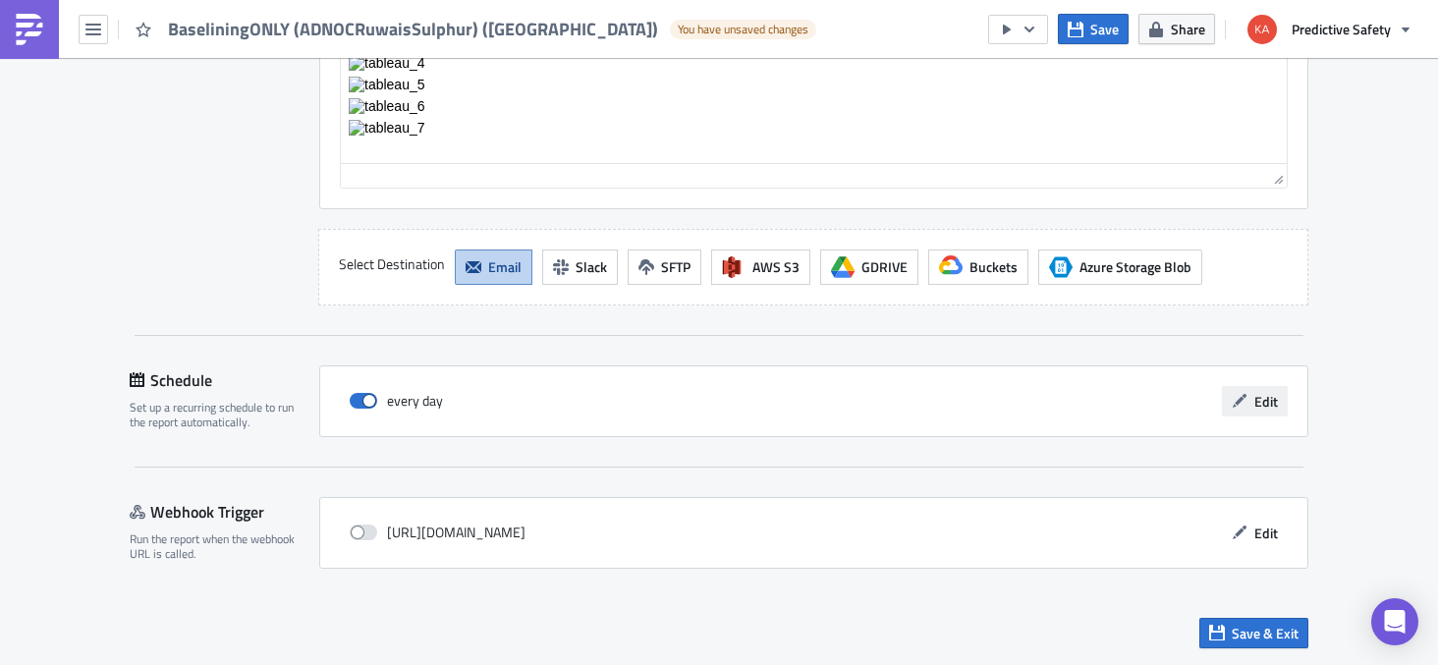
click at [1271, 399] on span "Edit" at bounding box center [1267, 401] width 24 height 21
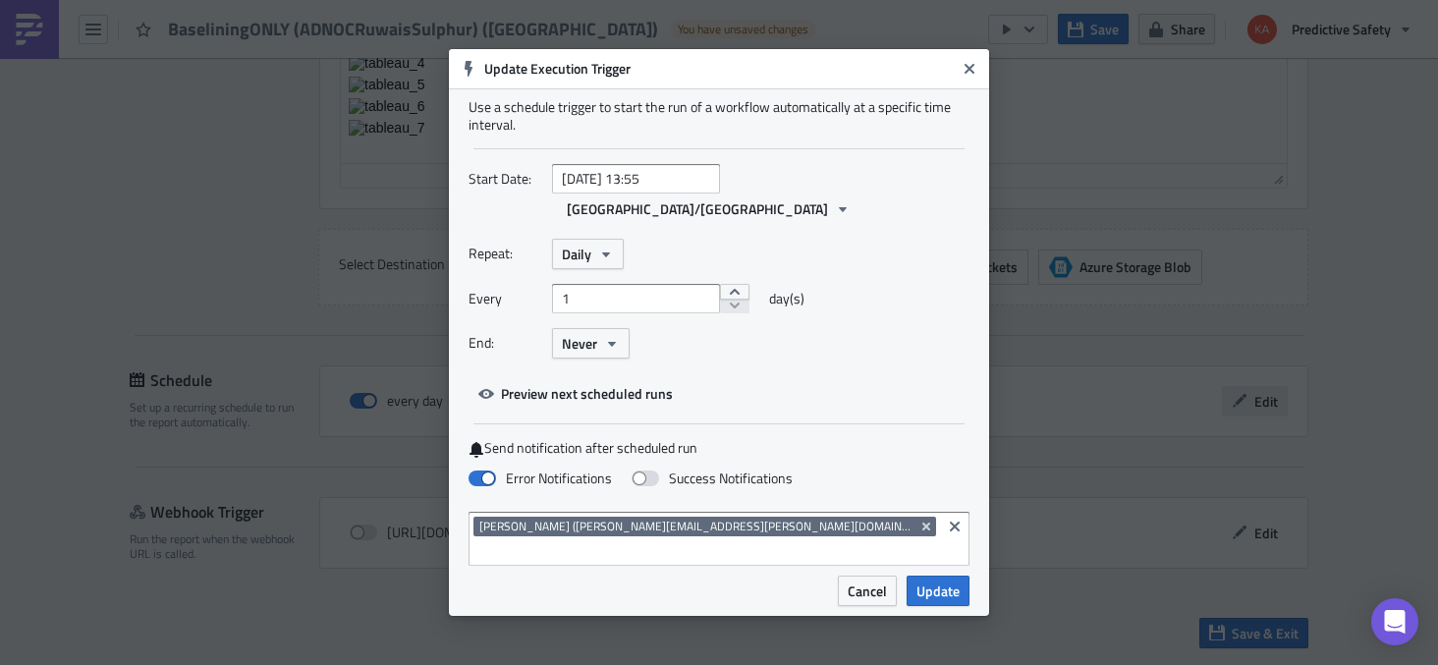
scroll to position [4704, 0]
click at [971, 74] on icon "Close" at bounding box center [970, 69] width 10 height 10
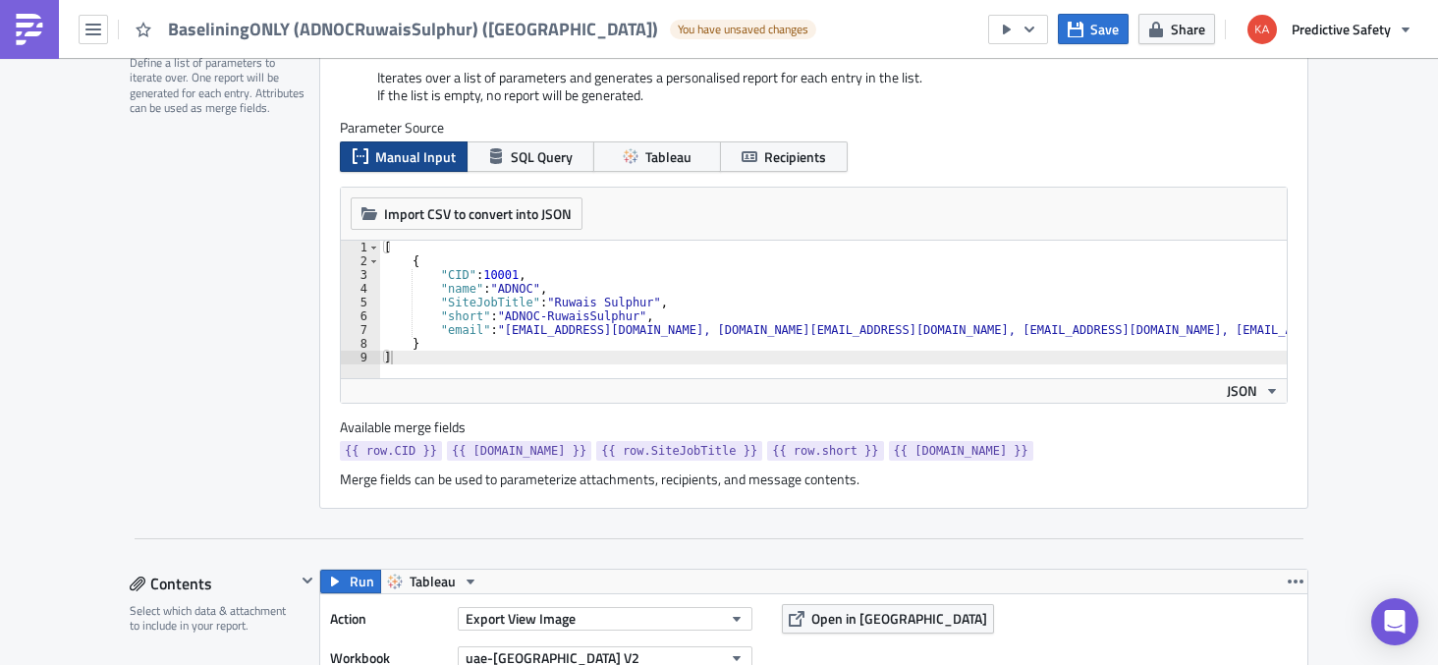
scroll to position [0, 0]
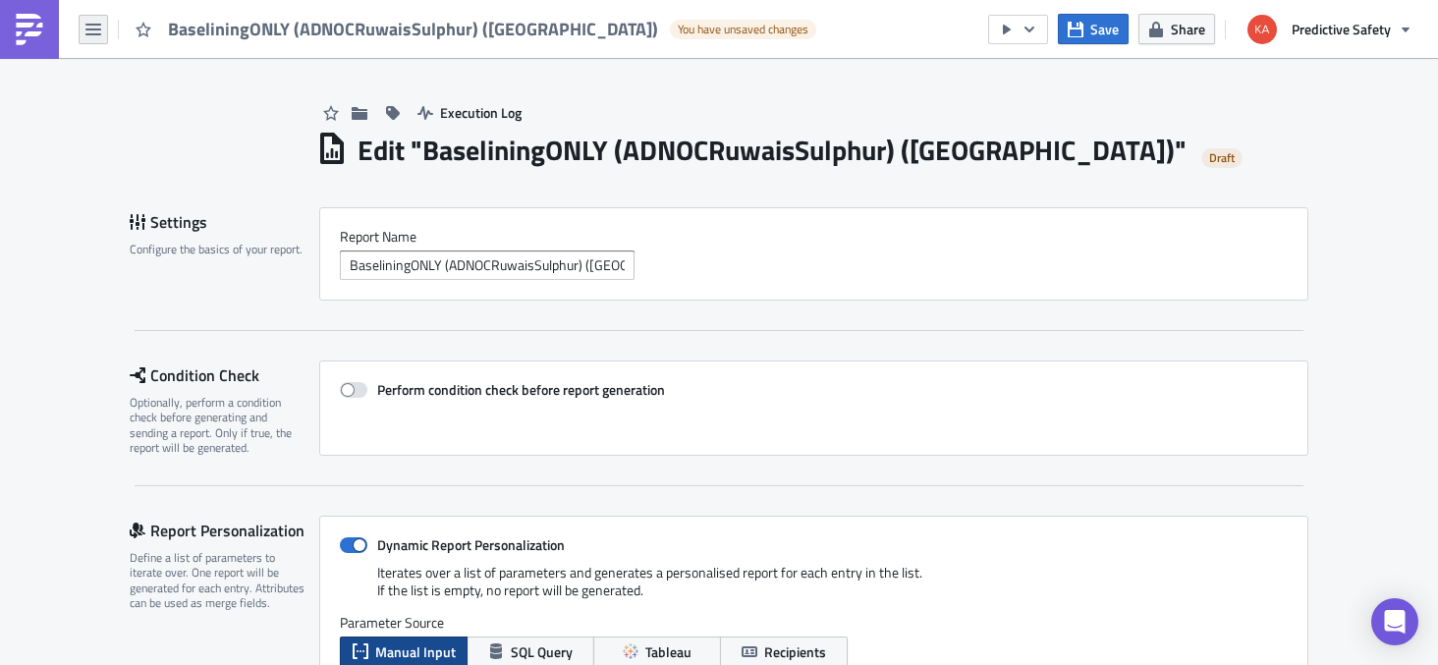
click at [93, 32] on icon "button" at bounding box center [93, 30] width 16 height 16
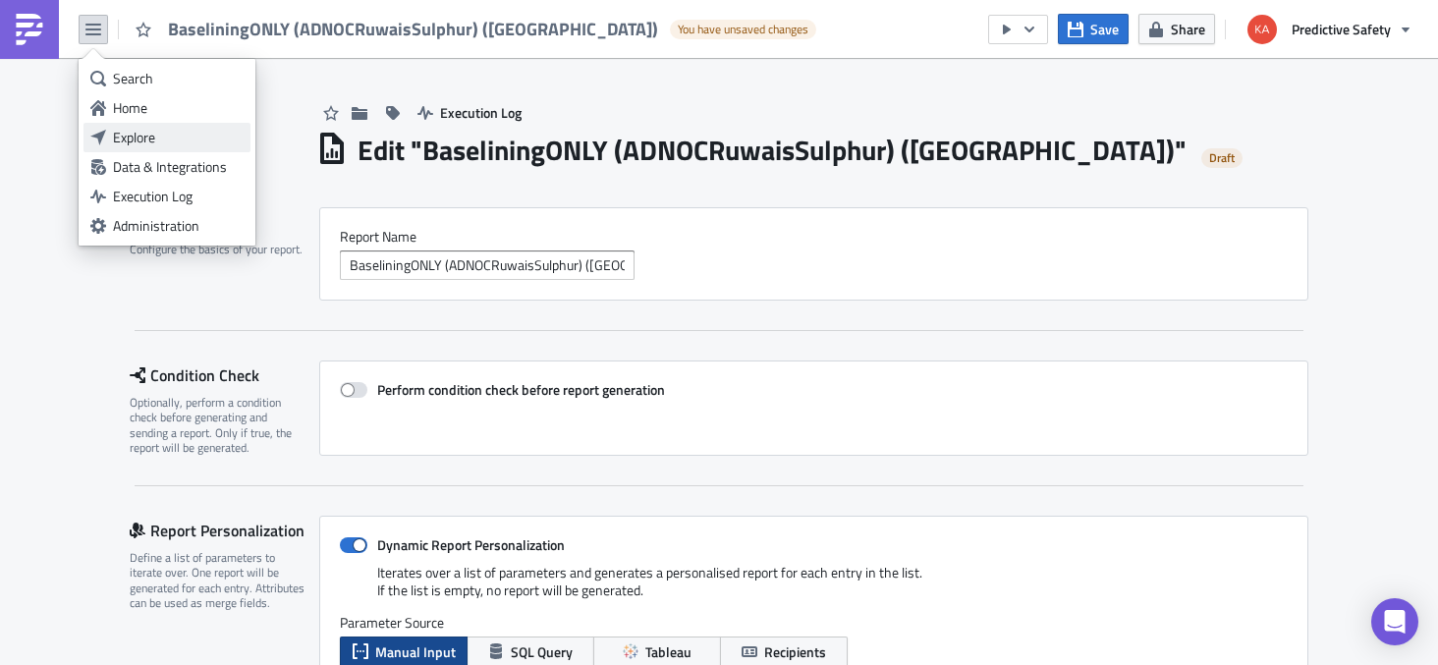
click at [140, 136] on div "Explore" at bounding box center [178, 138] width 131 height 20
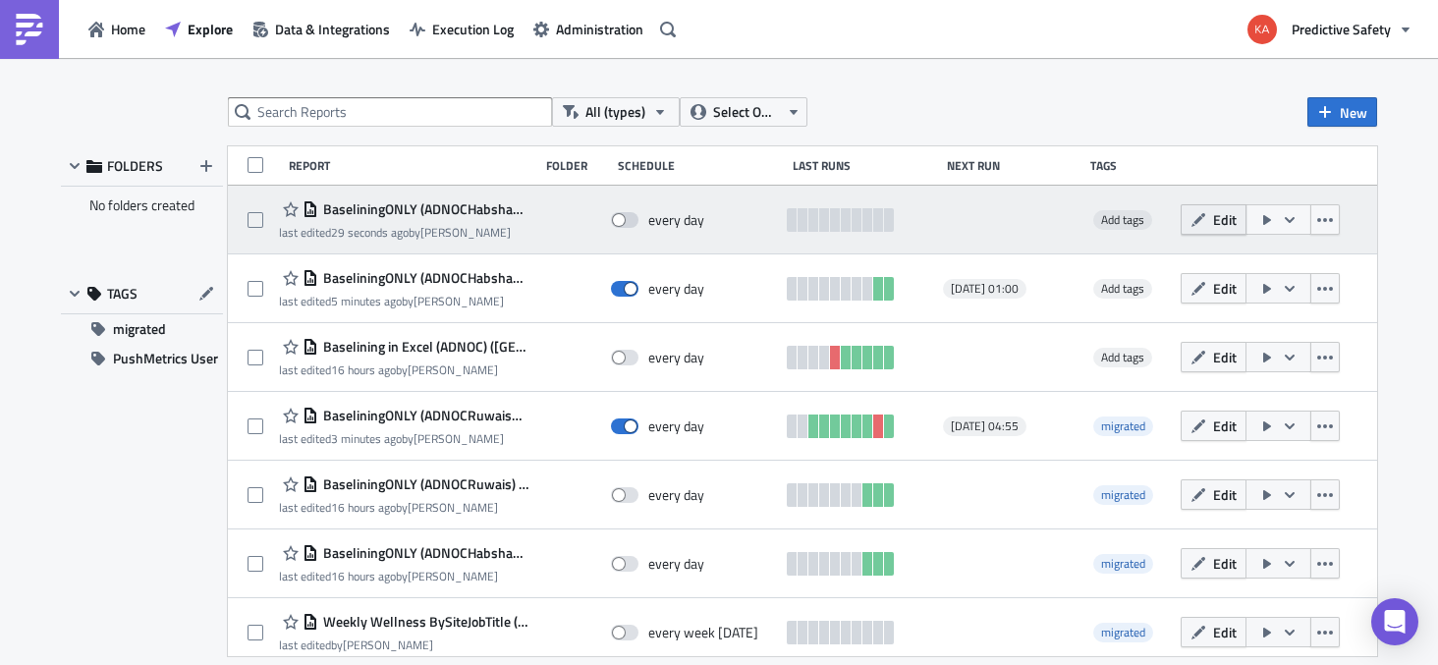
click at [1233, 219] on span "Edit" at bounding box center [1225, 219] width 24 height 21
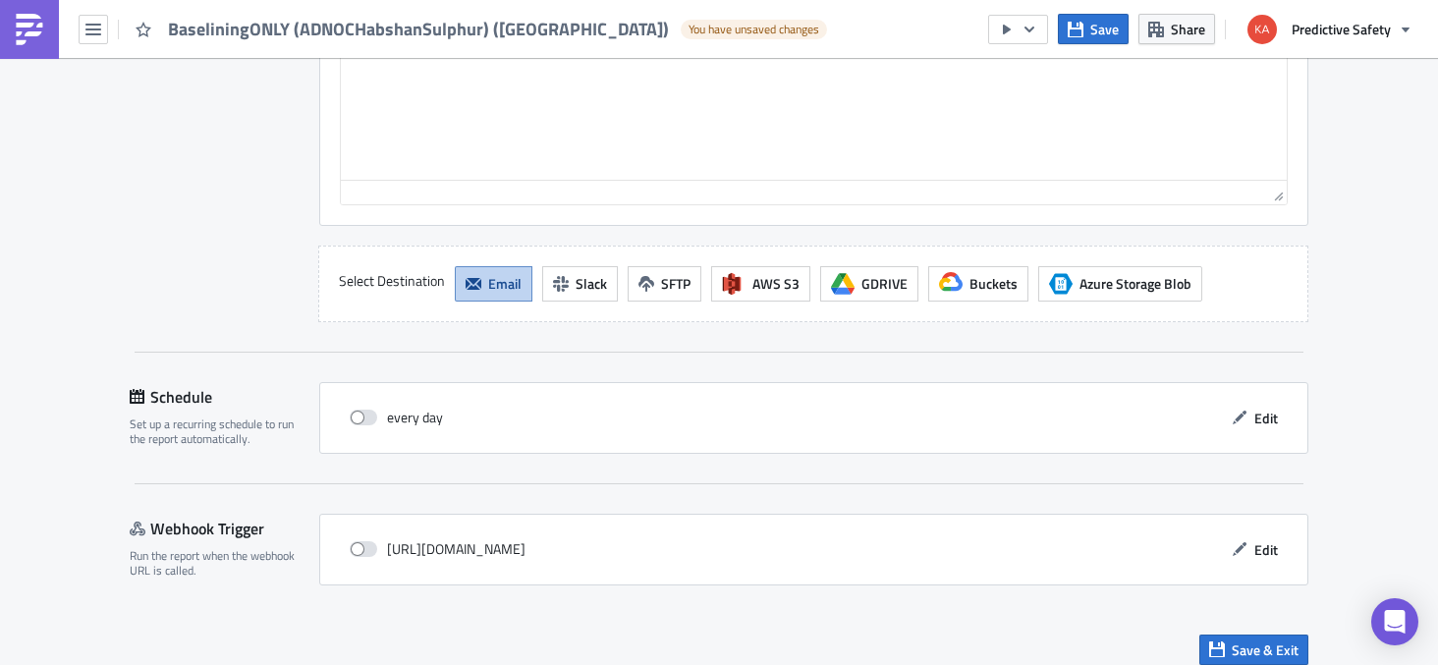
scroll to position [3893, 0]
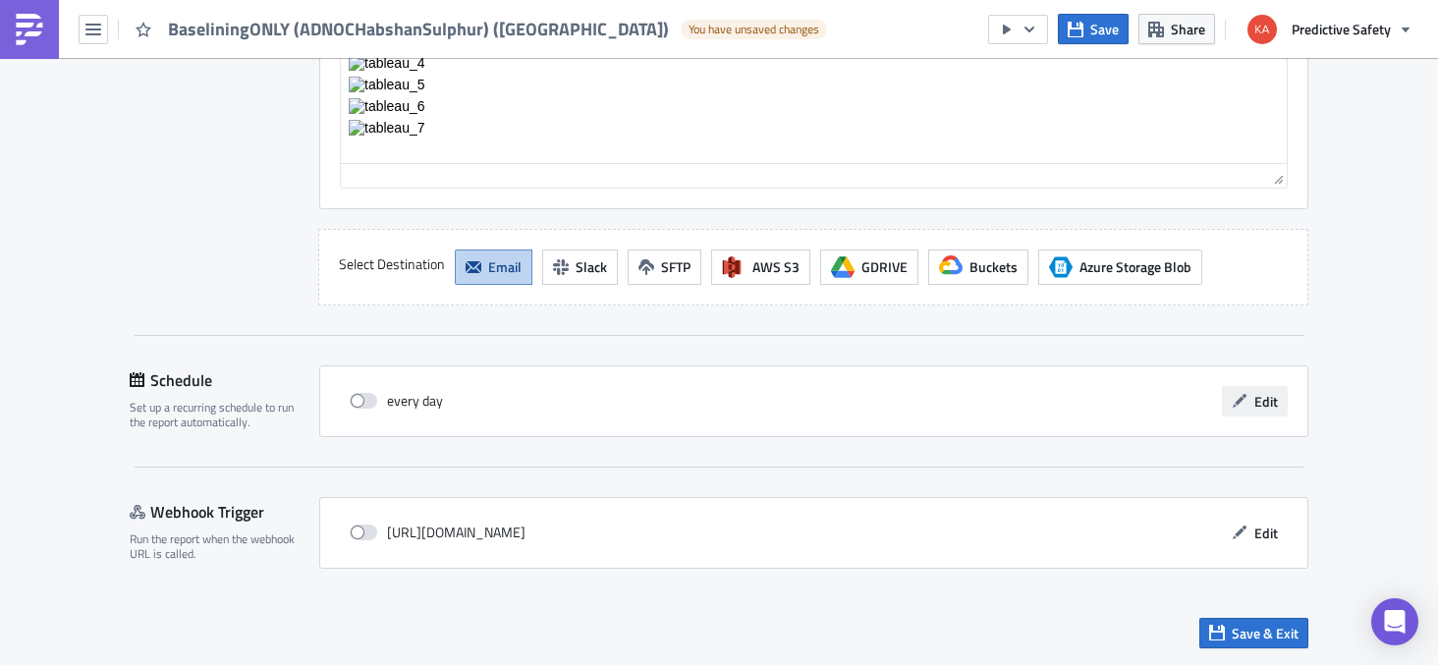
click at [1265, 401] on span "Edit" at bounding box center [1267, 401] width 24 height 21
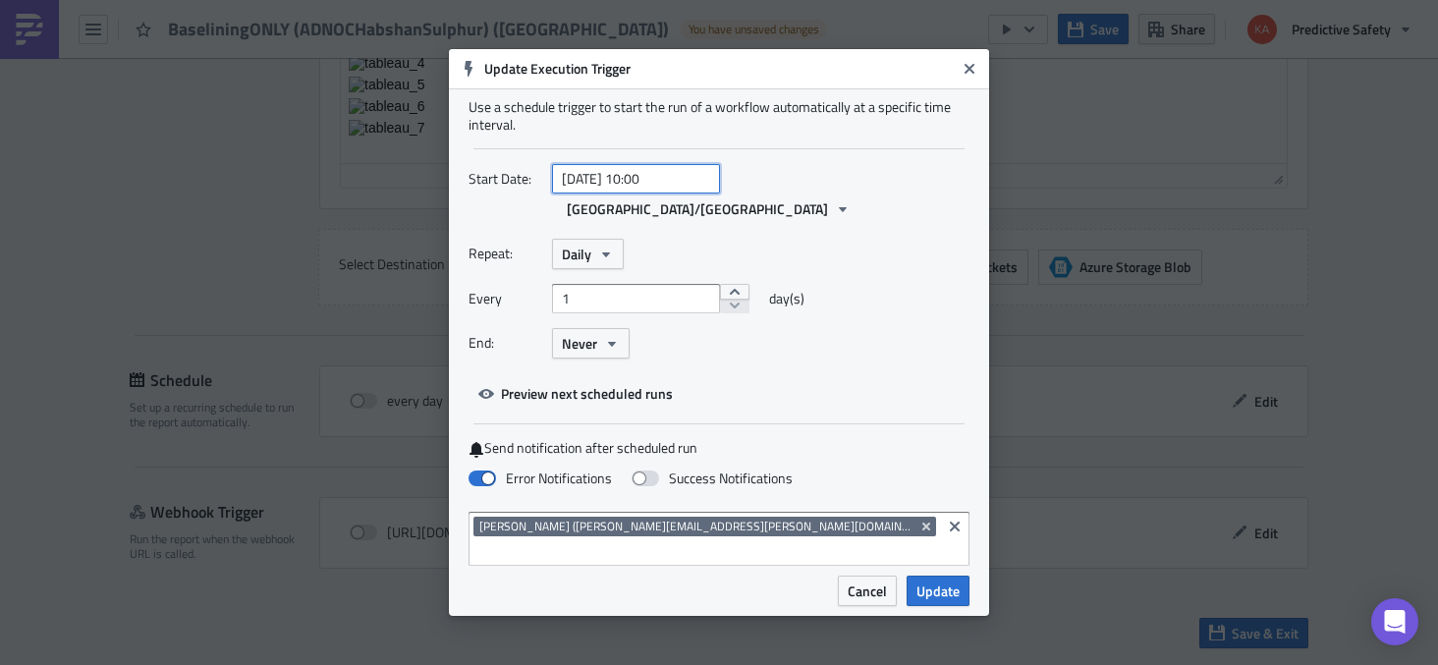
select select "9"
select select "2025"
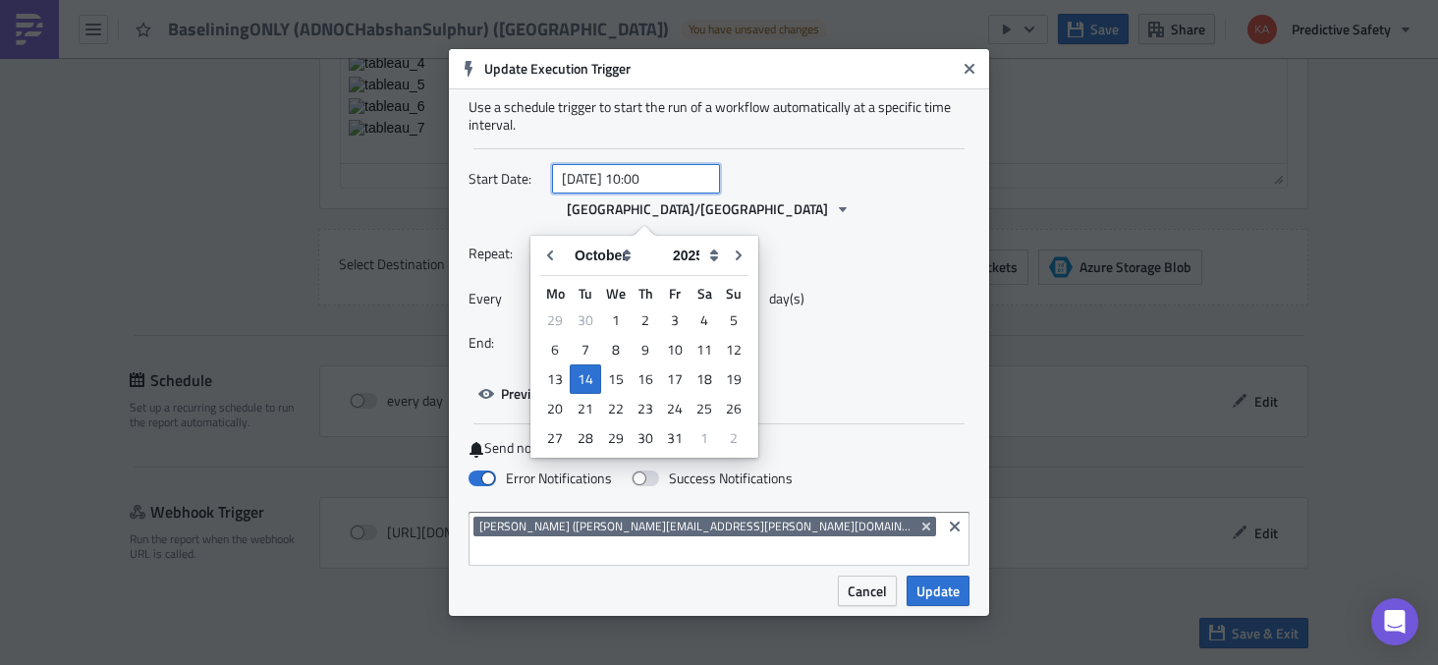
click at [649, 194] on input "[DATE] 10:00" at bounding box center [636, 178] width 168 height 29
type input "[DATE] 13:56"
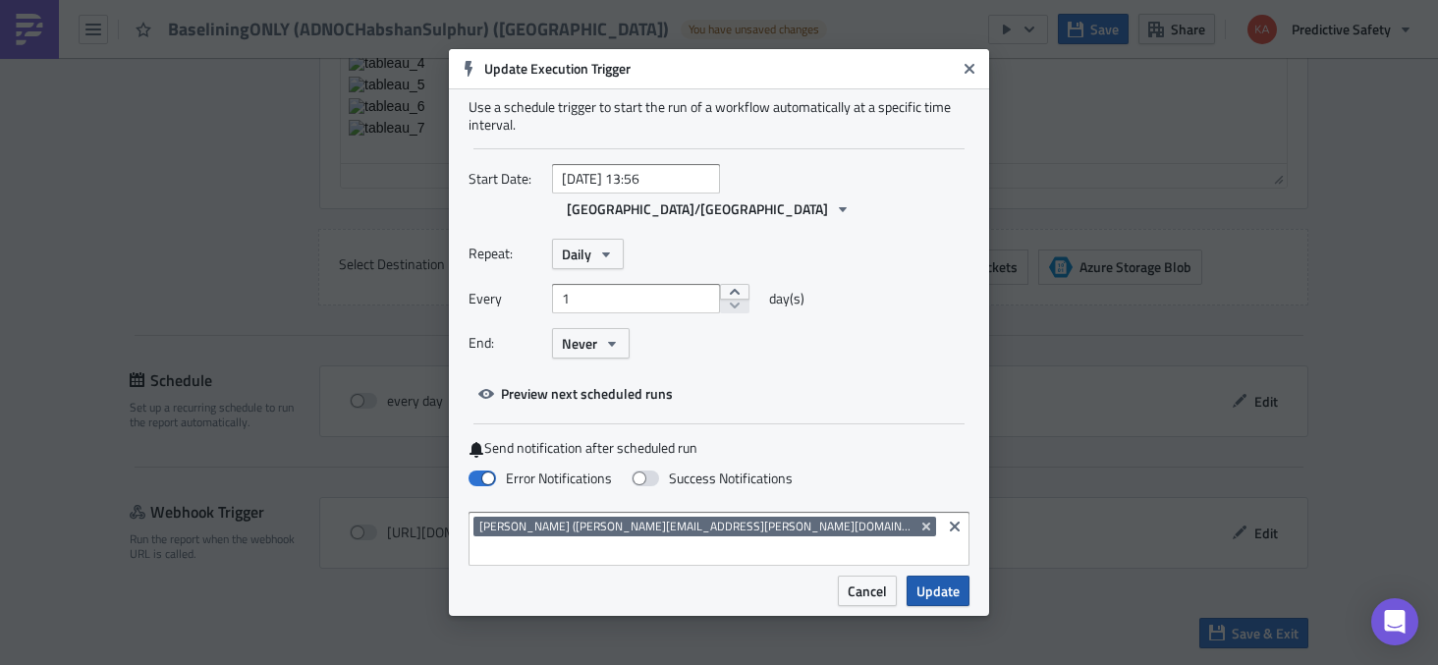
click at [936, 581] on span "Update" at bounding box center [938, 591] width 43 height 21
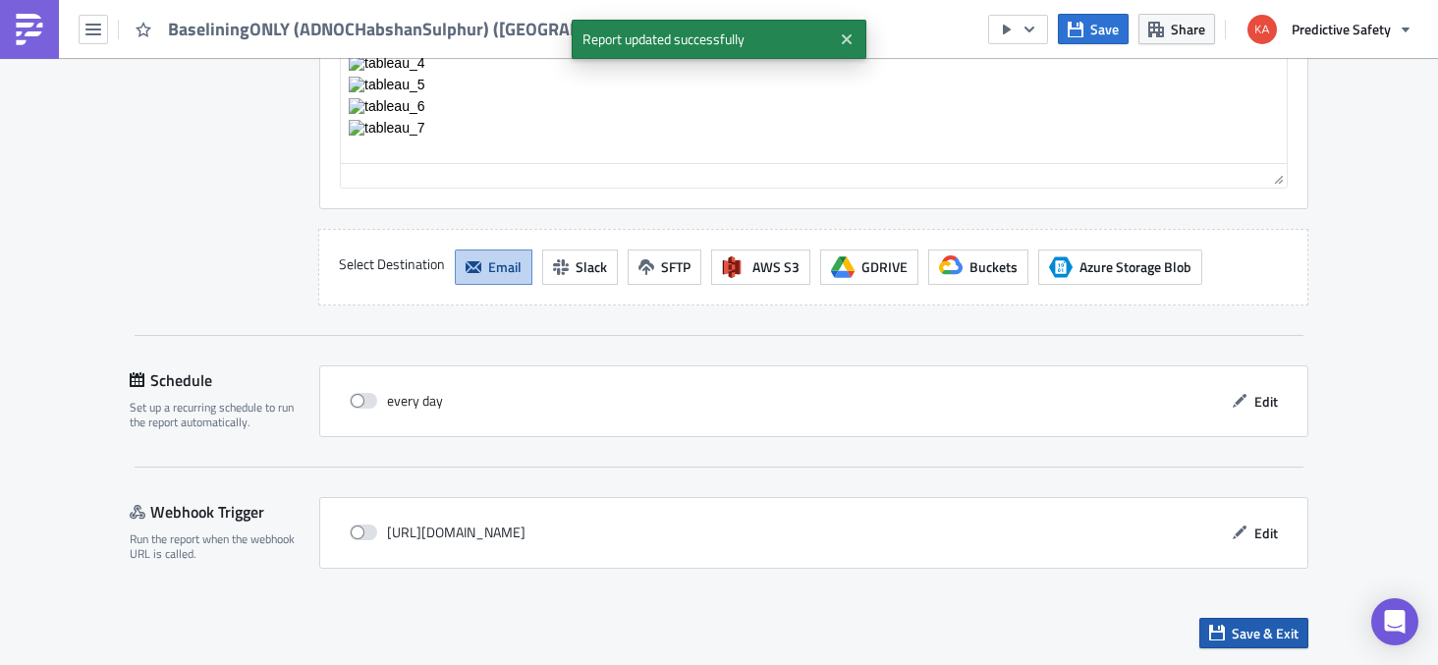
click at [1253, 631] on span "Save & Exit" at bounding box center [1265, 633] width 67 height 21
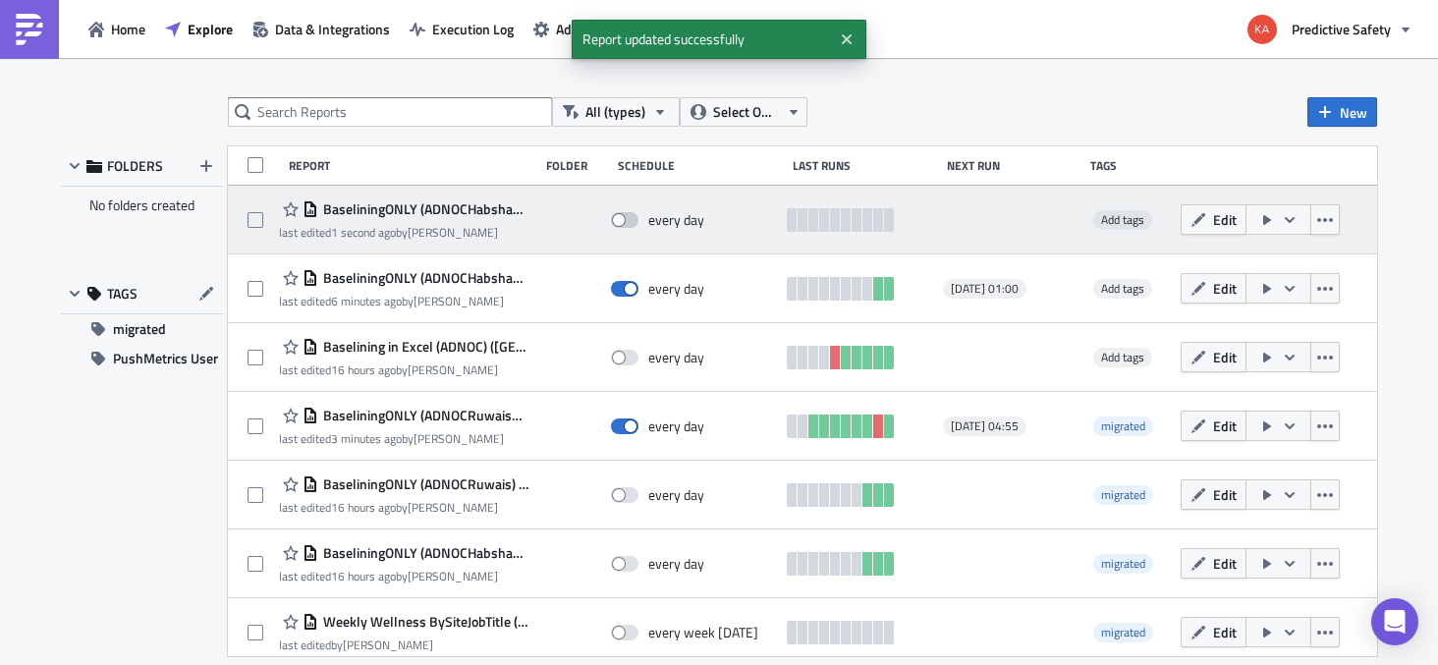
click at [625, 211] on label at bounding box center [629, 220] width 37 height 18
click at [625, 214] on input "checkbox" at bounding box center [621, 220] width 13 height 13
checkbox input "true"
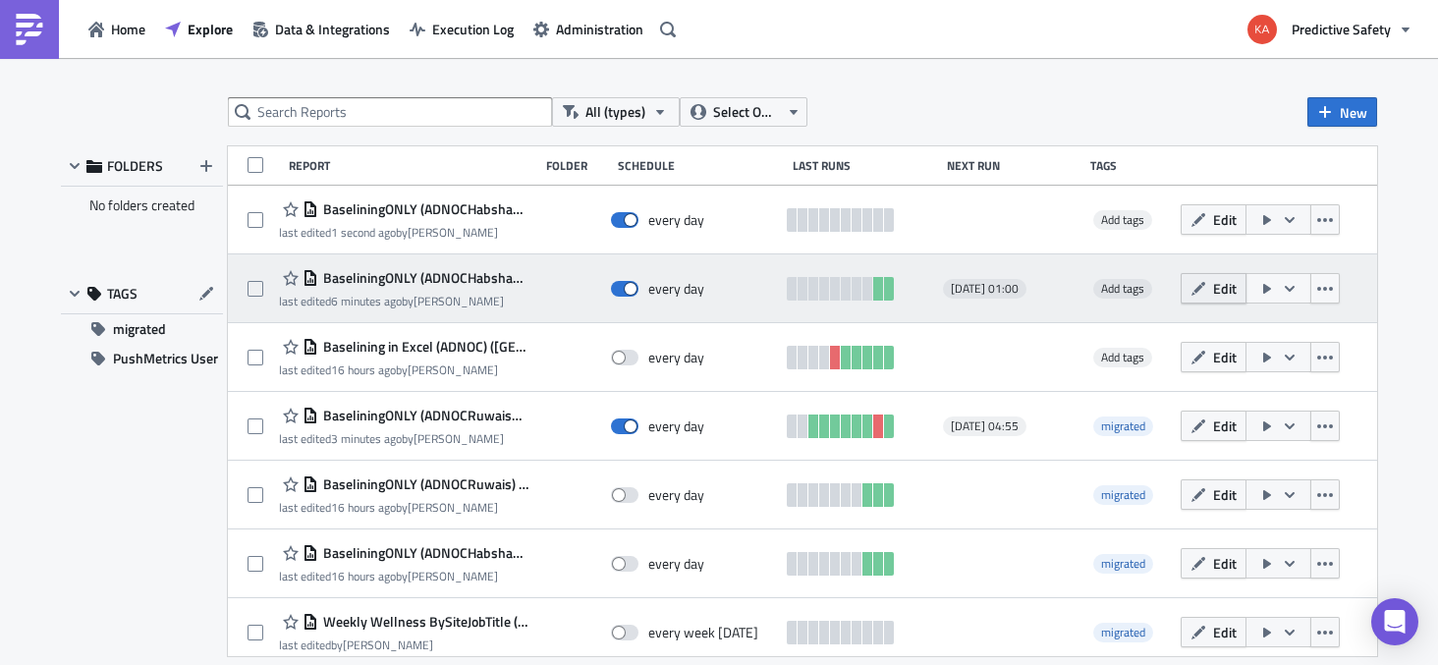
click at [1223, 288] on span "Edit" at bounding box center [1225, 288] width 24 height 21
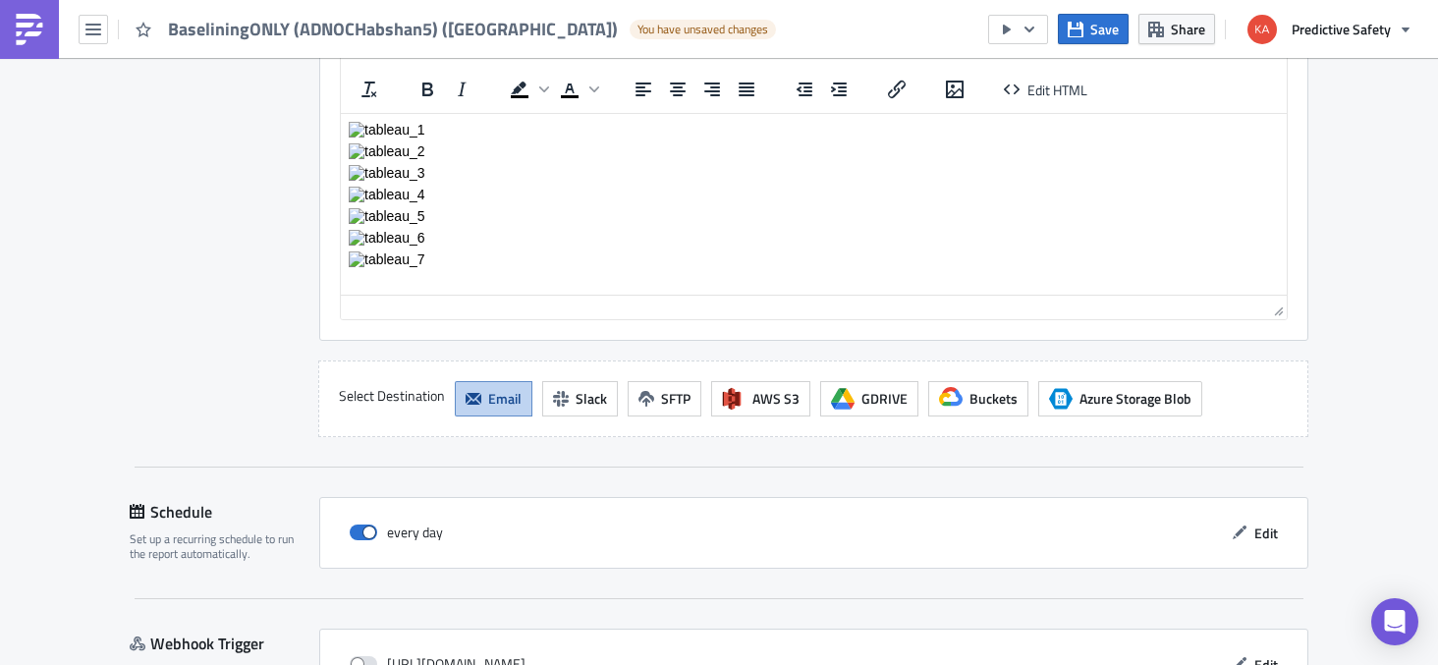
scroll to position [4572, 0]
click at [1270, 532] on span "Edit" at bounding box center [1267, 533] width 24 height 21
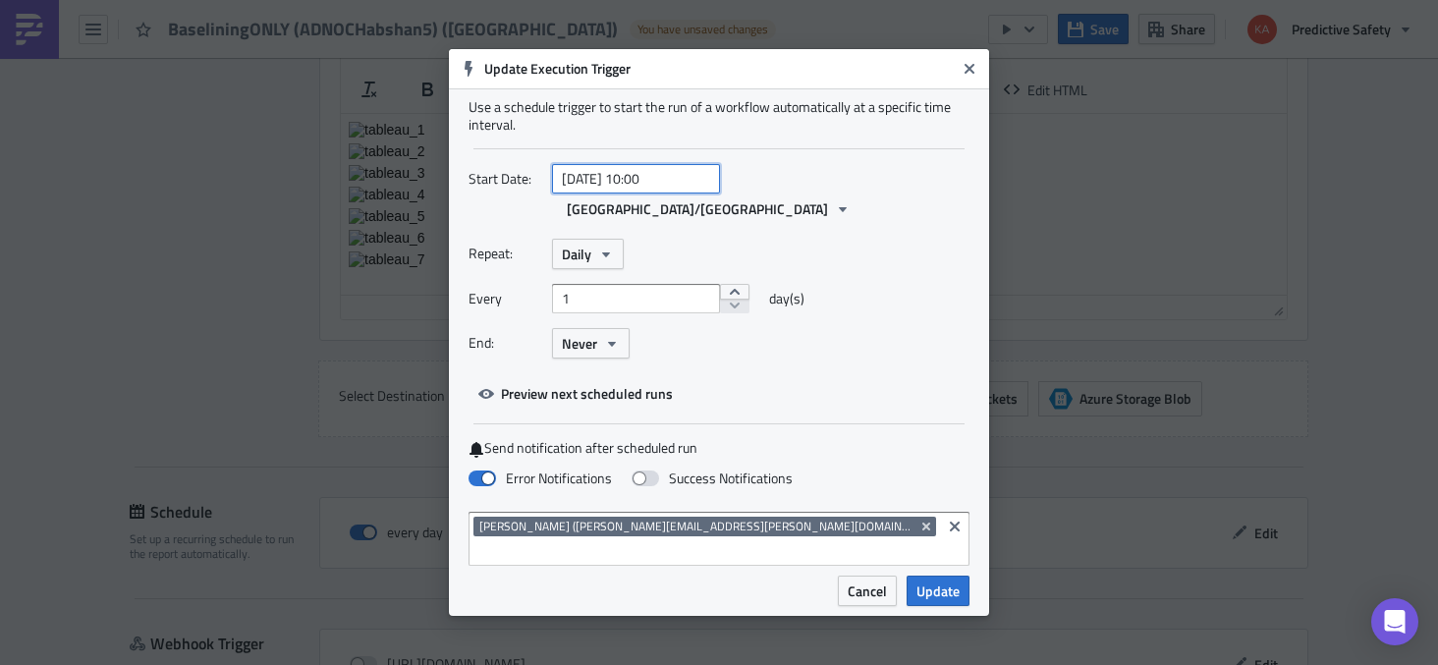
click at [650, 194] on input "[DATE] 10:00" at bounding box center [636, 178] width 168 height 29
select select "9"
select select "2025"
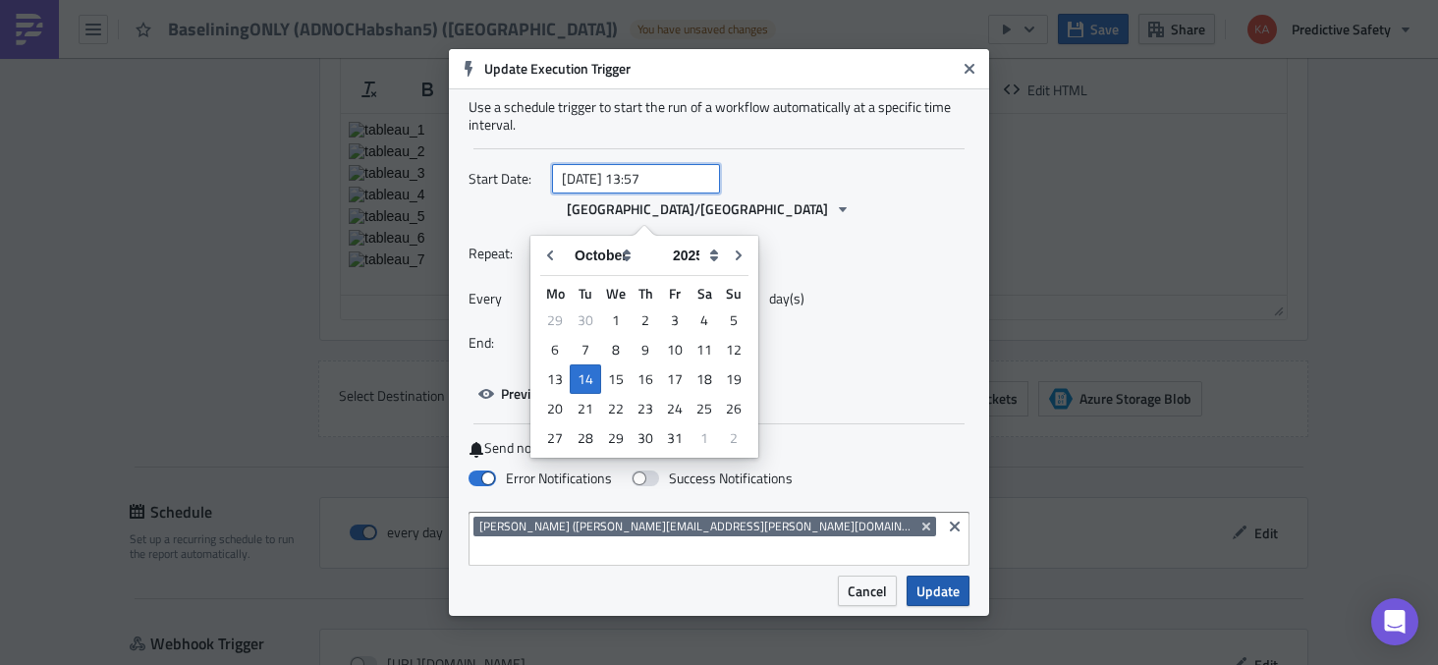
type input "[DATE] 13:57"
click at [947, 581] on span "Update" at bounding box center [938, 591] width 43 height 21
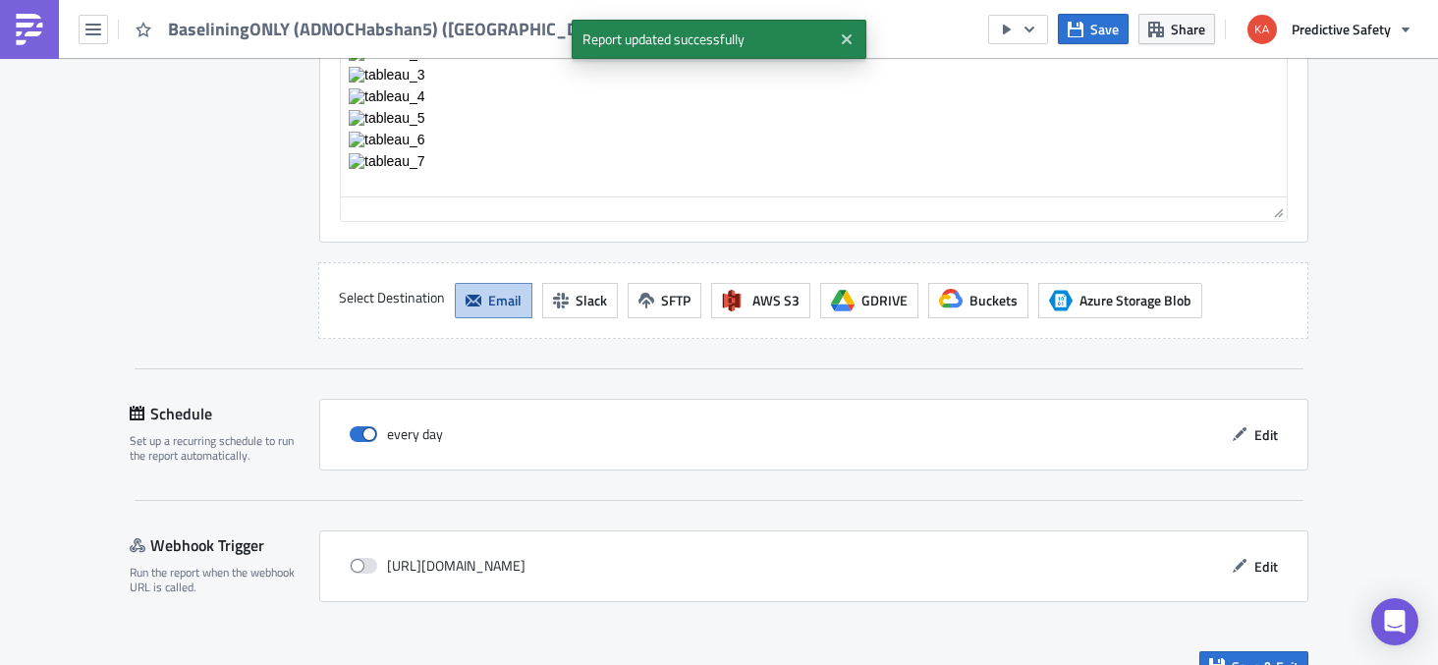
scroll to position [4704, 0]
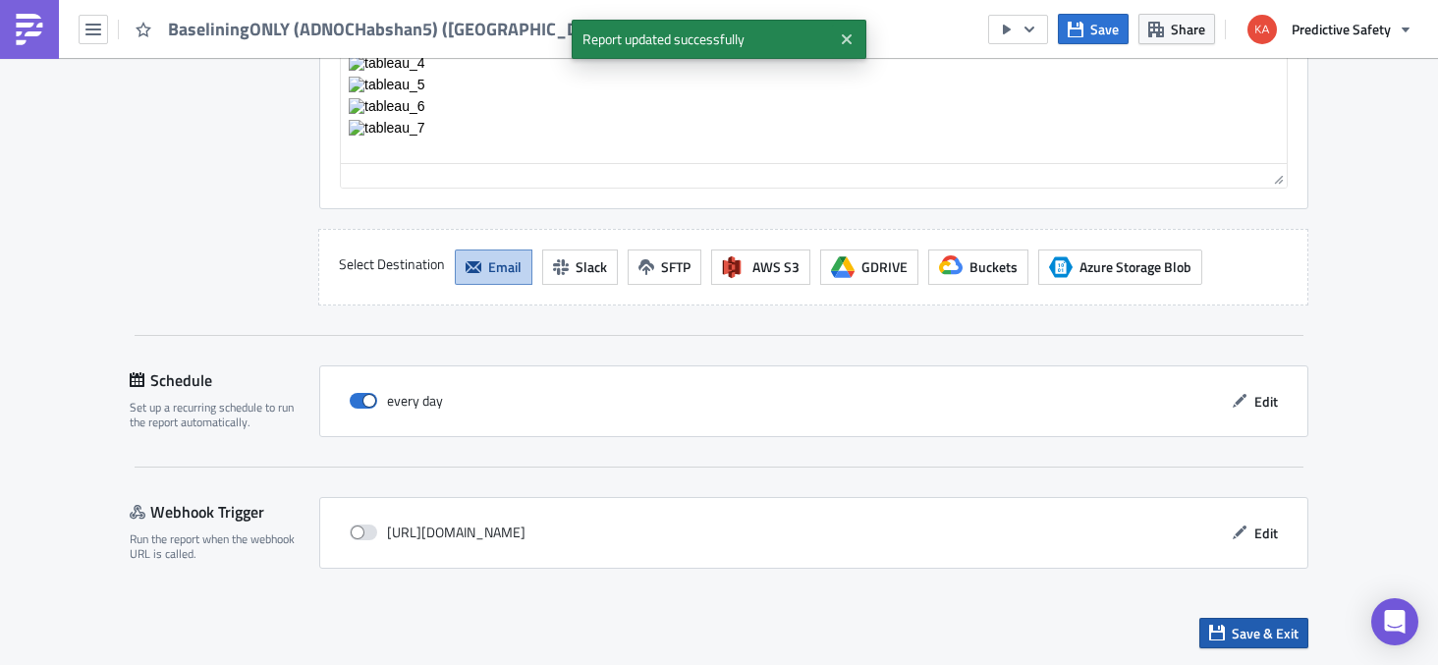
click at [1258, 635] on span "Save & Exit" at bounding box center [1265, 633] width 67 height 21
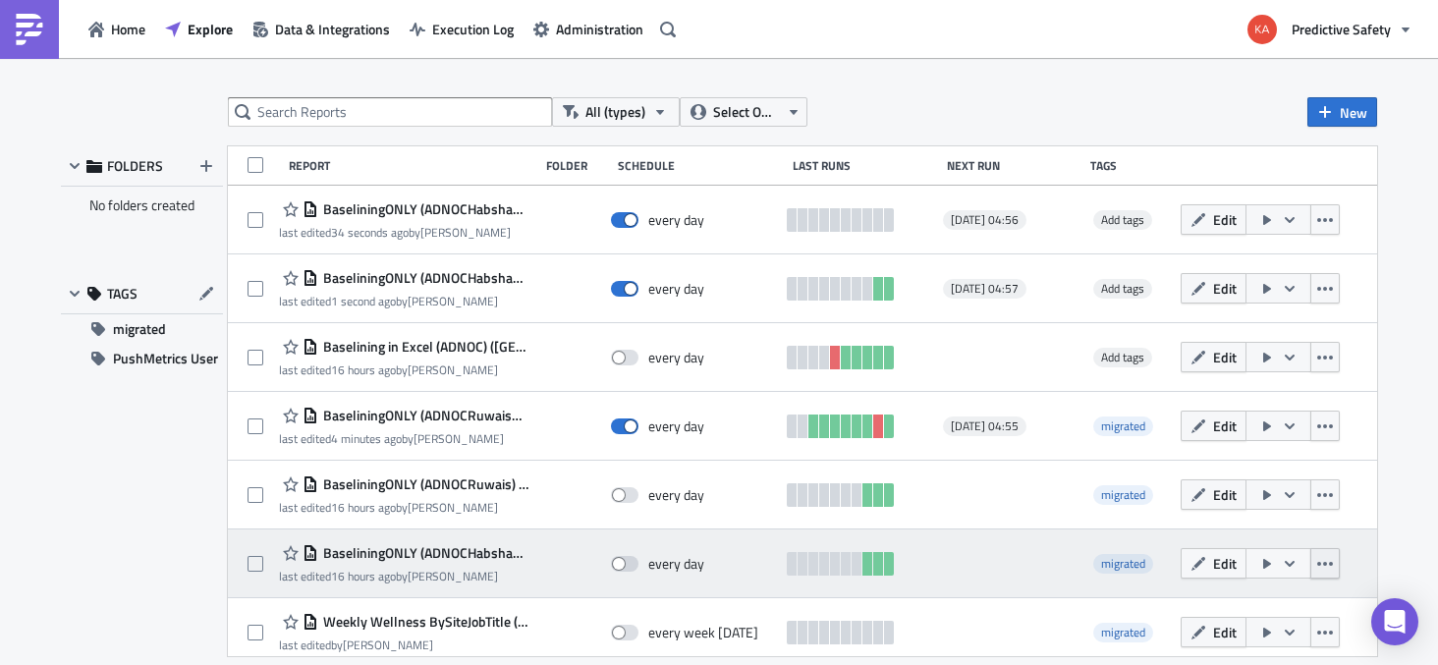
click at [1333, 560] on icon "button" at bounding box center [1326, 564] width 16 height 16
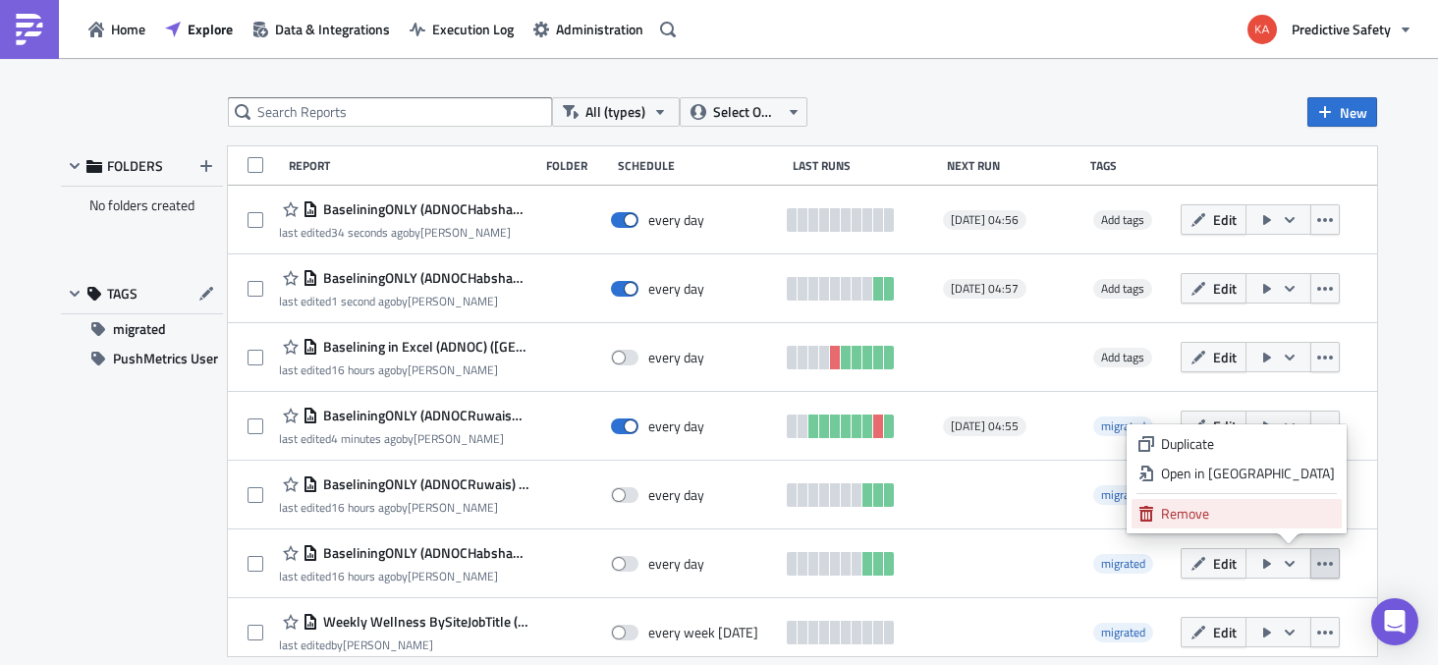
click at [1236, 514] on div "Remove" at bounding box center [1248, 514] width 174 height 20
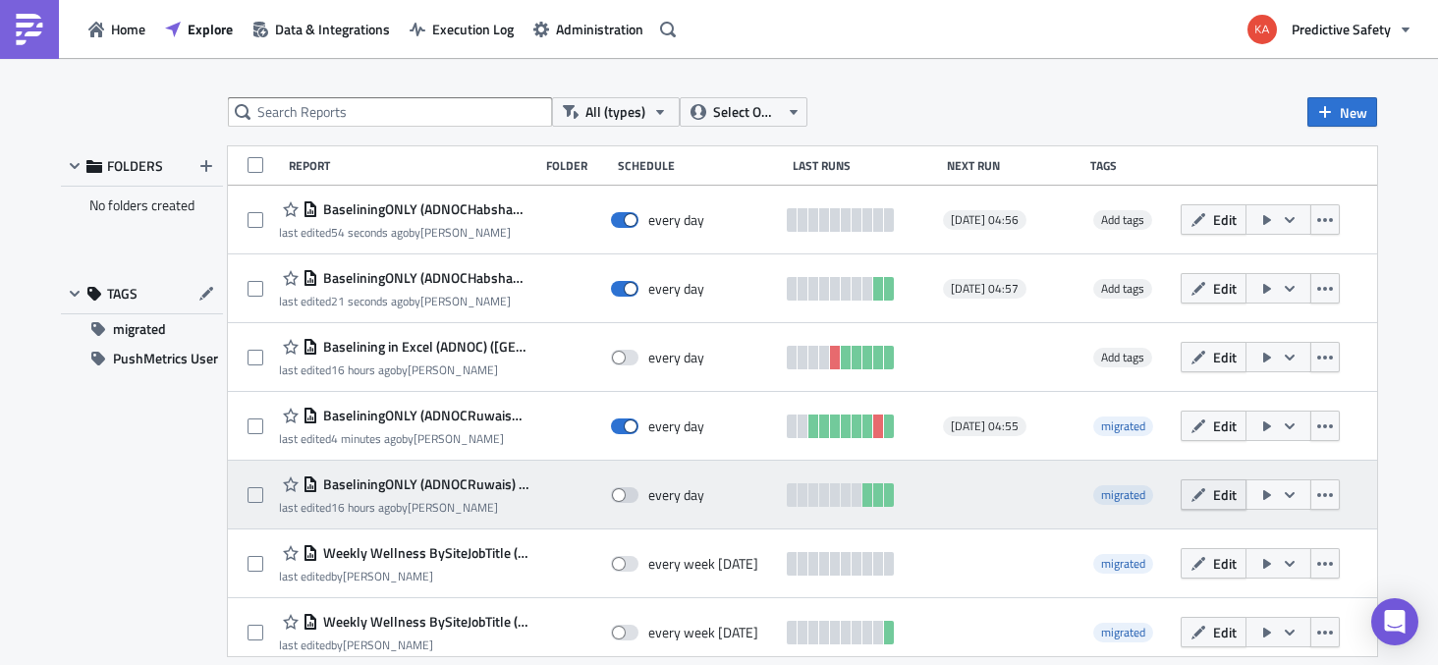
click at [1227, 494] on span "Edit" at bounding box center [1225, 494] width 24 height 21
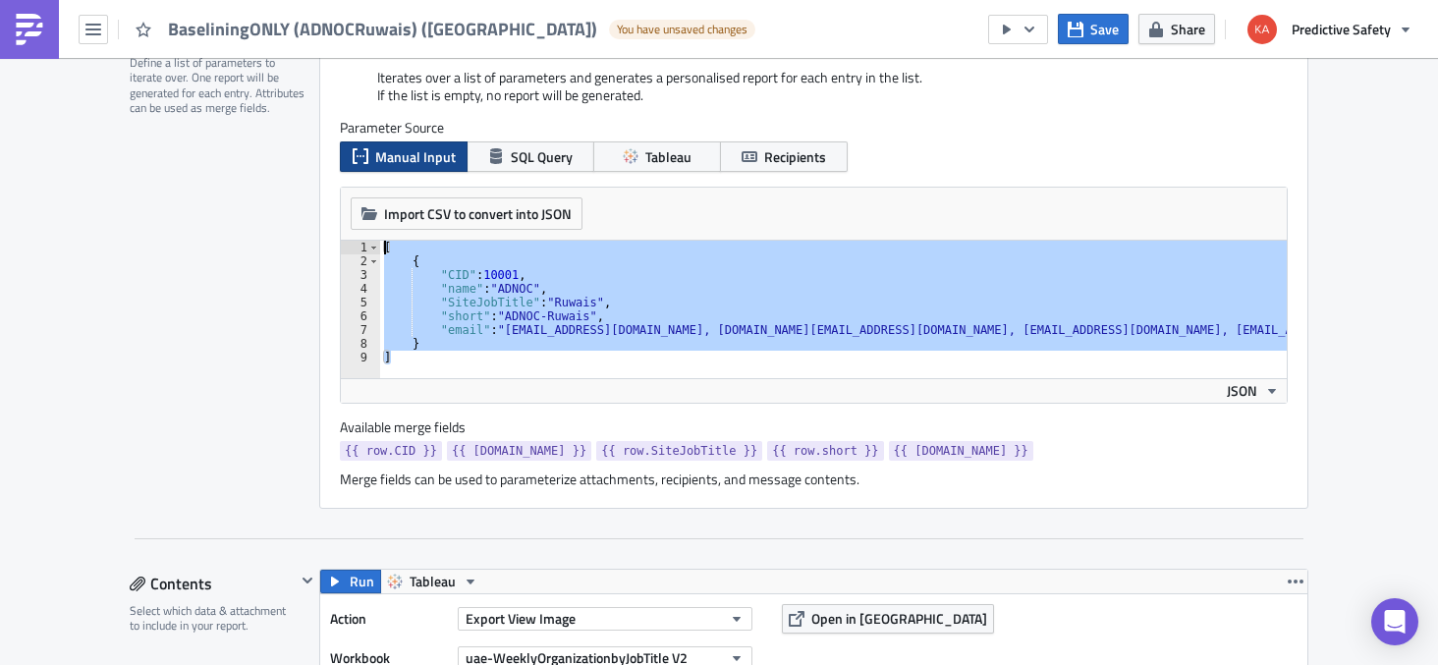
drag, startPoint x: 397, startPoint y: 357, endPoint x: 366, endPoint y: 252, distance: 109.4
click at [380, 252] on div "[ { "CID" : 10001 , "name" : "ADNOC" , "SiteJobTitle" : "Ruwais" , "short" : "A…" at bounding box center [833, 310] width 907 height 138
type textarea "[ {"
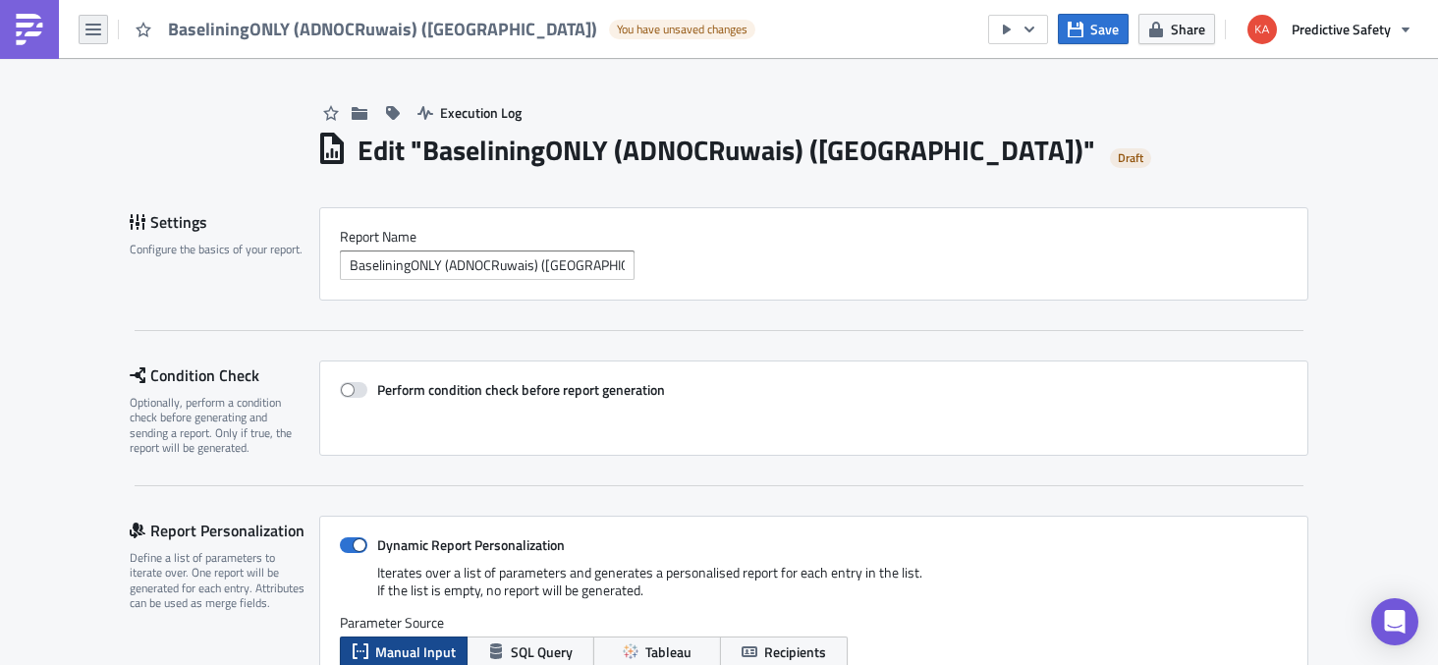
click at [102, 27] on button "button" at bounding box center [93, 29] width 29 height 29
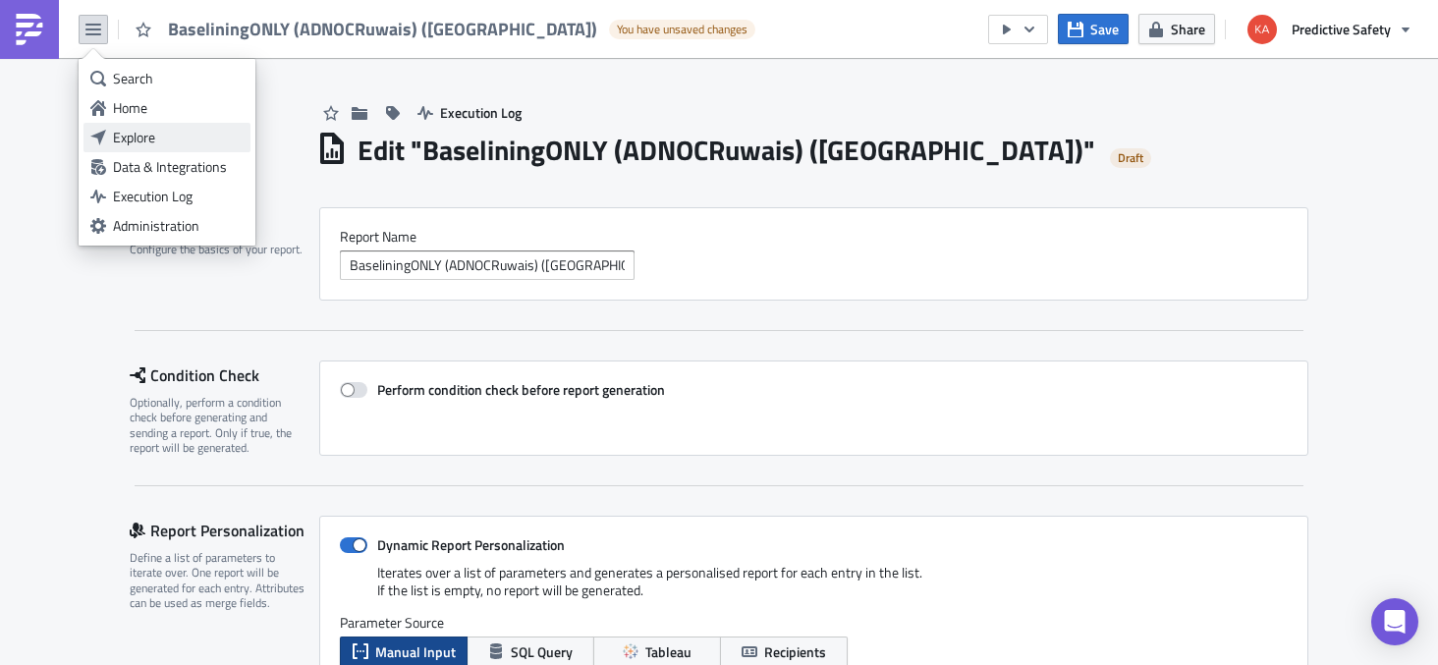
click at [144, 138] on div "Explore" at bounding box center [178, 138] width 131 height 20
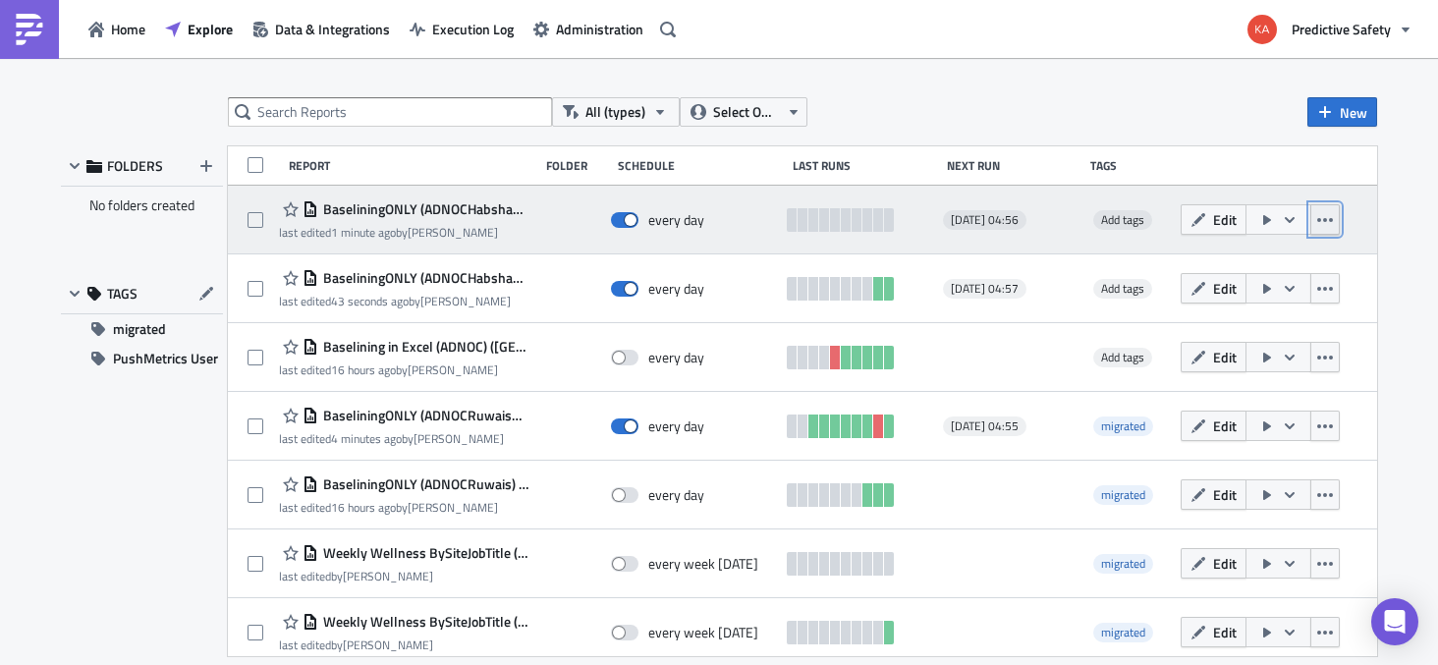
click at [1333, 220] on icon "button" at bounding box center [1326, 220] width 16 height 4
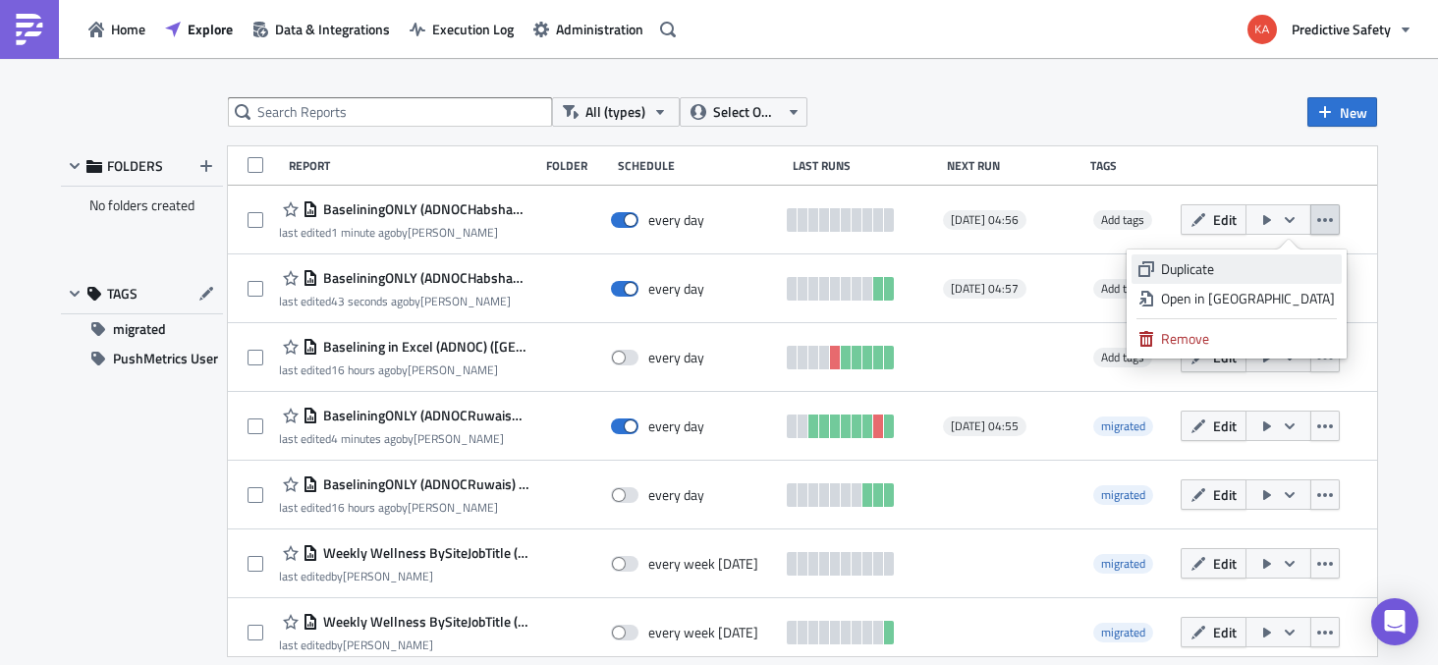
click at [1262, 271] on div "Duplicate" at bounding box center [1248, 269] width 174 height 20
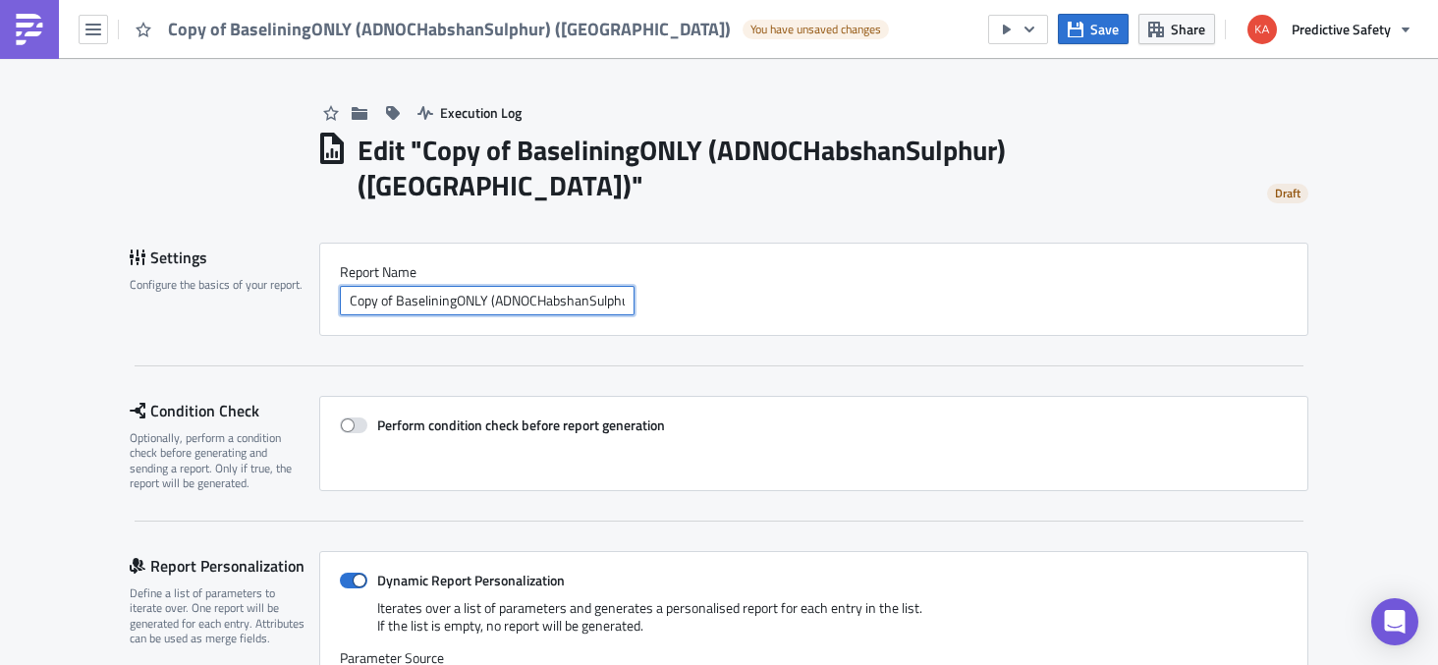
drag, startPoint x: 396, startPoint y: 269, endPoint x: 300, endPoint y: 280, distance: 96.9
click at [340, 286] on input "Copy of BaseliningONLY (ADNOCHabshanSulphur) (uae)" at bounding box center [487, 300] width 295 height 29
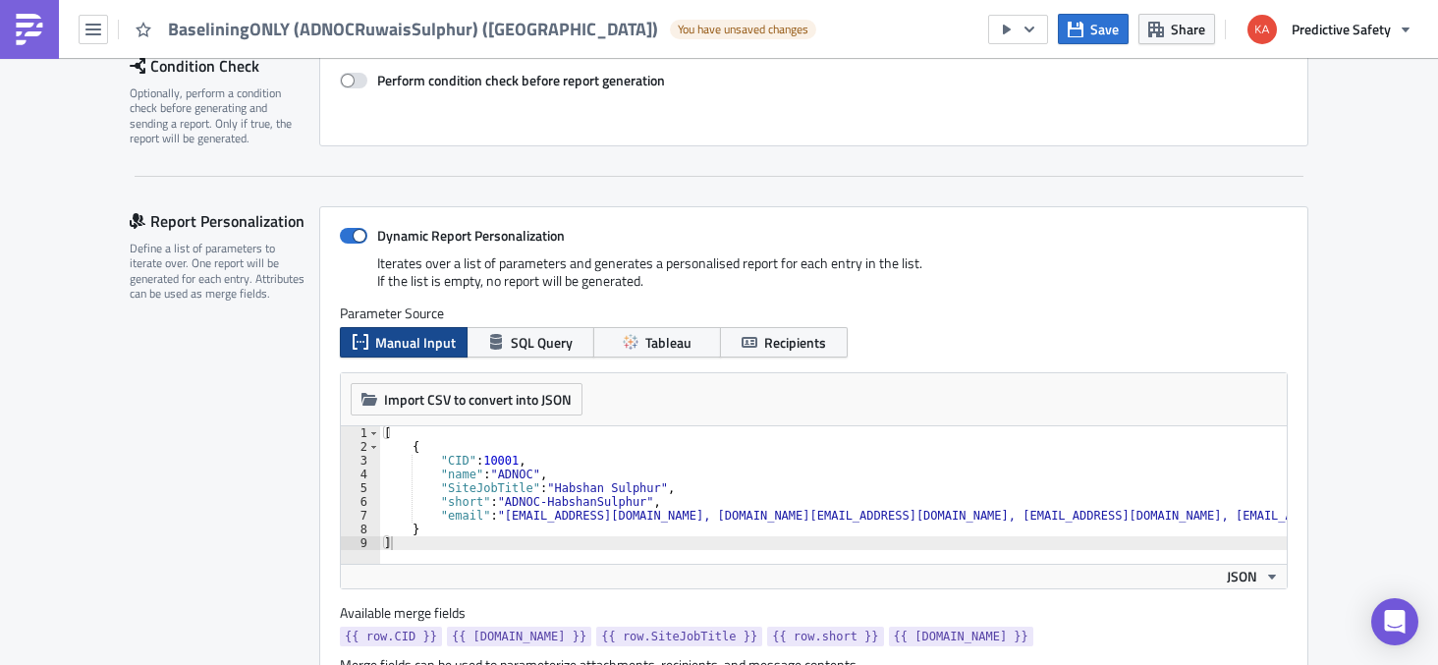
scroll to position [495, 0]
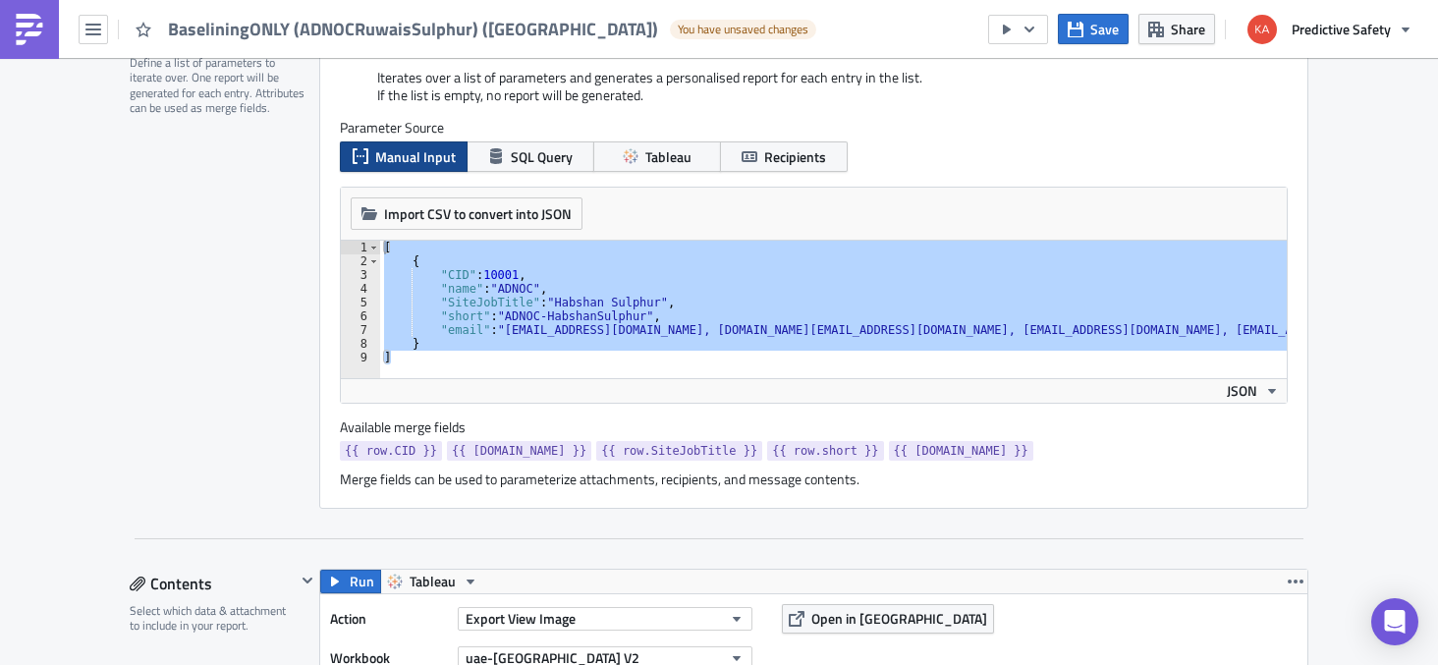
drag, startPoint x: 398, startPoint y: 358, endPoint x: 369, endPoint y: 248, distance: 113.7
click at [369, 248] on div "1 2 3 4 5 6 7 8 9 [ { "CID" : 10001 , "name" : "ADNOC" , "SiteJobTitle" : "Habs…" at bounding box center [814, 310] width 946 height 138
paste input "[ { "CID": 10001, "name": "ADNOC", "SiteJobTitle": "Ruwais", "short": "ADNOC-Ru…"
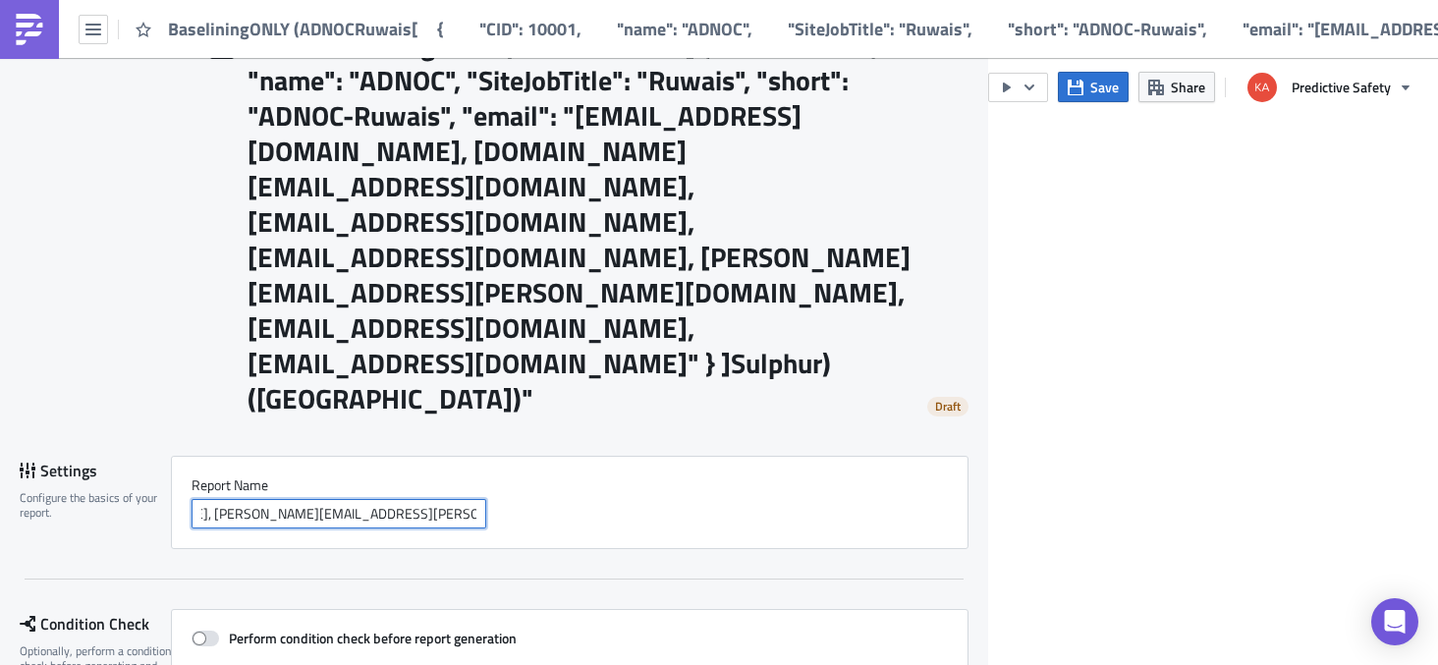
scroll to position [0, 0]
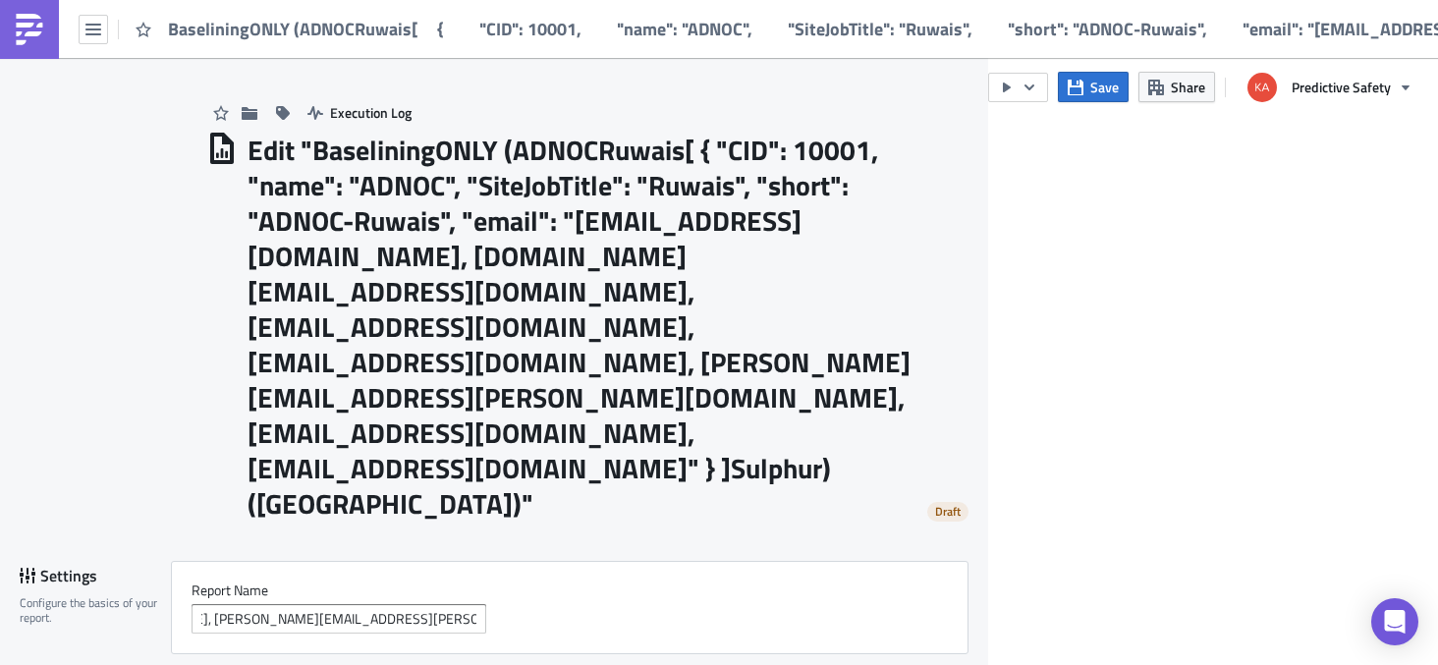
click at [470, 303] on h1 "Edit " BaseliningONLY (ADNOCRuwais[ { "CID": 10001, "name": "ADNOC", "SiteJobTi…" at bounding box center [580, 327] width 665 height 389
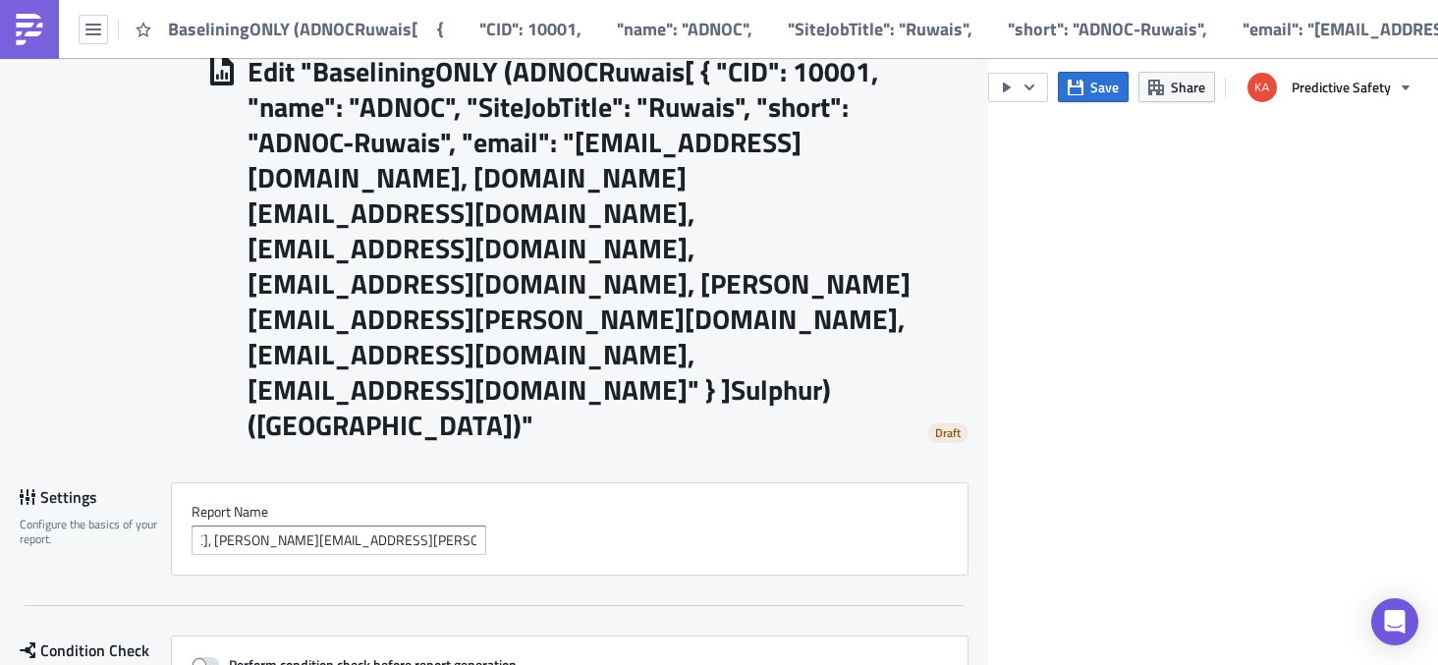
scroll to position [124, 0]
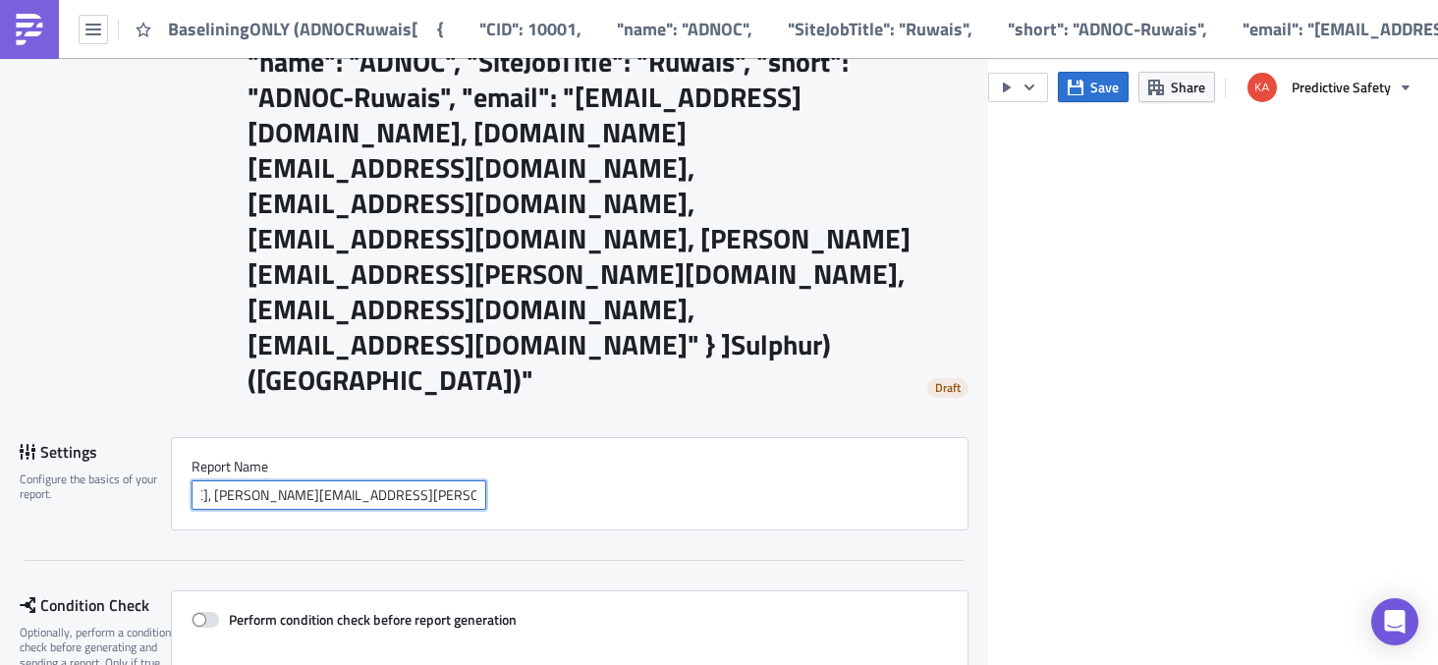
click at [200, 480] on input "BaseliningONLY (ADNOCRuwais[ { "CID": 10001, "name": "ADNOC", "SiteJobTitle": "…" at bounding box center [339, 494] width 295 height 29
drag, startPoint x: 477, startPoint y: 425, endPoint x: 76, endPoint y: 416, distance: 402.0
click at [76, 437] on div "Settings Configure the basics of your report. Report Nam﻿e BaseliningONLY (ADNO…" at bounding box center [494, 483] width 949 height 93
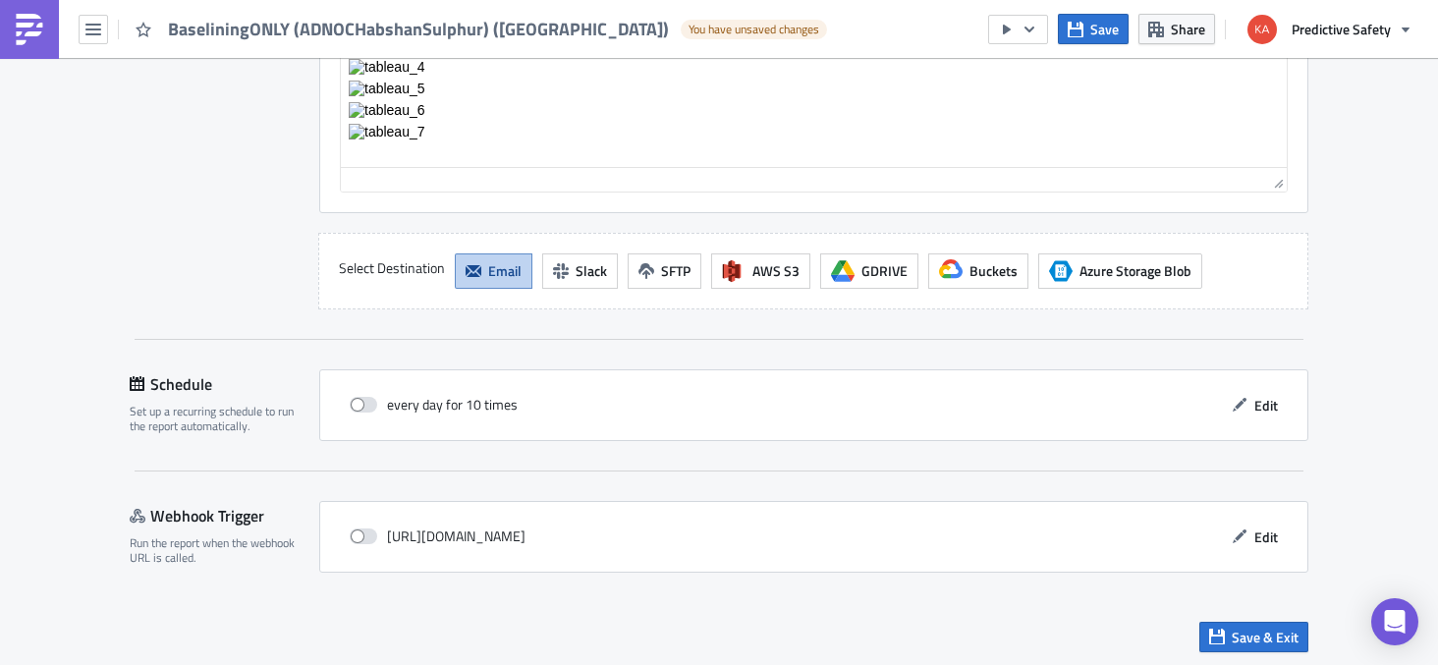
scroll to position [3893, 0]
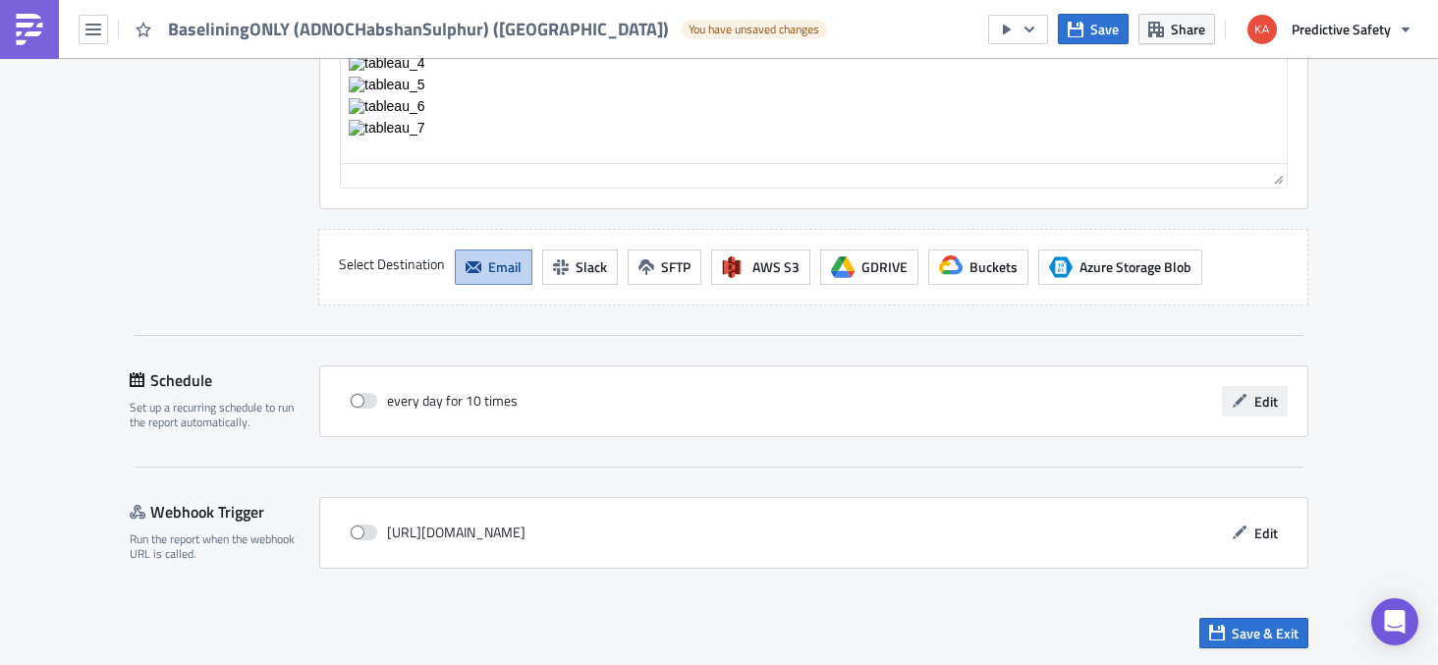
type input "BaseliningONLY (ADNOCHabshanSulphur) ([GEOGRAPHIC_DATA])"
click at [1264, 405] on span "Edit" at bounding box center [1267, 401] width 24 height 21
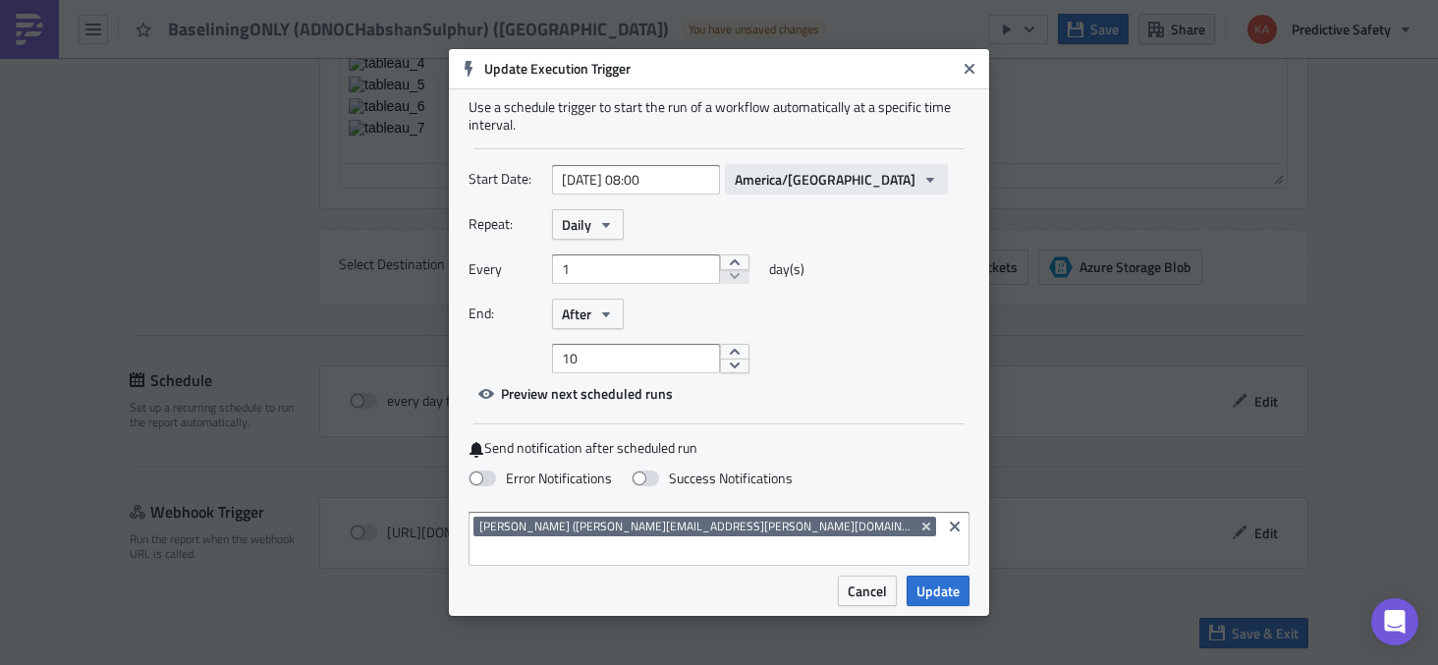
click at [923, 188] on icon "button" at bounding box center [931, 180] width 16 height 16
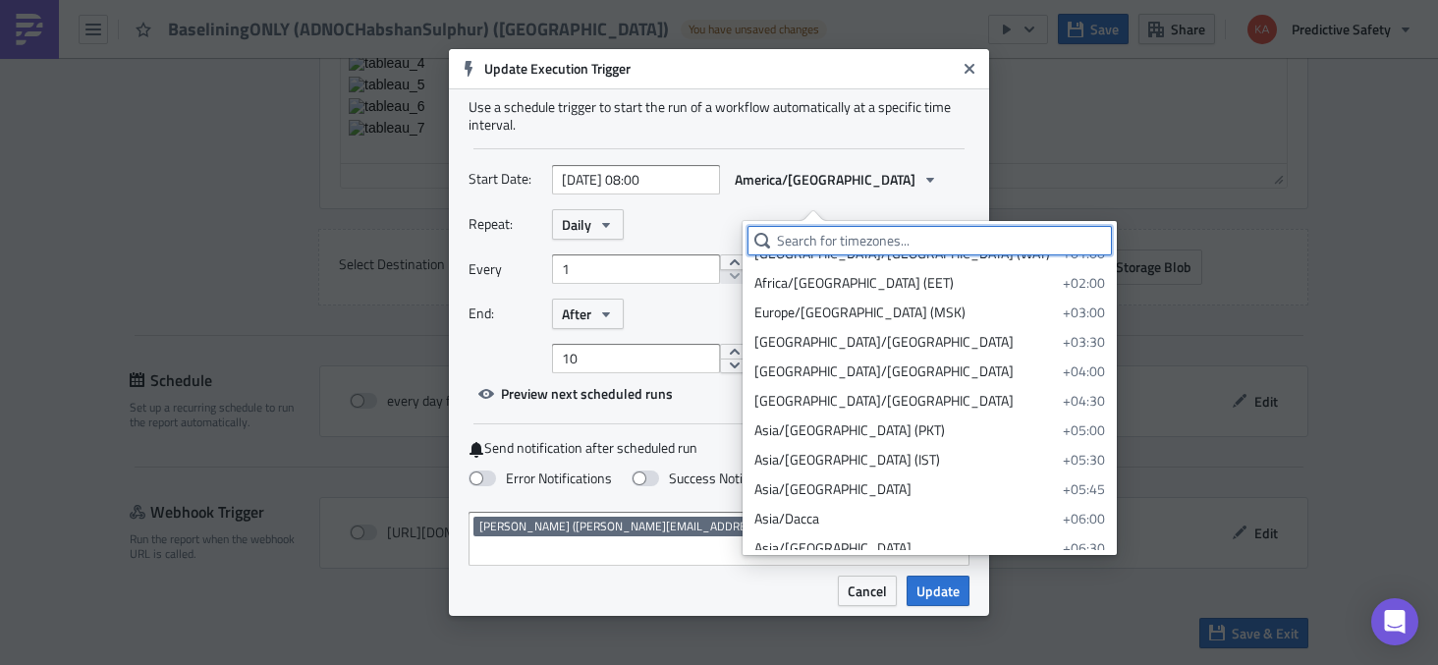
scroll to position [495, 0]
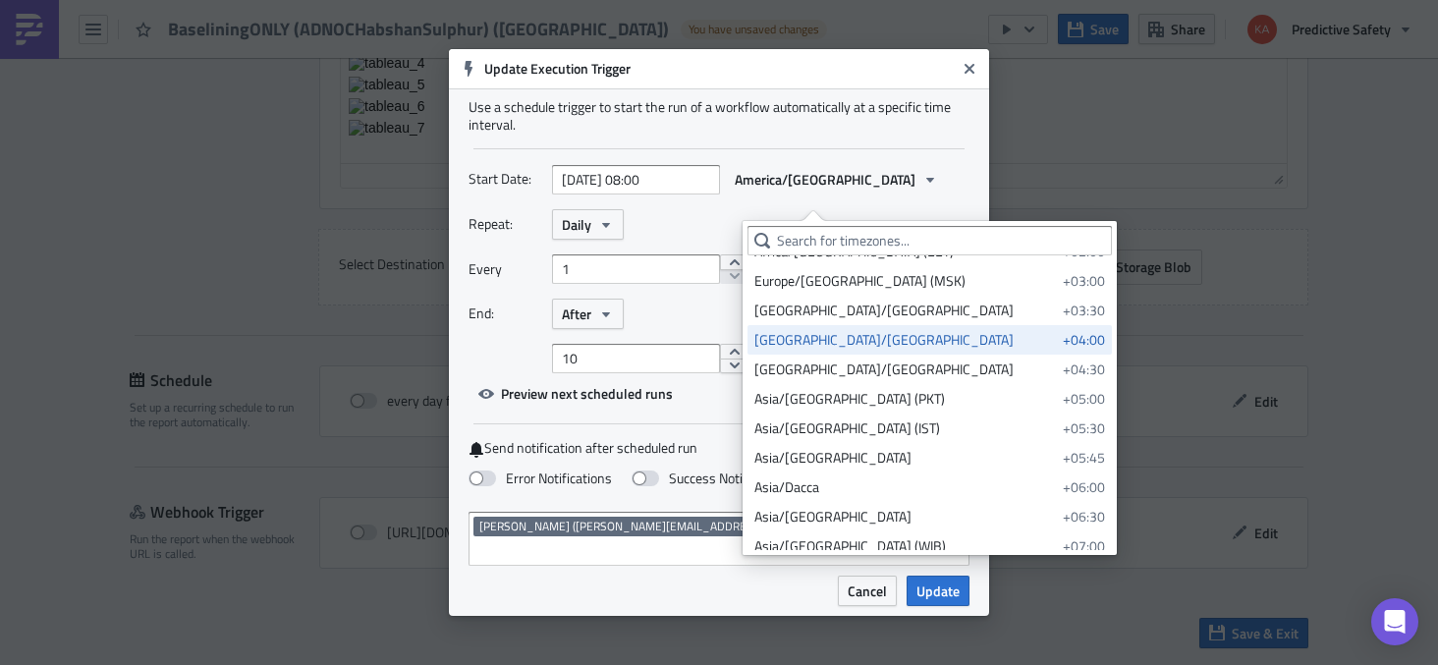
click at [804, 338] on div "Asia/Dubai" at bounding box center [906, 340] width 302 height 20
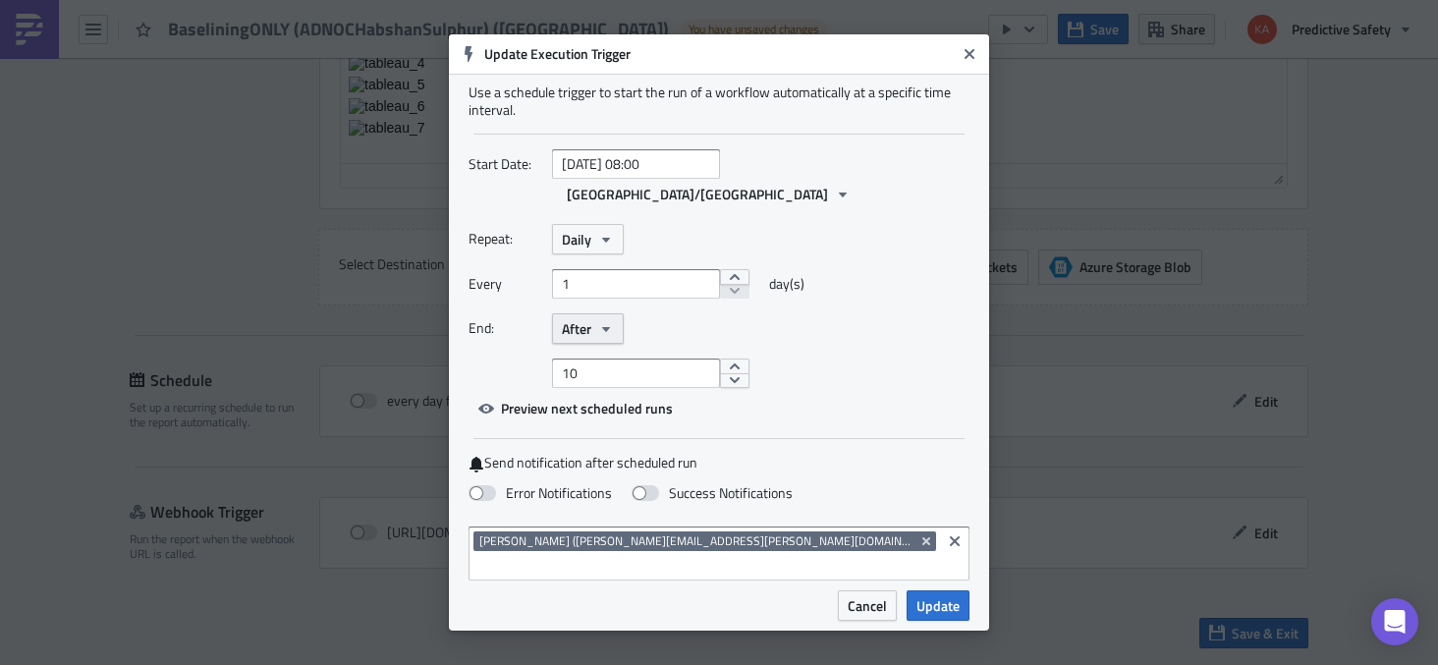
click at [603, 315] on button "After" at bounding box center [588, 328] width 72 height 30
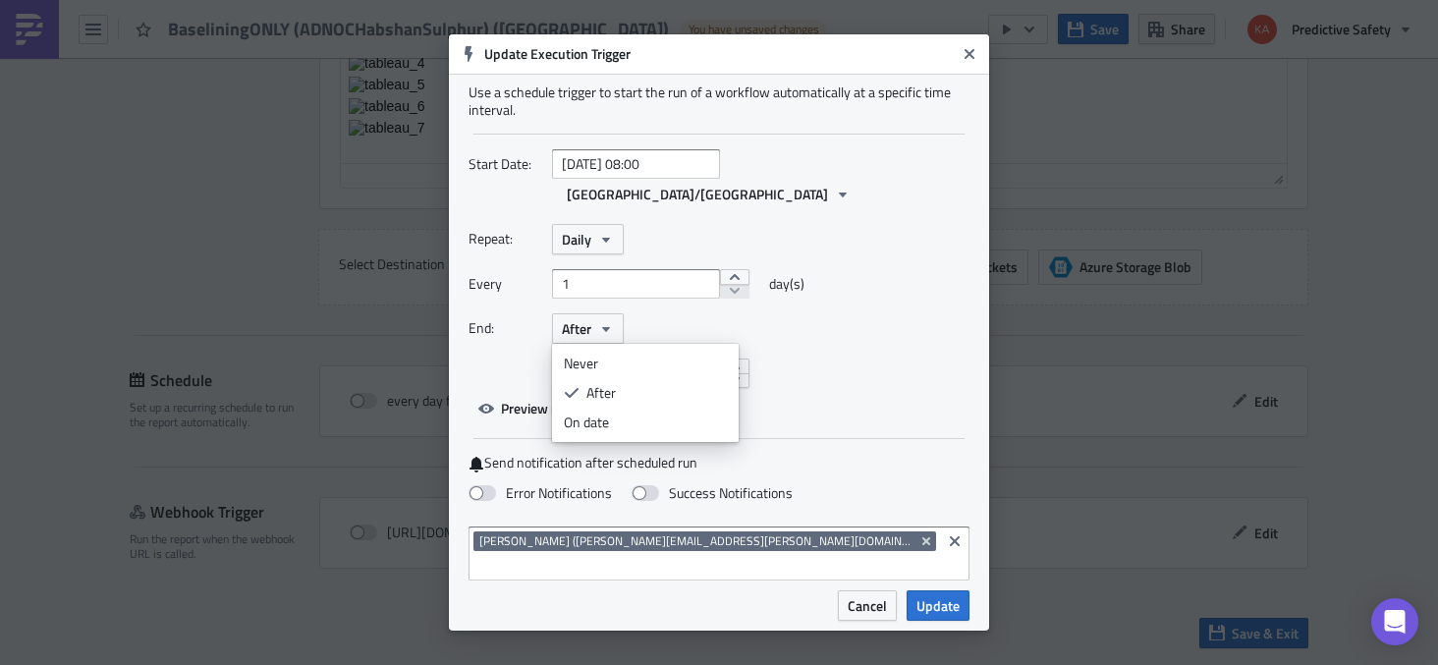
click at [594, 365] on div "Never" at bounding box center [645, 364] width 163 height 20
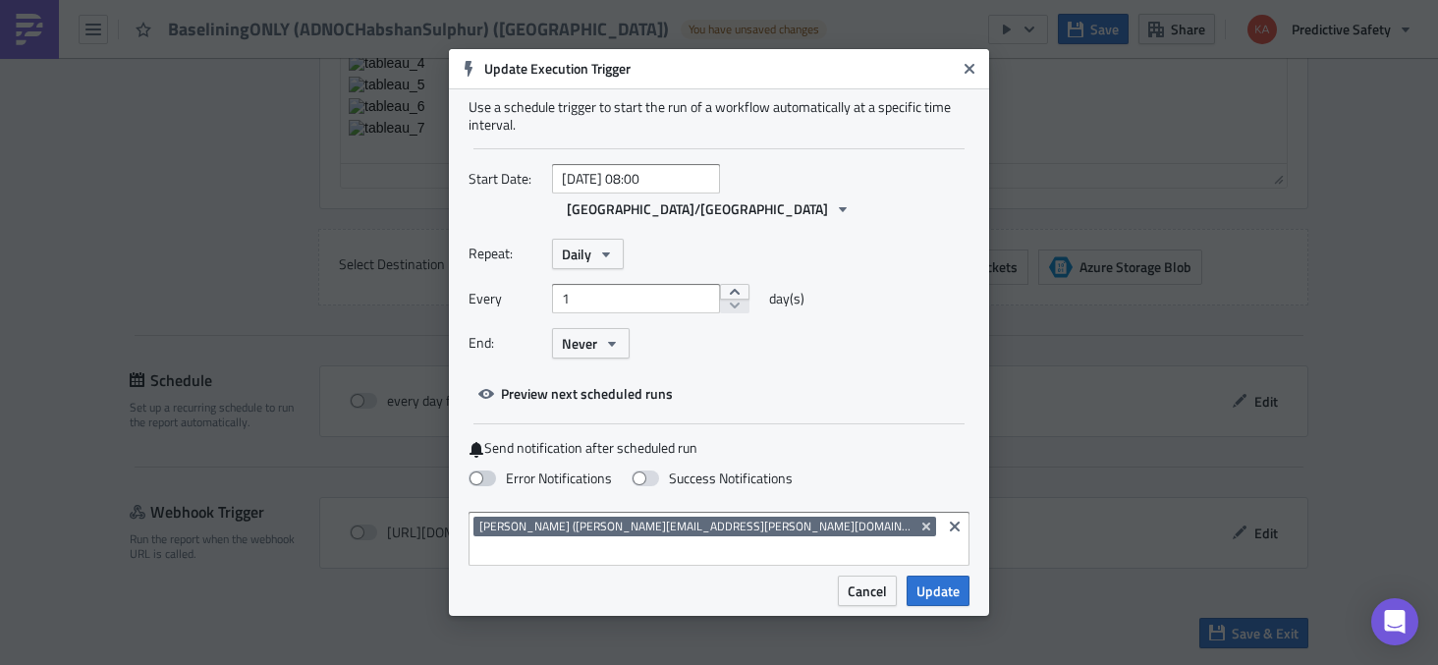
click at [483, 476] on span at bounding box center [483, 479] width 28 height 16
click at [17, 16] on input "Error Notifications" at bounding box center [10, 9] width 13 height 13
checkbox input "true"
click at [646, 194] on input "2025-10-14 08:00" at bounding box center [636, 178] width 168 height 29
select select "9"
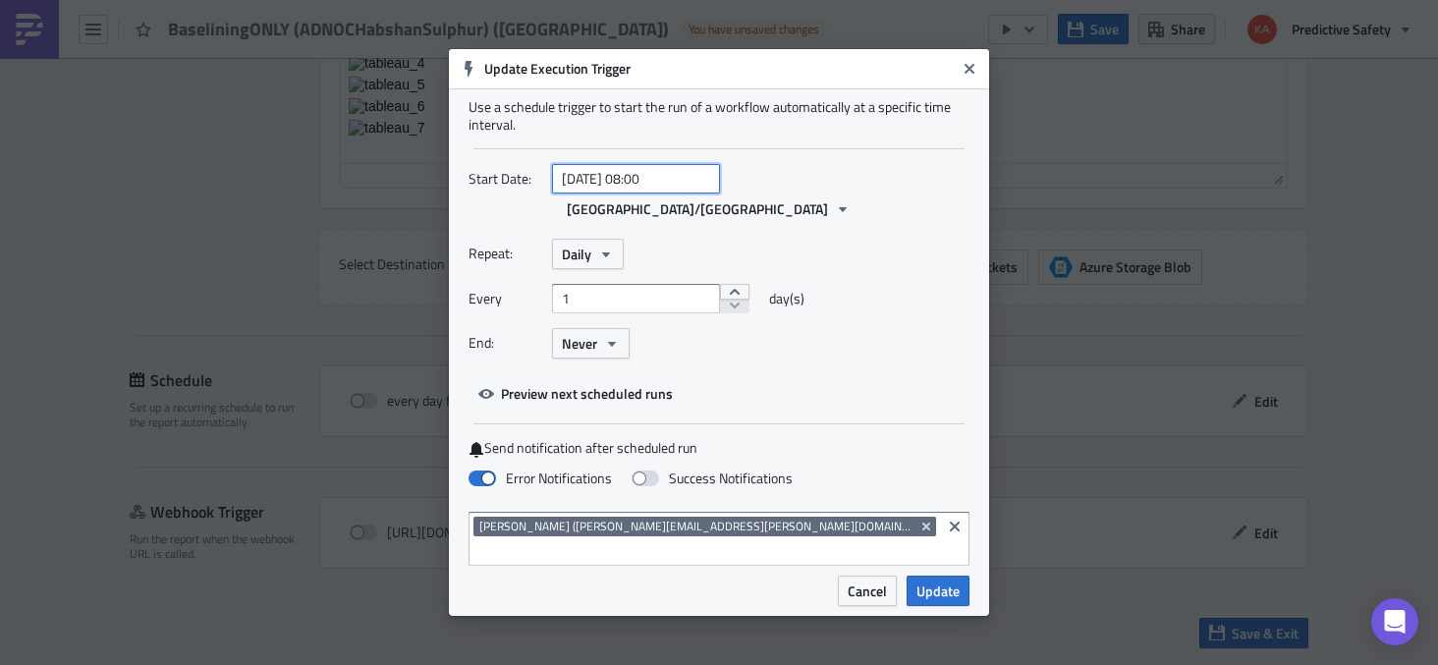
select select "2025"
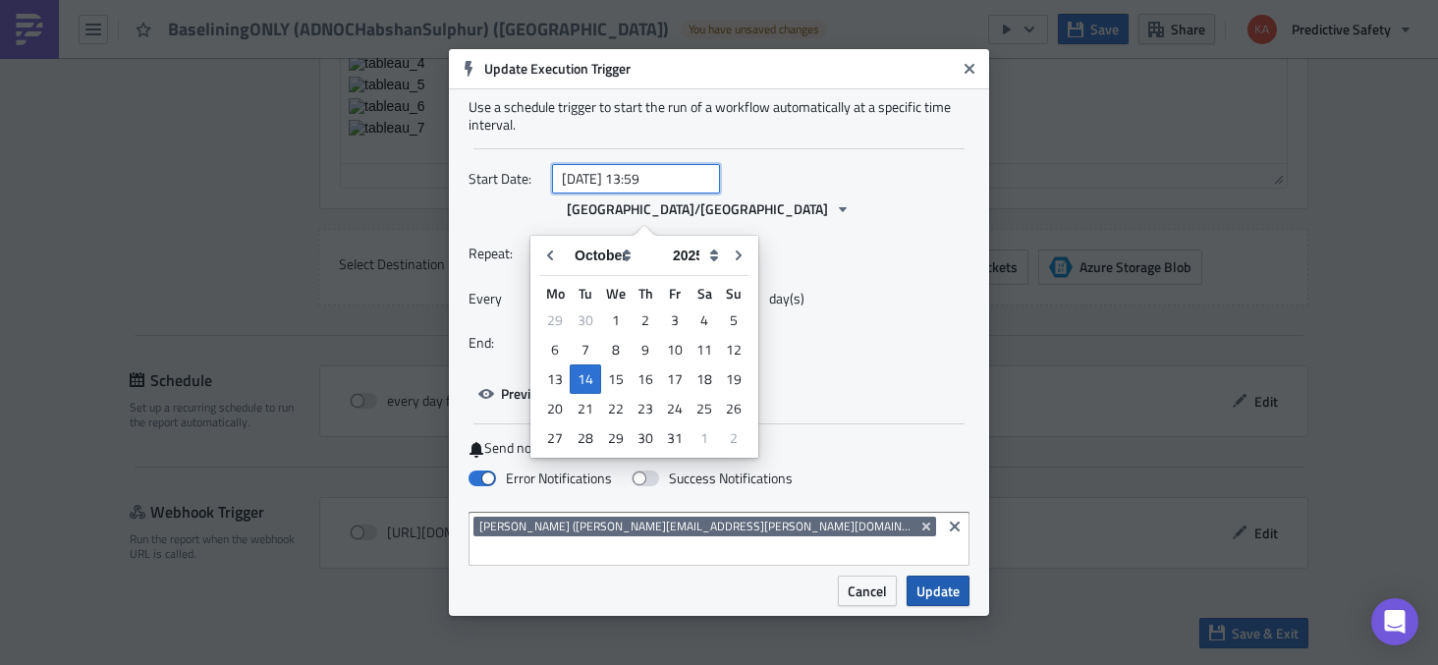
type input "2025-10-14 13:59"
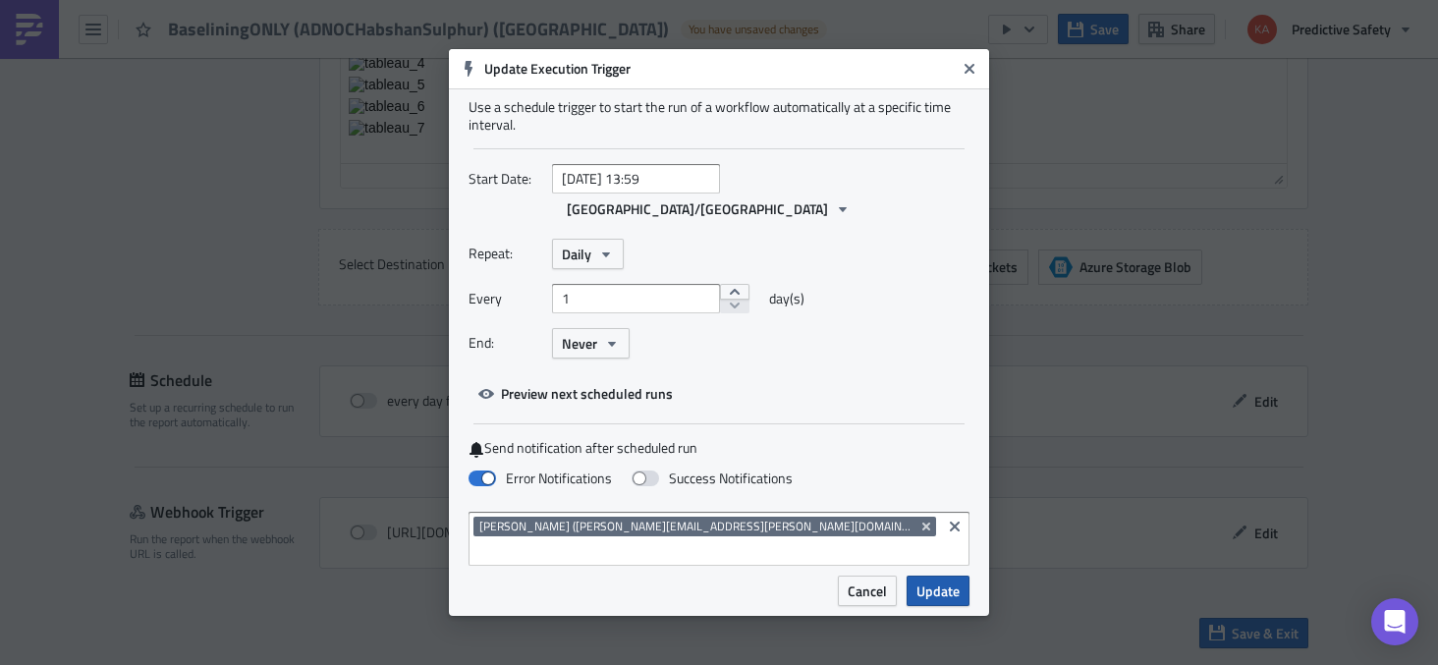
click at [941, 581] on span "Update" at bounding box center [938, 591] width 43 height 21
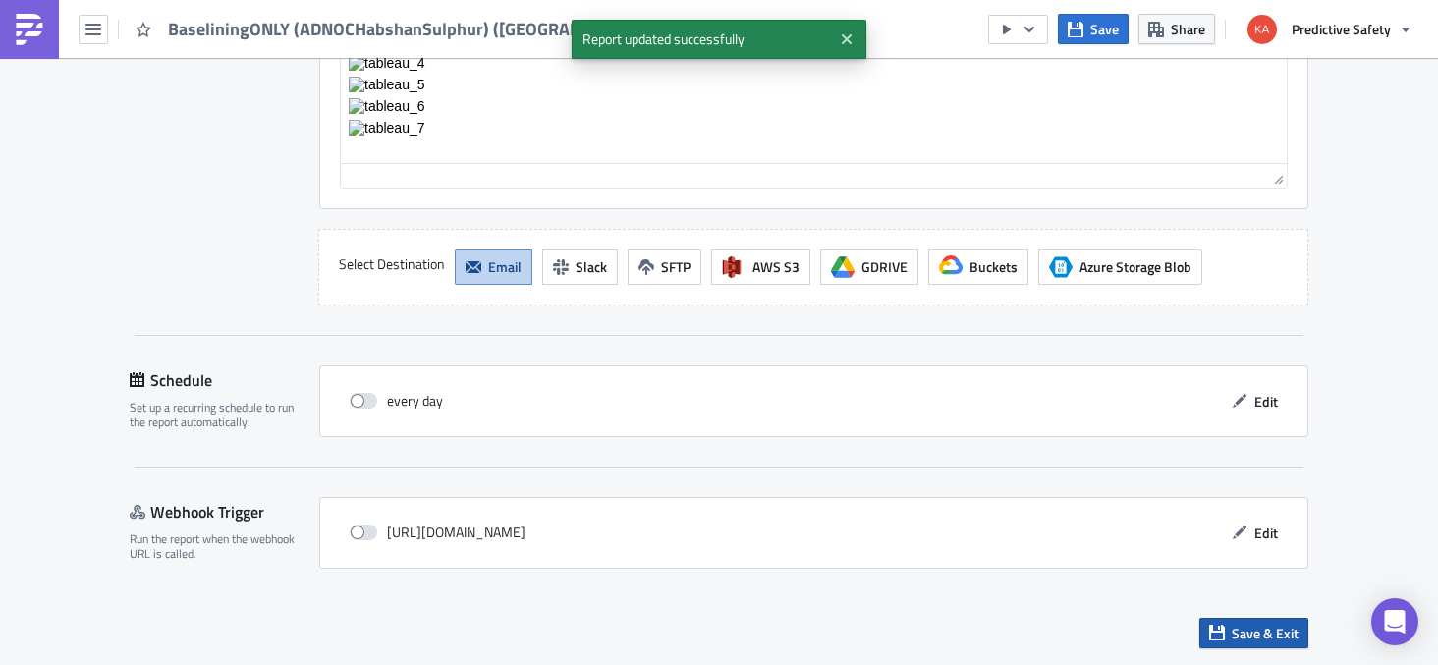
click at [1271, 637] on span "Save & Exit" at bounding box center [1265, 633] width 67 height 21
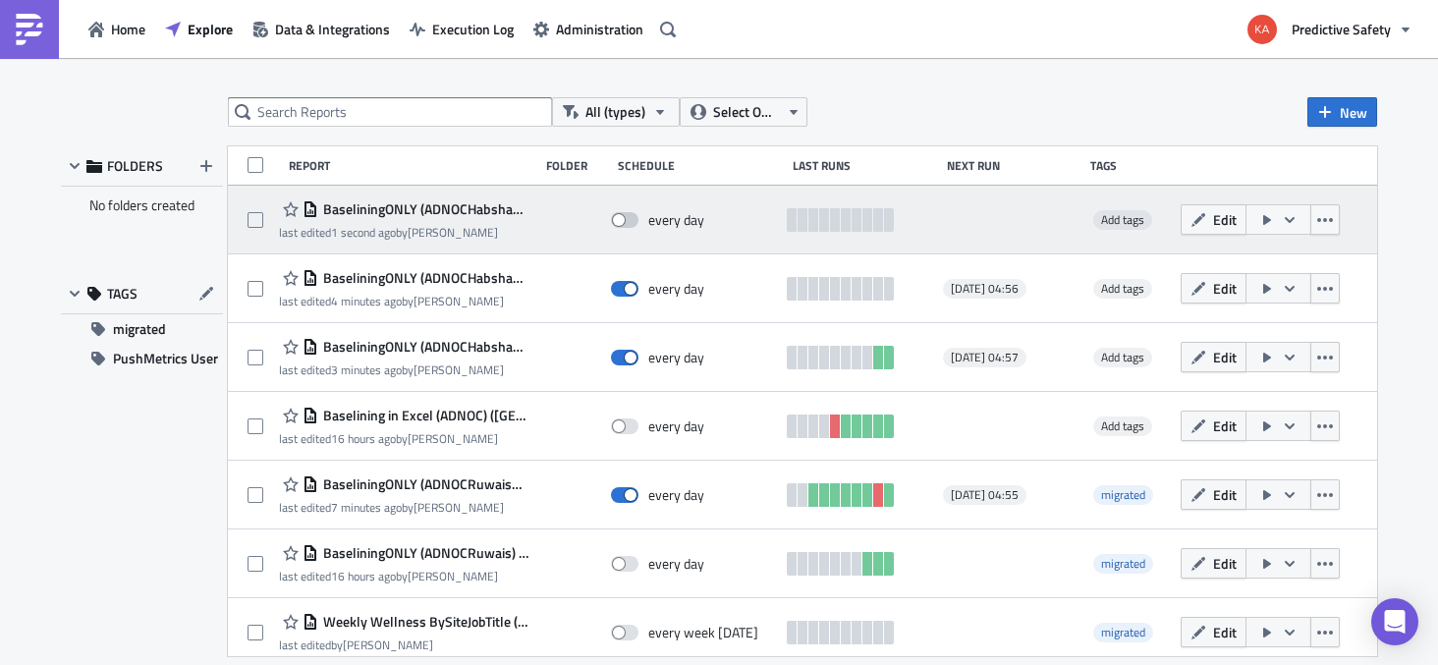
click at [637, 219] on span at bounding box center [625, 220] width 28 height 16
click at [628, 219] on input "checkbox" at bounding box center [621, 220] width 13 height 13
checkbox input "true"
click at [1220, 218] on button "Edit" at bounding box center [1214, 219] width 66 height 30
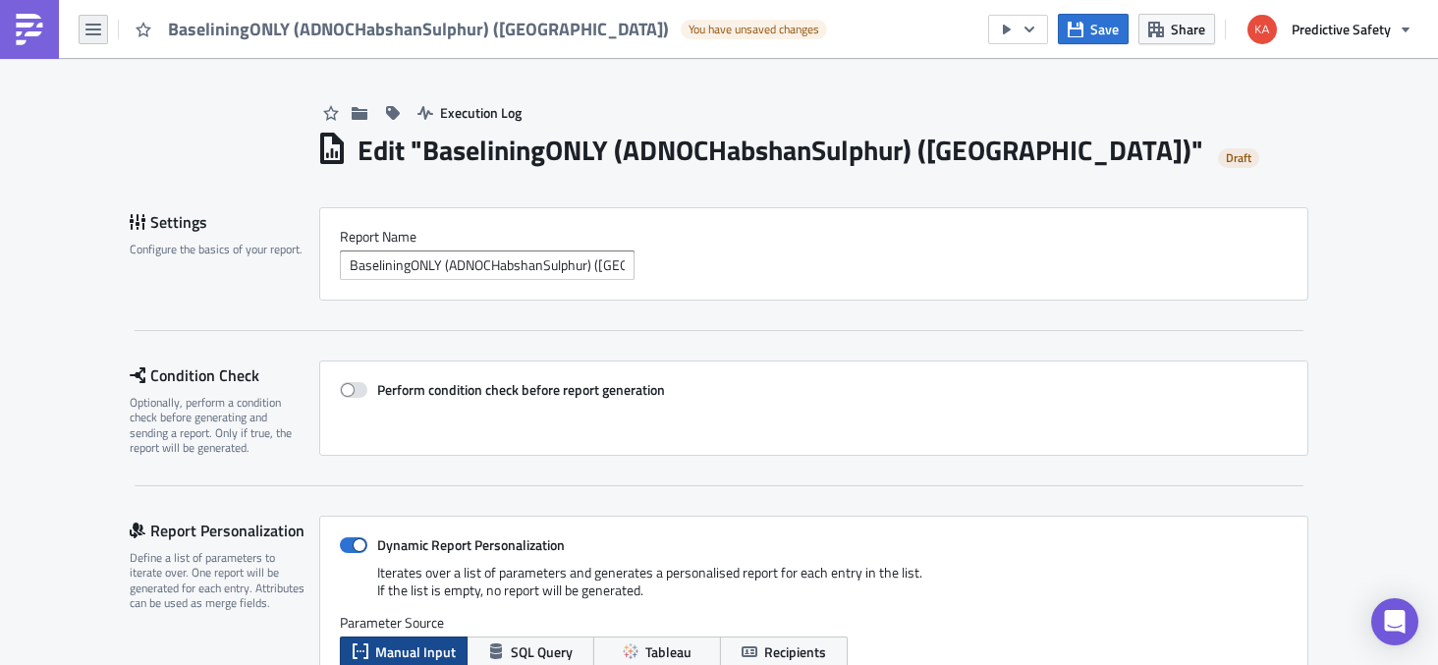
click at [104, 28] on button "button" at bounding box center [93, 29] width 29 height 29
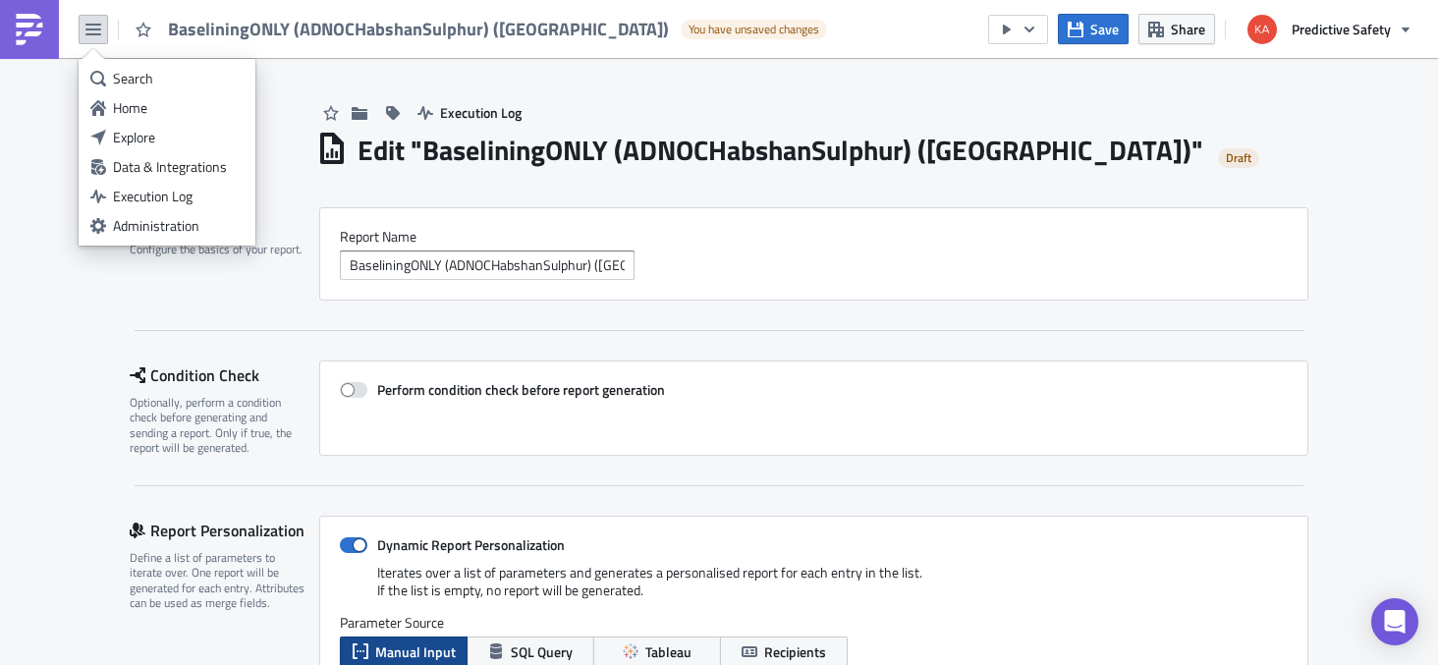
click at [136, 138] on div "Explore" at bounding box center [178, 138] width 131 height 20
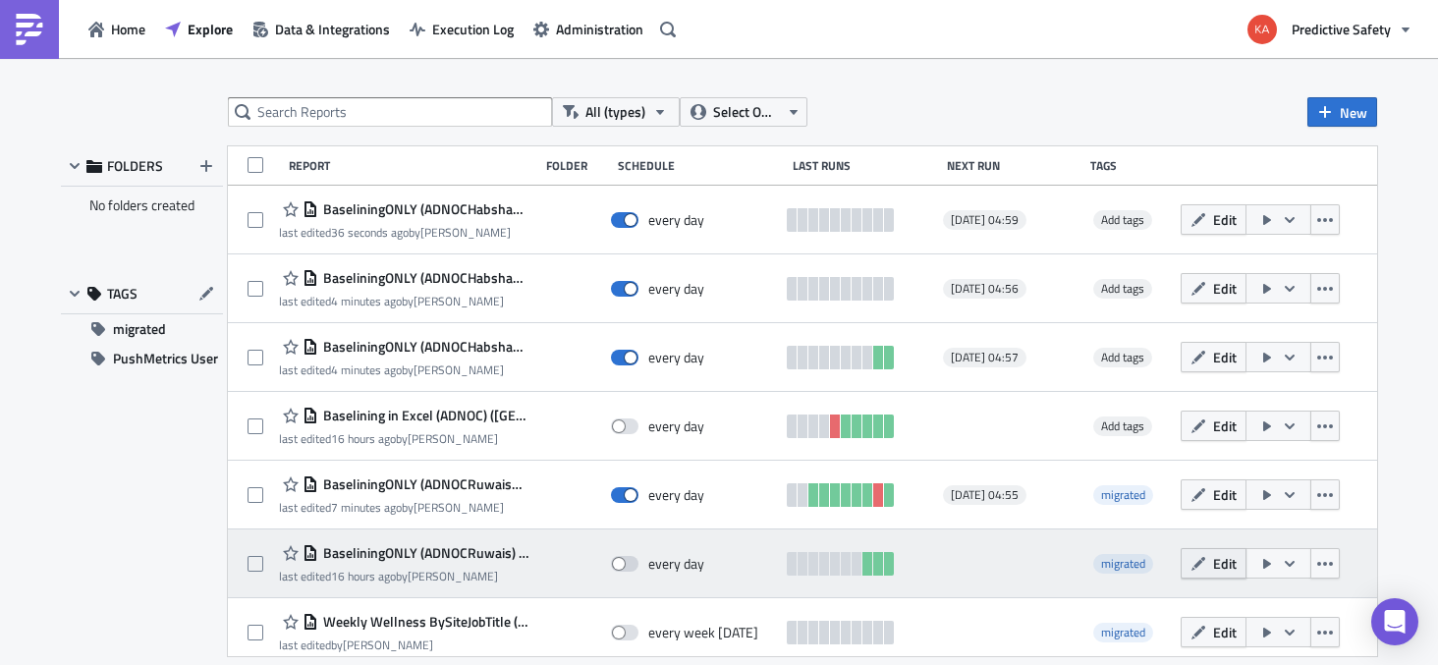
click at [1219, 564] on button "Edit" at bounding box center [1214, 563] width 66 height 30
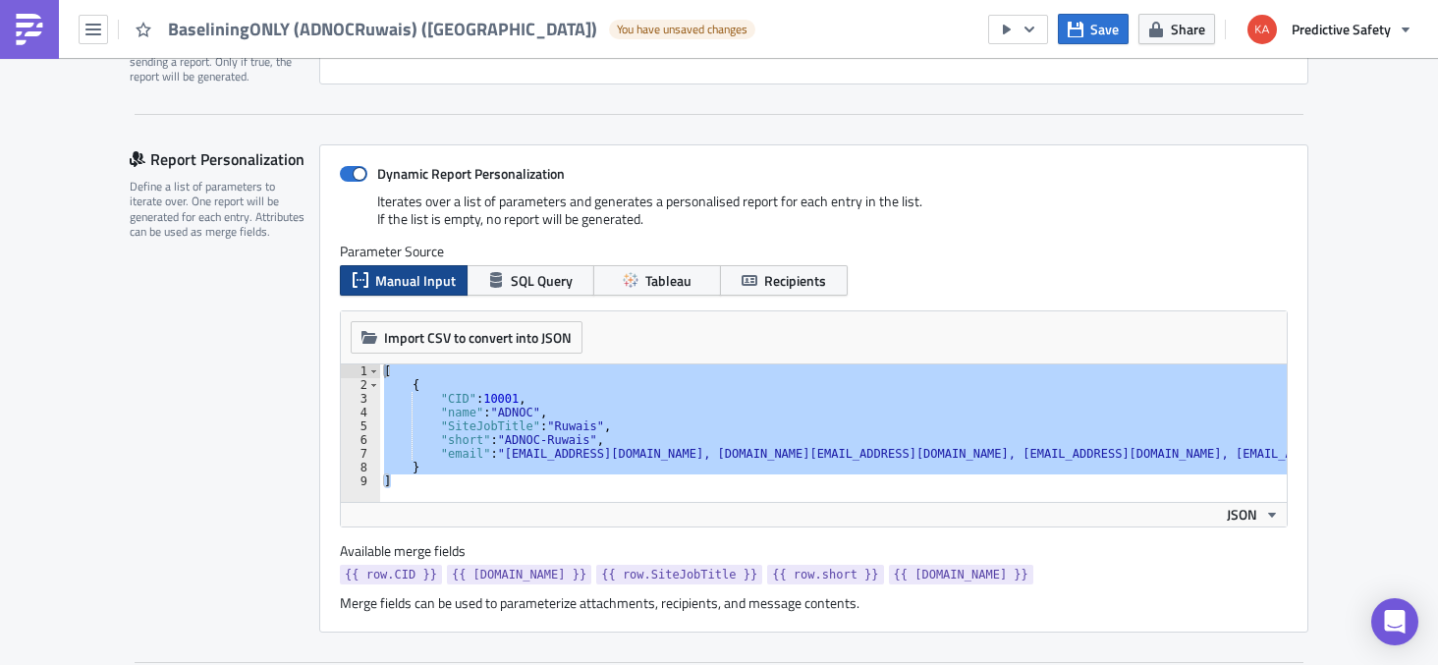
drag, startPoint x: 399, startPoint y: 484, endPoint x: 365, endPoint y: 371, distance: 118.1
click at [365, 371] on div "1 2 3 4 5 6 7 8 9 [ { "CID" : 10001 , "name" : "ADNOC" , "SiteJobTitle" : "Ruwa…" at bounding box center [814, 434] width 946 height 138
click at [93, 25] on icon "button" at bounding box center [93, 30] width 16 height 12
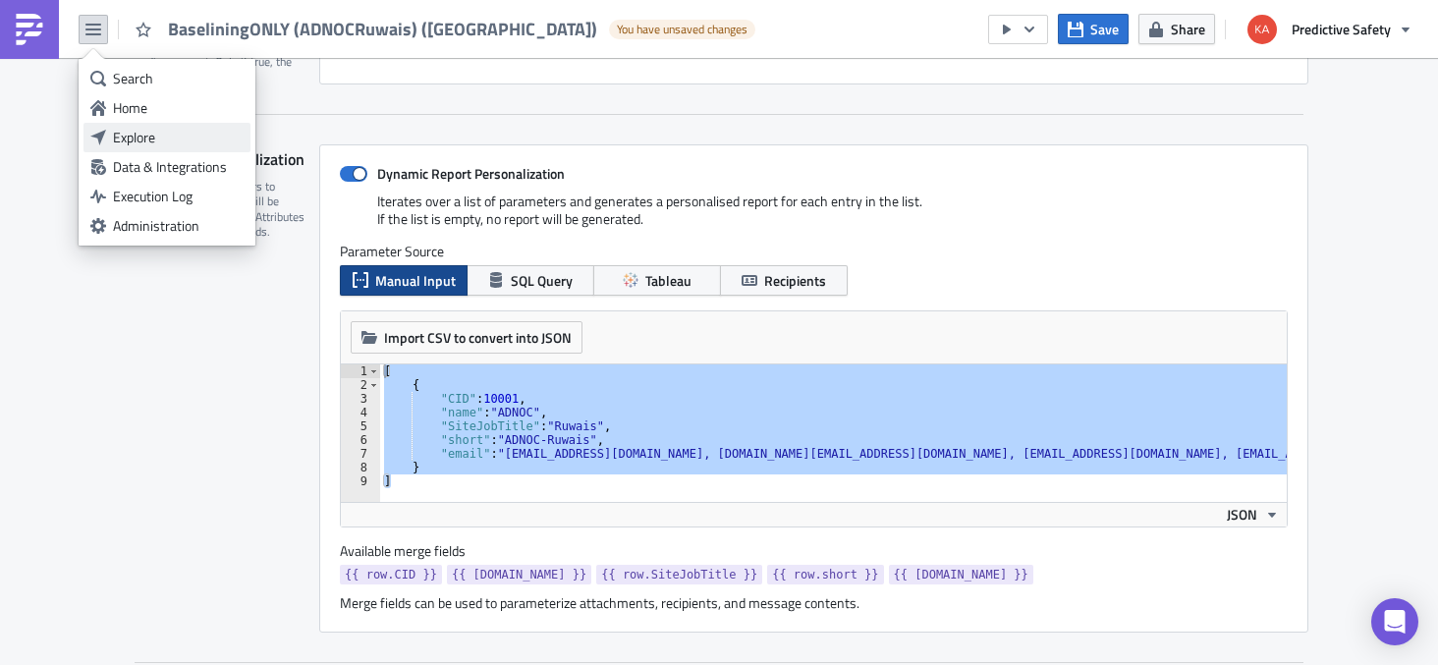
click at [155, 141] on div "Explore" at bounding box center [178, 138] width 131 height 20
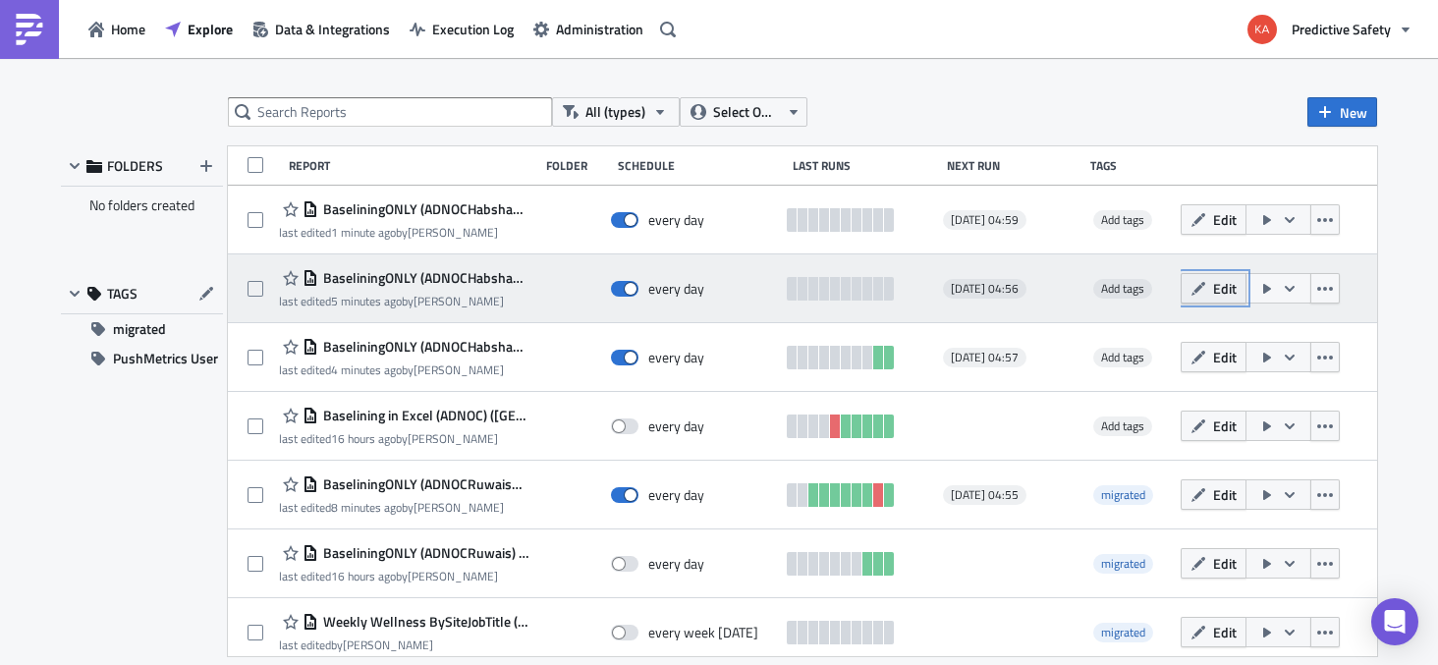
click at [1231, 290] on span "Edit" at bounding box center [1225, 288] width 24 height 21
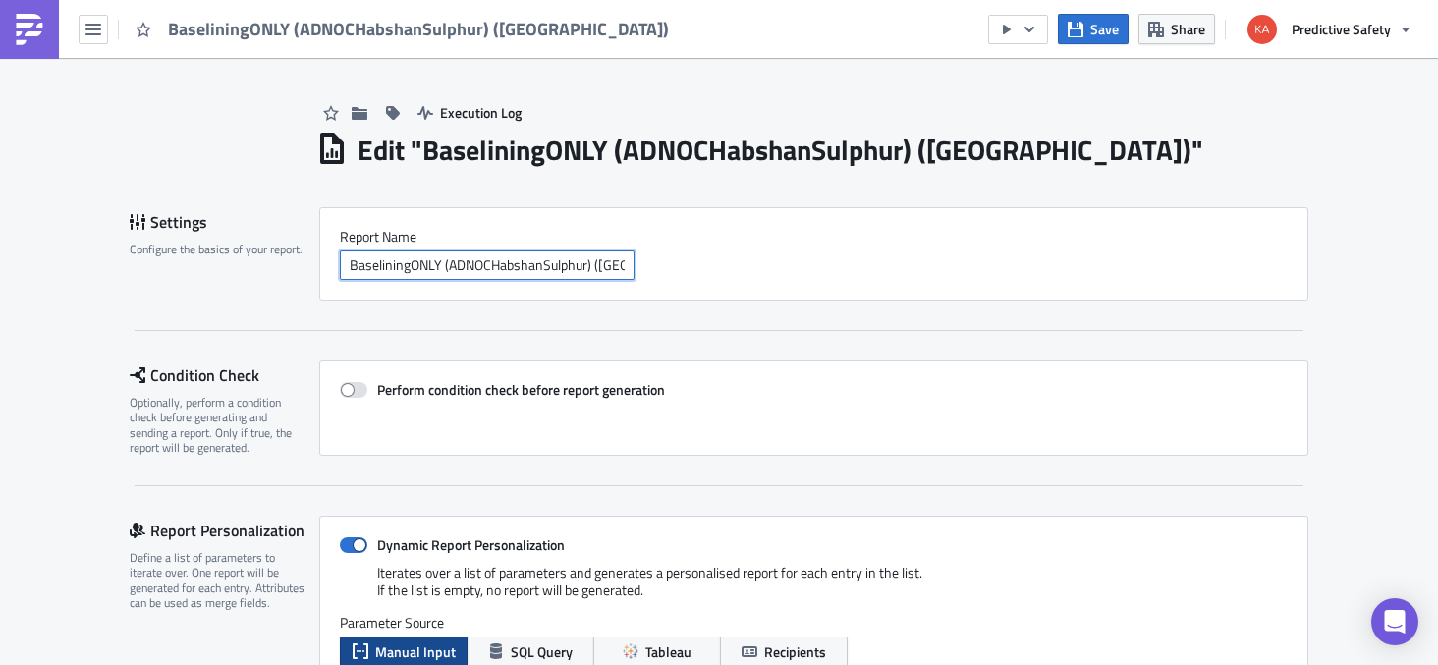
click at [541, 268] on input "BaseliningONLY (ADNOCHabshanSulphur) ([GEOGRAPHIC_DATA])" at bounding box center [487, 265] width 295 height 29
click at [577, 268] on input "BaseliningONLY (ADNOCHabshanRuwaid) ([GEOGRAPHIC_DATA])" at bounding box center [487, 265] width 295 height 29
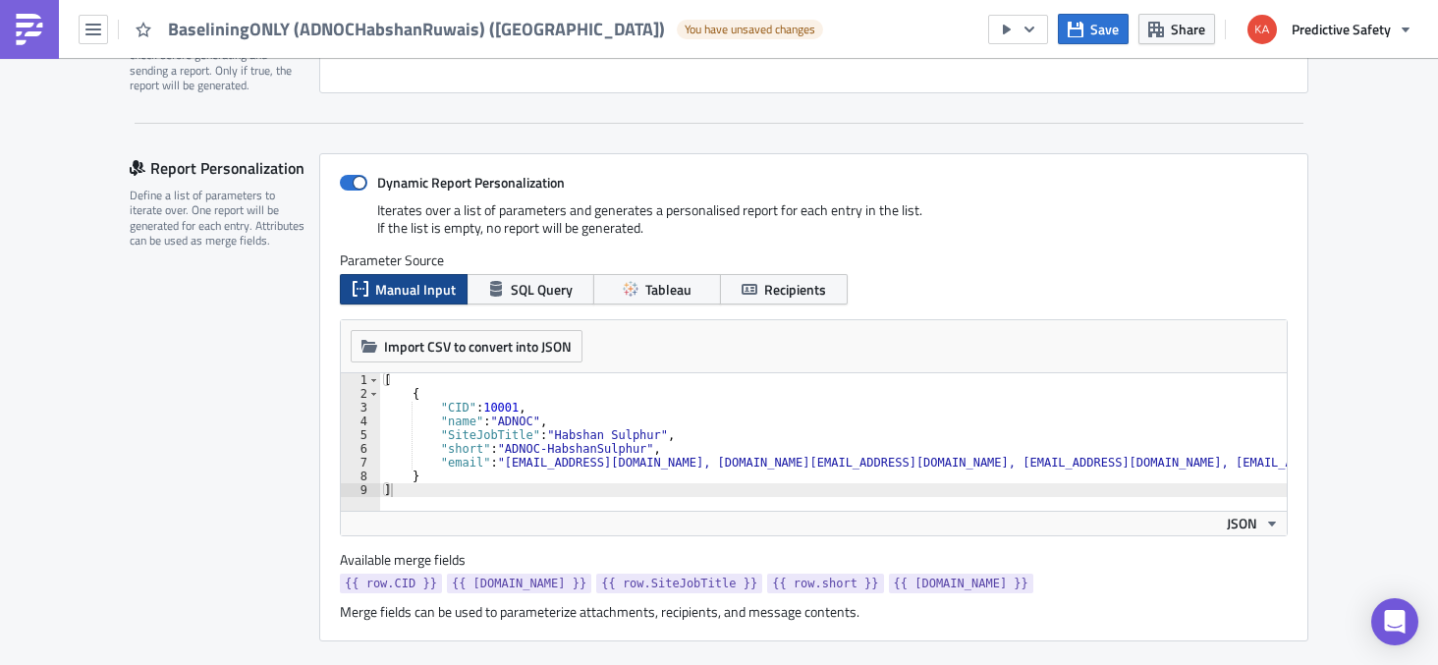
scroll to position [371, 0]
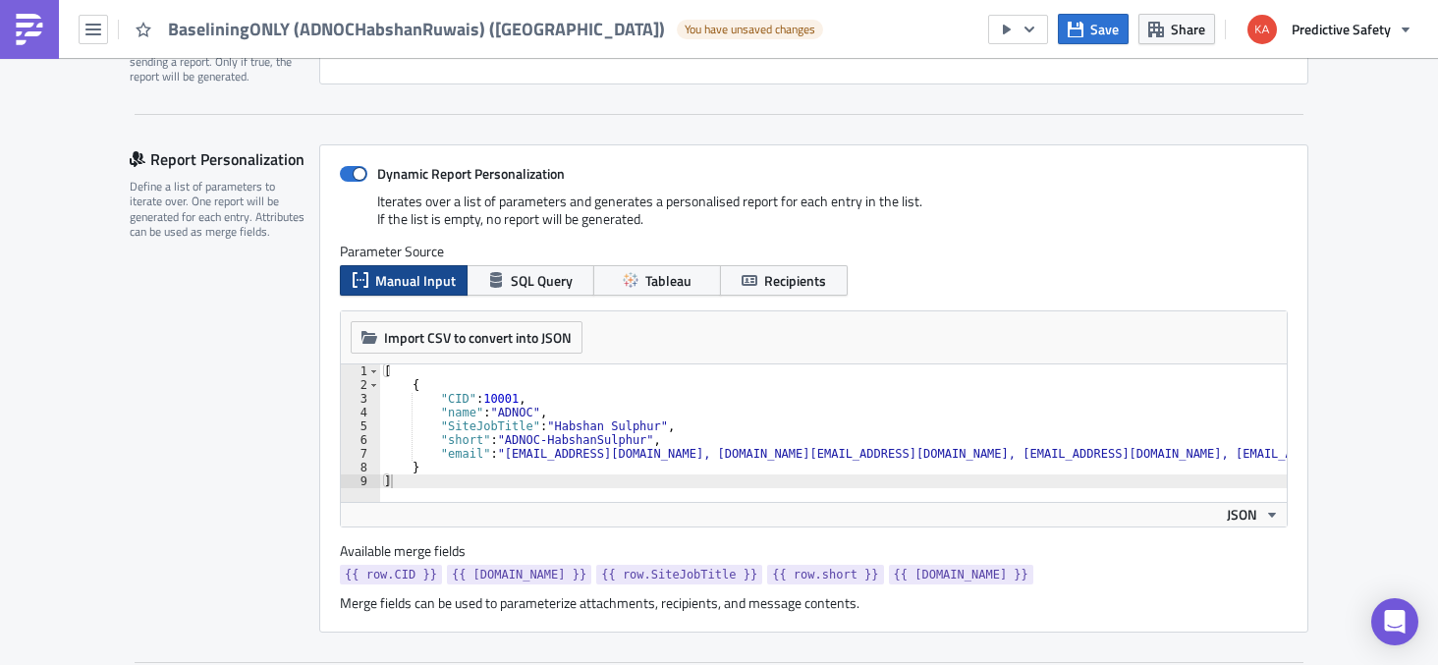
type input "BaseliningONLY (ADNOCHabshanRuwais) ([GEOGRAPHIC_DATA])"
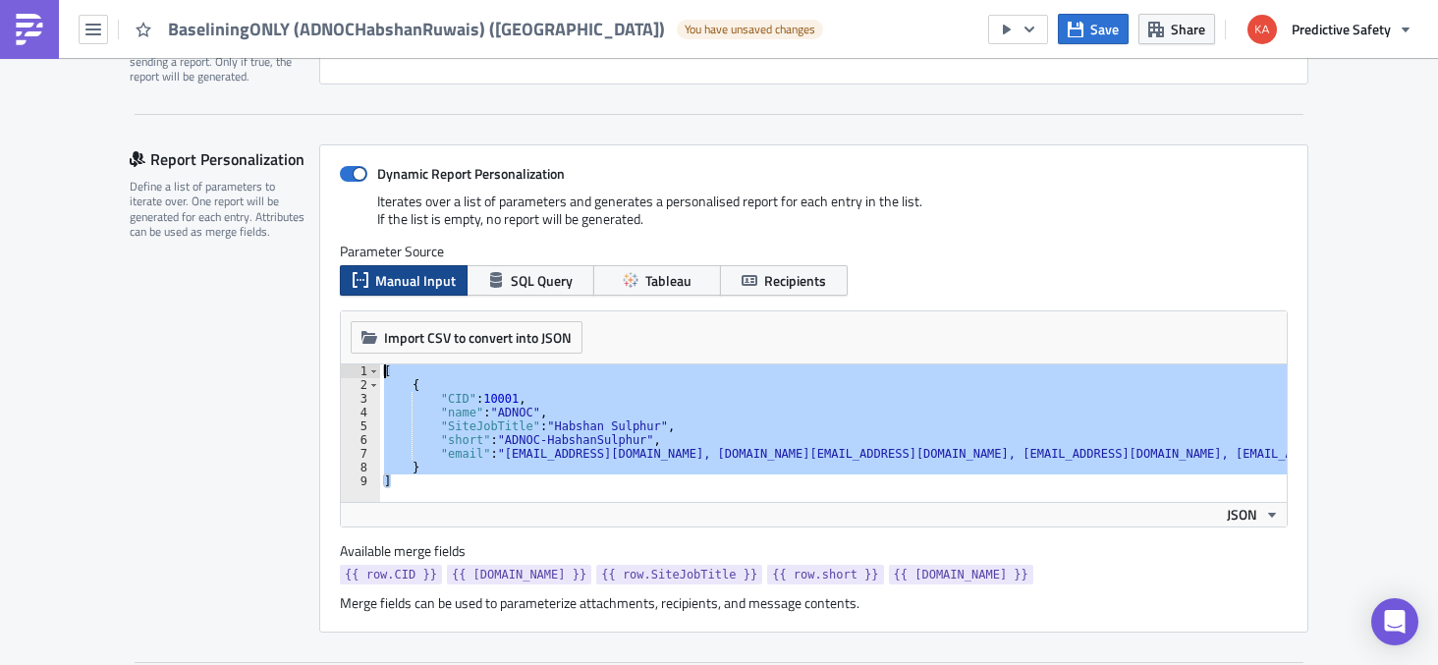
drag, startPoint x: 391, startPoint y: 480, endPoint x: 369, endPoint y: 368, distance: 114.1
click at [380, 368] on div "[ { "CID" : 10001 , "name" : "ADNOC" , "SiteJobTitle" : "Habshan Sulphur" , "sh…" at bounding box center [833, 434] width 907 height 138
type textarea "[ {"
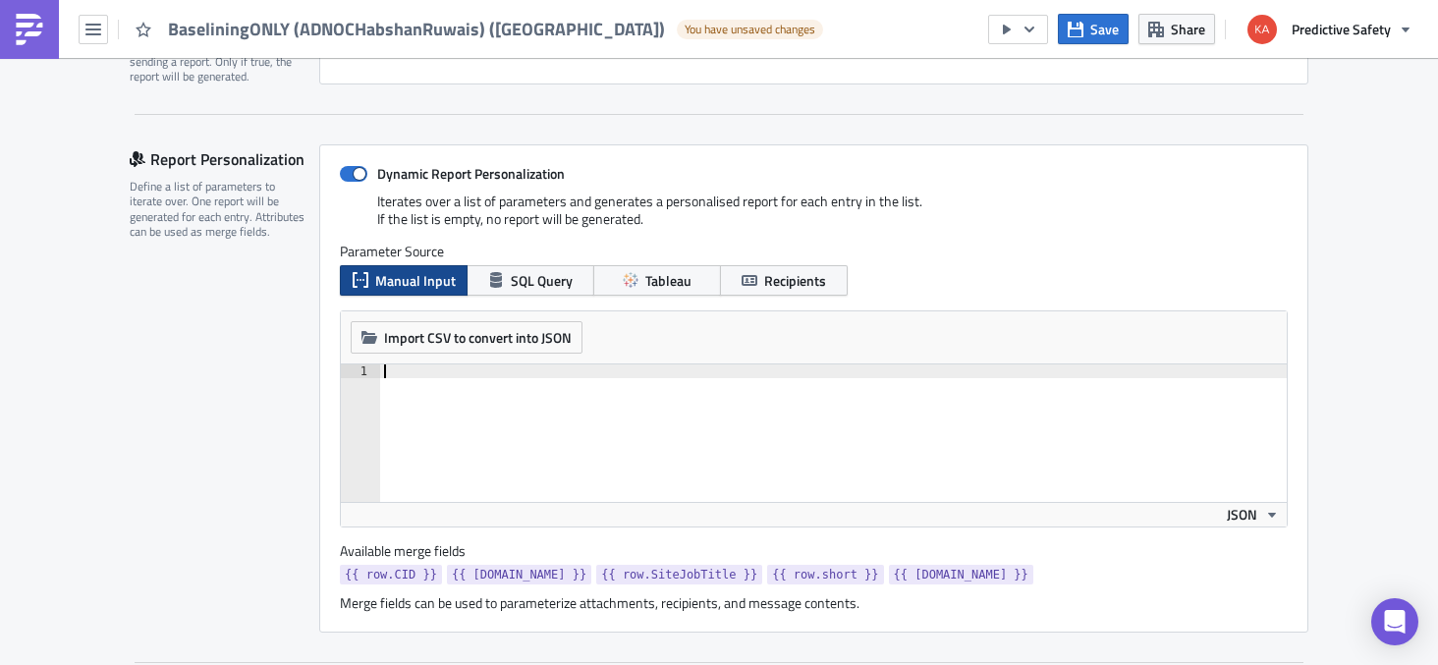
paste textarea "]"
type textarea "]"
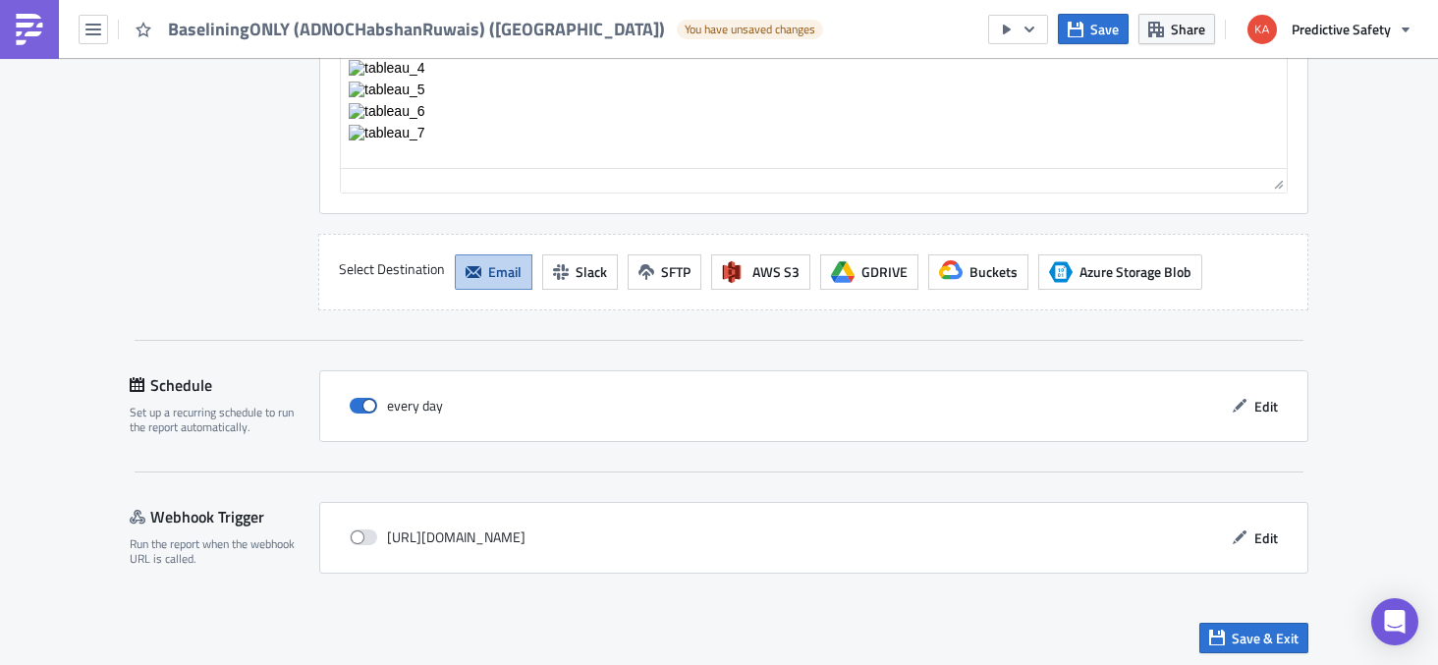
scroll to position [3893, 0]
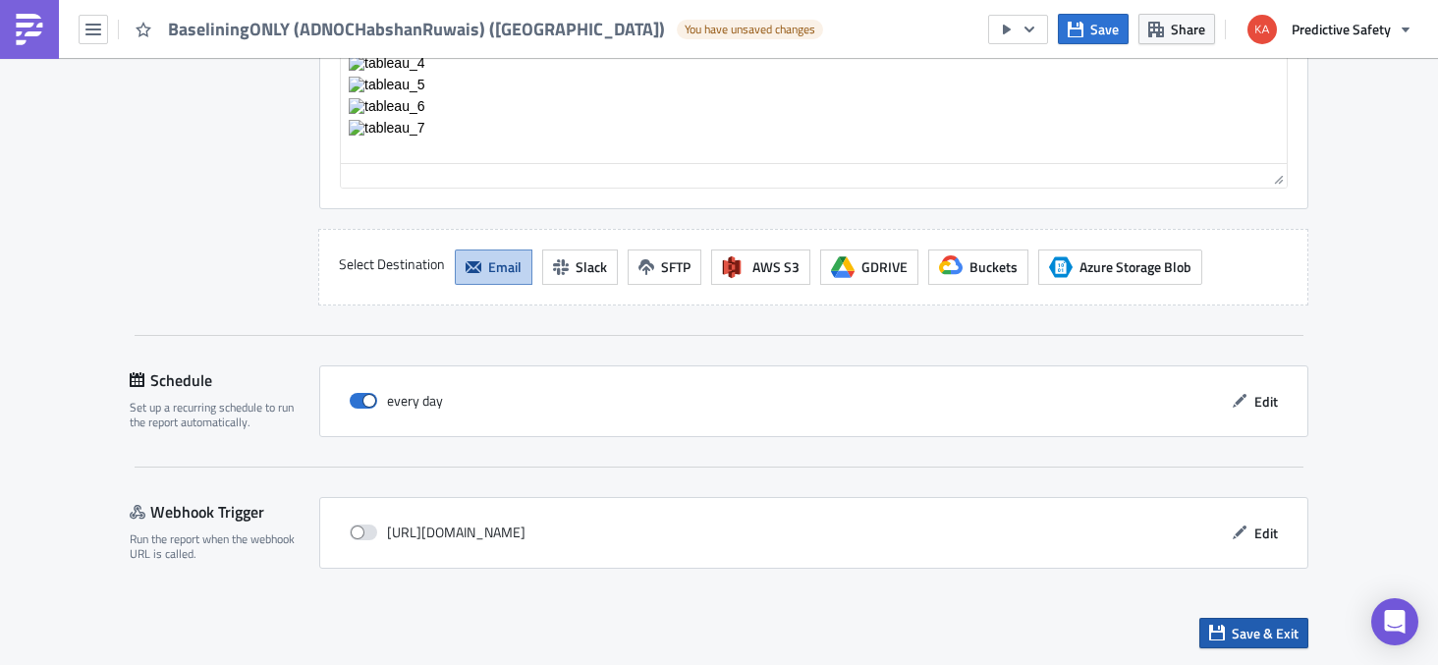
click at [1259, 637] on span "Save & Exit" at bounding box center [1265, 633] width 67 height 21
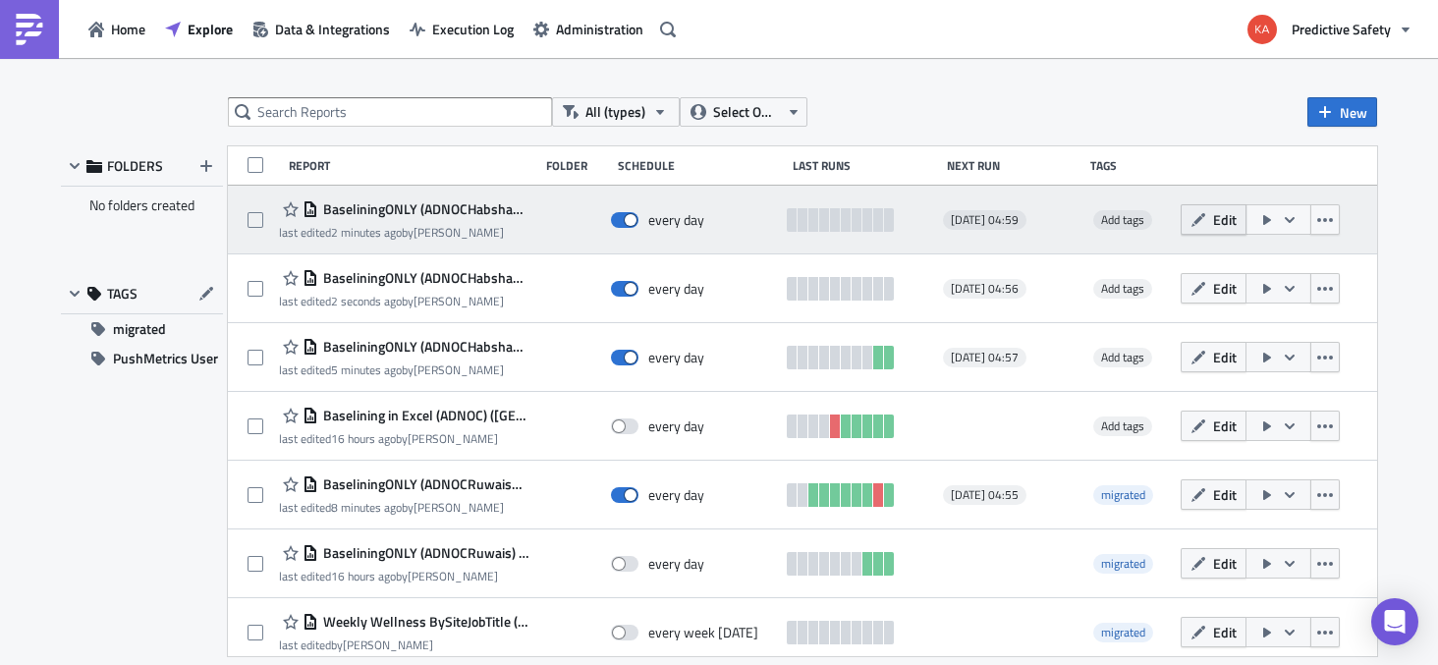
click at [1231, 220] on span "Edit" at bounding box center [1225, 219] width 24 height 21
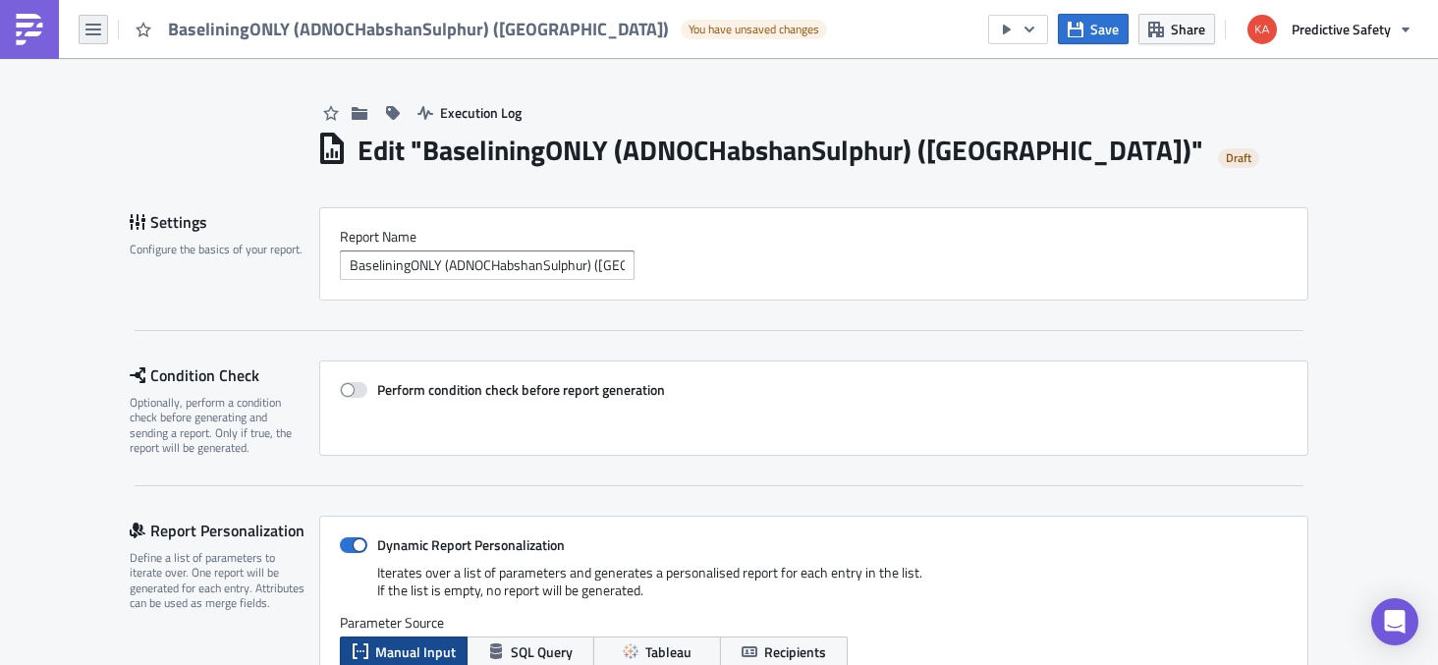
click at [92, 30] on icon "button" at bounding box center [93, 30] width 16 height 12
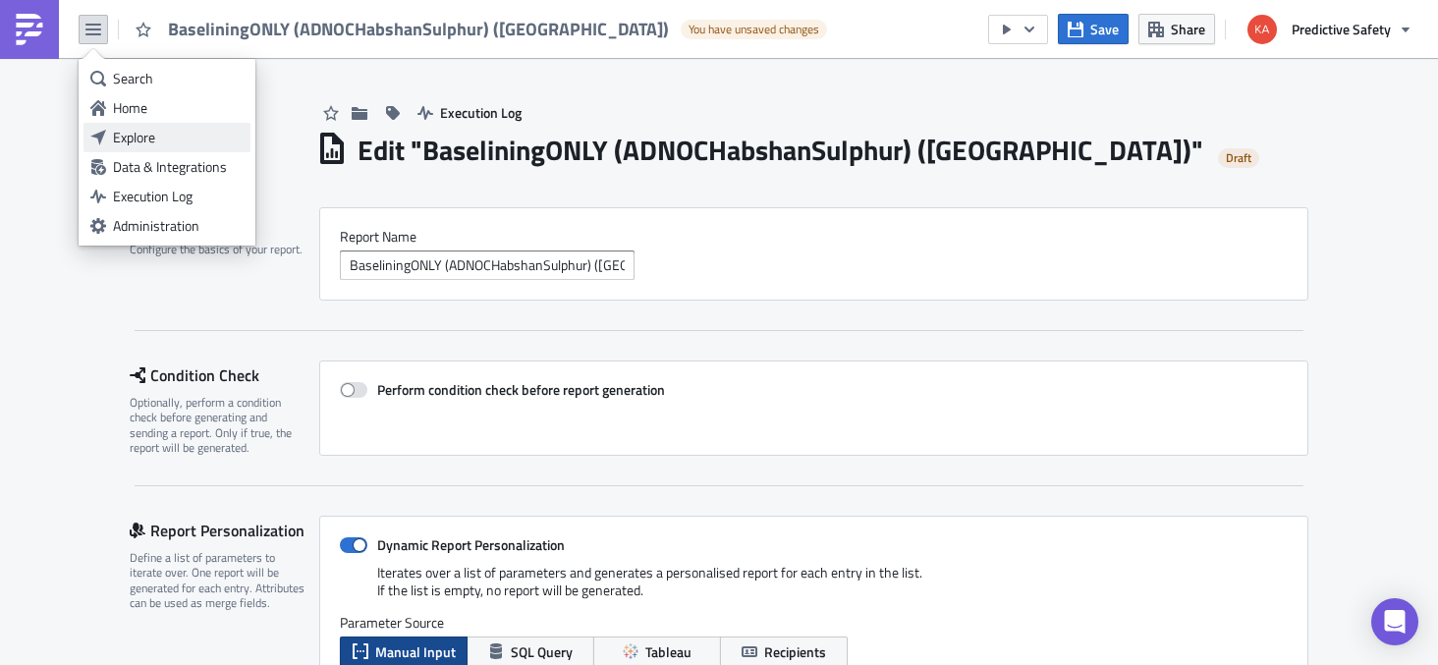
click at [132, 138] on div "Explore" at bounding box center [178, 138] width 131 height 20
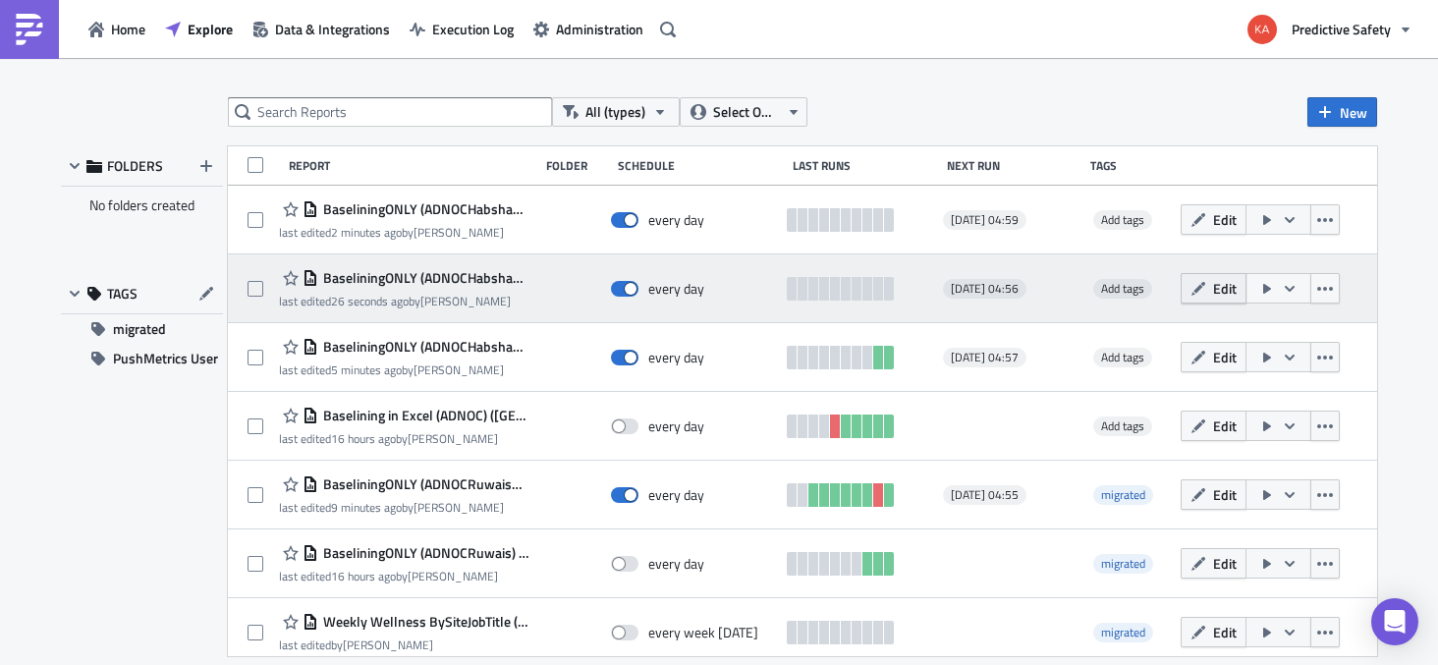
click at [1234, 292] on span "Edit" at bounding box center [1225, 288] width 24 height 21
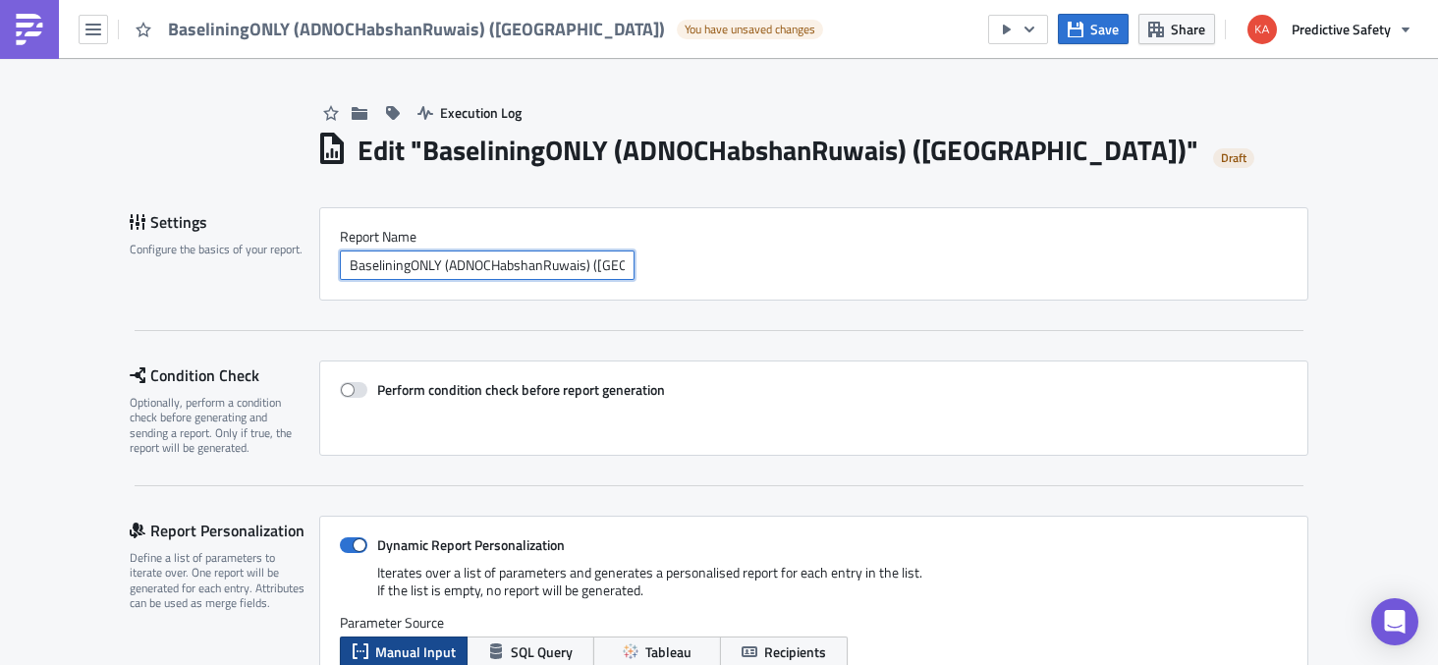
click at [539, 267] on input "BaseliningONLY (ADNOCHabshanRuwais) ([GEOGRAPHIC_DATA])" at bounding box center [487, 265] width 295 height 29
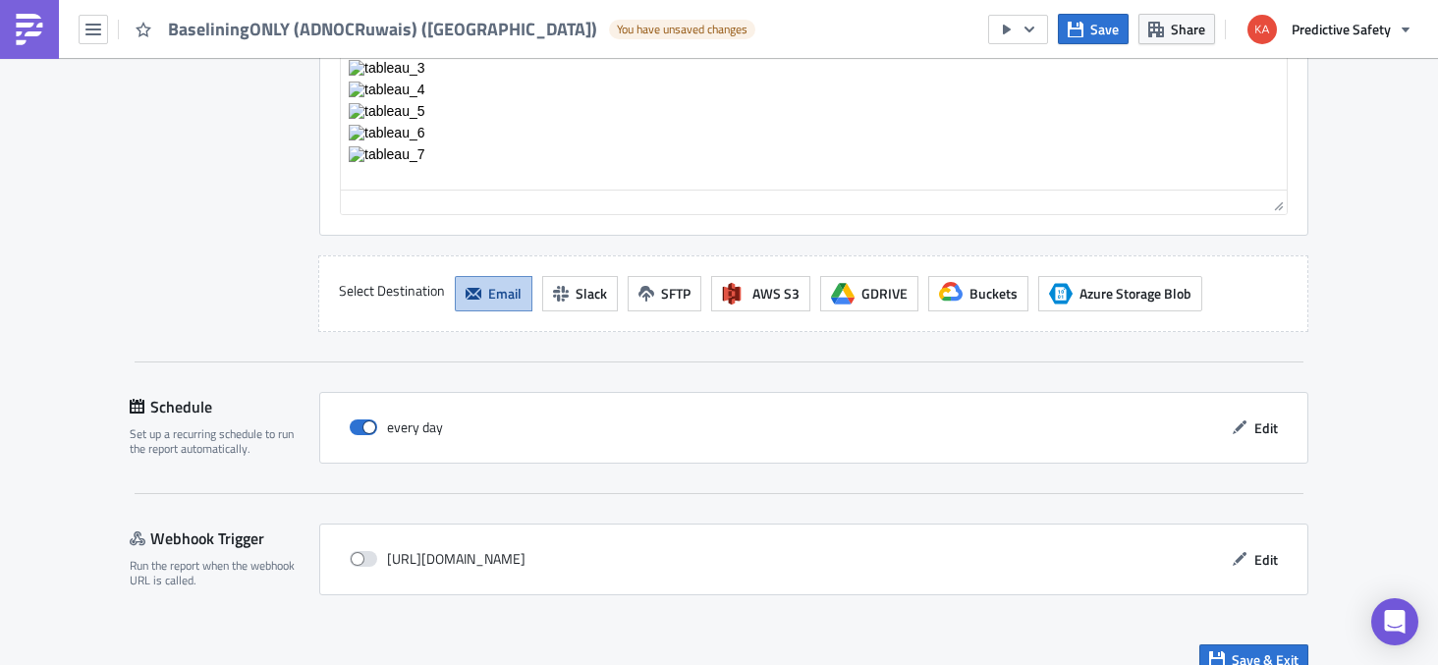
scroll to position [3893, 0]
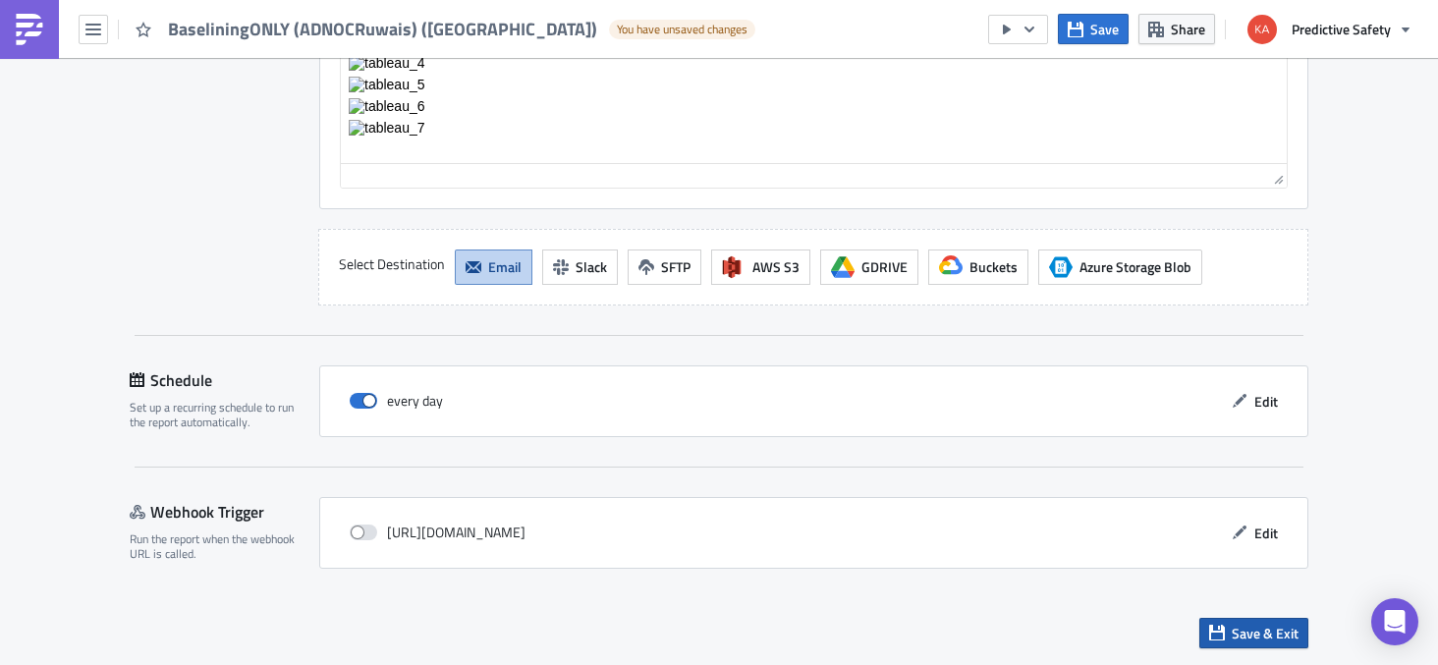
type input "BaseliningONLY (ADNOCRuwais) ([GEOGRAPHIC_DATA])"
click at [1258, 633] on span "Save & Exit" at bounding box center [1265, 633] width 67 height 21
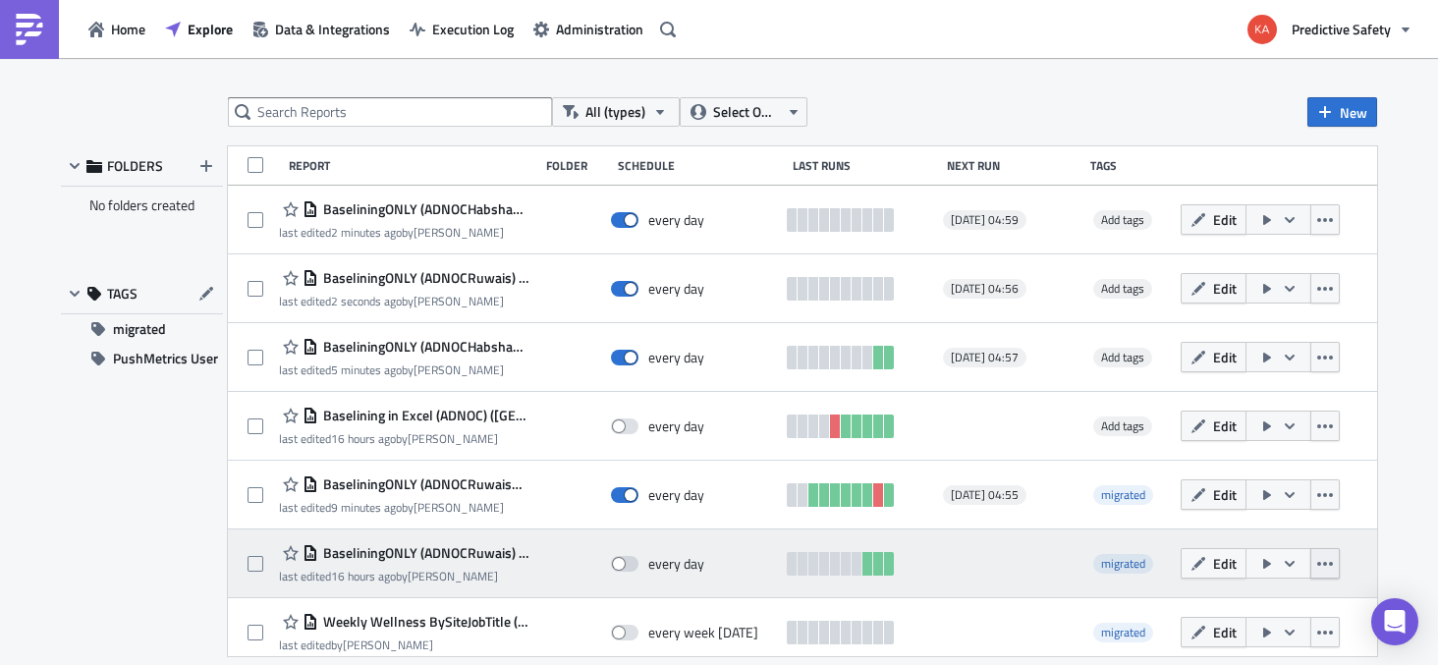
click at [1333, 562] on icon "button" at bounding box center [1326, 564] width 16 height 16
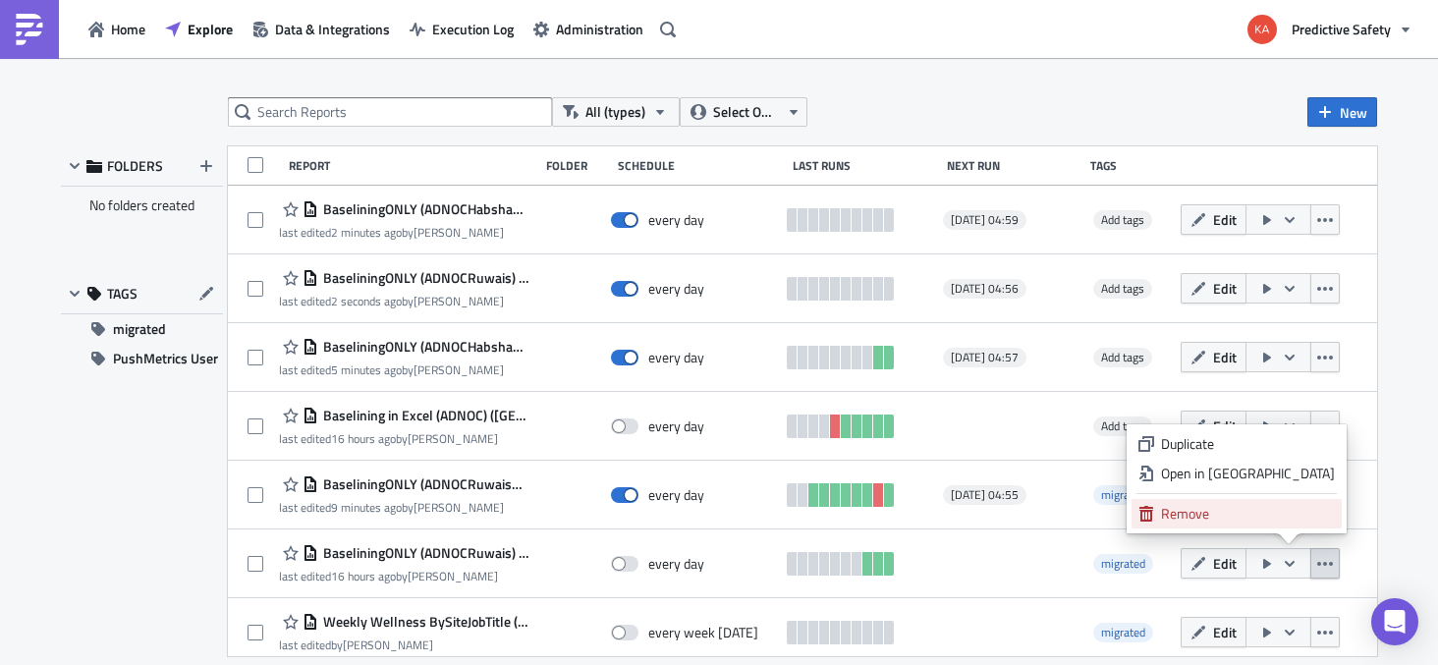
click at [1223, 510] on div "Remove" at bounding box center [1248, 514] width 174 height 20
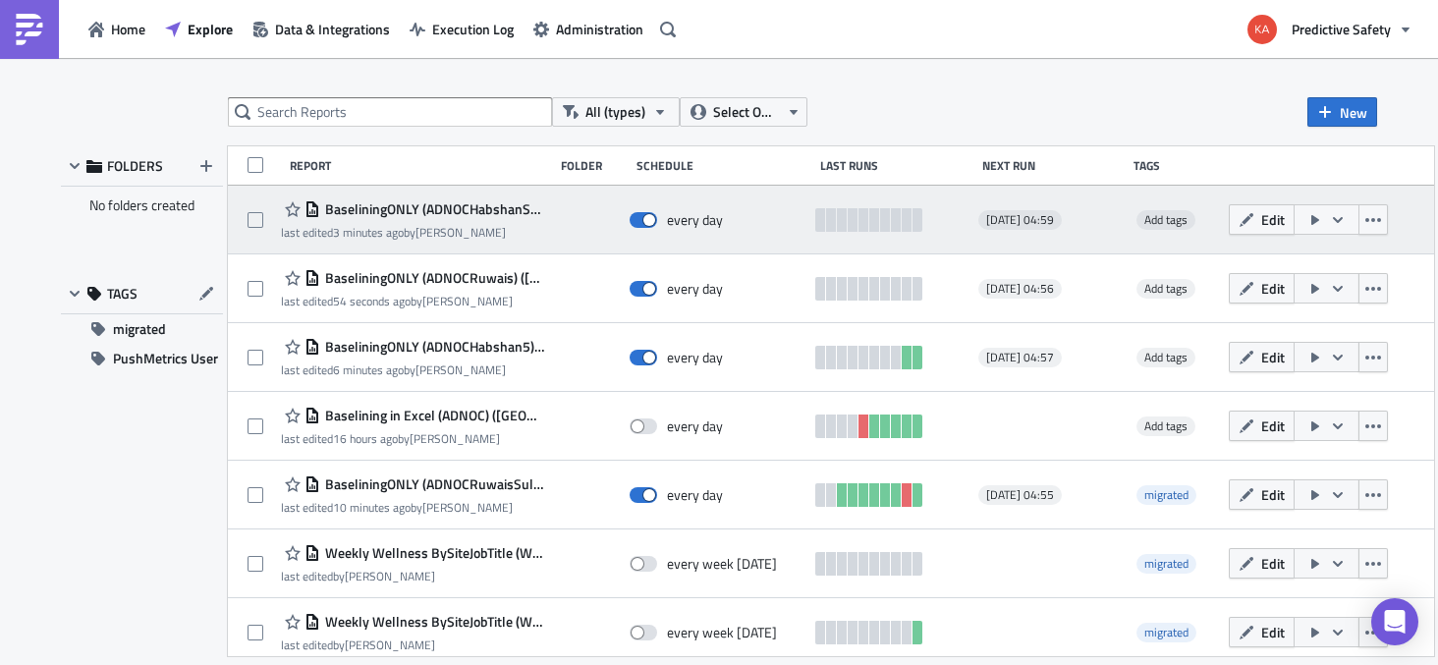
click at [1334, 217] on icon "button" at bounding box center [1338, 220] width 16 height 16
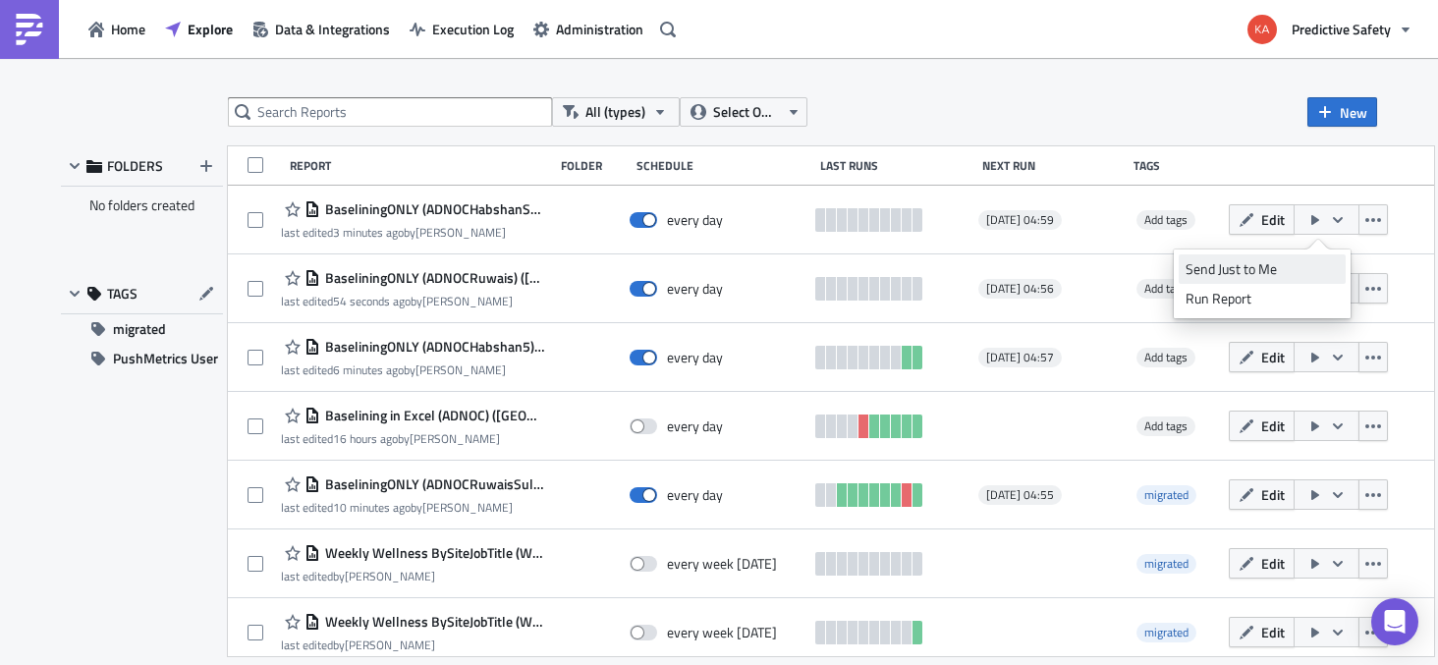
click at [1264, 268] on div "Send Just to Me" at bounding box center [1262, 269] width 153 height 20
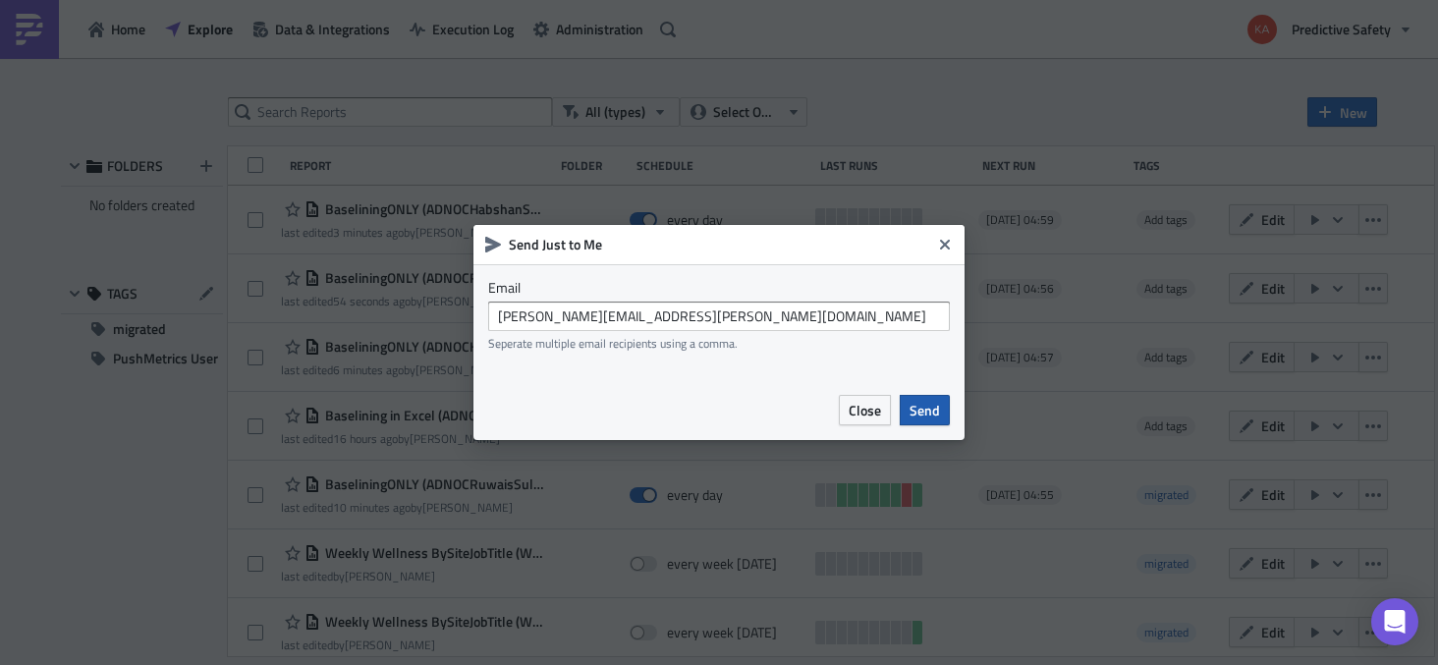
click at [939, 418] on span "Send" at bounding box center [925, 410] width 30 height 21
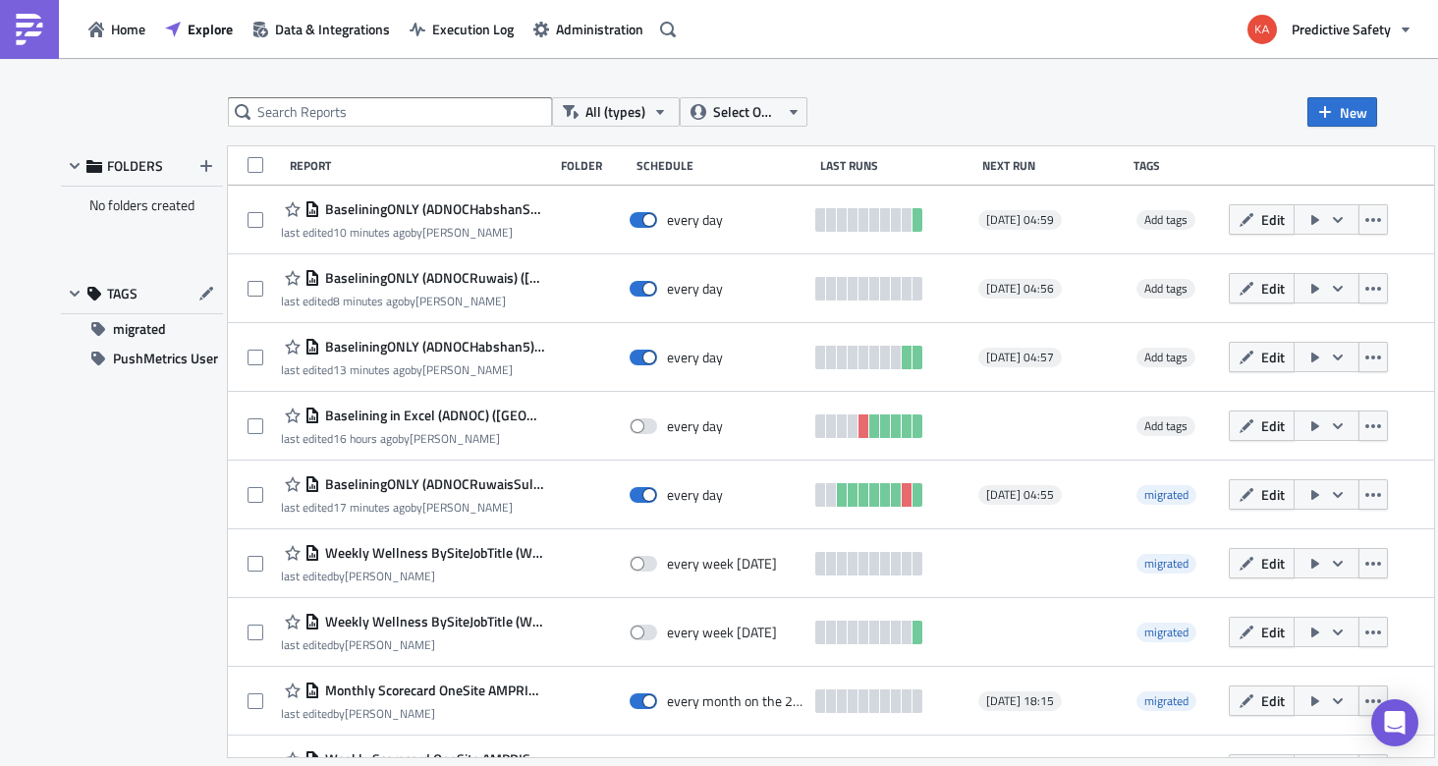
drag, startPoint x: 95, startPoint y: 575, endPoint x: 159, endPoint y: 529, distance: 78.8
click at [97, 575] on div "FOLDERS No folders created TAGS migrated PushMetrics User" at bounding box center [142, 451] width 162 height 611
